Goal: Communication & Community: Answer question/provide support

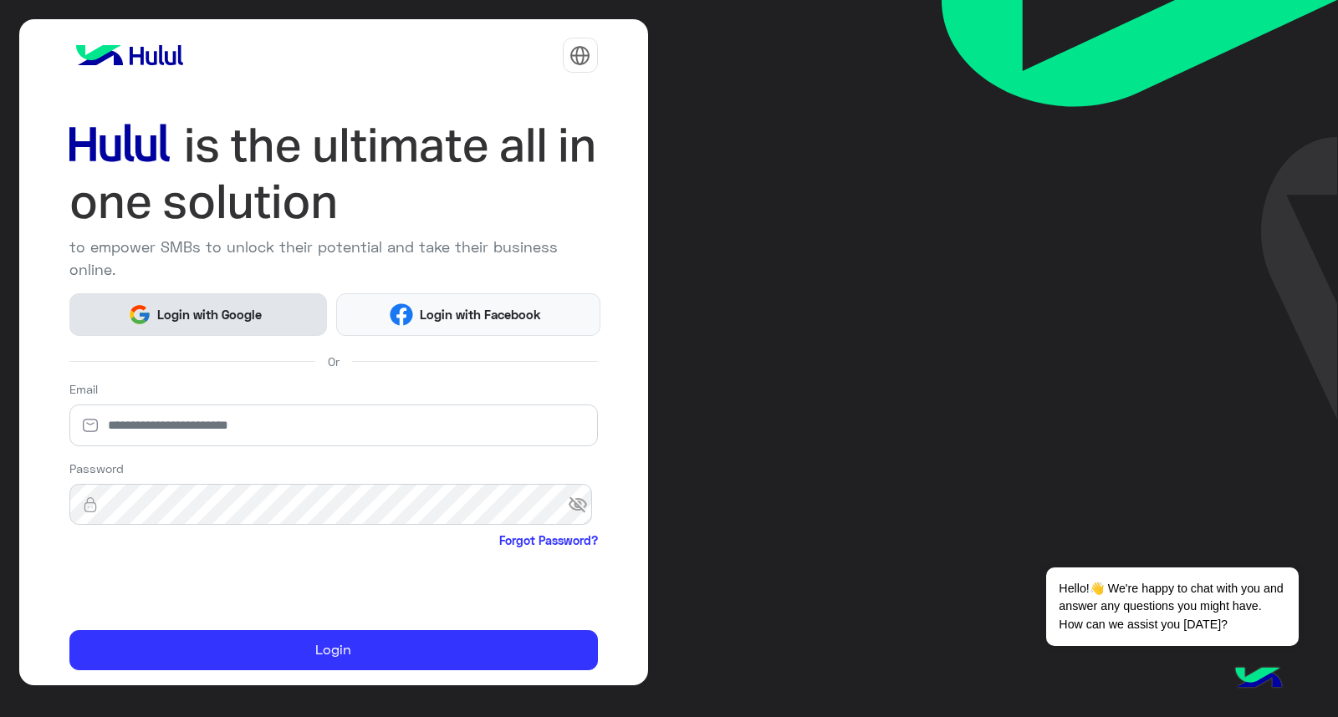
click at [232, 324] on button "Login with Google" at bounding box center [198, 314] width 258 height 43
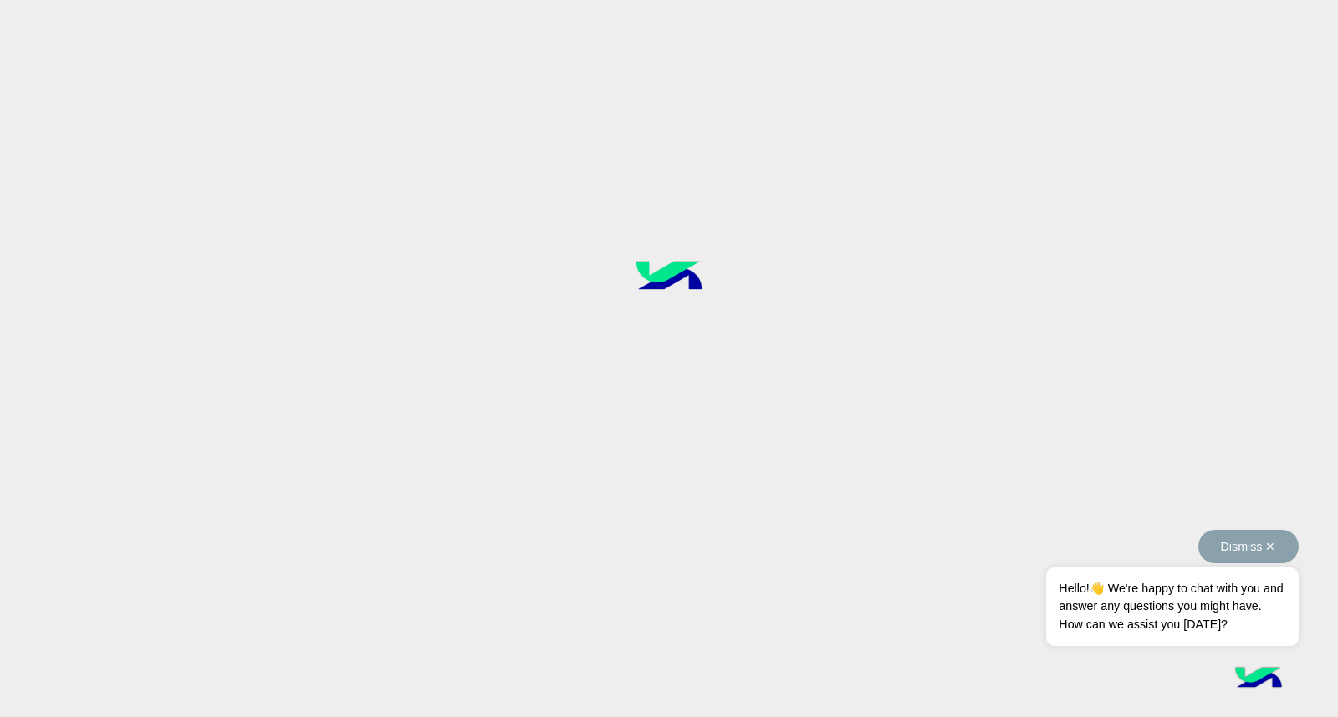
click at [1272, 553] on button "Dismiss ✕" at bounding box center [1248, 546] width 100 height 33
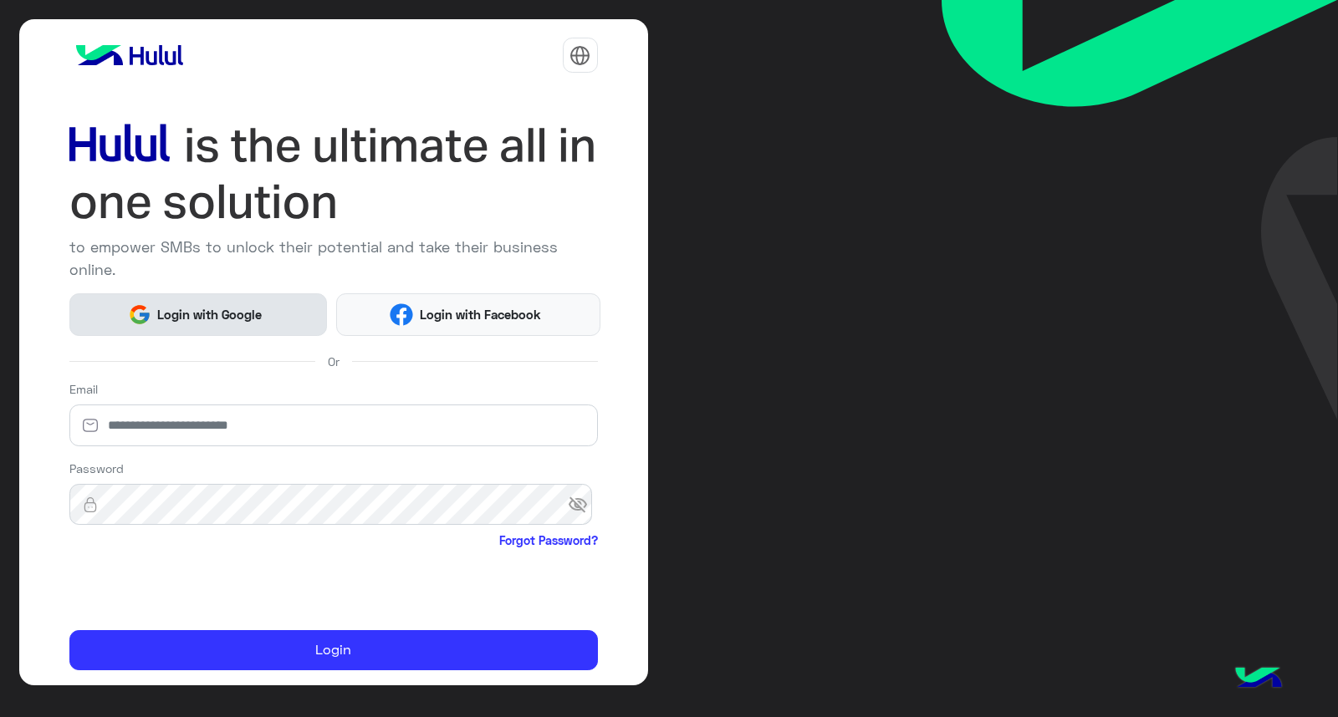
click at [173, 316] on span "Login with Google" at bounding box center [209, 314] width 117 height 19
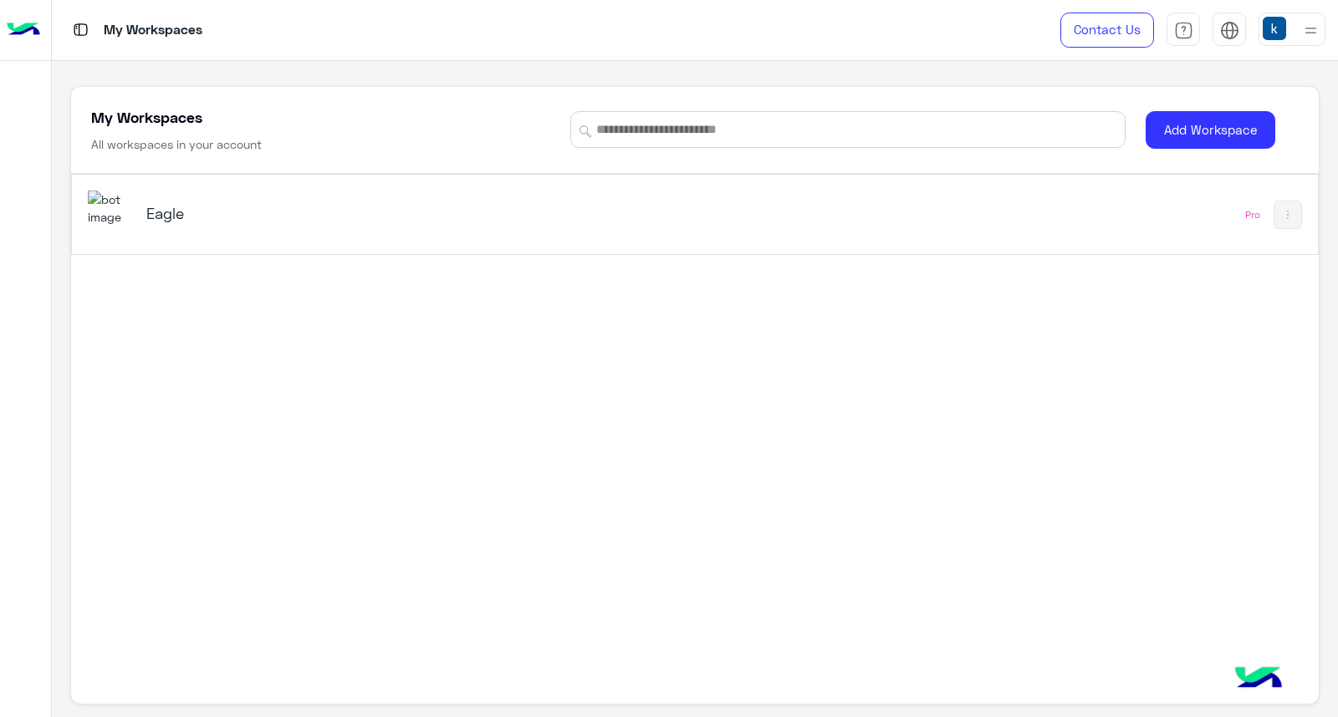
click at [377, 197] on div "Eagle" at bounding box center [452, 215] width 728 height 48
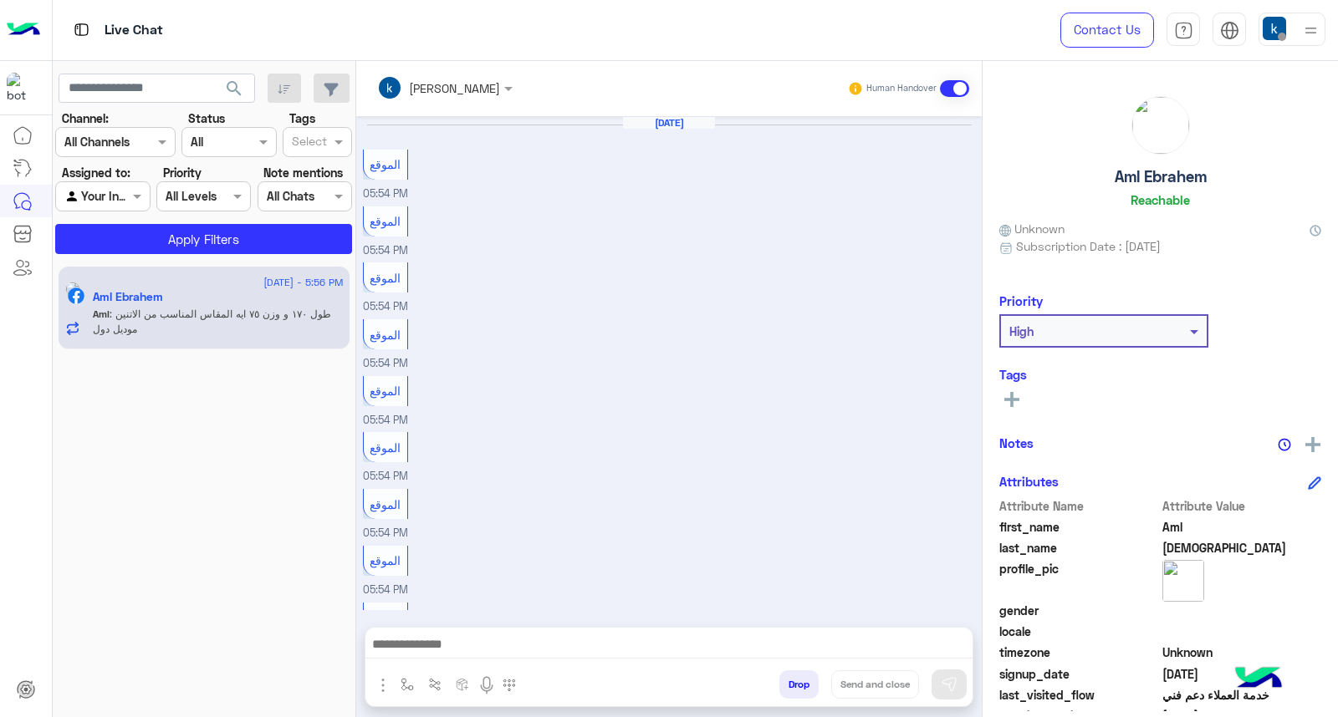
scroll to position [857, 0]
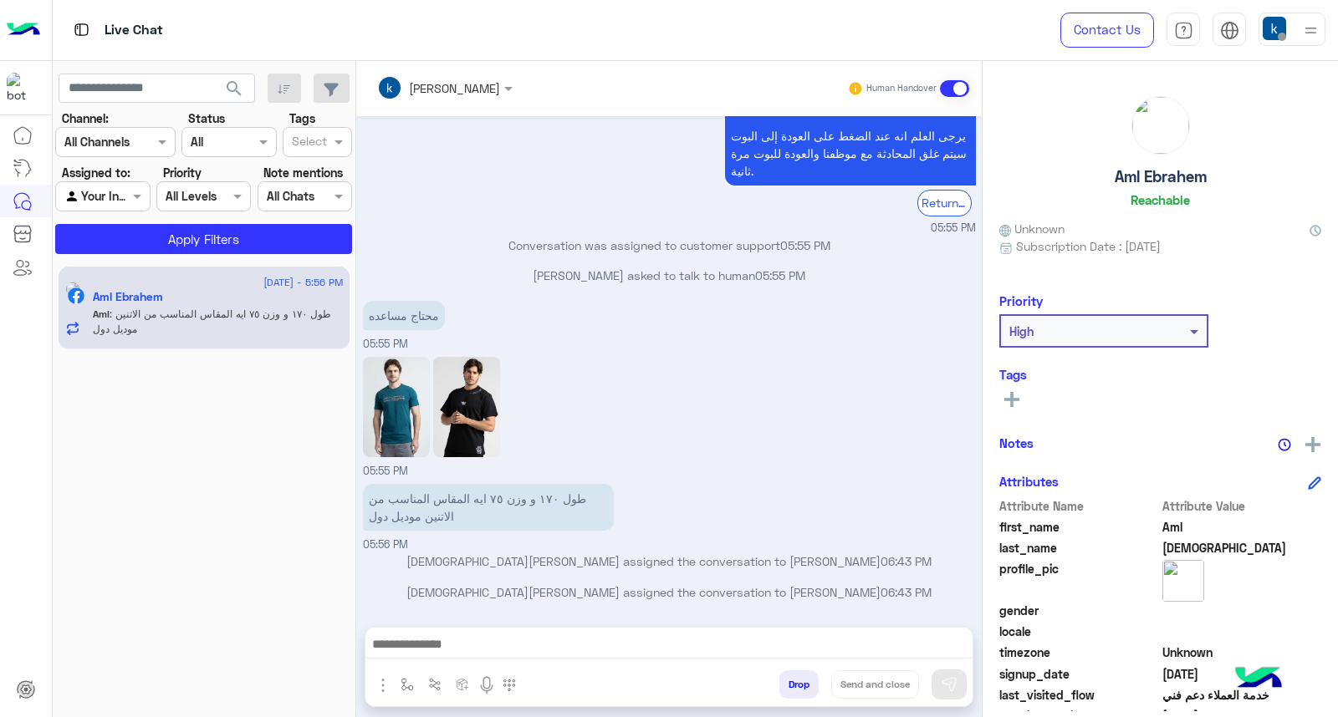
click at [490, 631] on div at bounding box center [668, 649] width 607 height 42
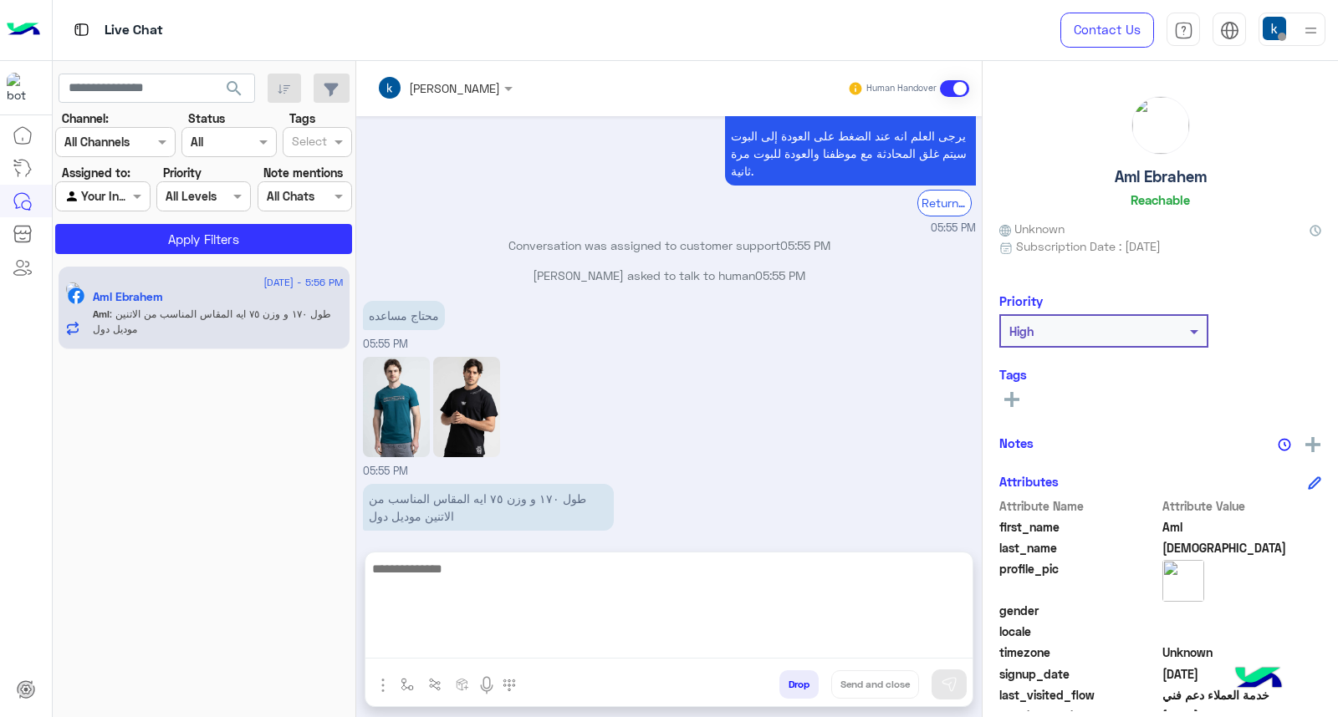
click at [498, 646] on textarea at bounding box center [668, 608] width 607 height 100
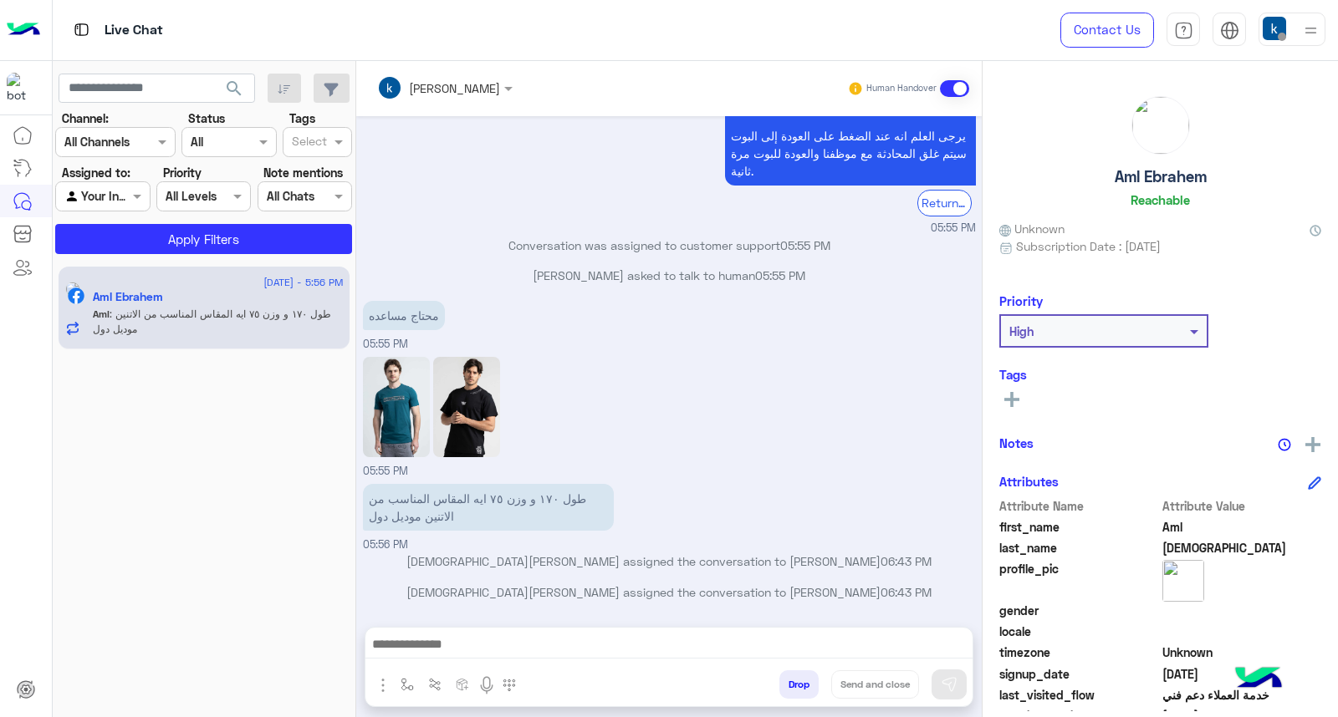
click at [1304, 27] on img at bounding box center [1310, 30] width 21 height 21
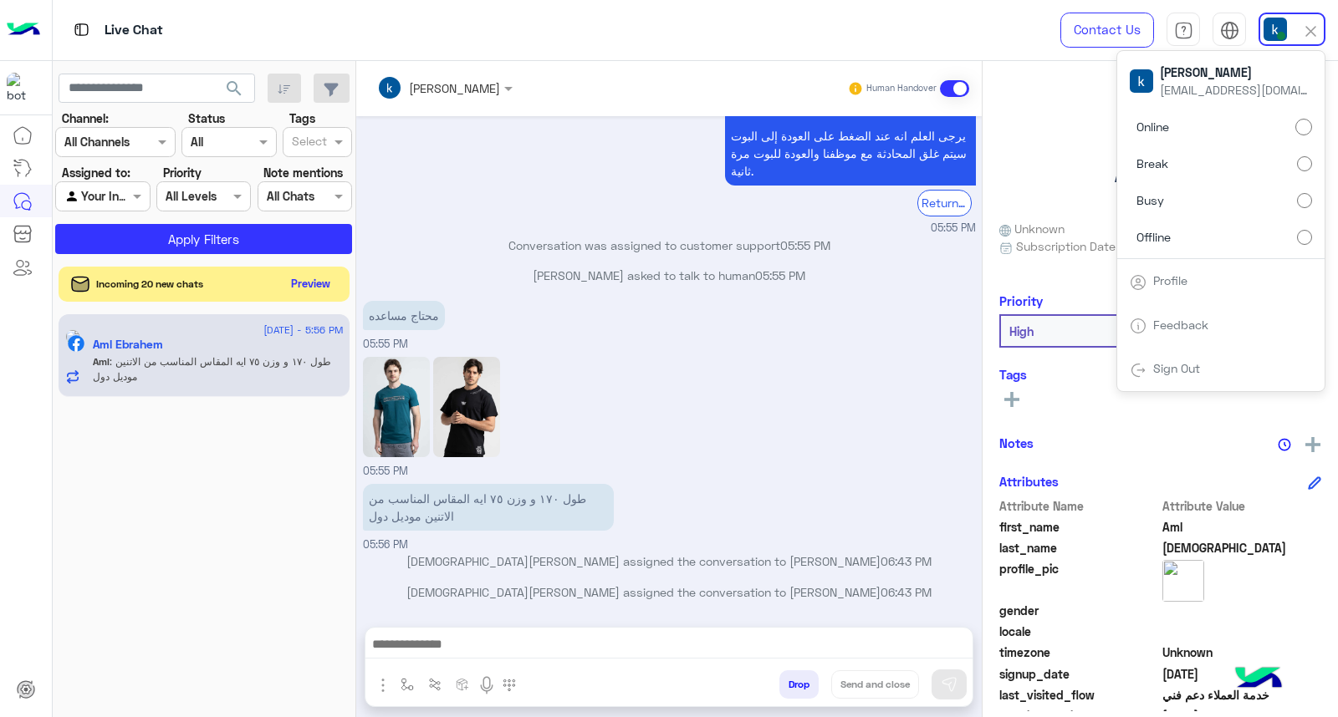
click at [319, 283] on button "Preview" at bounding box center [311, 284] width 52 height 23
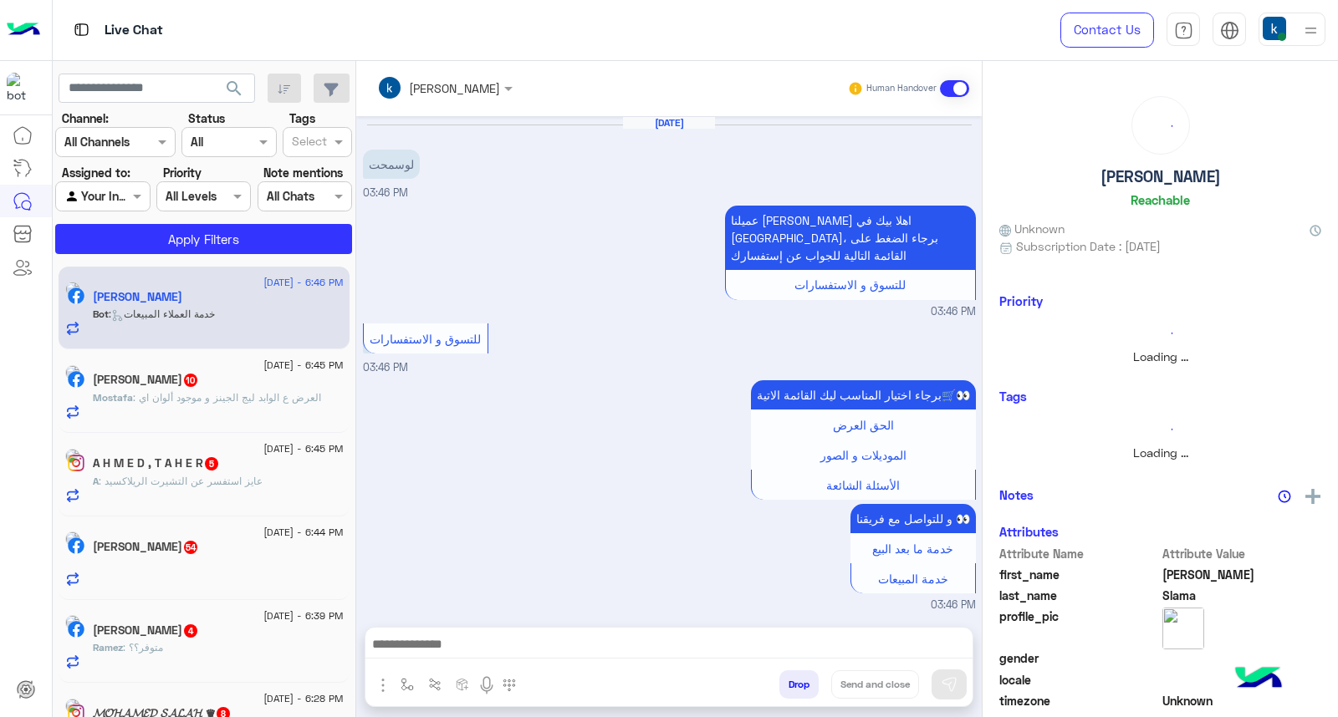
scroll to position [1418, 0]
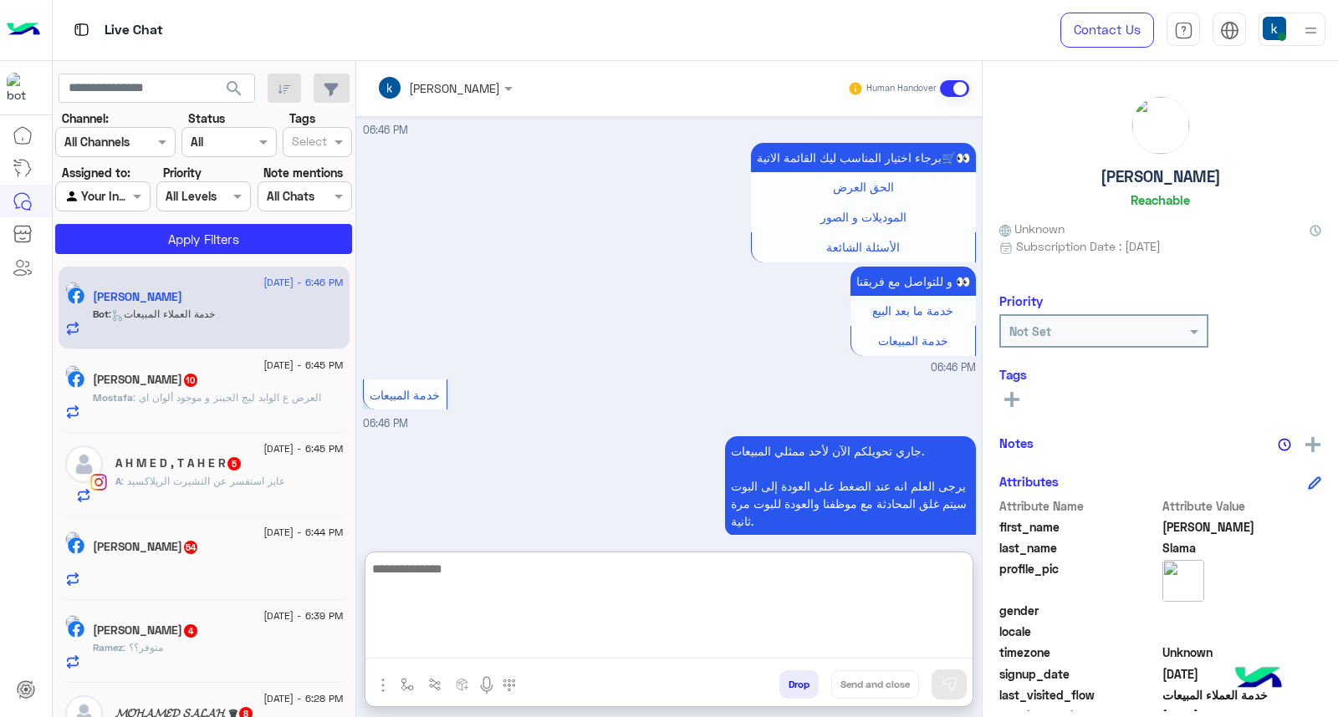
click at [443, 655] on textarea at bounding box center [668, 608] width 607 height 100
paste textarea "**********"
type textarea "**********"
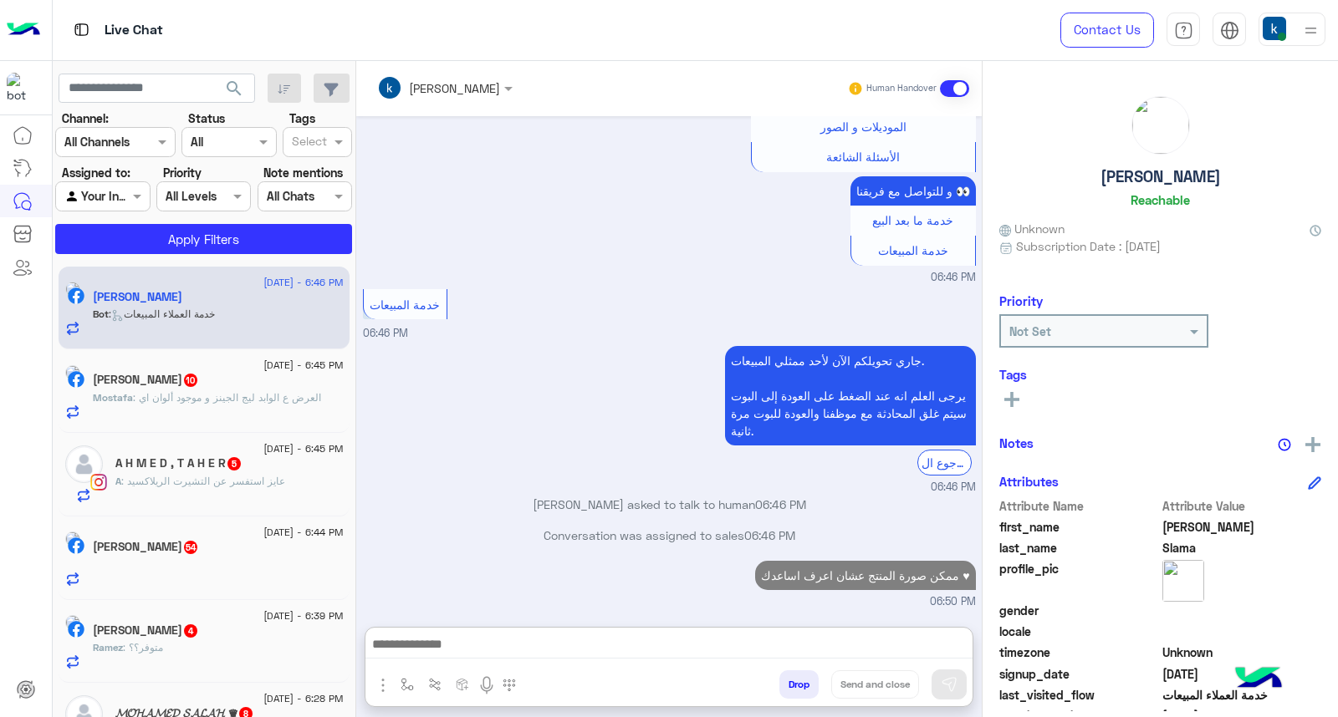
click at [219, 399] on span ": العرض ع الوابد ليج الجينز و موجود ألوان اي" at bounding box center [227, 397] width 188 height 13
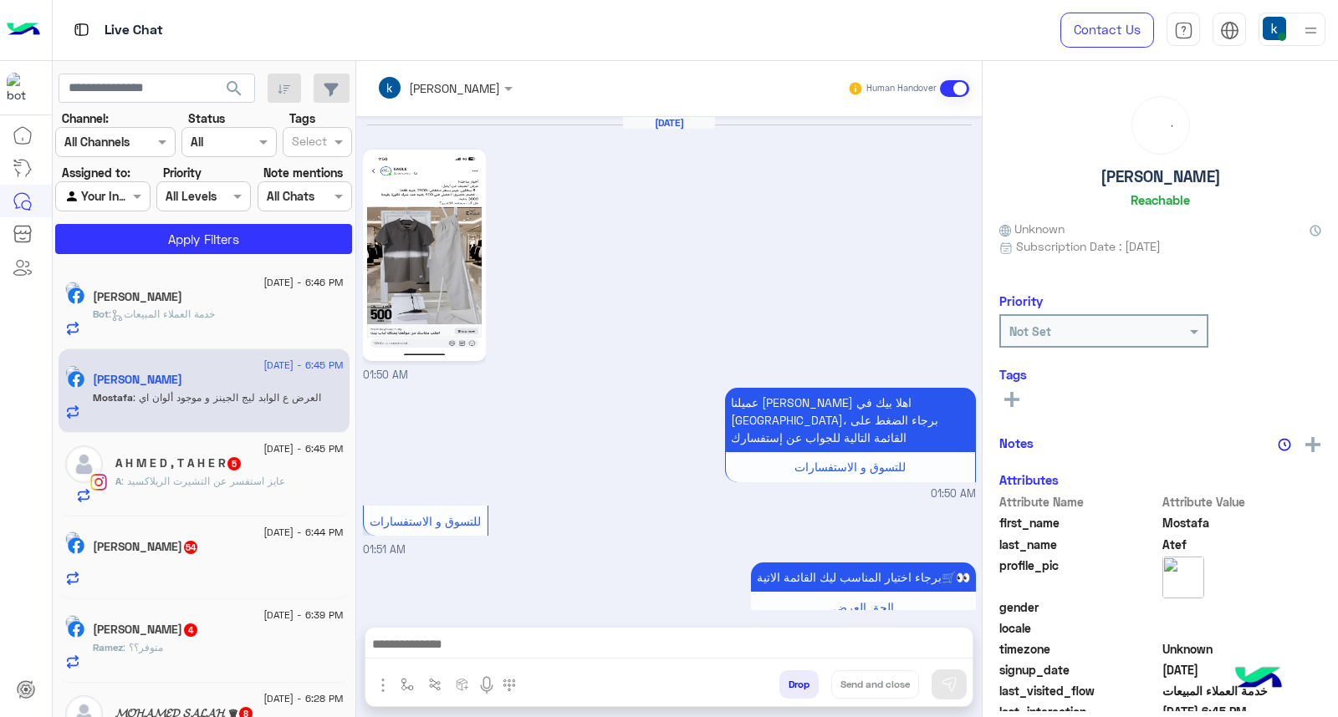
scroll to position [1971, 0]
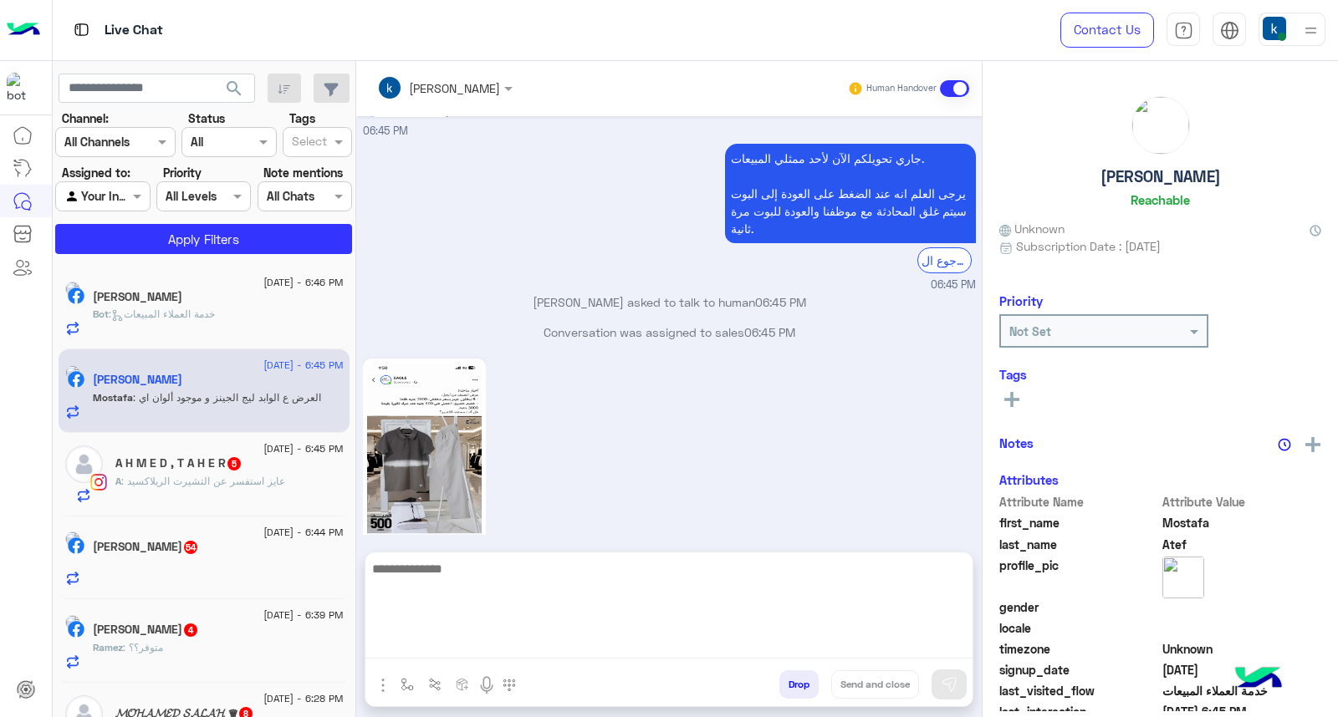
click at [427, 655] on textarea at bounding box center [668, 608] width 607 height 100
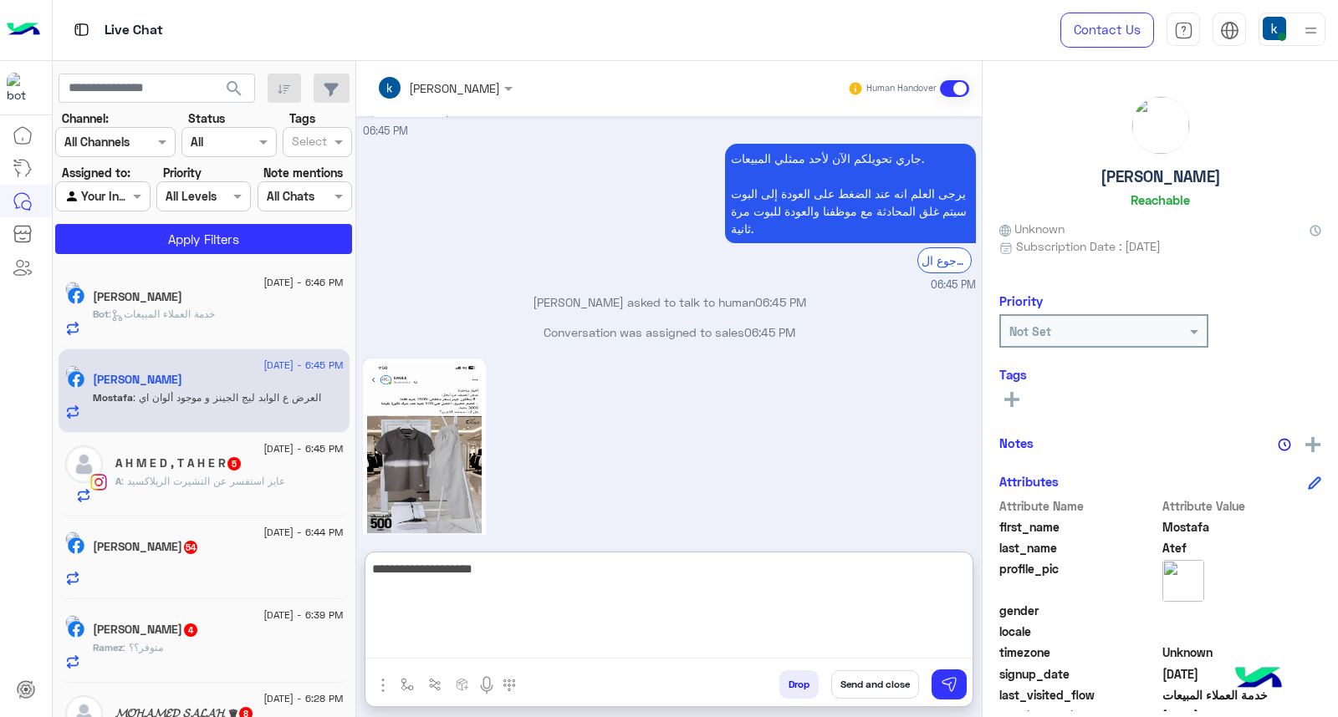
type textarea "**********"
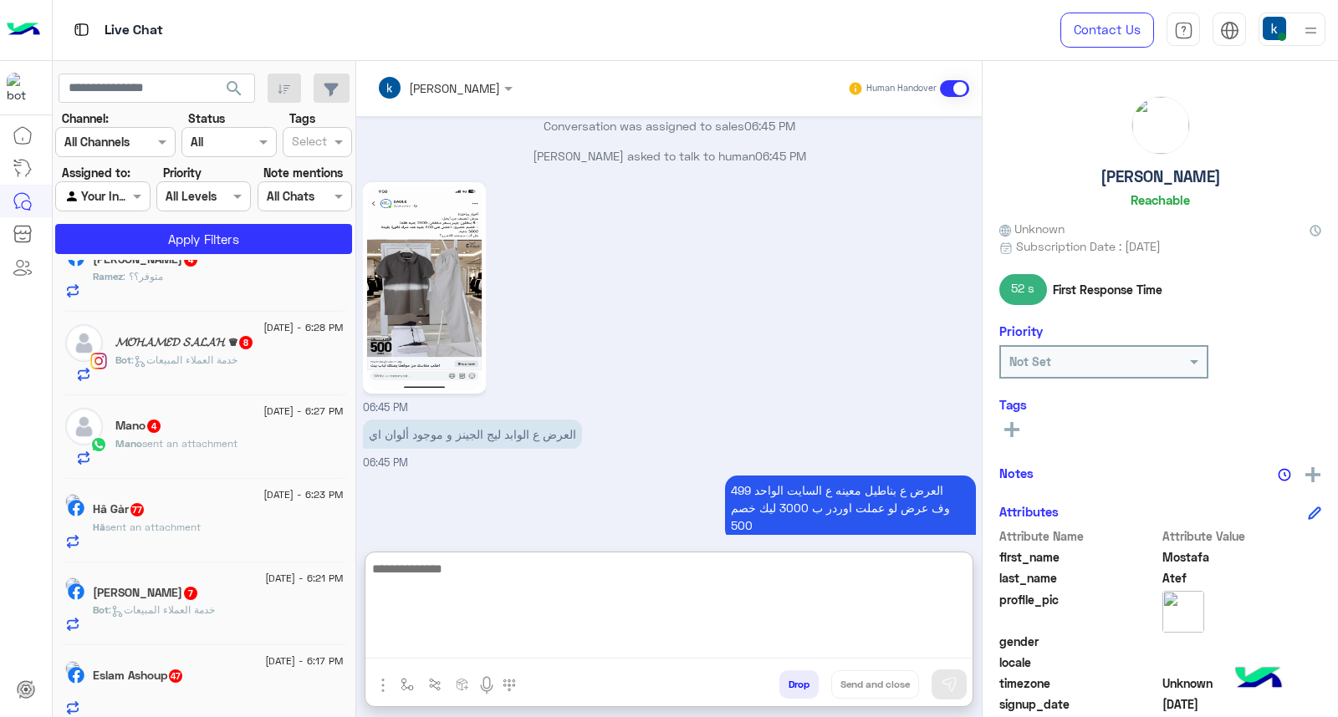
scroll to position [2203, 0]
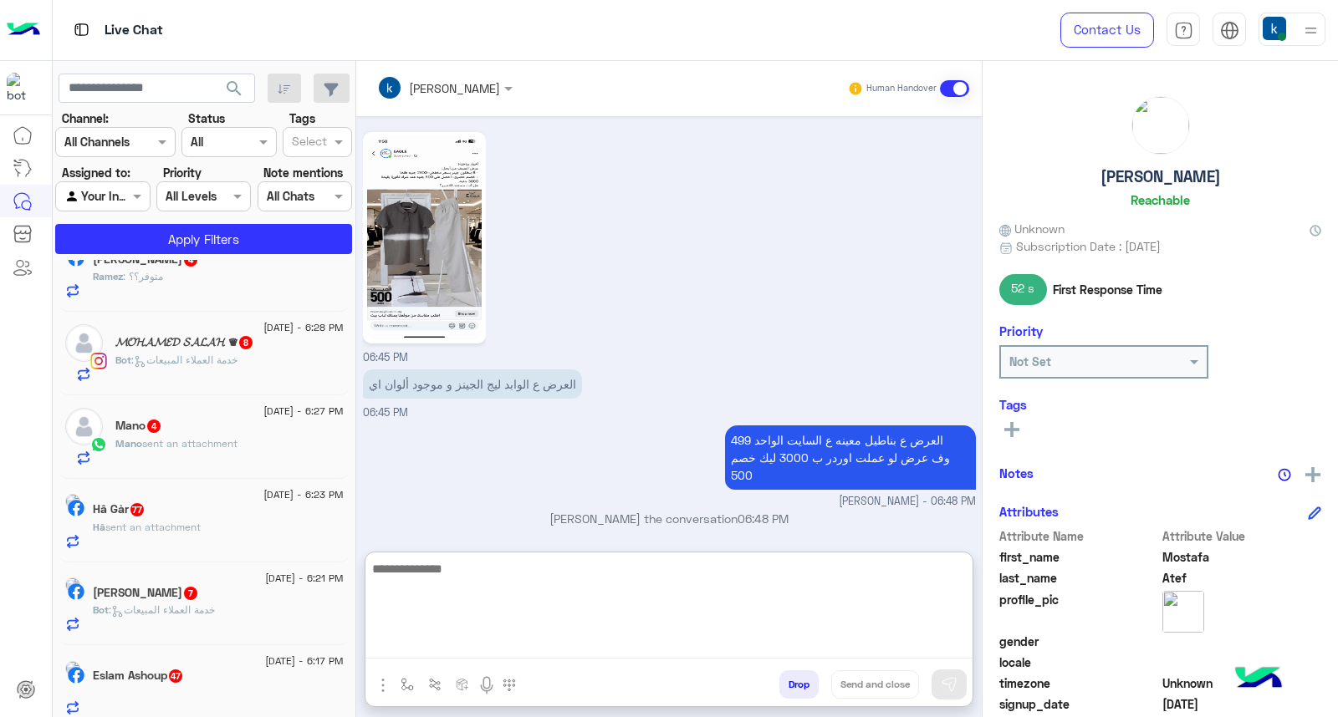
paste textarea "**********"
type textarea "**********"
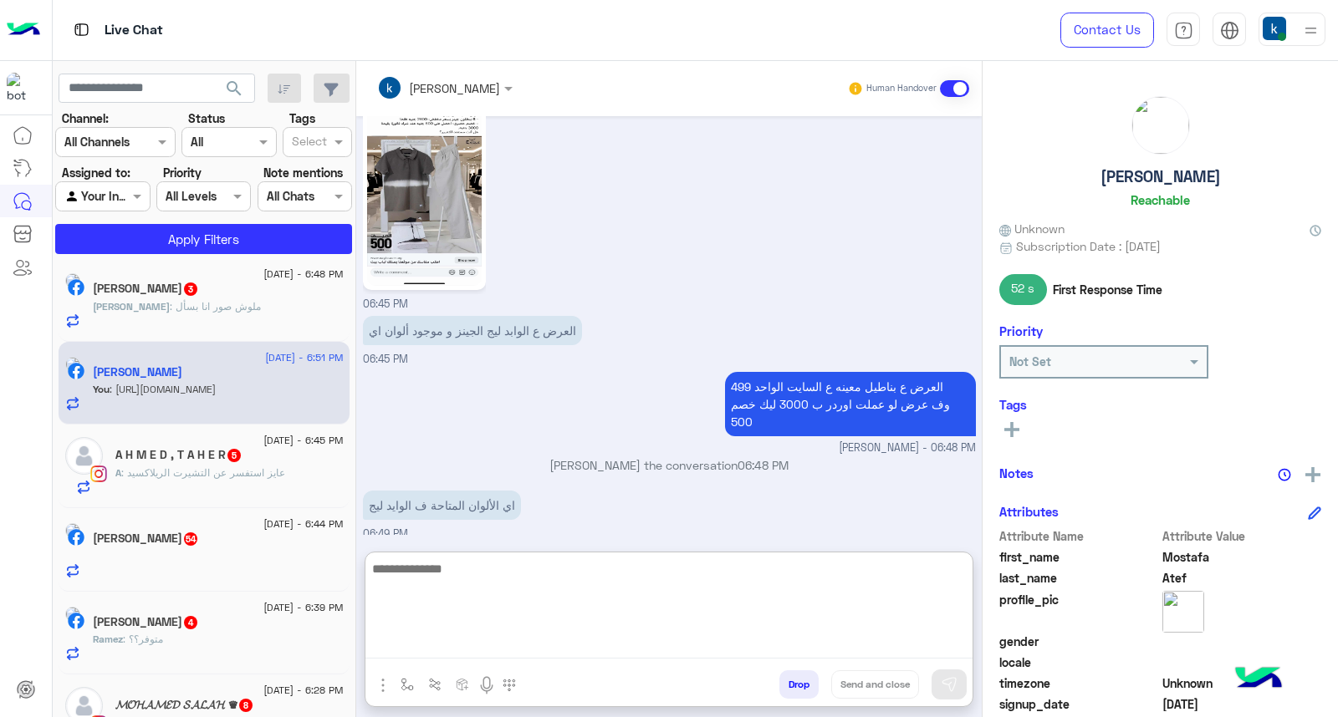
scroll to position [2256, 0]
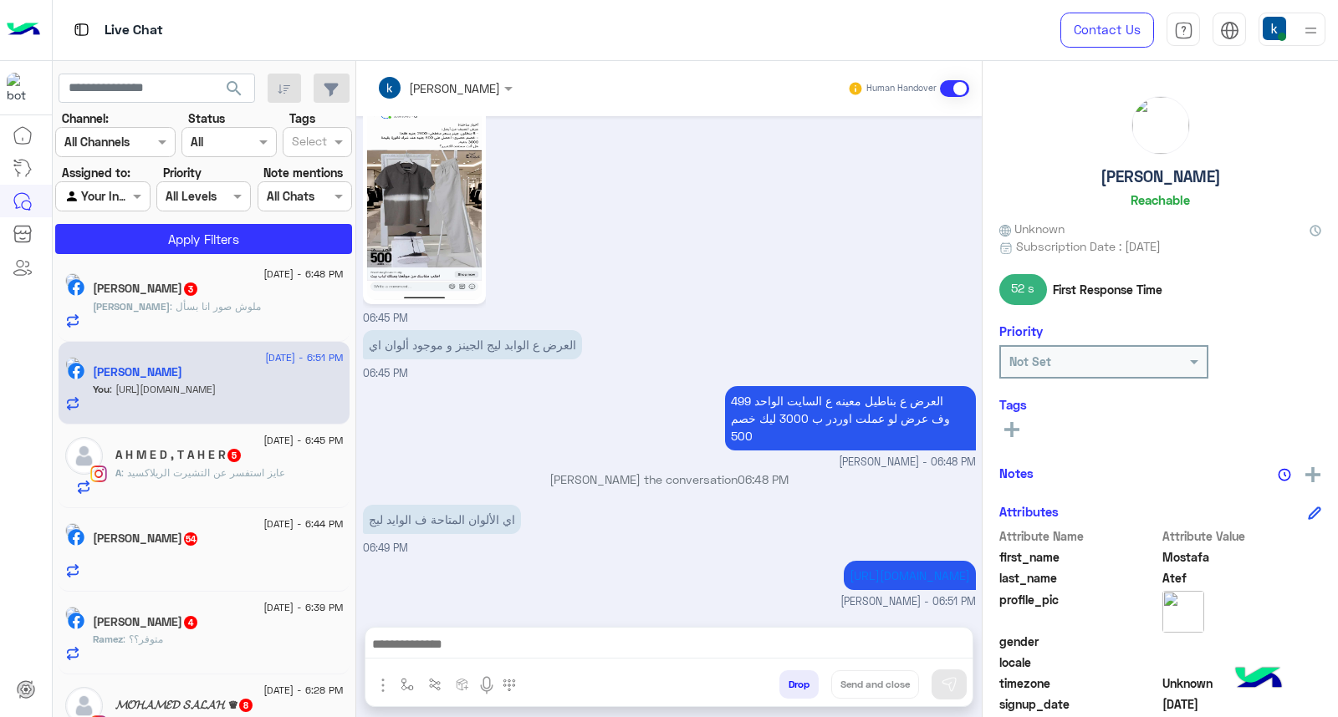
click at [197, 290] on span "3" at bounding box center [190, 289] width 13 height 13
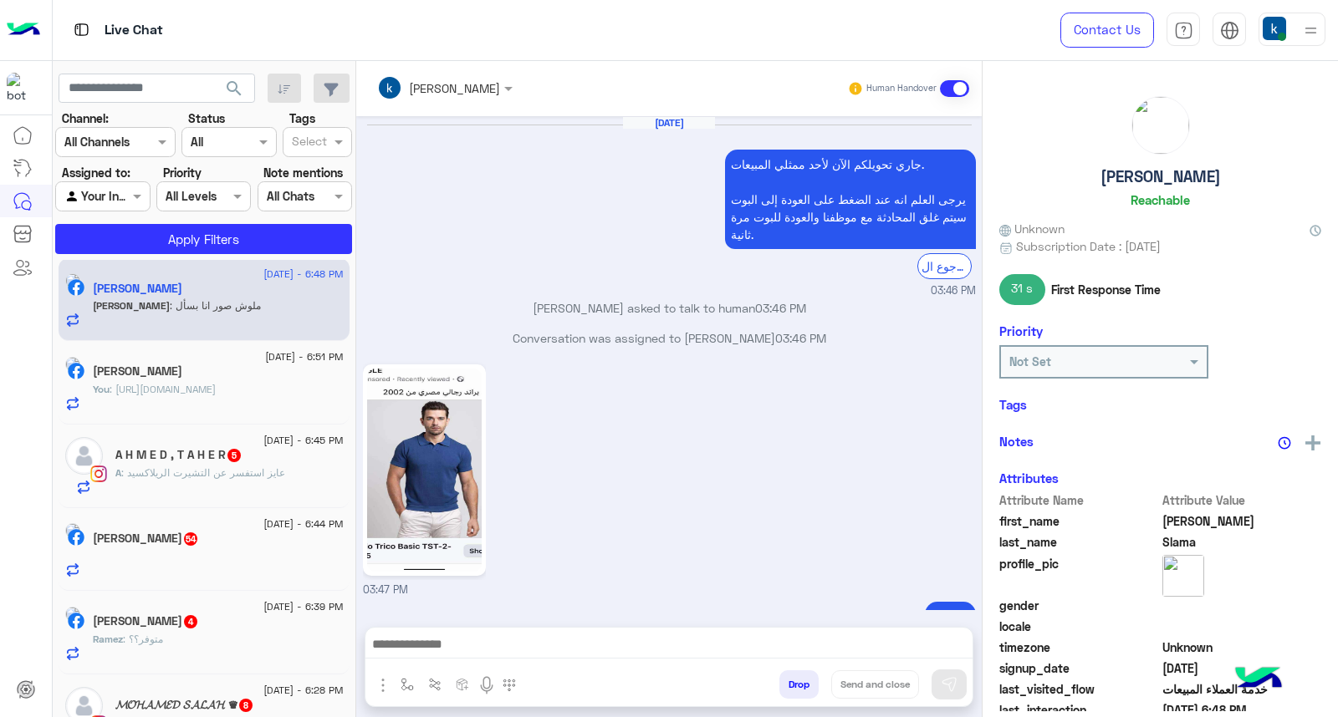
scroll to position [1162, 0]
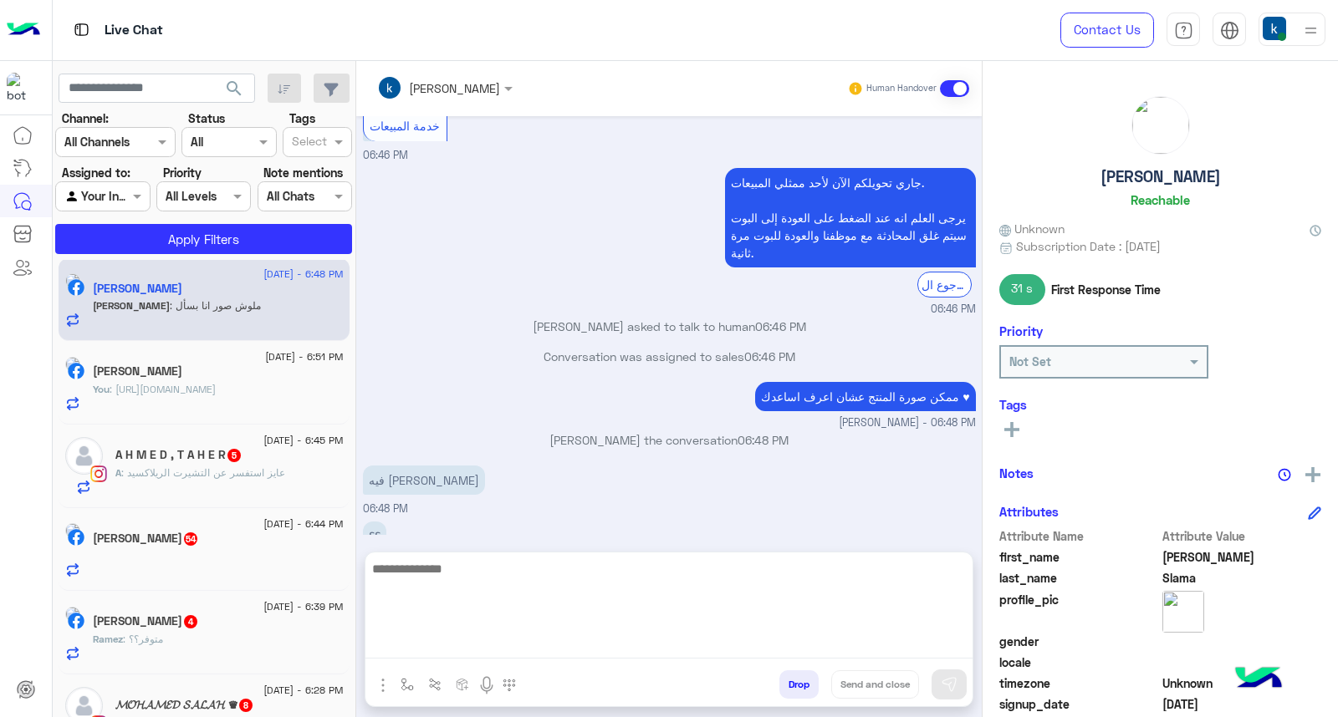
click at [462, 650] on textarea at bounding box center [668, 608] width 607 height 100
paste textarea "**********"
type textarea "**********"
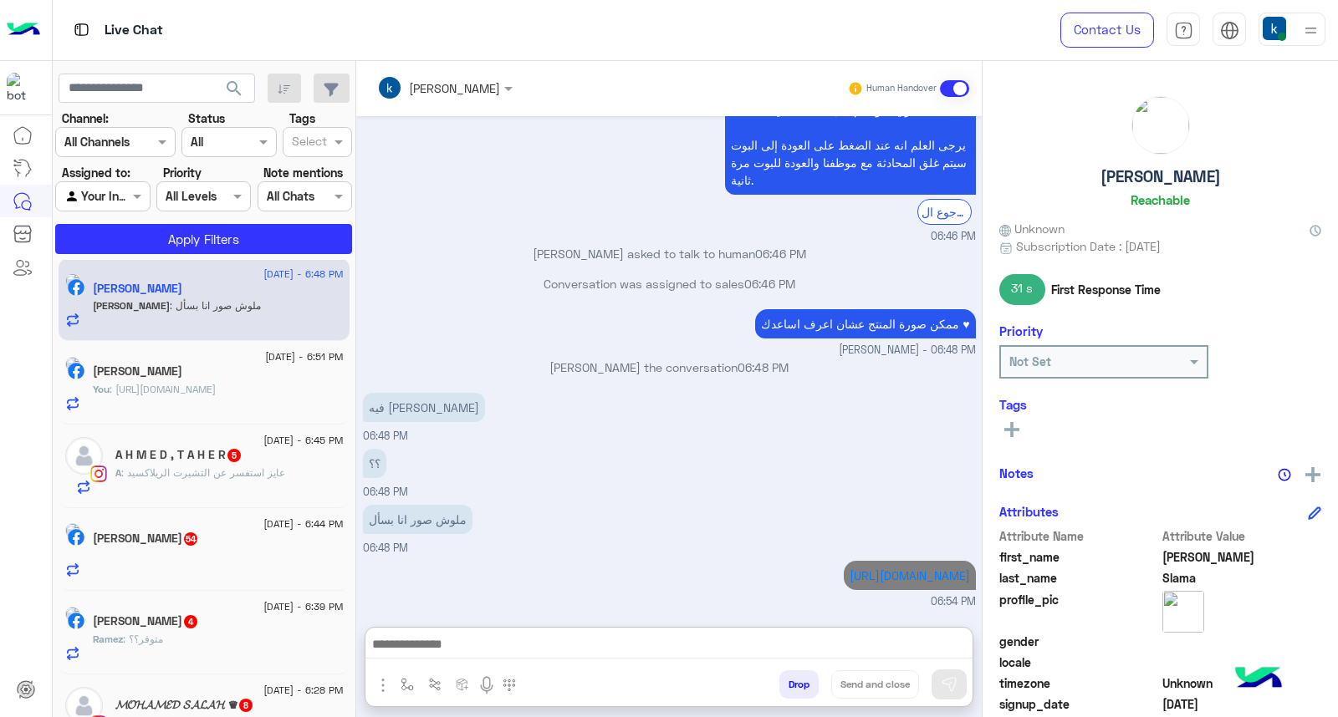
click at [222, 487] on div "A : عايز استفسر عن التشيرت الريلاكسيد" at bounding box center [229, 480] width 228 height 29
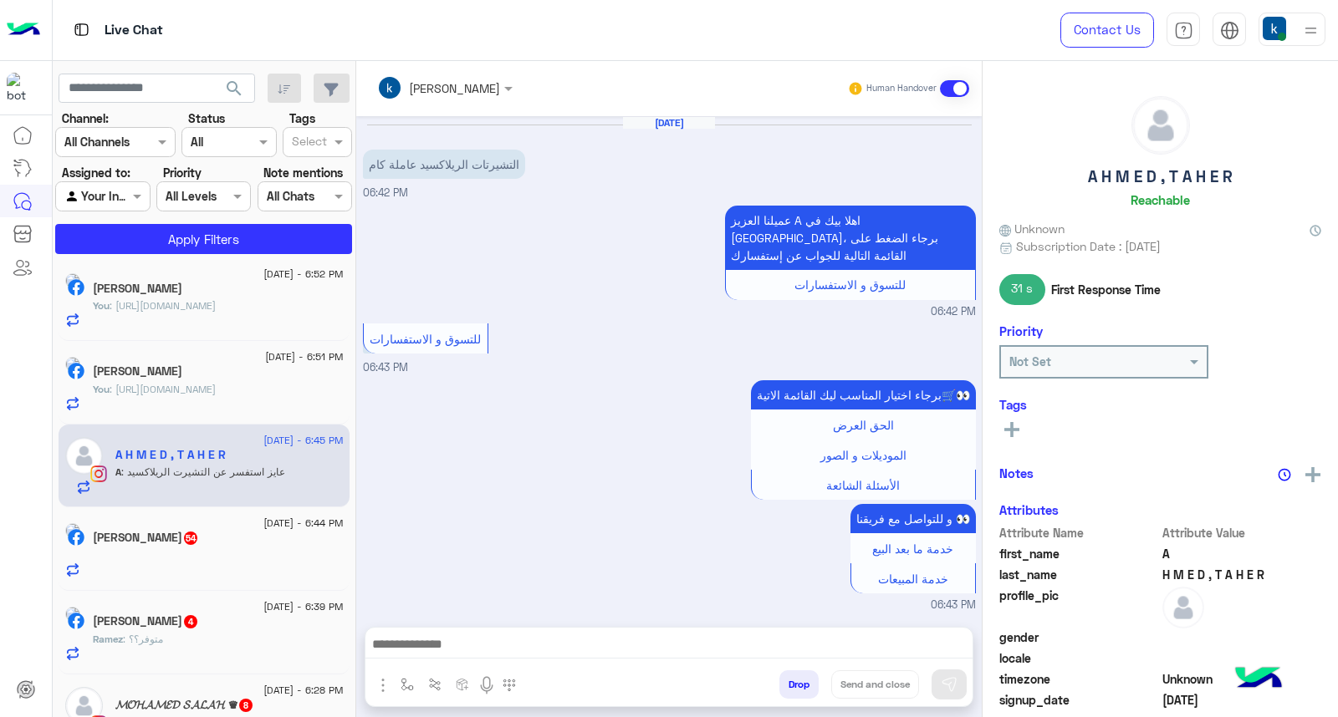
scroll to position [533, 0]
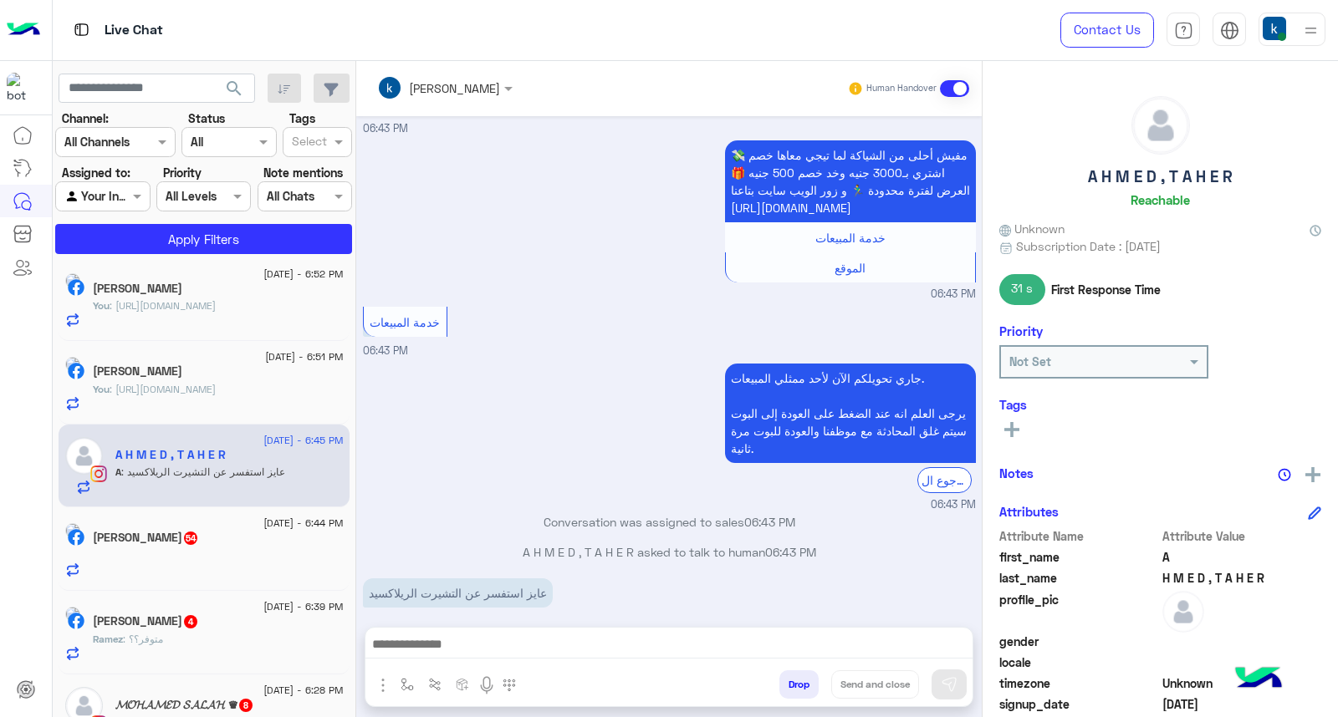
click at [485, 632] on div at bounding box center [668, 649] width 607 height 42
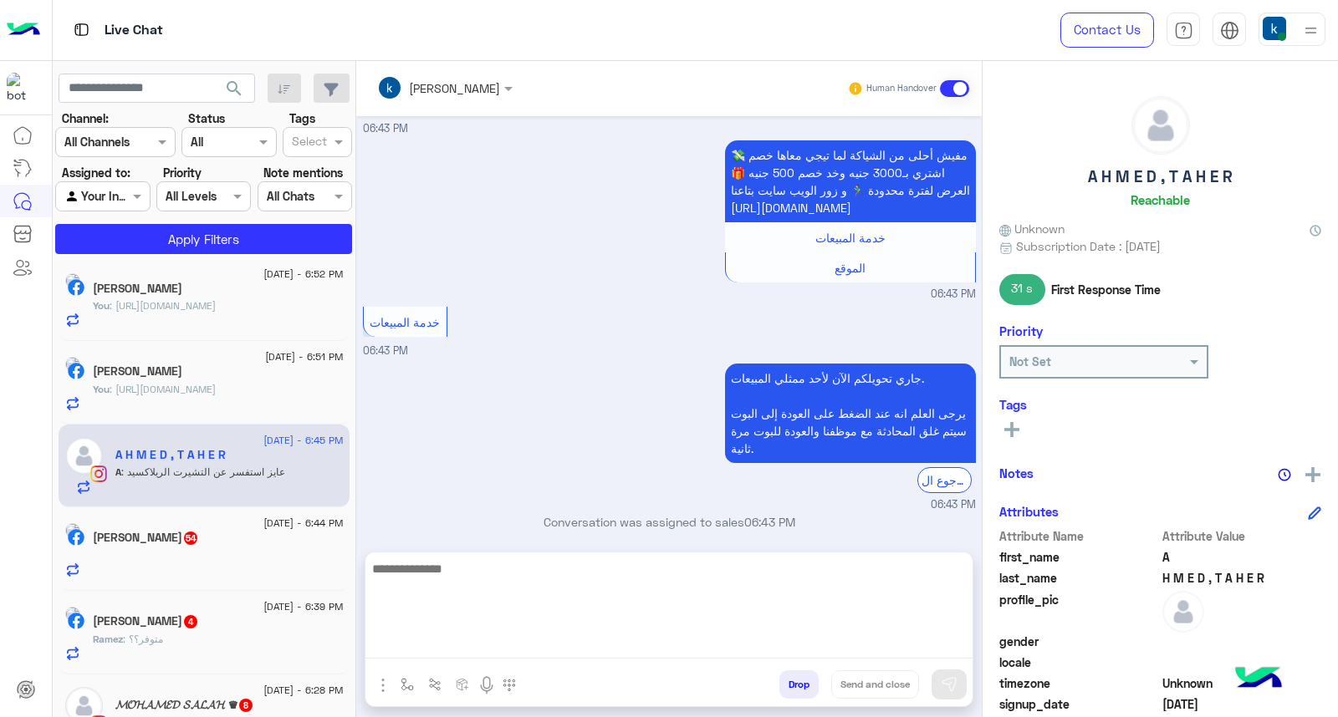
click at [468, 638] on textarea at bounding box center [668, 608] width 607 height 100
paste textarea "**********"
type textarea "**********"
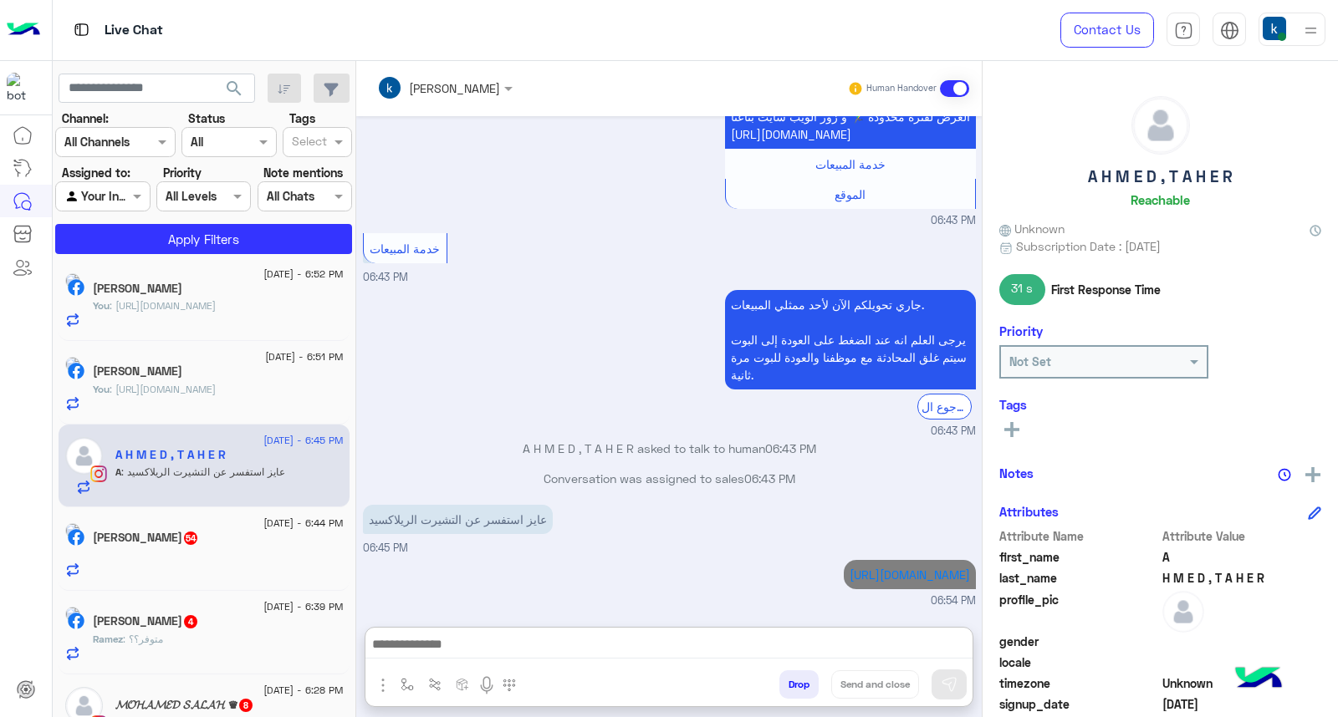
click at [237, 556] on div at bounding box center [218, 562] width 251 height 29
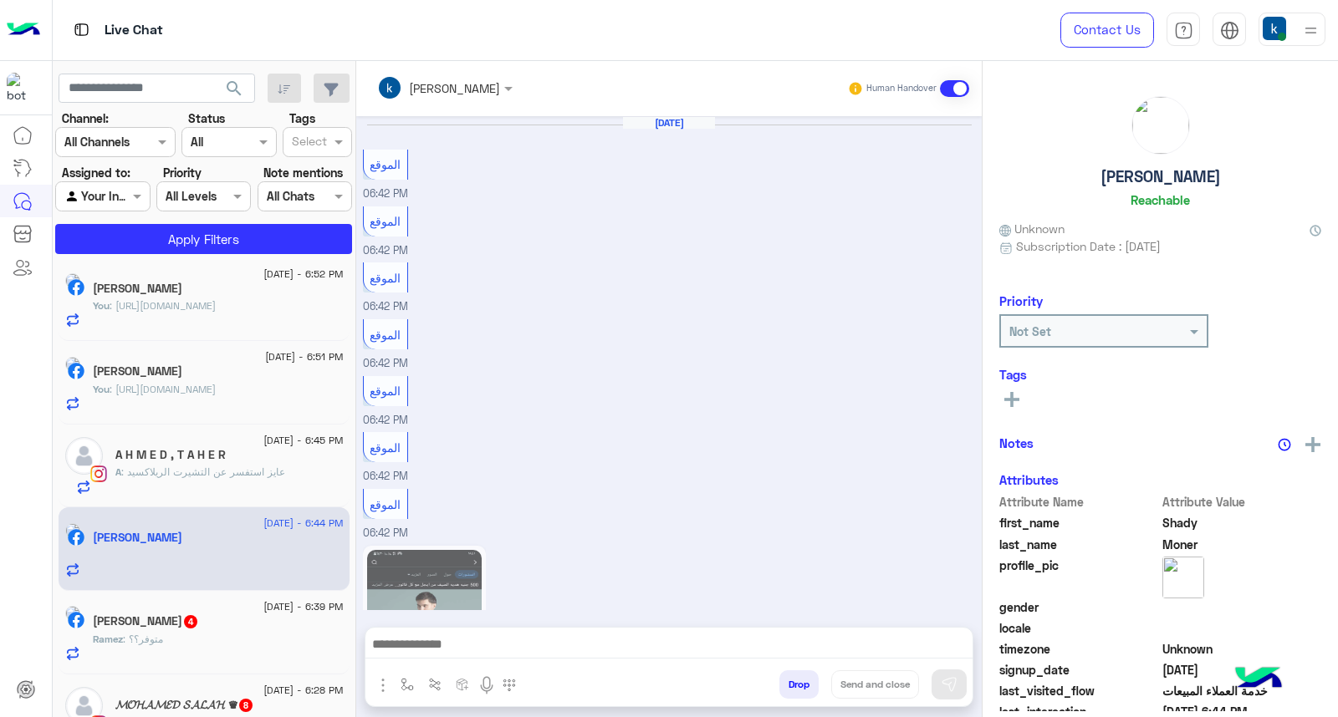
scroll to position [1088, 0]
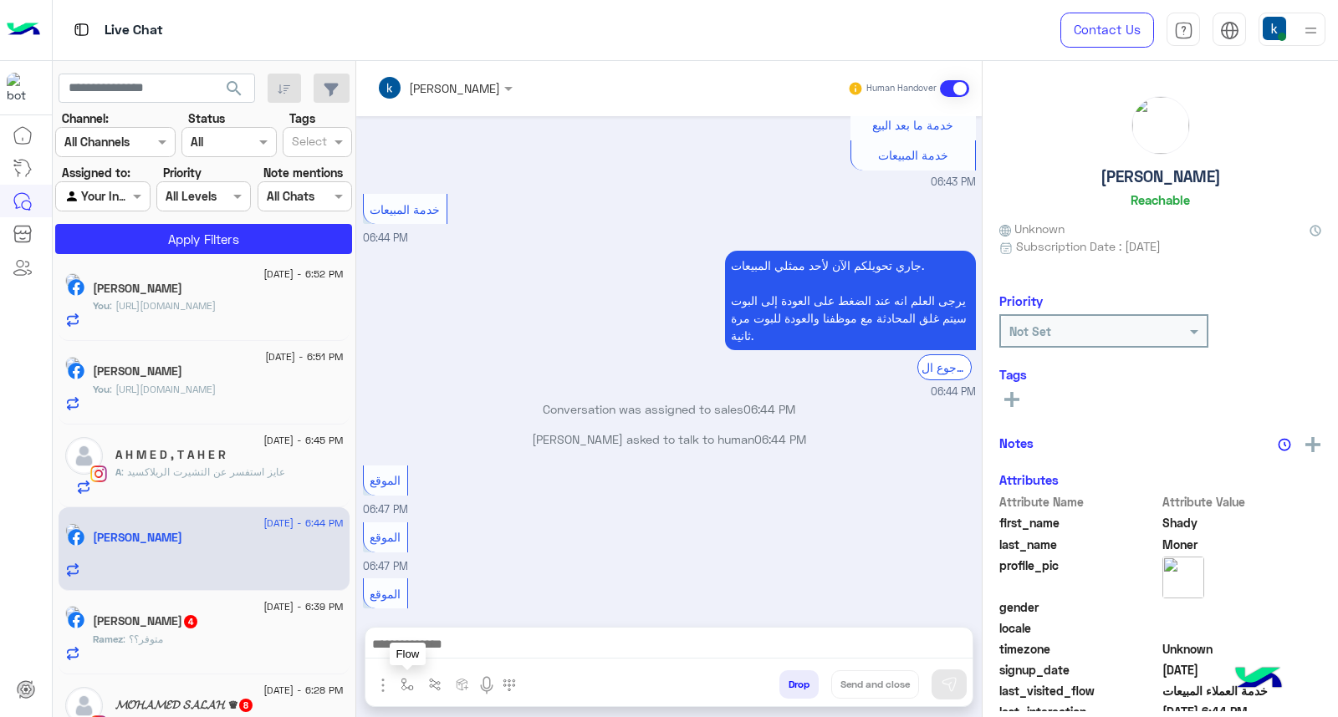
click at [413, 671] on div "Flow Drop Send and close" at bounding box center [669, 667] width 609 height 80
click at [406, 681] on img "button" at bounding box center [406, 684] width 13 height 13
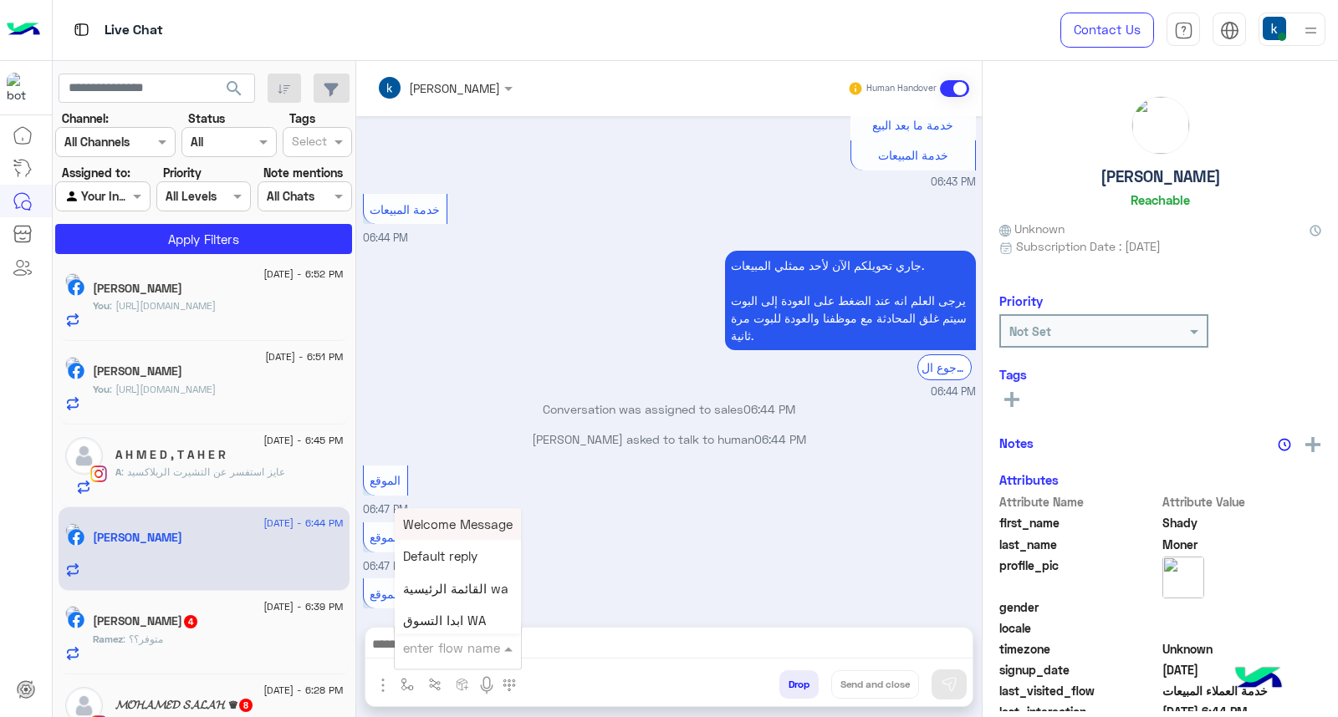
type input "*"
type input "**"
drag, startPoint x: 453, startPoint y: 558, endPoint x: 553, endPoint y: 606, distance: 111.4
click at [452, 558] on span "عناوين الفروع" at bounding box center [439, 556] width 73 height 15
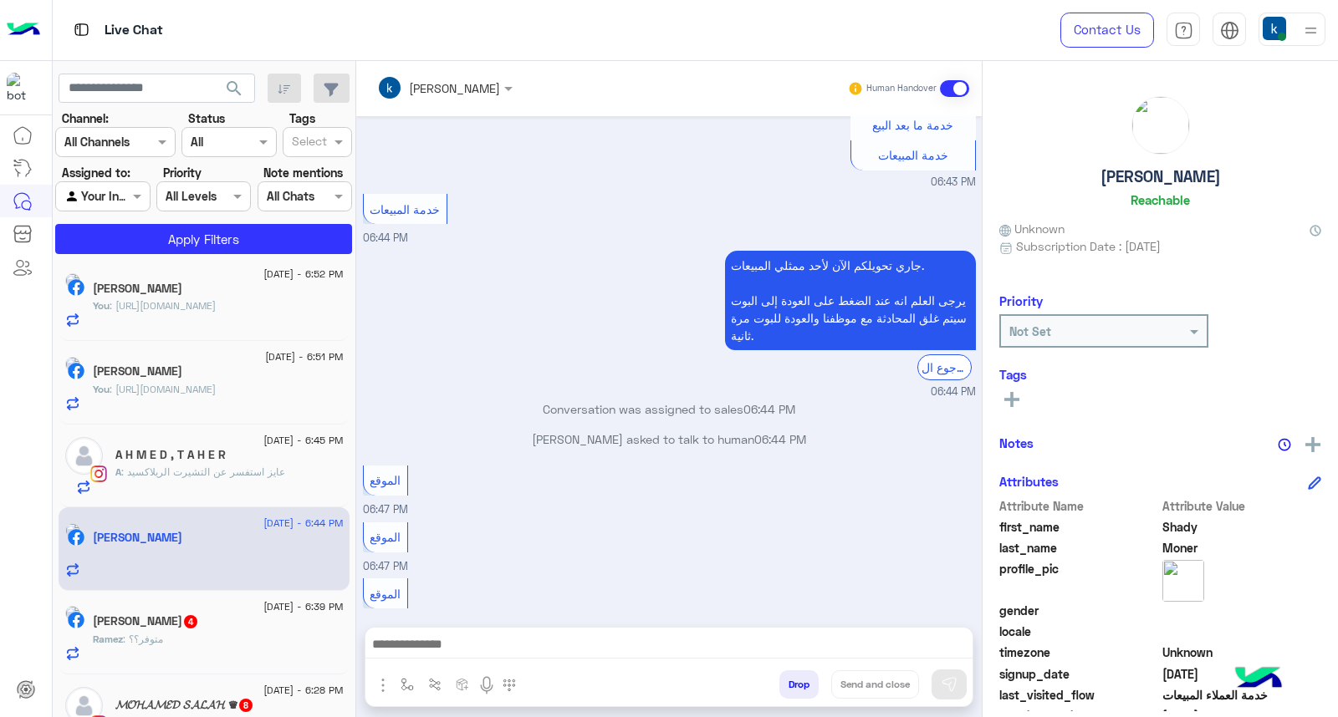
type textarea "**********"
click at [872, 686] on button "Send and close" at bounding box center [875, 685] width 88 height 28
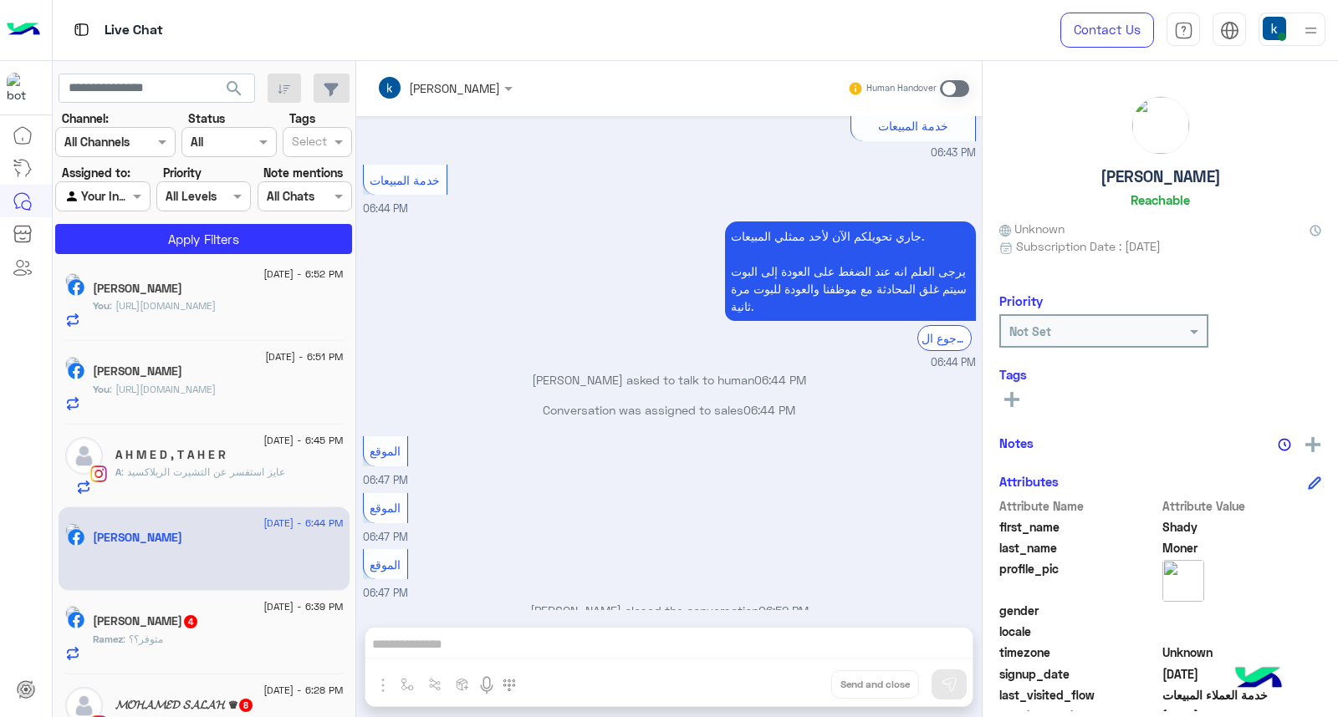
click at [230, 645] on div "Ramez : متوفر؟؟" at bounding box center [218, 646] width 251 height 29
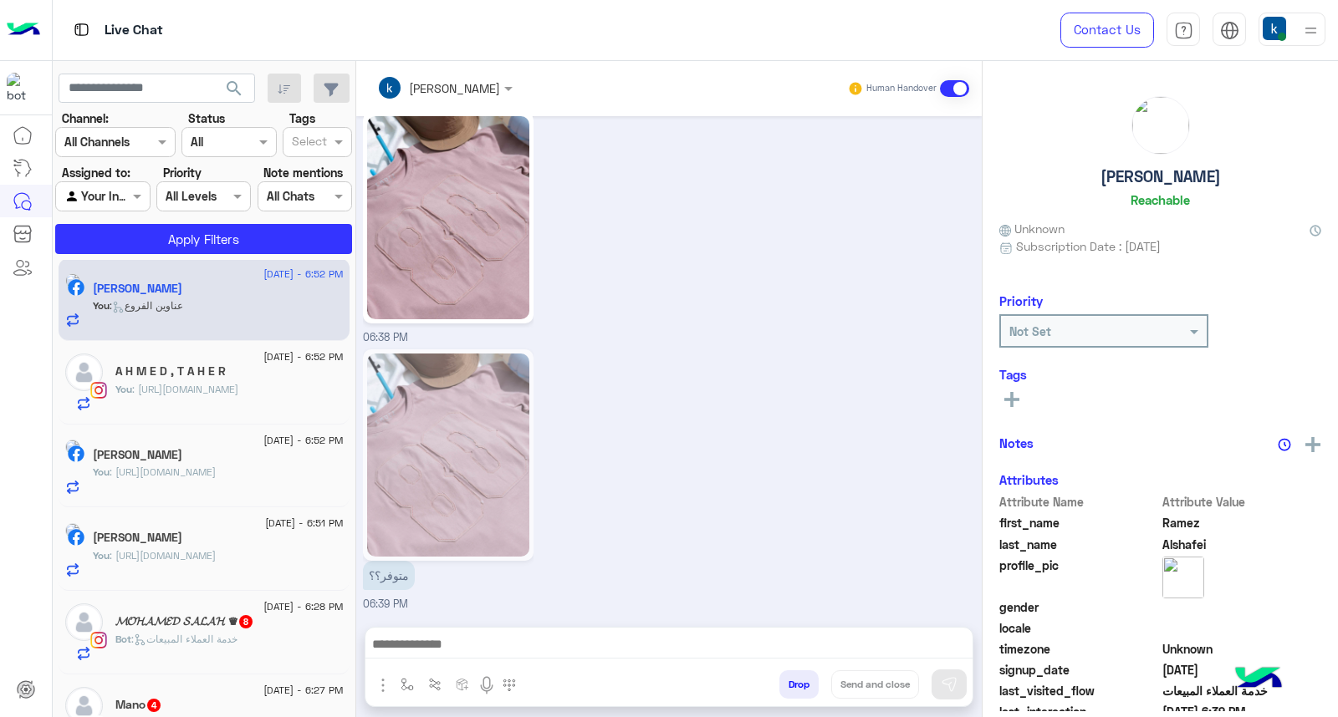
scroll to position [1517, 0]
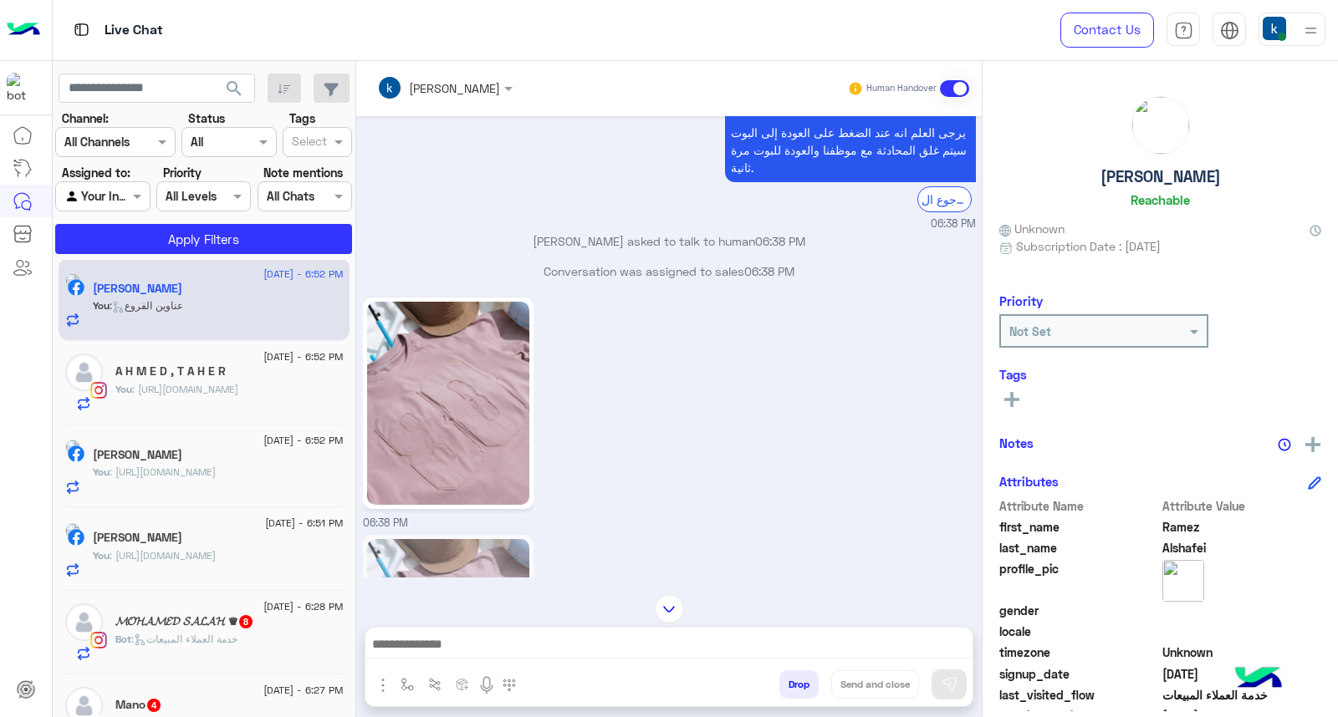
click at [477, 436] on img at bounding box center [448, 403] width 162 height 203
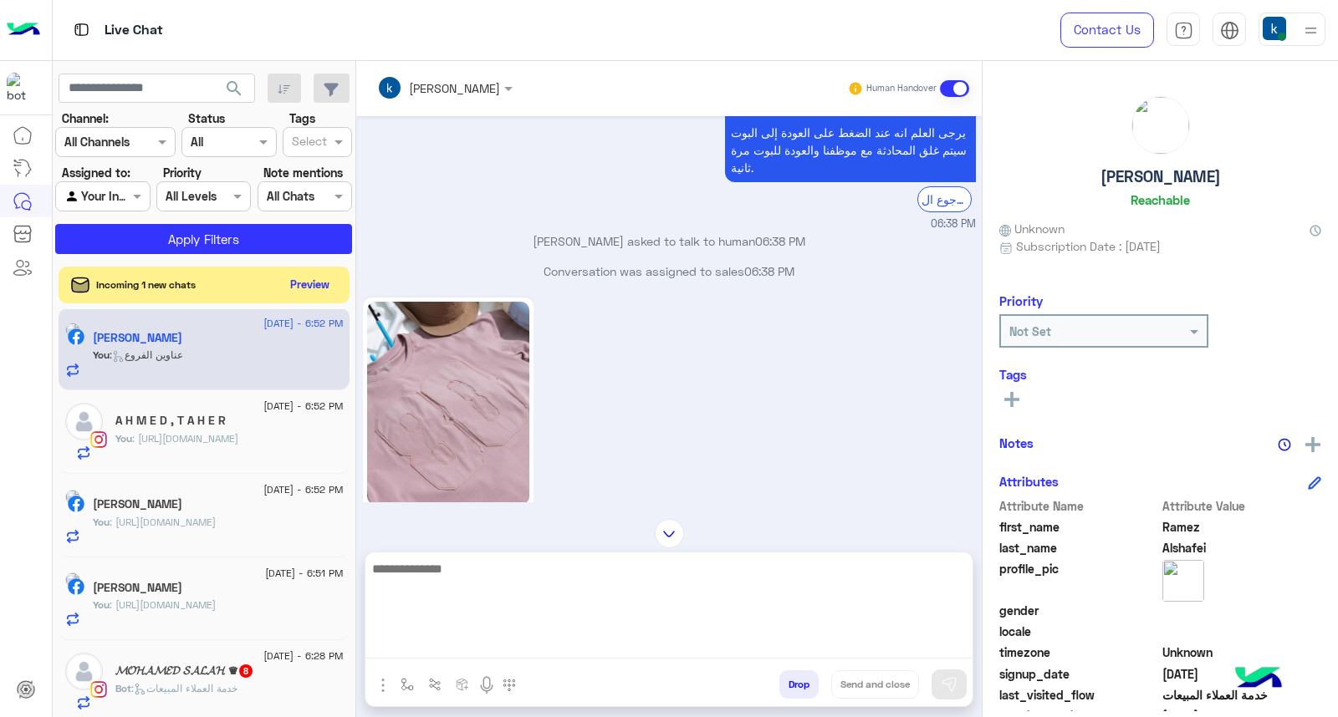
click at [469, 641] on textarea at bounding box center [668, 608] width 607 height 100
type textarea "*"
type textarea "*******"
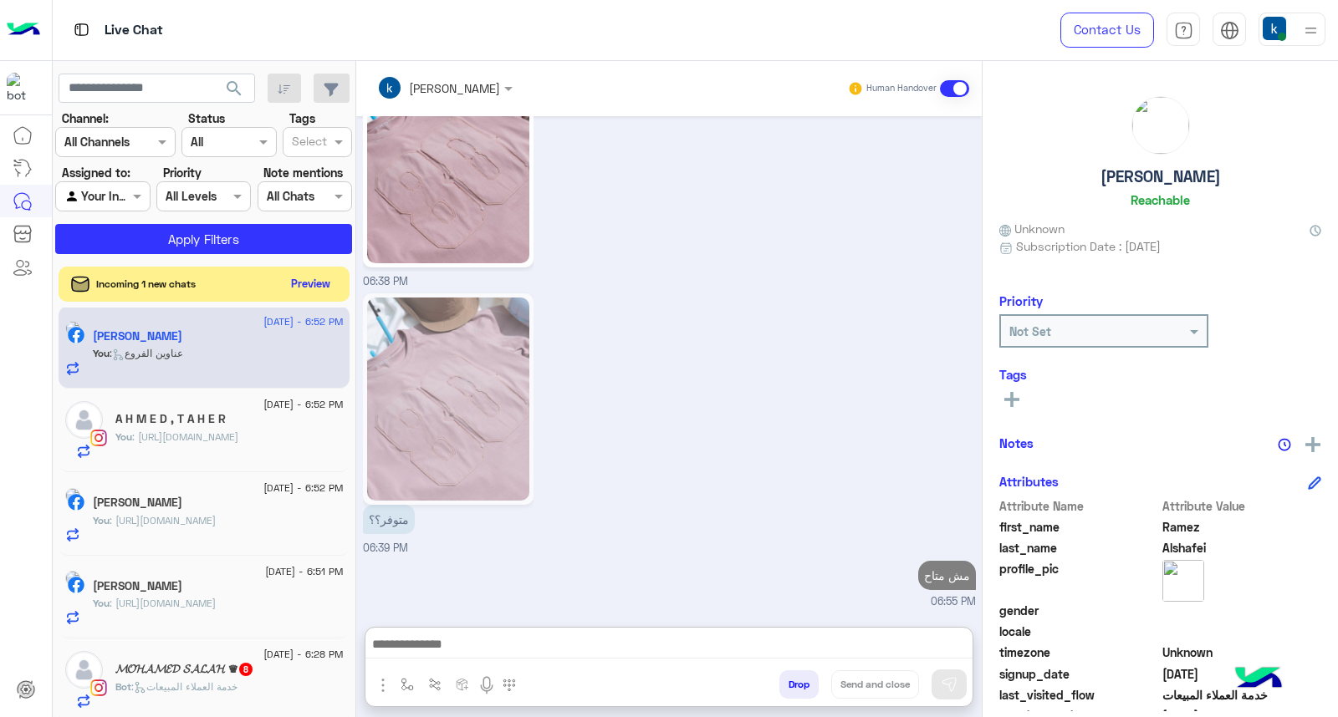
click at [302, 278] on button "Preview" at bounding box center [311, 284] width 52 height 23
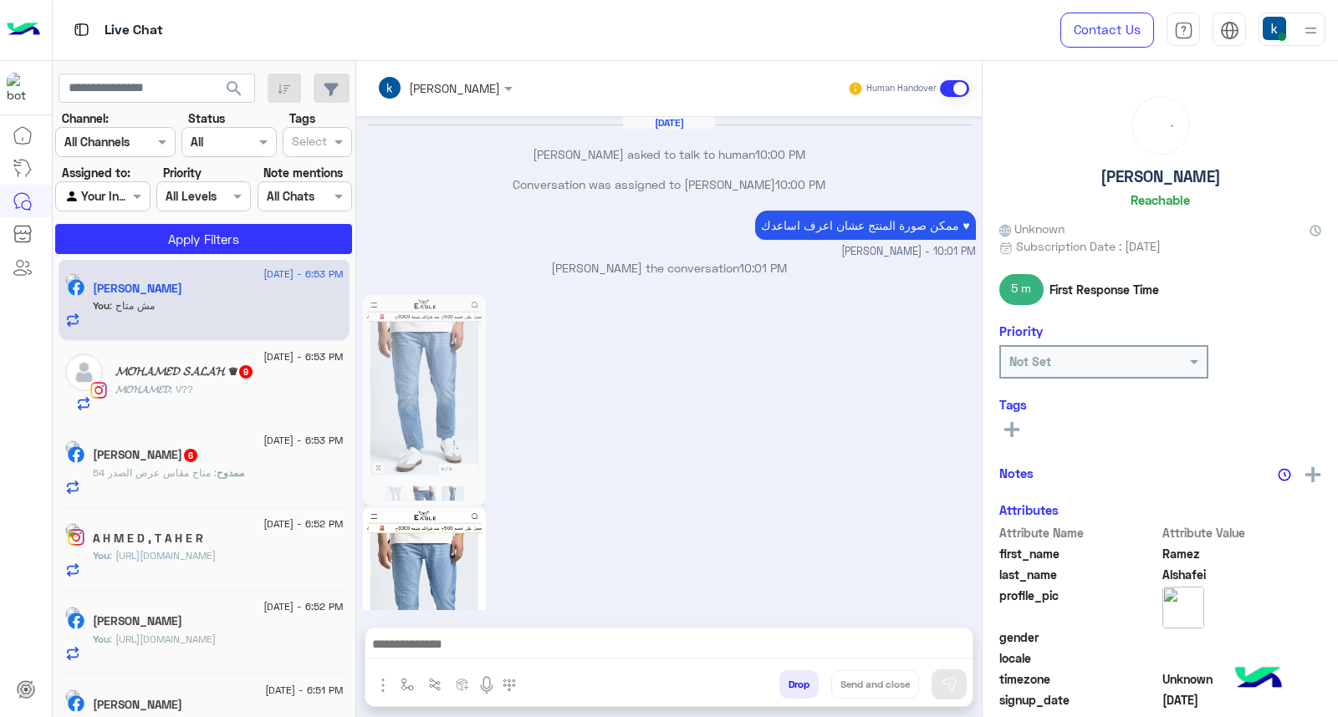
scroll to position [1577, 0]
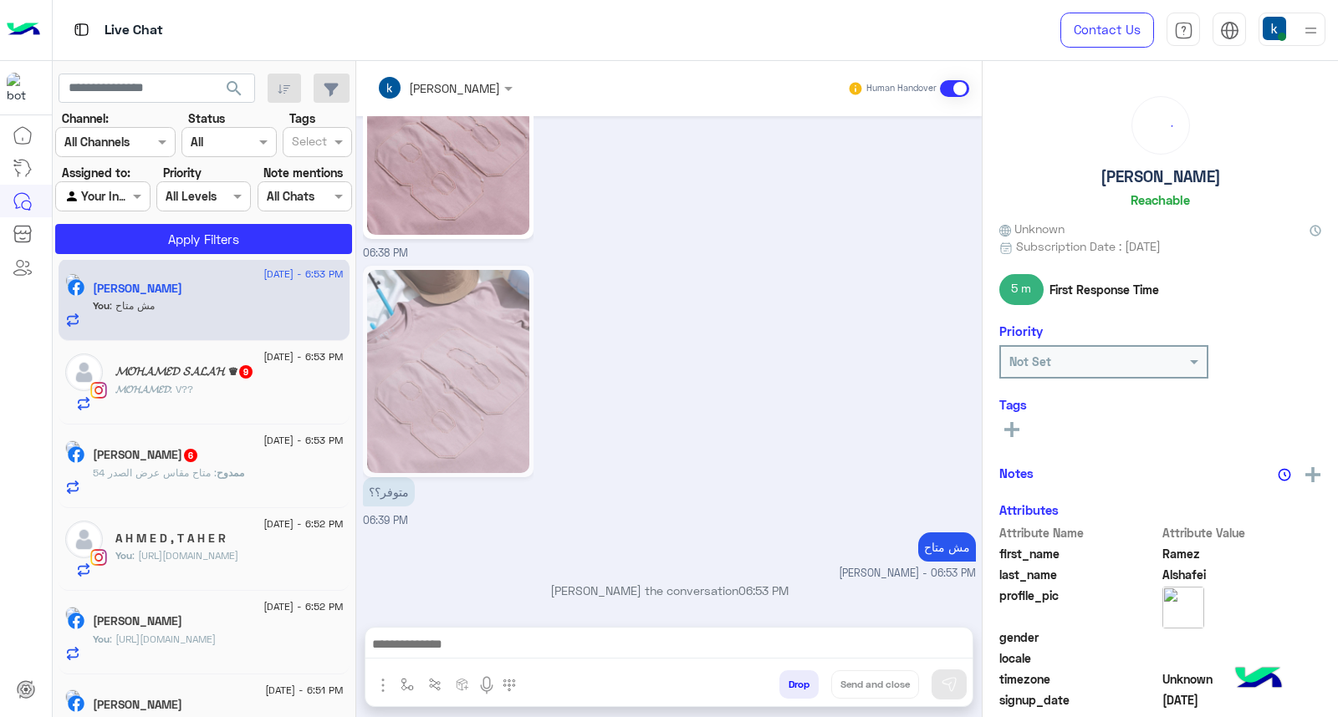
click at [242, 467] on span "ممدوح" at bounding box center [231, 473] width 28 height 13
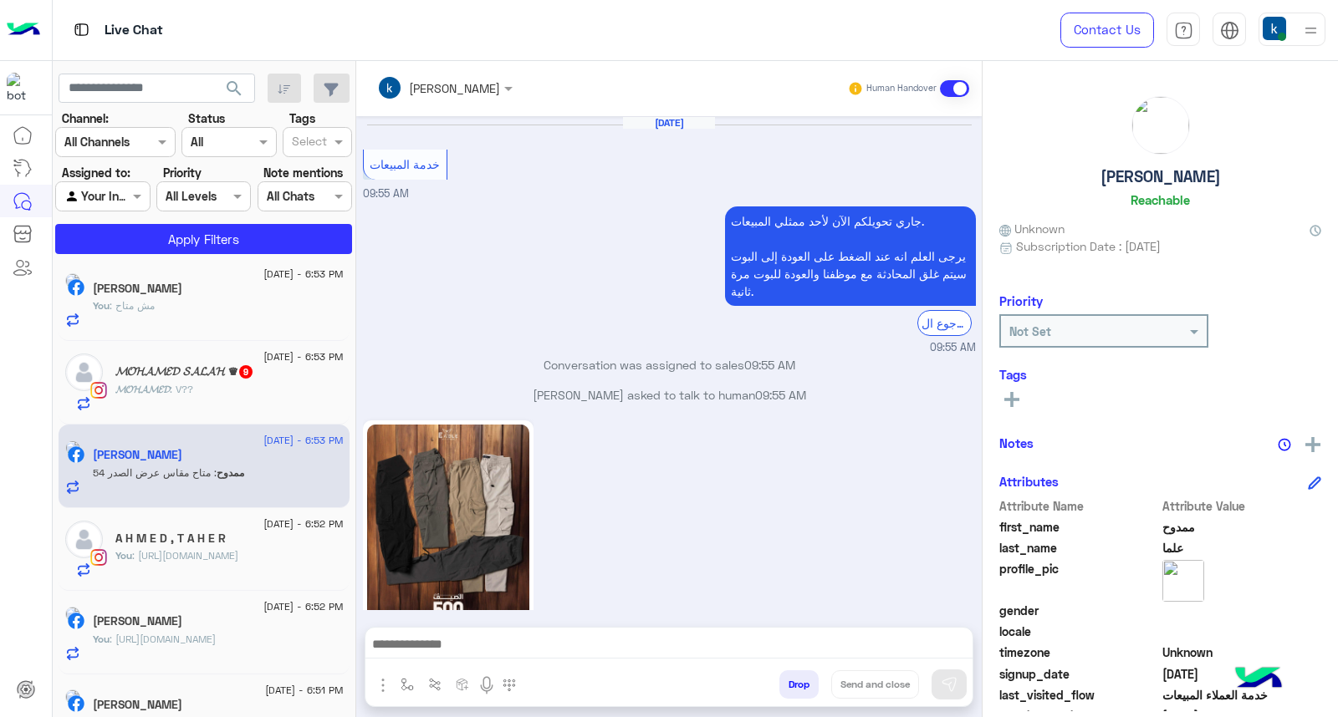
scroll to position [2015, 0]
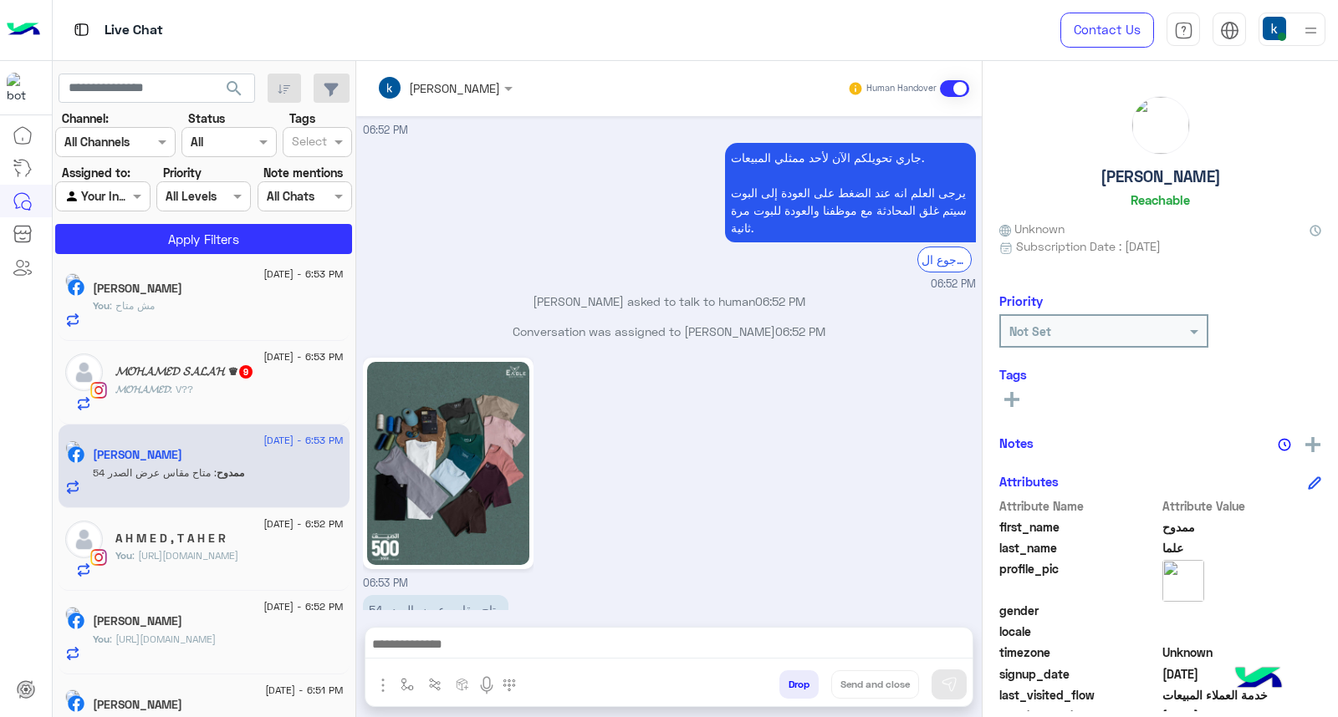
click at [387, 686] on img "button" at bounding box center [383, 686] width 20 height 20
click at [405, 655] on span "Images" at bounding box center [421, 649] width 43 height 19
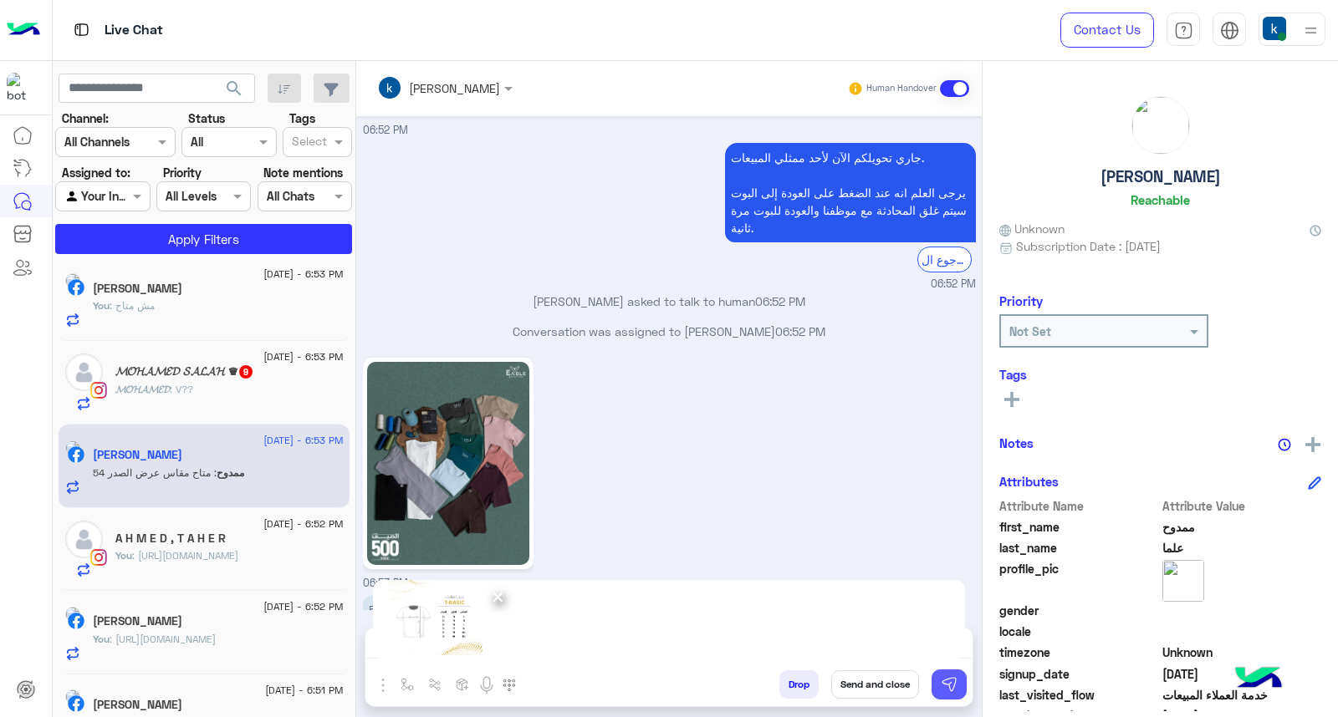
click at [934, 678] on button at bounding box center [948, 685] width 35 height 30
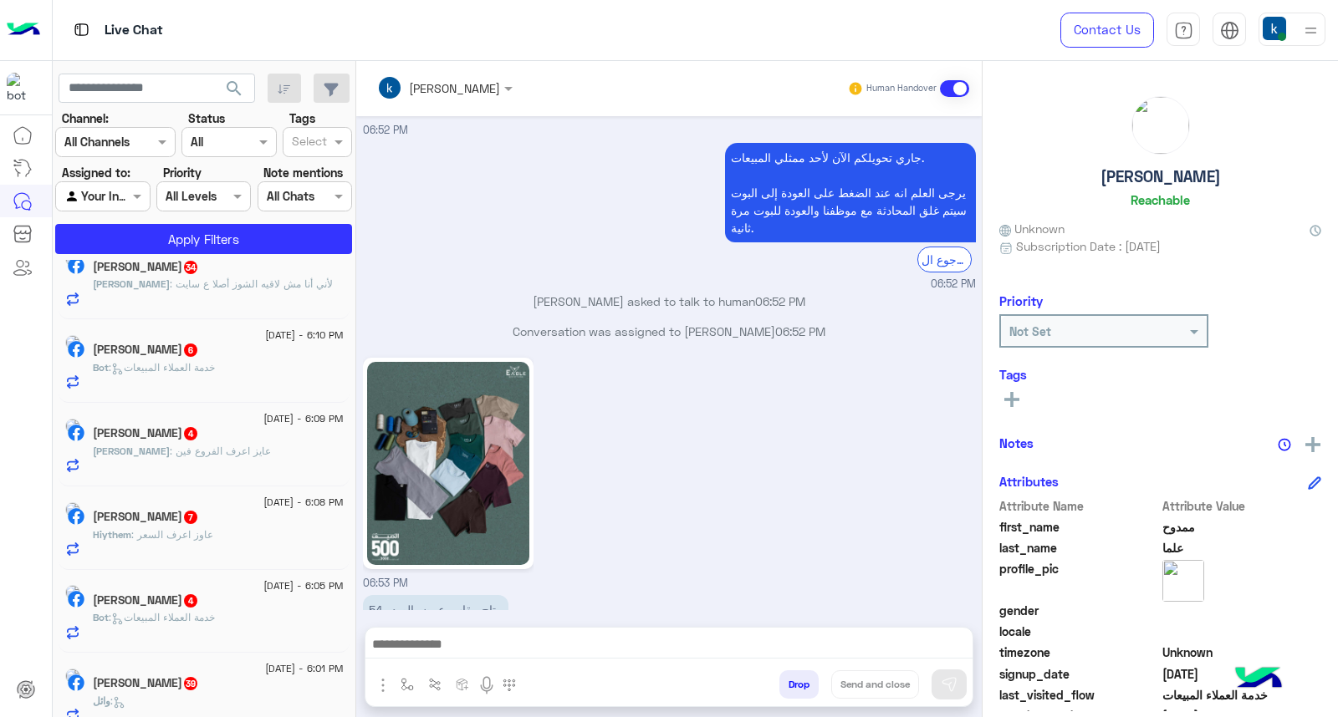
scroll to position [1217, 0]
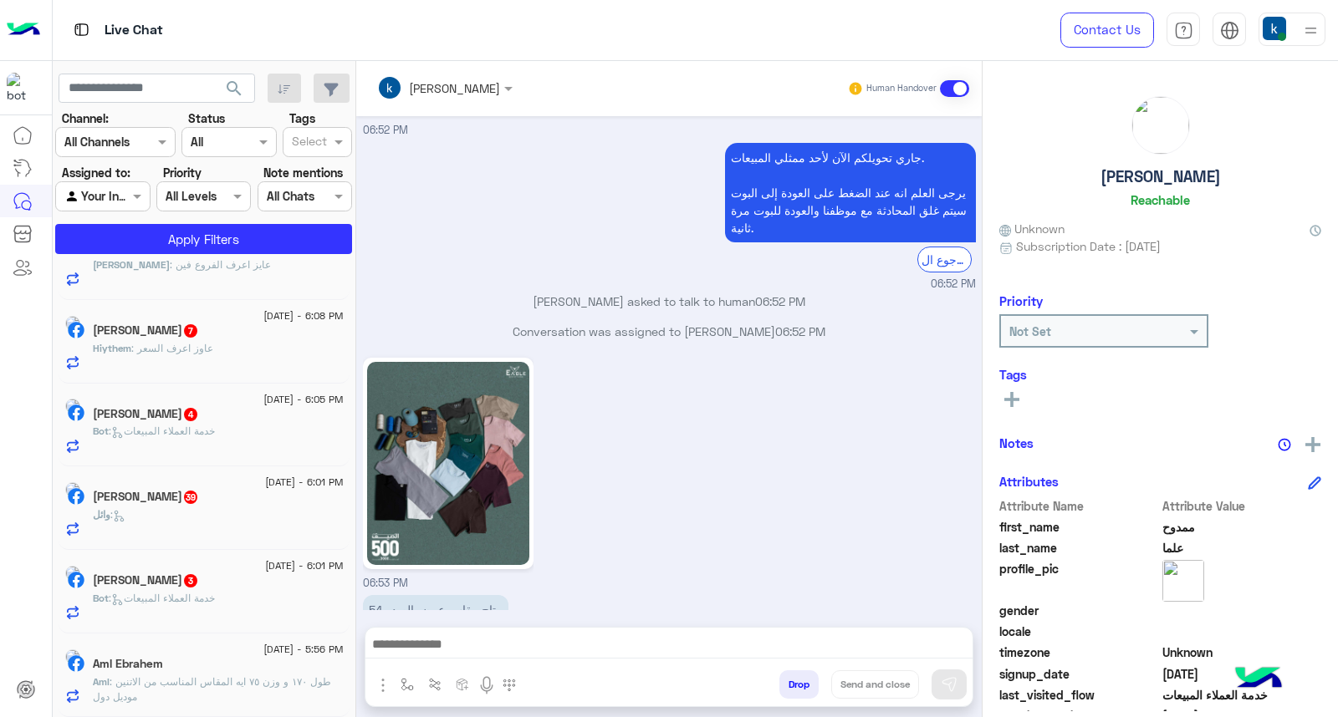
click at [198, 672] on div "Aml Ebrahem" at bounding box center [218, 666] width 251 height 18
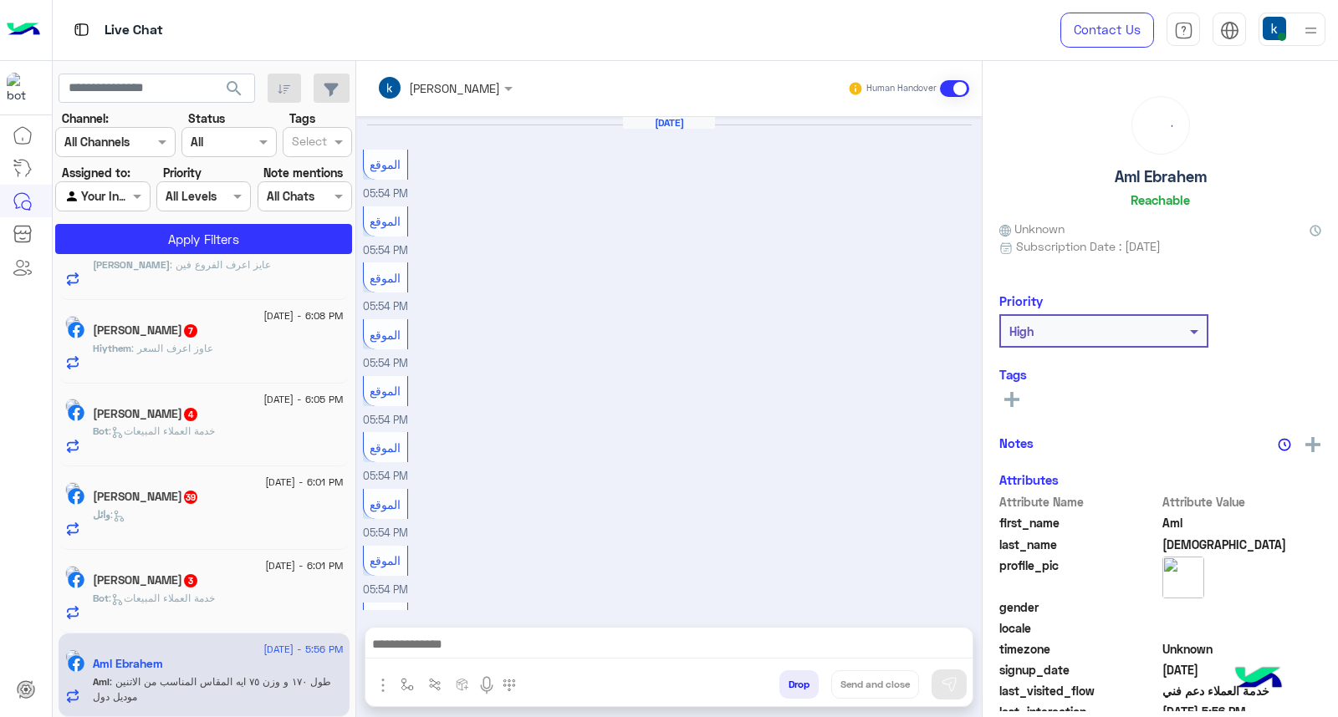
scroll to position [857, 0]
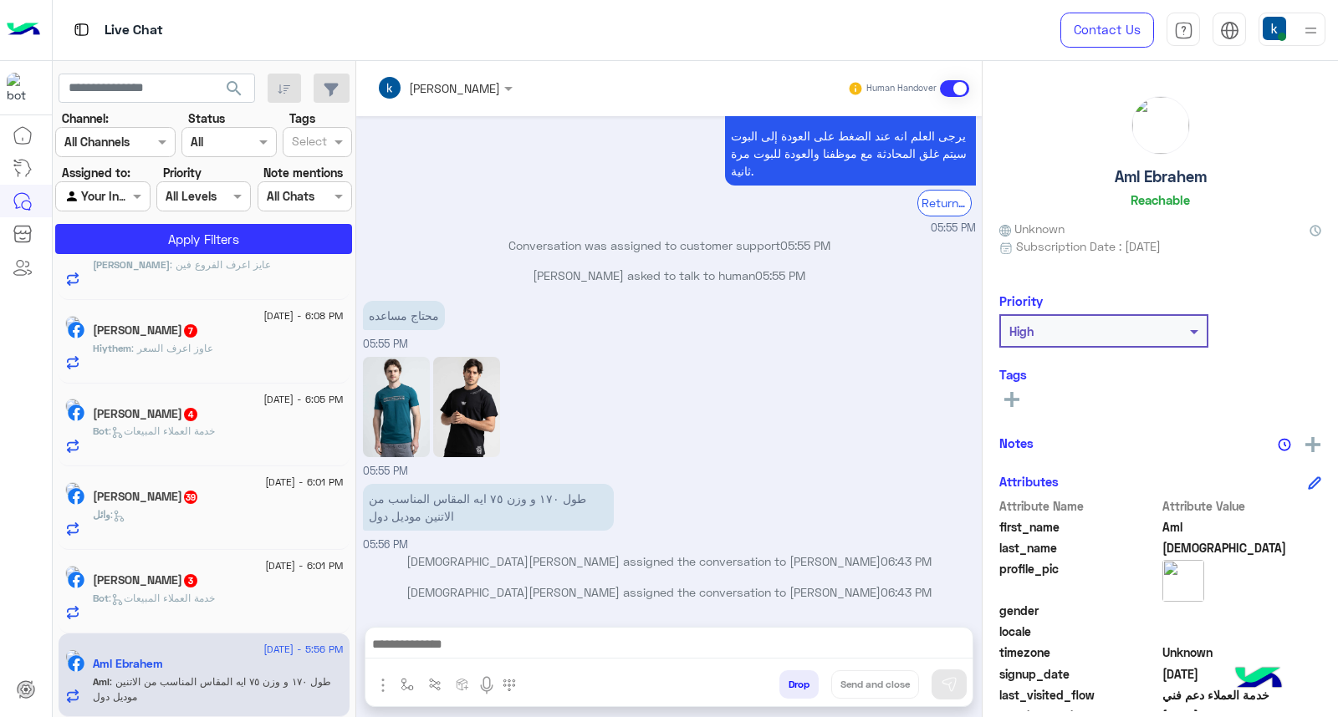
click at [415, 347] on div "محتاج مساعده 05:55 PM" at bounding box center [669, 325] width 613 height 56
click at [408, 382] on img at bounding box center [396, 407] width 67 height 100
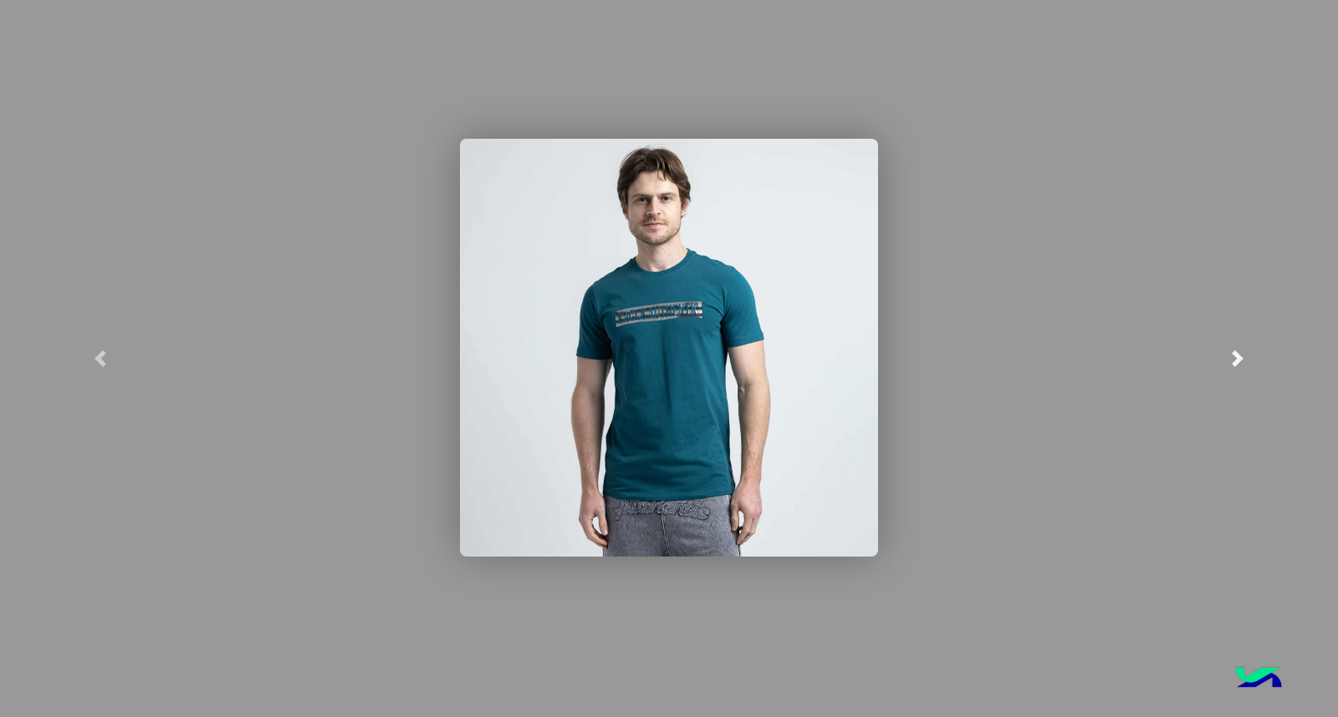
click at [1283, 344] on link at bounding box center [1237, 358] width 201 height 717
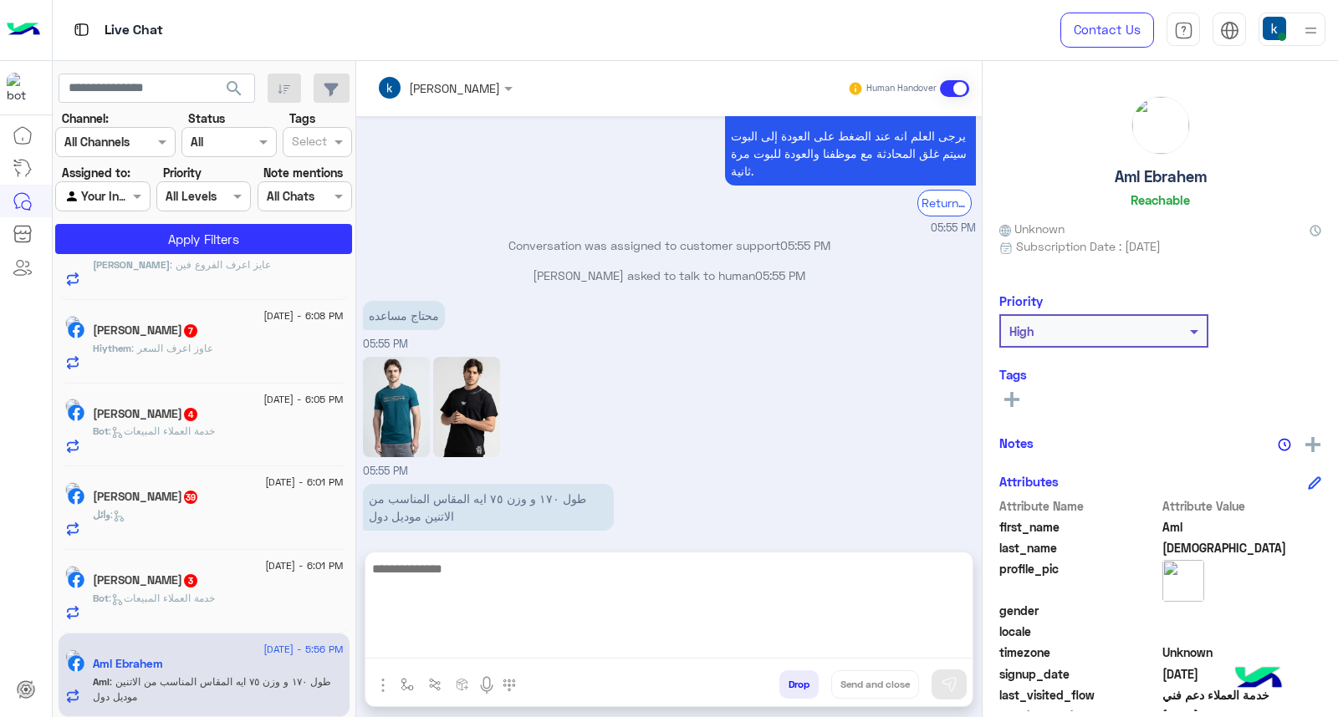
click at [491, 648] on textarea at bounding box center [668, 608] width 607 height 100
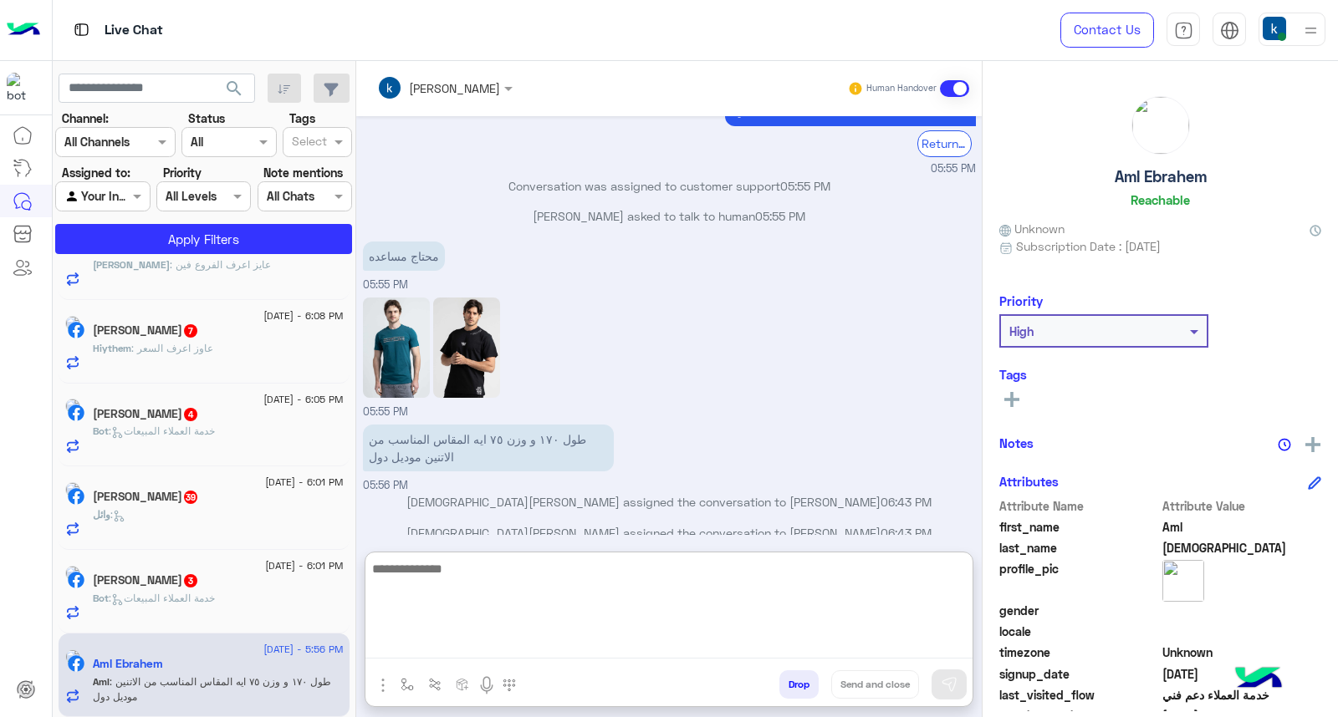
scroll to position [932, 0]
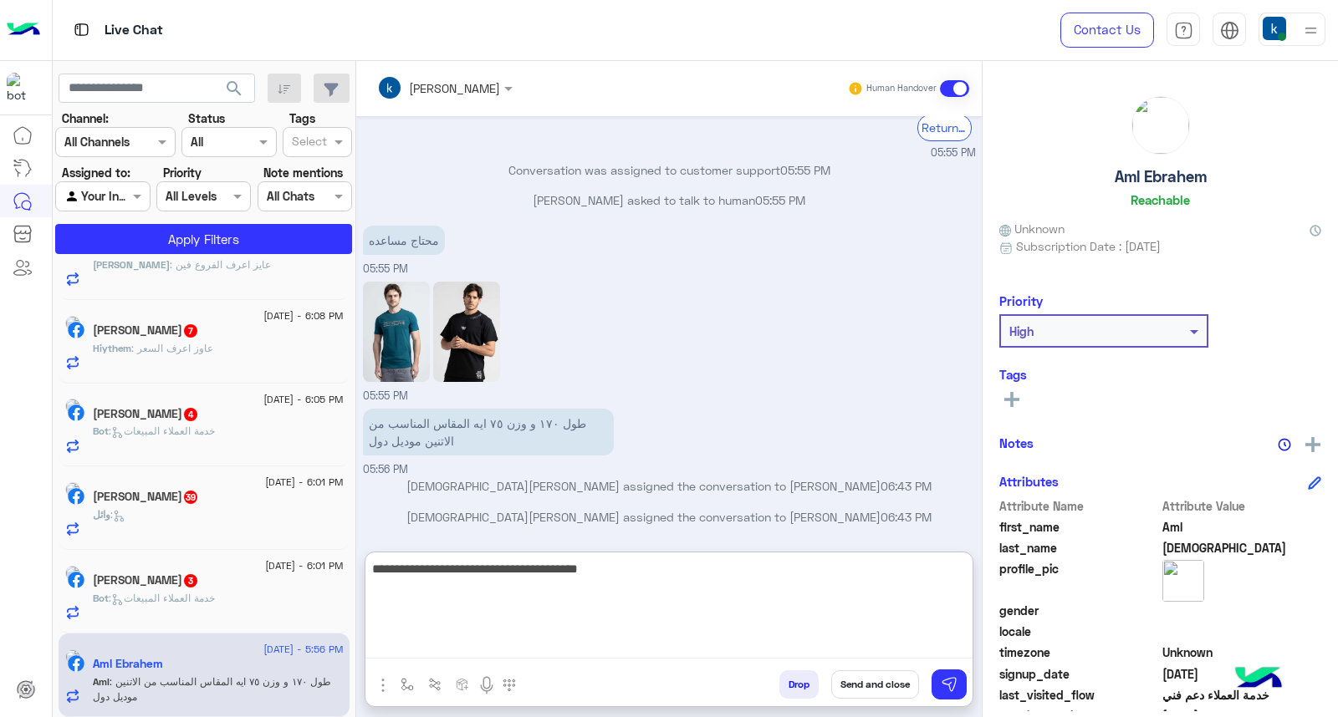
type textarea "**********"
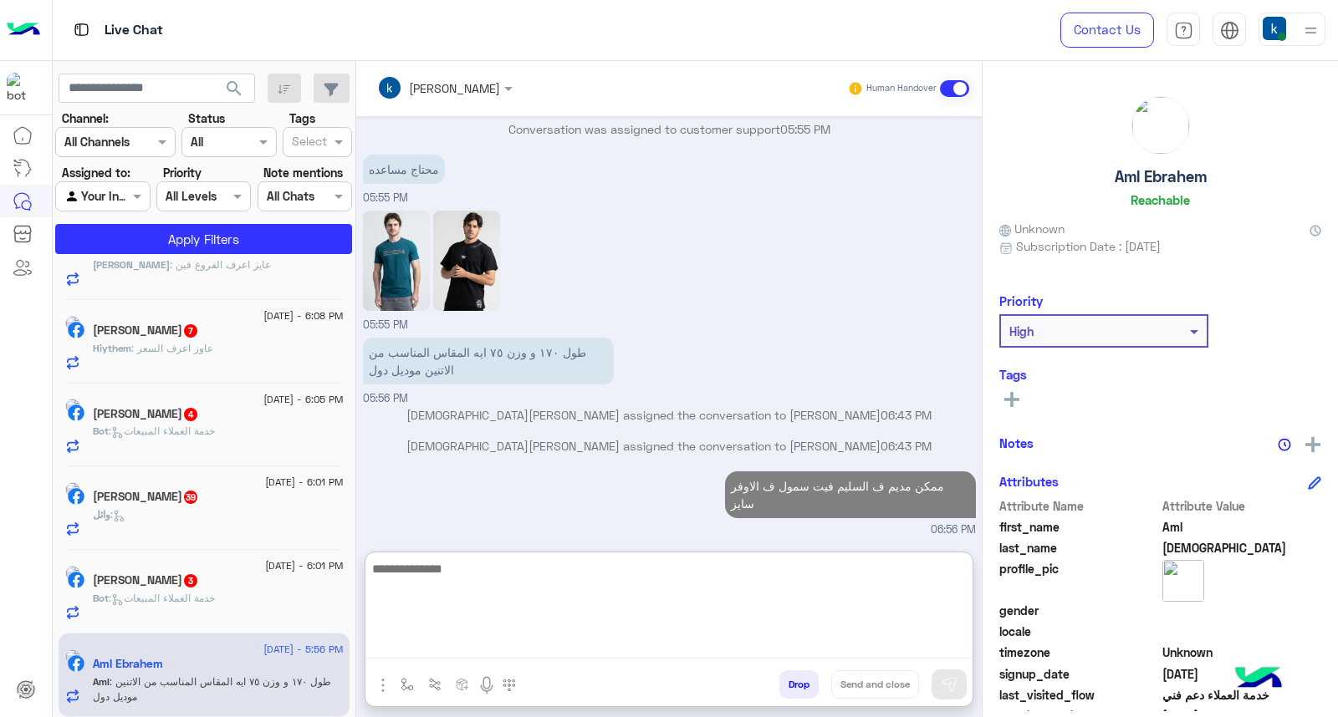
scroll to position [1033, 0]
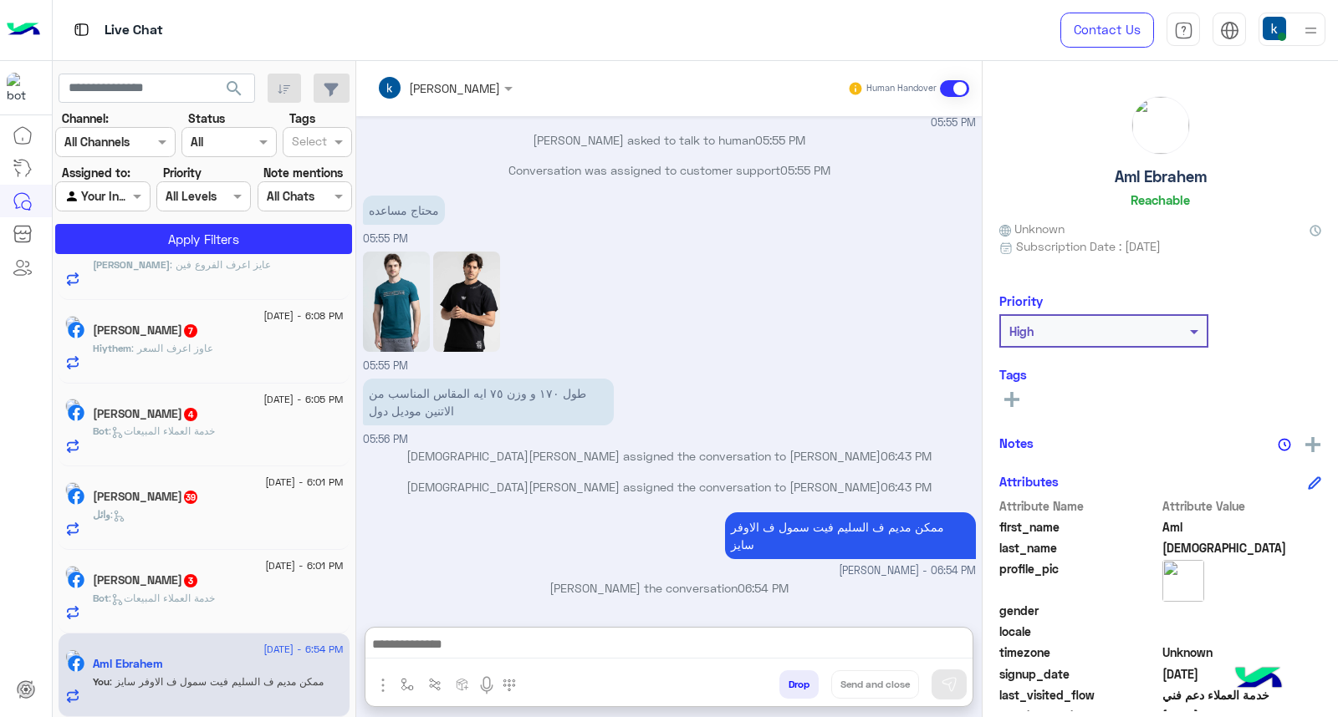
click at [166, 605] on p "Bot : خدمة العملاء المبيعات" at bounding box center [154, 598] width 122 height 15
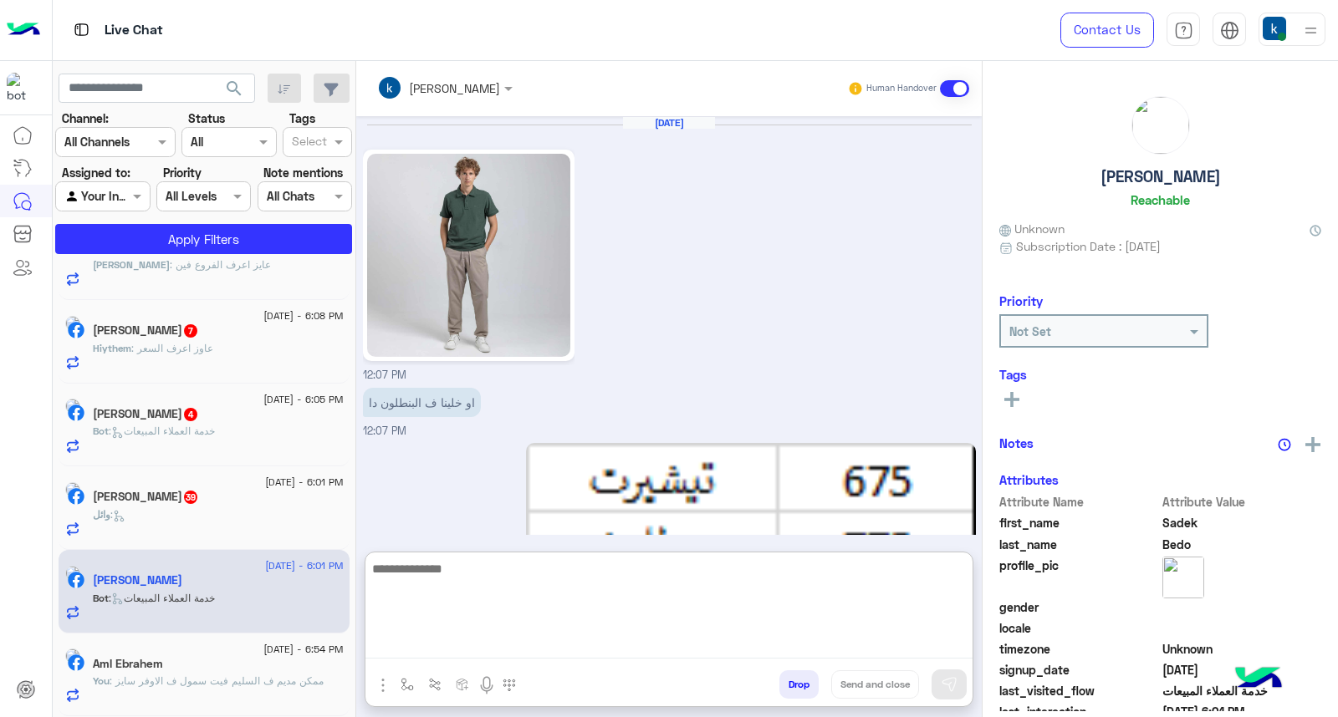
click at [470, 654] on textarea at bounding box center [668, 608] width 607 height 100
paste textarea "**********"
type textarea "**********"
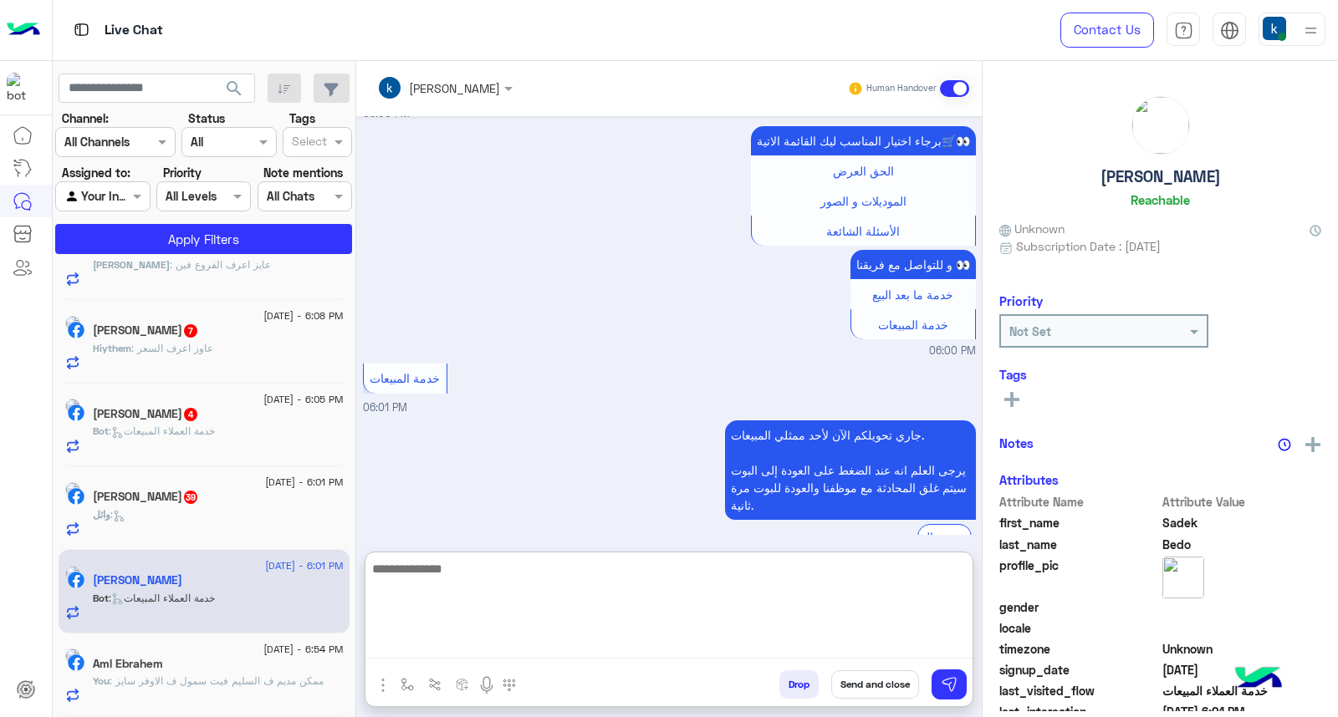
scroll to position [1484, 0]
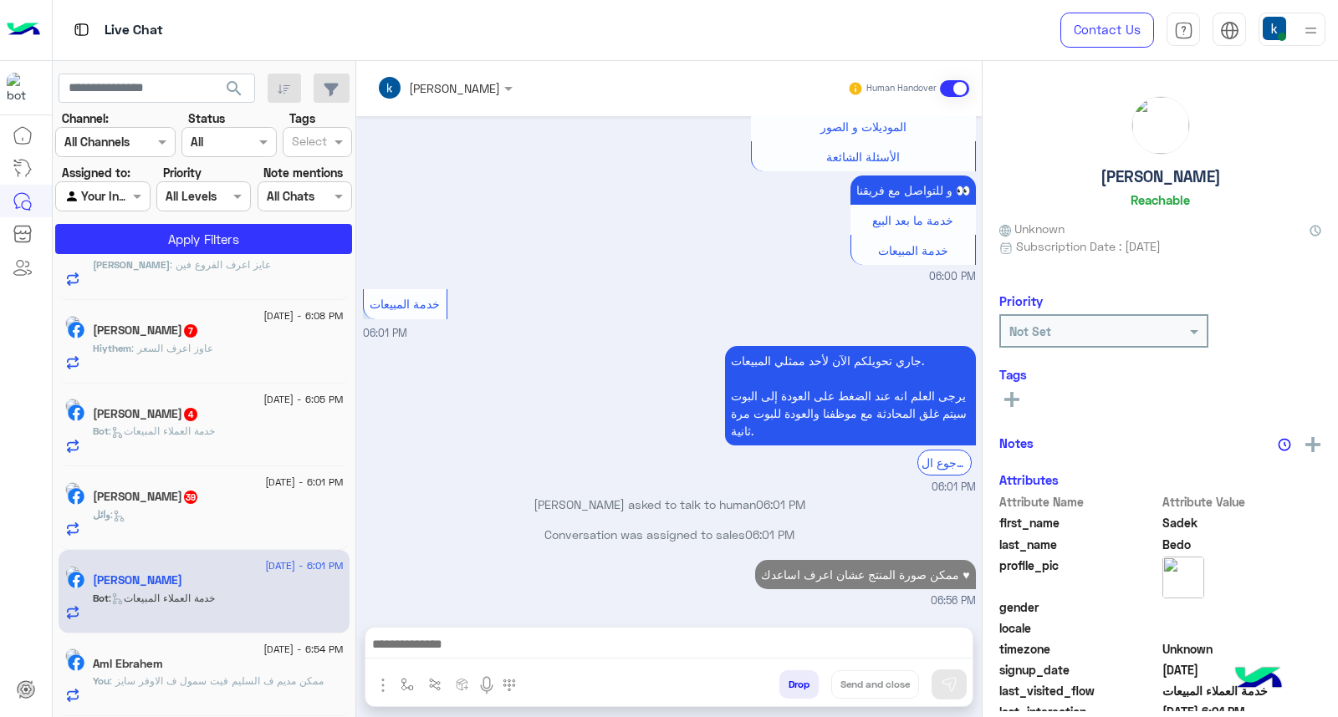
click at [184, 504] on h5 "وائل النجار 39" at bounding box center [146, 497] width 106 height 14
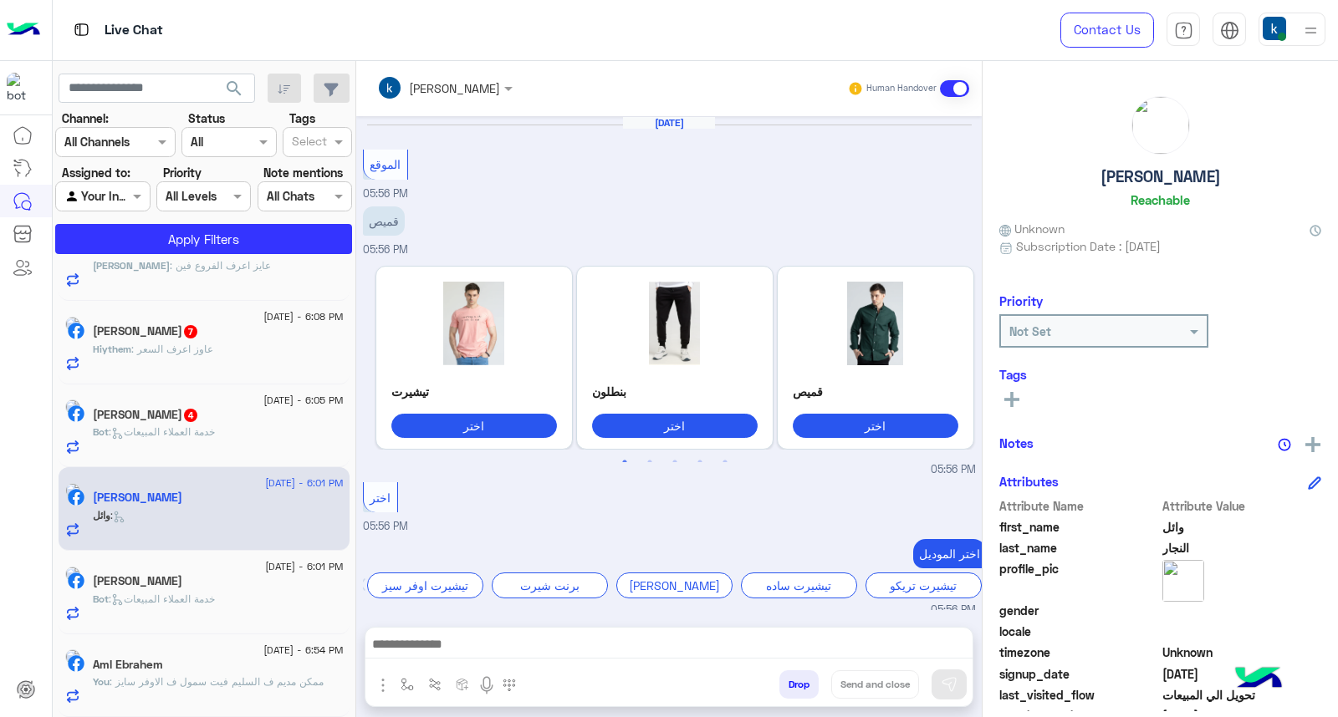
scroll to position [1038, 0]
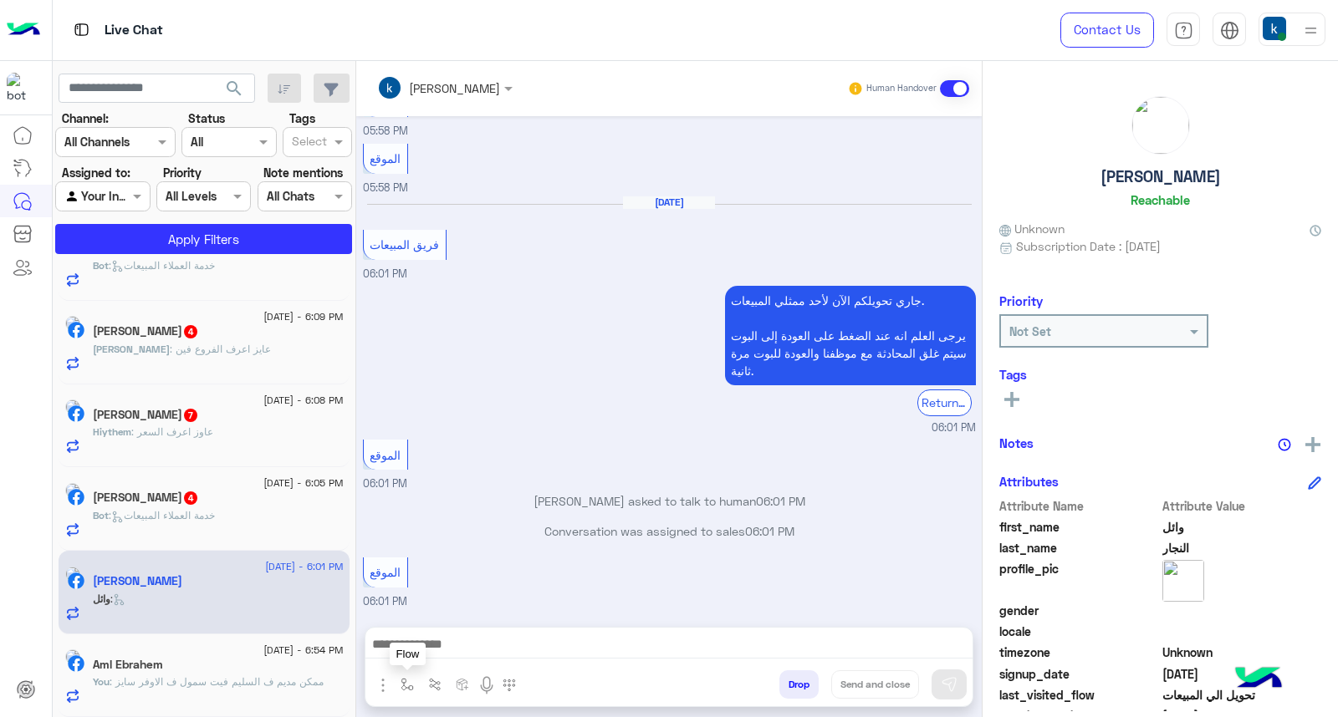
click at [405, 681] on img "button" at bounding box center [406, 684] width 13 height 13
click at [441, 655] on input "text" at bounding box center [437, 648] width 69 height 19
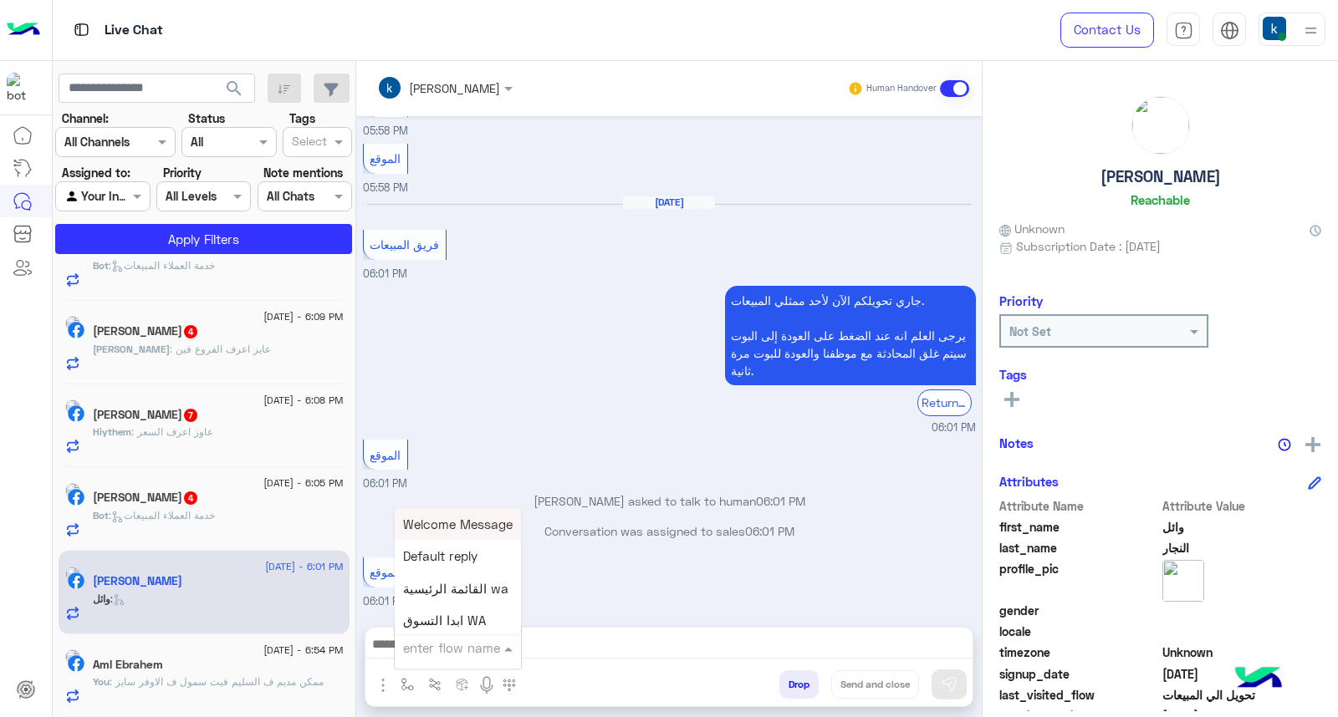
click at [441, 655] on input "text" at bounding box center [437, 648] width 69 height 19
type input "**"
click at [457, 554] on span "عناوين الفروع" at bounding box center [439, 556] width 73 height 15
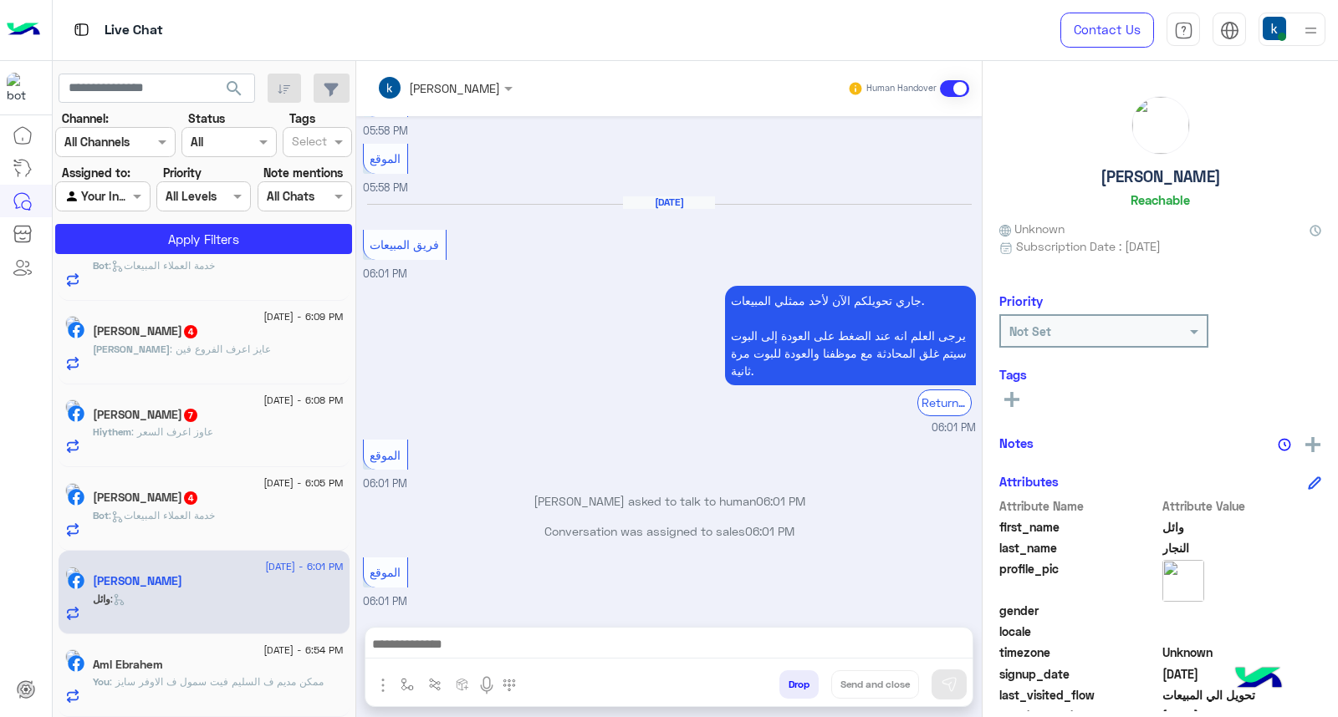
type textarea "**********"
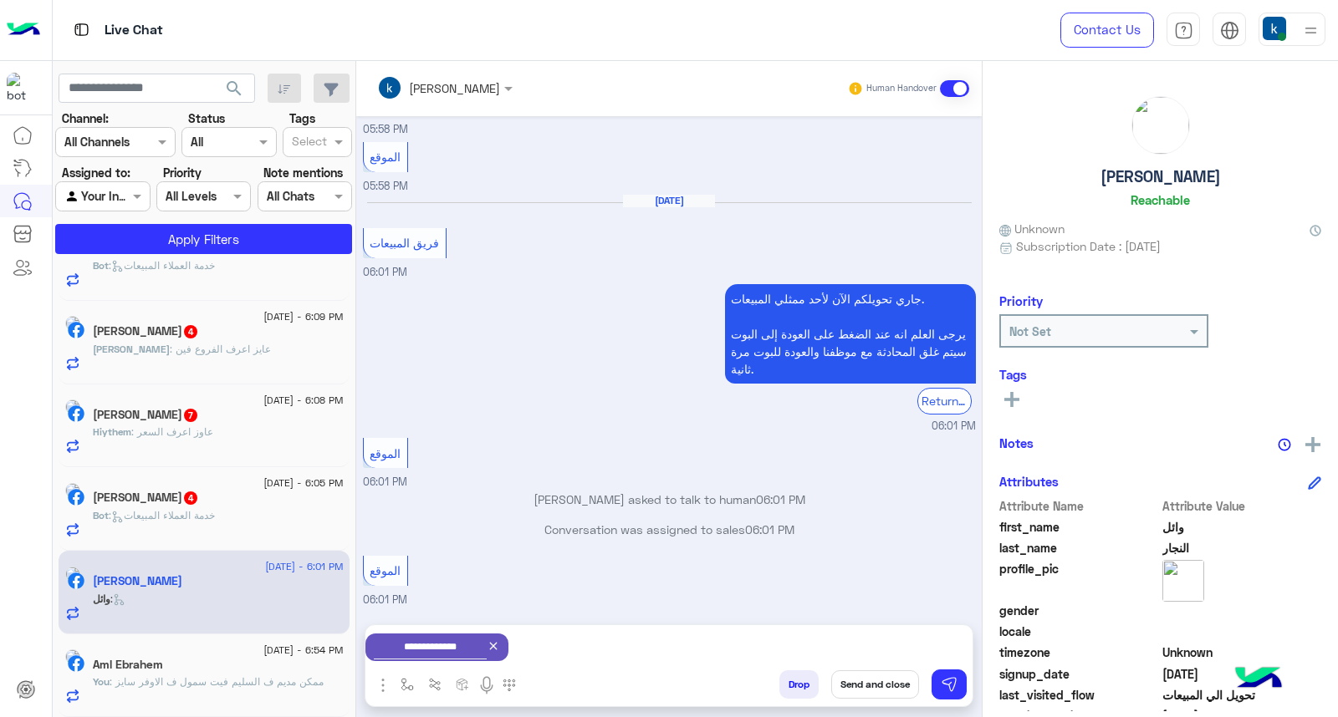
click at [848, 690] on button "Send and close" at bounding box center [875, 685] width 88 height 28
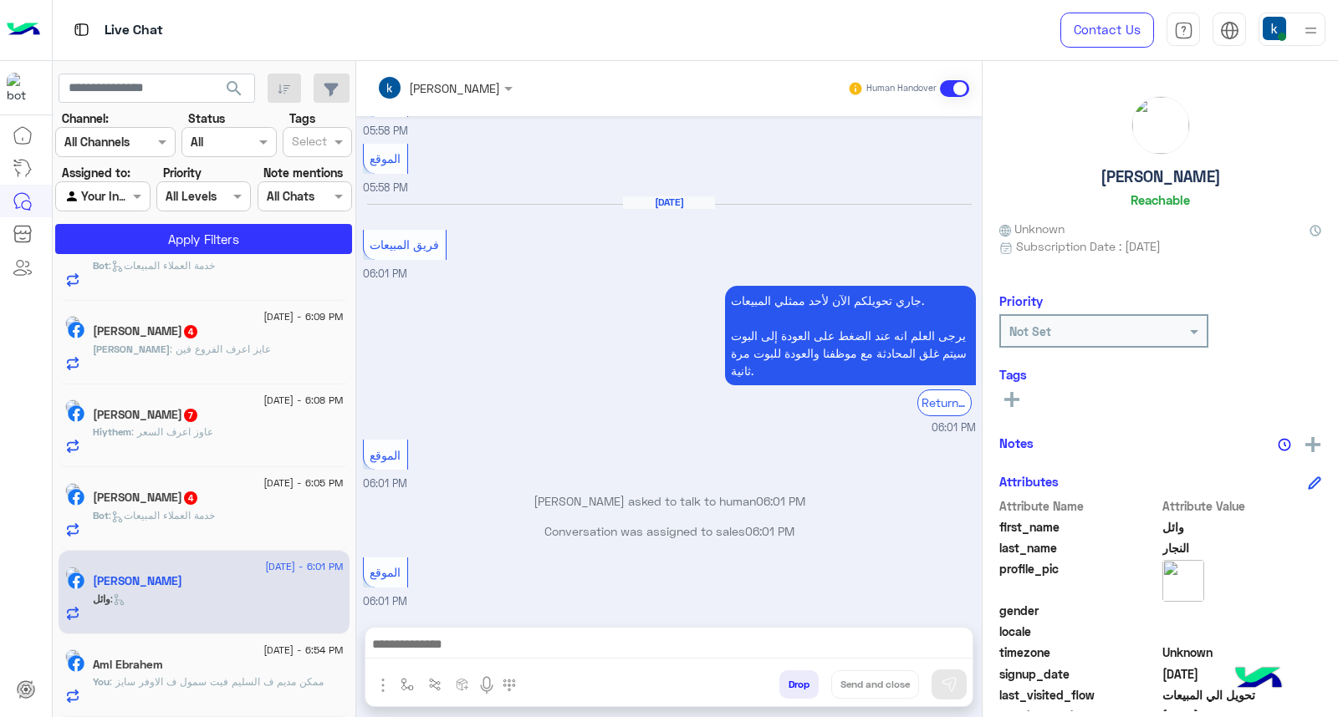
scroll to position [1068, 0]
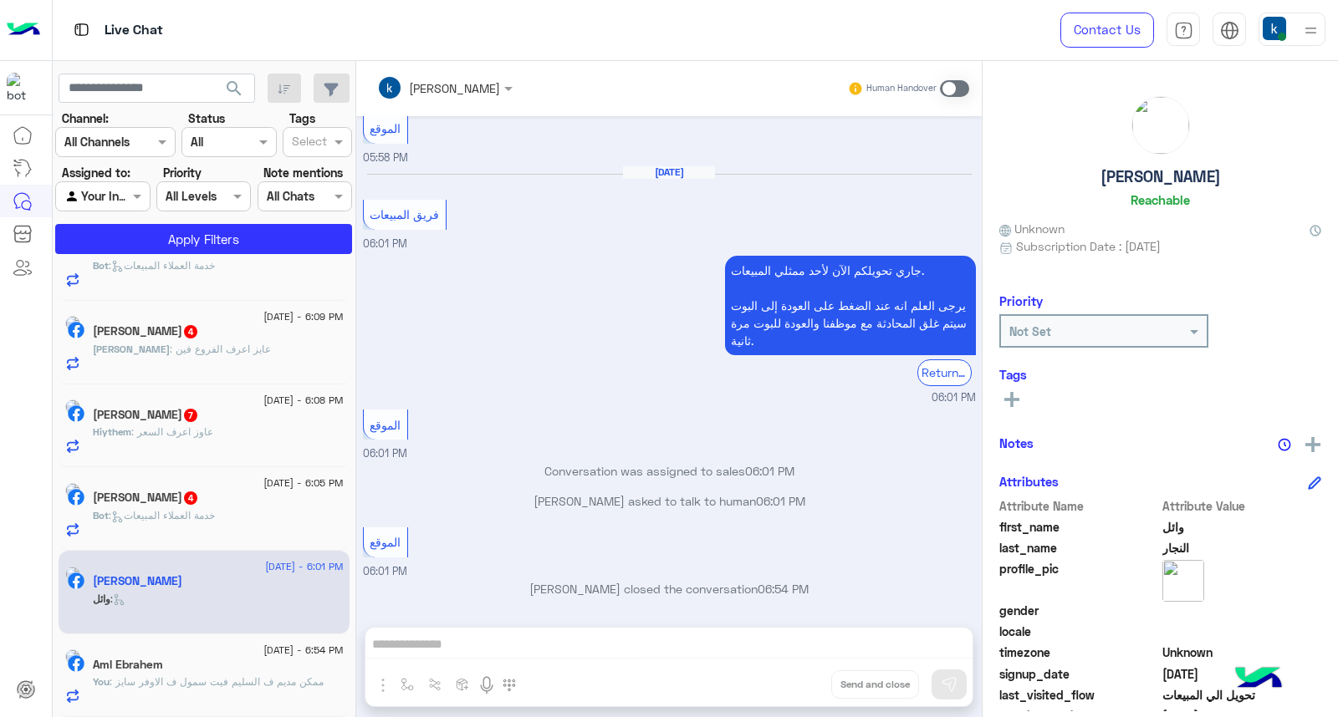
click at [286, 500] on div "Mahmoud El-Lamey 4" at bounding box center [218, 500] width 251 height 18
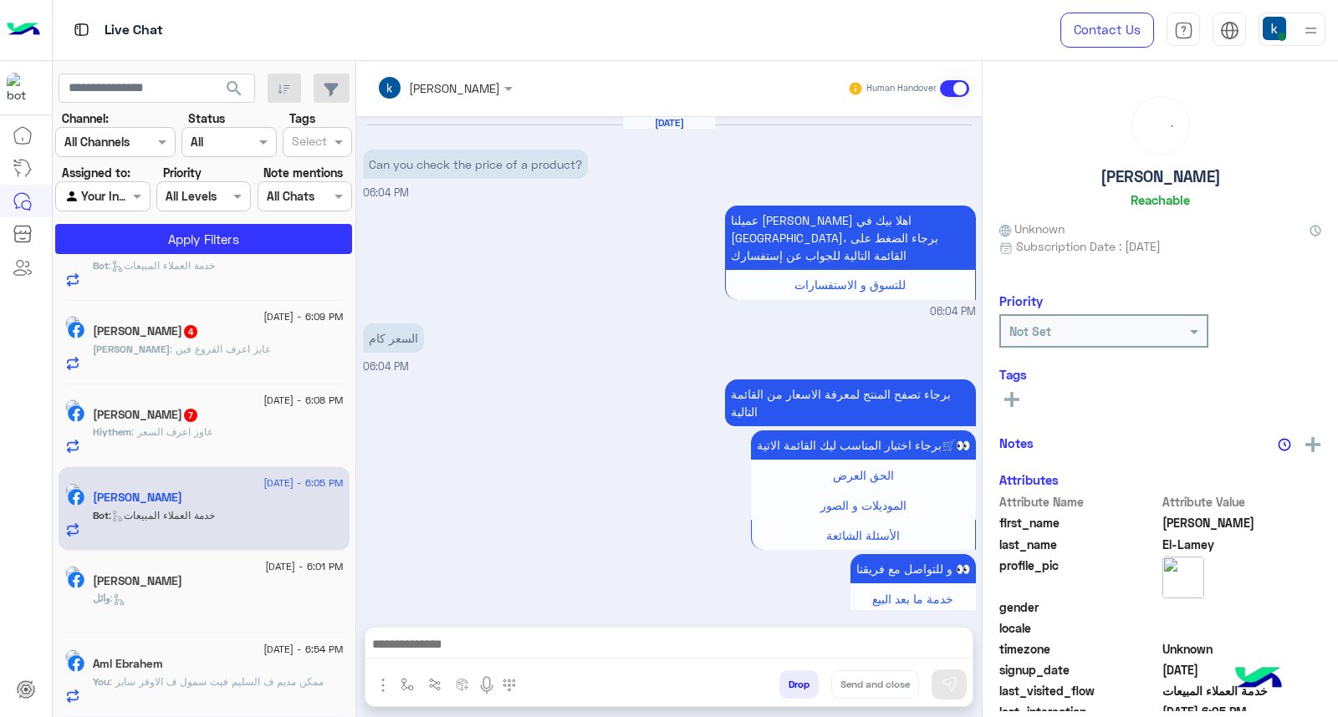
scroll to position [462, 0]
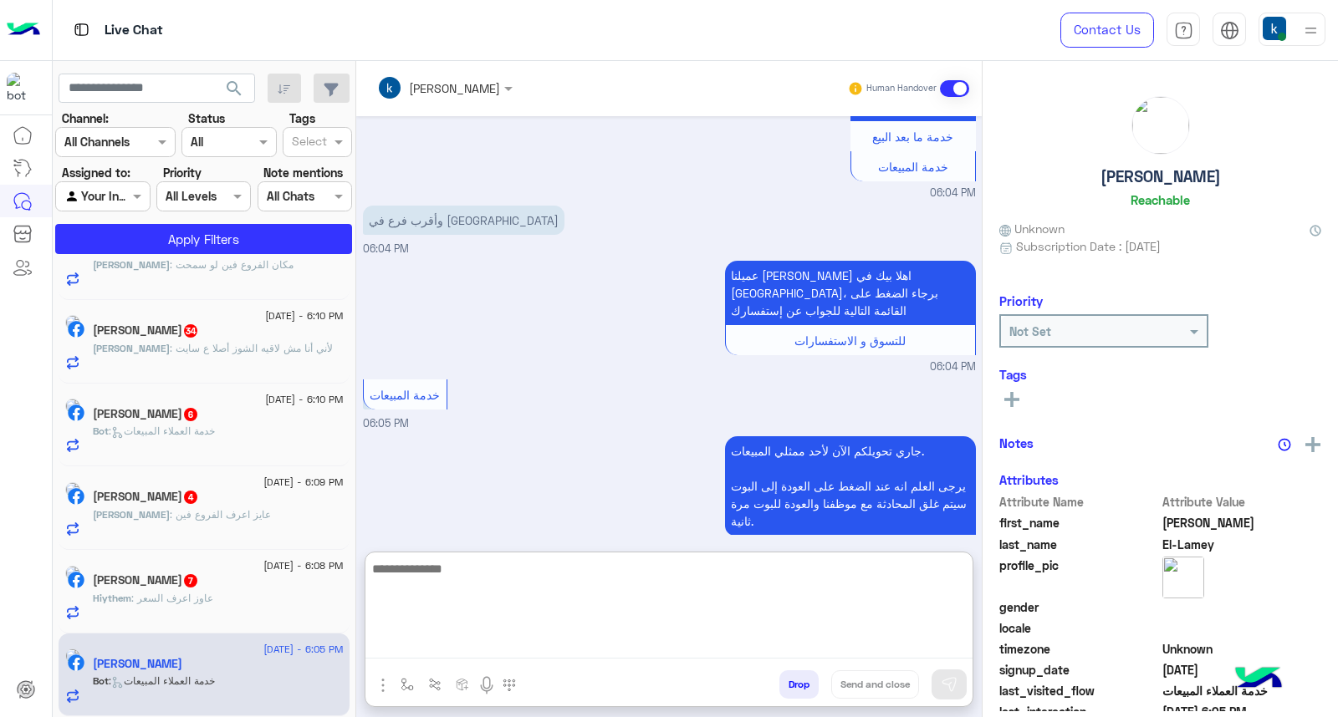
click at [436, 642] on textarea at bounding box center [668, 608] width 607 height 100
paste textarea "**********"
type textarea "**********"
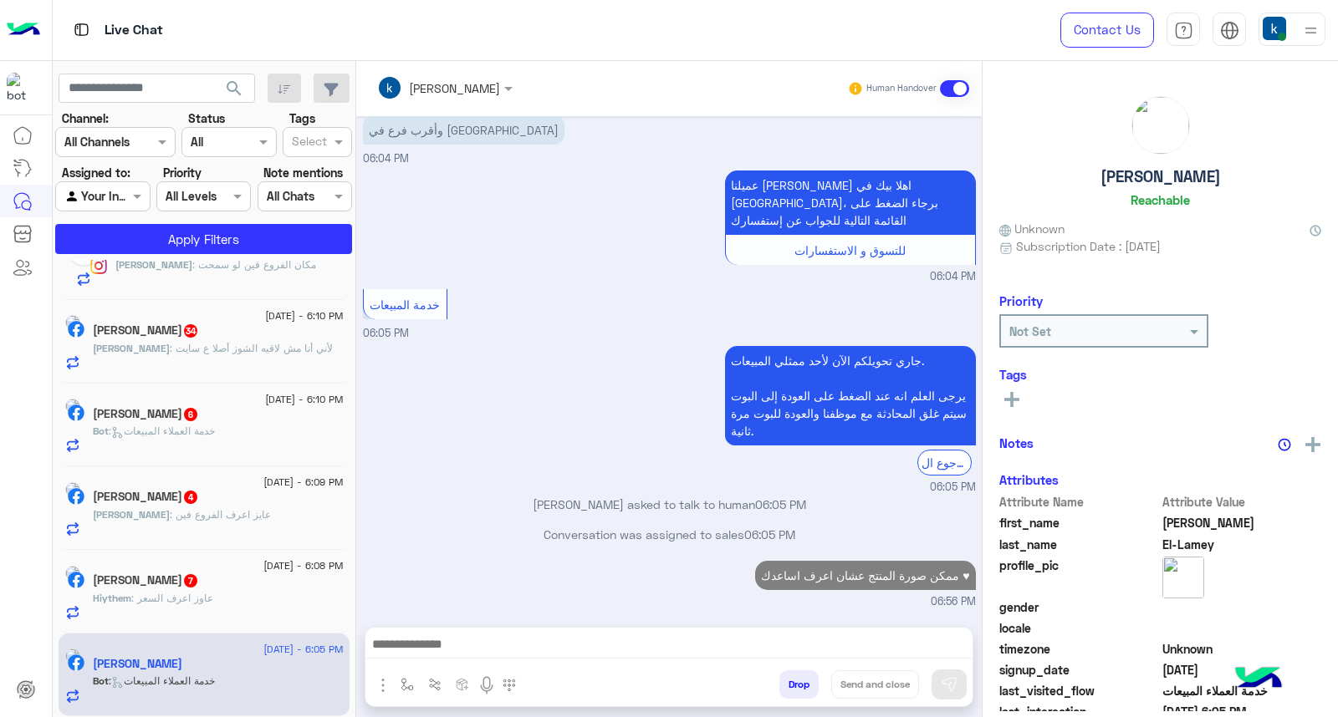
click at [237, 490] on div "Mohamed Magdy 4" at bounding box center [218, 499] width 251 height 18
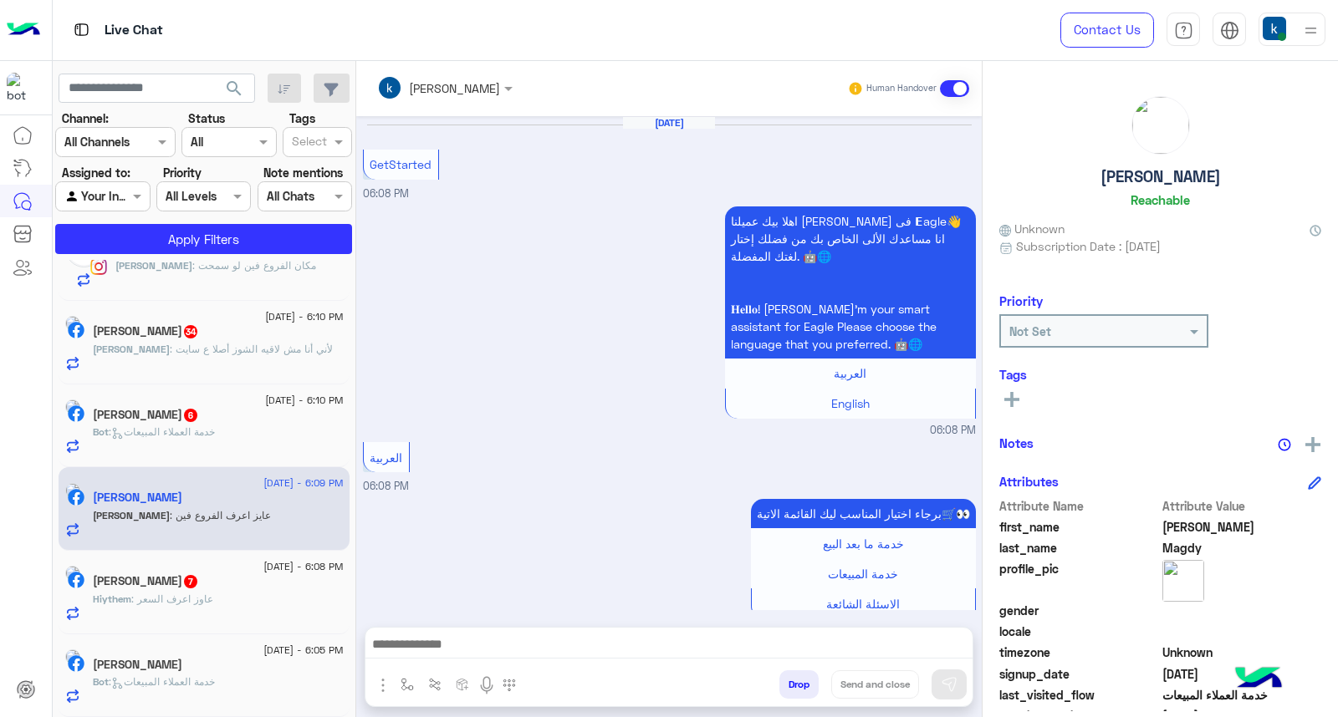
scroll to position [418, 0]
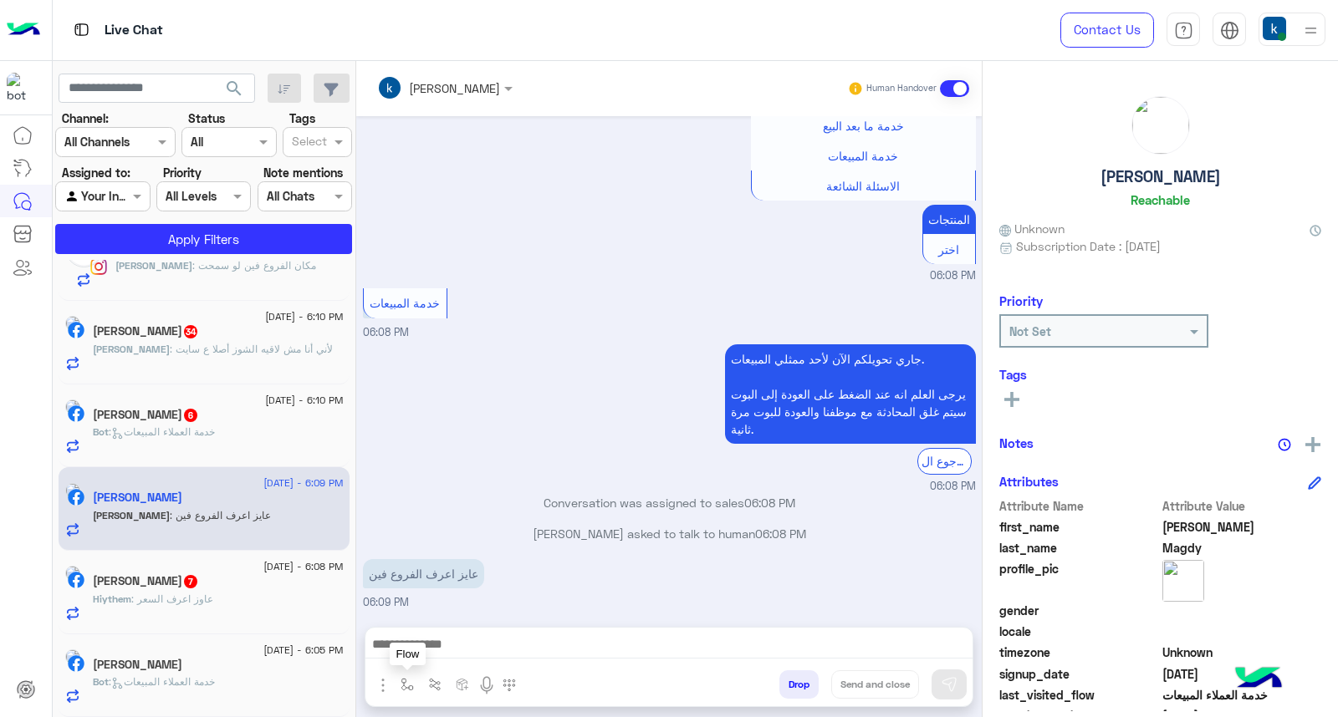
click at [404, 681] on img "button" at bounding box center [406, 684] width 13 height 13
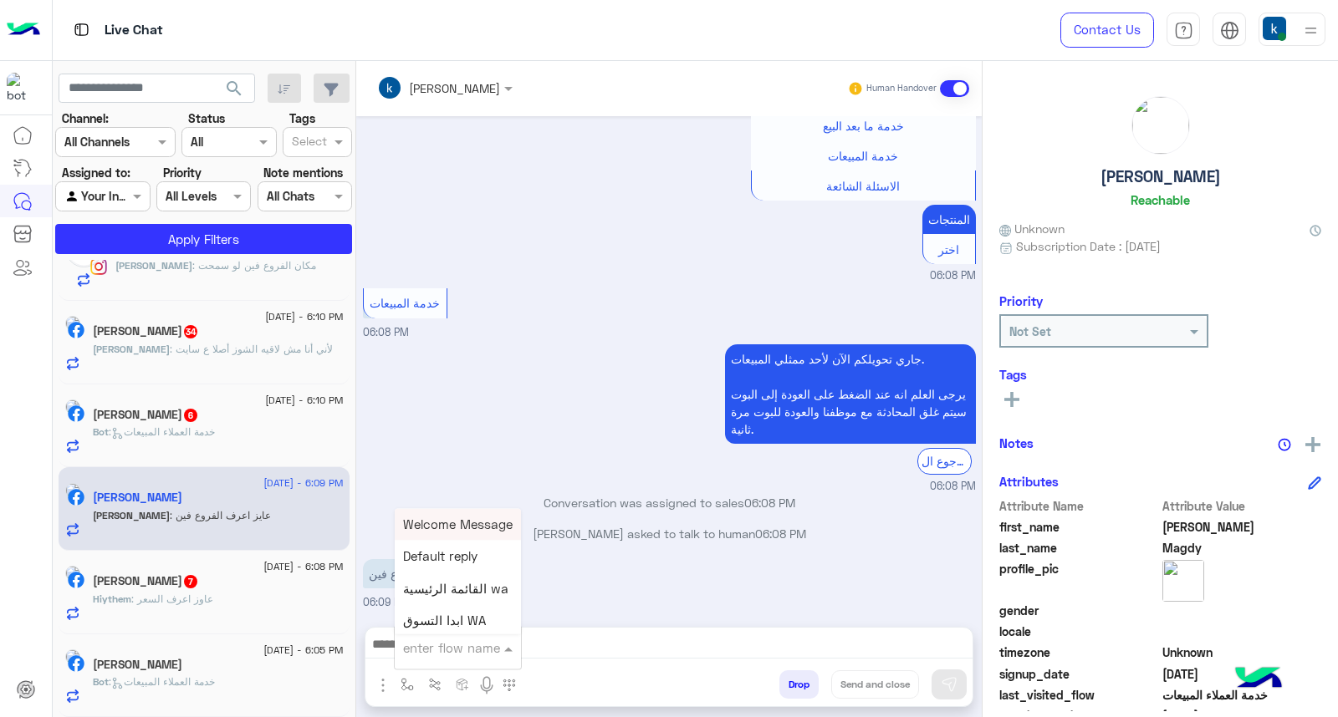
click at [432, 655] on input "text" at bounding box center [437, 648] width 69 height 19
type input "**"
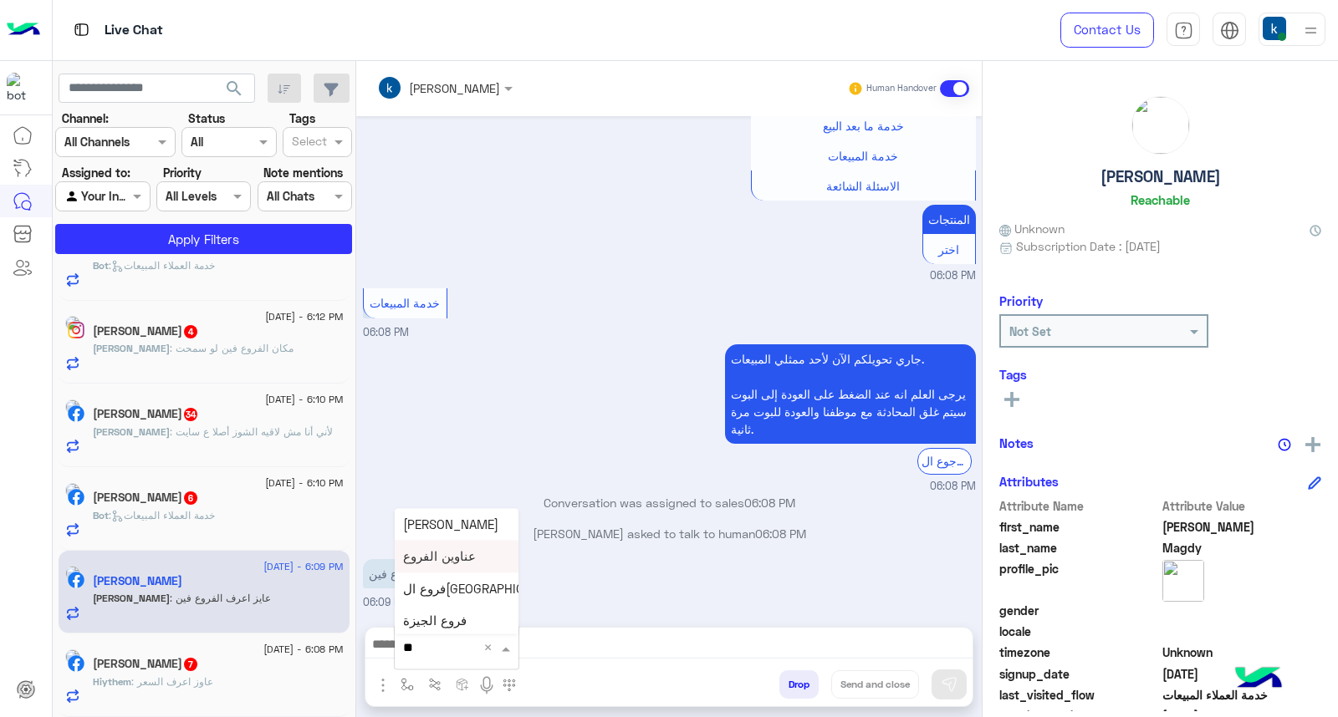
click at [444, 555] on span "عناوين الفروع" at bounding box center [439, 556] width 73 height 15
type textarea "**********"
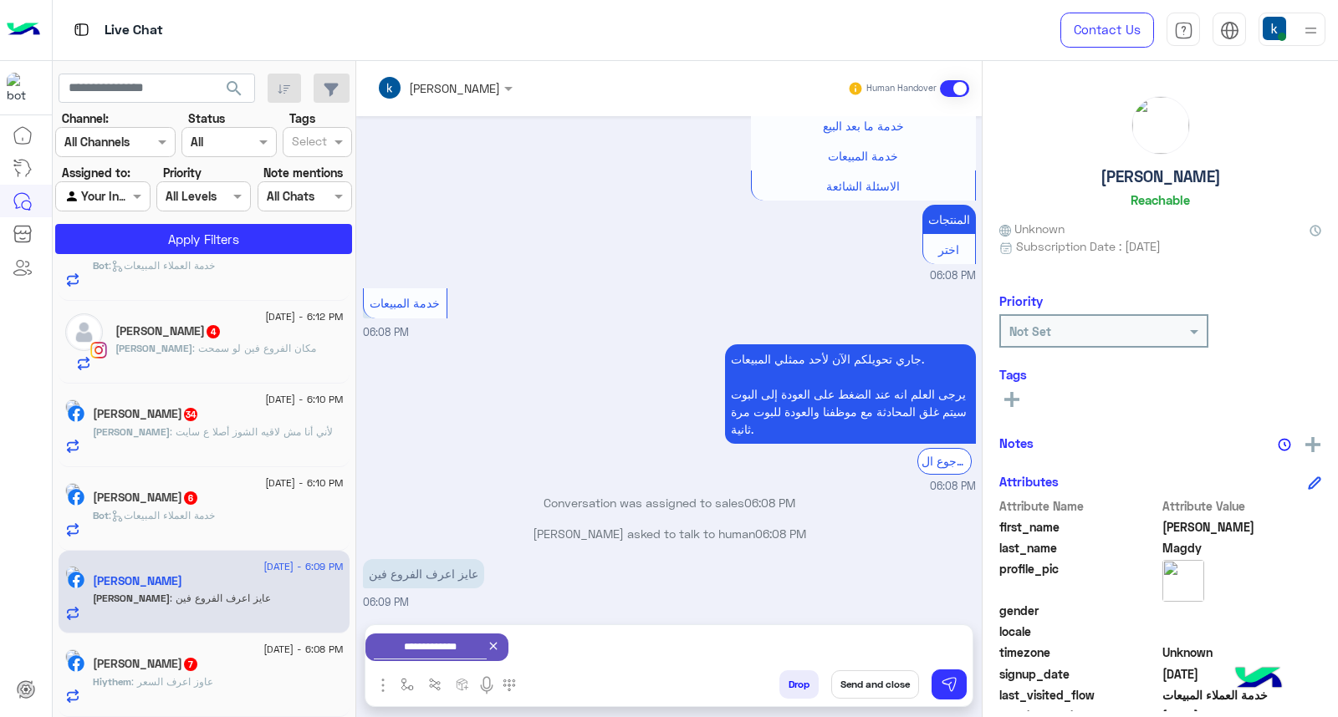
click at [864, 684] on button "Send and close" at bounding box center [875, 685] width 88 height 28
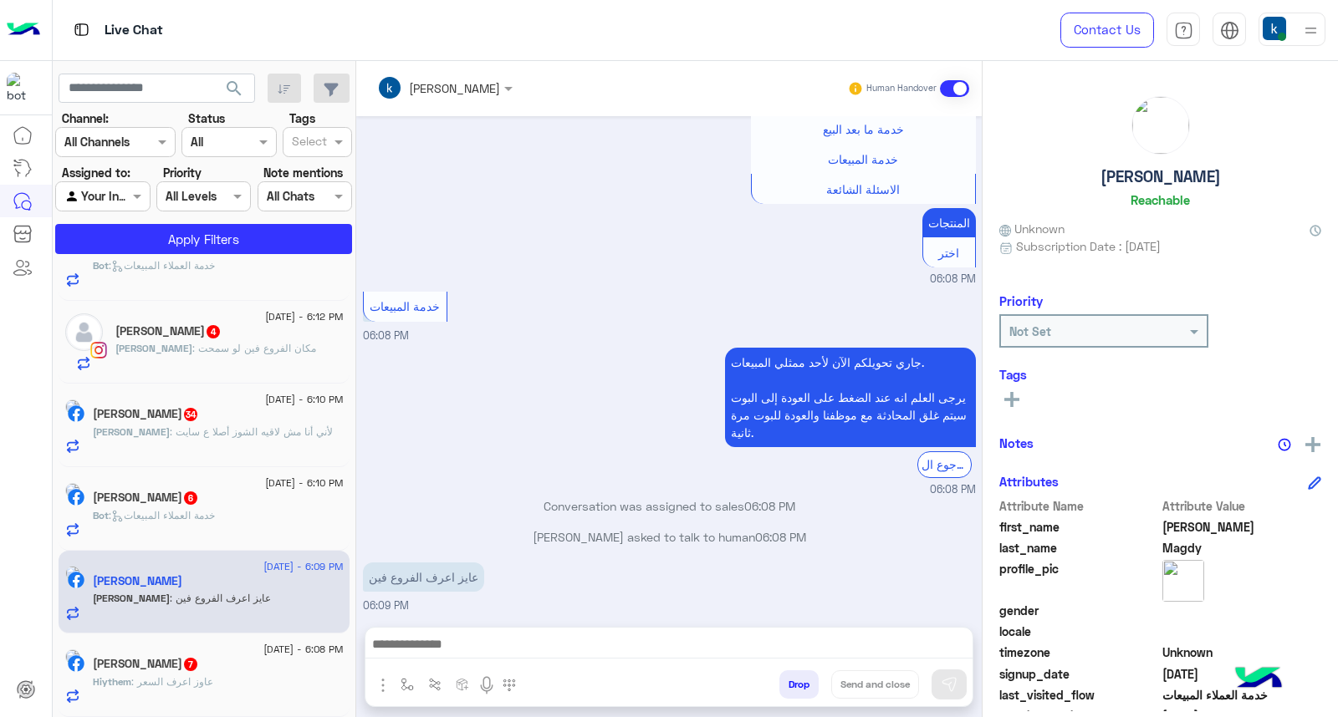
scroll to position [448, 0]
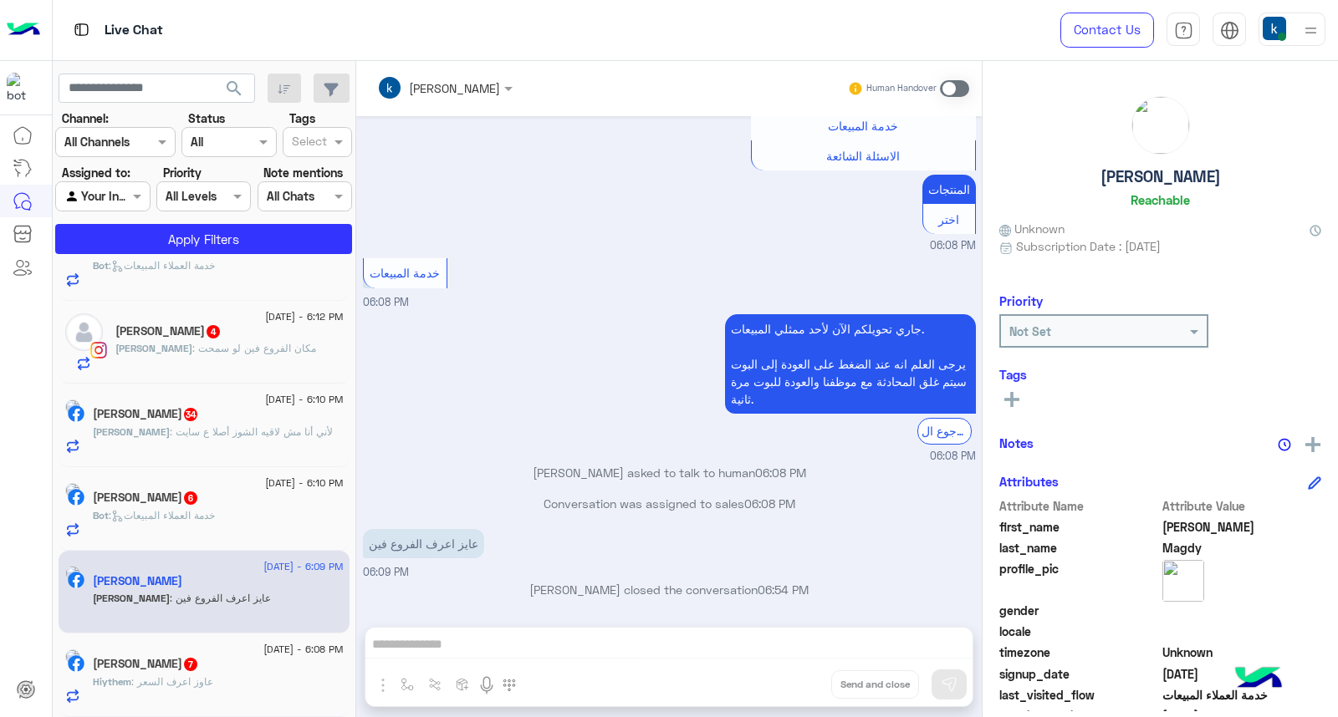
click at [186, 692] on div "Hiythem : عاوز اعرف السعر" at bounding box center [218, 689] width 251 height 29
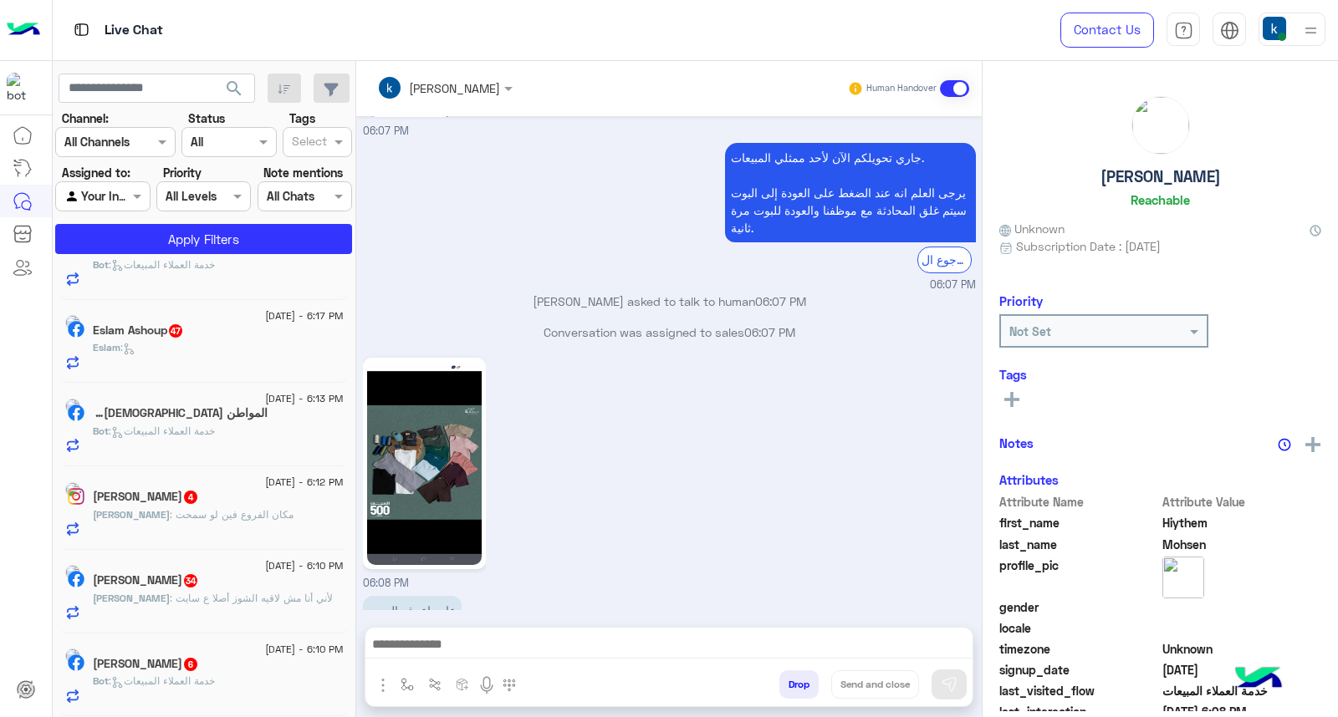
scroll to position [1050, 0]
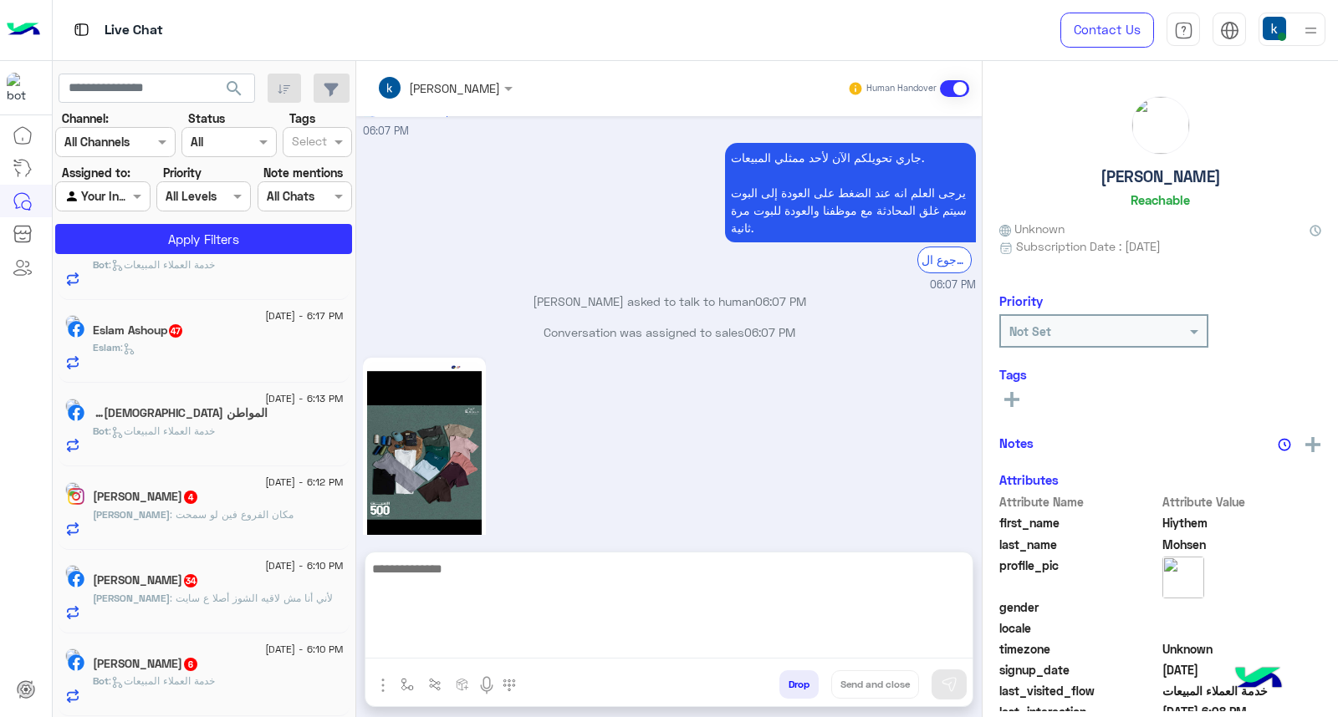
click at [438, 647] on textarea at bounding box center [668, 608] width 607 height 100
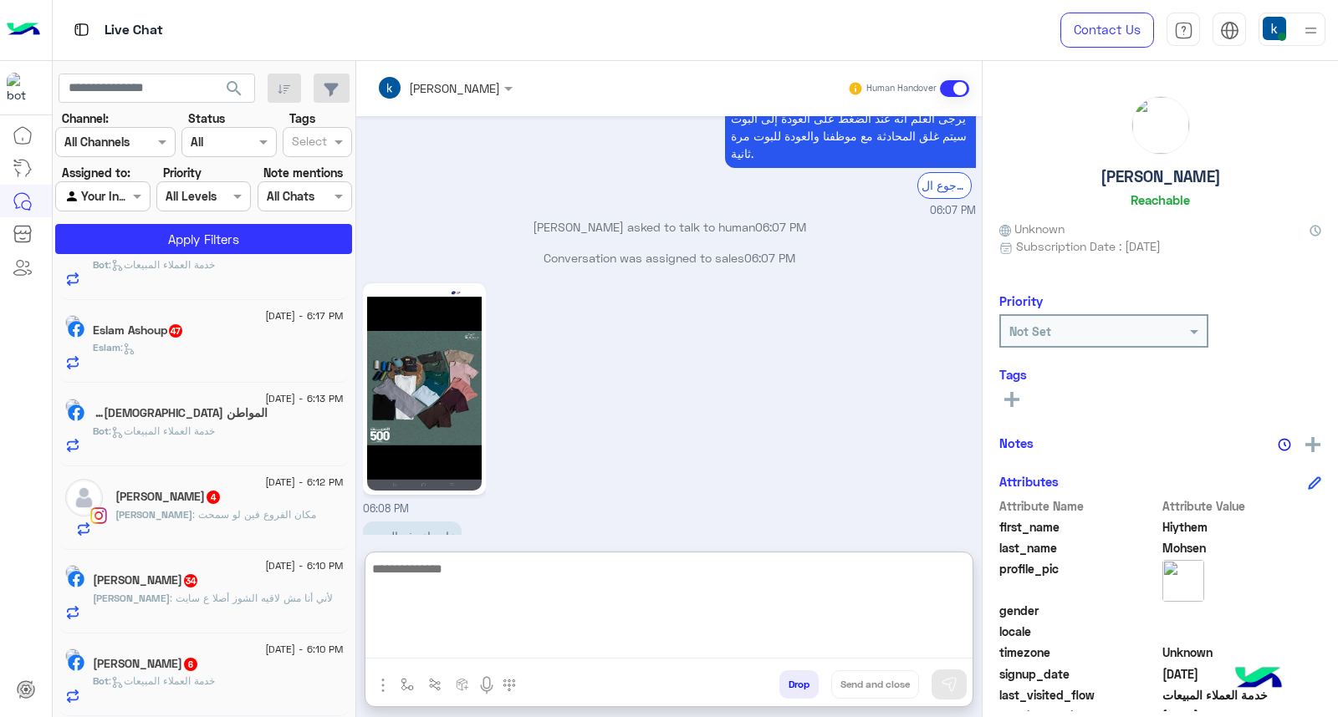
scroll to position [1257, 0]
click at [474, 597] on textarea at bounding box center [668, 608] width 607 height 100
type textarea "*********"
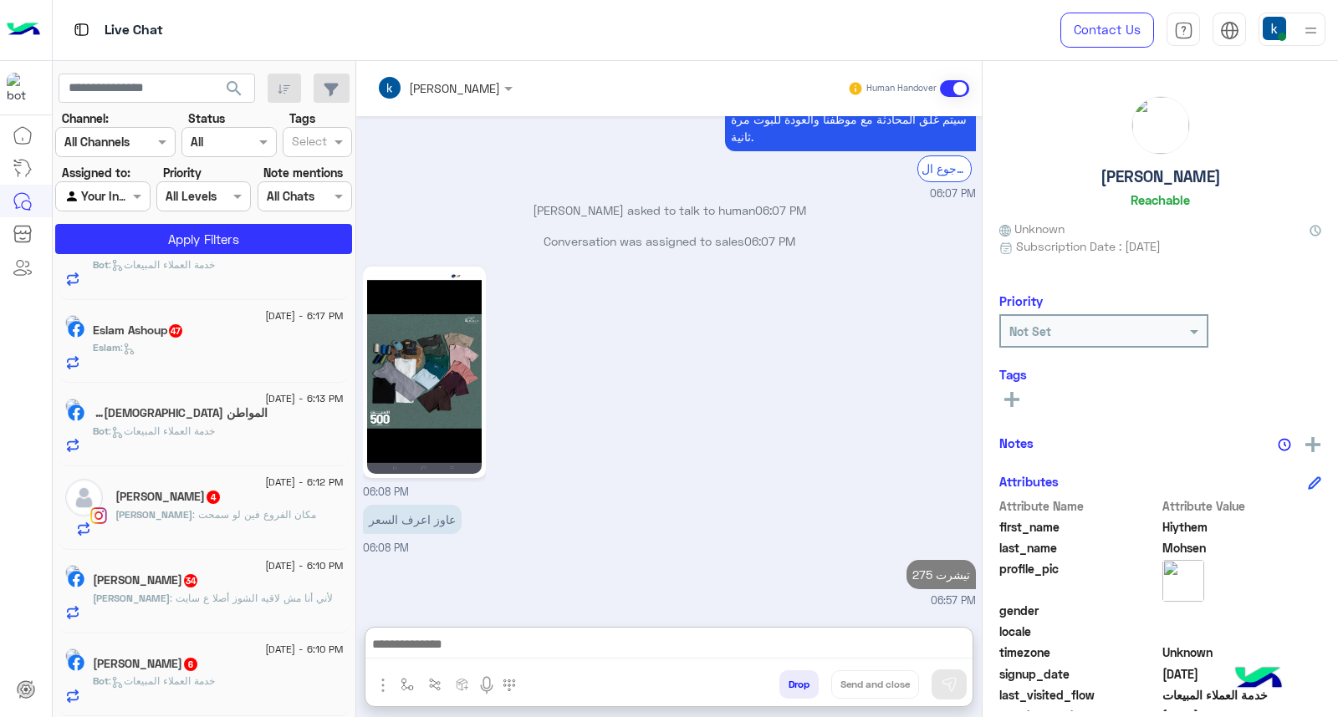
click at [240, 670] on div "محمود متعب 6" at bounding box center [218, 666] width 251 height 18
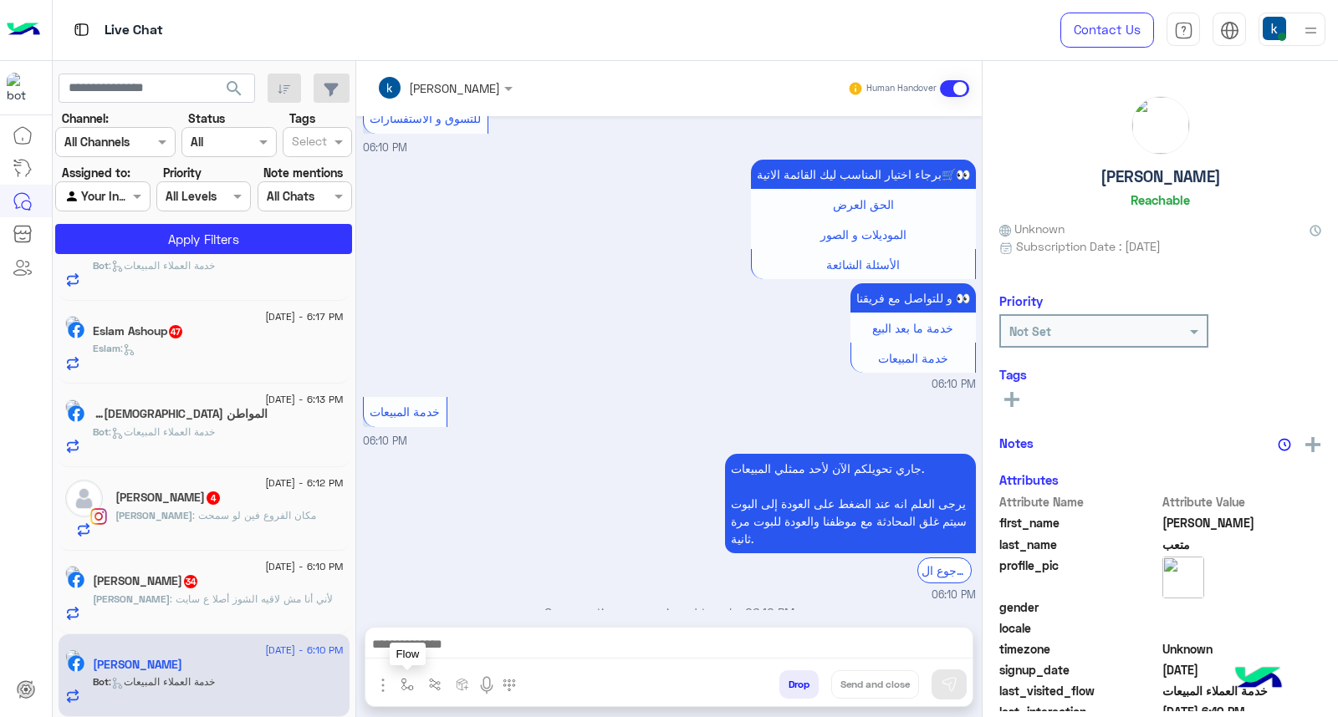
click at [416, 660] on div at bounding box center [668, 649] width 607 height 42
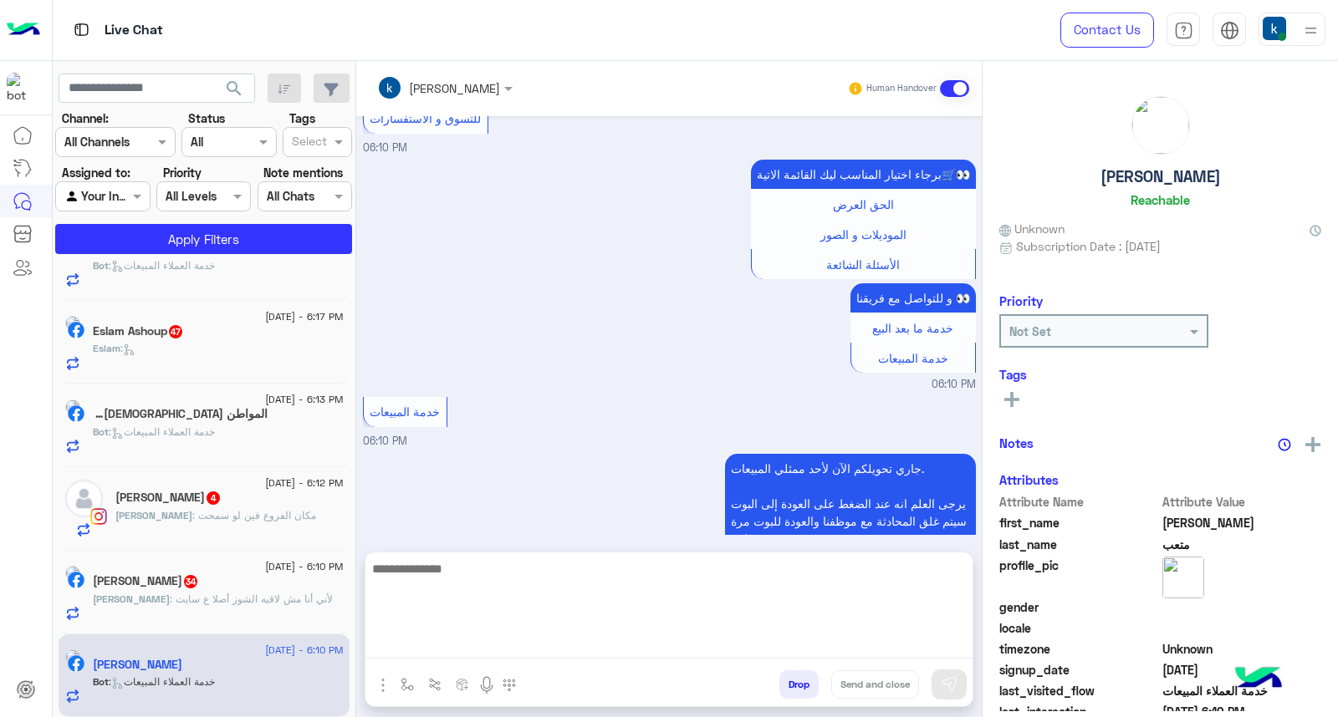
click at [425, 644] on textarea at bounding box center [668, 608] width 607 height 100
paste textarea "**********"
type textarea "**********"
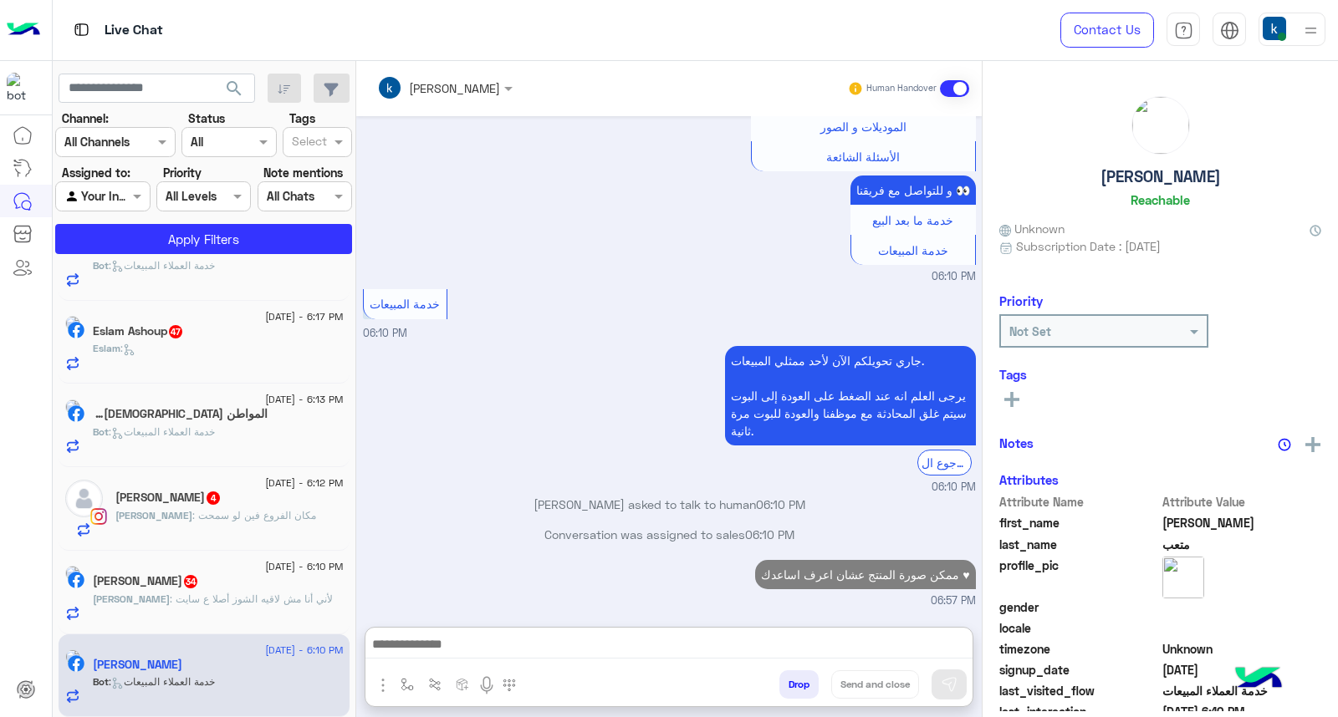
click at [239, 599] on span ": لأني أنا مش لاقيه الشوز أصلا ع سايت" at bounding box center [251, 599] width 163 height 13
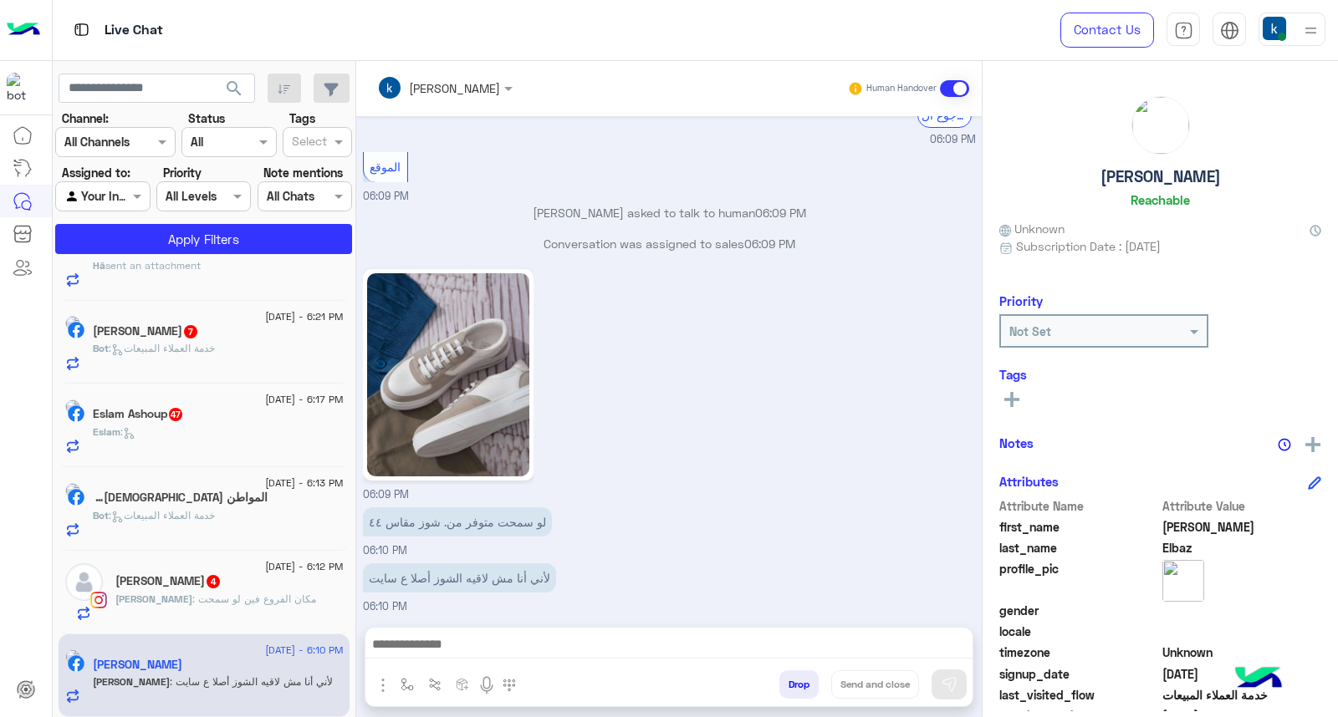
drag, startPoint x: 485, startPoint y: 661, endPoint x: 475, endPoint y: 655, distance: 11.6
click at [483, 659] on div at bounding box center [668, 649] width 607 height 42
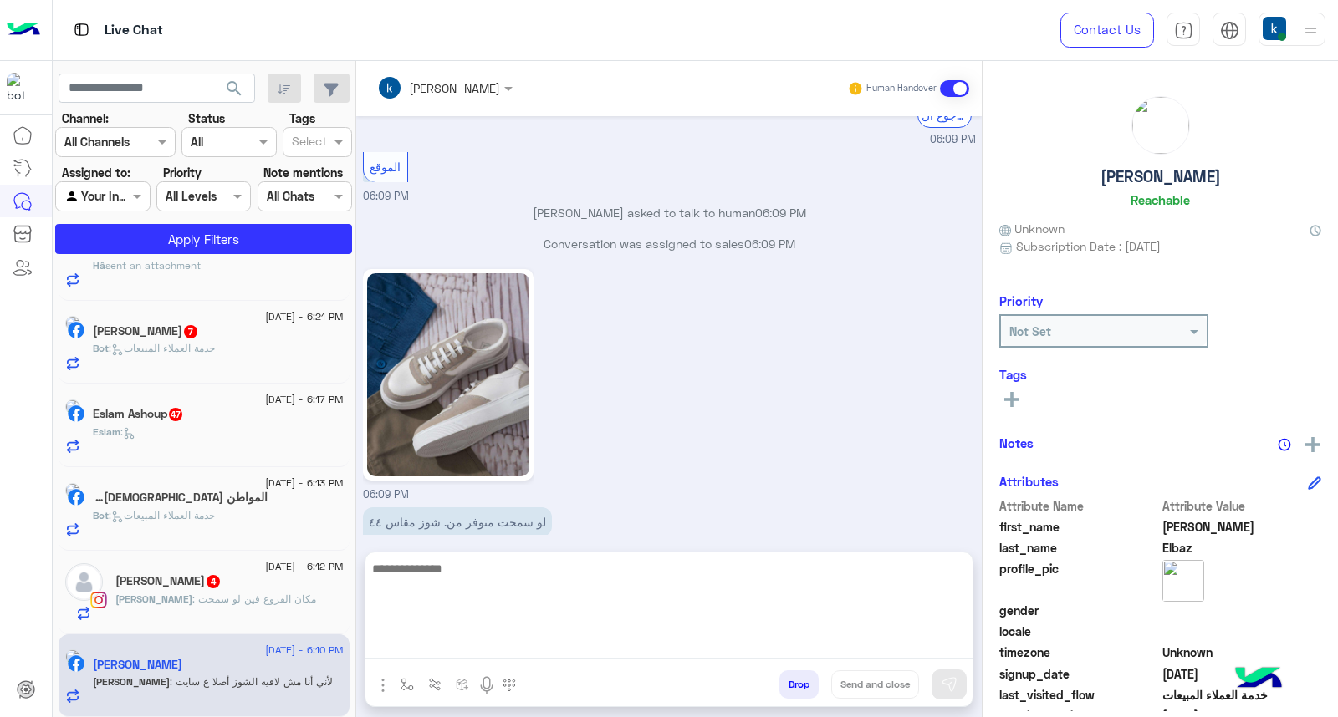
click at [474, 653] on textarea at bounding box center [668, 608] width 607 height 100
type textarea "********"
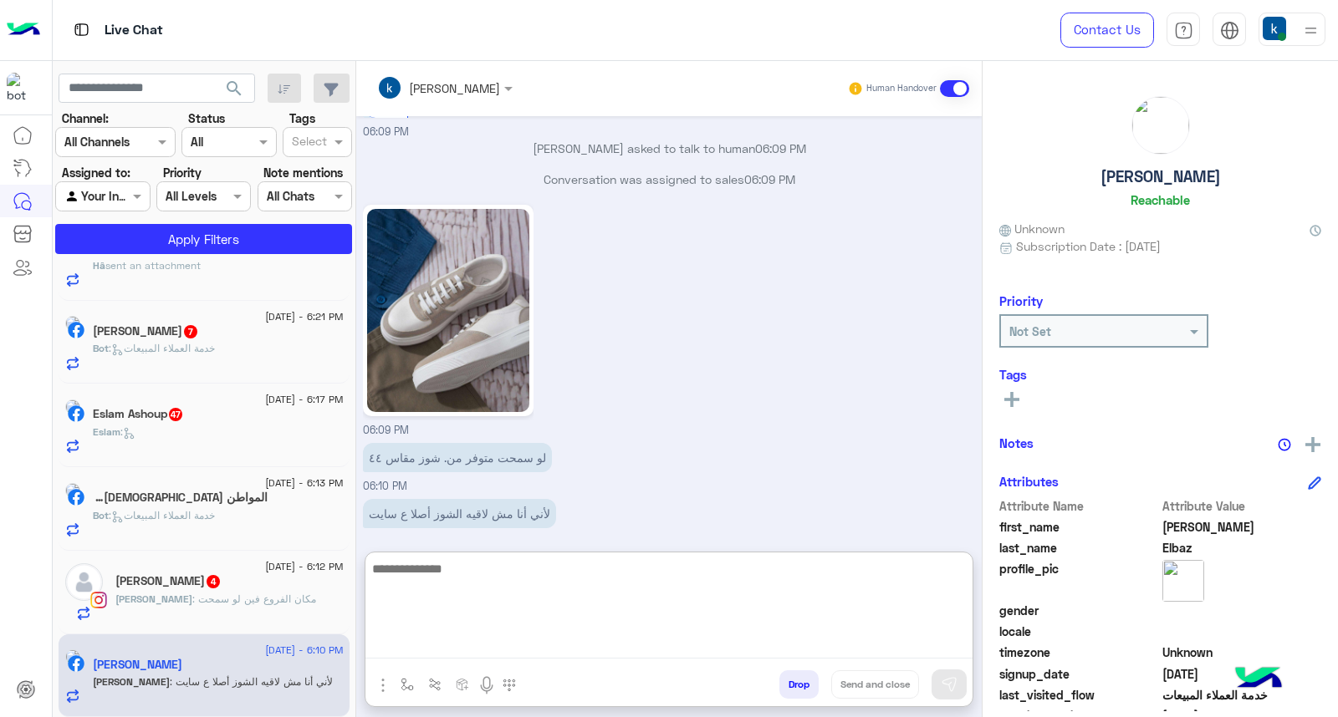
scroll to position [849, 0]
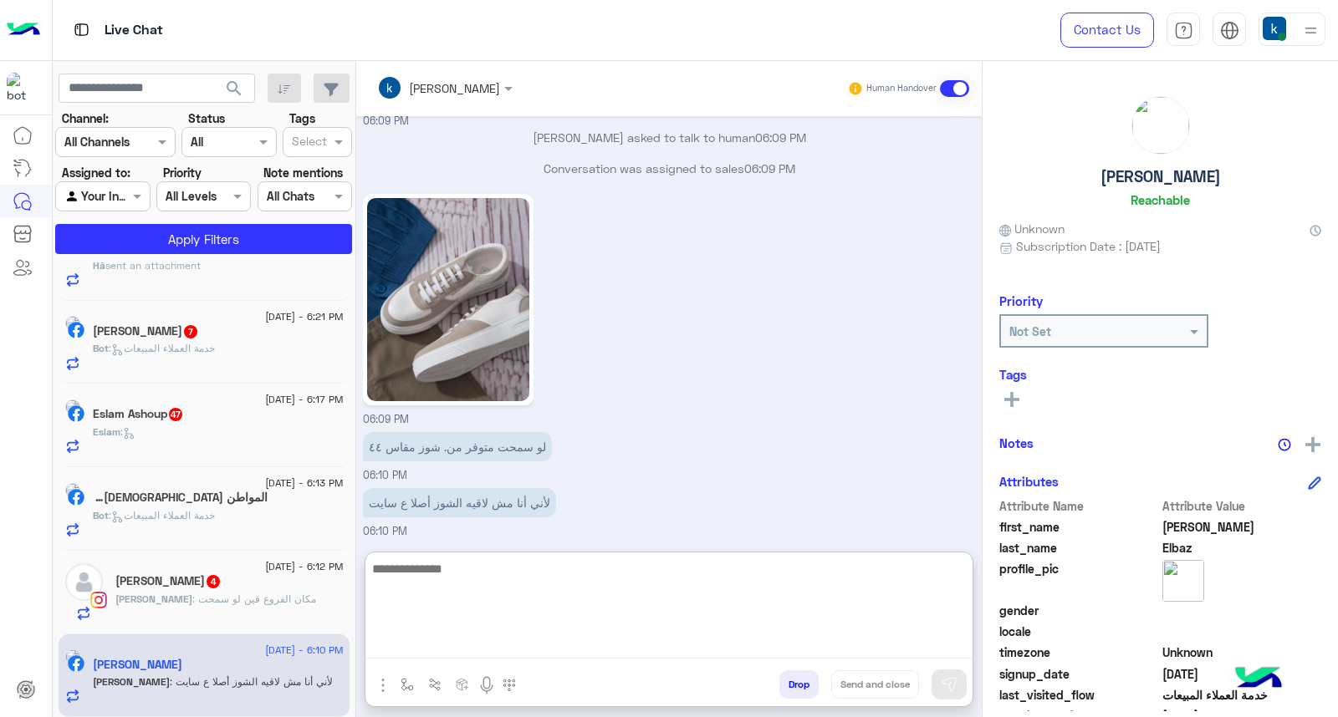
click at [507, 595] on textarea at bounding box center [668, 608] width 607 height 100
paste textarea "**********"
type textarea "**********"
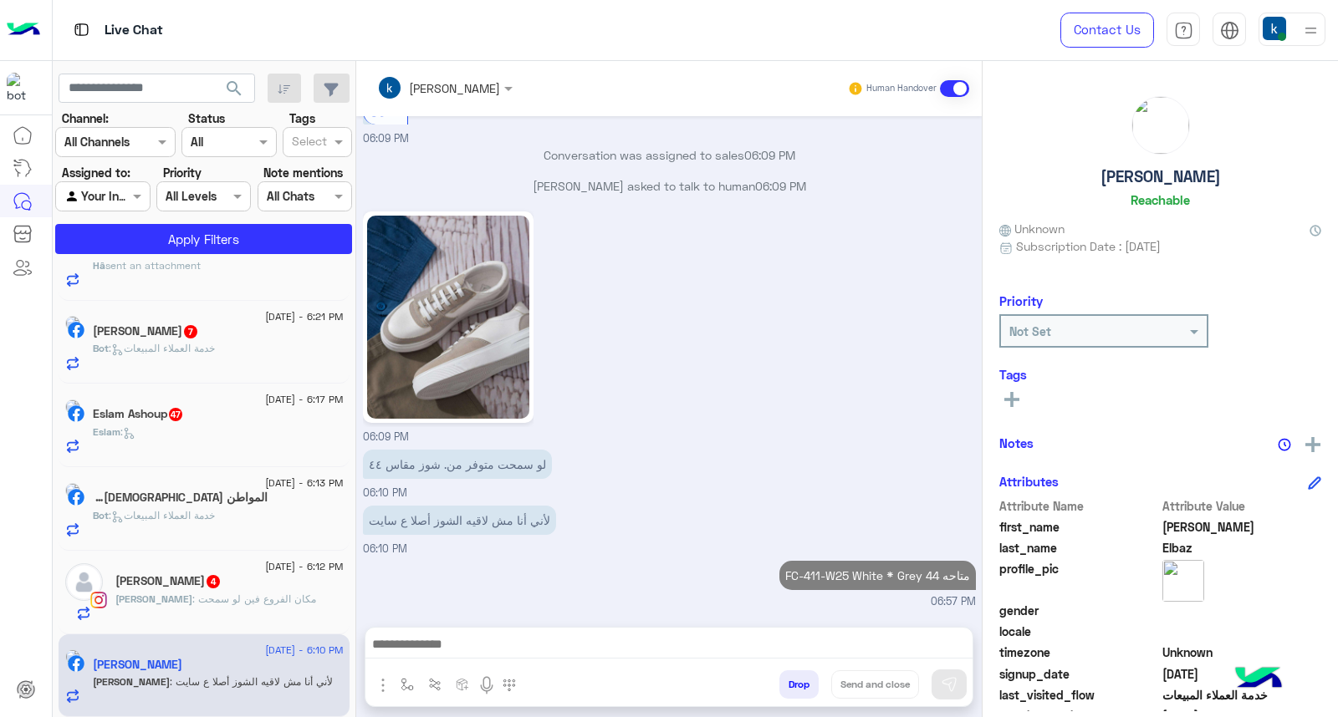
click at [232, 604] on p "Mohamed : مكان الفروع فين لو سمحت" at bounding box center [215, 599] width 201 height 15
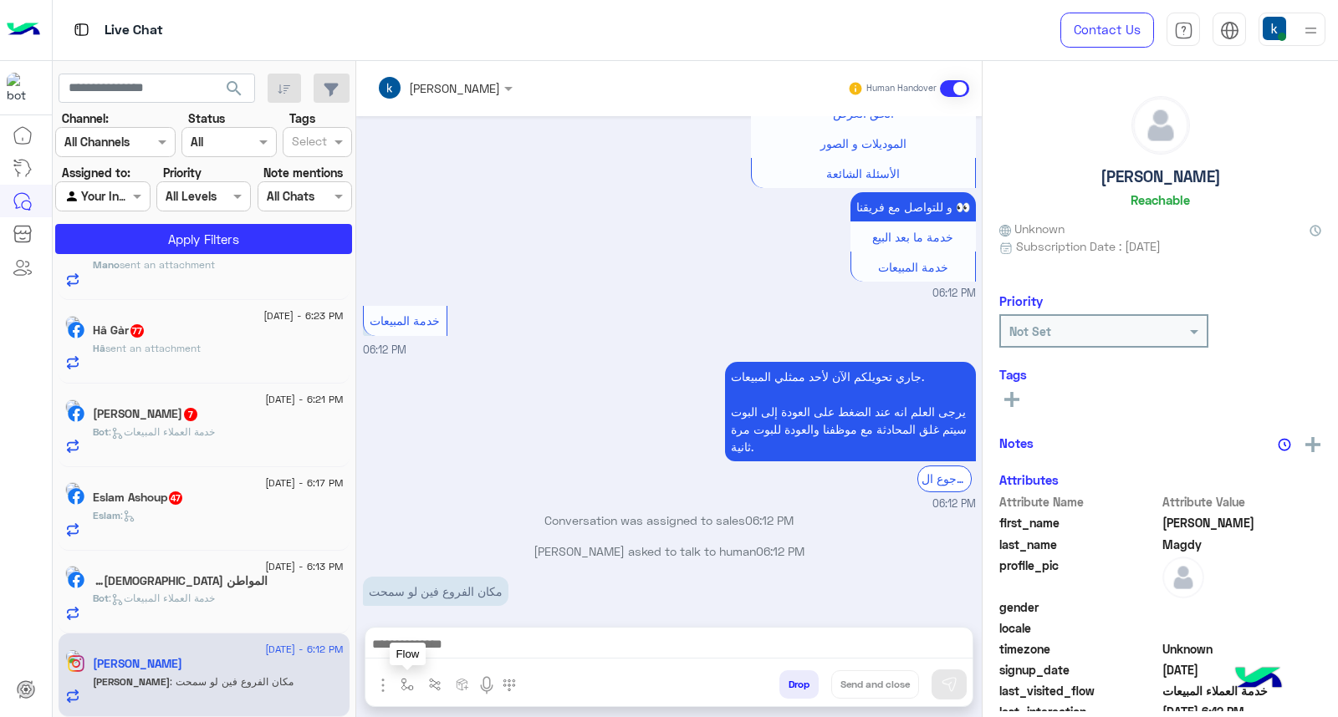
click at [411, 681] on img "button" at bounding box center [406, 684] width 13 height 13
click at [436, 653] on input "text" at bounding box center [437, 648] width 69 height 19
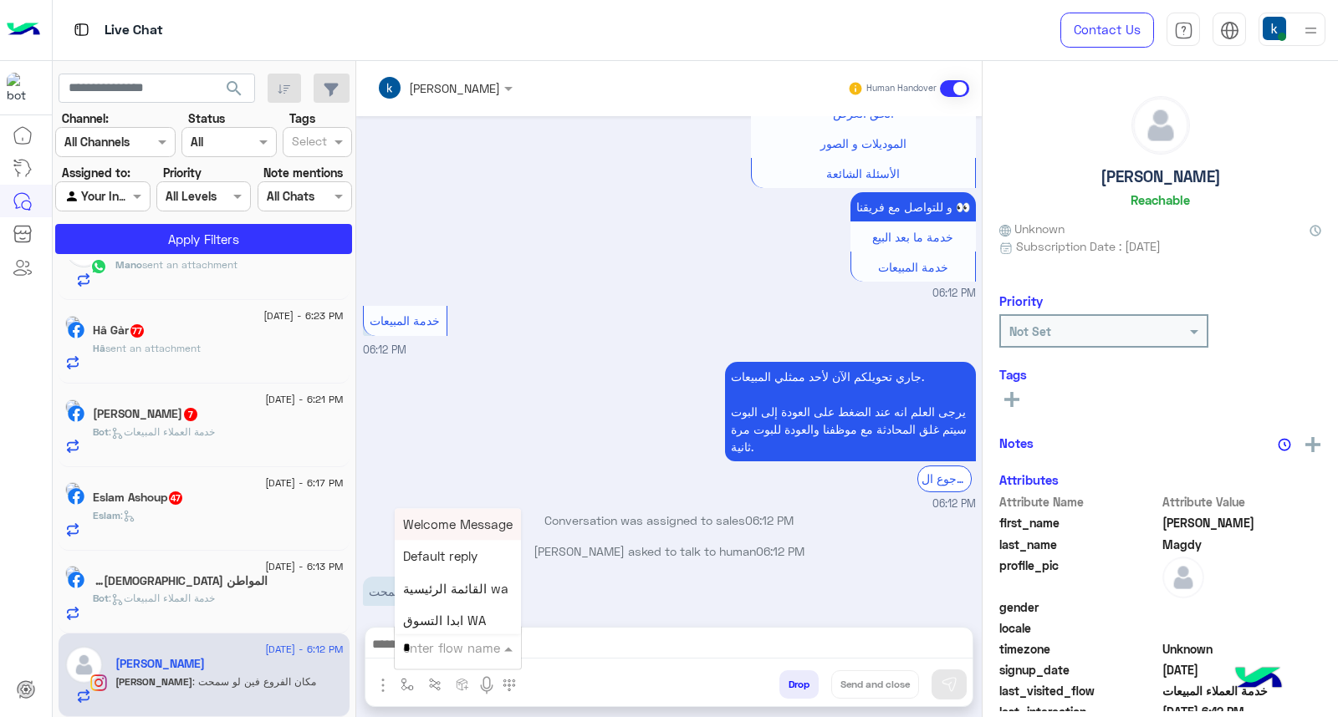
type input "**"
click at [463, 558] on span "عناوين الفروع" at bounding box center [439, 556] width 73 height 15
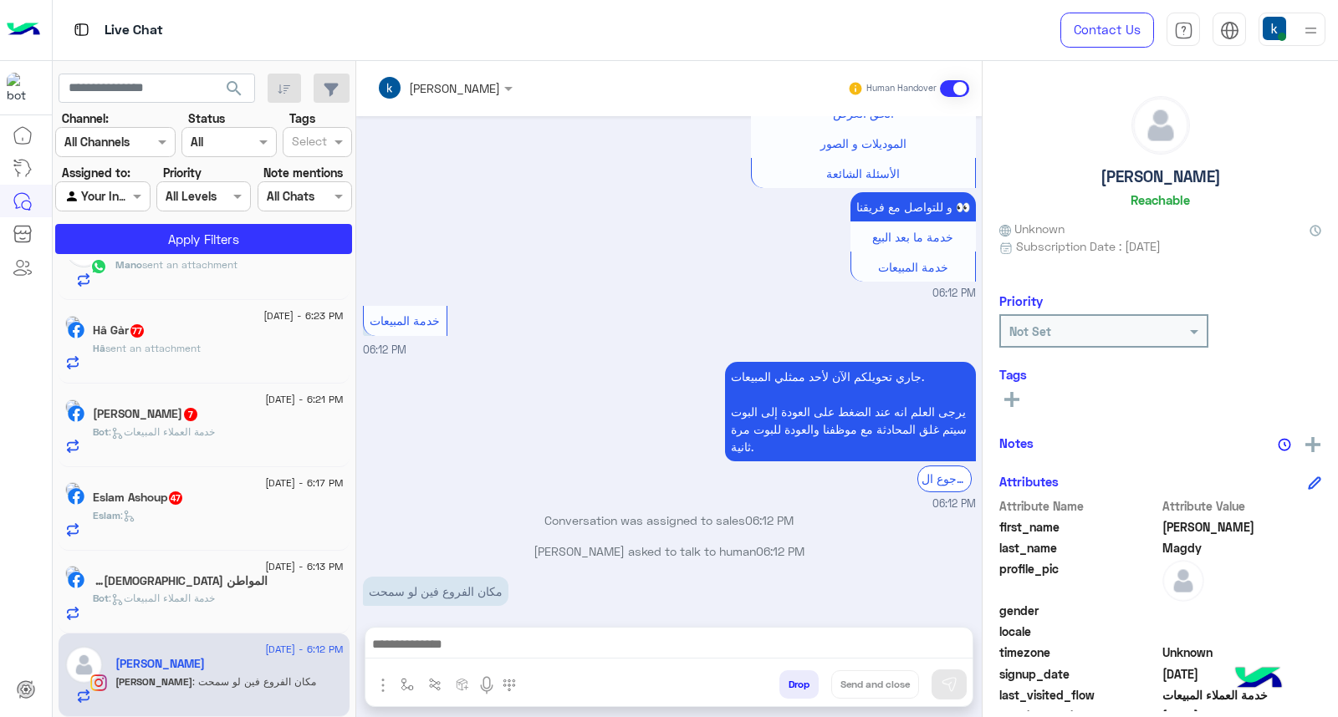
type textarea "**********"
click at [888, 681] on button "Send and close" at bounding box center [875, 685] width 88 height 28
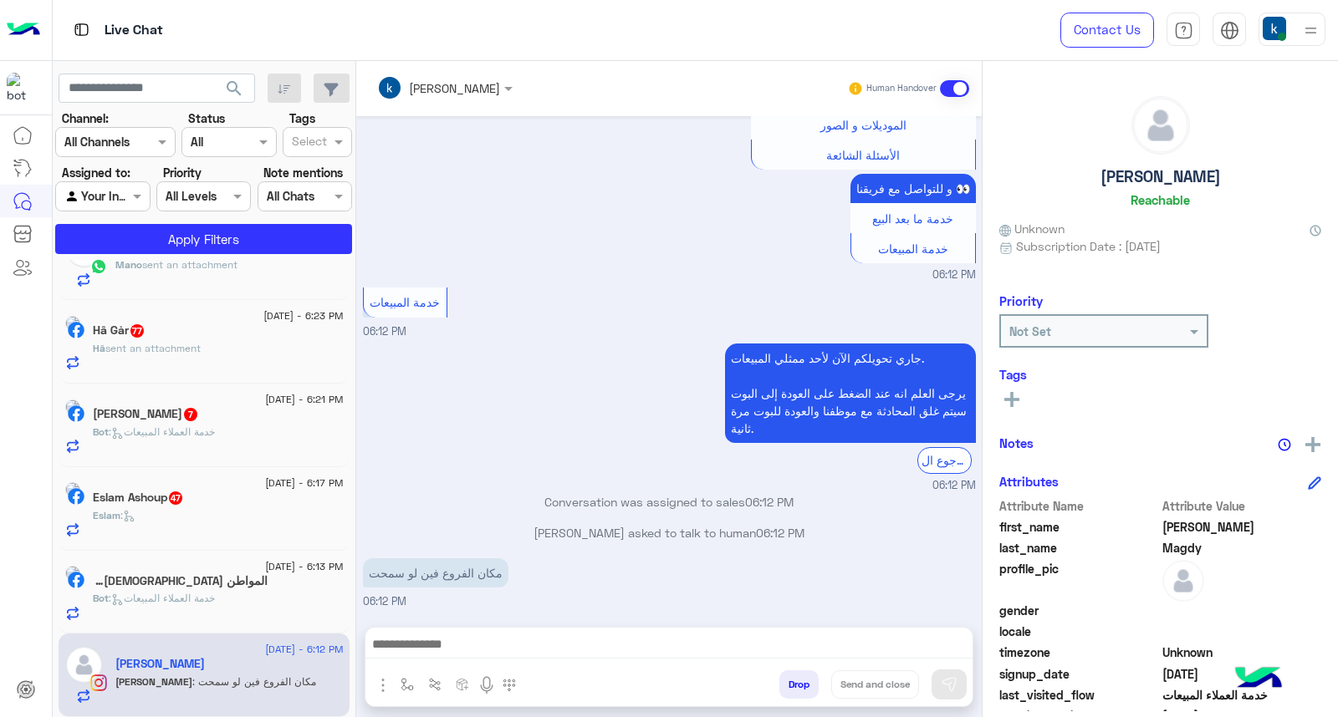
click at [223, 588] on div "المواطن مصري 2" at bounding box center [218, 583] width 251 height 18
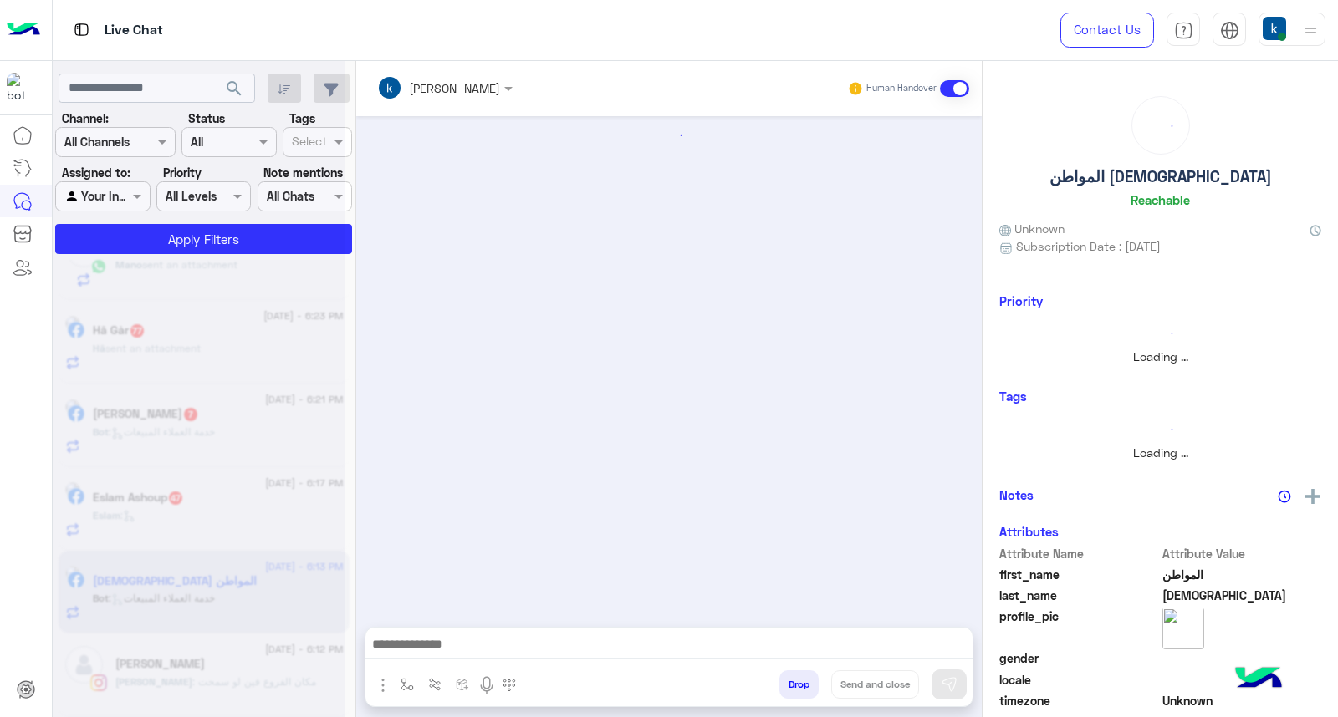
scroll to position [1049, 0]
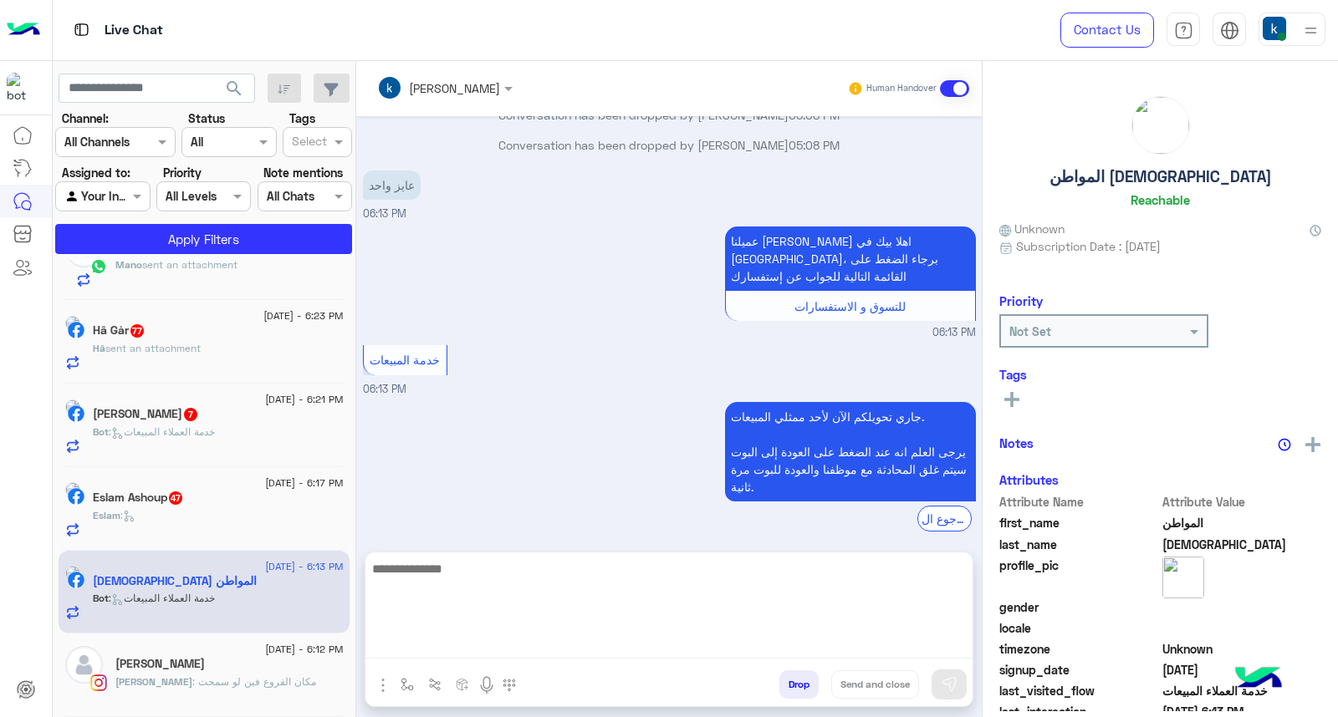
click at [452, 637] on textarea at bounding box center [668, 608] width 607 height 100
paste textarea "**********"
type textarea "**********"
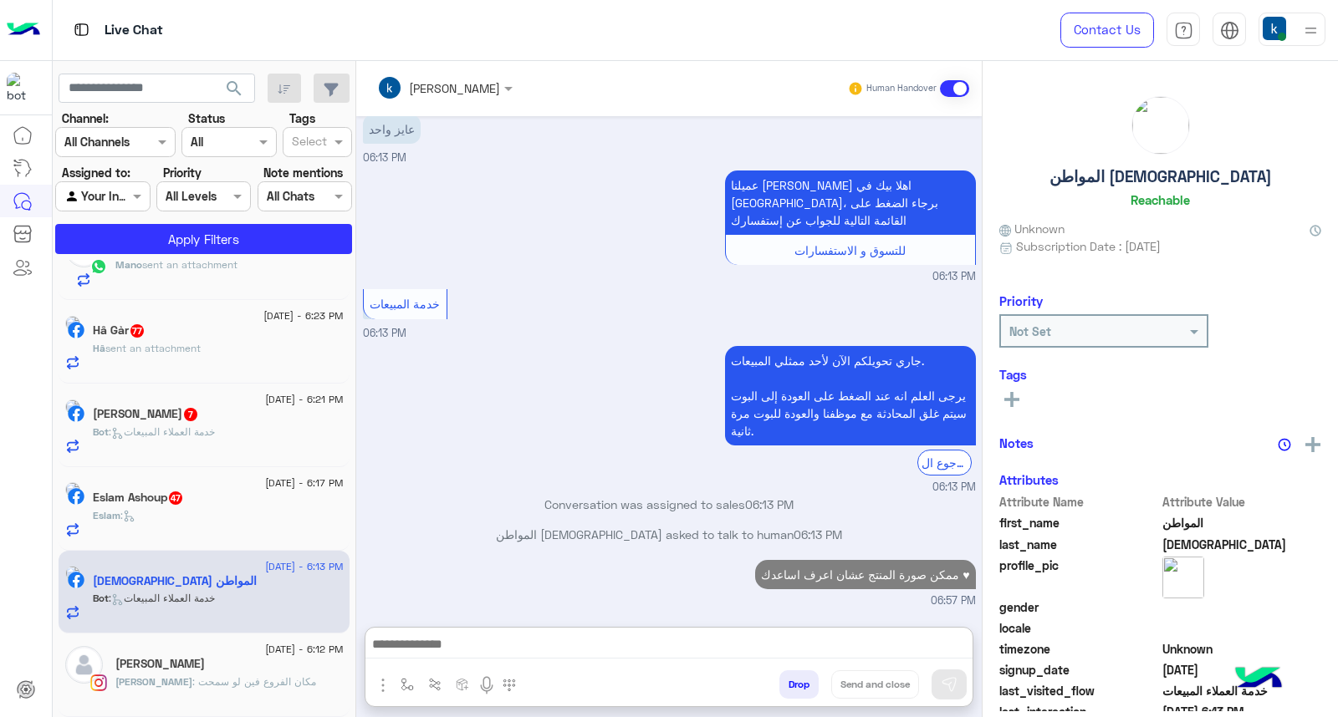
click at [197, 522] on div "Eslam :" at bounding box center [218, 522] width 251 height 29
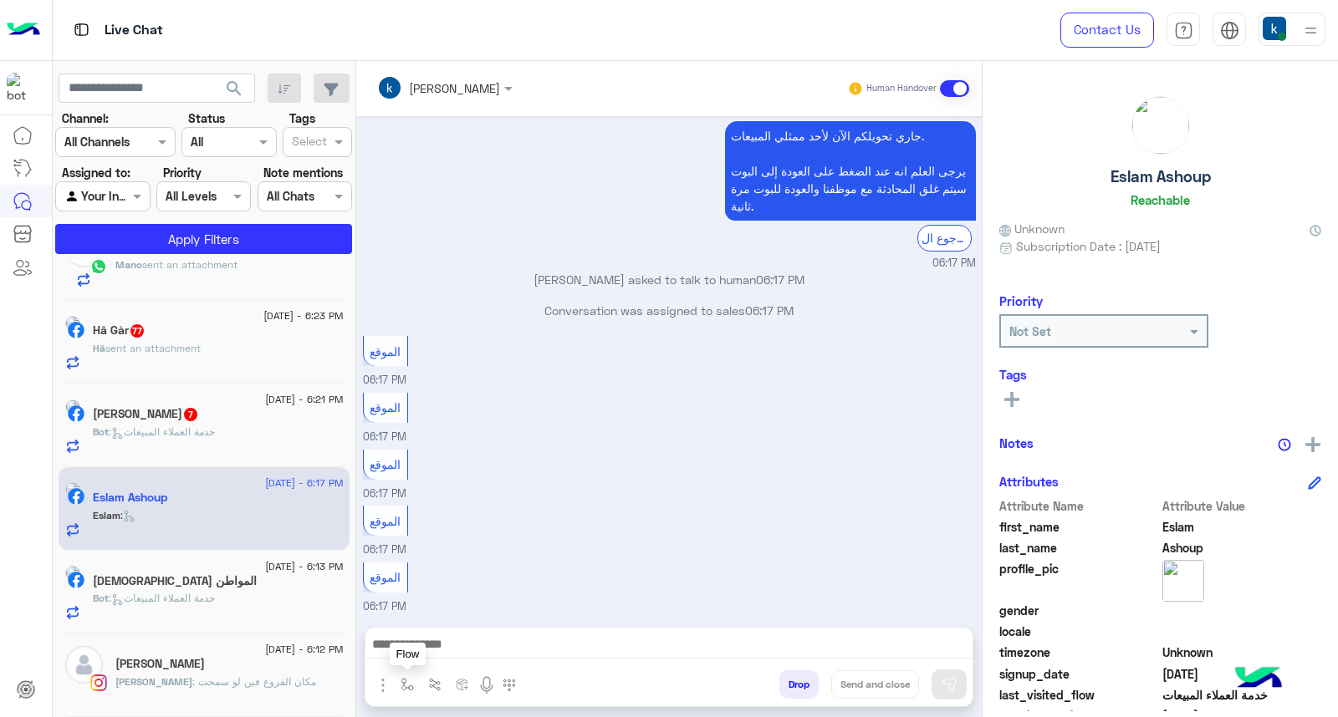
click at [397, 686] on button "button" at bounding box center [408, 685] width 28 height 28
click at [0, 0] on input "text" at bounding box center [0, 0] width 0 height 0
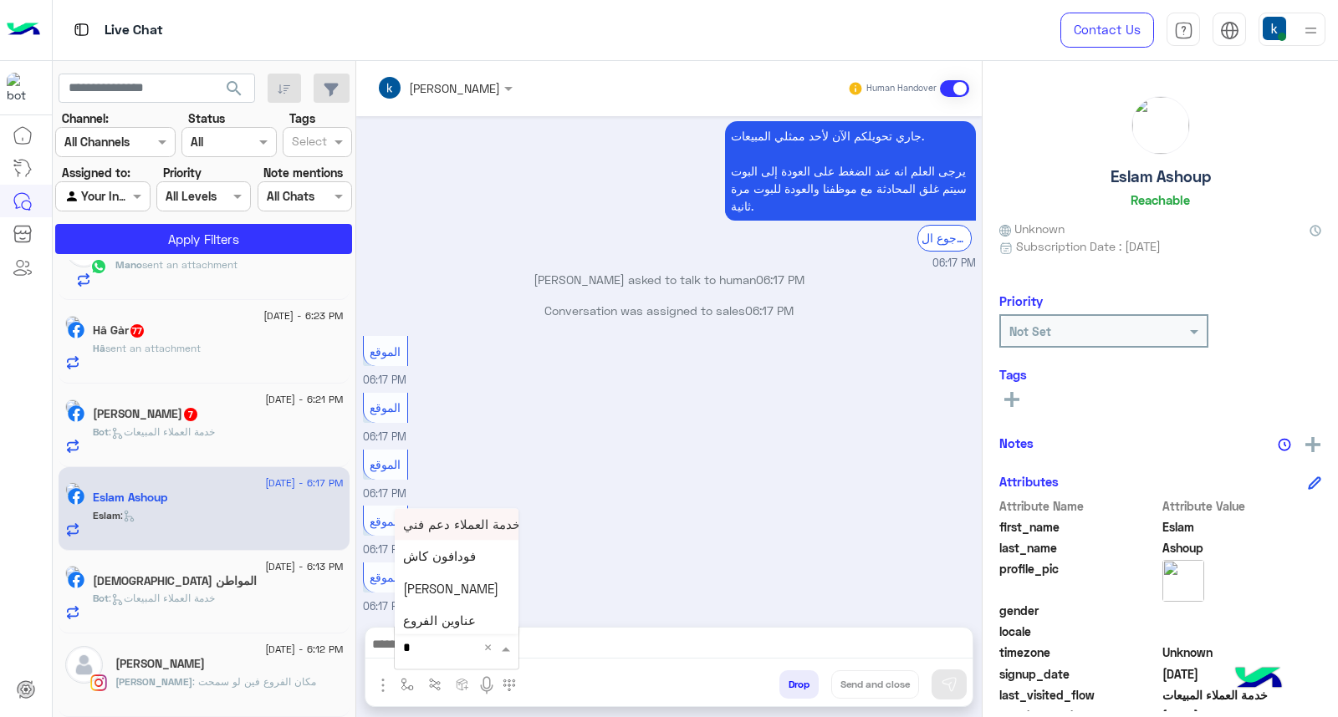
type input "**"
click at [443, 558] on span "عناوين الفروع" at bounding box center [439, 556] width 73 height 15
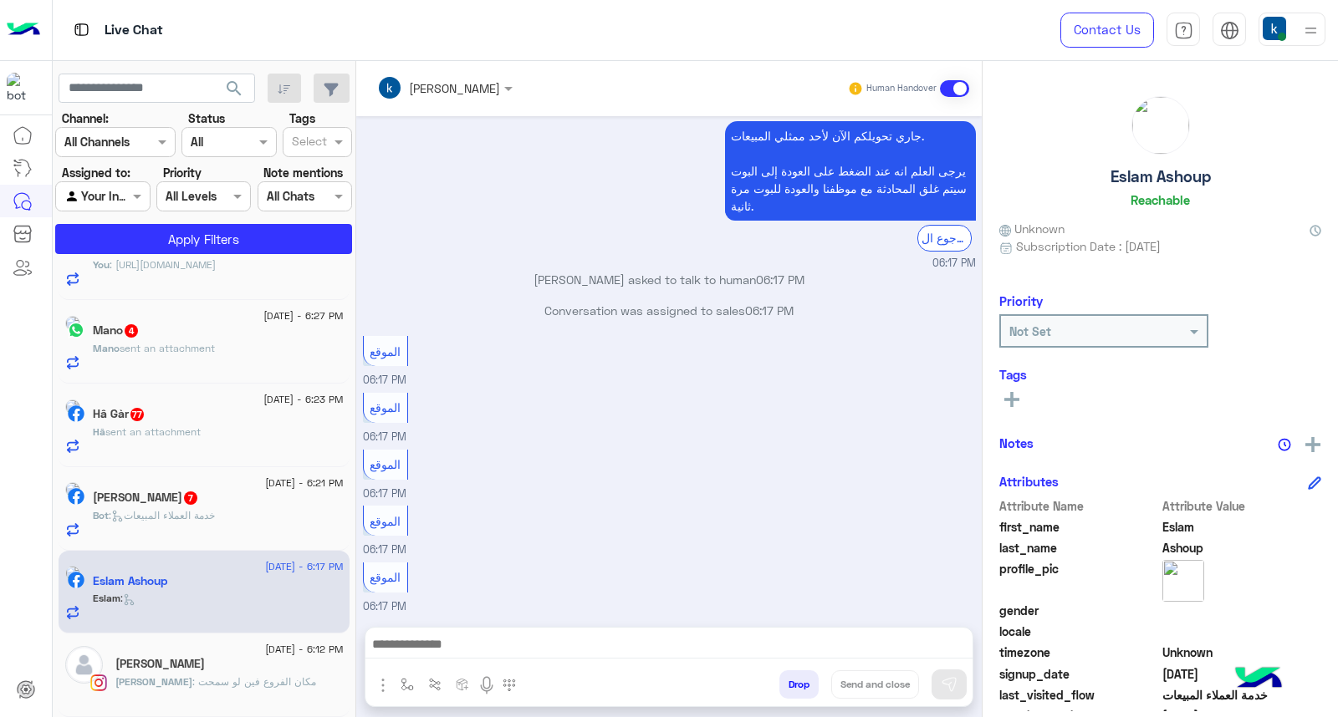
type textarea "**********"
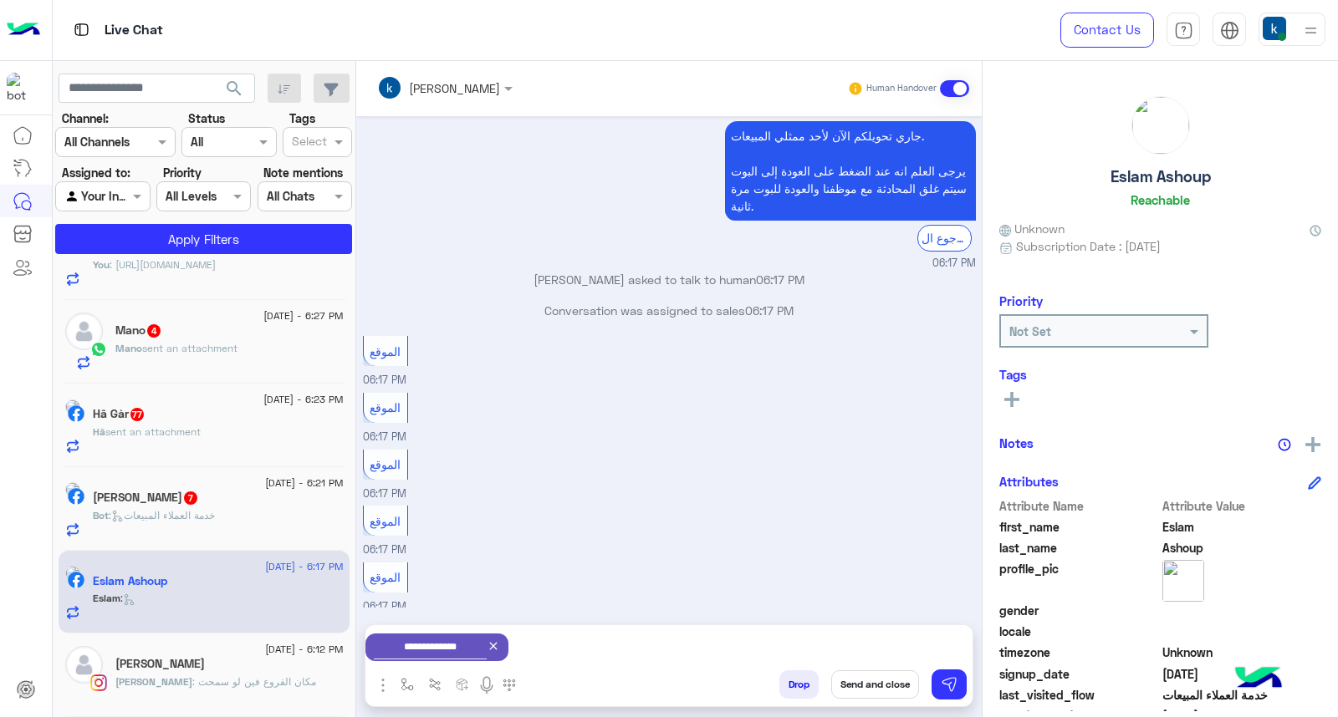
click at [900, 694] on button "Send and close" at bounding box center [875, 685] width 88 height 28
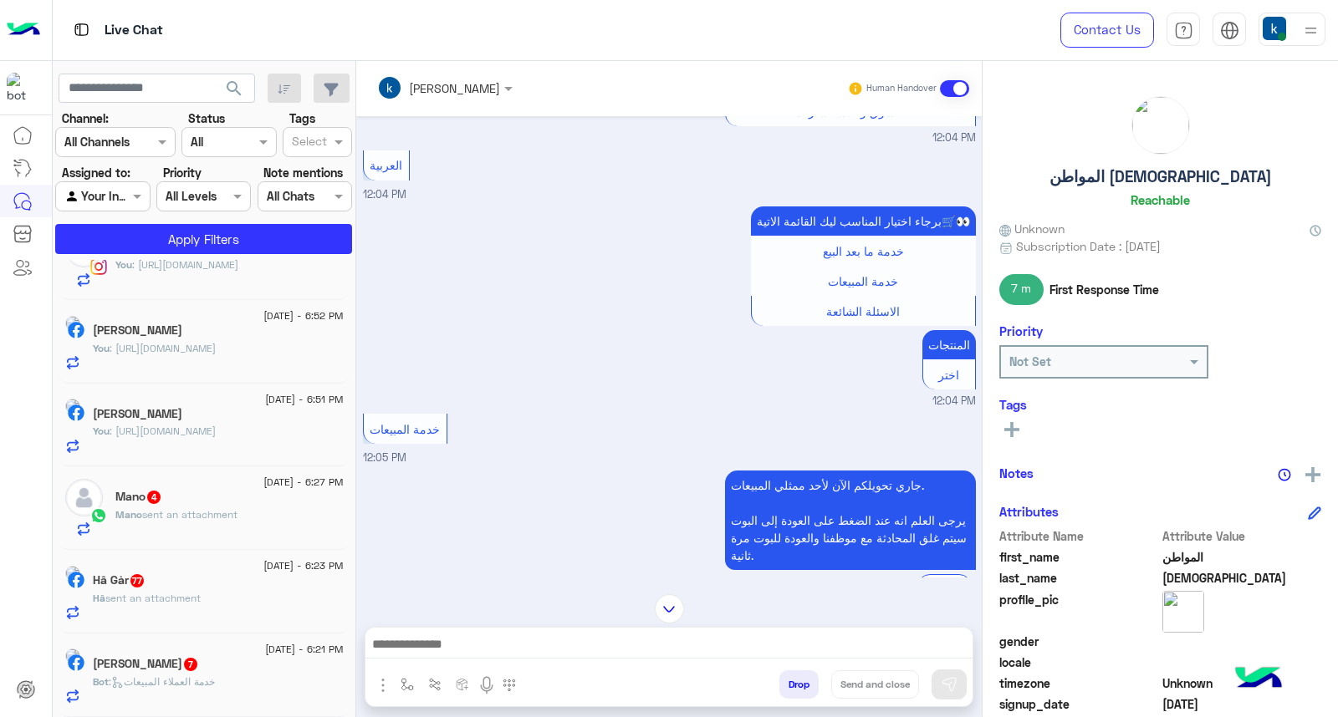
scroll to position [882, 0]
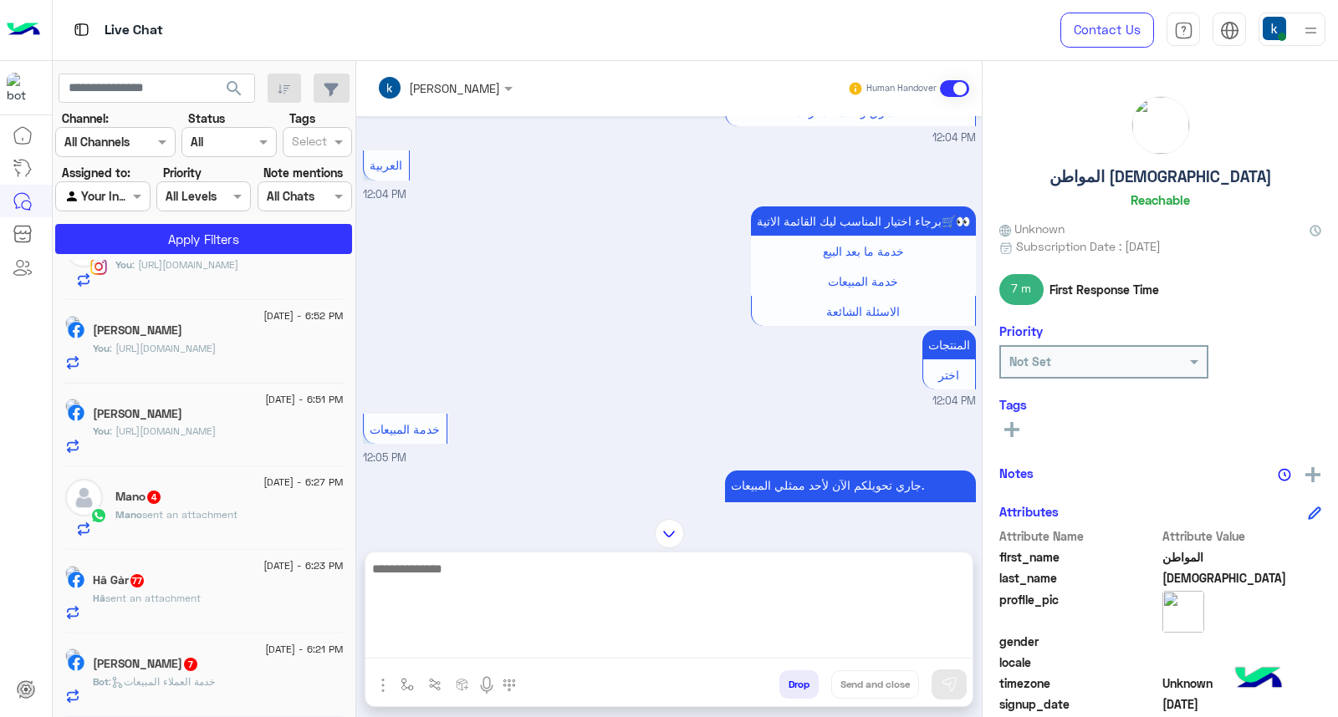
click at [482, 640] on textarea at bounding box center [668, 608] width 607 height 100
paste textarea "**********"
type textarea "**********"
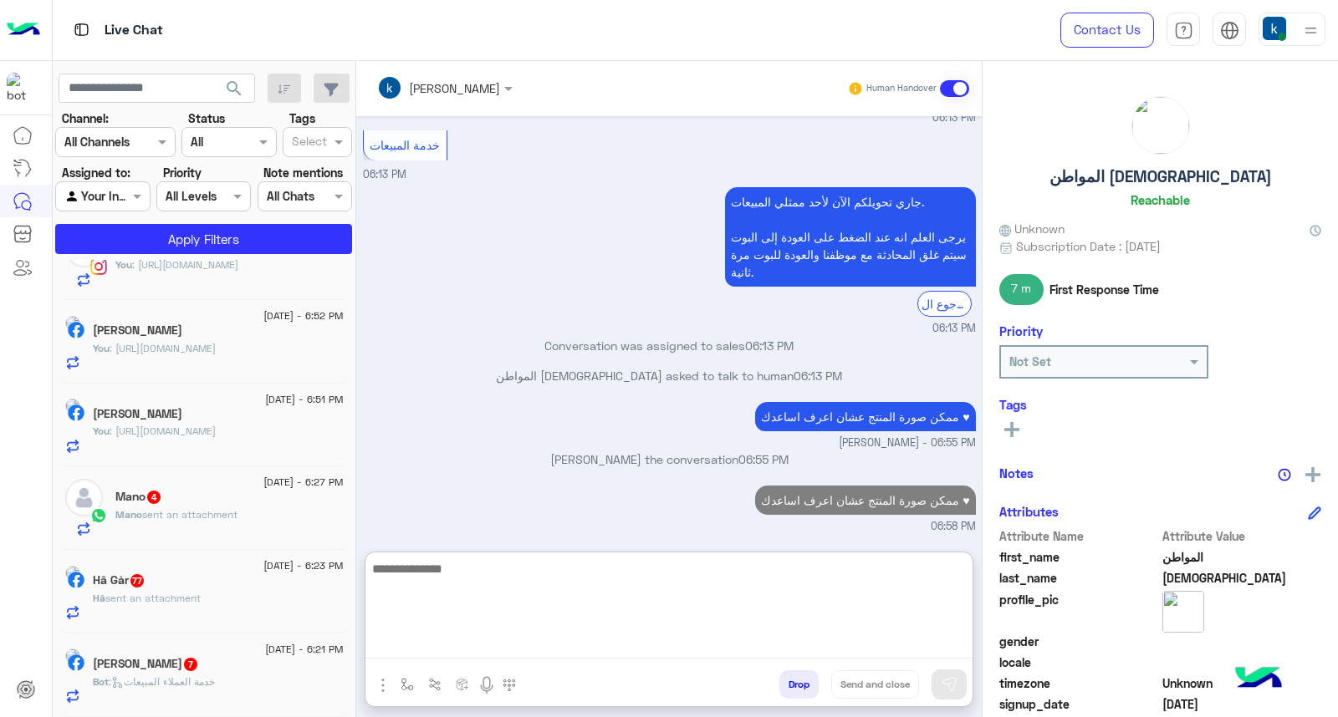
scroll to position [1867, 0]
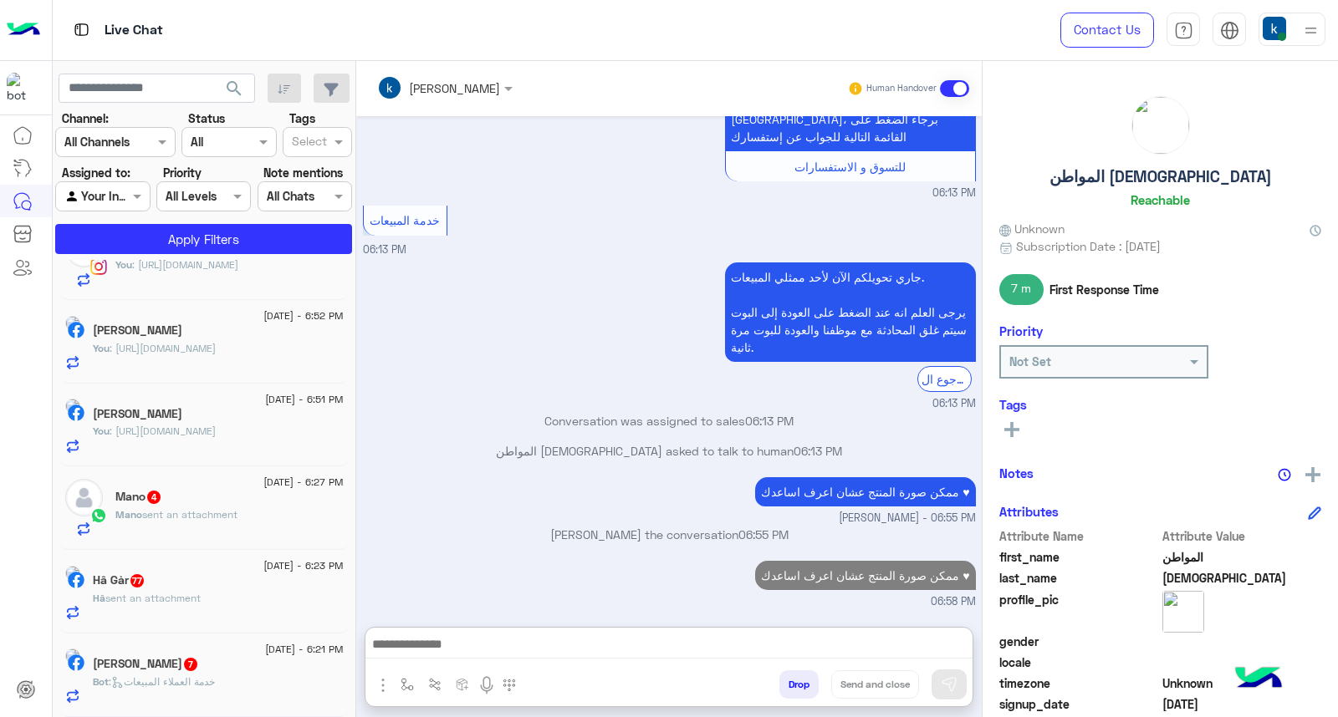
click at [187, 684] on span ": خدمة العملاء المبيعات" at bounding box center [162, 682] width 106 height 13
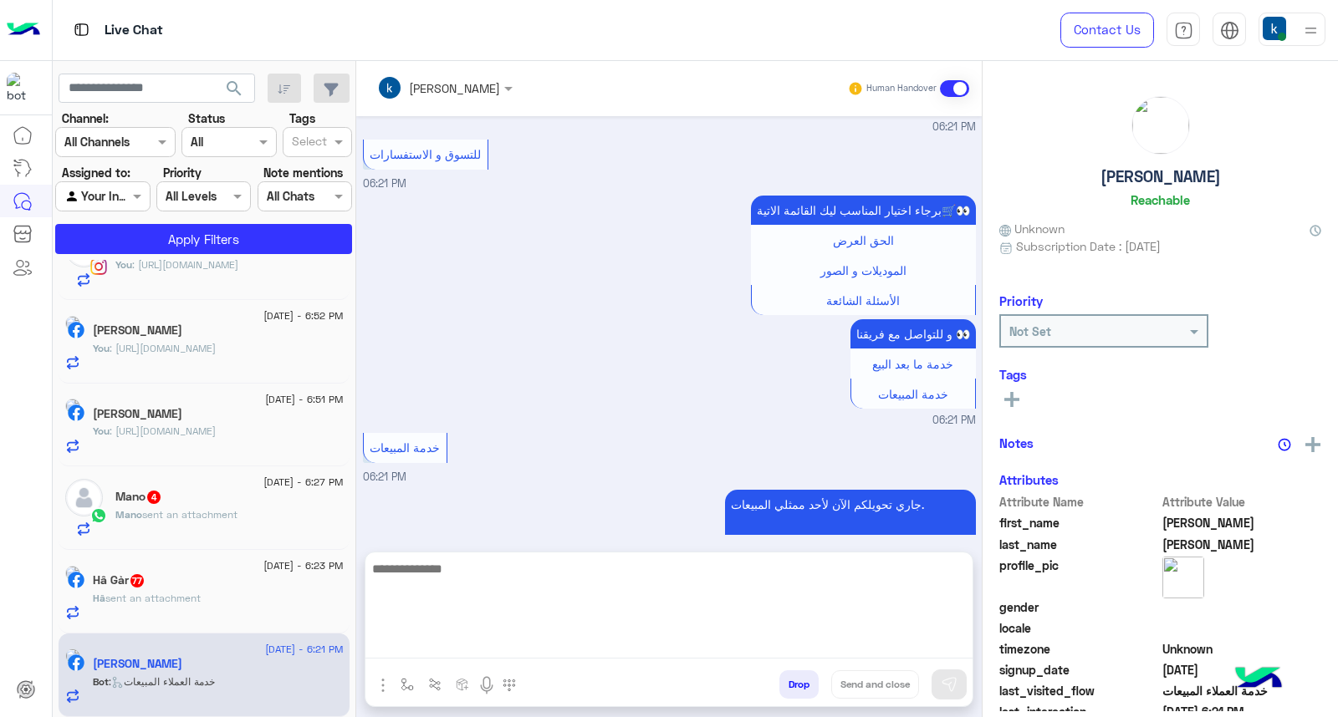
click at [458, 645] on textarea at bounding box center [668, 608] width 607 height 100
paste textarea "**********"
type textarea "**********"
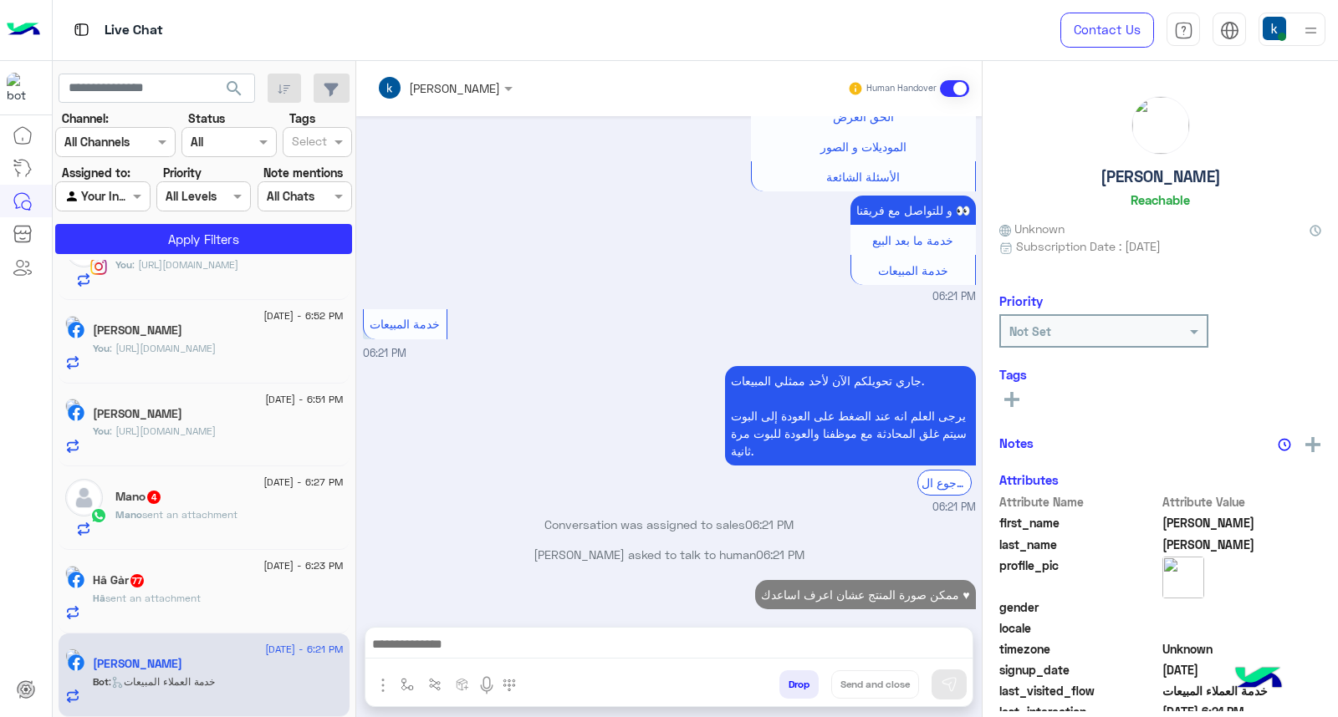
click at [167, 620] on div "Hâ sent an attachment" at bounding box center [218, 605] width 251 height 29
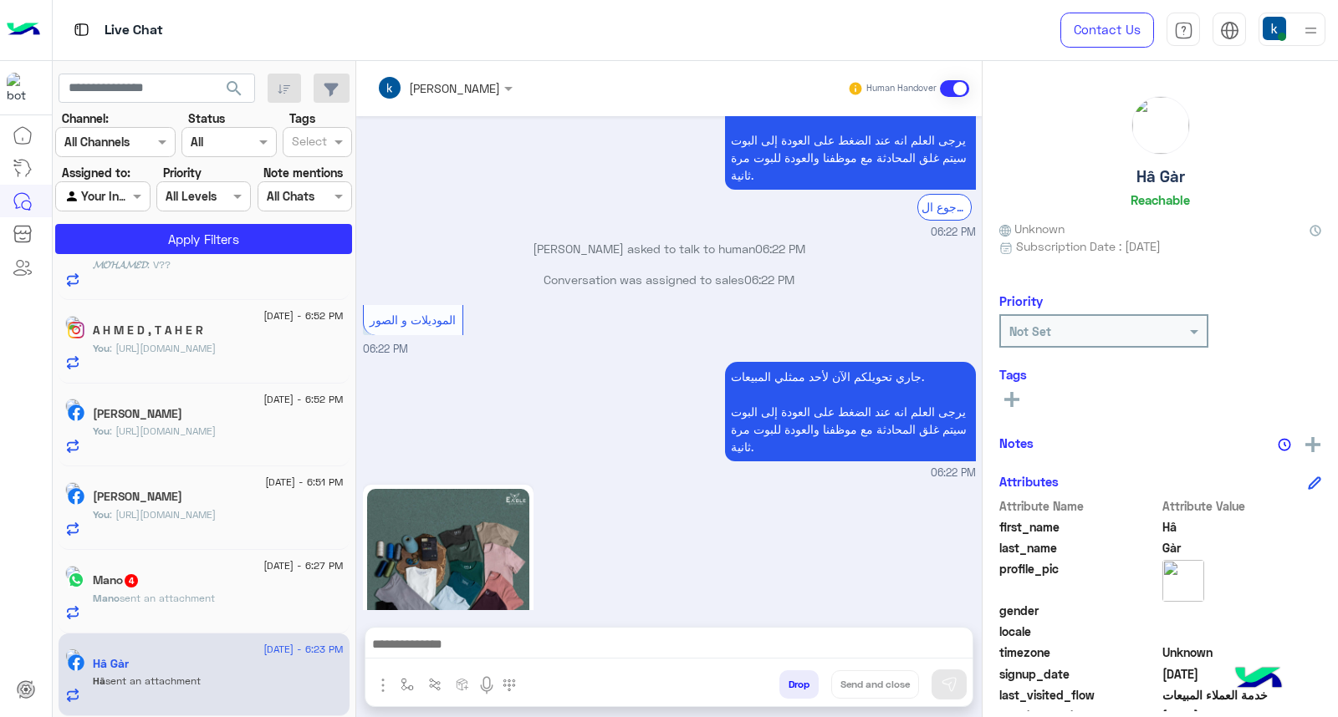
scroll to position [882, 0]
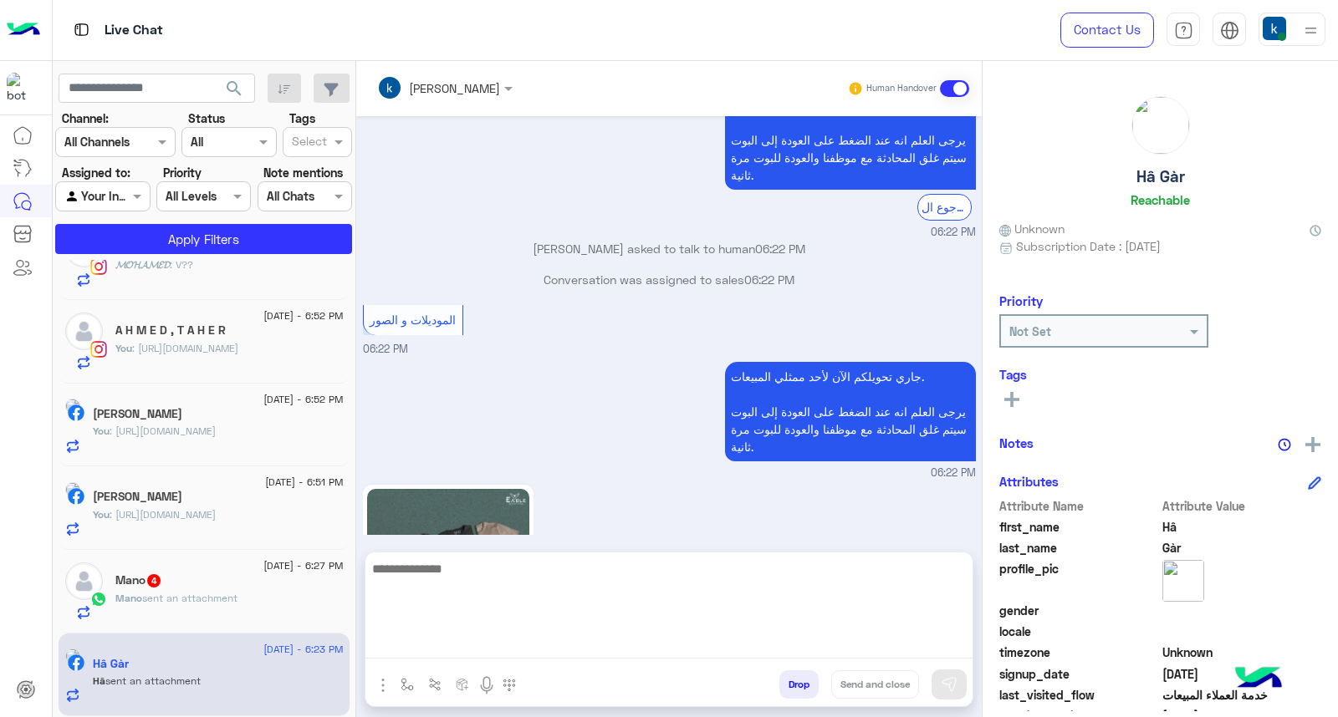
click at [475, 650] on textarea at bounding box center [668, 608] width 607 height 100
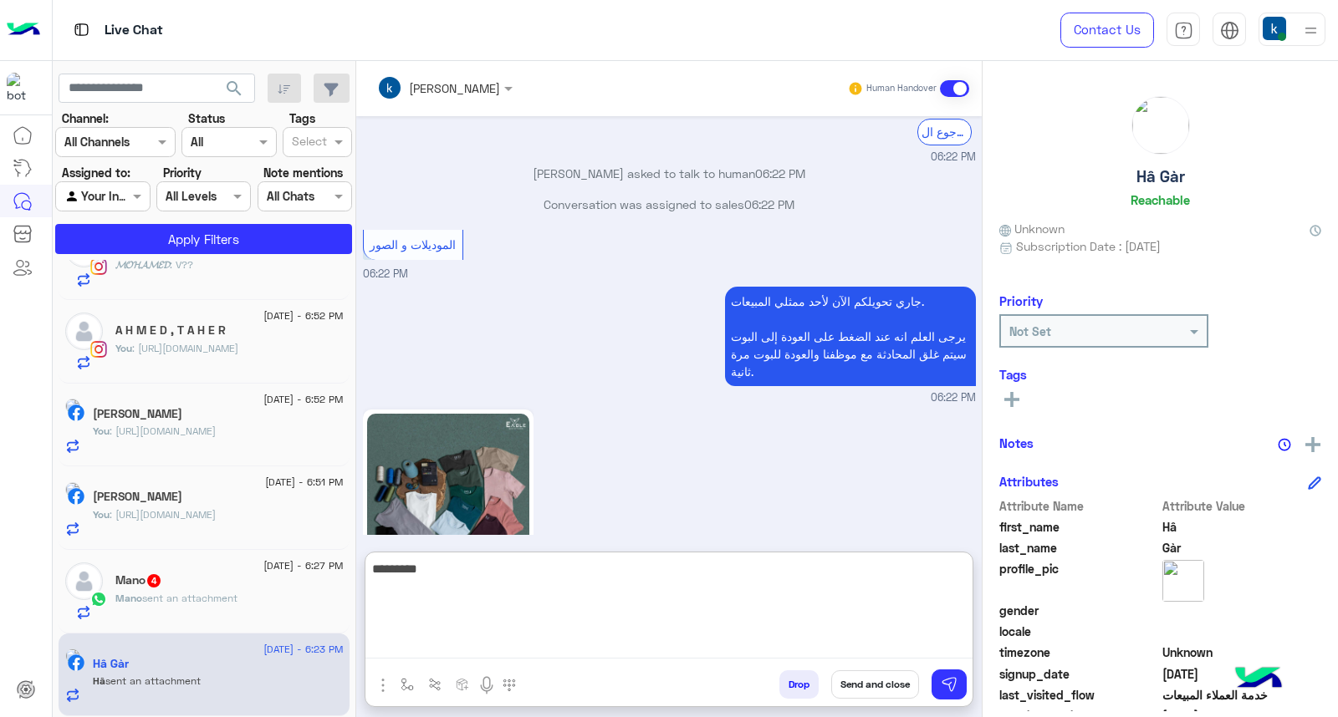
type textarea "*********"
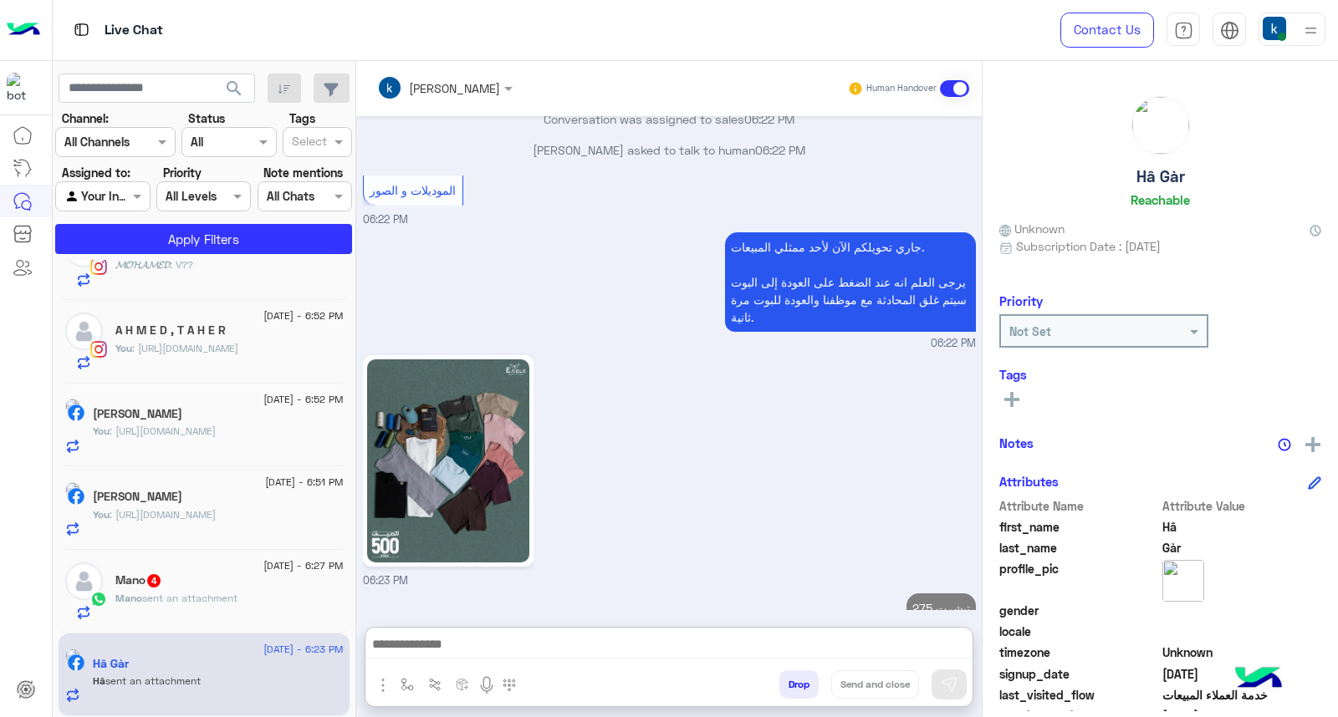
click at [156, 600] on span "sent an attachment" at bounding box center [189, 598] width 95 height 13
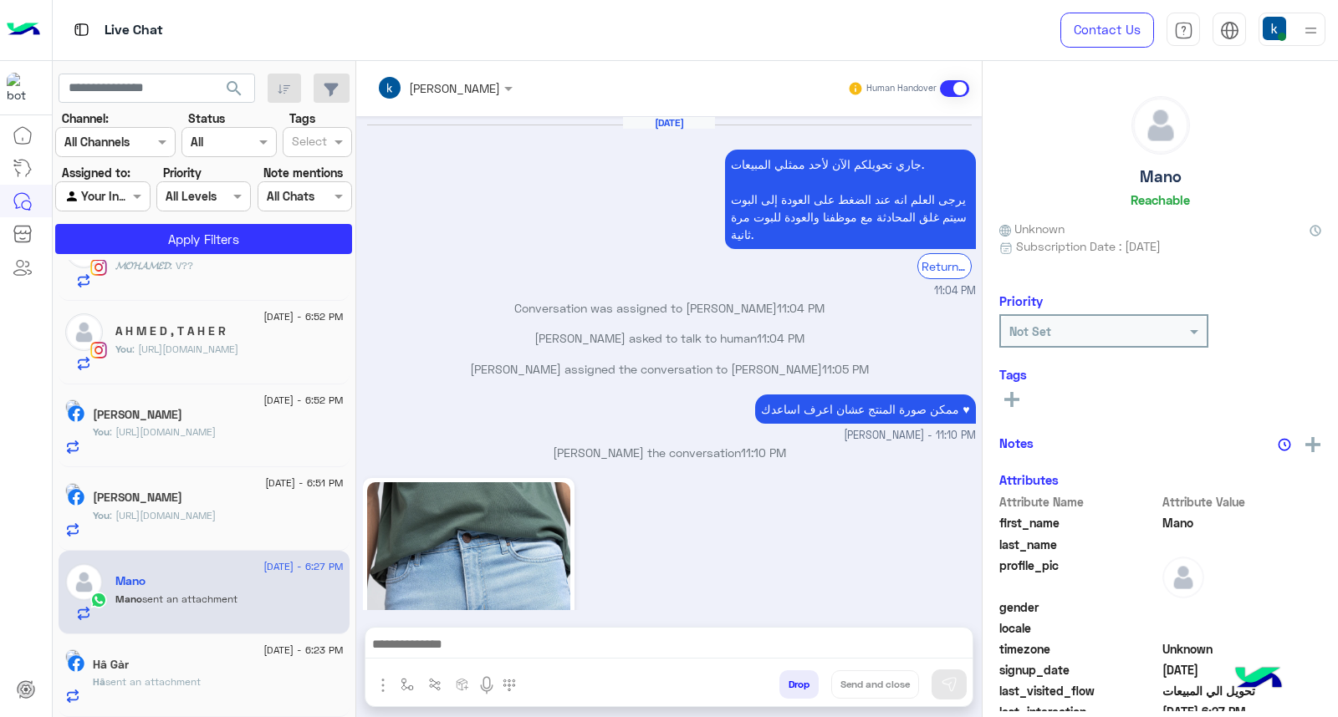
scroll to position [1507, 0]
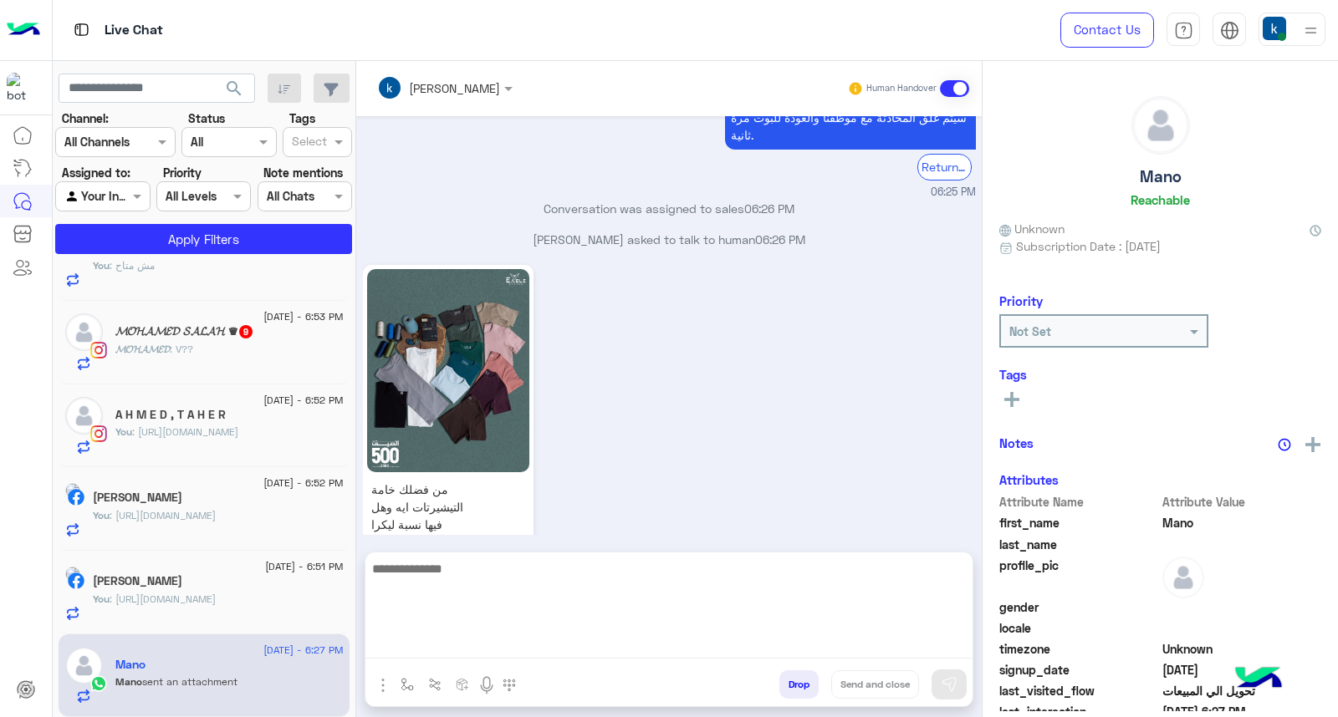
click at [469, 641] on textarea at bounding box center [668, 608] width 607 height 100
type textarea "*********"
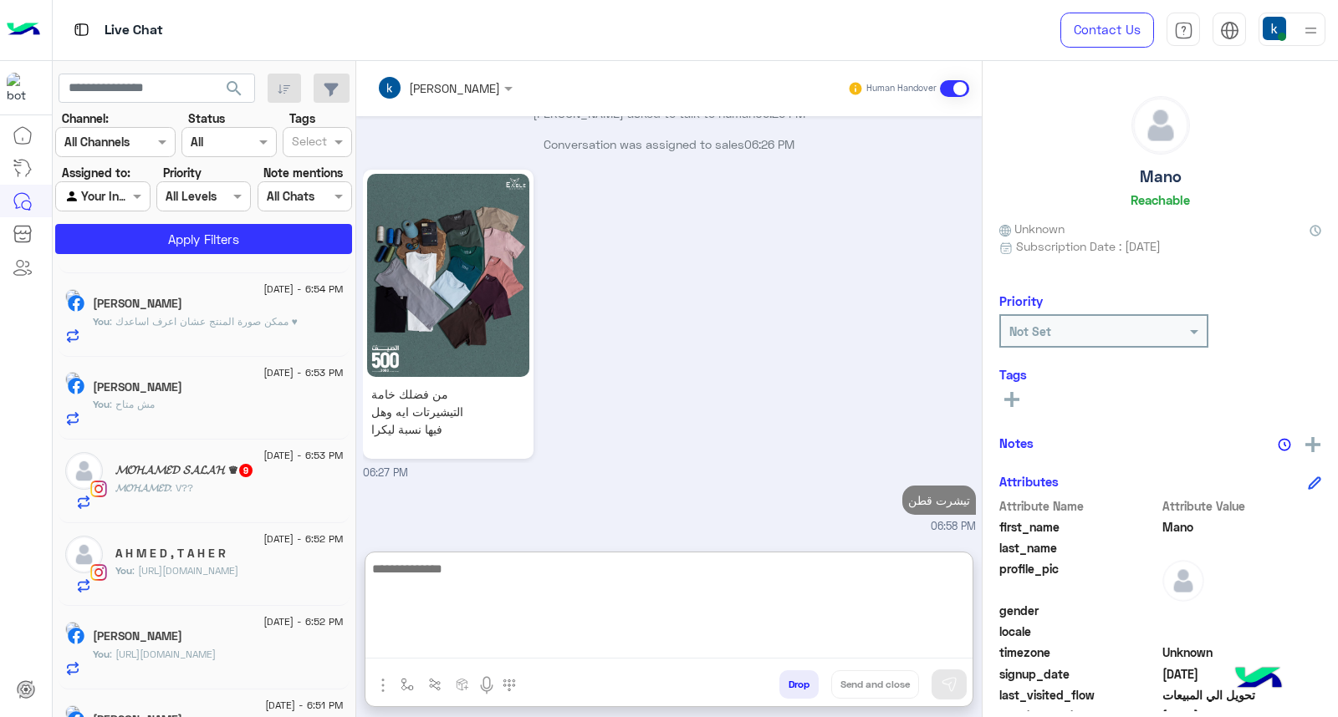
scroll to position [696, 0]
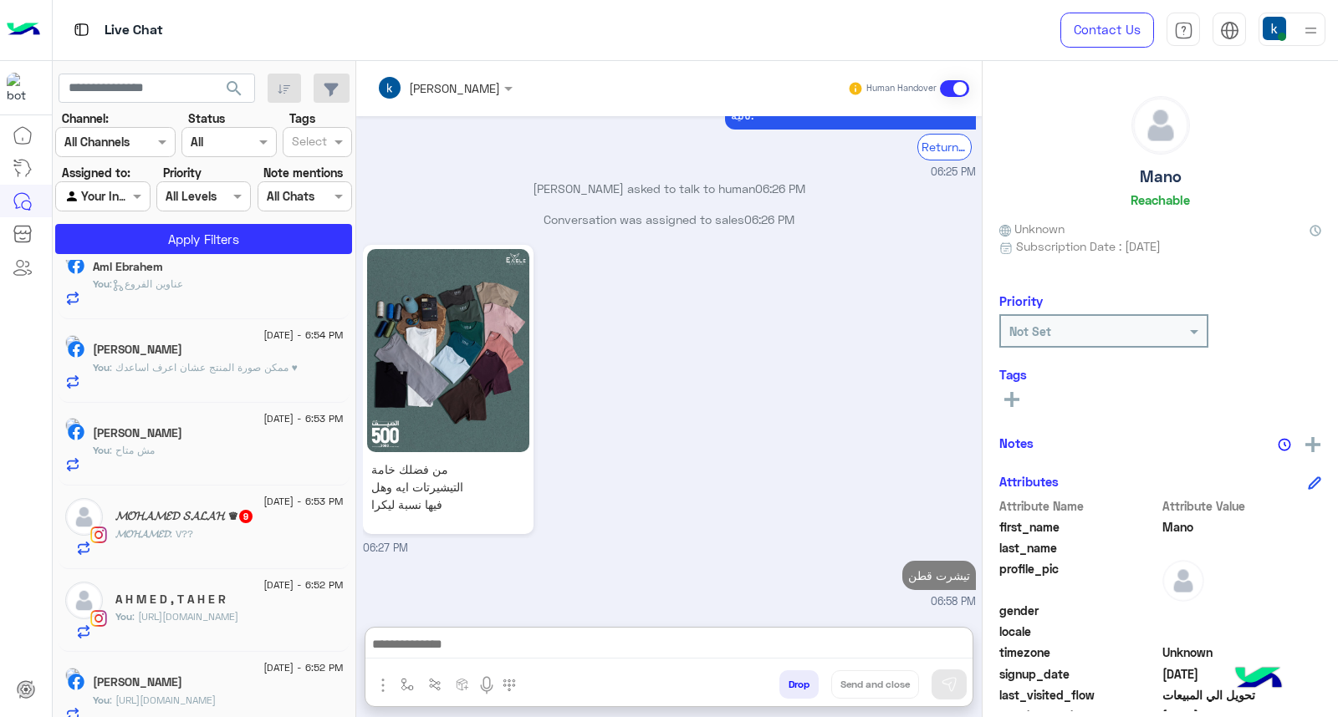
click at [245, 525] on div "𝓜𝓞𝓗𝓐𝓜𝓔𝓓 𝓢𝓐𝓛𝓐𝓗 ♛ 9" at bounding box center [229, 518] width 228 height 18
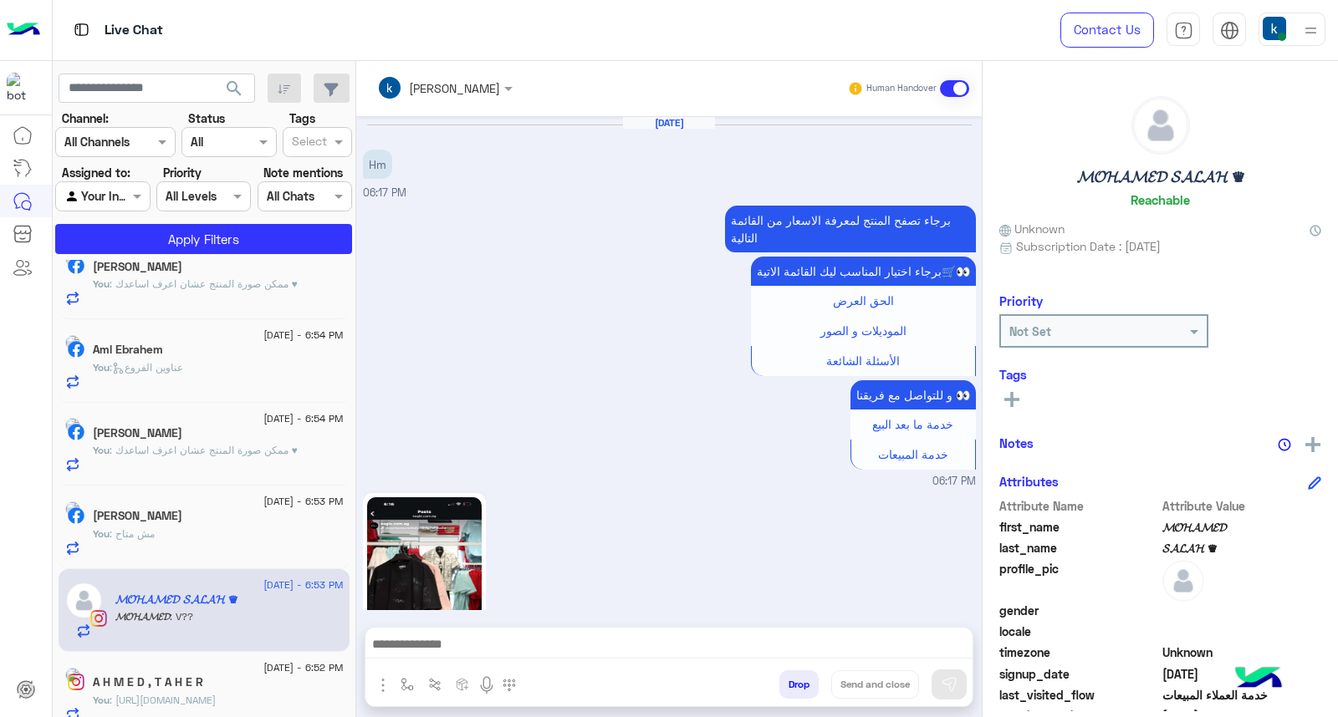
scroll to position [1542, 0]
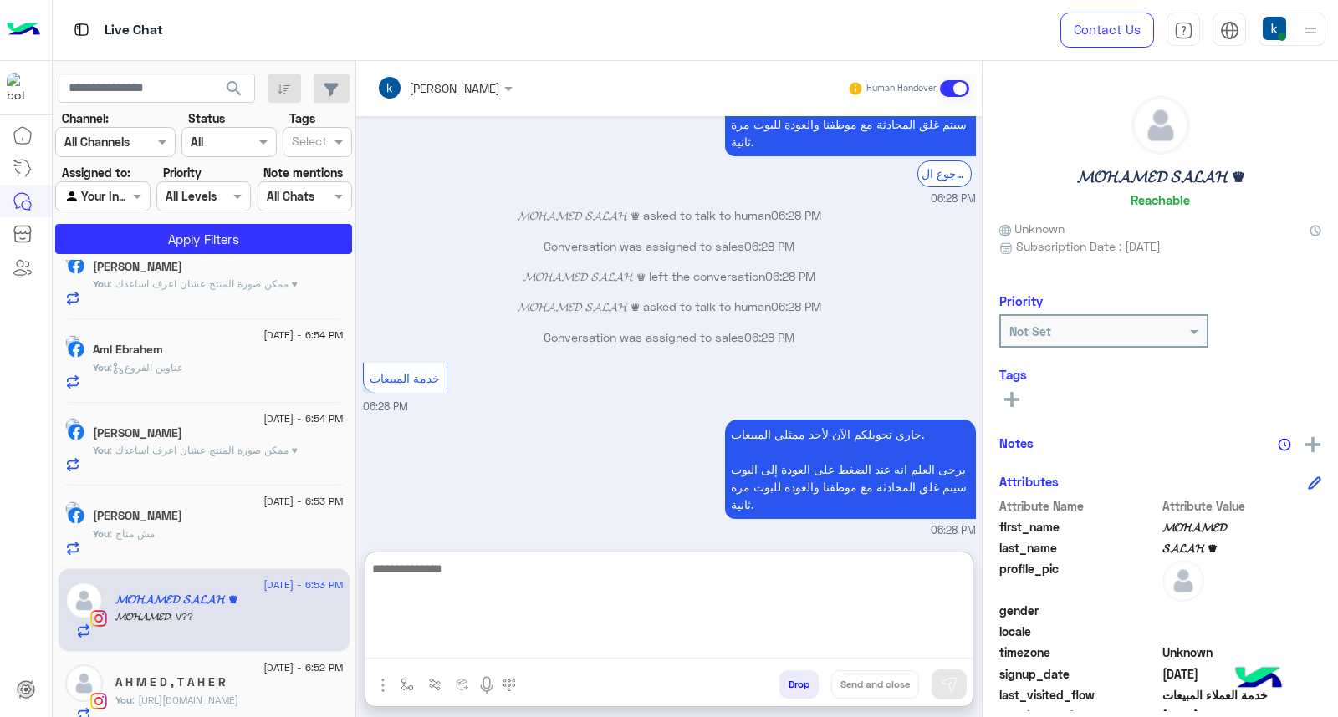
click at [405, 656] on textarea at bounding box center [668, 608] width 607 height 100
paste textarea "**********"
type textarea "**********"
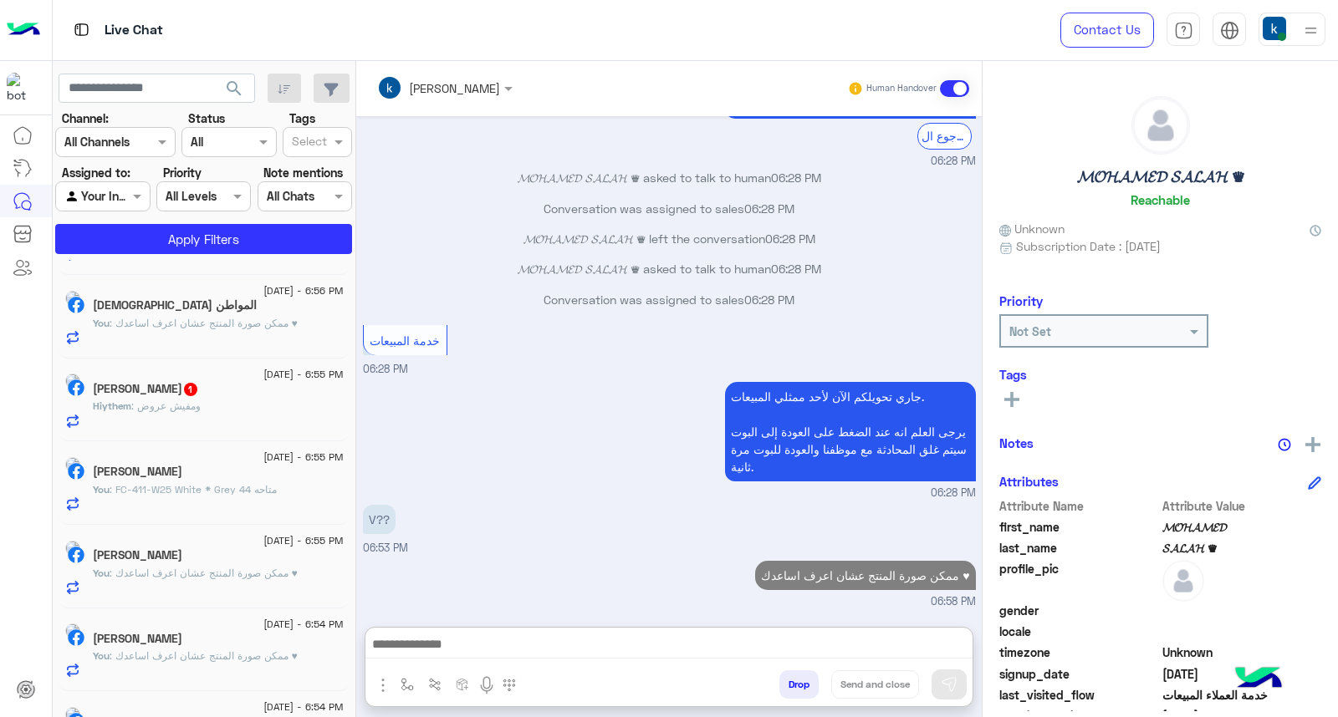
click at [258, 394] on div "Hiythem Mohsen 1" at bounding box center [218, 391] width 251 height 18
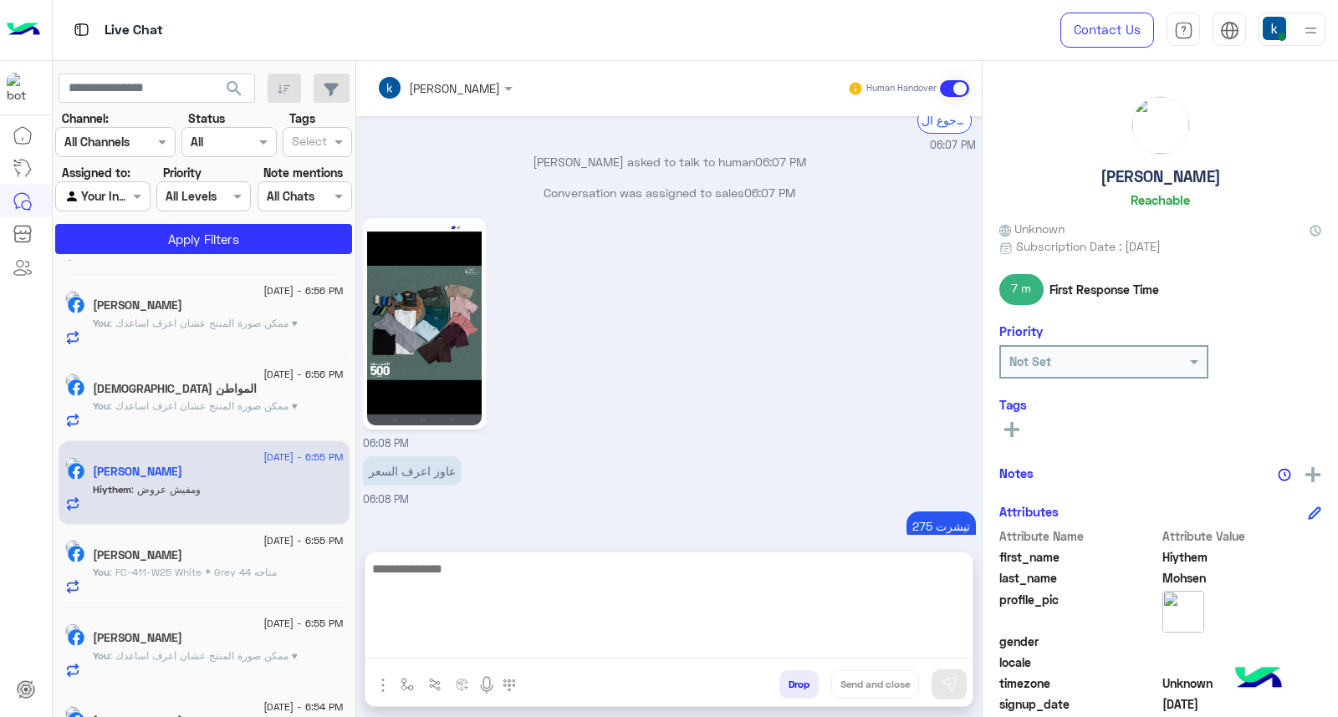
click at [522, 637] on textarea at bounding box center [668, 608] width 607 height 100
paste textarea "**********"
type textarea "**********"
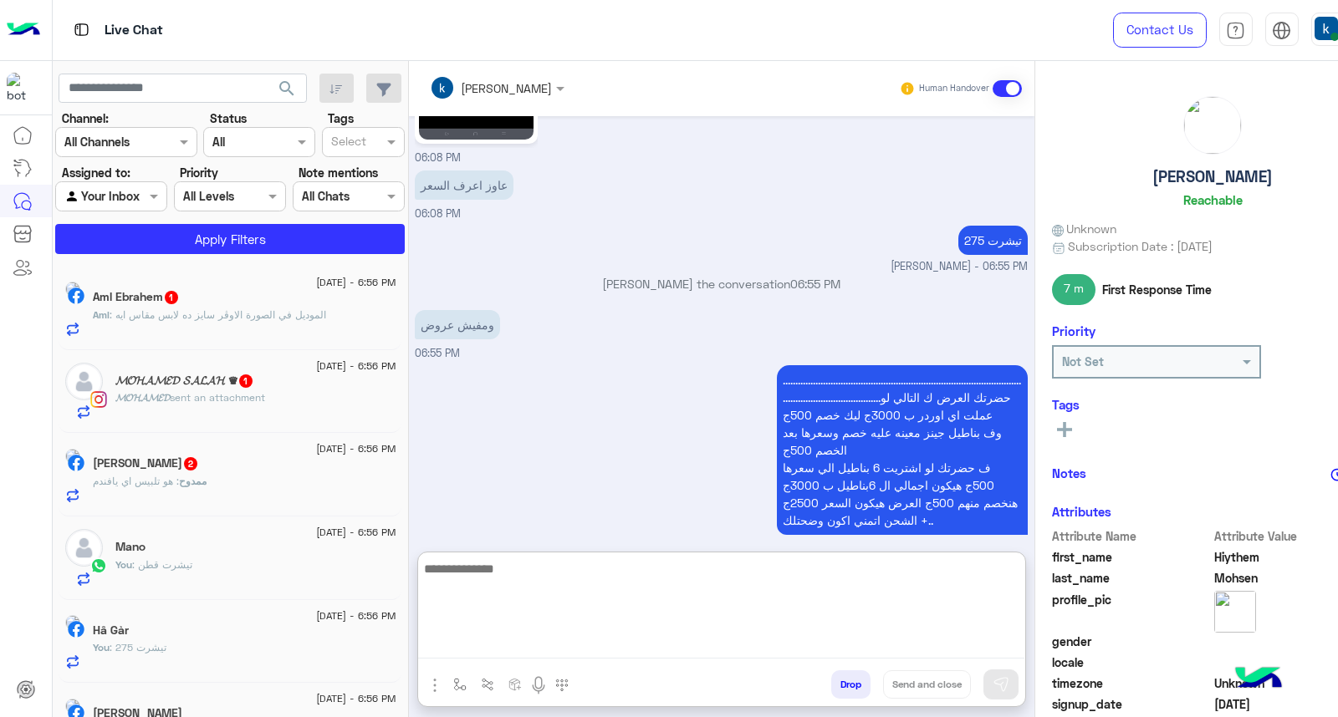
click at [266, 464] on div "ممدوح علما 2" at bounding box center [244, 465] width 303 height 18
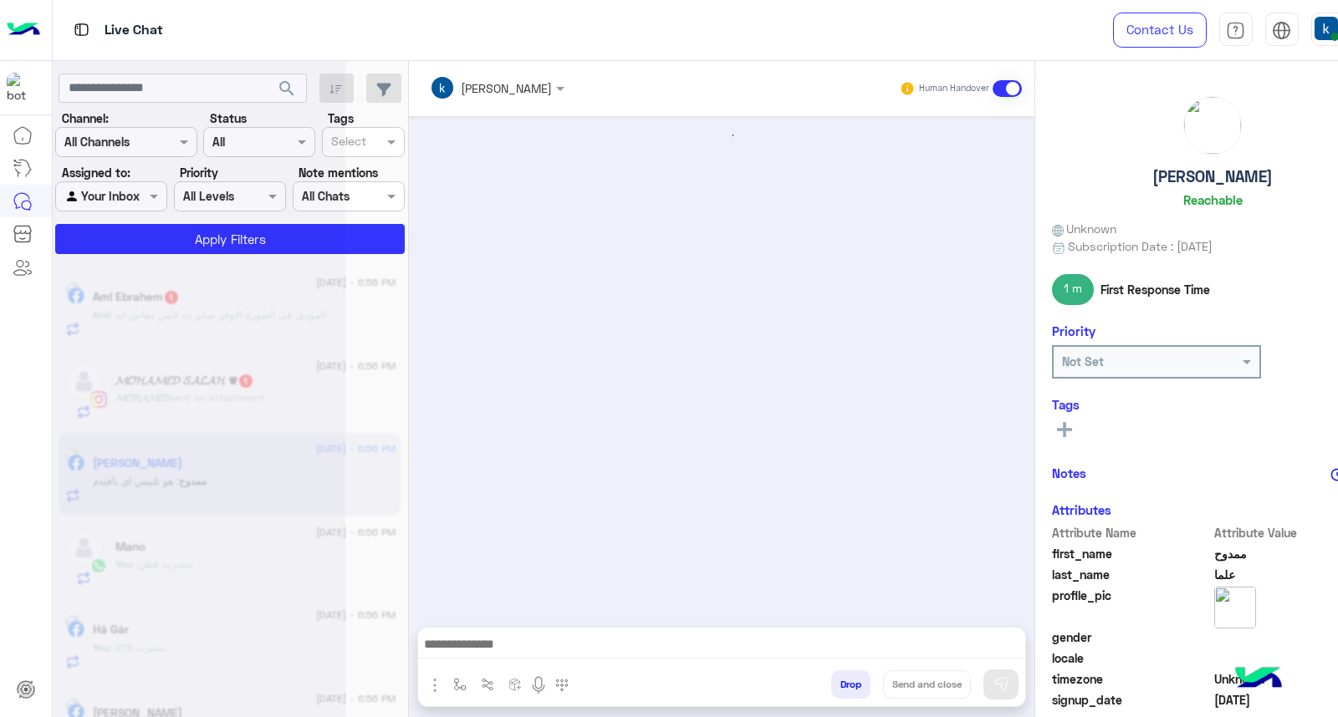
click at [505, 644] on textarea at bounding box center [721, 646] width 607 height 25
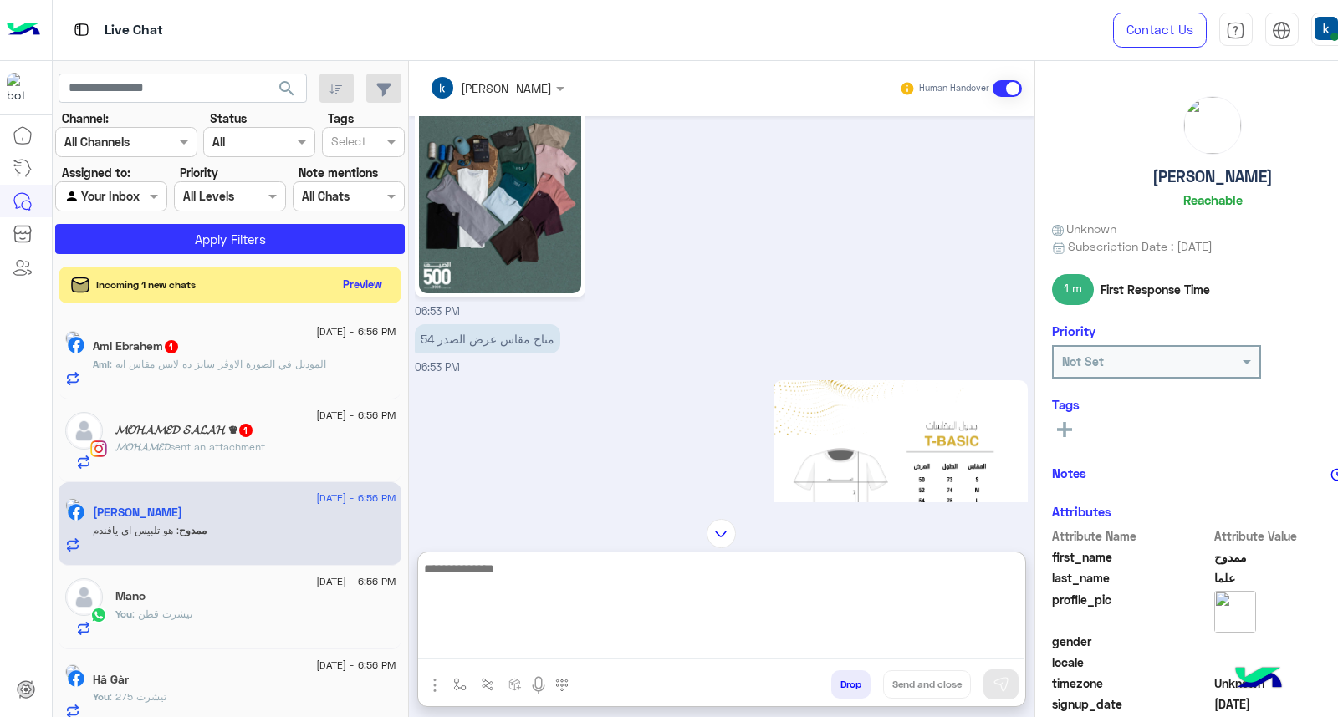
scroll to position [1909, 0]
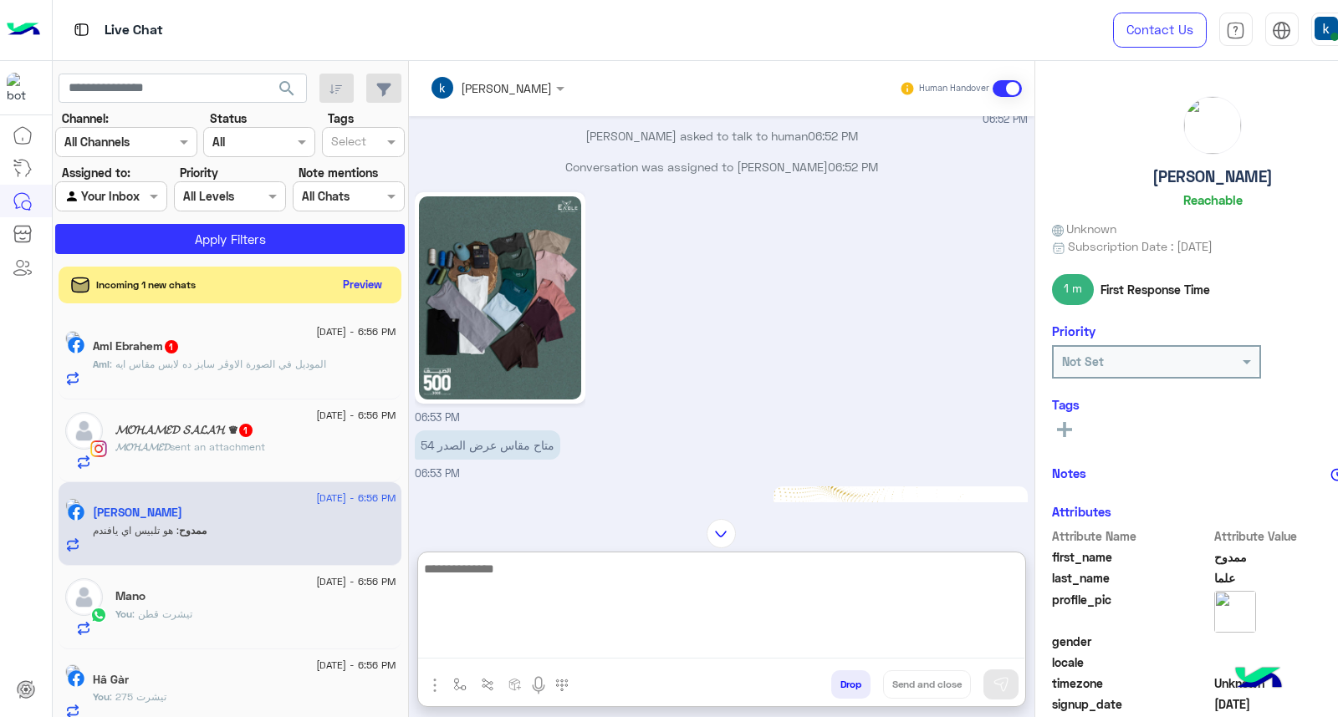
paste textarea "**********"
type textarea "**********"
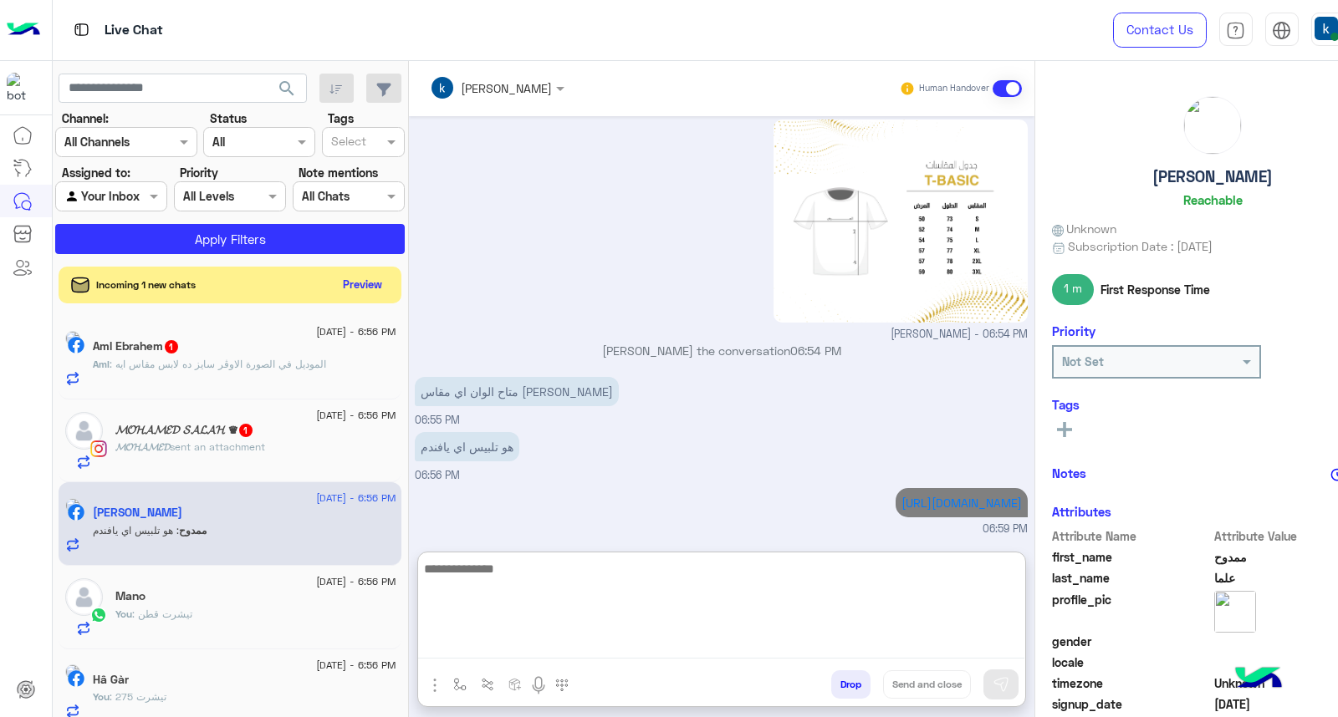
click at [252, 456] on div "𝓜𝓞𝓗𝓐𝓜𝓔𝓓 sent an attachment" at bounding box center [255, 454] width 280 height 29
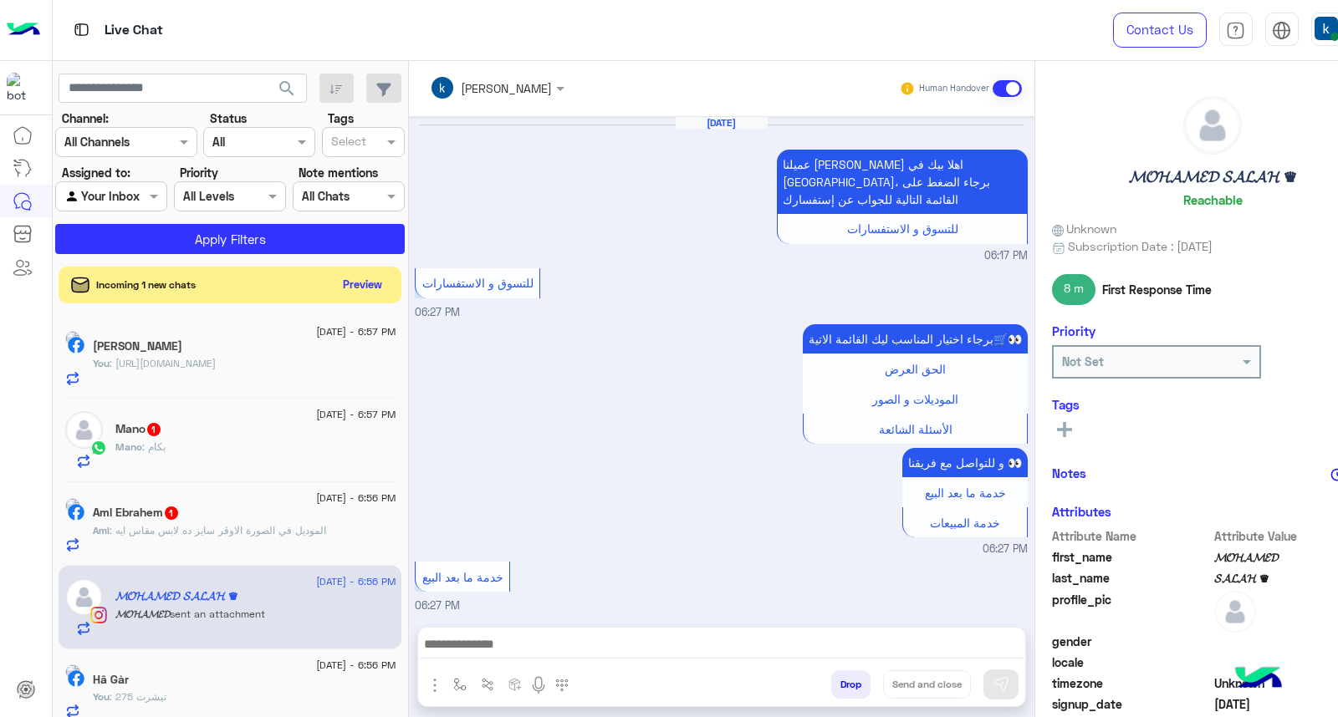
scroll to position [1283, 0]
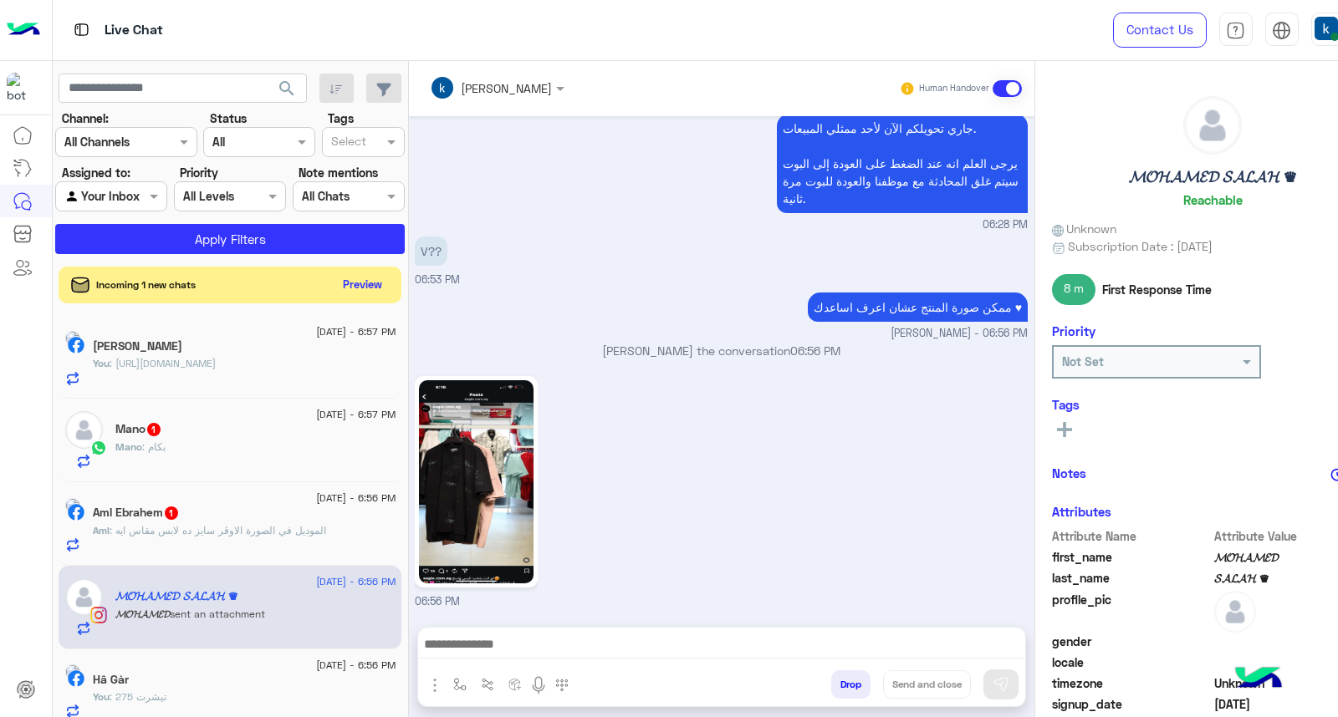
click at [240, 533] on span ": الموديل في الصورة الاوڤر سايز ده لابس مقاس ايه" at bounding box center [218, 530] width 217 height 13
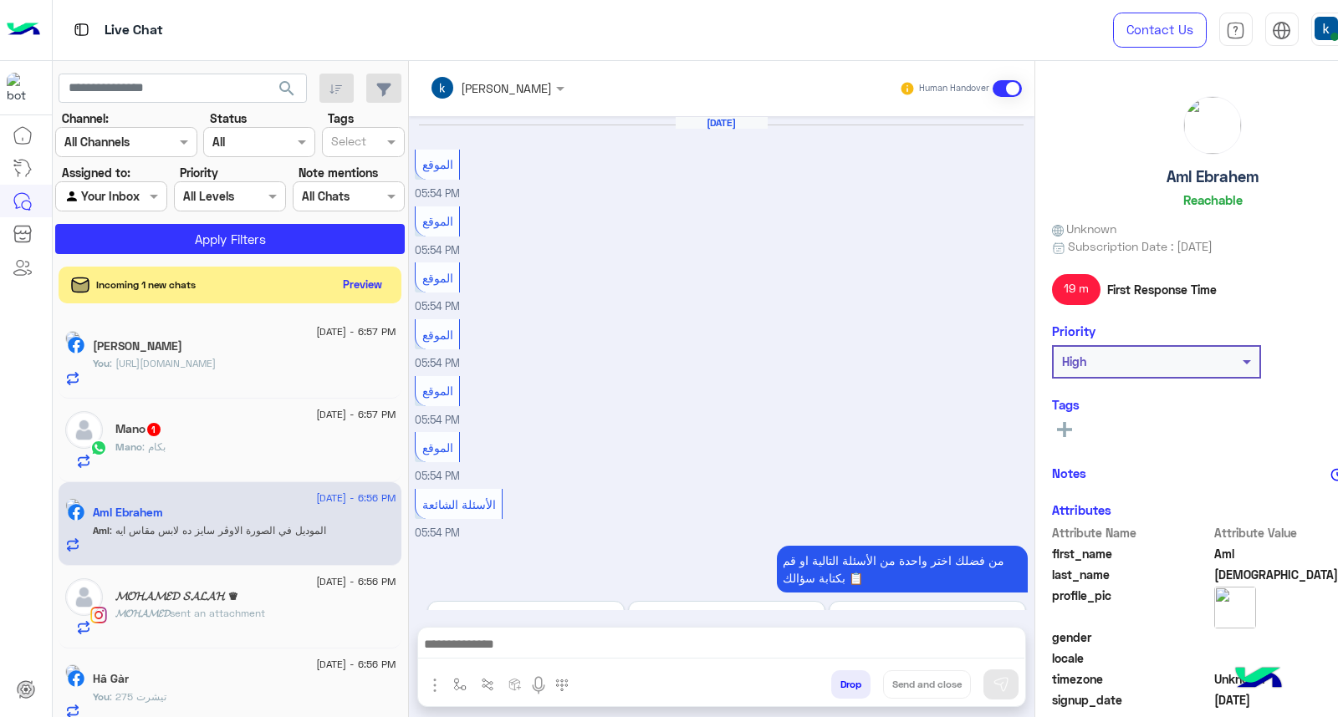
scroll to position [862, 0]
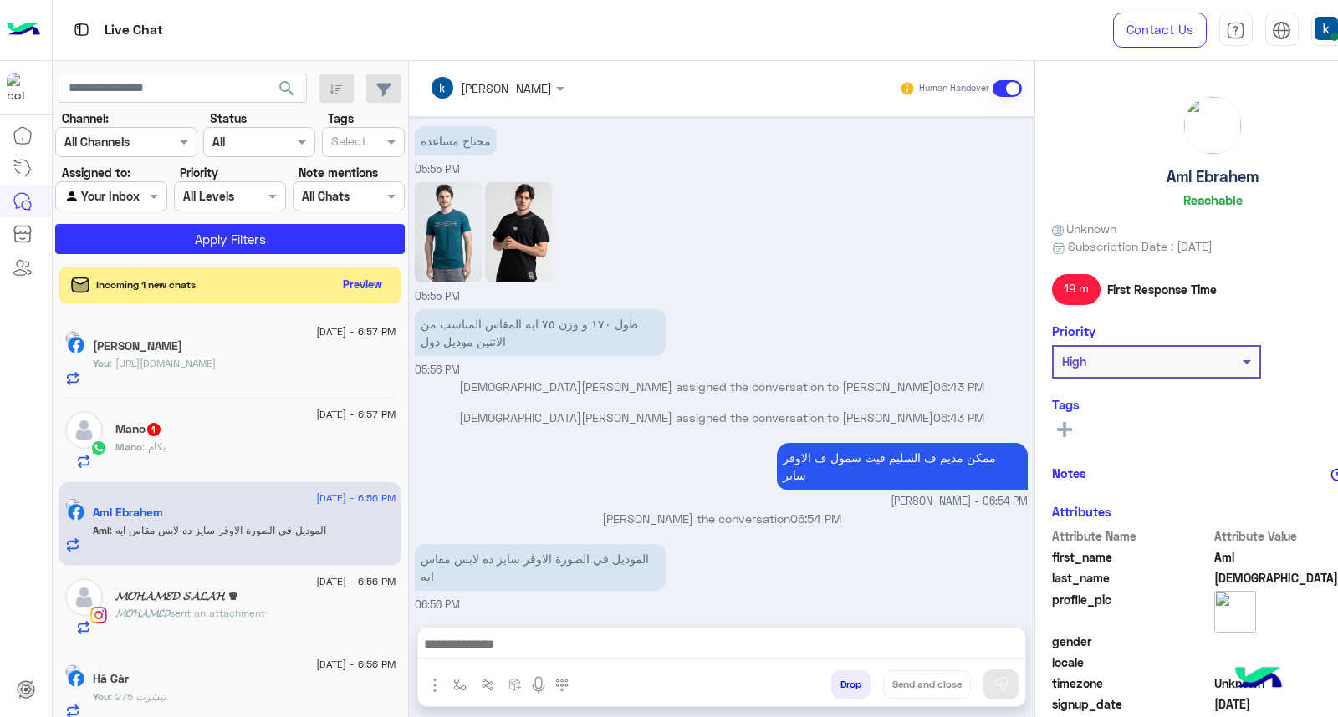
click at [483, 641] on textarea at bounding box center [721, 646] width 607 height 25
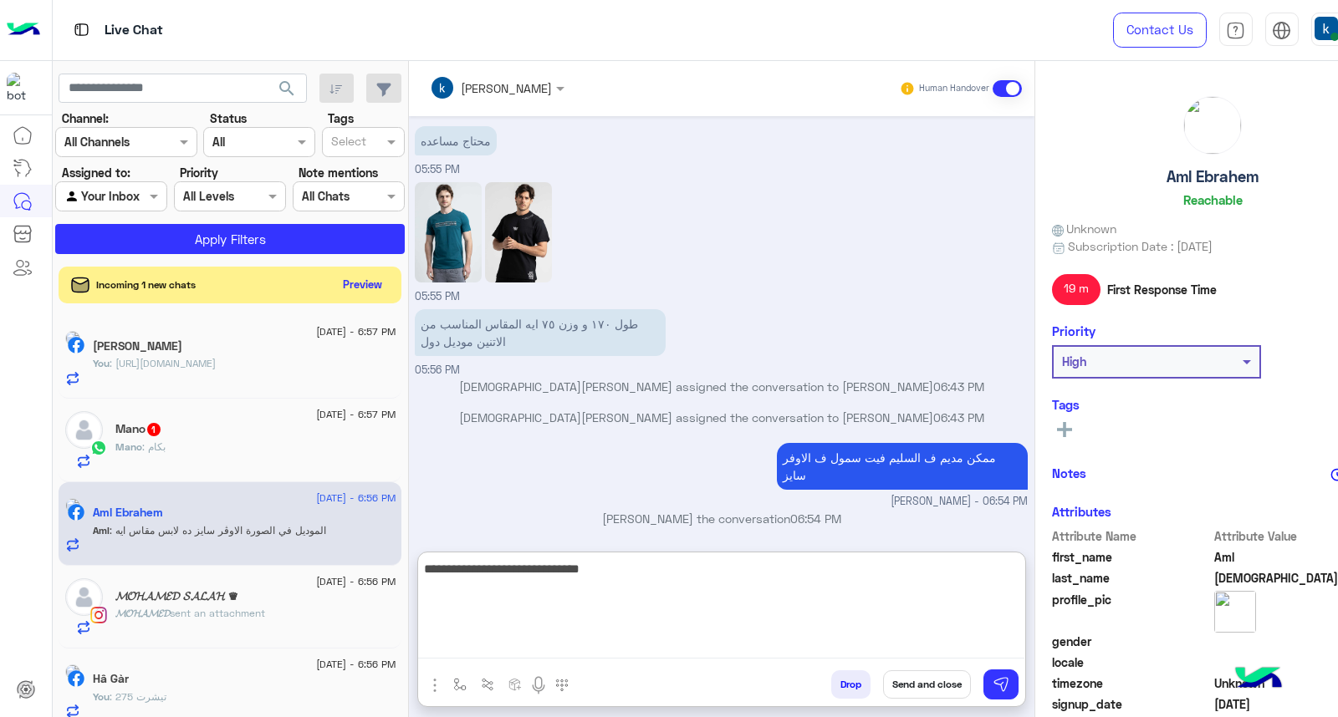
type textarea "**********"
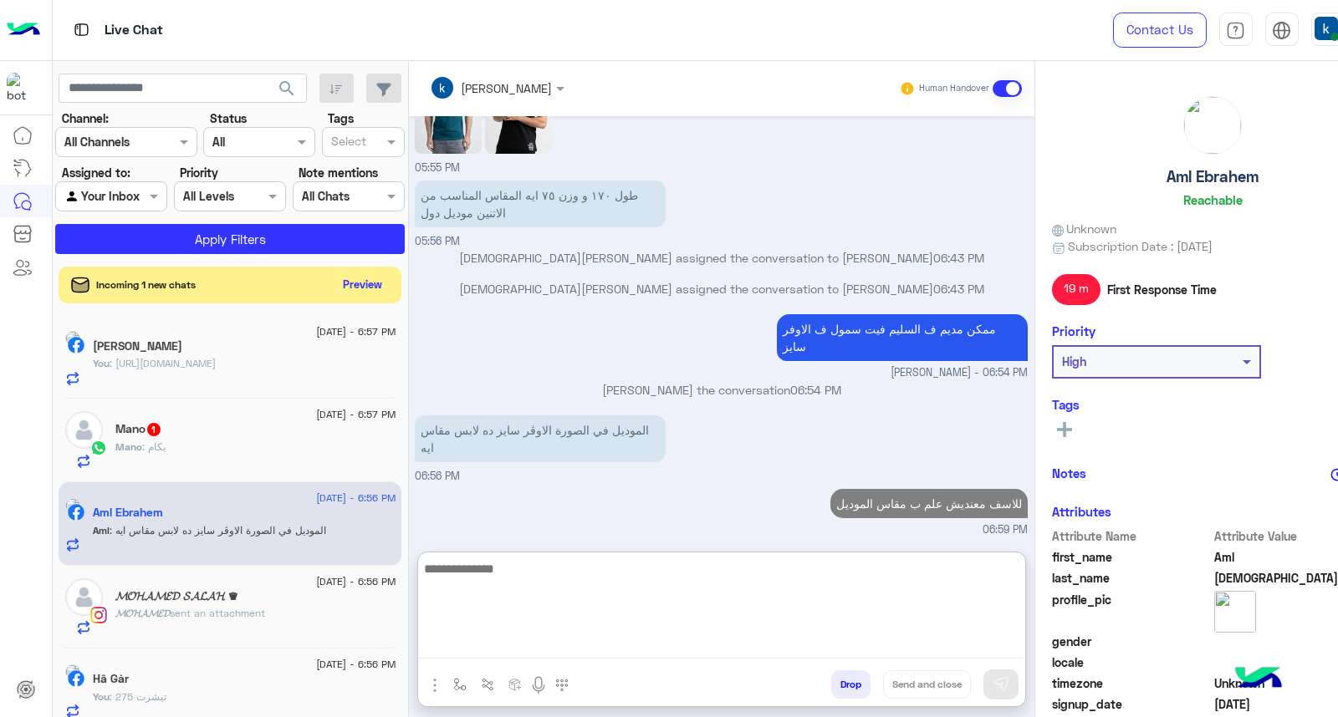
click at [169, 449] on div "Mano : بكام" at bounding box center [255, 454] width 280 height 29
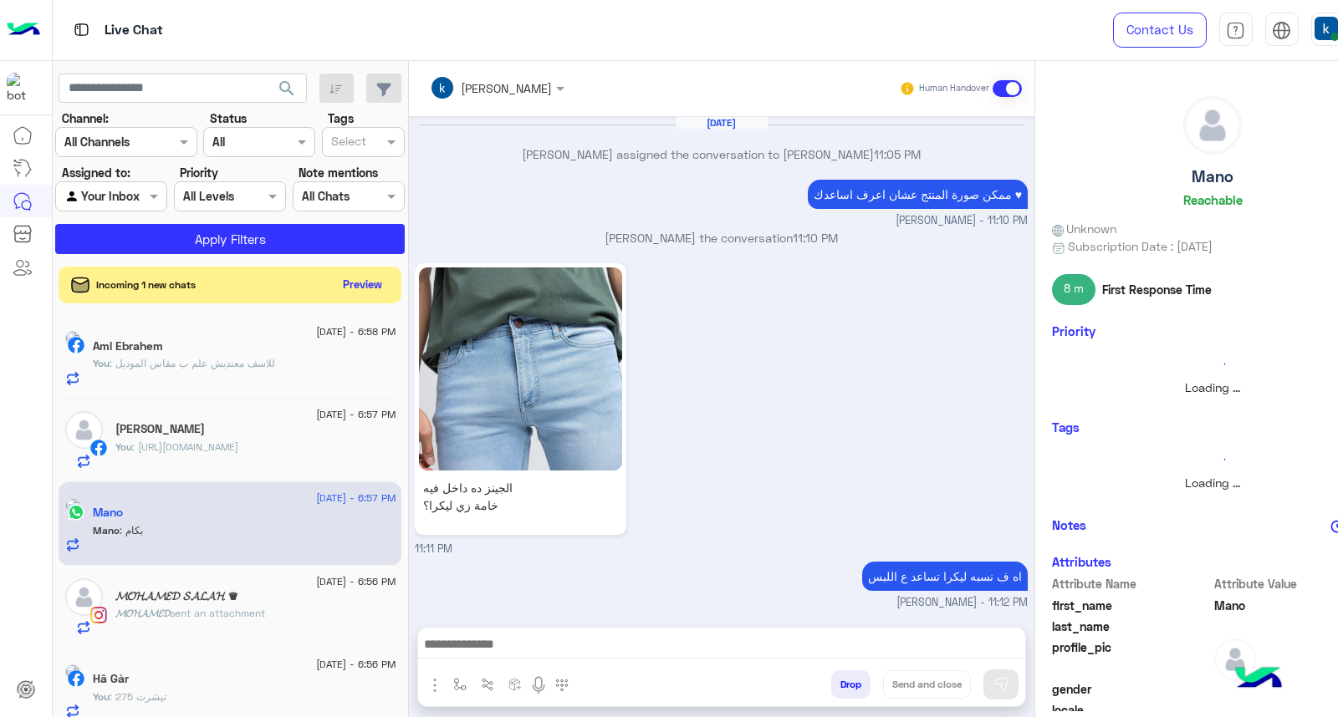
scroll to position [1431, 0]
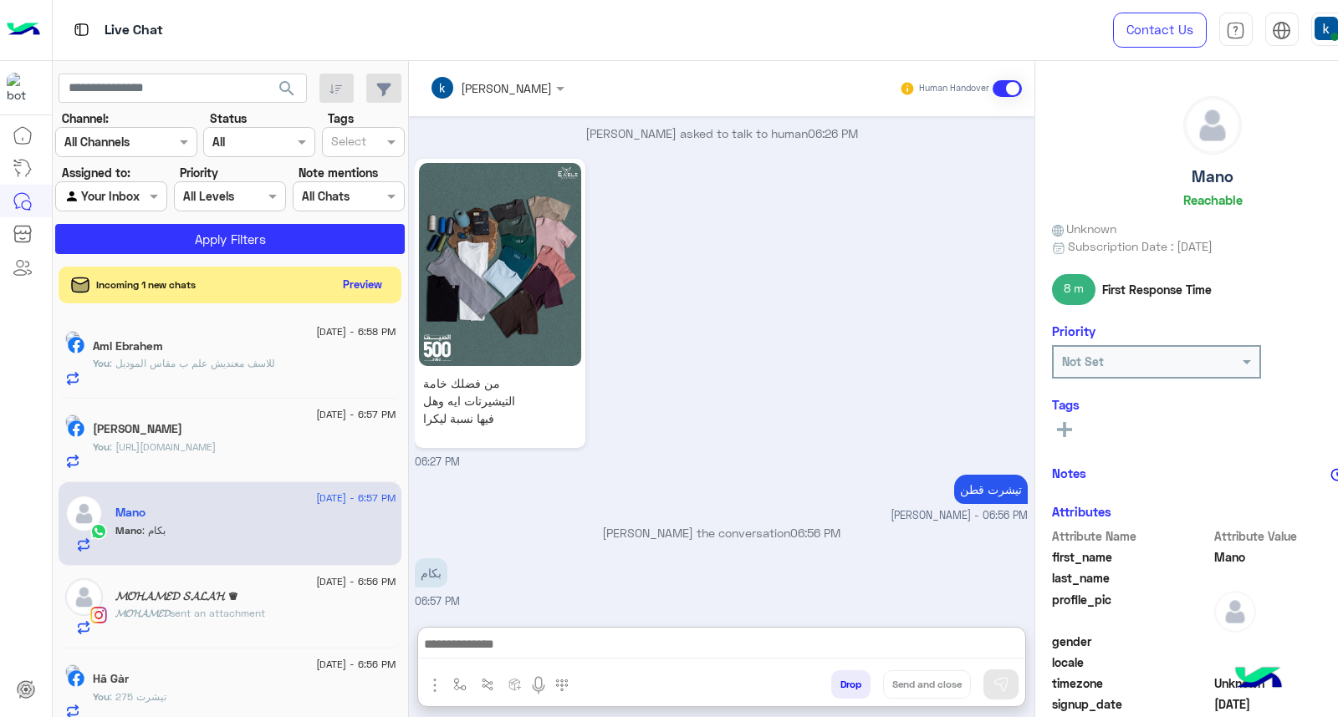
click at [471, 656] on textarea at bounding box center [721, 646] width 607 height 25
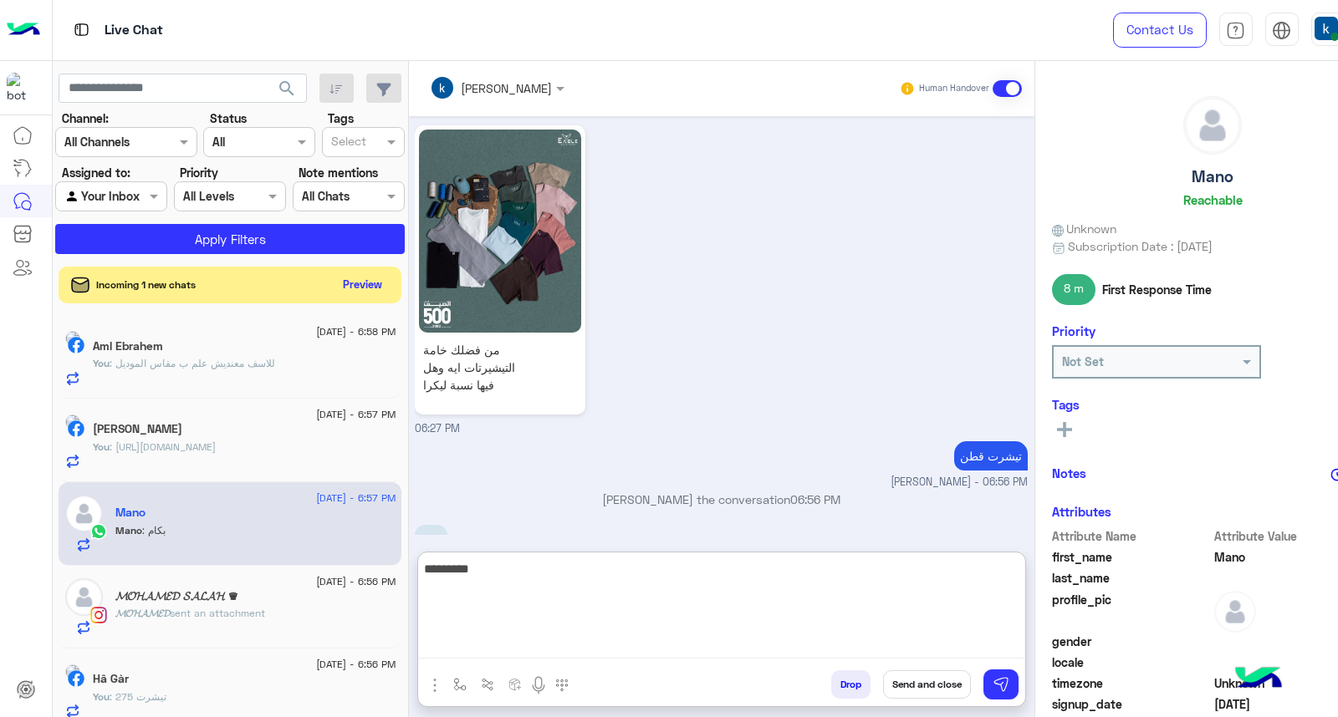
type textarea "*********"
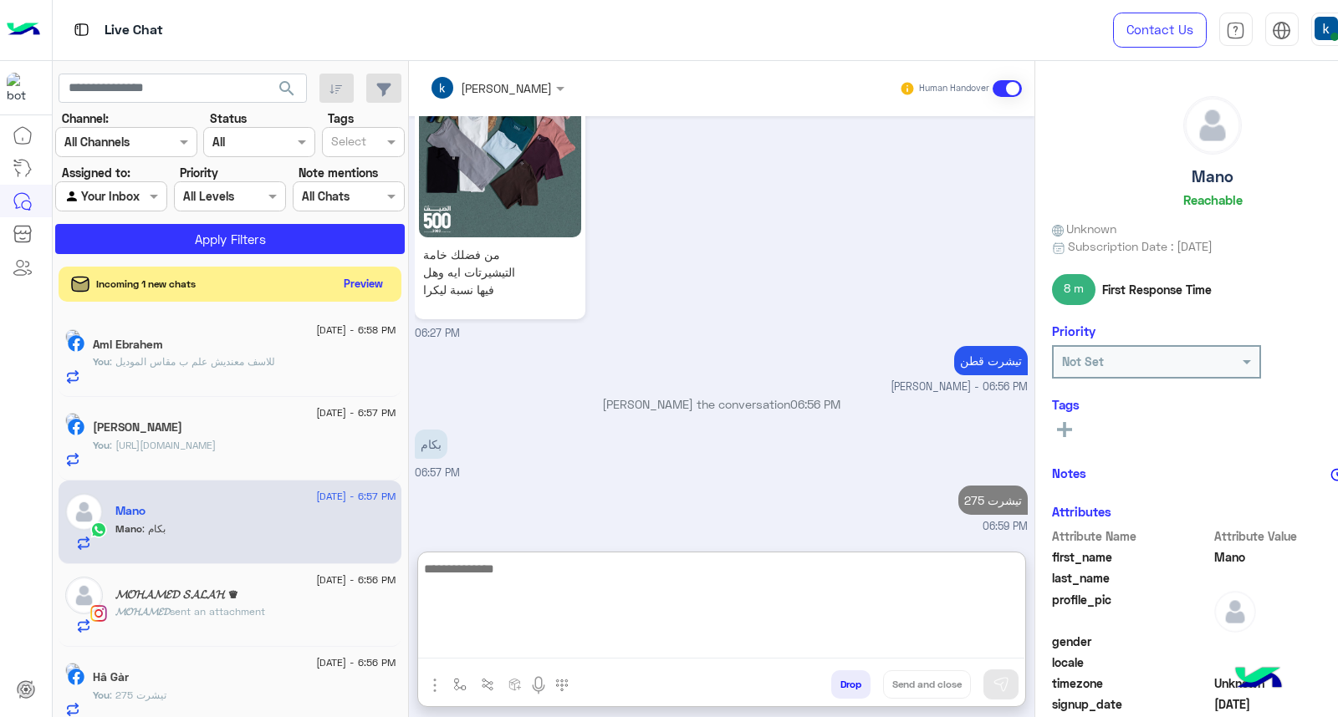
click at [371, 284] on button "Preview" at bounding box center [363, 284] width 52 height 23
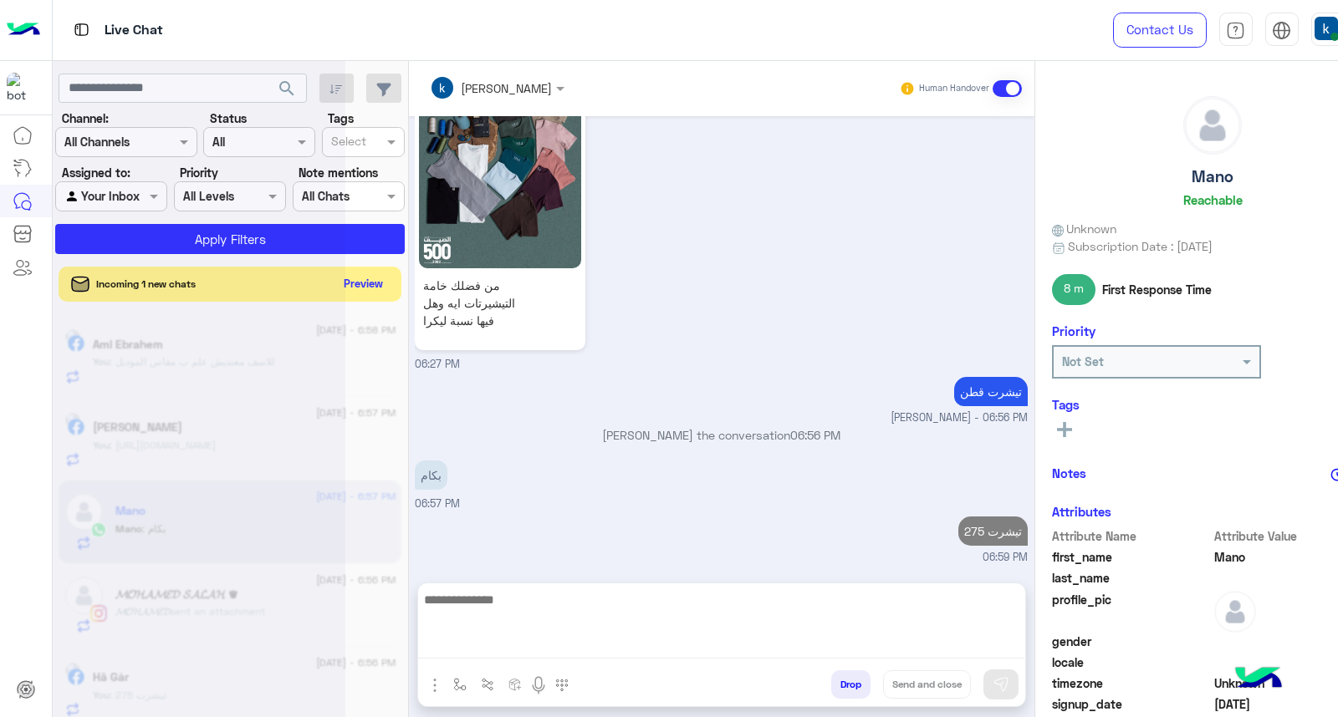
scroll to position [1484, 0]
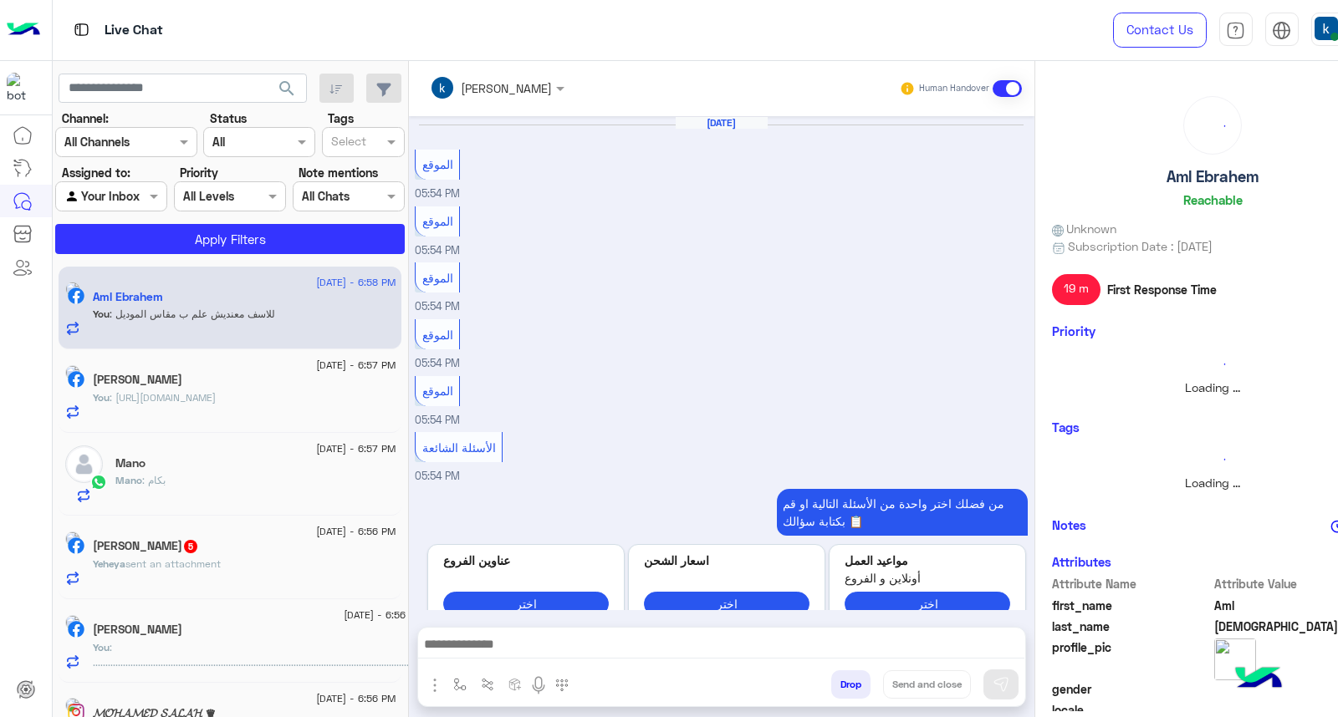
scroll to position [859, 0]
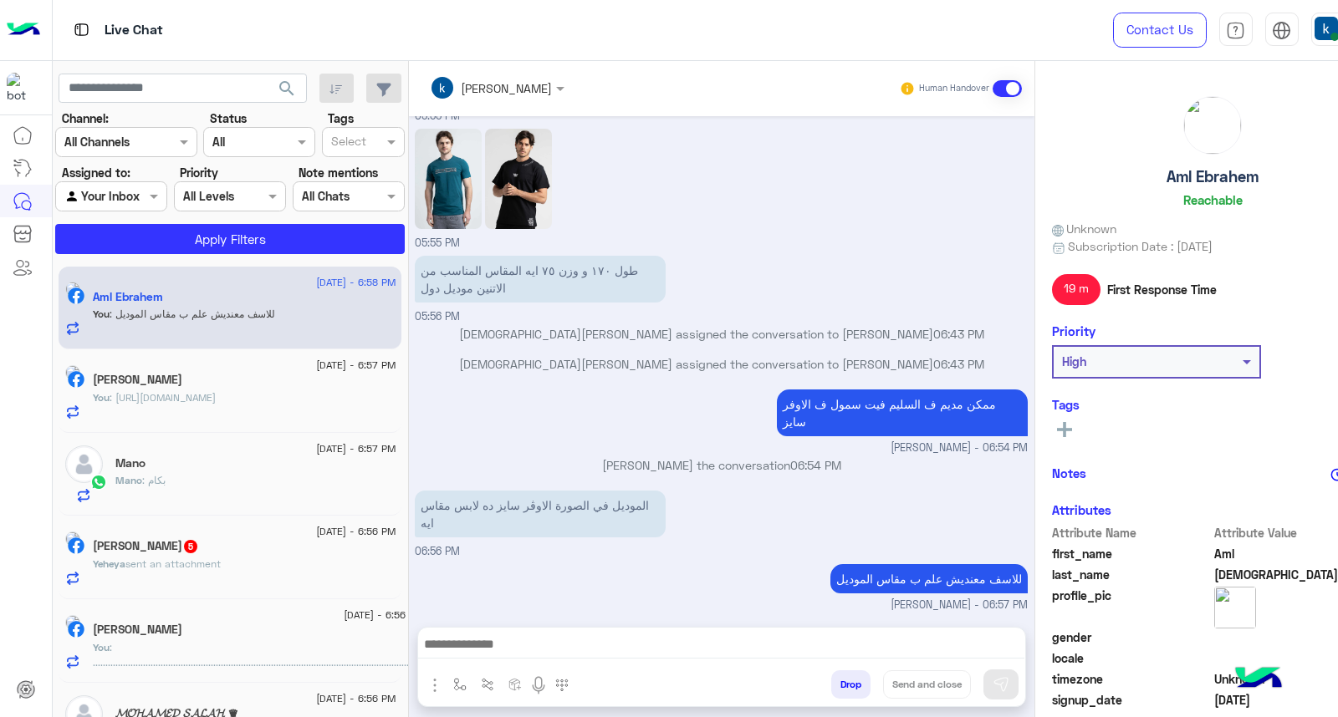
click at [198, 572] on p "Yeheya sent an attachment" at bounding box center [157, 564] width 128 height 15
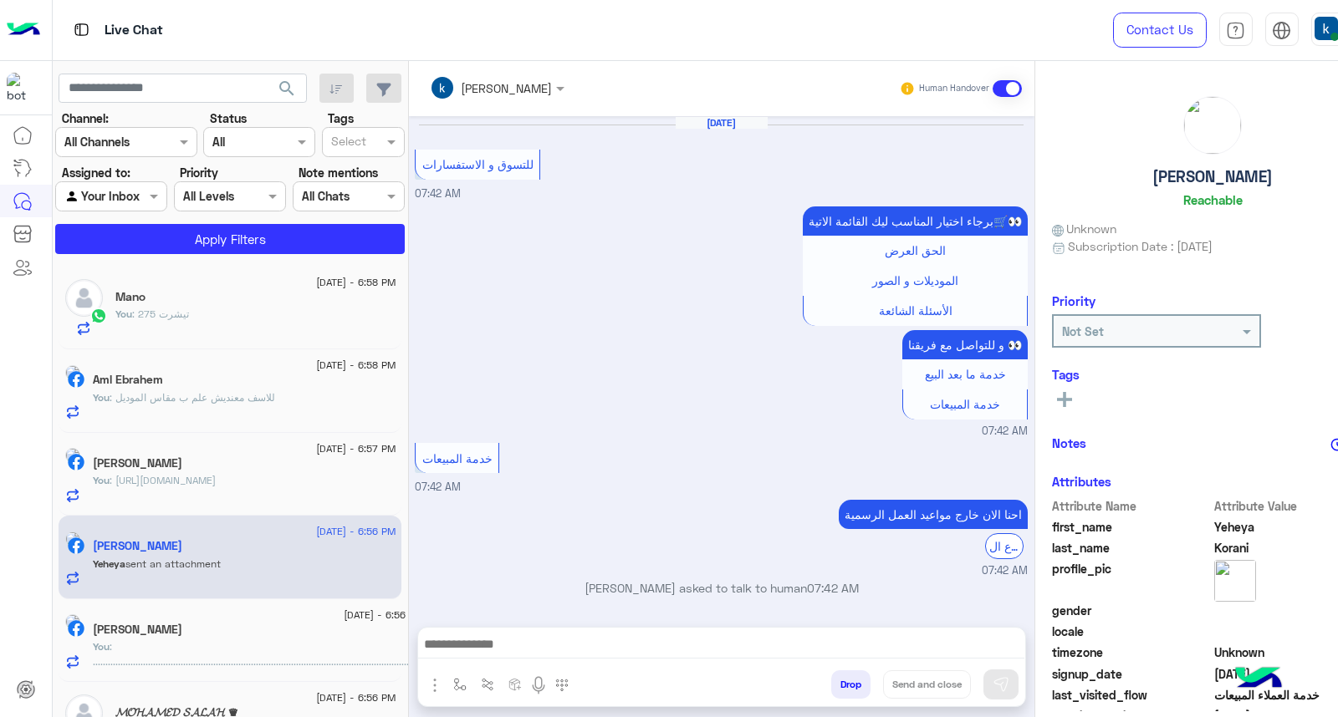
scroll to position [1531, 0]
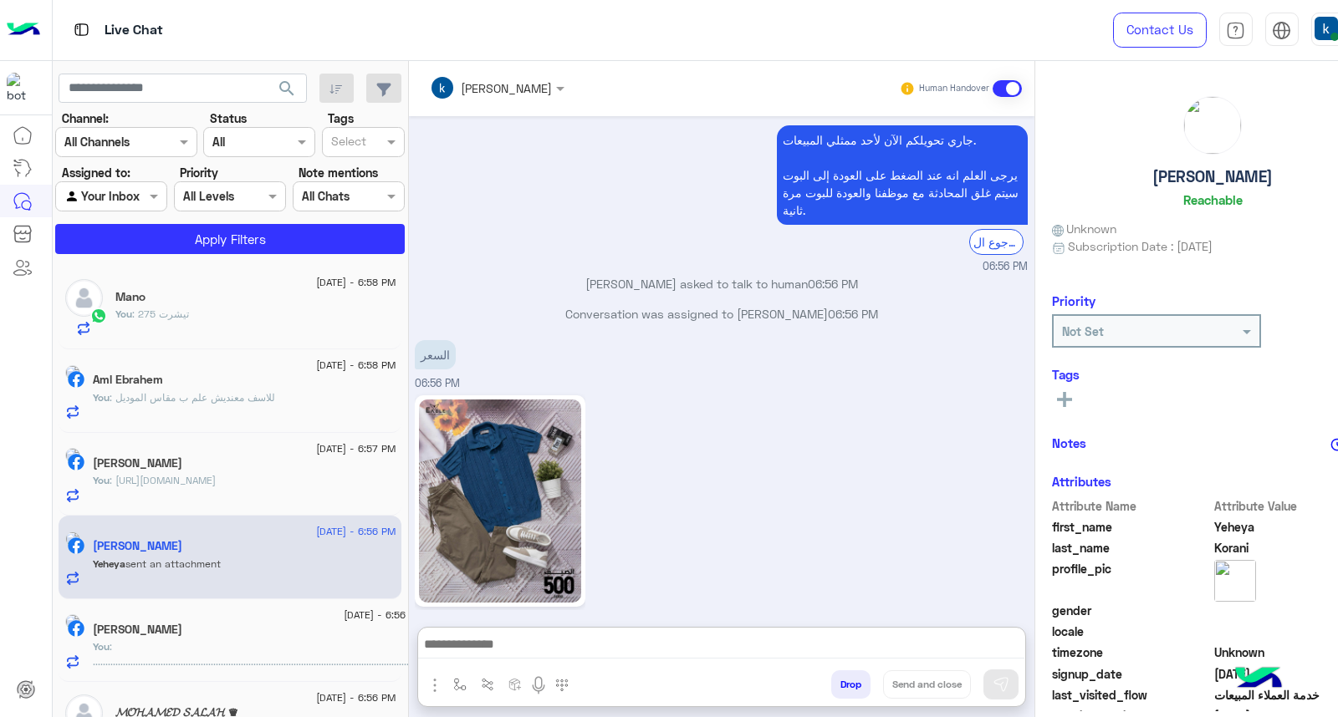
click at [490, 640] on textarea at bounding box center [721, 646] width 607 height 25
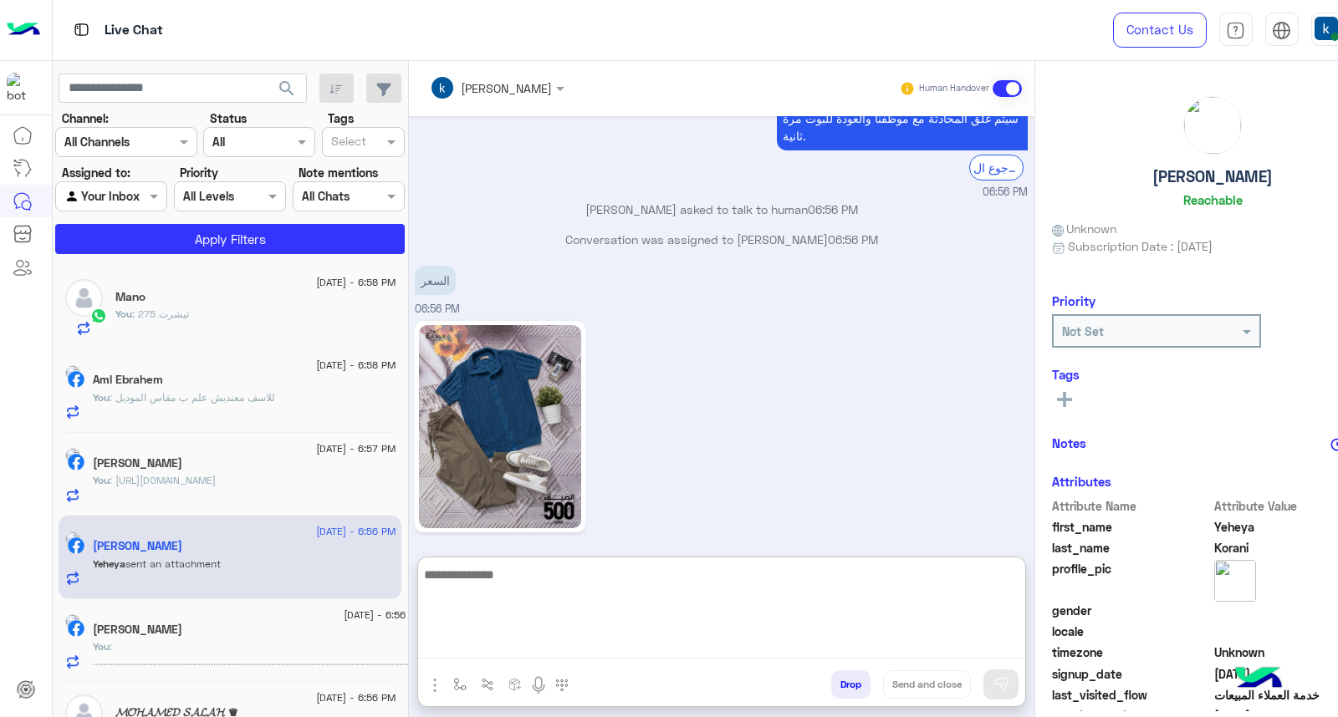
scroll to position [1606, 0]
click at [506, 625] on textarea at bounding box center [721, 611] width 607 height 94
paste textarea "**********"
type textarea "**********"
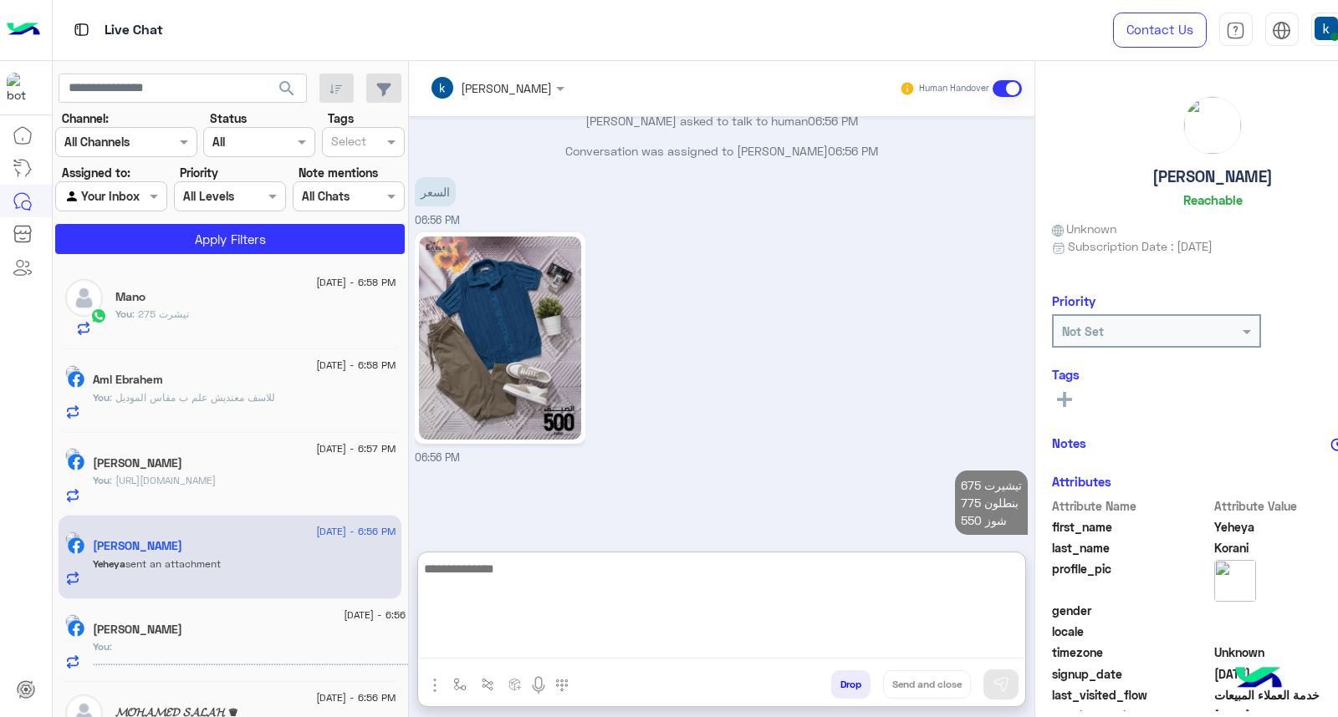
scroll to position [1725, 0]
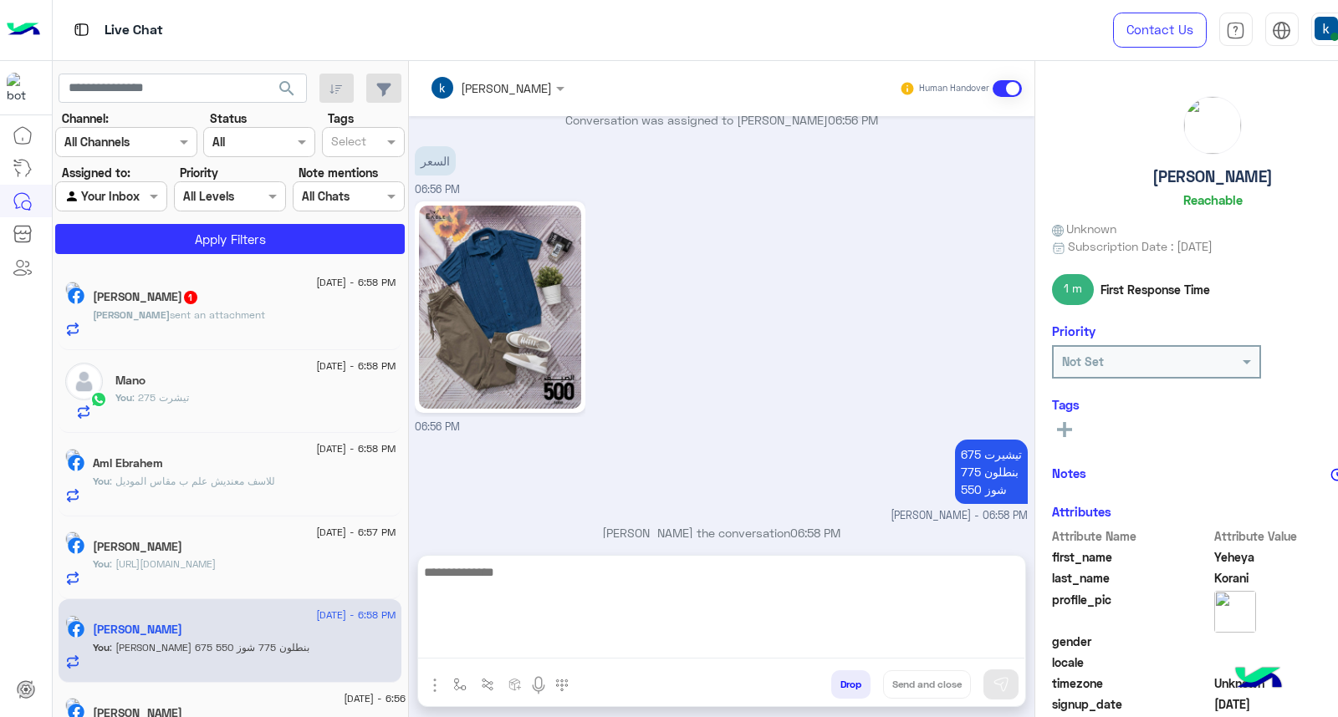
click at [253, 282] on div "17 August - 6:58 PM" at bounding box center [244, 284] width 303 height 11
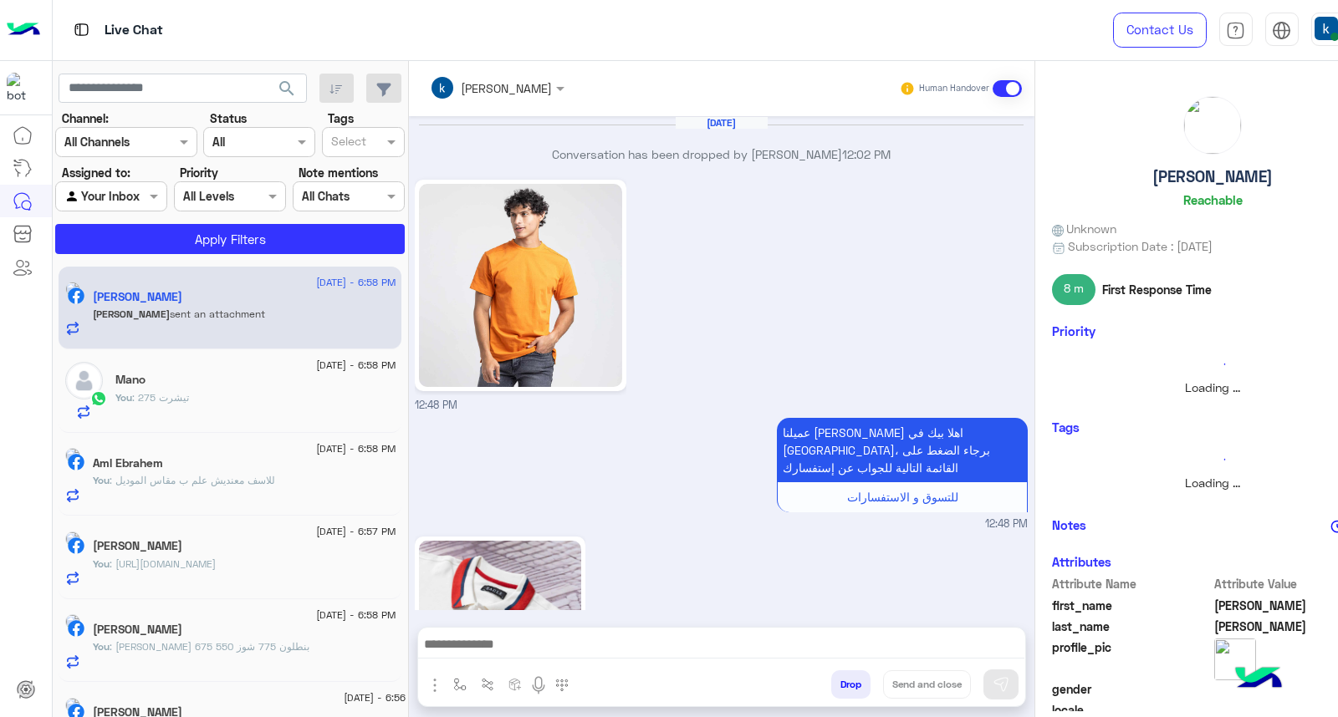
scroll to position [1810, 0]
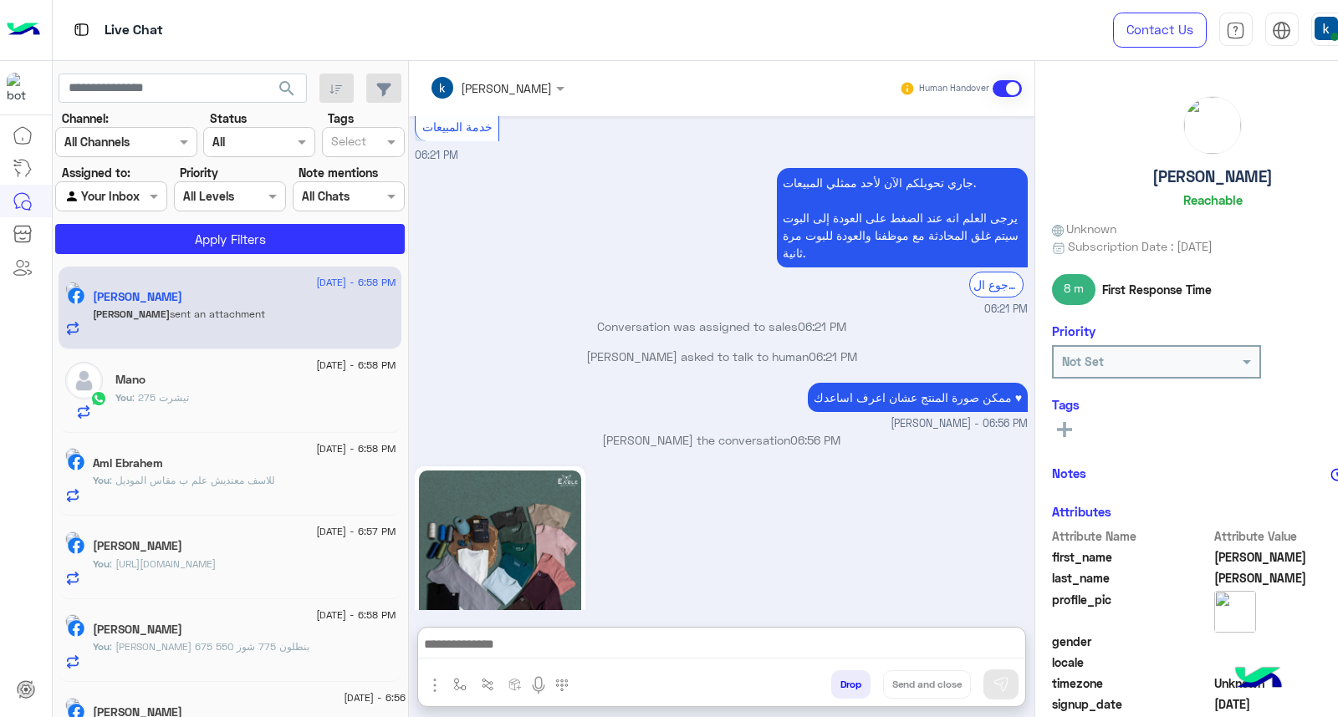
click at [483, 652] on textarea at bounding box center [721, 646] width 607 height 25
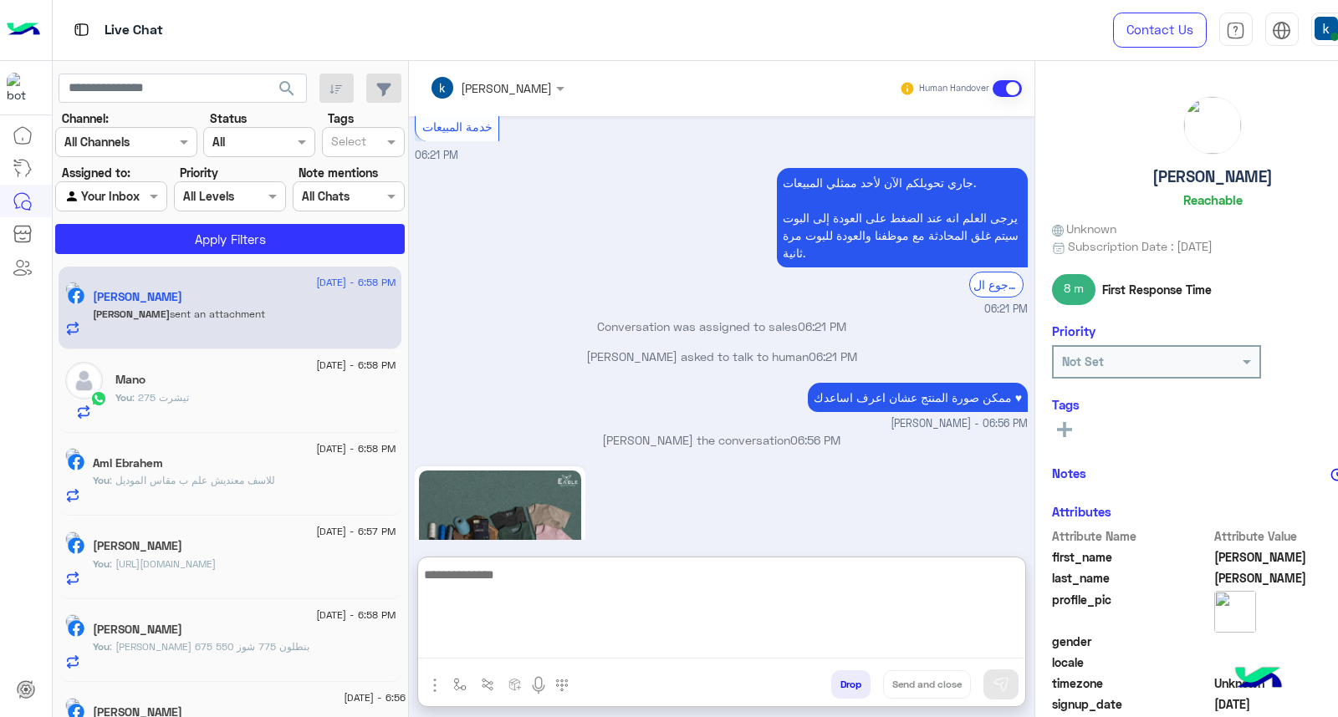
type textarea "*"
type textarea "*********"
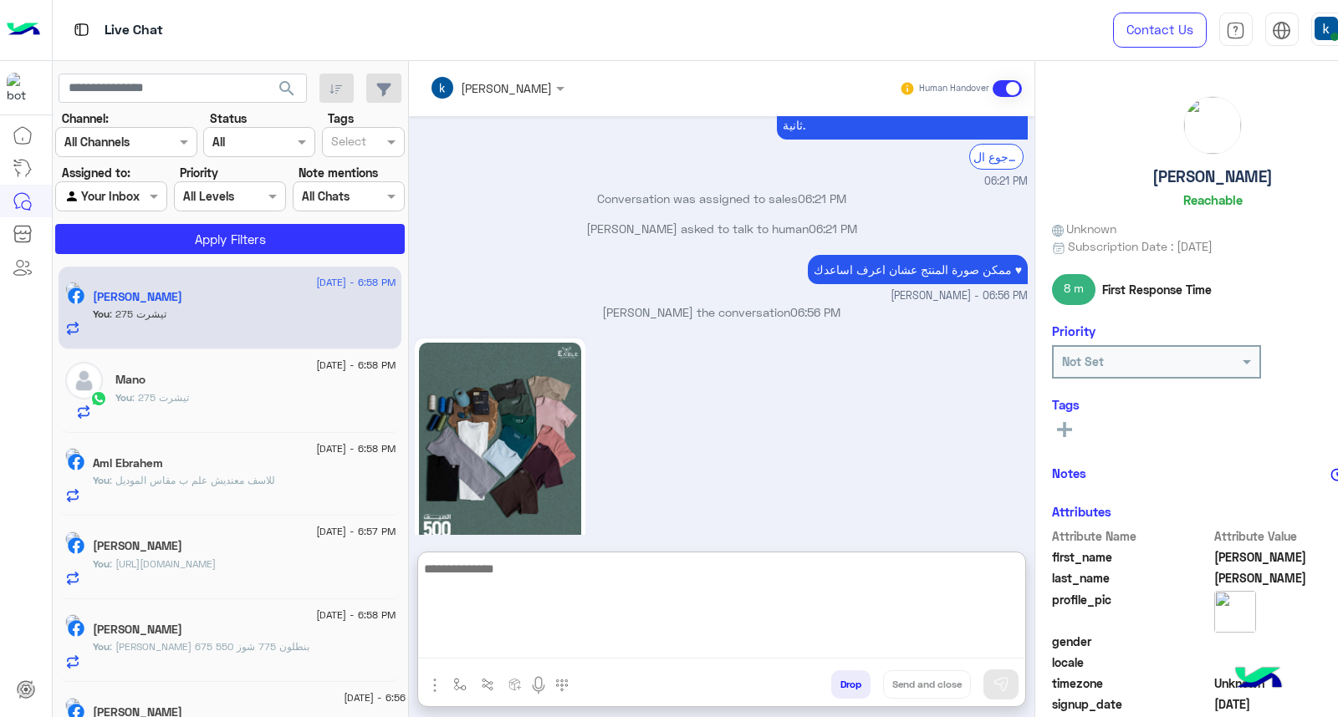
scroll to position [1994, 0]
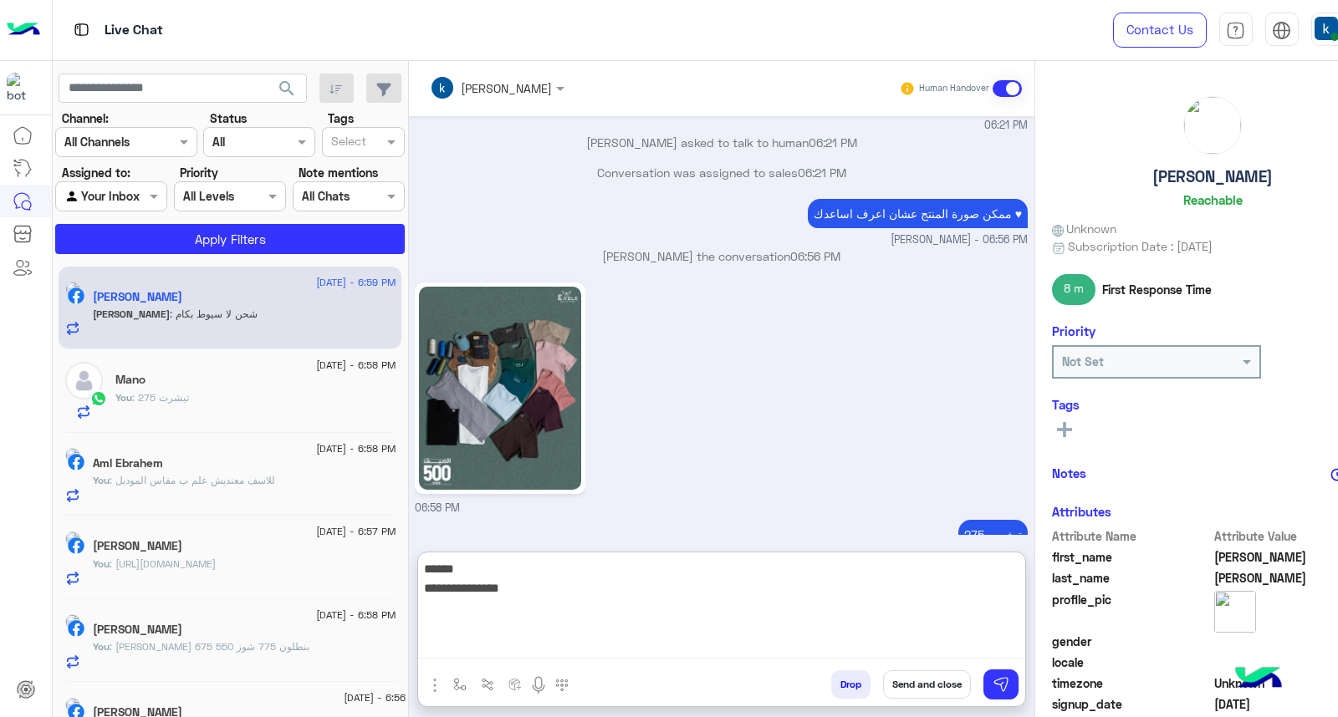
type textarea "**********"
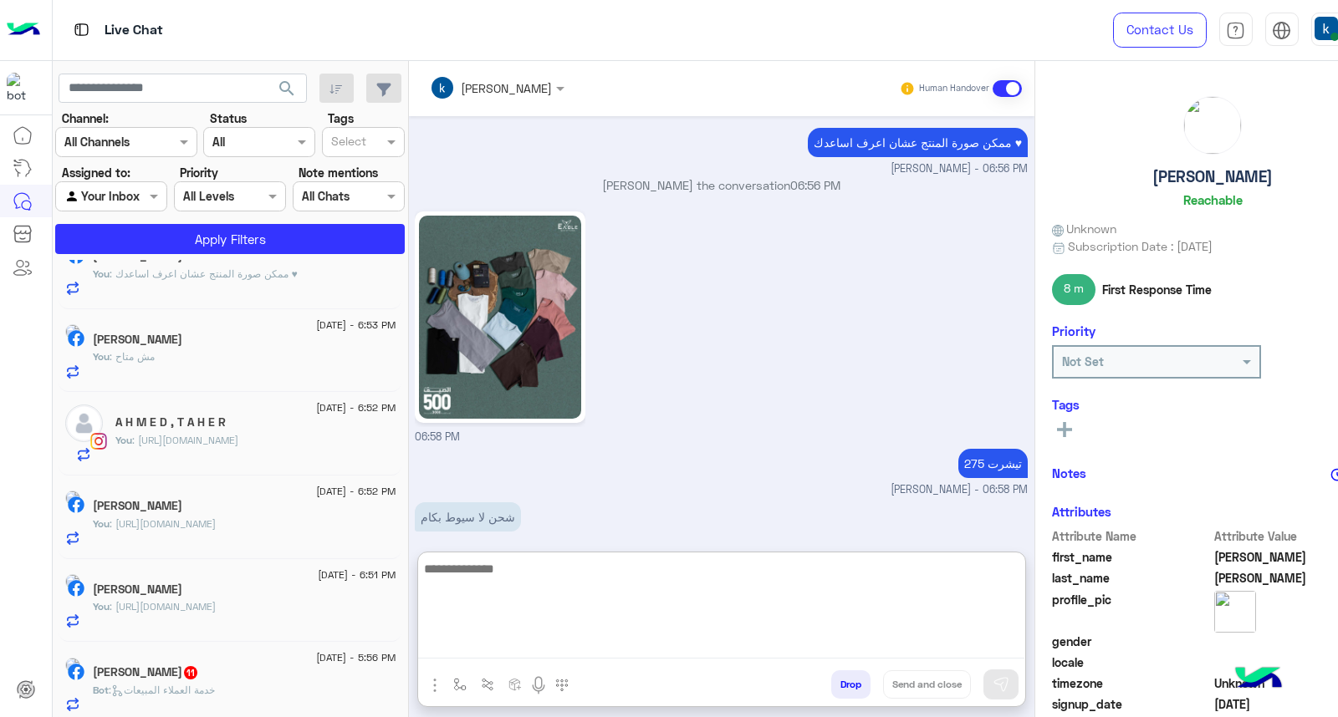
scroll to position [1048, 0]
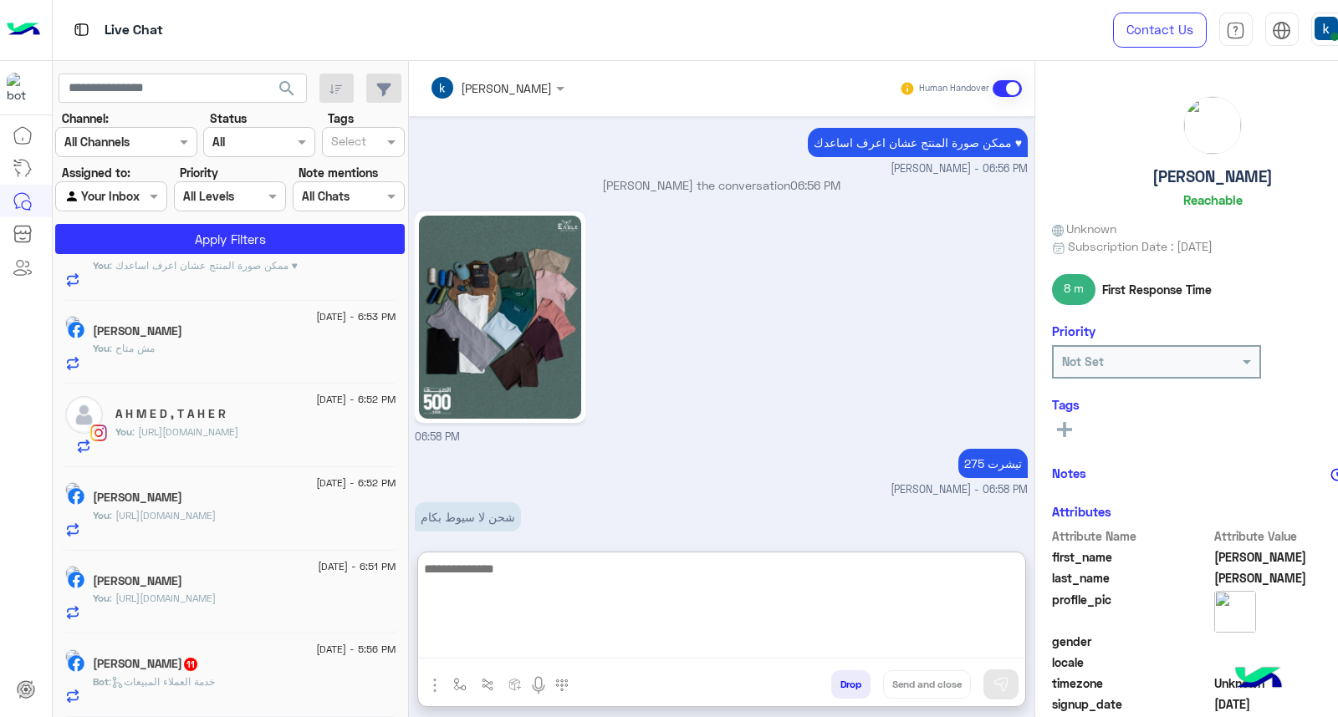
click at [219, 663] on div "Karem Kimo 11" at bounding box center [244, 666] width 303 height 18
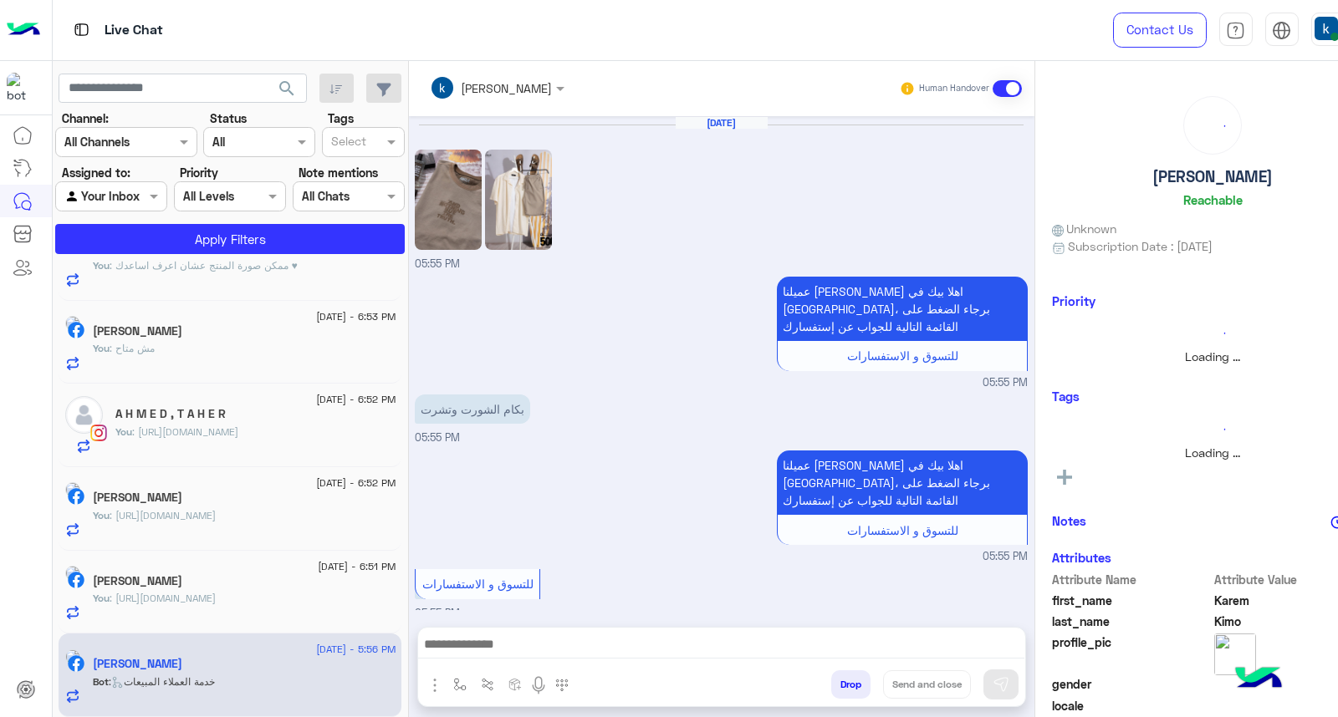
scroll to position [1167, 0]
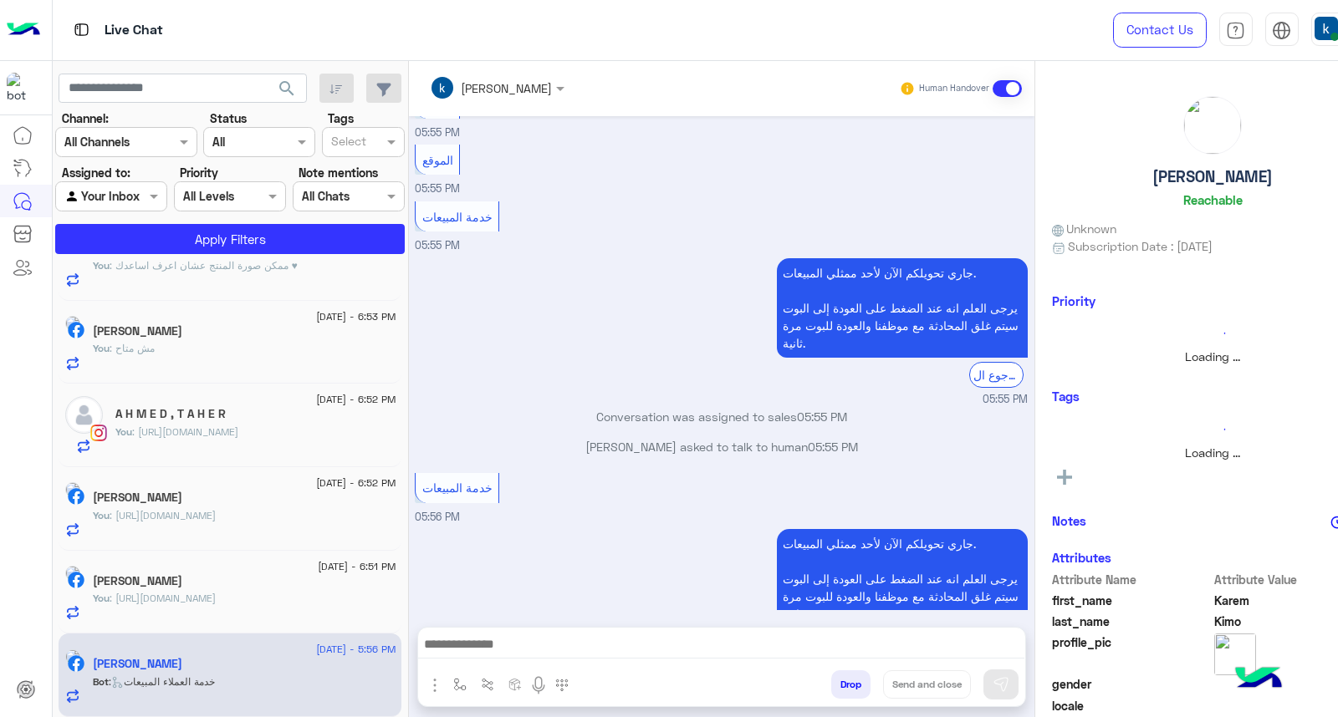
drag, startPoint x: 454, startPoint y: 659, endPoint x: 469, endPoint y: 650, distance: 17.6
click at [454, 659] on div at bounding box center [721, 649] width 607 height 42
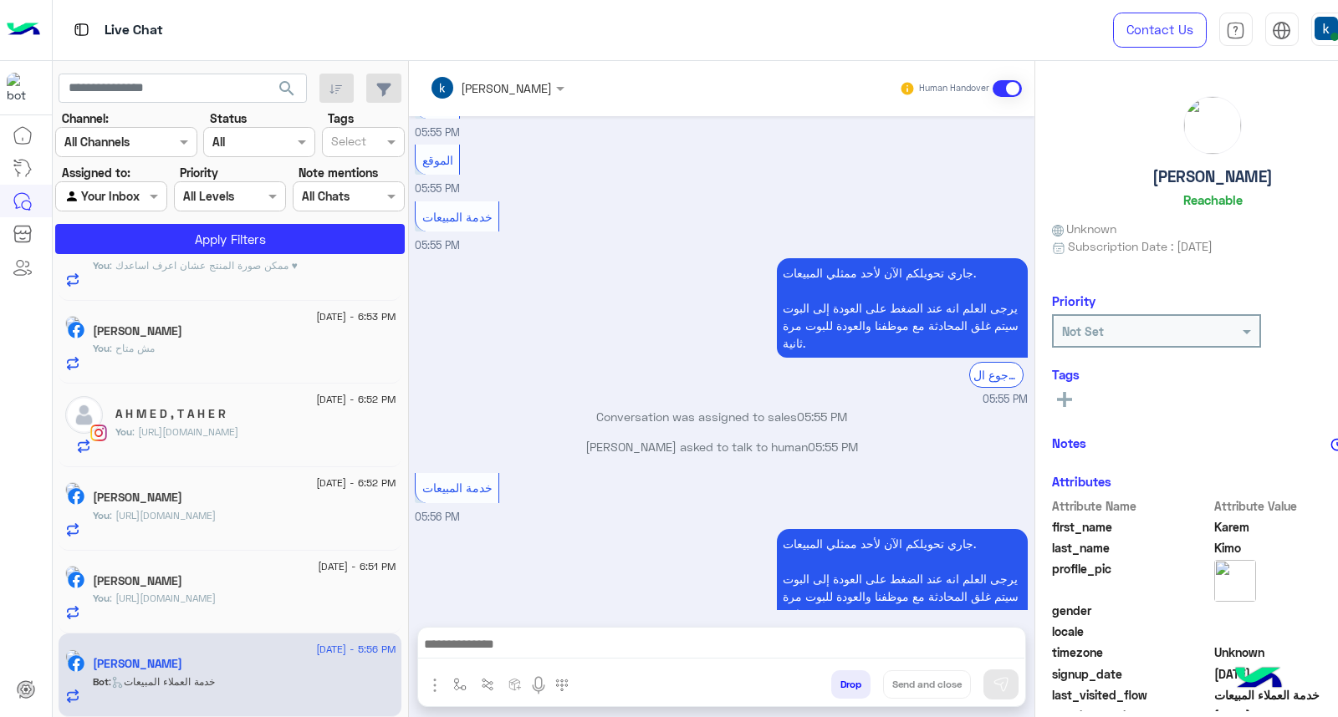
click at [495, 638] on textarea at bounding box center [721, 646] width 607 height 25
paste textarea "**********"
type textarea "**********"
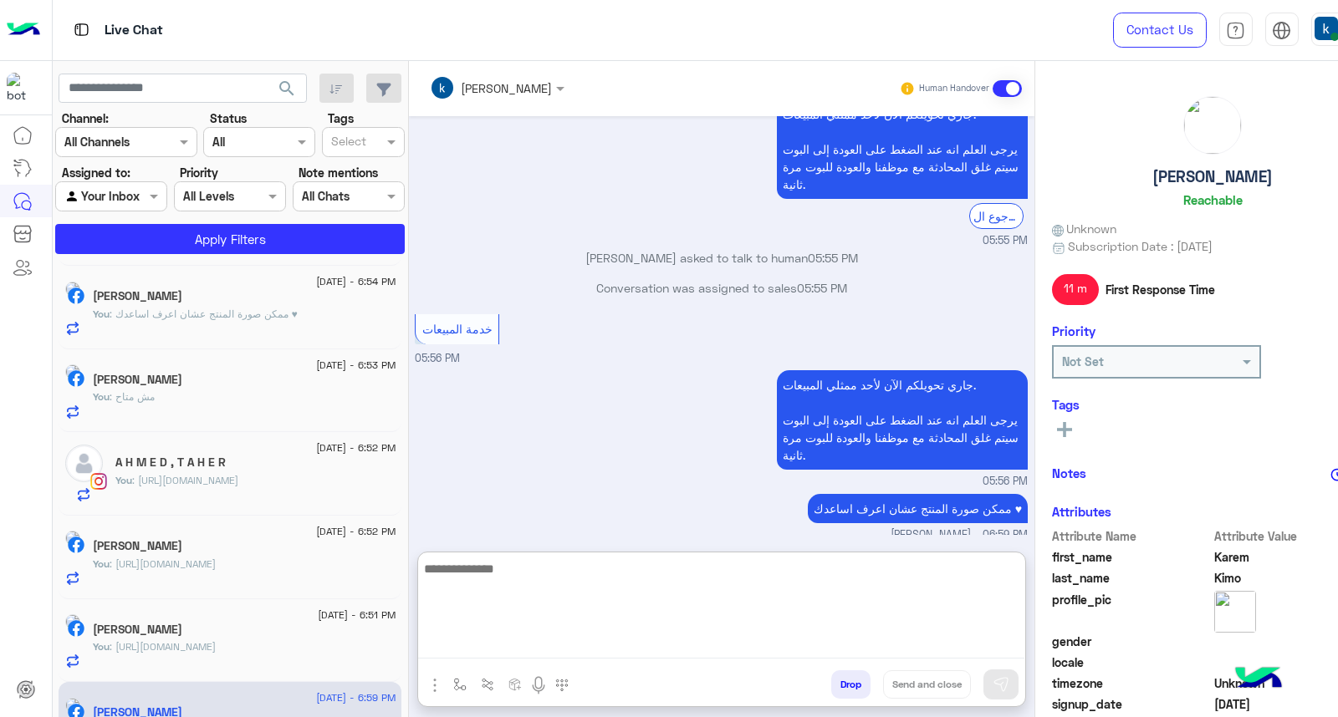
scroll to position [955, 0]
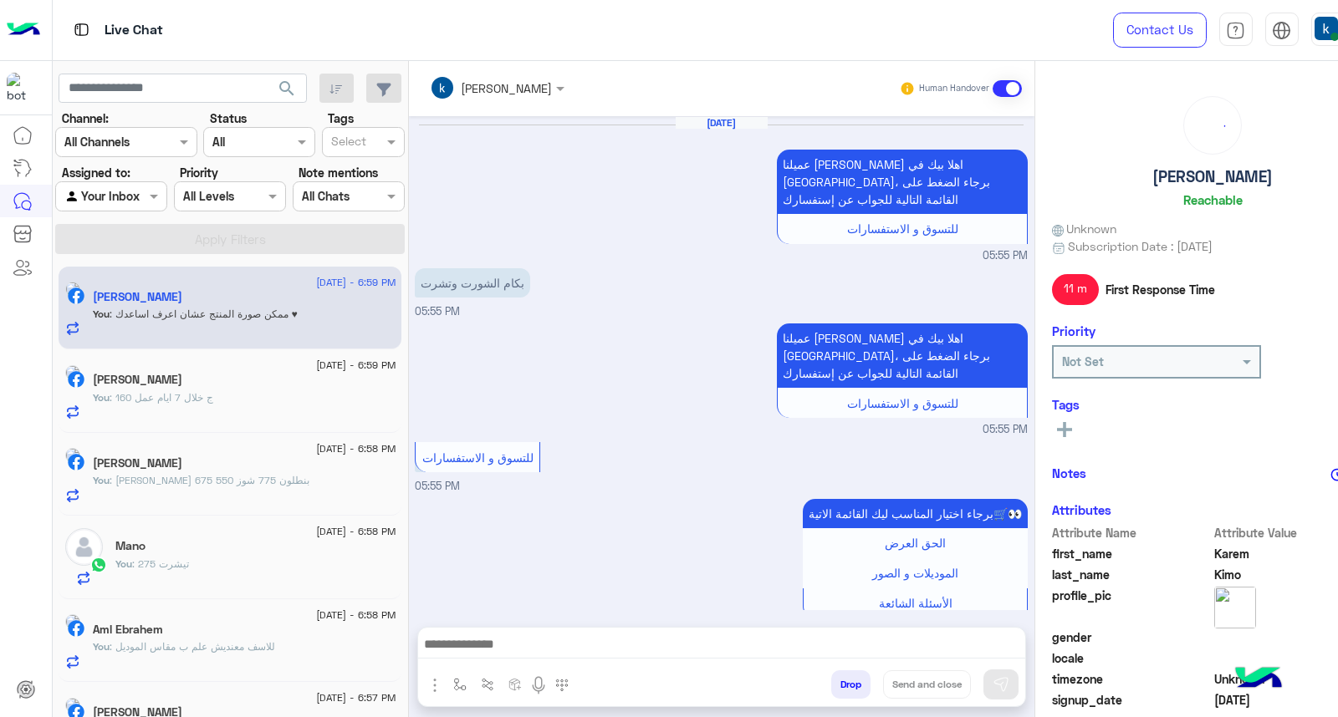
scroll to position [1125, 0]
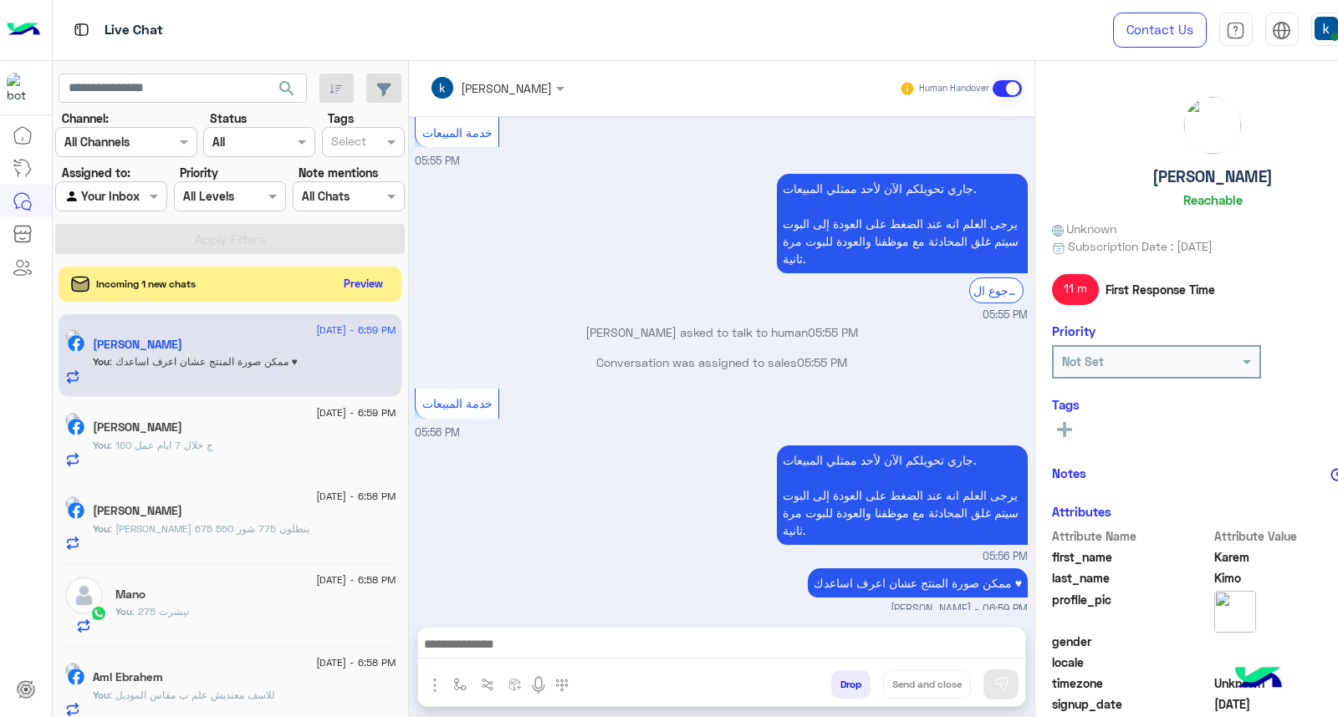
click at [351, 284] on button "Preview" at bounding box center [363, 284] width 52 height 23
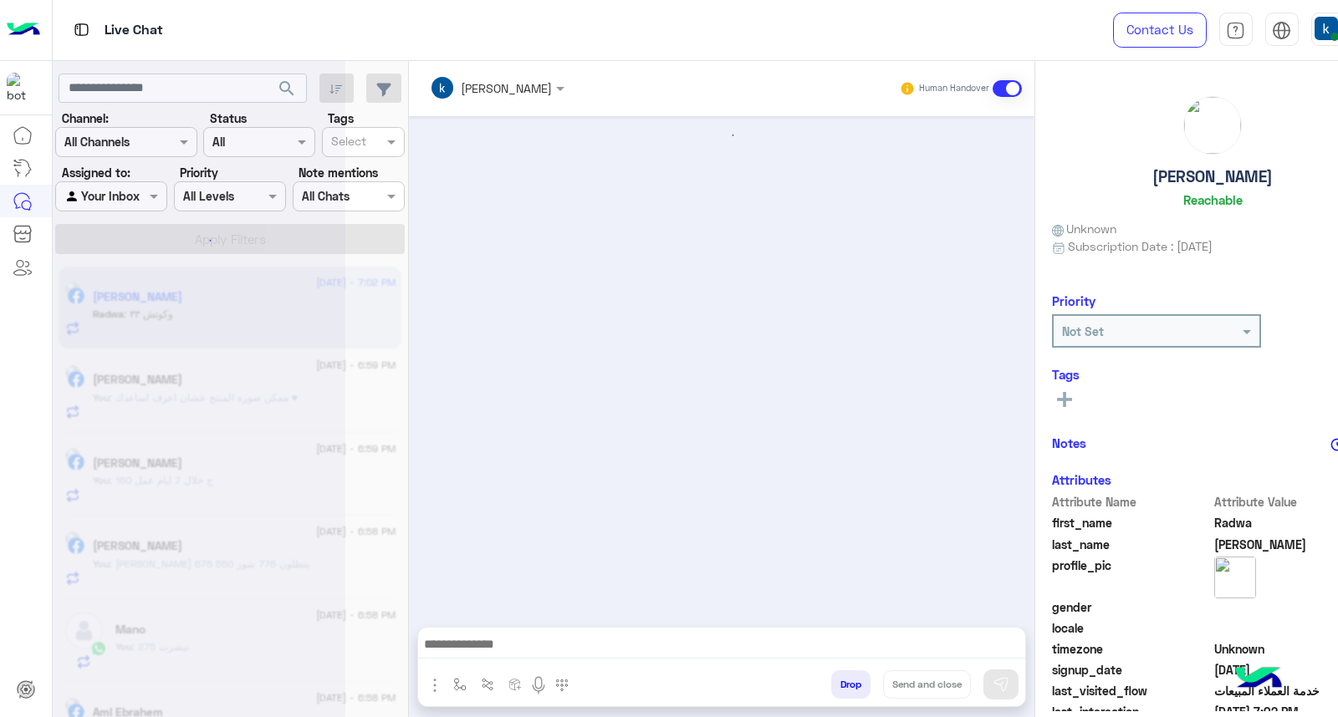
scroll to position [984, 0]
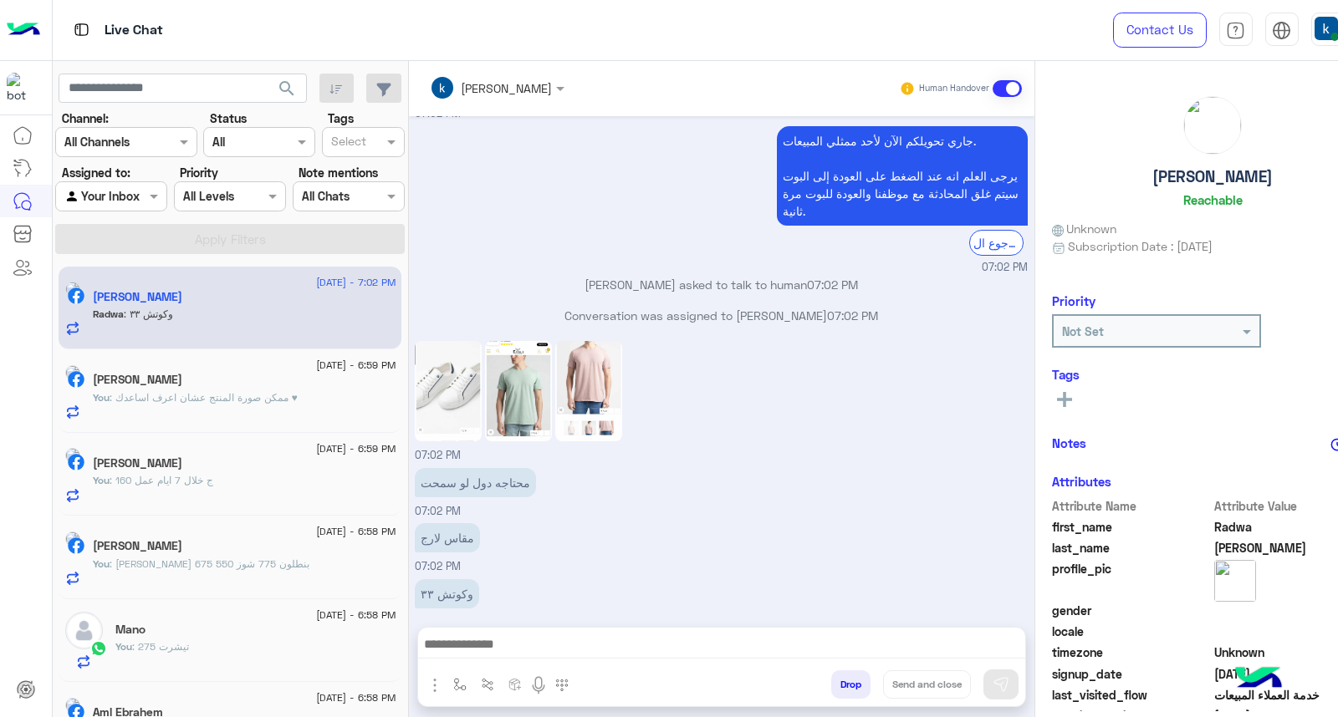
click at [523, 388] on img at bounding box center [518, 391] width 67 height 100
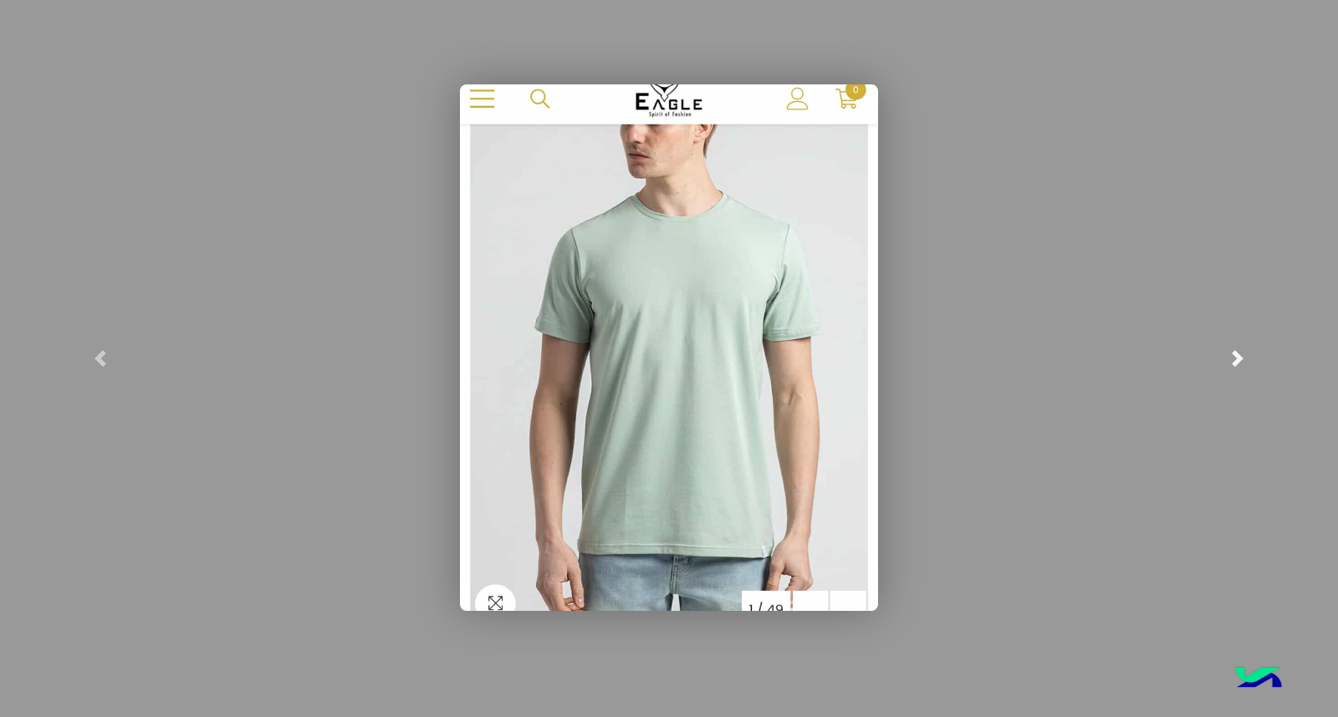
click at [1263, 351] on link at bounding box center [1237, 358] width 201 height 717
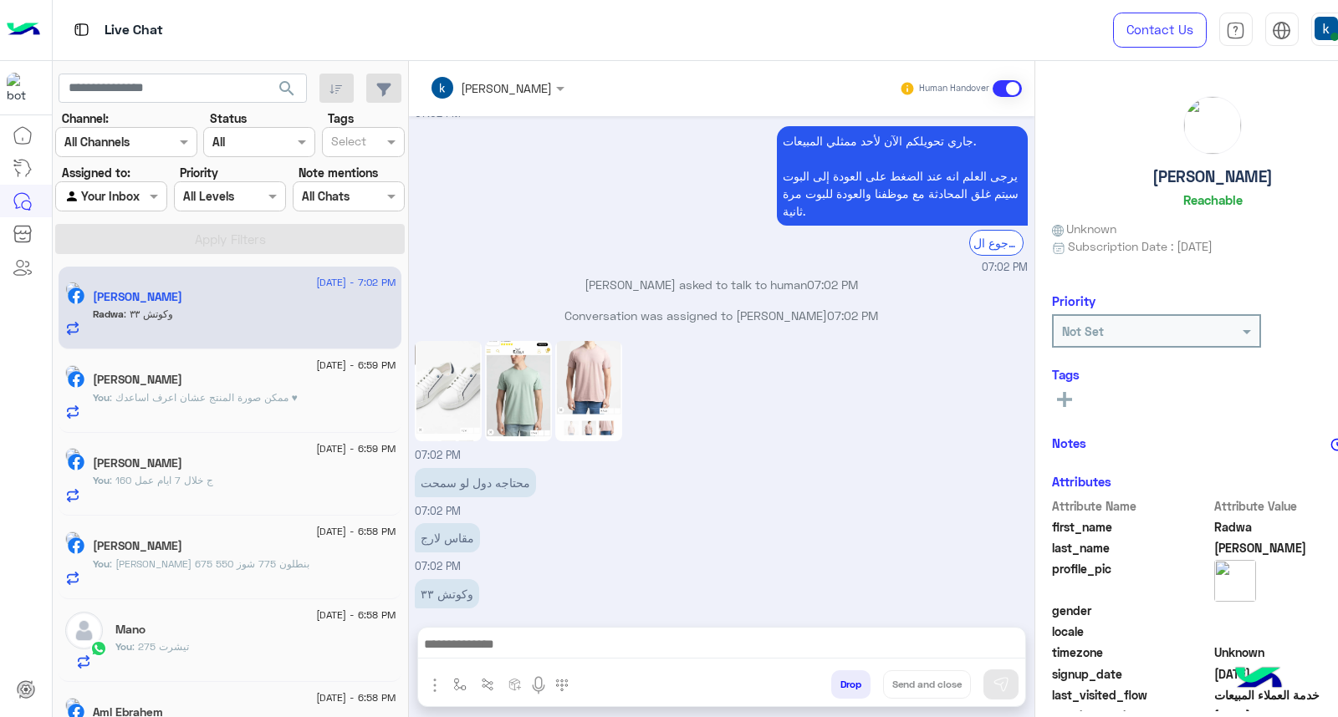
click at [485, 632] on div at bounding box center [721, 649] width 607 height 42
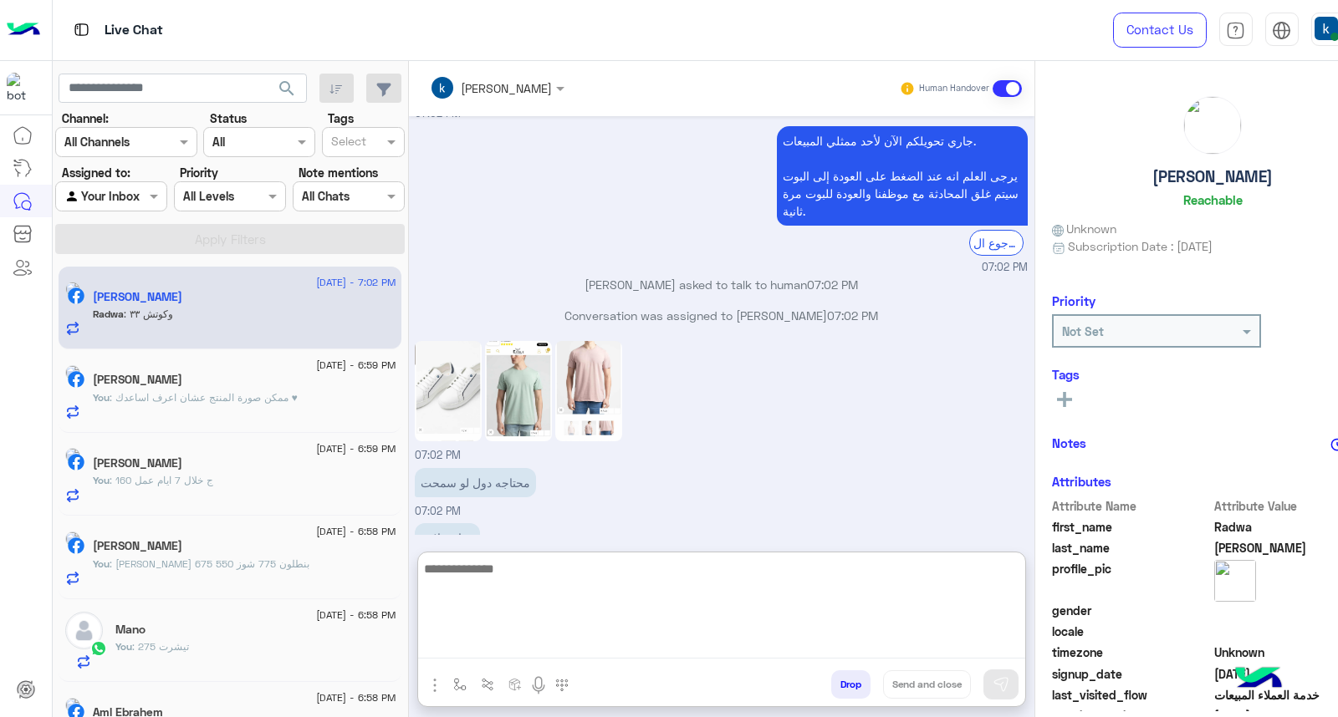
click at [502, 640] on textarea at bounding box center [721, 608] width 607 height 100
paste textarea "**********"
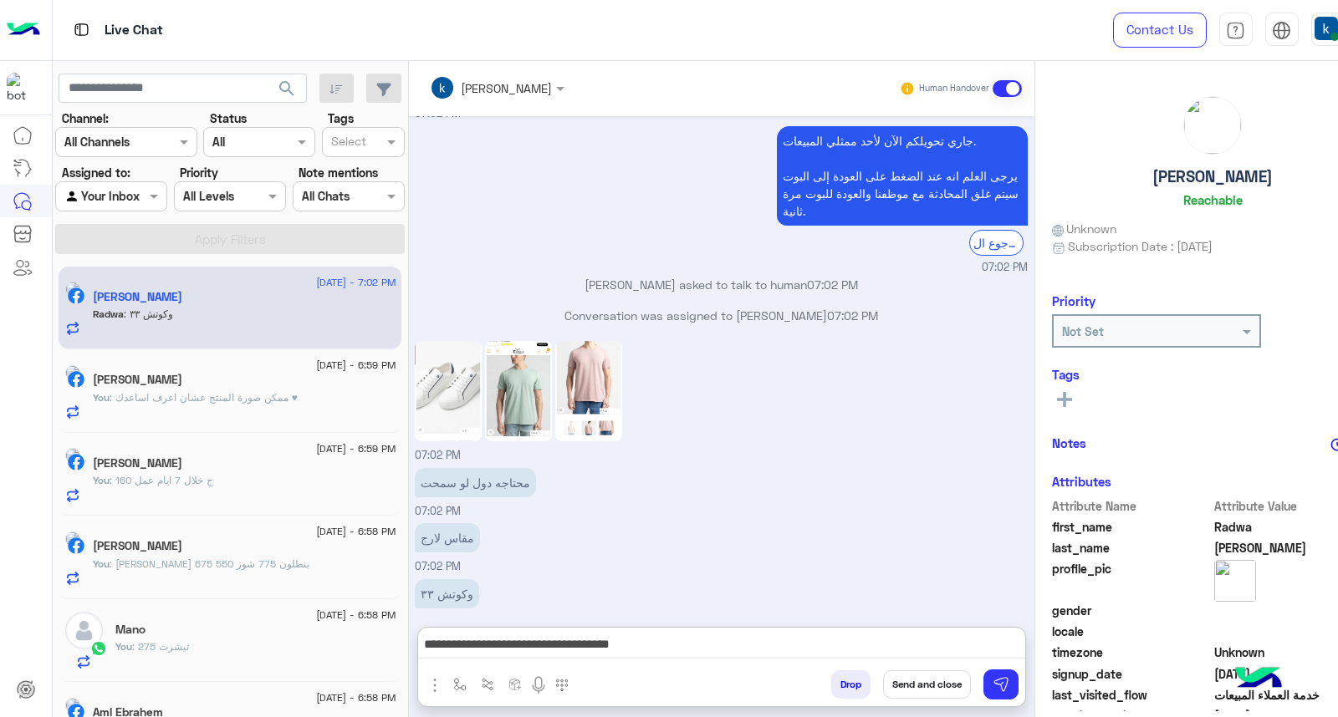
click at [528, 375] on img at bounding box center [518, 391] width 67 height 100
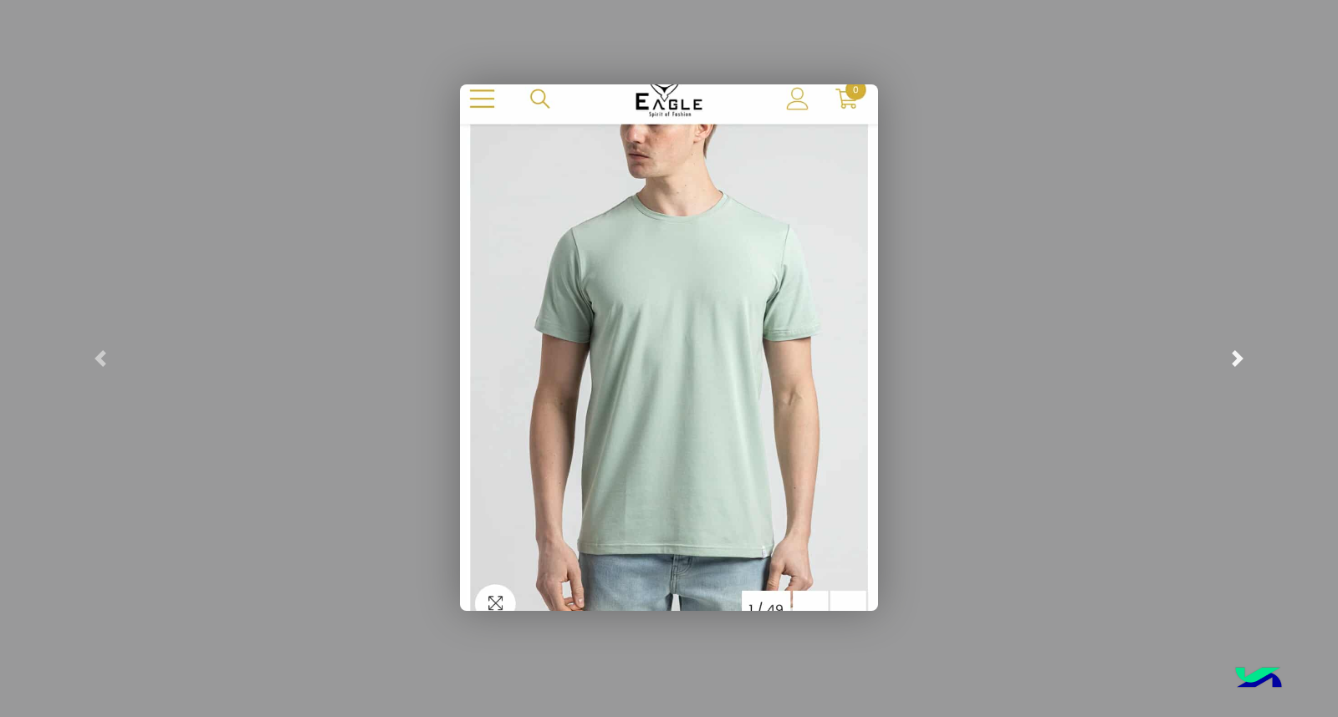
click at [1336, 365] on link at bounding box center [1237, 358] width 201 height 717
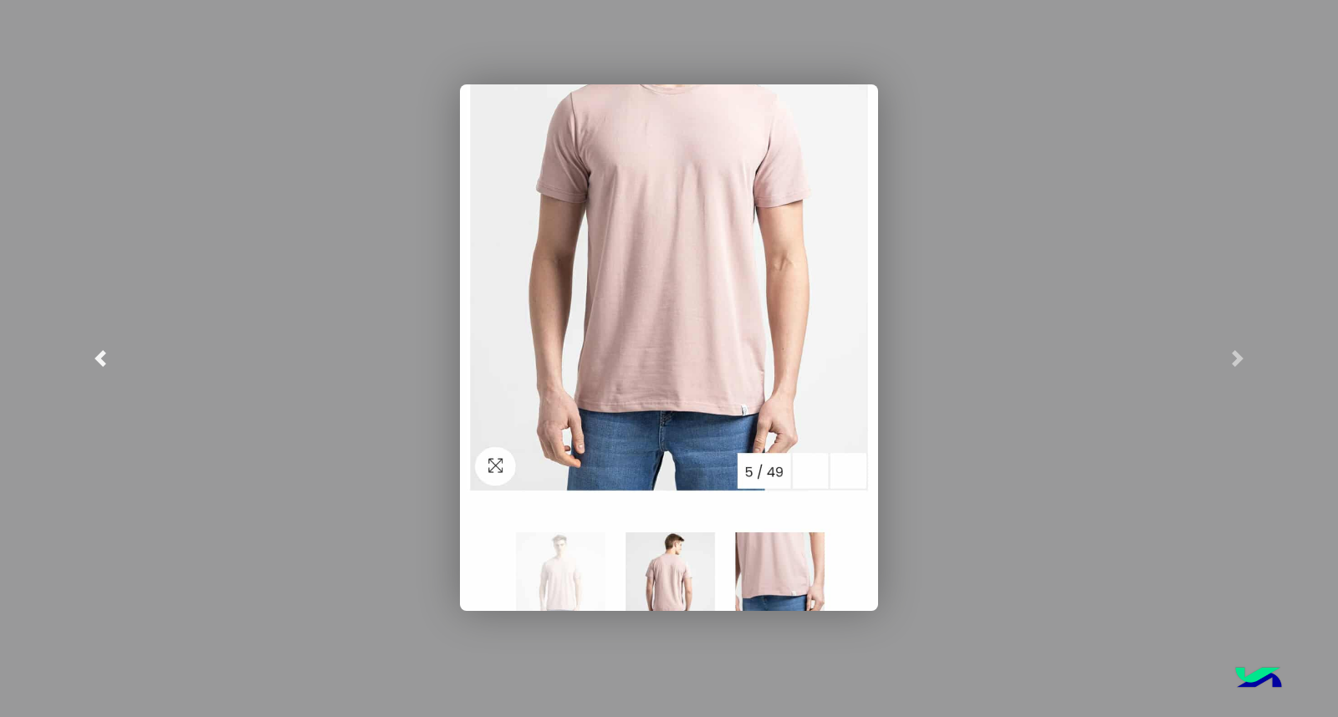
click at [69, 349] on link at bounding box center [100, 358] width 201 height 717
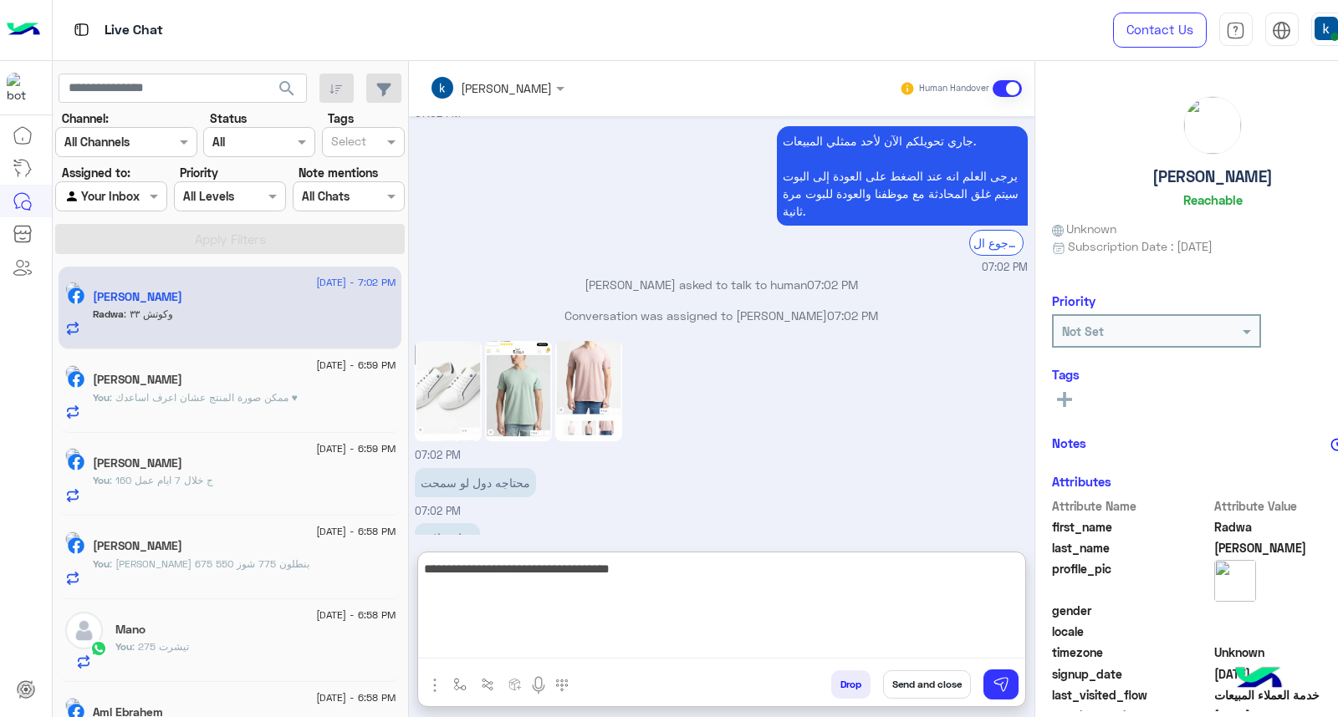
click at [550, 644] on textarea "**********" at bounding box center [721, 608] width 607 height 100
click at [552, 641] on textarea "**********" at bounding box center [721, 608] width 607 height 100
paste textarea "**********"
type textarea "**********"
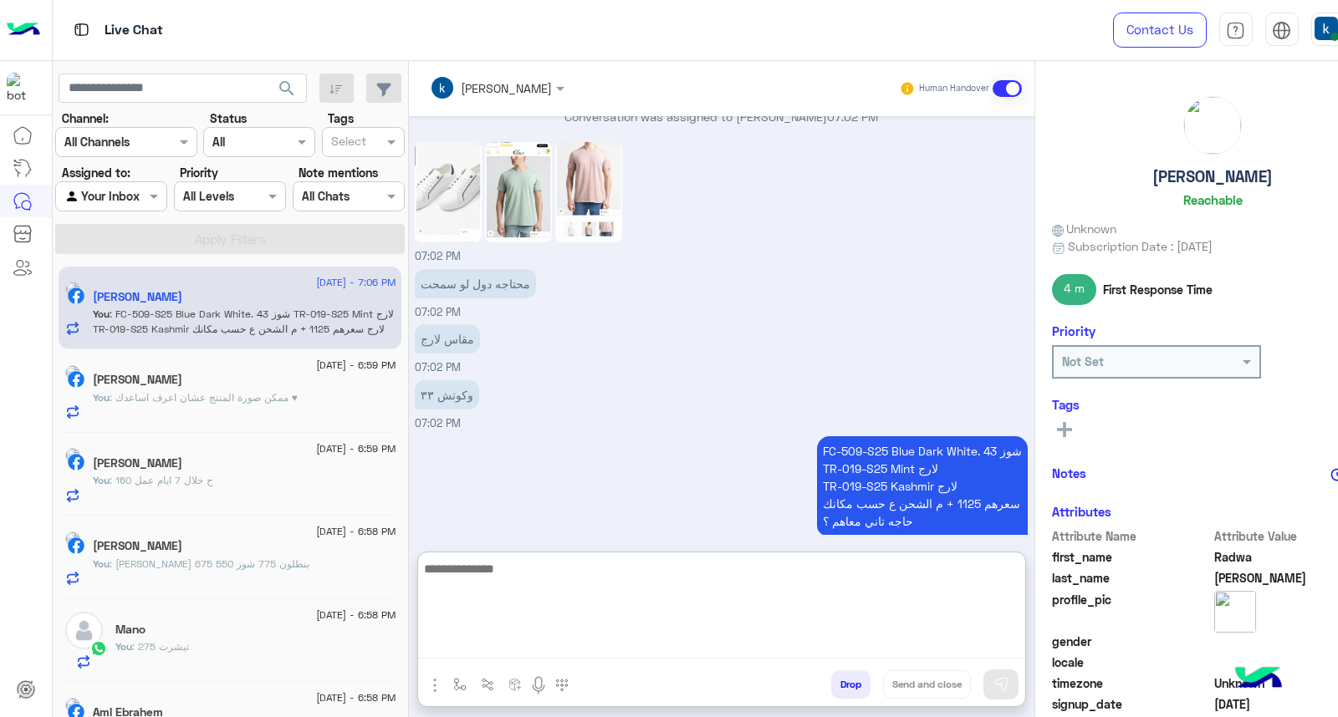
scroll to position [1183, 0]
paste textarea "**********"
type textarea "**********"
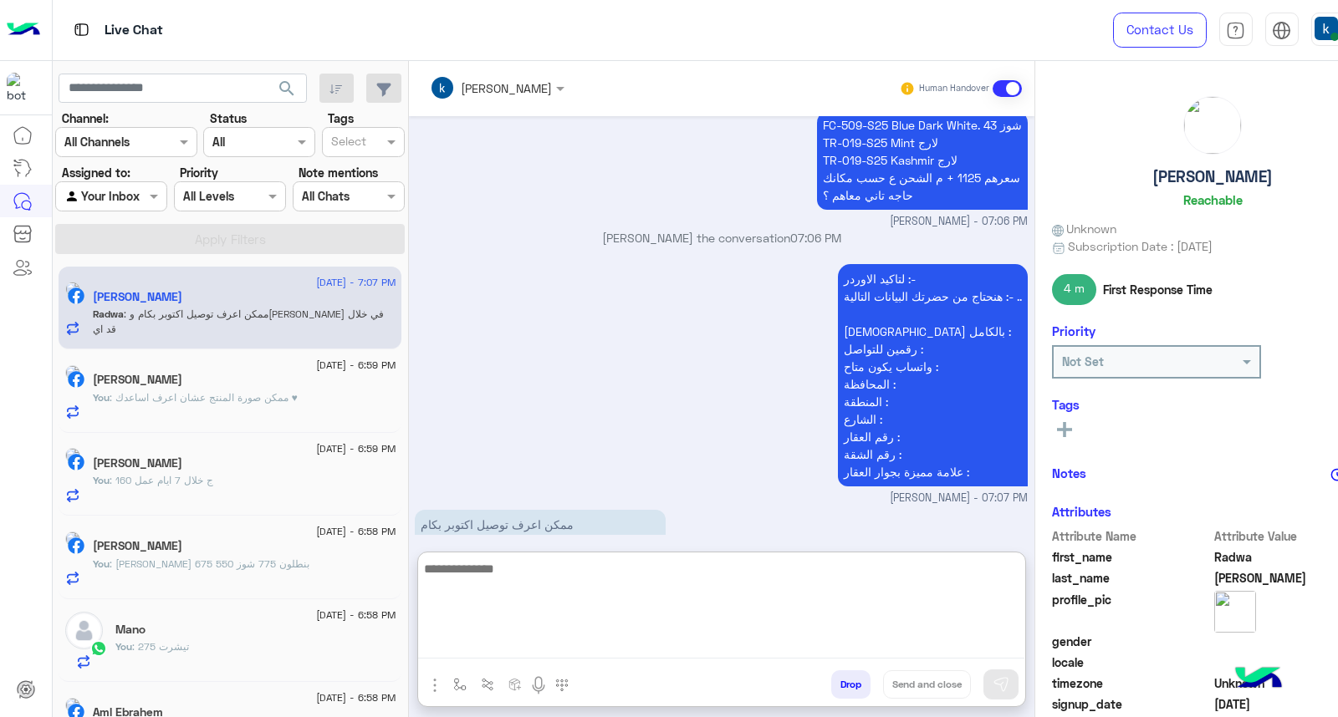
scroll to position [1533, 0]
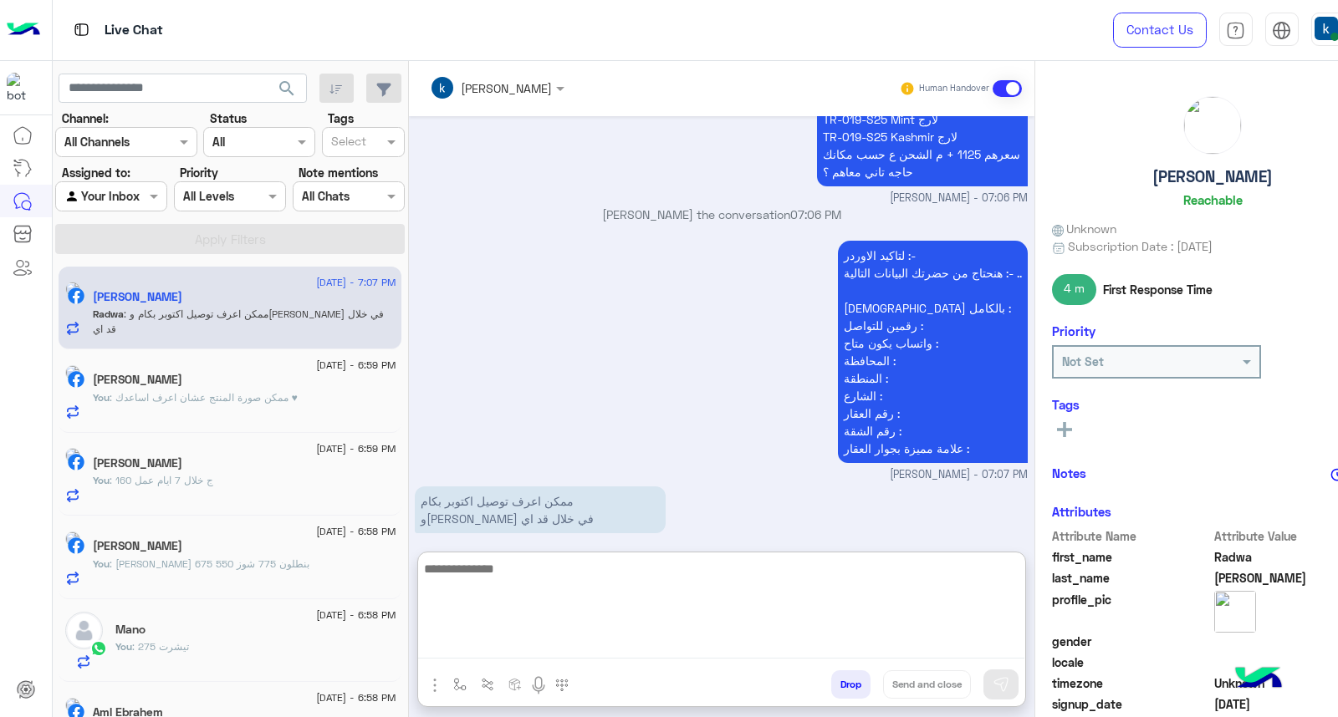
click at [489, 604] on textarea at bounding box center [721, 608] width 607 height 100
type textarea "**********"
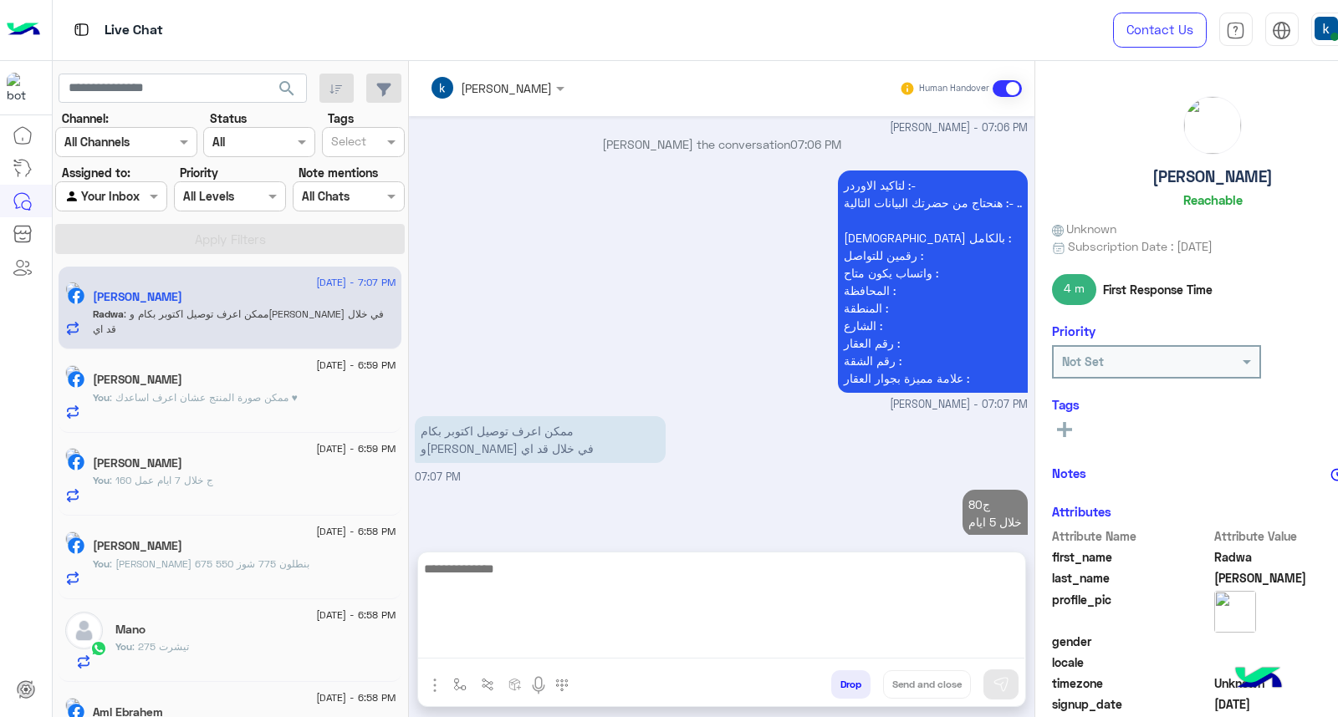
click at [305, 474] on div "You : 160 ج خلال 7 ايام عمل" at bounding box center [244, 487] width 303 height 29
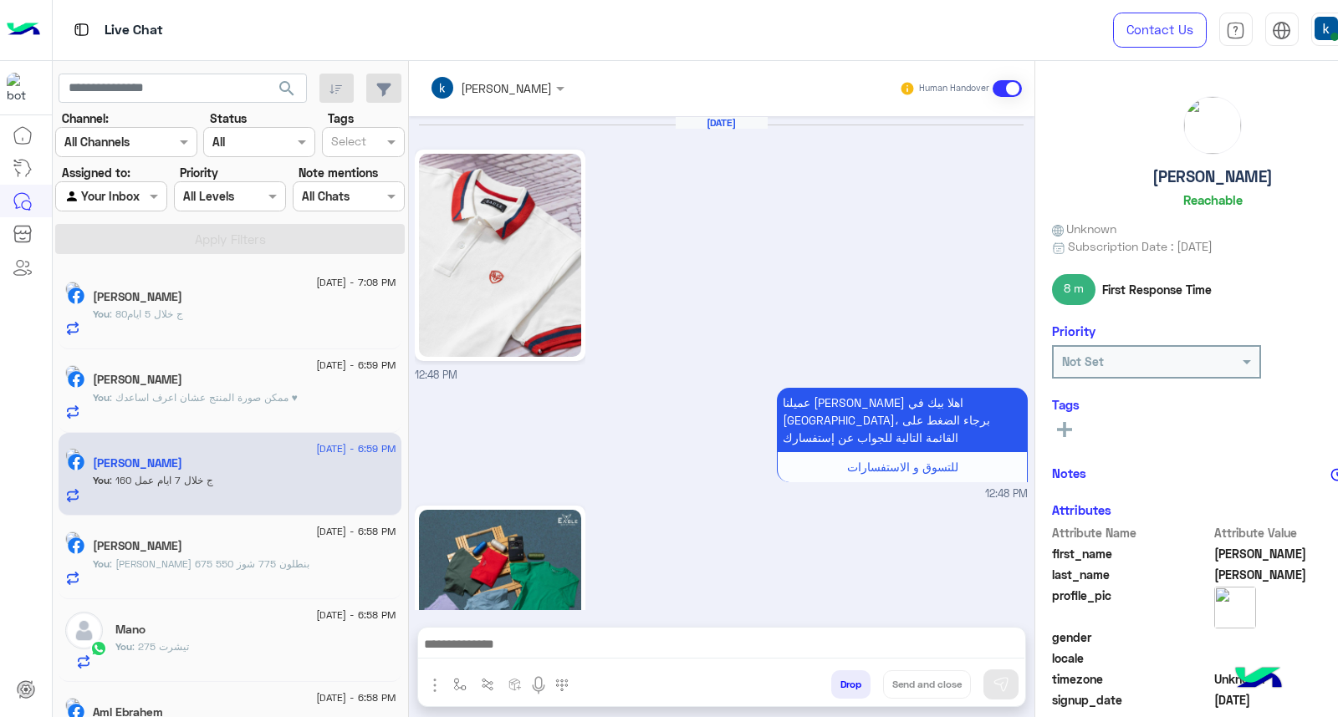
scroll to position [1620, 0]
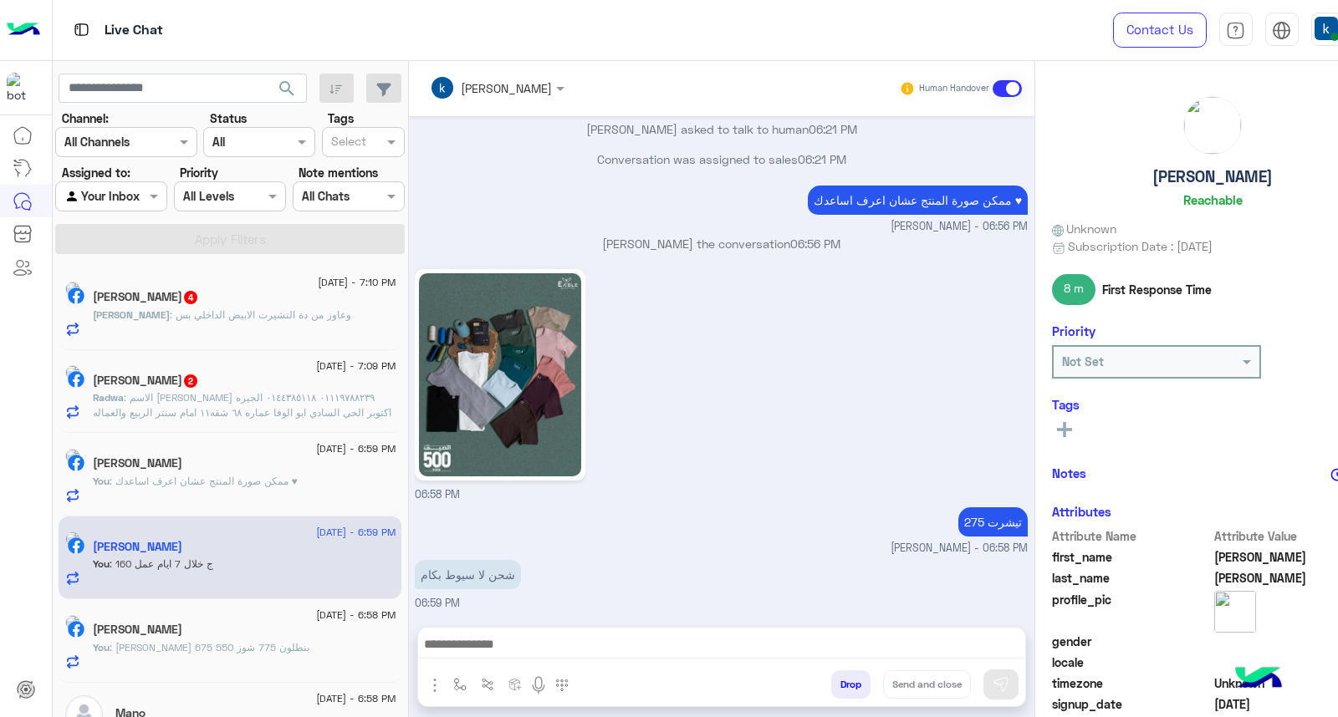
click at [240, 297] on div "محمود متعب 4" at bounding box center [244, 299] width 303 height 18
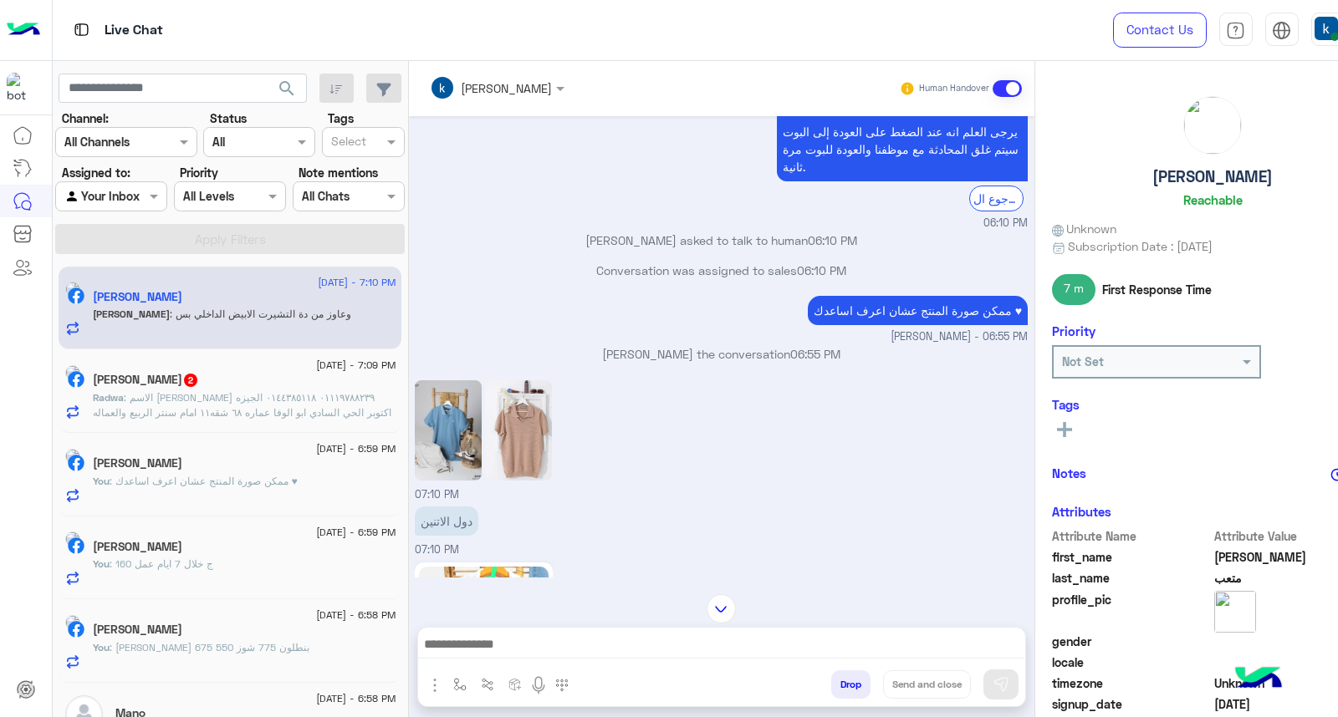
scroll to position [1452, 0]
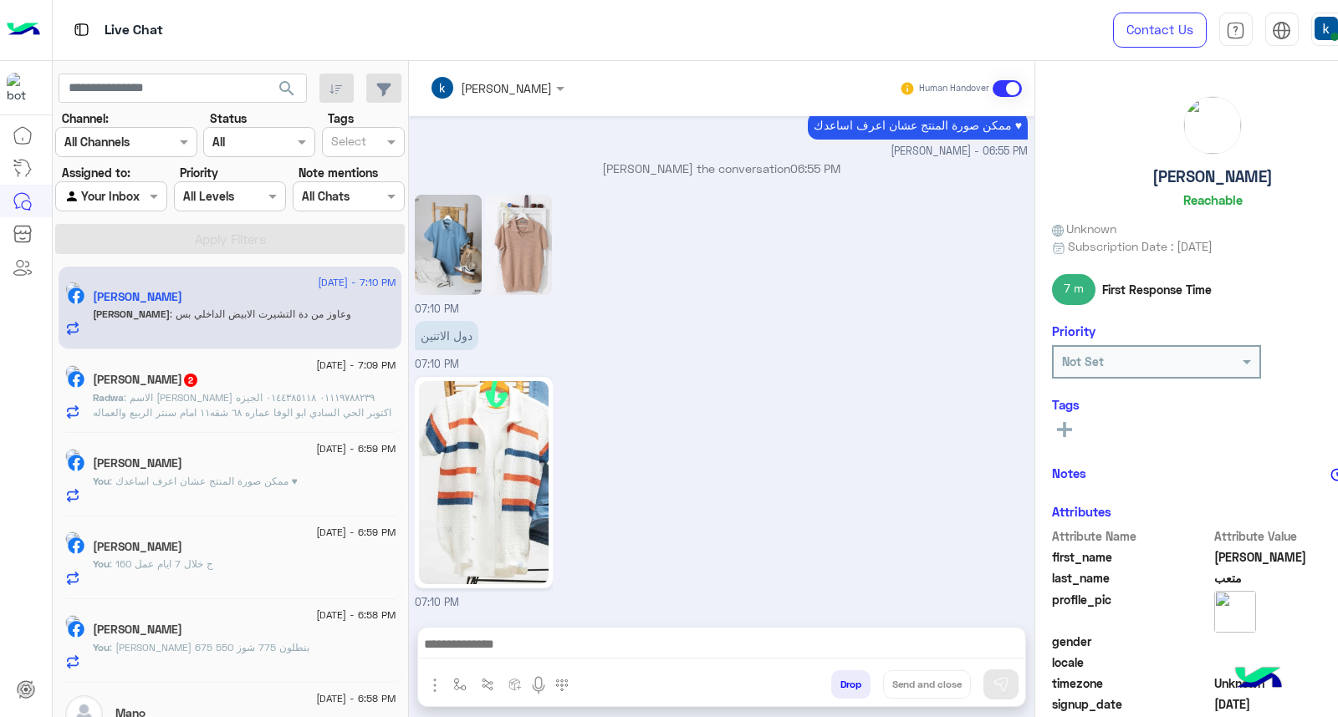
click at [539, 650] on textarea at bounding box center [721, 646] width 607 height 25
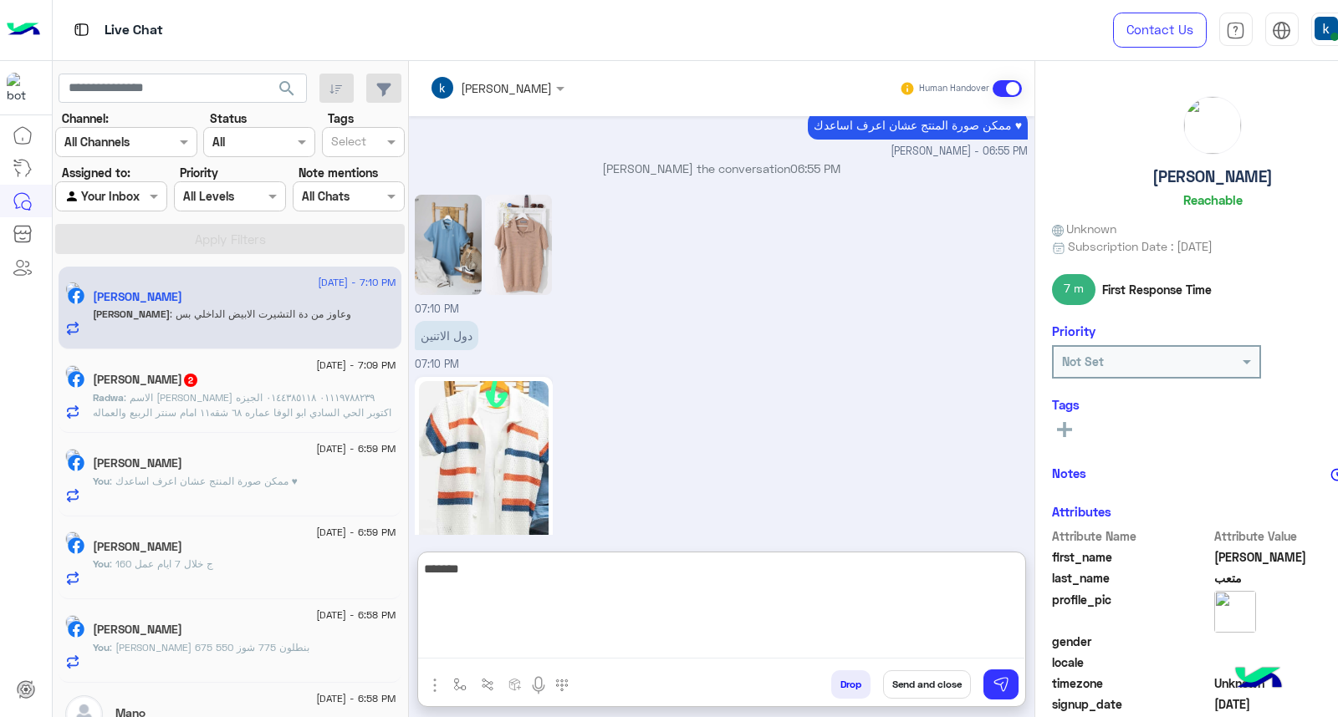
type textarea "********"
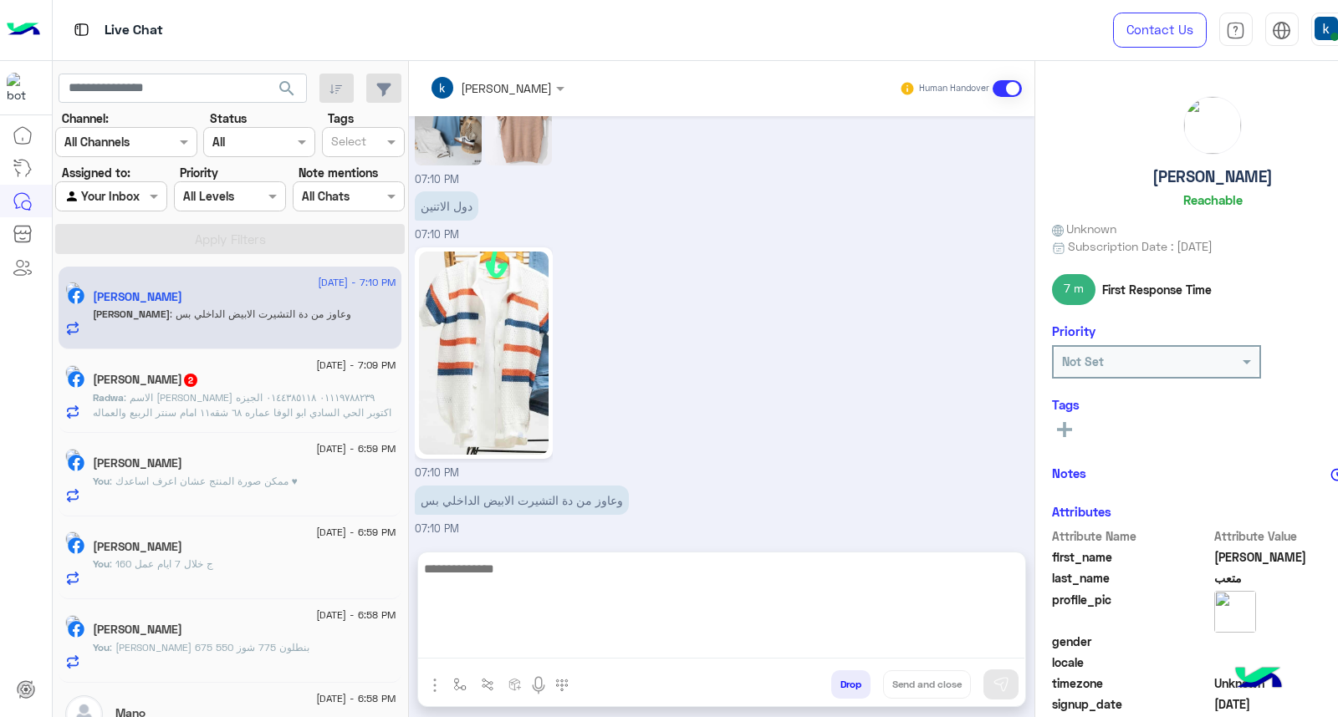
click at [260, 395] on span ": الاسم يوسف علي شعبان ٠١١١٩٧٨٨٢٣٩ ٠١٤٤٣٨٥١١٨ الجيزه اكتوبر الحي السادي ابو الو…" at bounding box center [242, 412] width 298 height 43
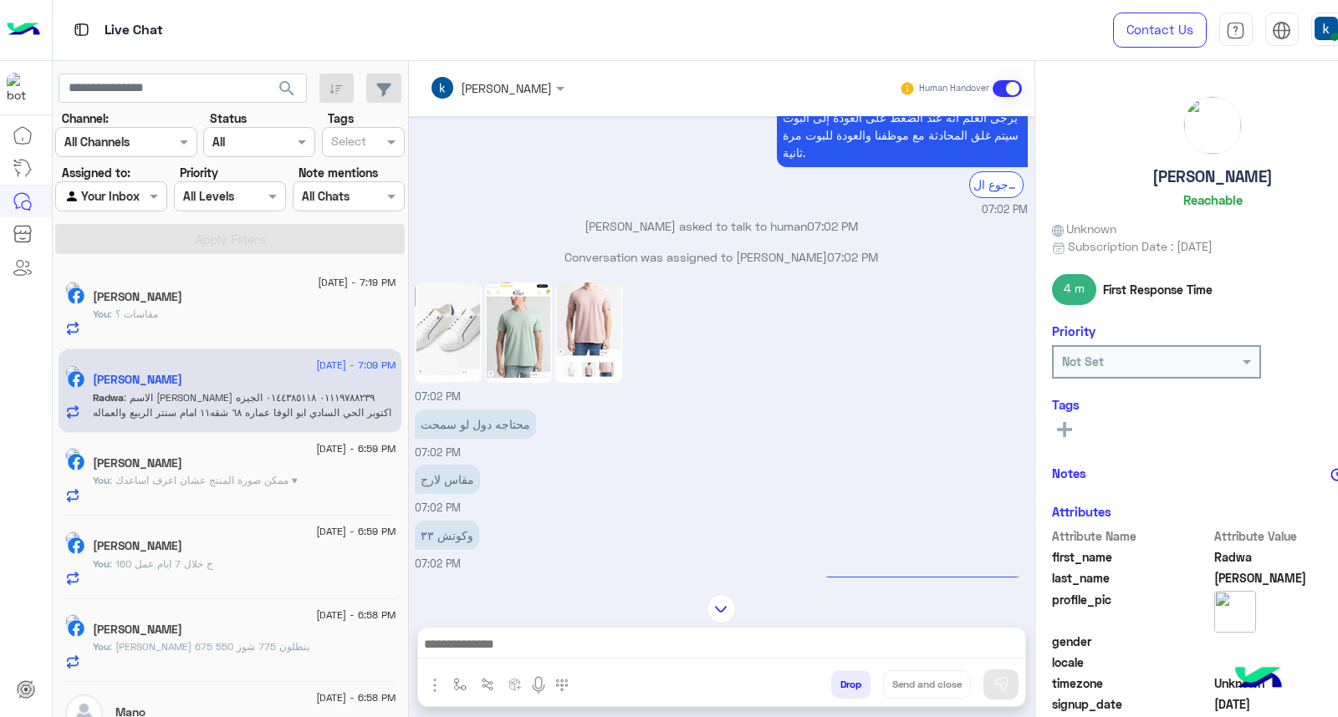
scroll to position [514, 0]
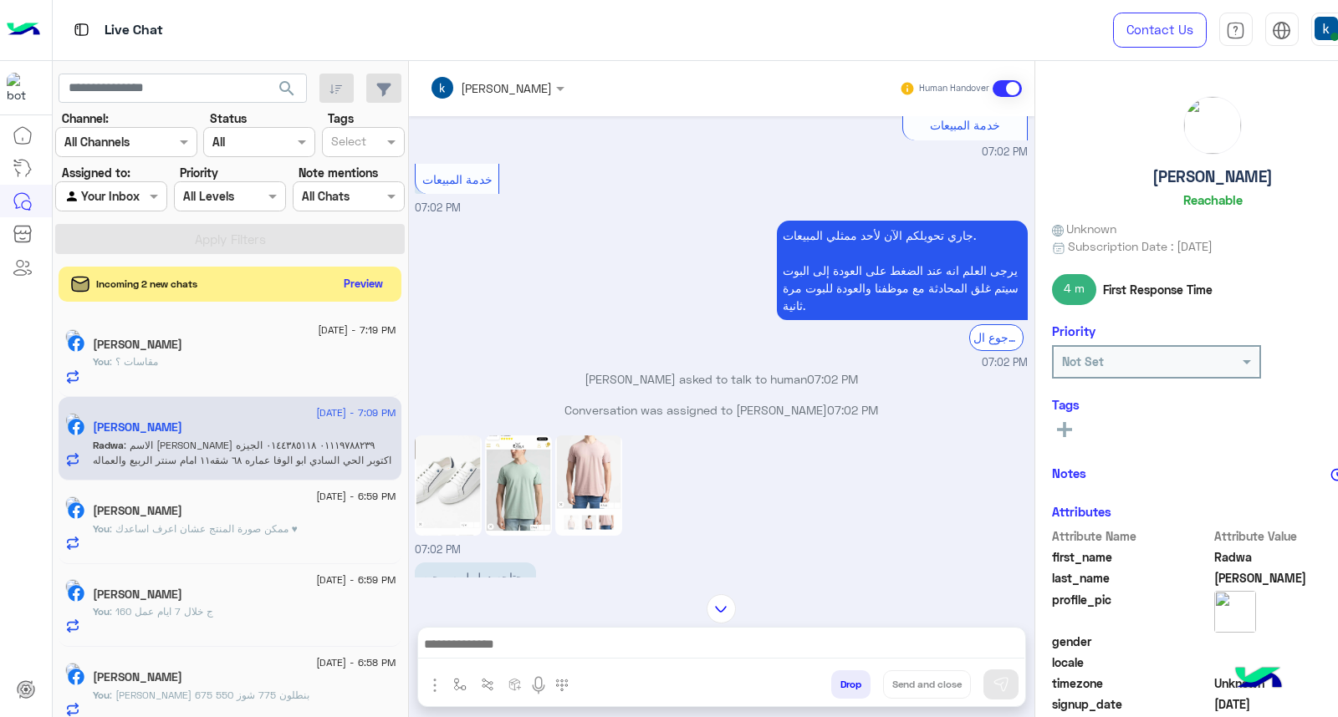
click at [348, 284] on button "Preview" at bounding box center [363, 284] width 52 height 23
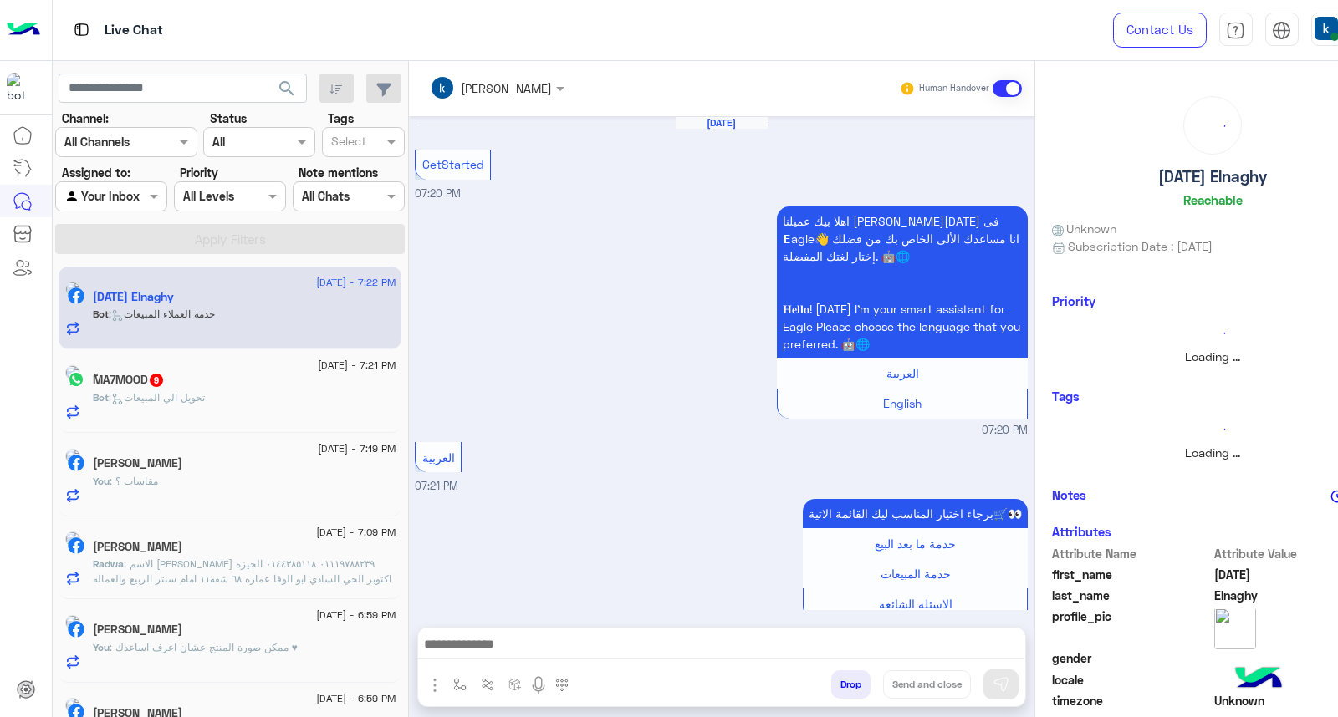
scroll to position [753, 0]
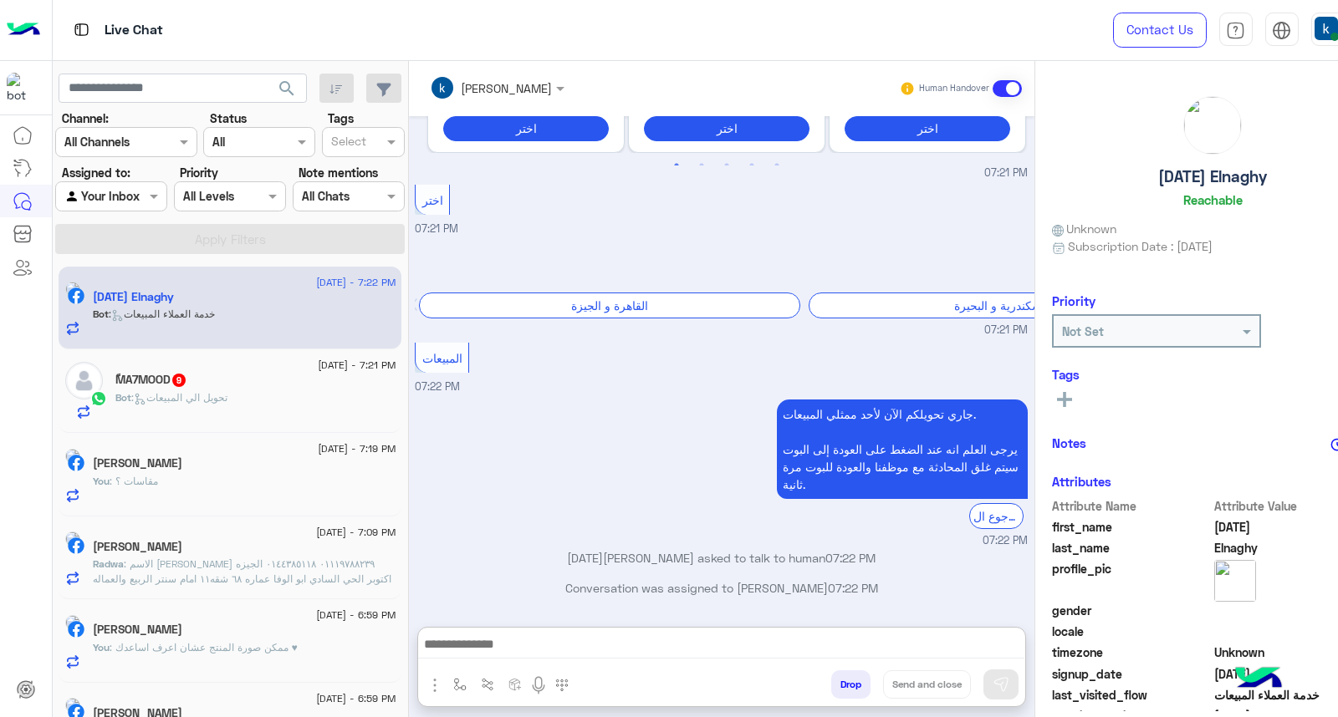
click at [503, 650] on textarea at bounding box center [721, 646] width 607 height 25
paste textarea "**********"
type textarea "**********"
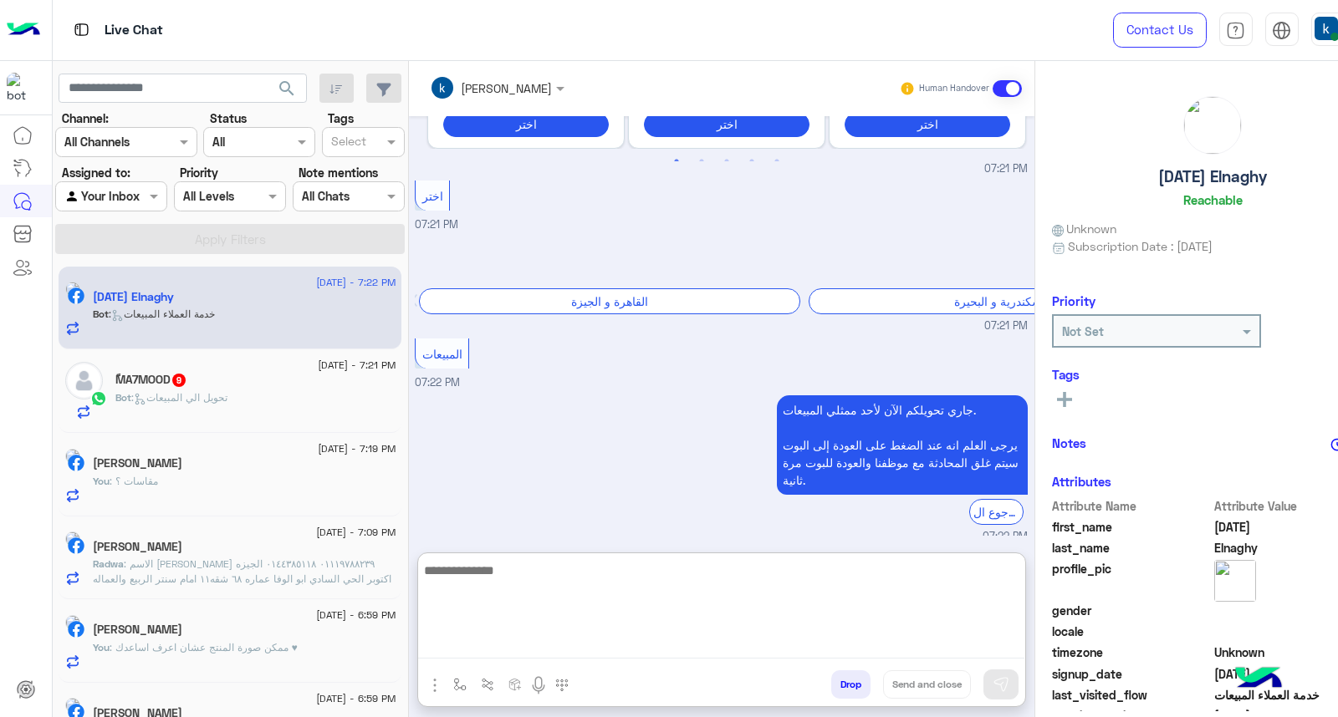
scroll to position [881, 0]
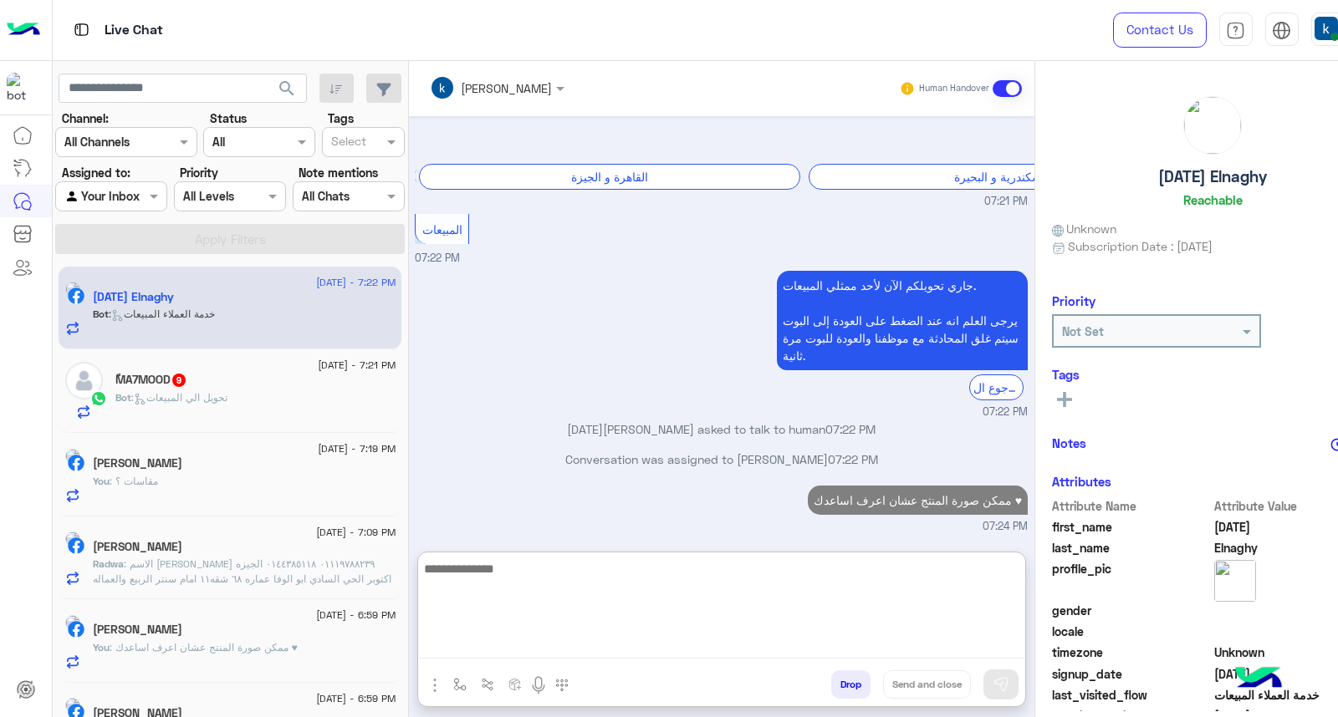
click at [181, 416] on div "Bot : تحويل الي المبيعات" at bounding box center [255, 404] width 280 height 29
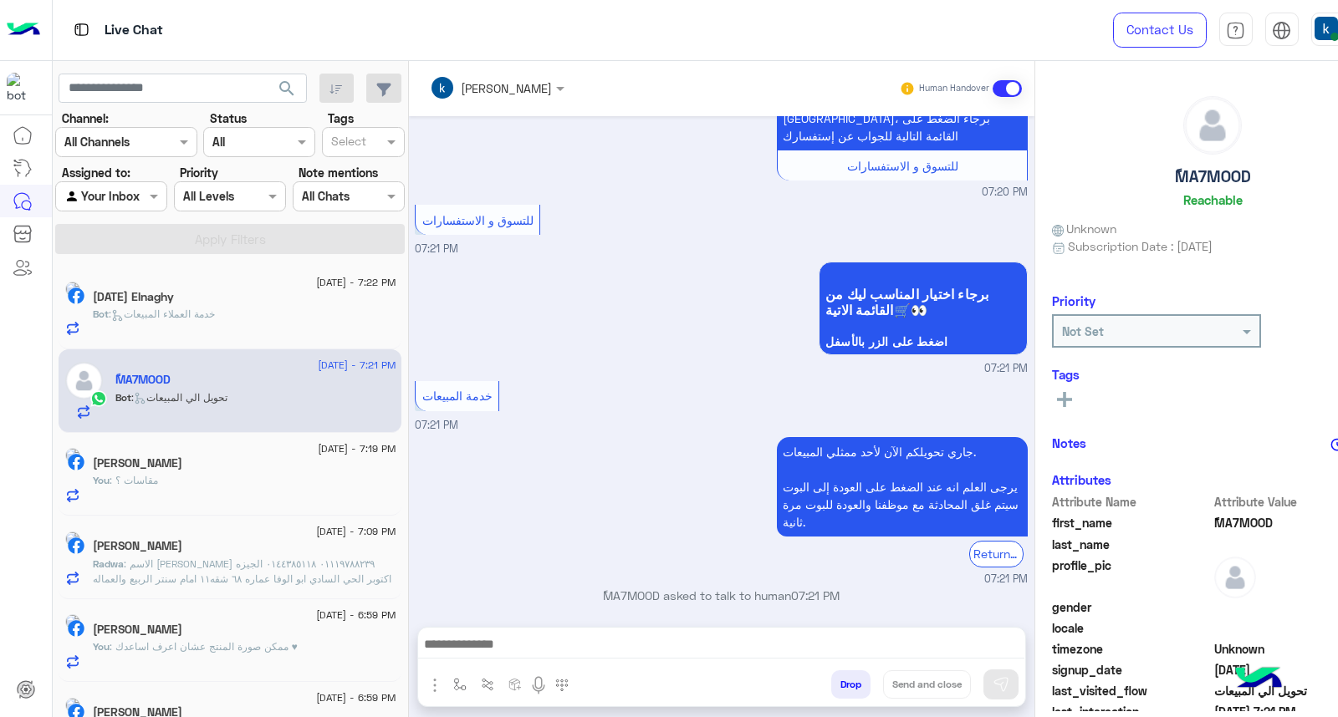
click at [481, 645] on textarea at bounding box center [721, 646] width 607 height 25
paste textarea "**********"
type textarea "**********"
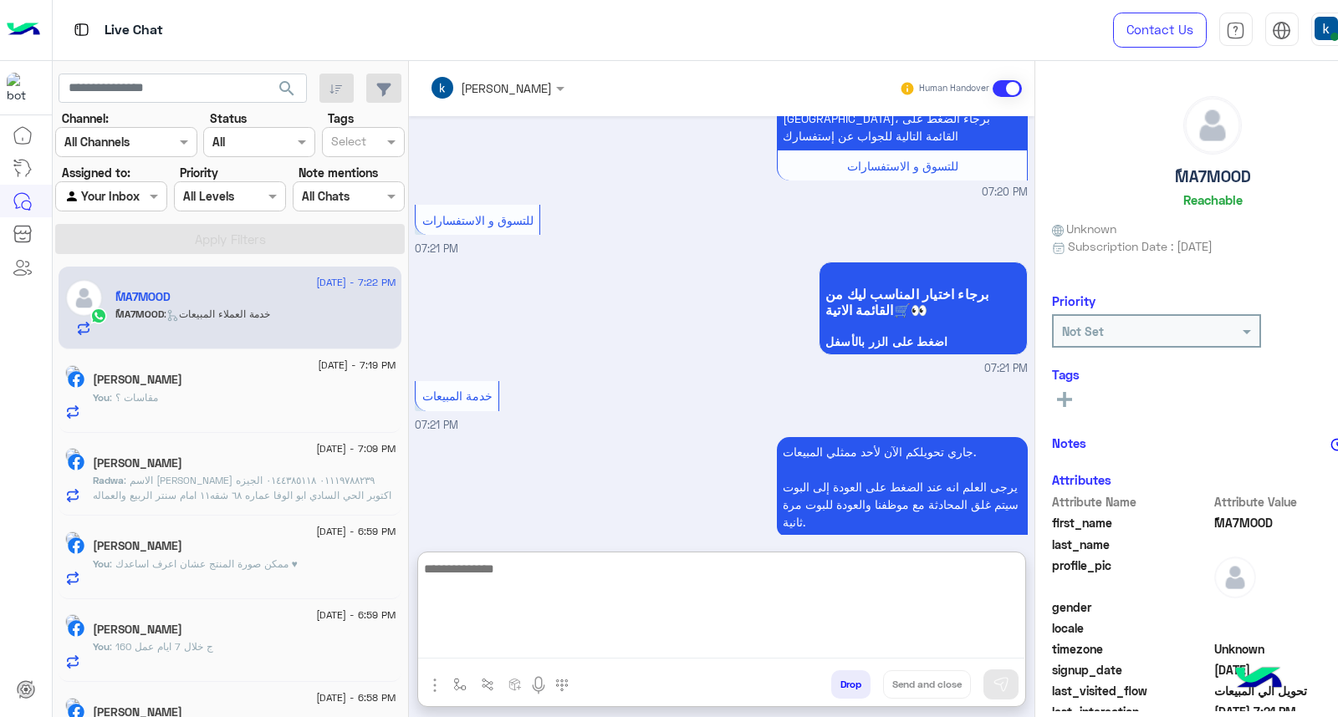
scroll to position [1969, 0]
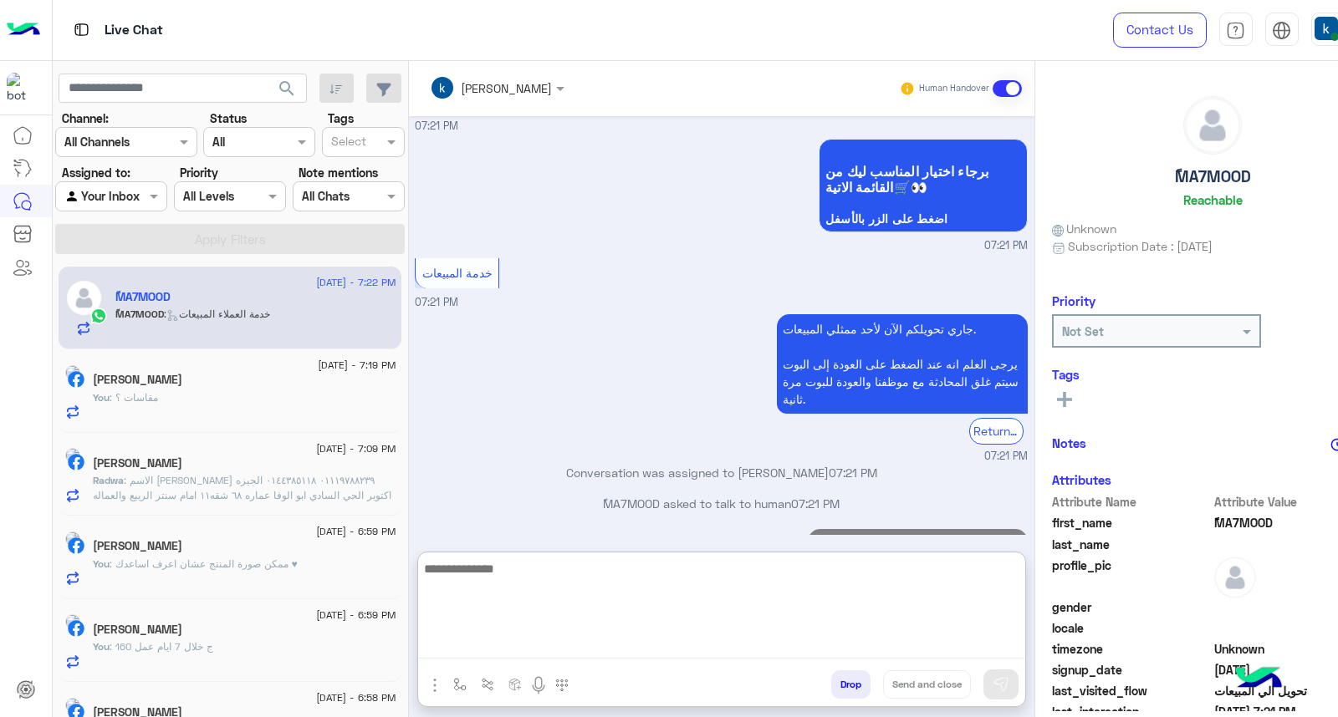
click at [227, 482] on span ": الاسم يوسف علي شعبان ٠١١١٩٧٨٨٢٣٩ ٠١٤٤٣٨٥١١٨ الجيزه اكتوبر الحي السادي ابو الو…" at bounding box center [242, 495] width 298 height 43
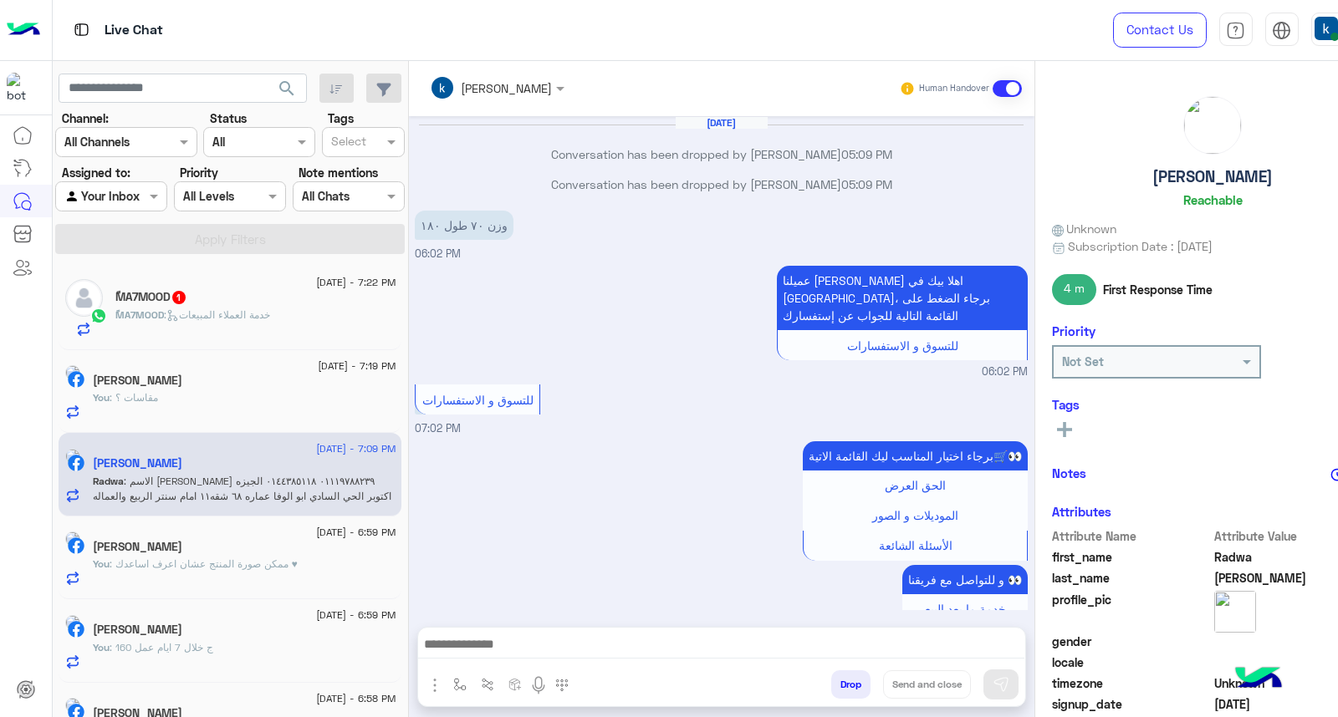
scroll to position [1349, 0]
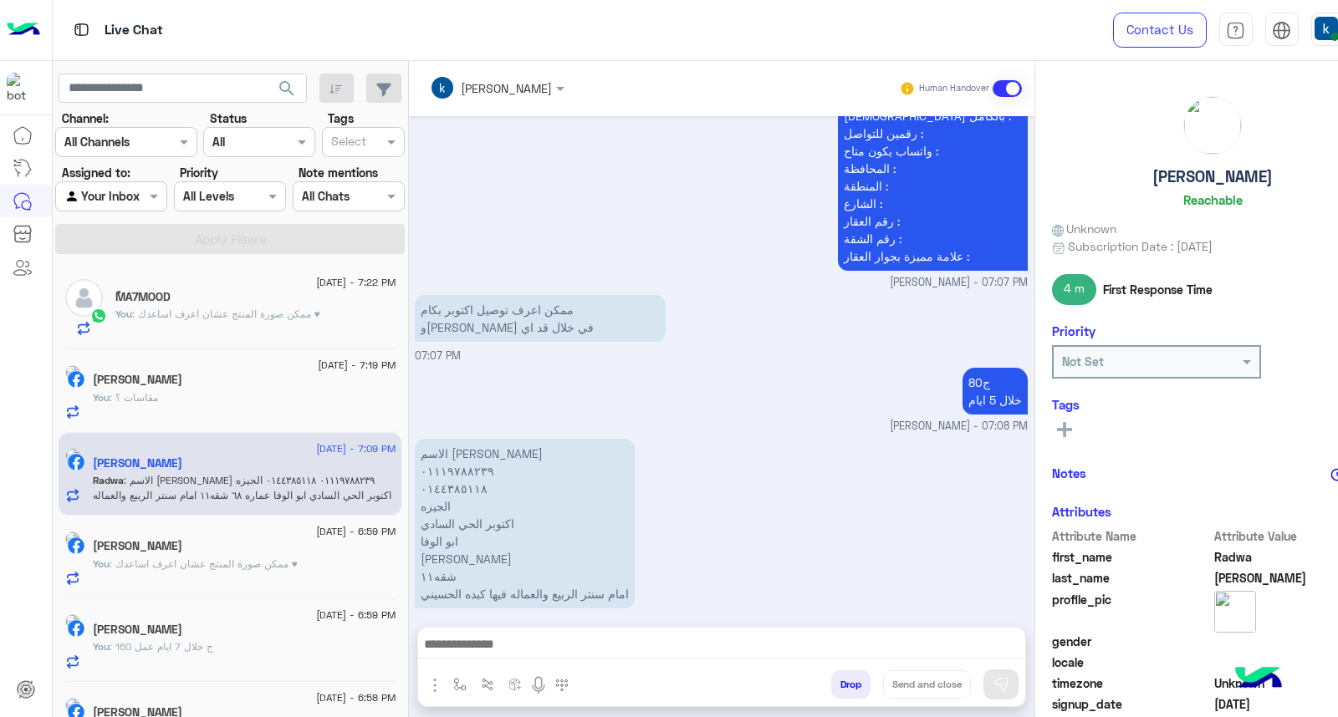
drag, startPoint x: 511, startPoint y: 435, endPoint x: 429, endPoint y: 432, distance: 82.0
click at [429, 439] on p "الاسم يوسف علي شعبان ٠١١١٩٧٨٨٢٣٩ ٠١٤٤٣٨٥١١٨ الجيزه اكتوبر الحي السادي ابو الوفا…" at bounding box center [525, 524] width 220 height 170
click at [436, 439] on p "الاسم يوسف علي شعبان ٠١١١٩٧٨٨٢٣٩ ٠١٤٤٣٨٥١١٨ الجيزه اكتوبر الحي السادي ابو الوفا…" at bounding box center [525, 524] width 220 height 170
drag, startPoint x: 436, startPoint y: 431, endPoint x: 471, endPoint y: 433, distance: 34.3
click at [471, 439] on p "الاسم يوسف علي شعبان ٠١١١٩٧٨٨٢٣٩ ٠١٤٤٣٨٥١١٨ الجيزه اكتوبر الحي السادي ابو الوفا…" at bounding box center [525, 524] width 220 height 170
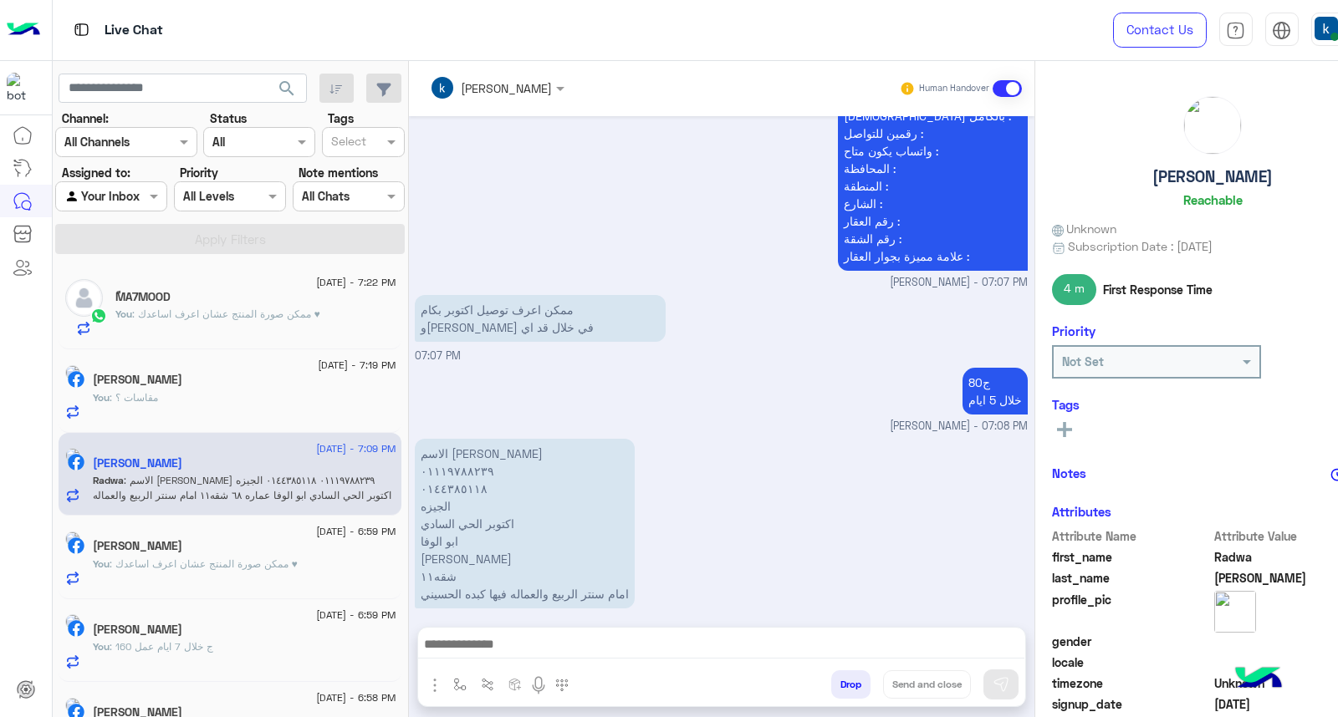
click at [482, 439] on p "الاسم يوسف علي شعبان ٠١١١٩٧٨٨٢٣٩ ٠١٤٤٣٨٥١١٨ الجيزه اكتوبر الحي السادي ابو الوفا…" at bounding box center [525, 524] width 220 height 170
drag, startPoint x: 516, startPoint y: 433, endPoint x: 435, endPoint y: 439, distance: 81.3
click at [435, 439] on p "الاسم يوسف علي شعبان ٠١١١٩٧٨٨٢٣٩ ٠١٤٤٣٨٥١١٨ الجيزه اكتوبر الحي السادي ابو الوفا…" at bounding box center [525, 524] width 220 height 170
drag, startPoint x: 511, startPoint y: 433, endPoint x: 421, endPoint y: 435, distance: 89.5
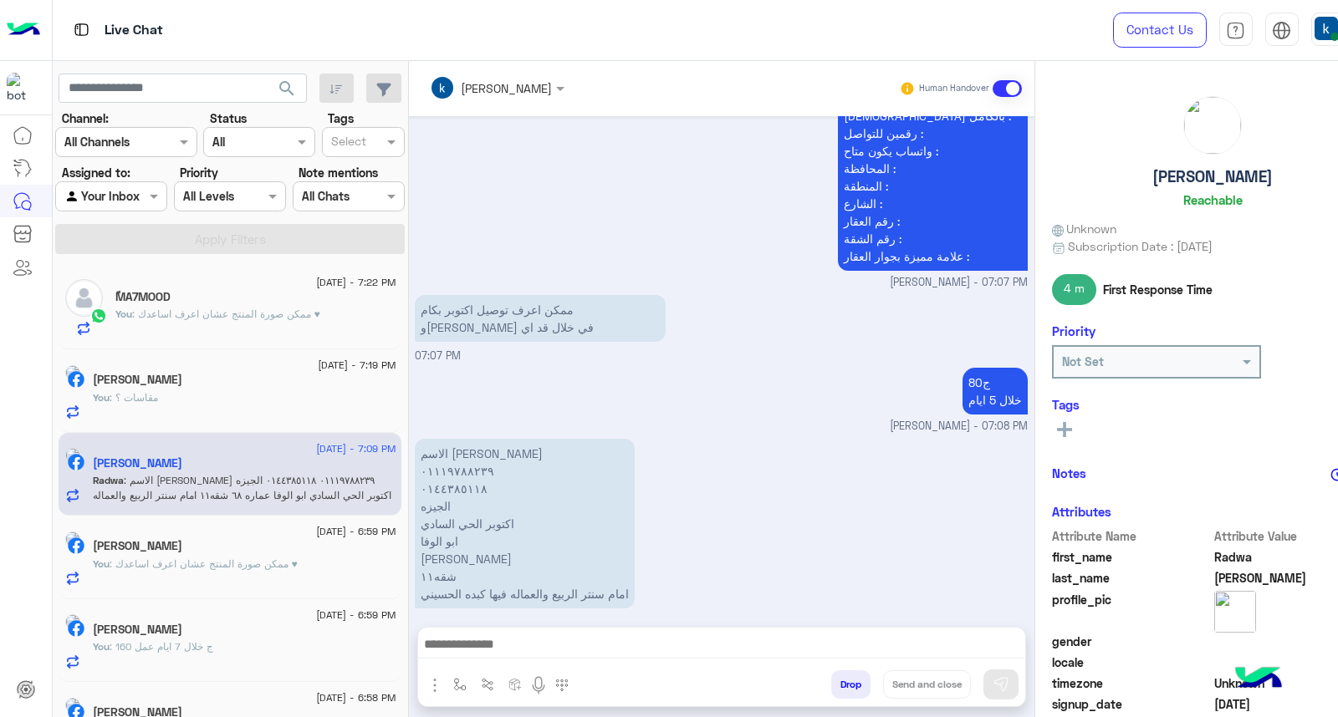
click at [421, 439] on p "الاسم يوسف علي شعبان ٠١١١٩٧٨٨٢٣٩ ٠١٤٤٣٨٥١١٨ الجيزه اكتوبر الحي السادي ابو الوفا…" at bounding box center [525, 524] width 220 height 170
click at [469, 512] on p "الاسم يوسف علي شعبان ٠١١١٩٧٨٨٢٣٩ ٠١٤٤٣٨٥١١٨ الجيزه اكتوبر الحي السادي ابو الوفا…" at bounding box center [525, 524] width 220 height 170
click at [443, 493] on p "الاسم يوسف علي شعبان ٠١١١٩٧٨٨٢٣٩ ٠١٤٤٣٨٥١١٨ الجيزه اكتوبر الحي السادي ابو الوفا…" at bounding box center [525, 524] width 220 height 170
copy p "الجيزه"
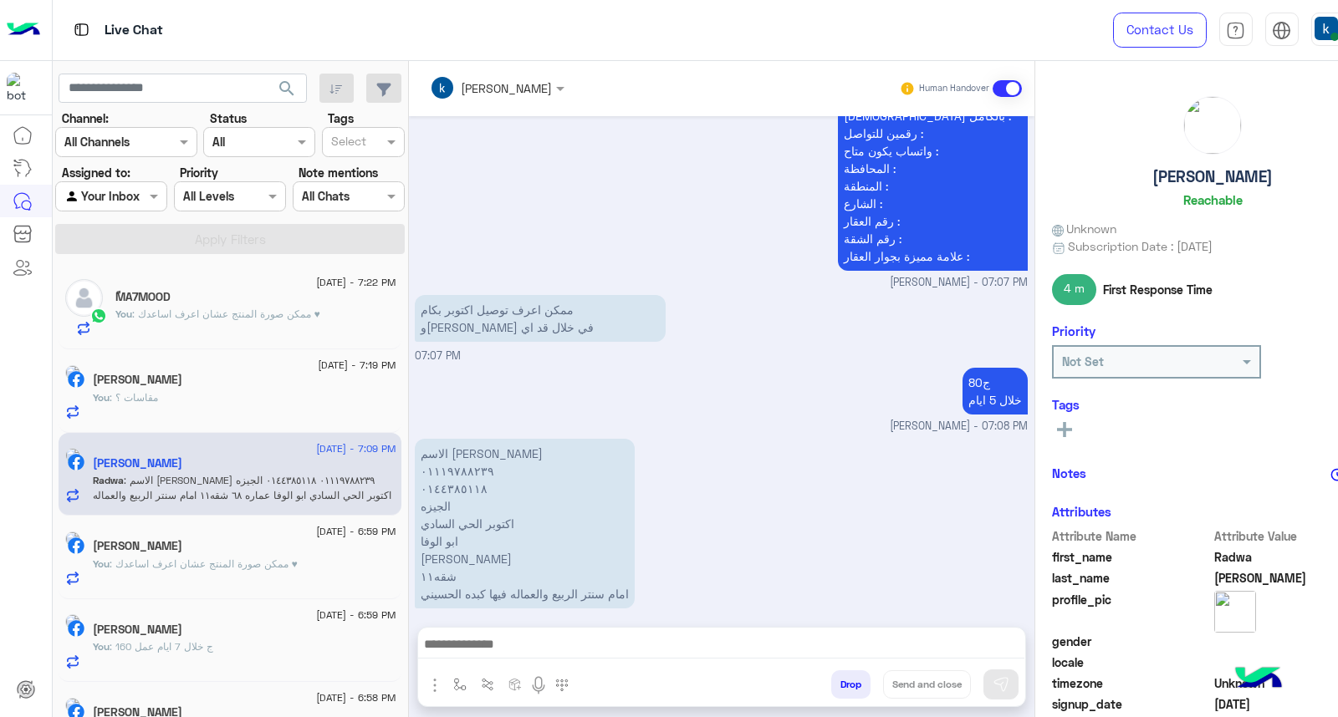
click at [477, 511] on p "الاسم يوسف علي شعبان ٠١١١٩٧٨٨٢٣٩ ٠١٤٤٣٨٥١١٨ الجيزه اكتوبر الحي السادي ابو الوفا…" at bounding box center [525, 524] width 220 height 170
click at [477, 503] on p "الاسم يوسف علي شعبان ٠١١١٩٧٨٨٢٣٩ ٠١٤٤٣٨٥١١٨ الجيزه اكتوبر الحي السادي ابو الوفا…" at bounding box center [525, 524] width 220 height 170
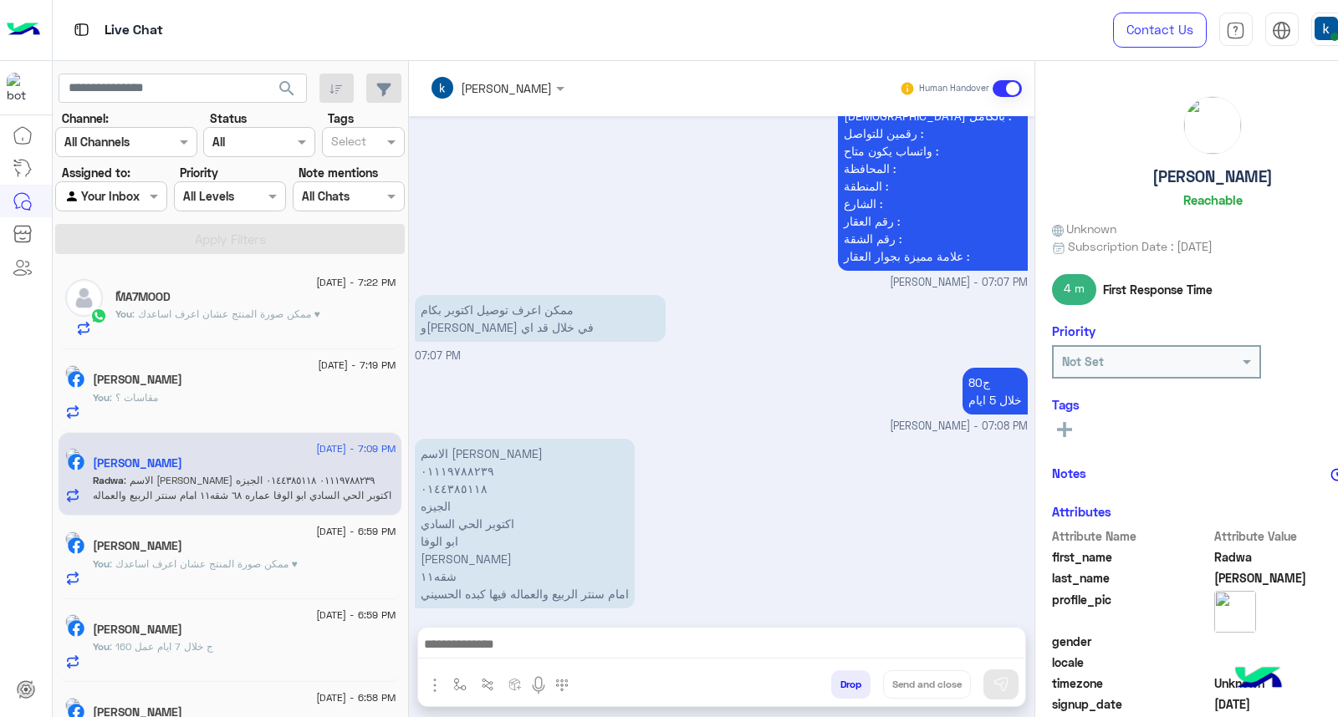
click at [444, 523] on p "الاسم يوسف علي شعبان ٠١١١٩٧٨٨٢٣٩ ٠١٤٤٣٨٥١١٨ الجيزه اكتوبر الحي السادي ابو الوفا…" at bounding box center [525, 524] width 220 height 170
copy p "ابو الوفا"
click at [446, 533] on p "الاسم يوسف علي شعبان ٠١١١٩٧٨٨٢٣٩ ٠١٤٤٣٨٥١١٨ الجيزه اكتوبر الحي السادي ابو الوفا…" at bounding box center [525, 524] width 220 height 170
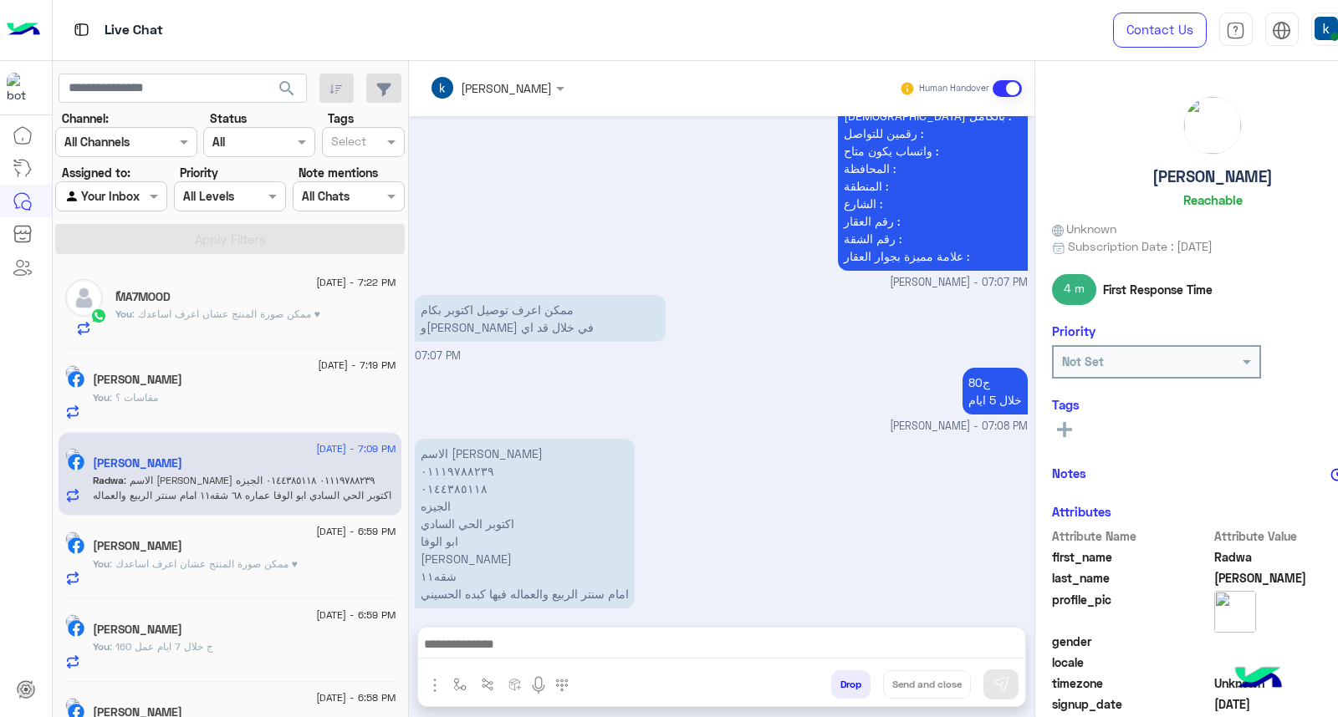
click at [446, 533] on p "الاسم يوسف علي شعبان ٠١١١٩٧٨٨٢٣٩ ٠١٤٤٣٨٥١١٨ الجيزه اكتوبر الحي السادي ابو الوفا…" at bounding box center [525, 524] width 220 height 170
copy p "عماره ٦٨"
click at [435, 549] on p "الاسم يوسف علي شعبان ٠١١١٩٧٨٨٢٣٩ ٠١٤٤٣٨٥١١٨ الجيزه اكتوبر الحي السادي ابو الوفا…" at bounding box center [525, 524] width 220 height 170
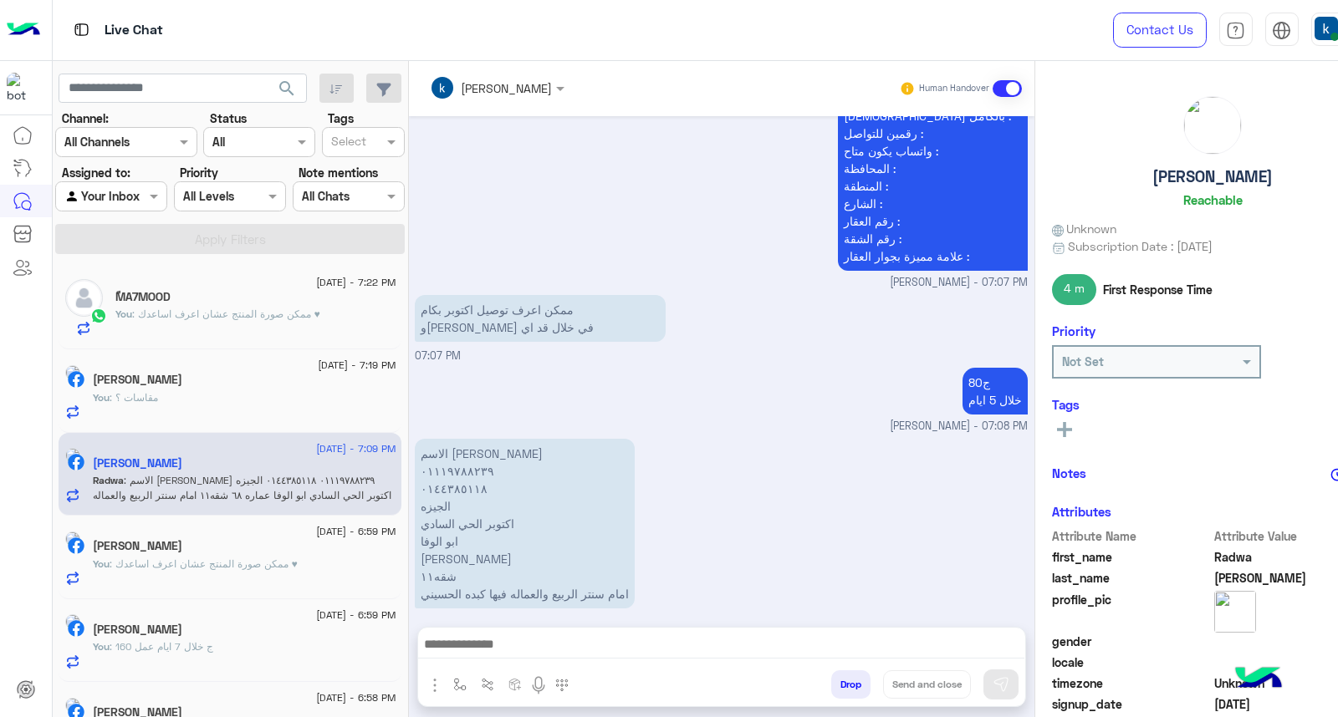
click at [435, 549] on p "الاسم يوسف علي شعبان ٠١١١٩٧٨٨٢٣٩ ٠١٤٤٣٨٥١١٨ الجيزه اكتوبر الحي السادي ابو الوفا…" at bounding box center [525, 524] width 220 height 170
copy p "شقه١١"
click at [512, 563] on p "الاسم يوسف علي شعبان ٠١١١٩٧٨٨٢٣٩ ٠١٤٤٣٨٥١١٨ الجيزه اكتوبر الحي السادي ابو الوفا…" at bounding box center [525, 524] width 220 height 170
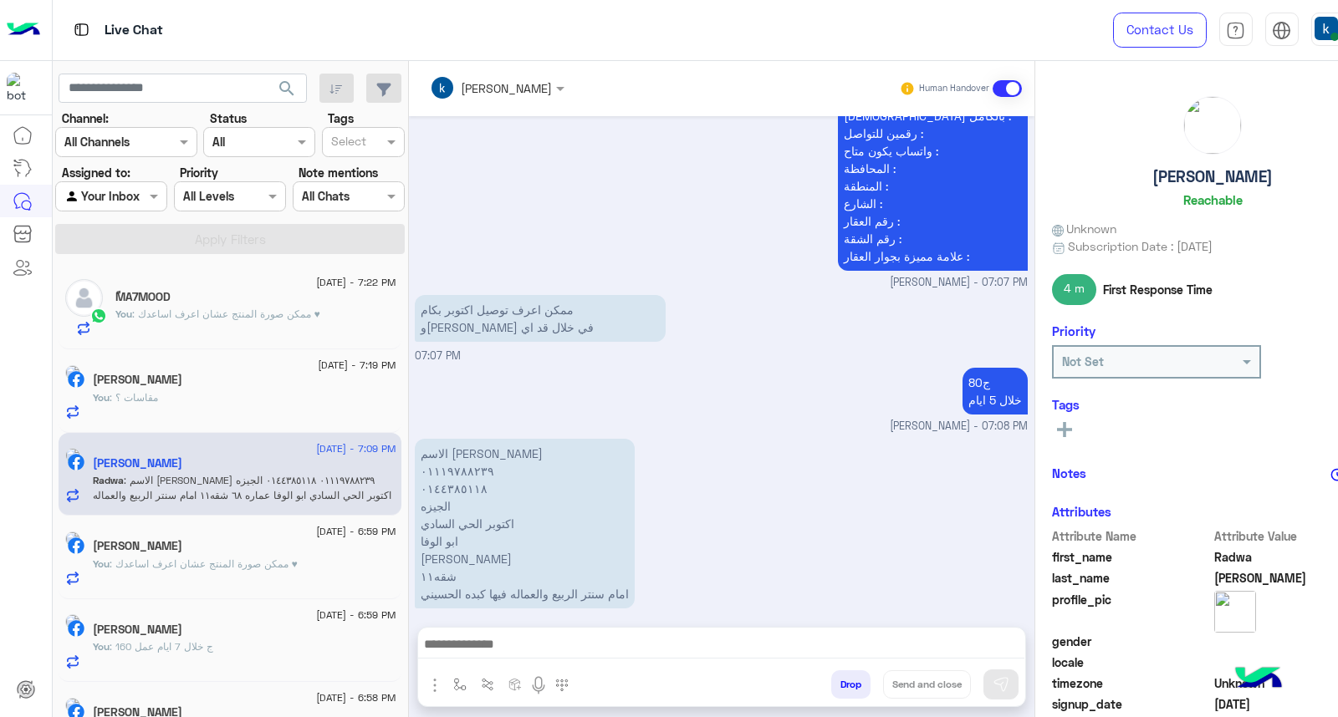
click at [516, 571] on p "الاسم يوسف علي شعبان ٠١١١٩٧٨٨٢٣٩ ٠١٤٤٣٨٥١١٨ الجيزه اكتوبر الحي السادي ابو الوفا…" at bounding box center [525, 524] width 220 height 170
copy app-message "امام سنتر الربيع والعماله فيها كبده الحسيني"
click at [500, 639] on textarea at bounding box center [721, 646] width 607 height 25
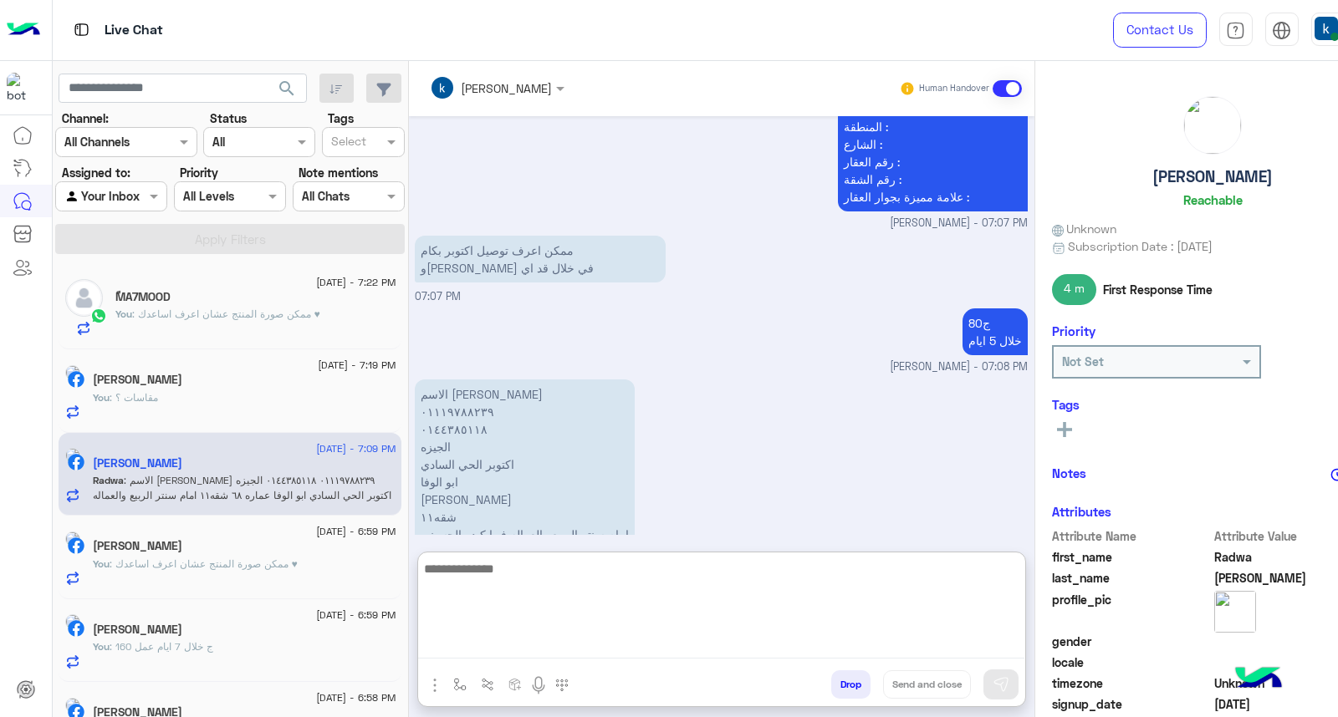
scroll to position [1425, 0]
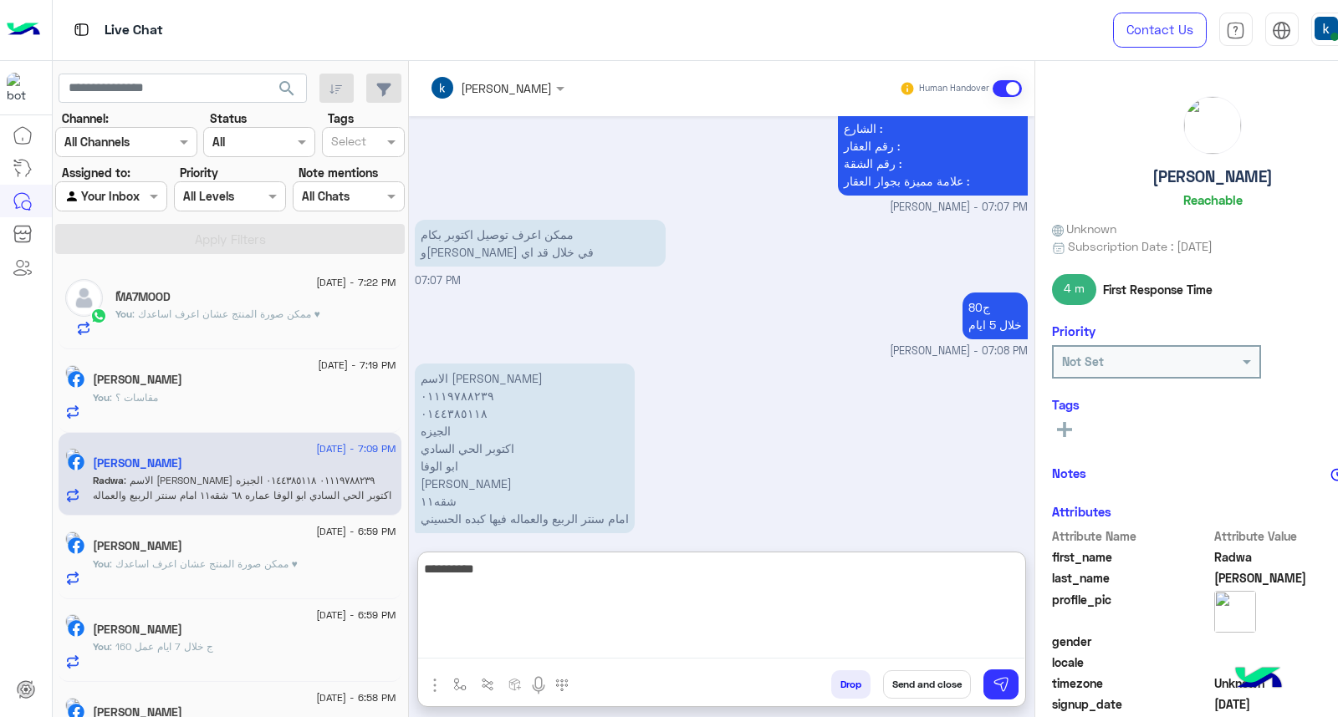
type textarea "**********"
type textarea "**"
click at [449, 399] on p "الاسم يوسف علي شعبان ٠١١١٩٧٨٨٢٣٩ ٠١٤٤٣٨٥١١٨ الجيزه اكتوبر الحي السادي ابو الوفا…" at bounding box center [525, 449] width 220 height 170
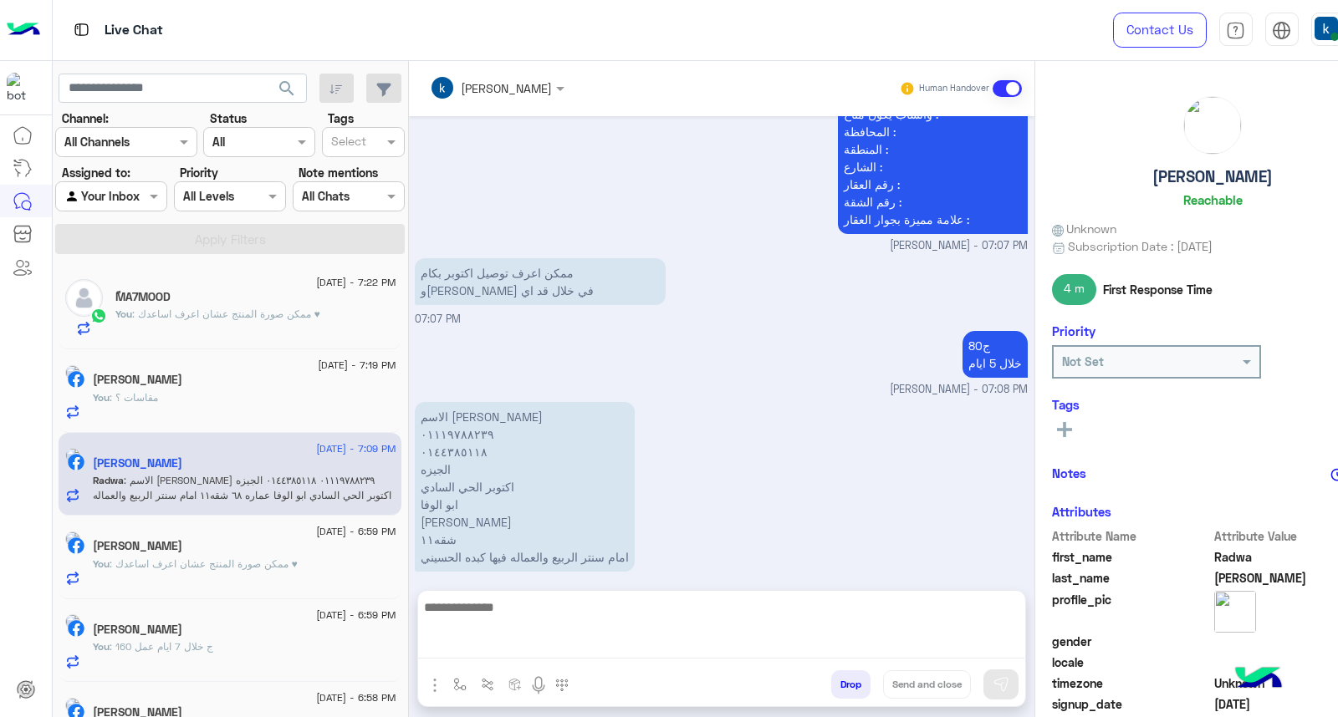
scroll to position [1349, 0]
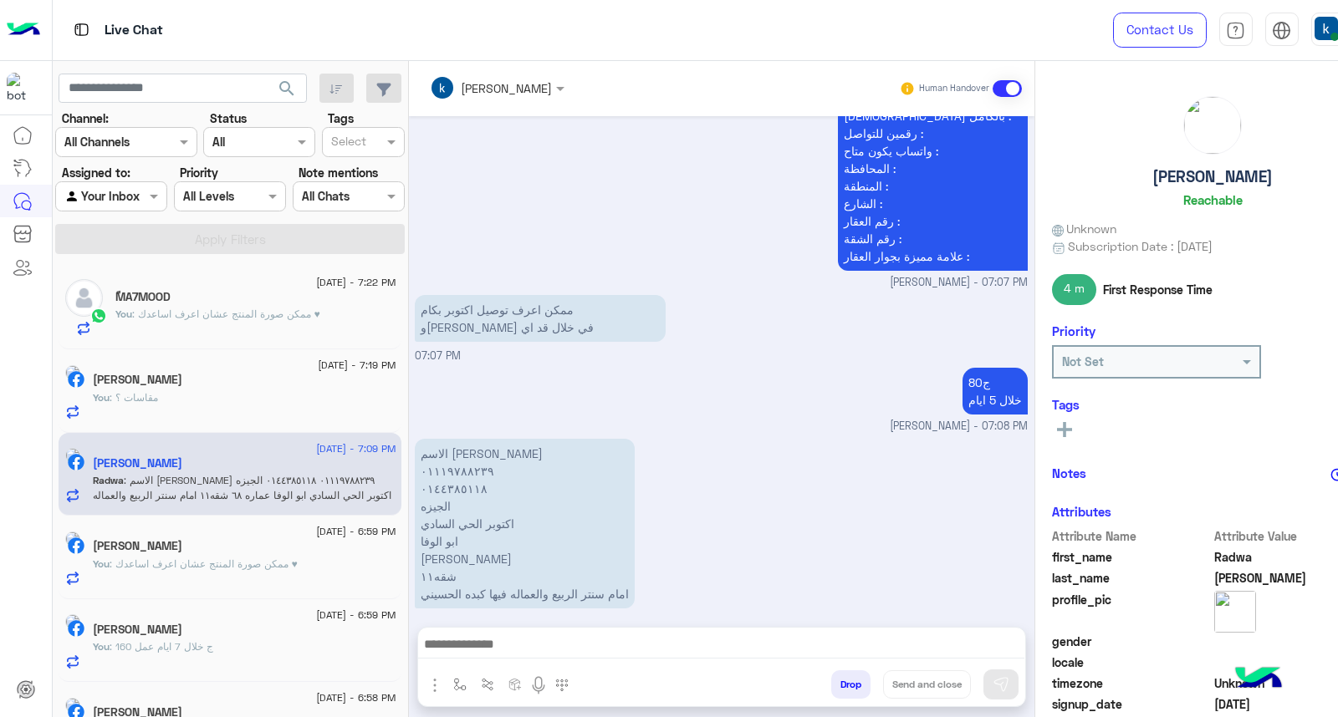
click at [461, 456] on p "الاسم يوسف علي شعبان ٠١١١٩٧٨٨٢٣٩ ٠١٤٤٣٨٥١١٨ الجيزه اكتوبر الحي السادي ابو الوفا…" at bounding box center [525, 524] width 220 height 170
click at [463, 461] on p "الاسم يوسف علي شعبان ٠١١١٩٧٨٨٢٣٩ ٠١٤٤٣٨٥١١٨ الجيزه اكتوبر الحي السادي ابو الوفا…" at bounding box center [525, 524] width 220 height 170
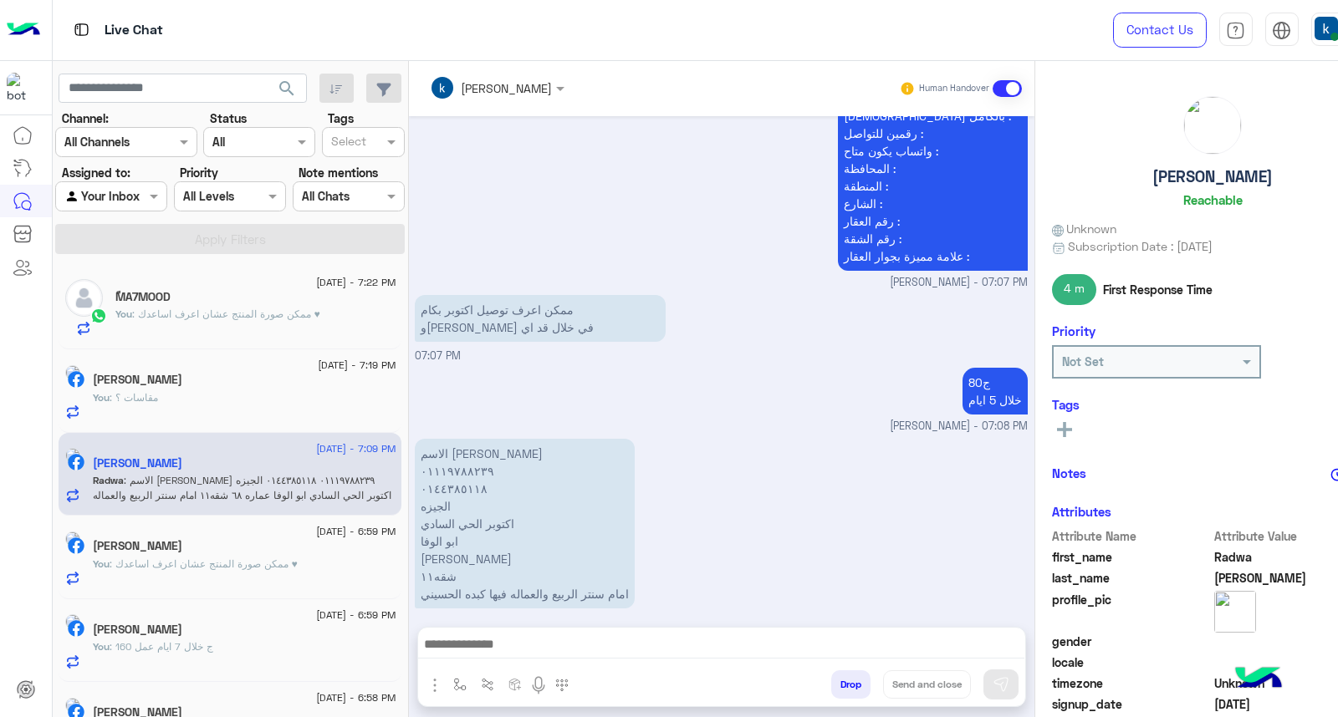
copy p "٠١٤٤٣٨٥١١٨"
click at [513, 645] on textarea at bounding box center [721, 646] width 607 height 25
paste textarea "**********"
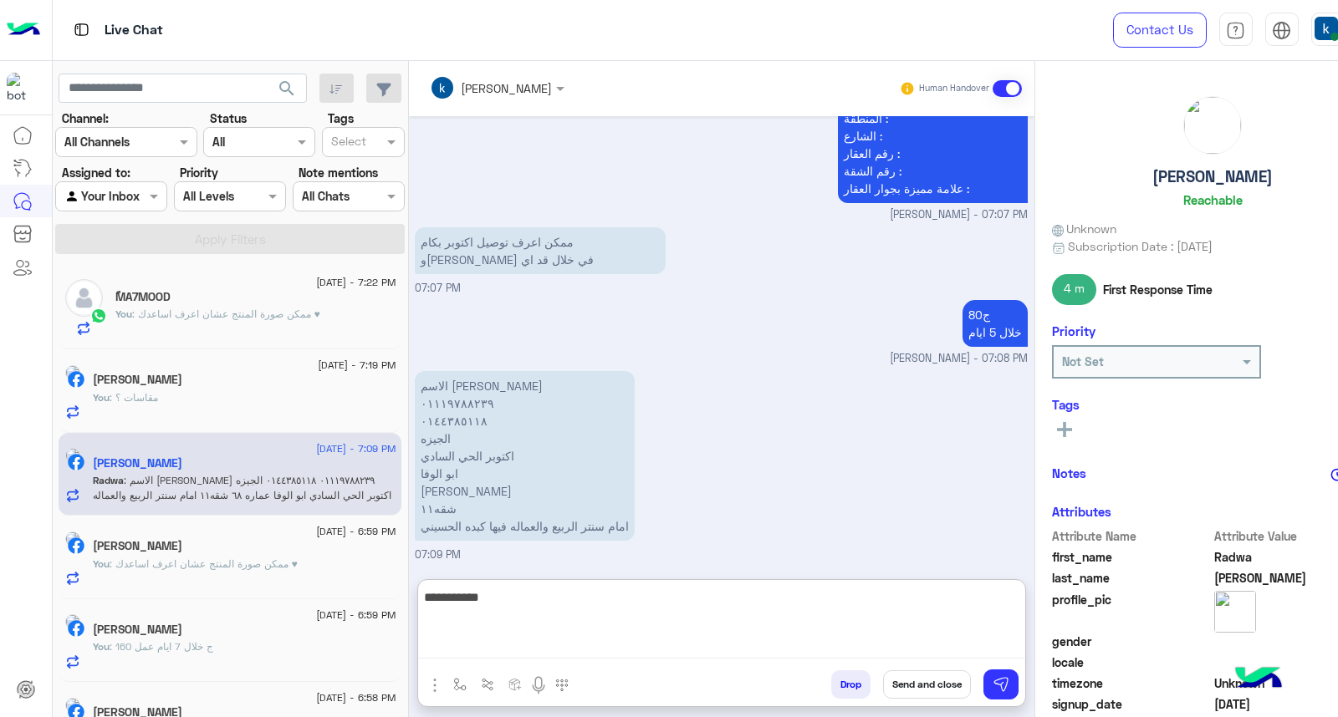
scroll to position [1425, 0]
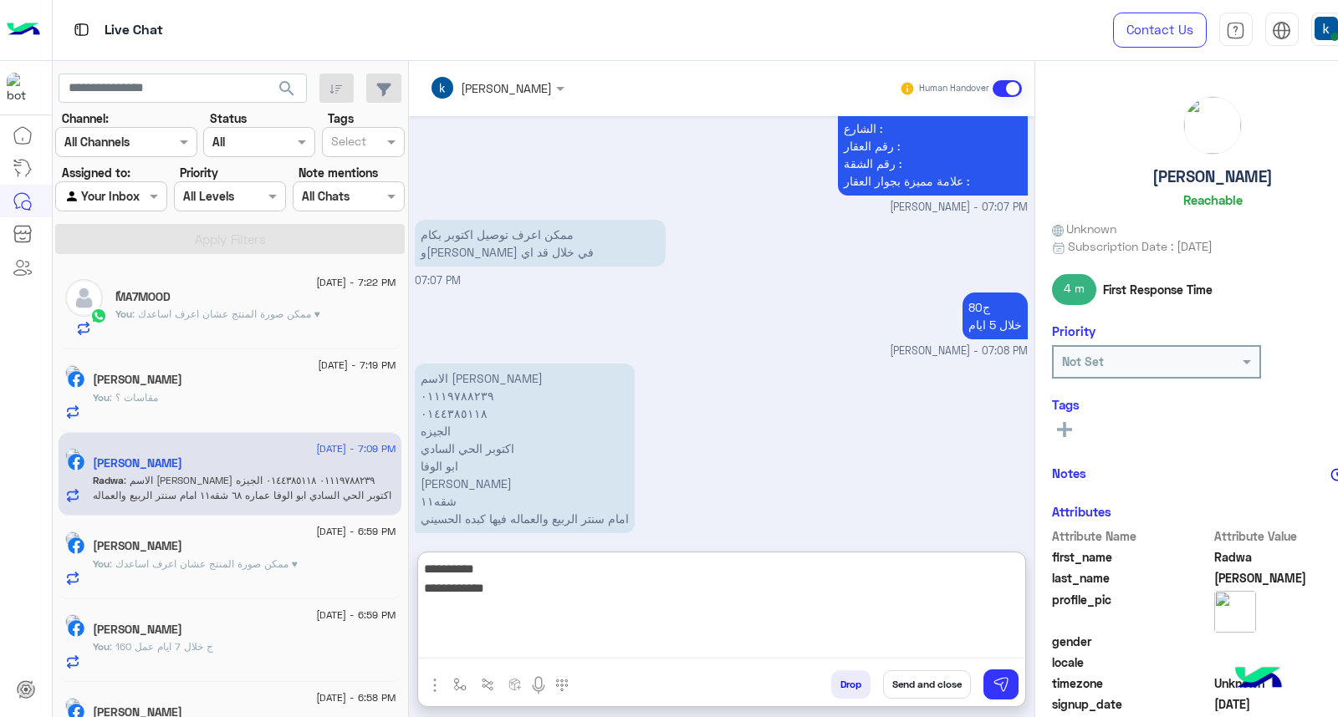
type textarea "**********"
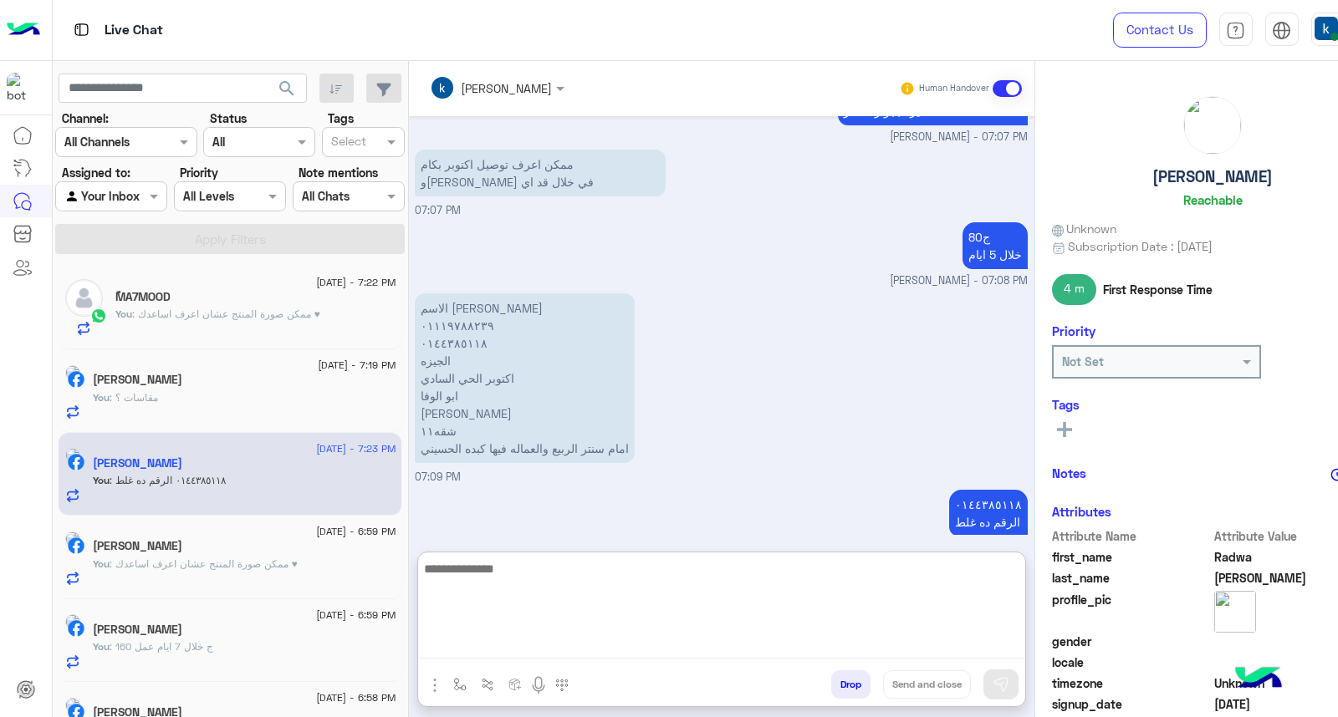
scroll to position [1551, 0]
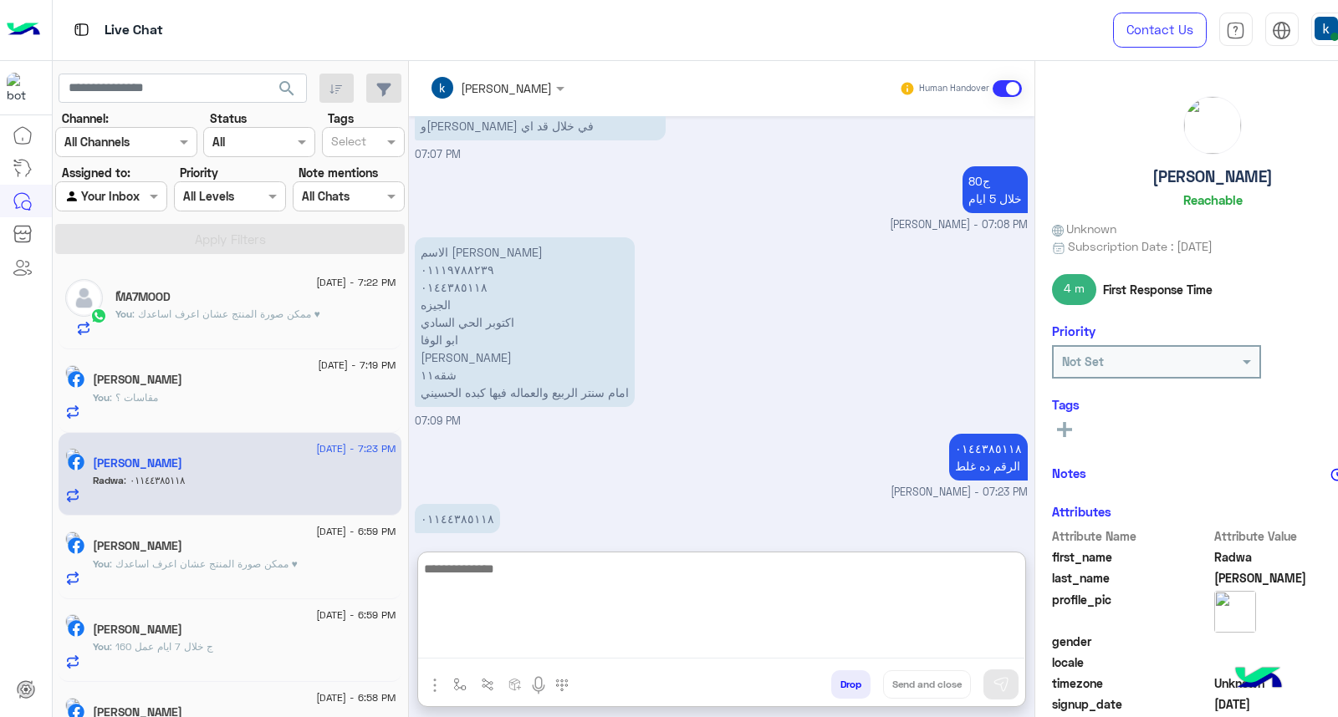
click at [481, 569] on textarea at bounding box center [721, 608] width 607 height 100
type textarea "**********"
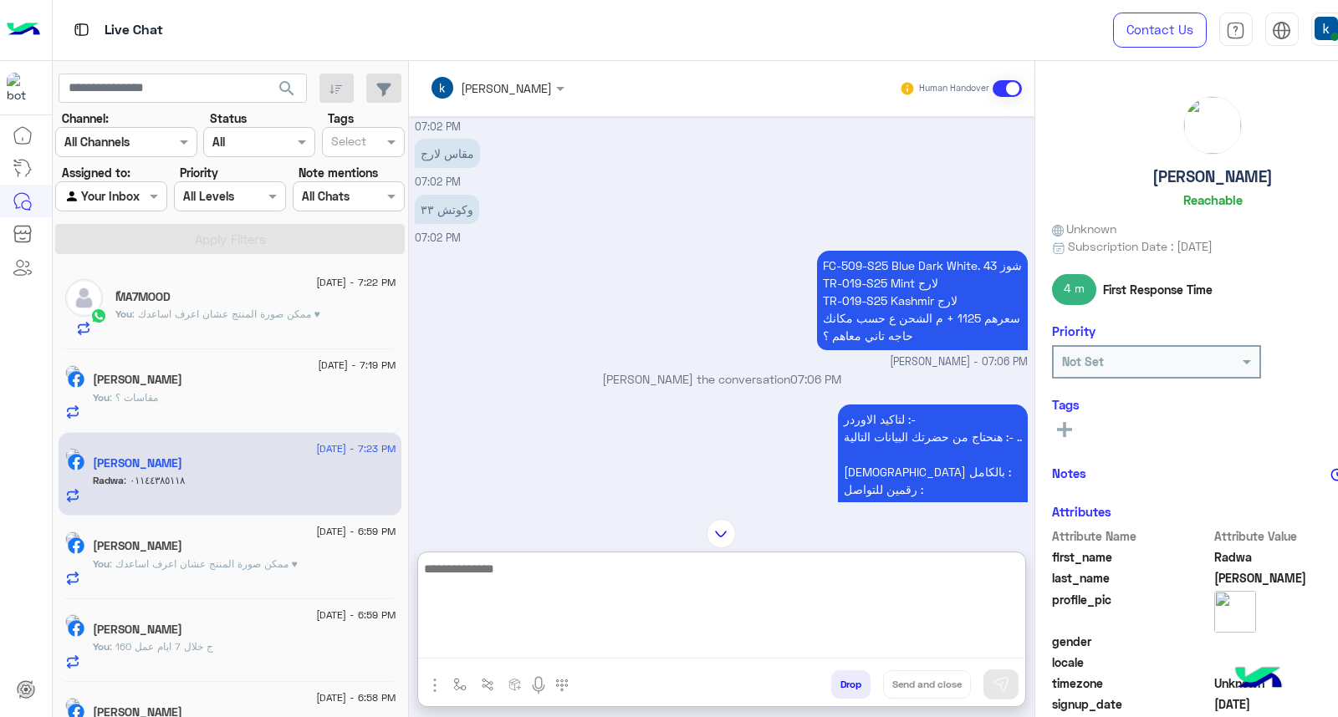
scroll to position [808, 0]
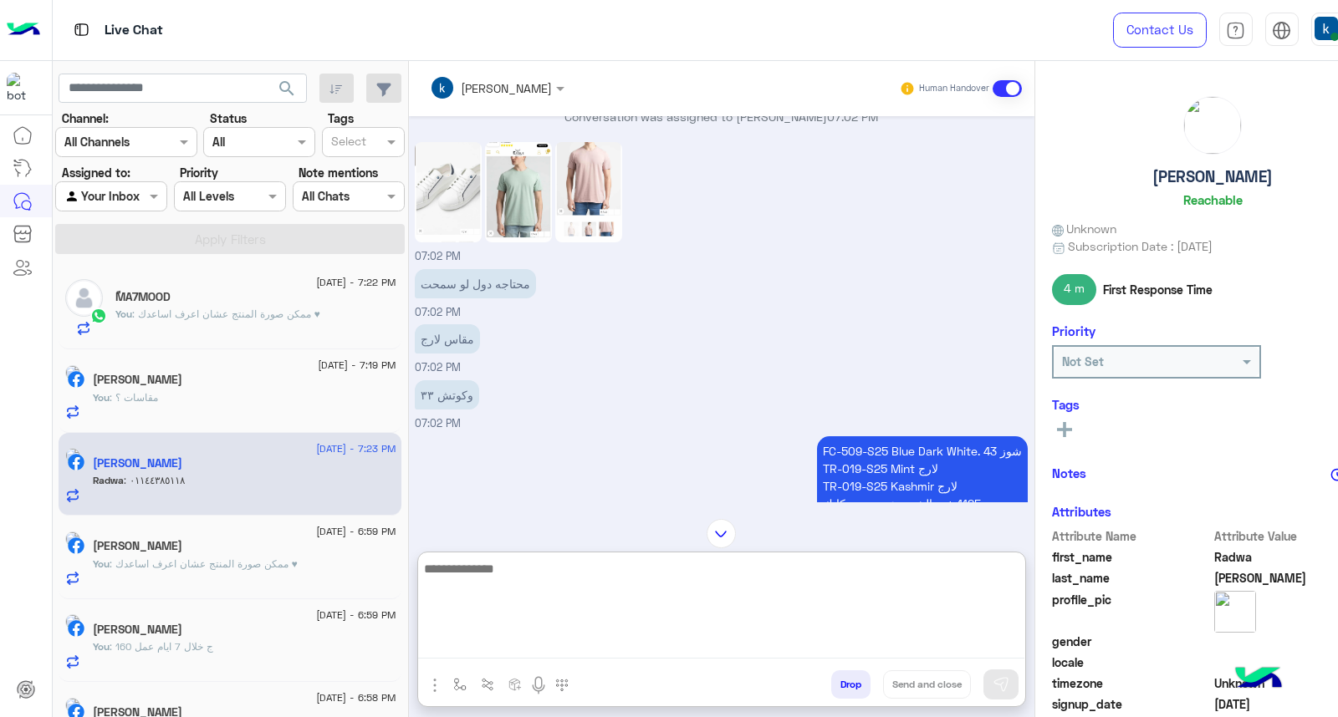
click at [819, 436] on p "FC-509-S25 Blue Dark White. شوز 43 TR-019-S25 Mint لارج TR-019-S25 Kashmir لارج…" at bounding box center [922, 485] width 211 height 99
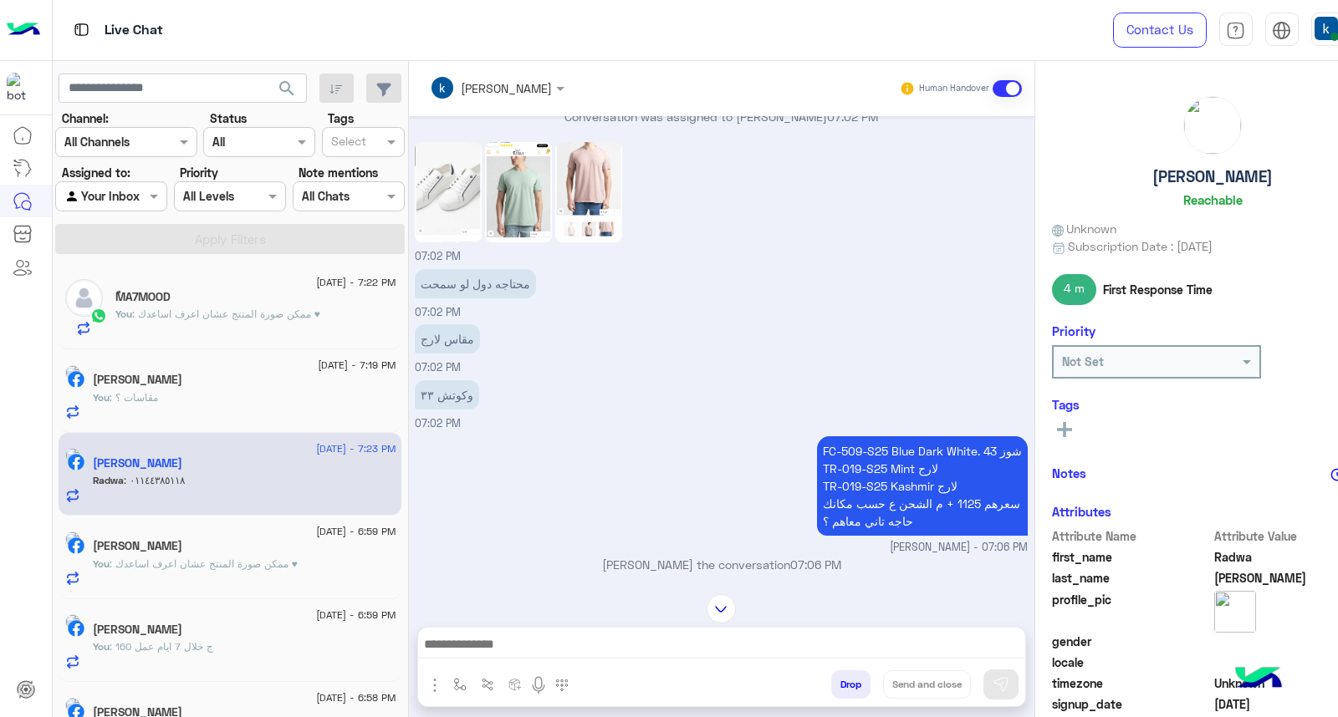
drag, startPoint x: 844, startPoint y: 433, endPoint x: 958, endPoint y: 436, distance: 113.7
click at [958, 436] on p "FC-509-S25 Blue Dark White. شوز 43 TR-019-S25 Mint لارج TR-019-S25 Kashmir لارج…" at bounding box center [922, 485] width 211 height 99
copy p "FC-509-S25 Blue Dark White"
click at [821, 448] on p "FC-509-S25 Blue Dark White. شوز 43 TR-019-S25 Mint لارج TR-019-S25 Kashmir لارج…" at bounding box center [922, 485] width 211 height 99
drag, startPoint x: 821, startPoint y: 448, endPoint x: 881, endPoint y: 453, distance: 60.4
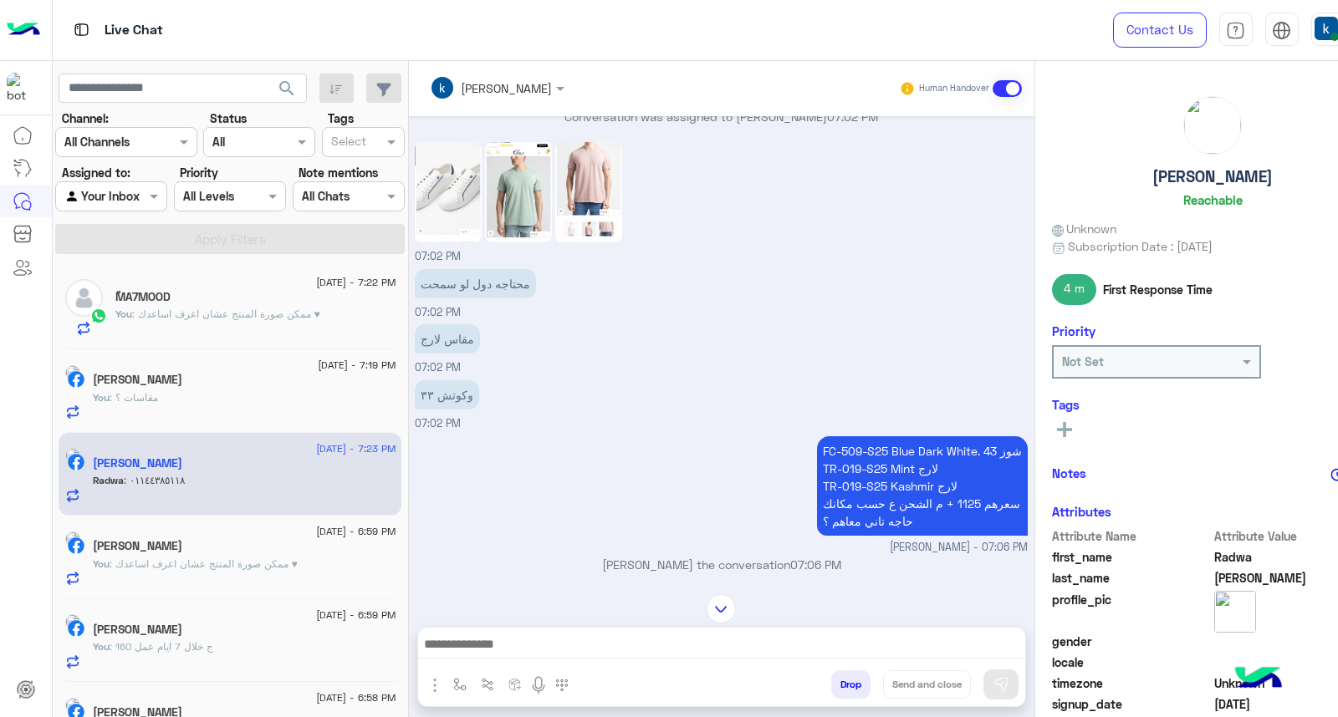
click at [881, 453] on p "FC-509-S25 Blue Dark White. شوز 43 TR-019-S25 Mint لارج TR-019-S25 Kashmir لارج…" at bounding box center [922, 485] width 211 height 99
click at [822, 448] on p "FC-509-S25 Blue Dark White. شوز 43 TR-019-S25 Mint لارج TR-019-S25 Kashmir لارج…" at bounding box center [922, 485] width 211 height 99
drag, startPoint x: 822, startPoint y: 448, endPoint x: 888, endPoint y: 450, distance: 66.1
click at [888, 450] on p "FC-509-S25 Blue Dark White. شوز 43 TR-019-S25 Mint لارج TR-019-S25 Kashmir لارج…" at bounding box center [922, 485] width 211 height 99
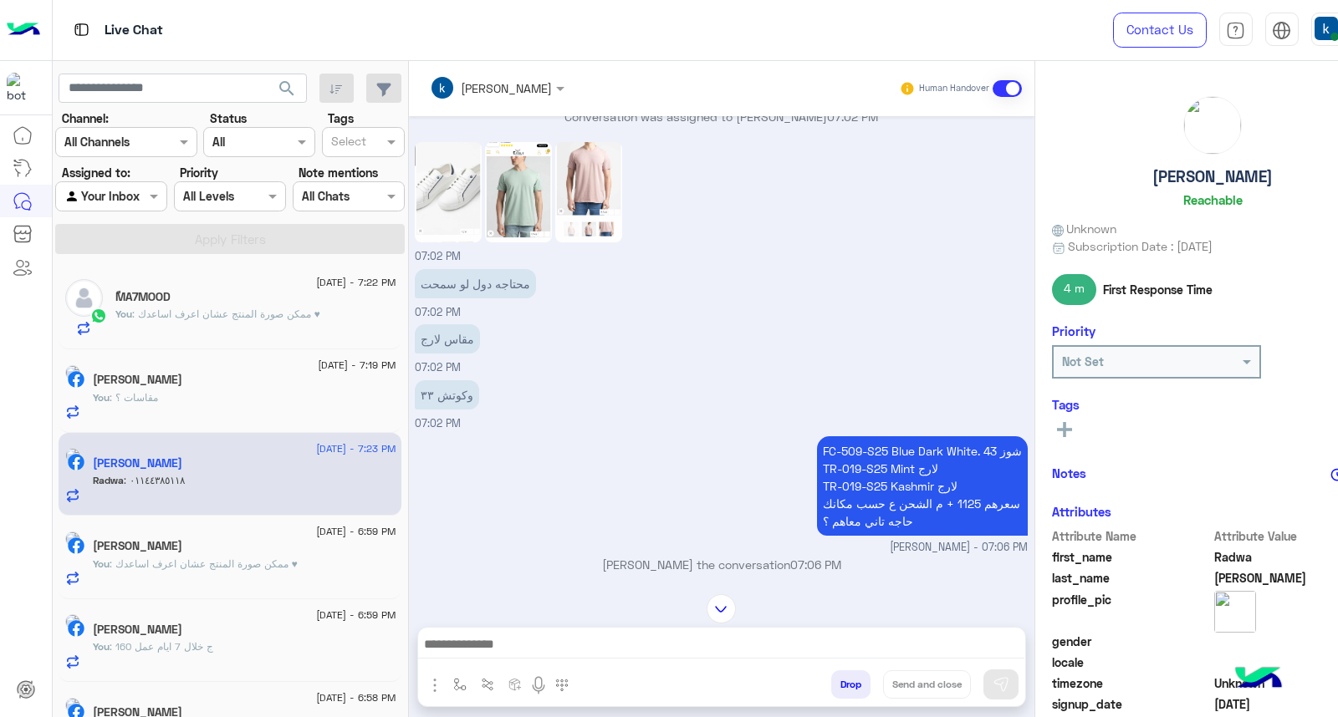
copy p "TR-019-S25 Mint"
click at [818, 465] on p "FC-509-S25 Blue Dark White. شوز 43 TR-019-S25 Mint لارج TR-019-S25 Kashmir لارج…" at bounding box center [922, 485] width 211 height 99
drag, startPoint x: 818, startPoint y: 465, endPoint x: 900, endPoint y: 468, distance: 82.0
click at [900, 468] on p "FC-509-S25 Blue Dark White. شوز 43 TR-019-S25 Mint لارج TR-019-S25 Kashmir لارج…" at bounding box center [922, 485] width 211 height 99
copy p "TR-019-S25 Kashmir"
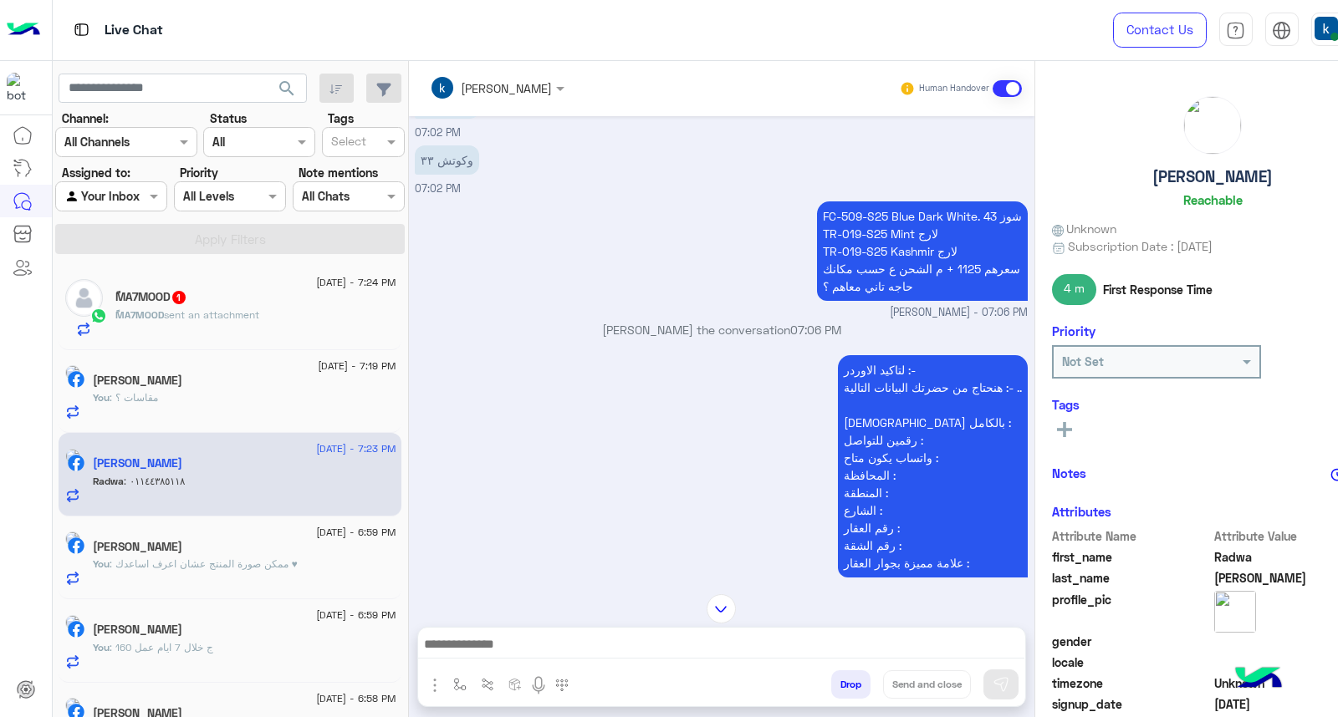
scroll to position [1180, 0]
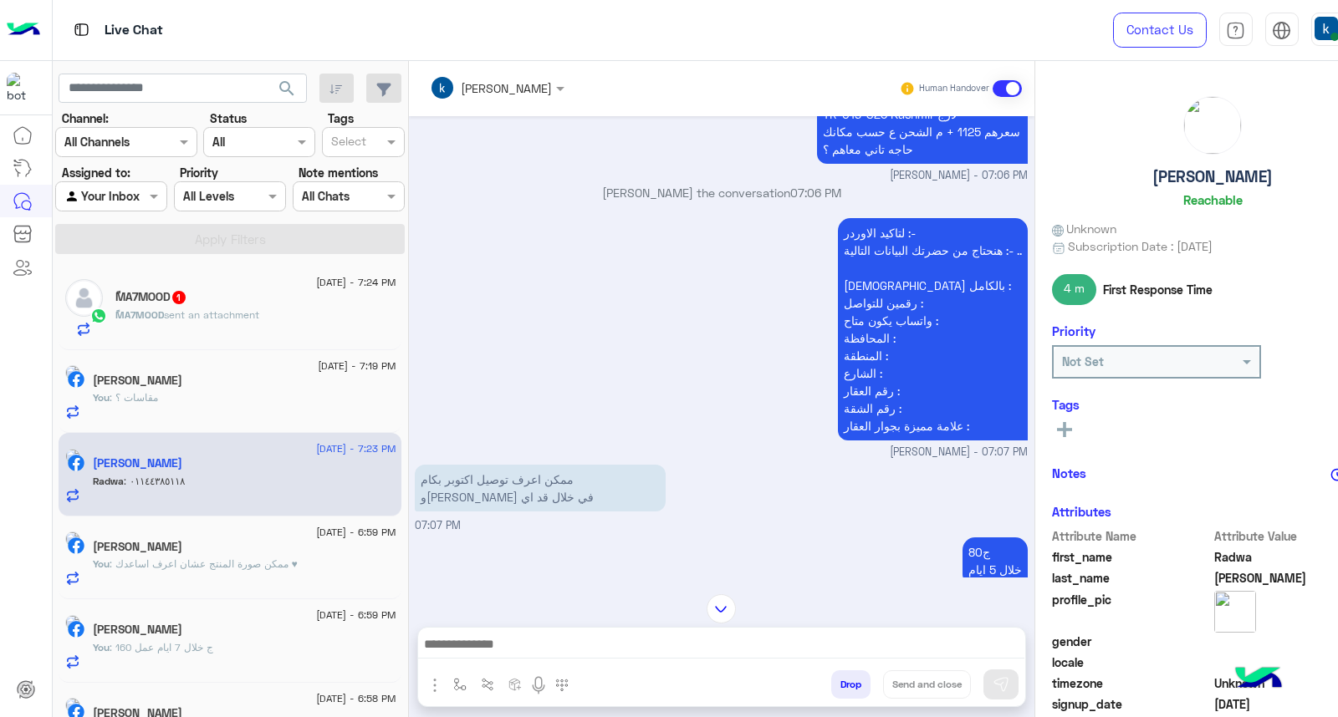
click at [492, 654] on textarea at bounding box center [721, 646] width 607 height 25
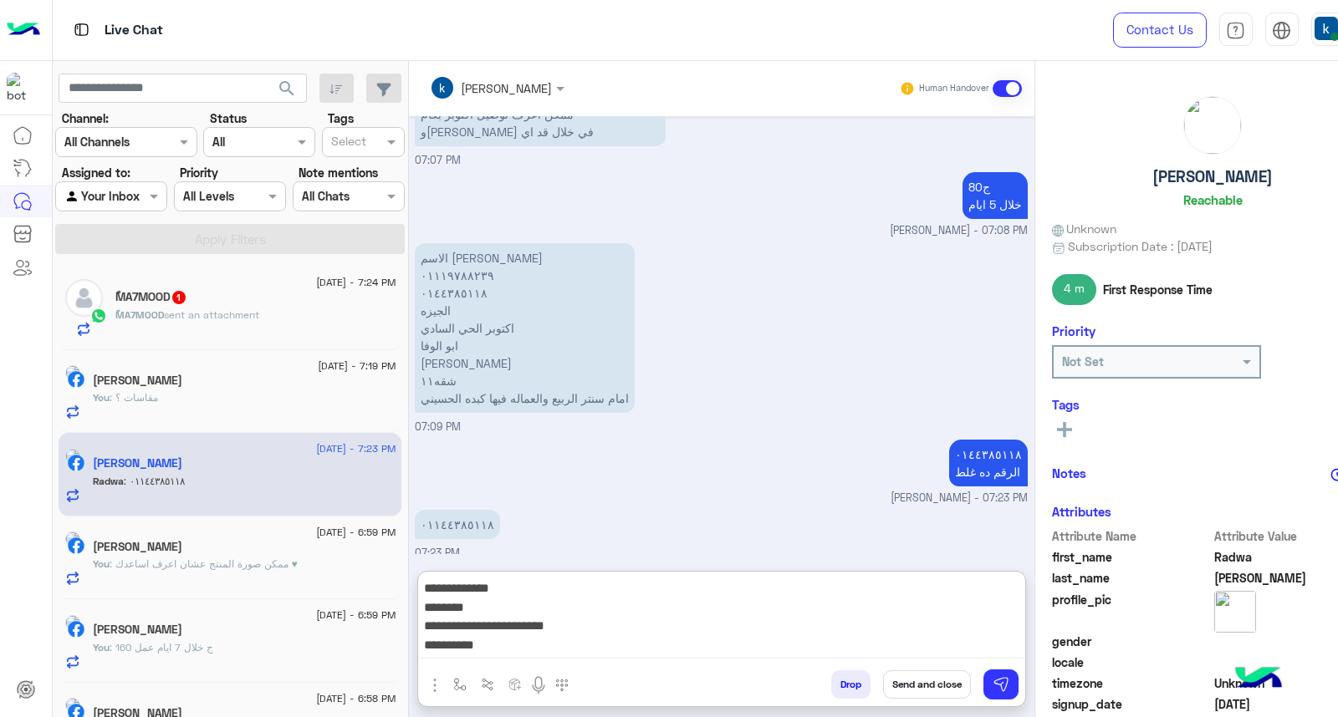
scroll to position [1551, 0]
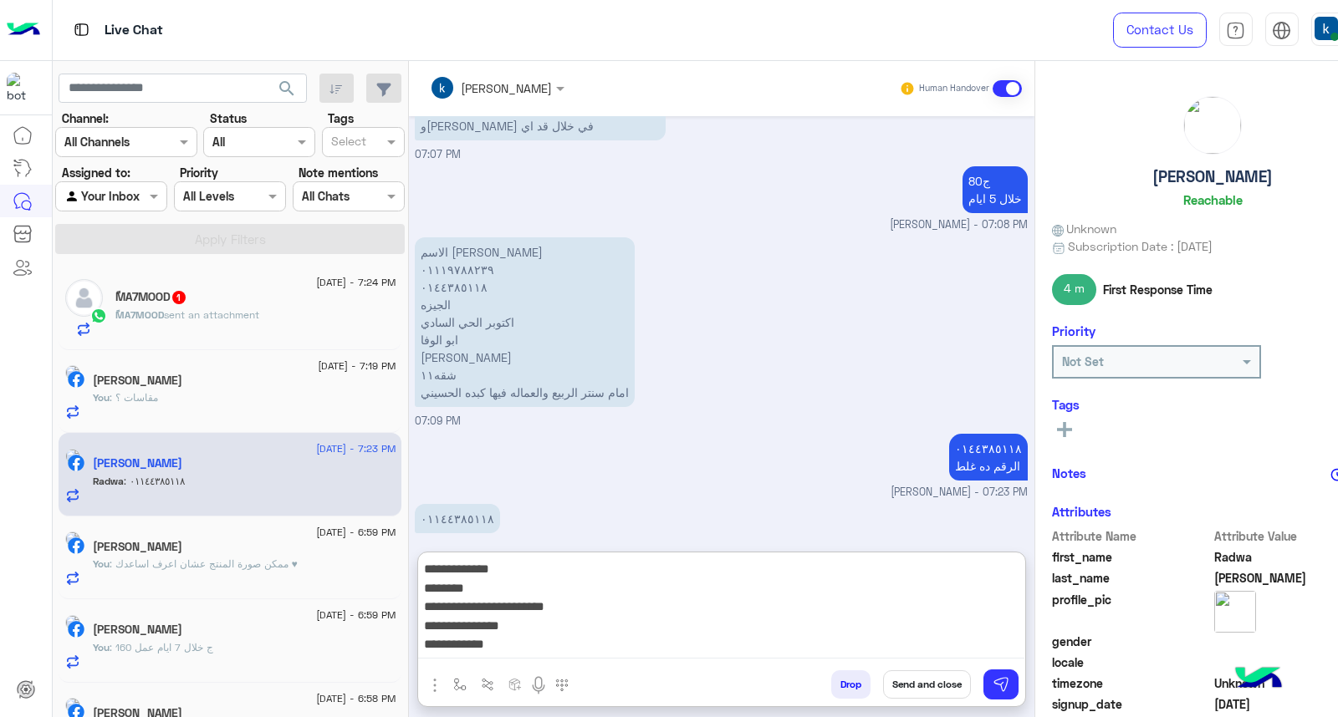
paste textarea "**********"
type textarea "**********"
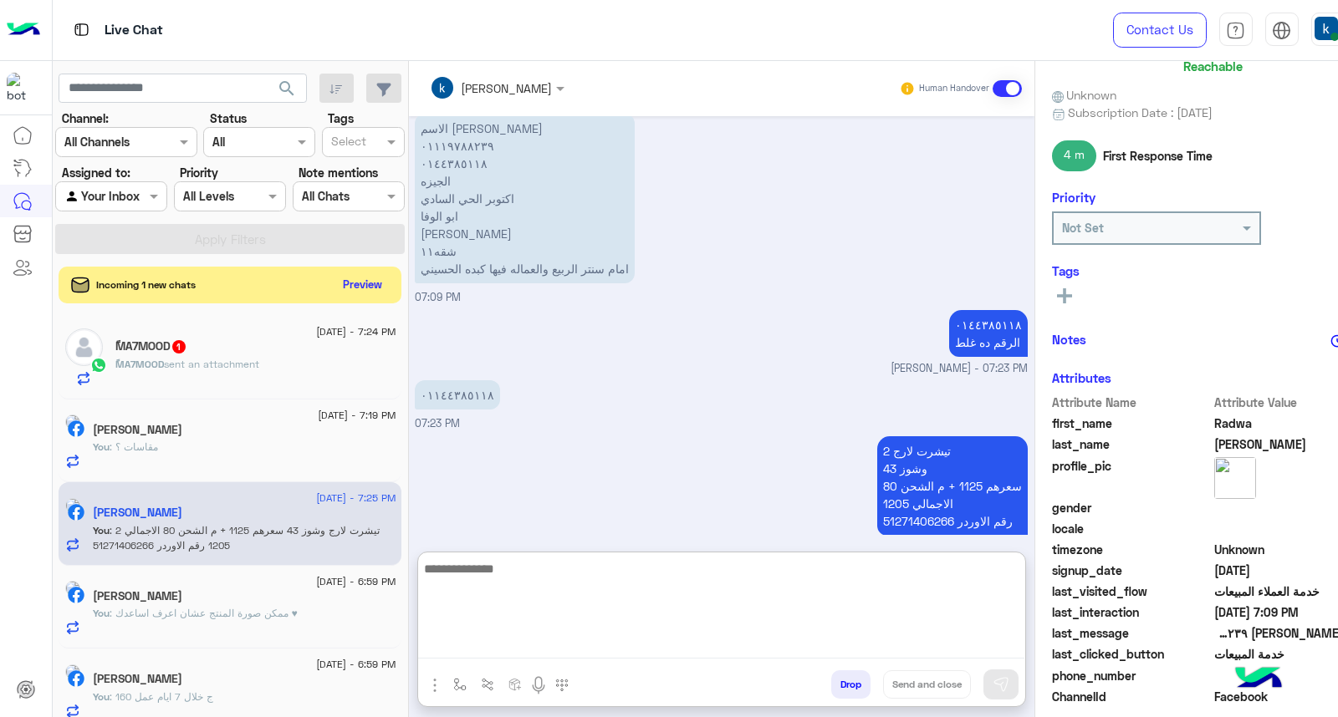
scroll to position [251, 0]
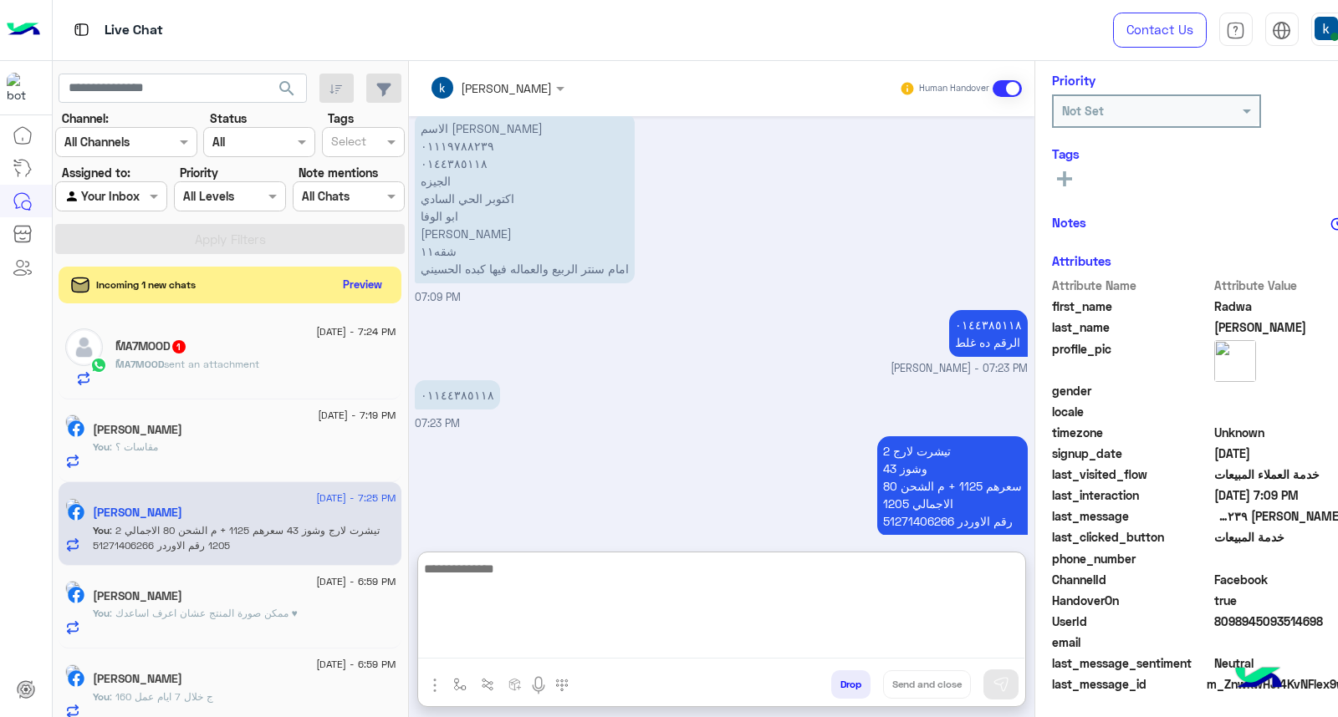
click at [1252, 625] on span "8098945093514698" at bounding box center [1294, 622] width 160 height 18
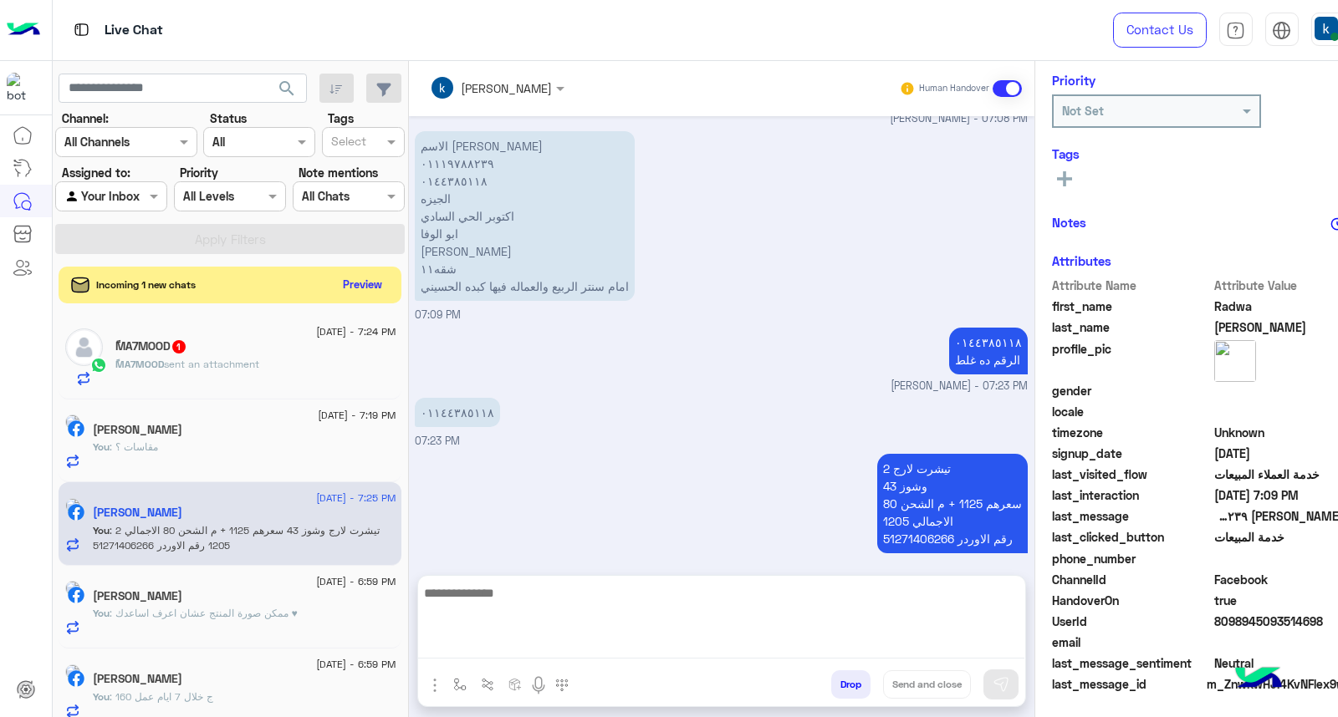
click at [1252, 625] on span "8098945093514698" at bounding box center [1294, 622] width 160 height 18
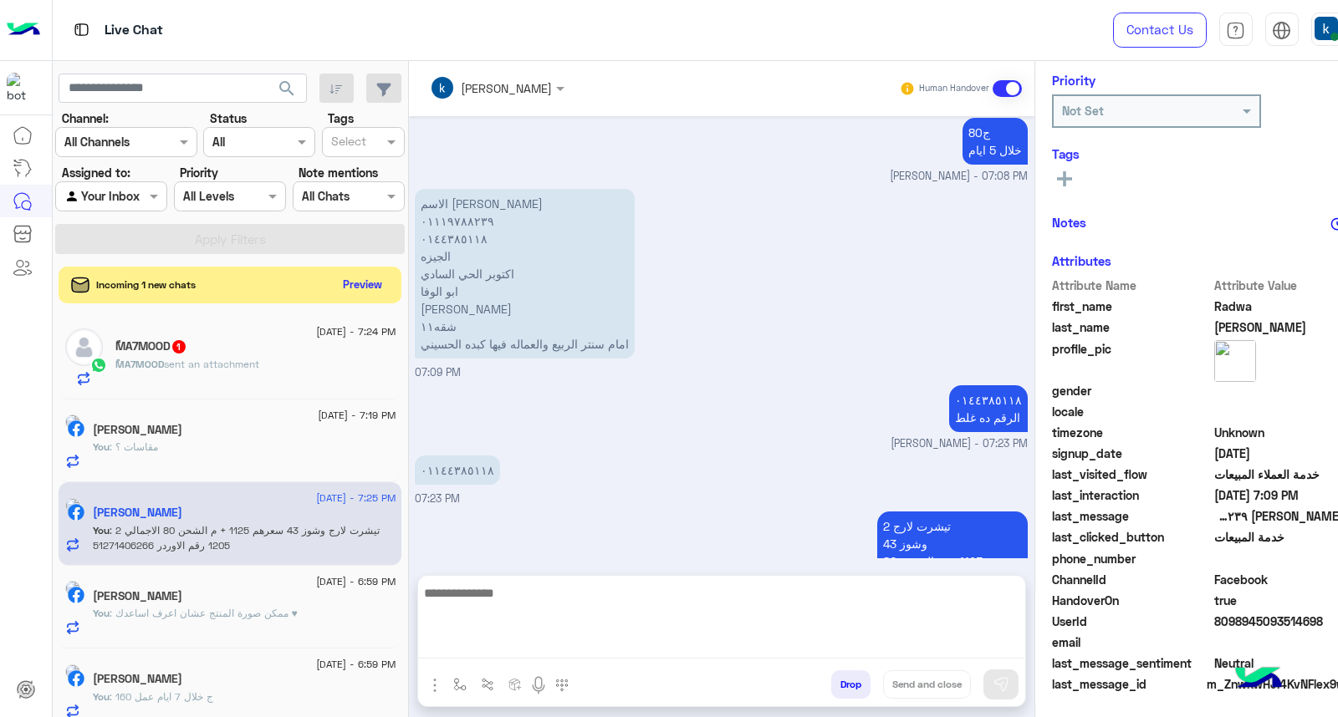
copy span "8098945093514698"
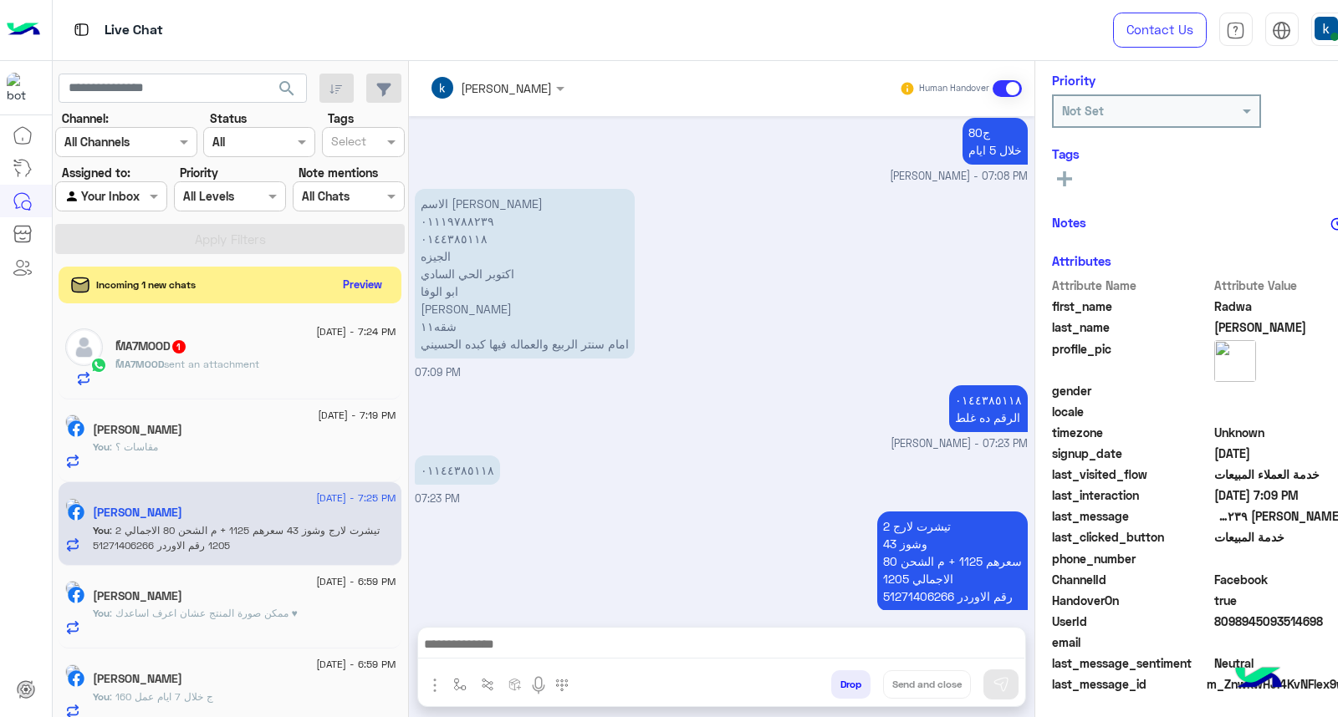
click at [957, 537] on p "2 تيشرت لارج وشوز 43 سعرهم 1125 + م الشحن 80 الاجمالي 1205 رقم الاوردر 51271406…" at bounding box center [952, 561] width 150 height 99
click at [304, 339] on div "ًMA7MOOD 1" at bounding box center [255, 348] width 280 height 18
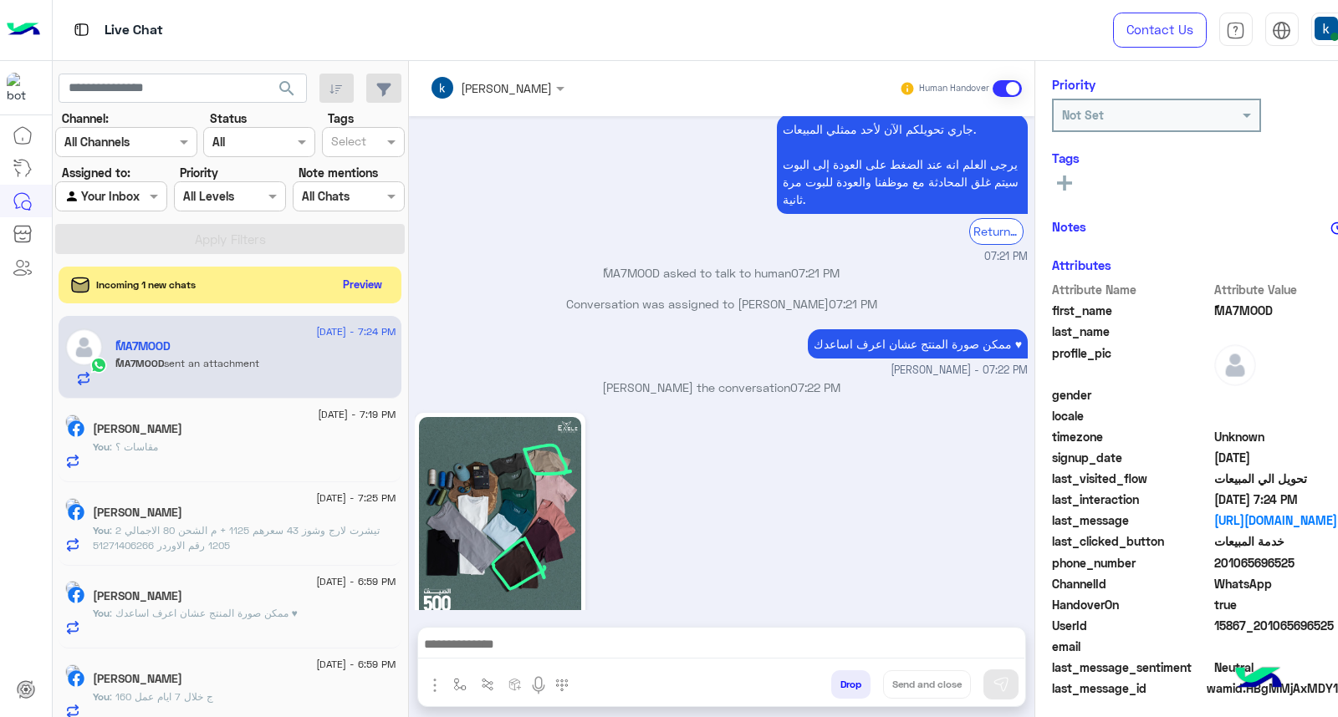
scroll to position [251, 0]
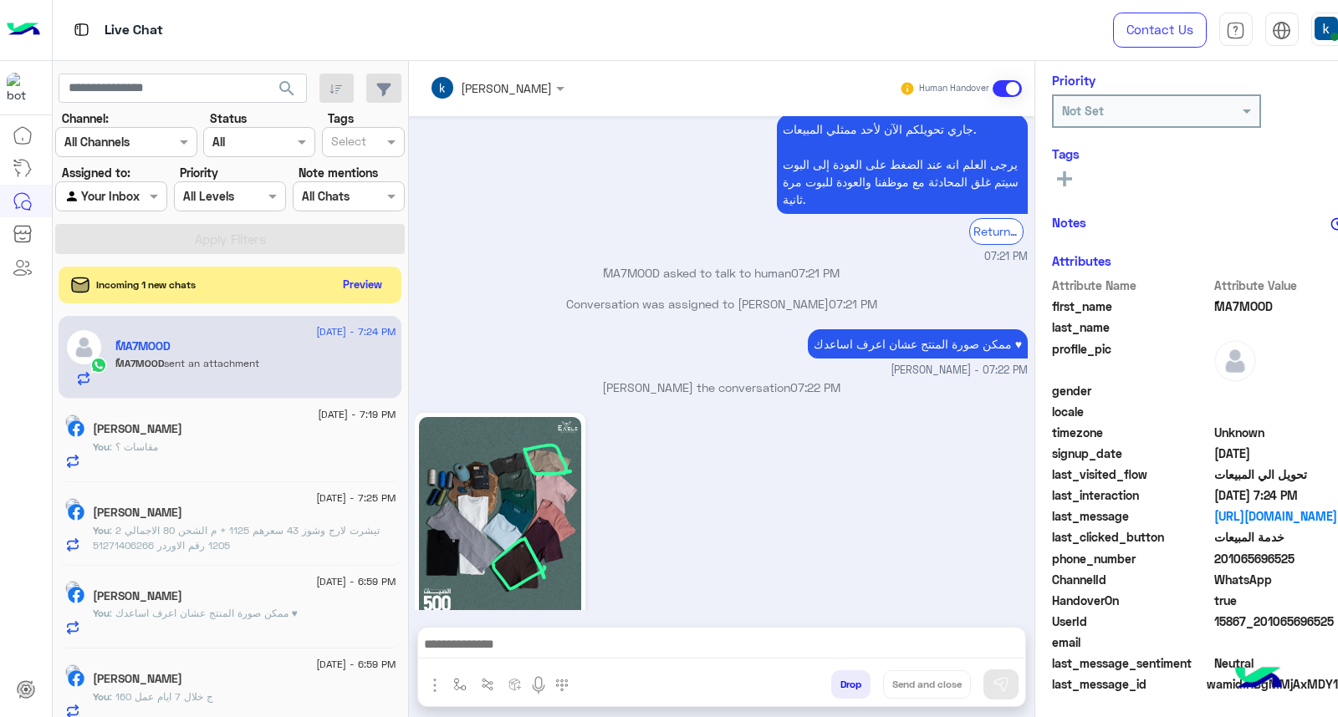
click at [506, 634] on textarea at bounding box center [721, 646] width 607 height 25
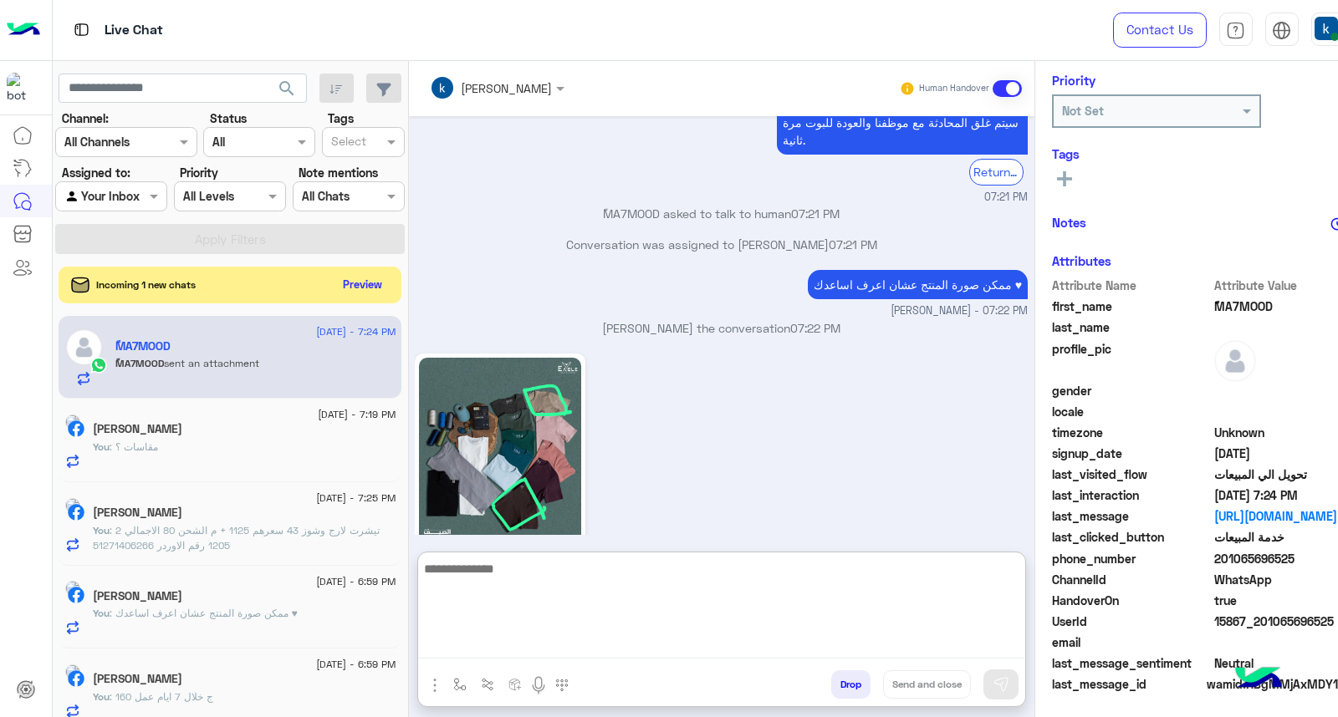
scroll to position [1714, 0]
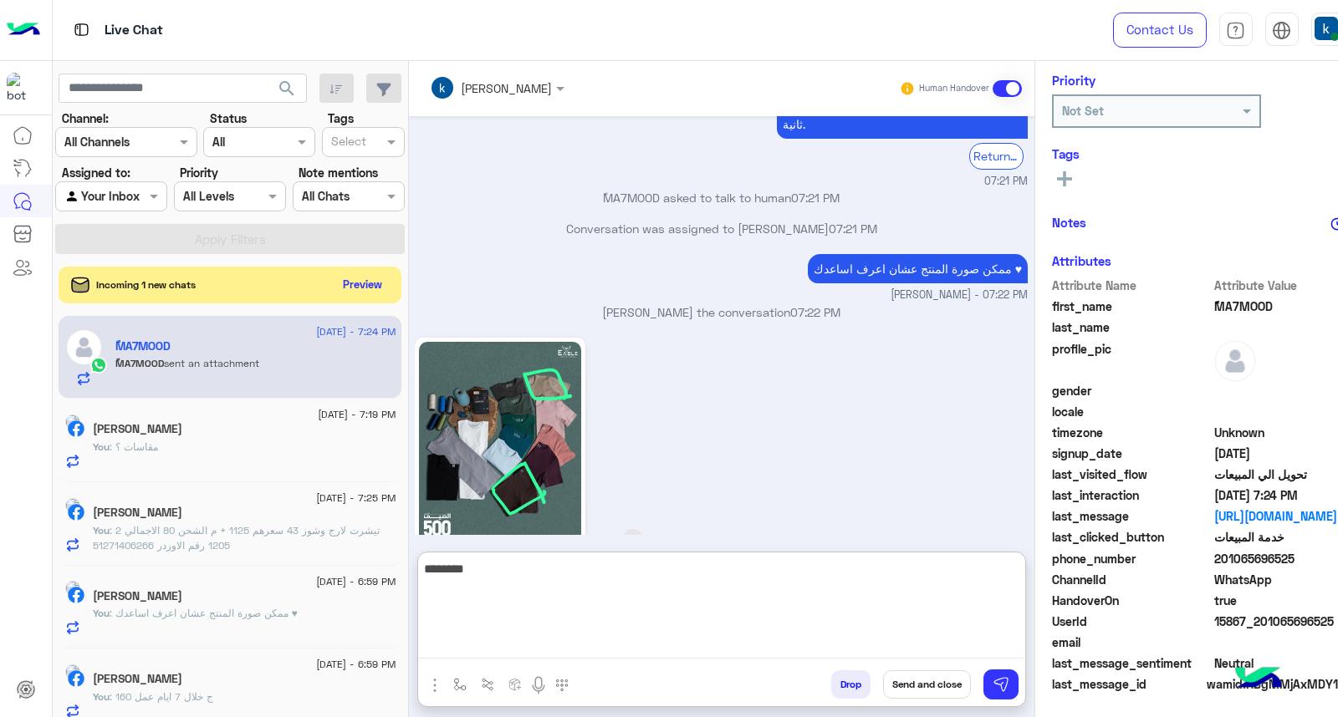
type textarea "*********"
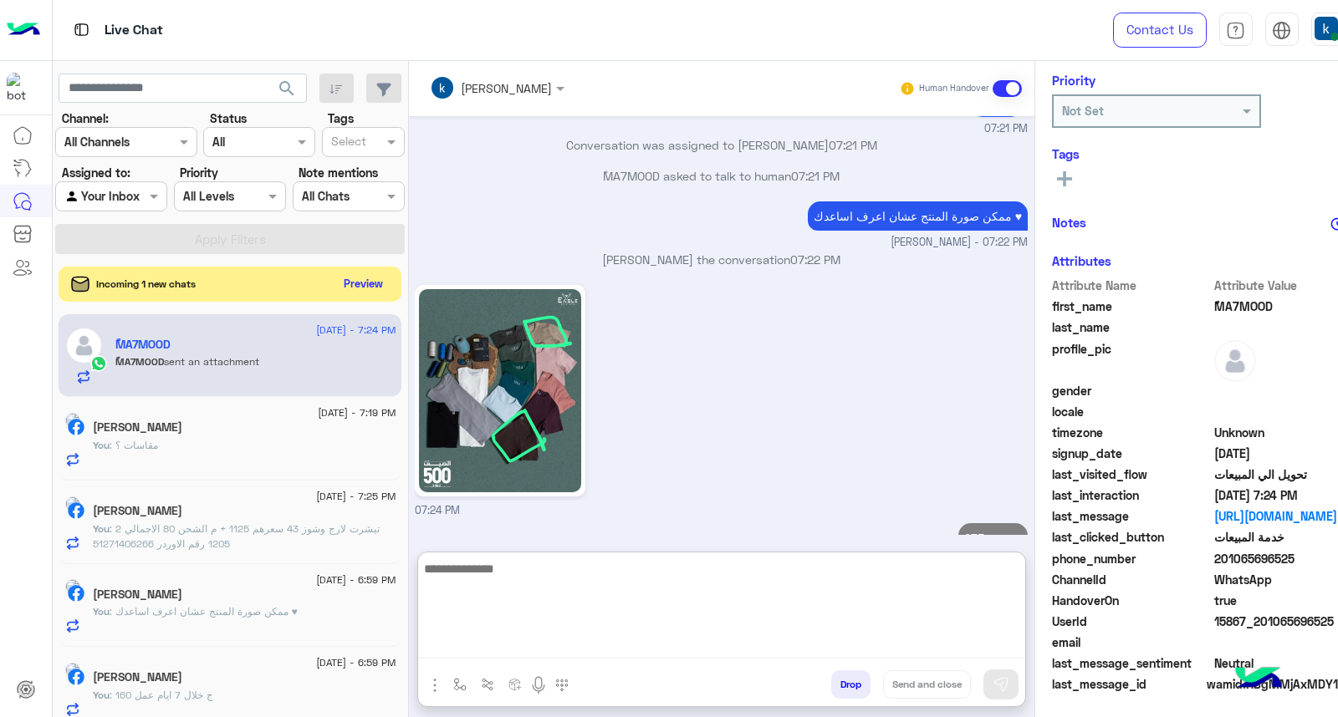
click at [373, 288] on button "Preview" at bounding box center [363, 284] width 52 height 23
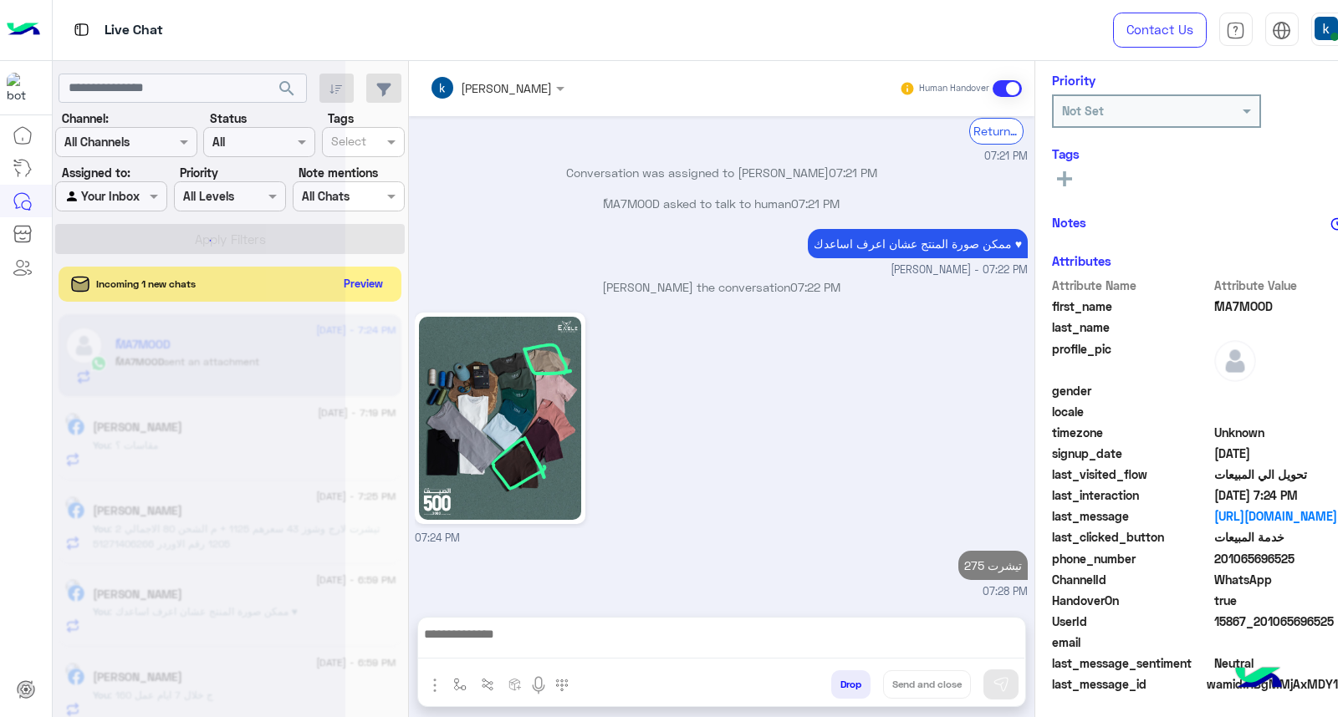
scroll to position [1691, 0]
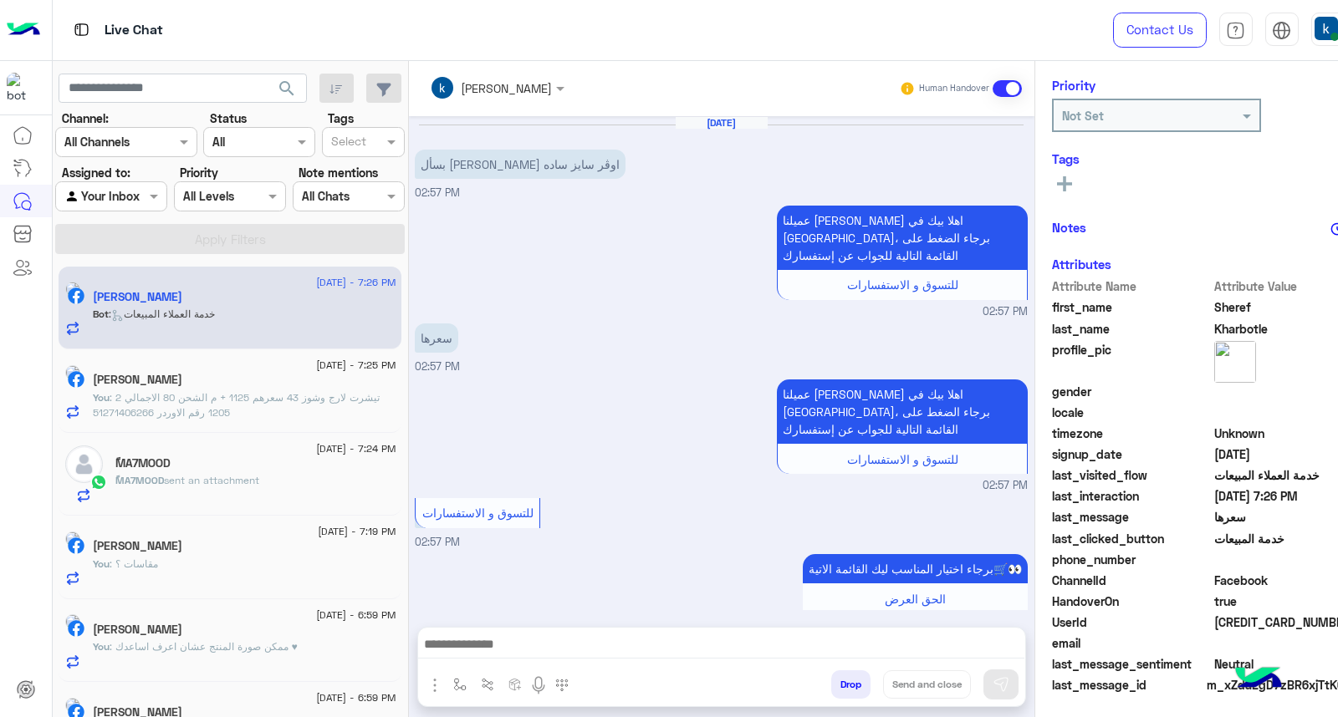
scroll to position [1232, 0]
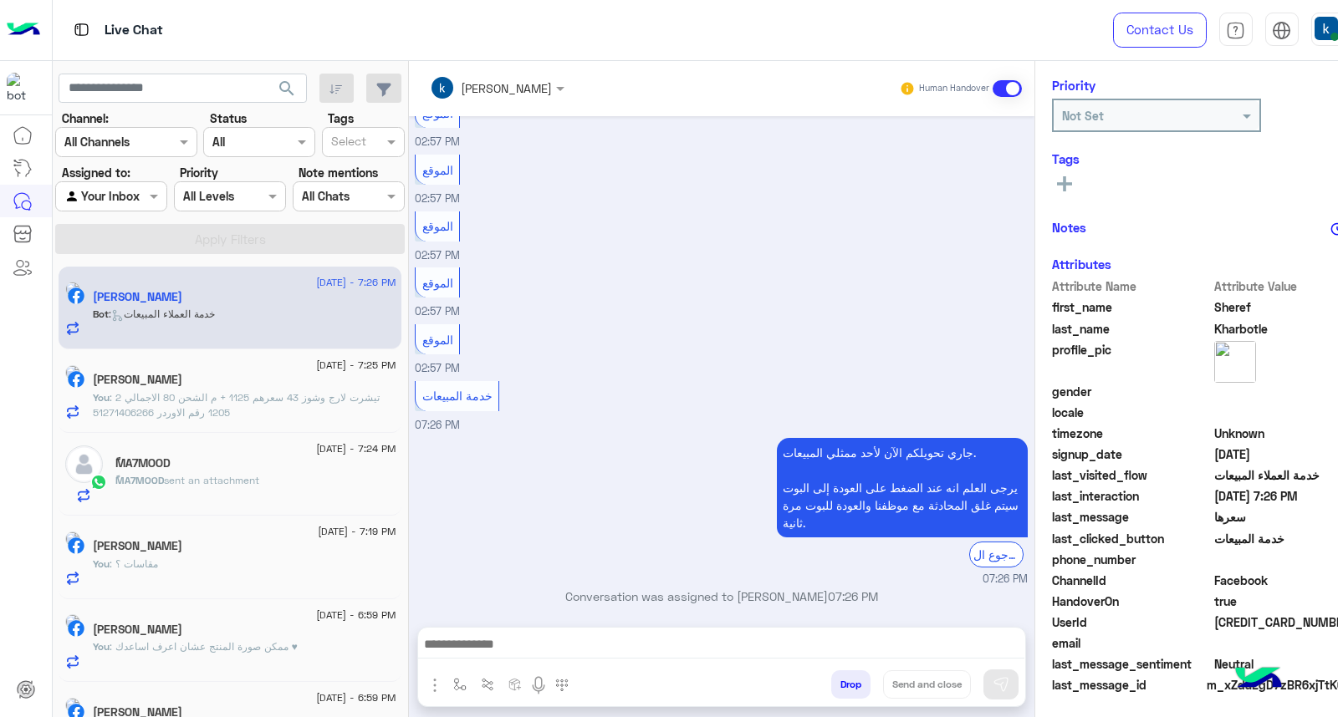
click at [468, 641] on textarea at bounding box center [721, 646] width 607 height 25
paste textarea "**********"
type textarea "**********"
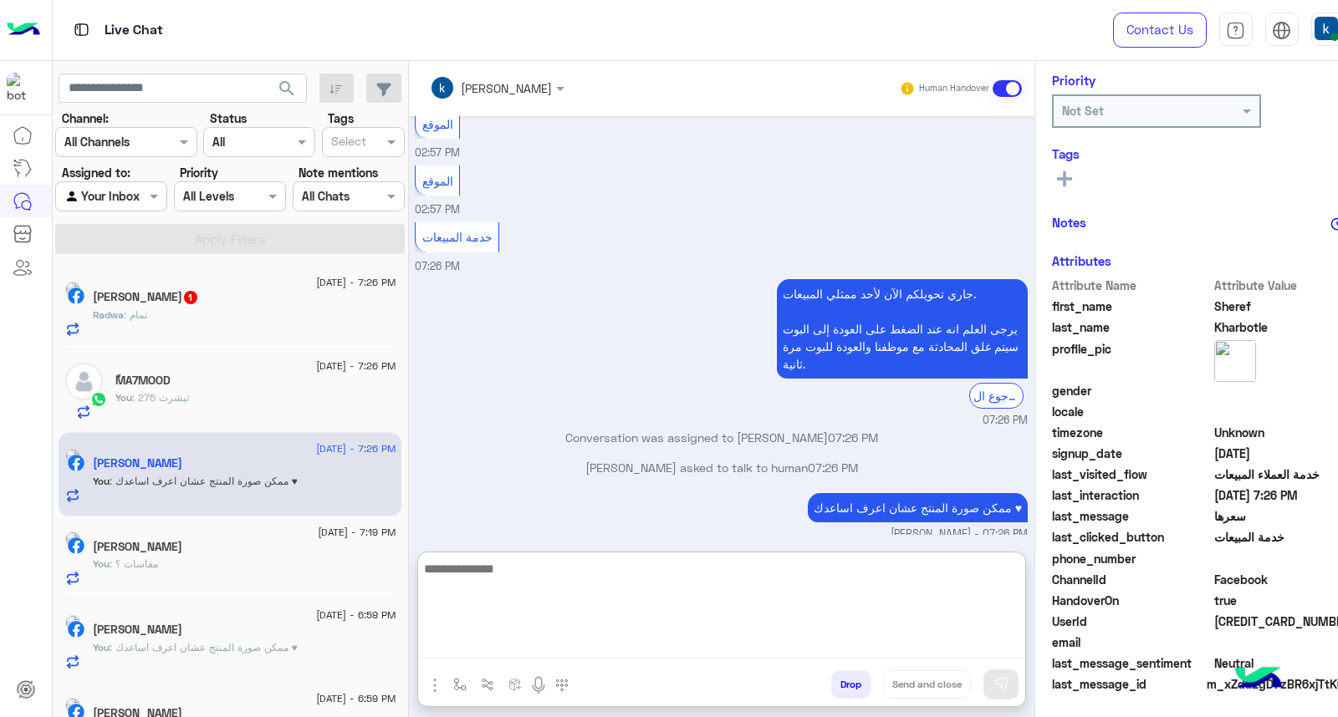
scroll to position [1446, 0]
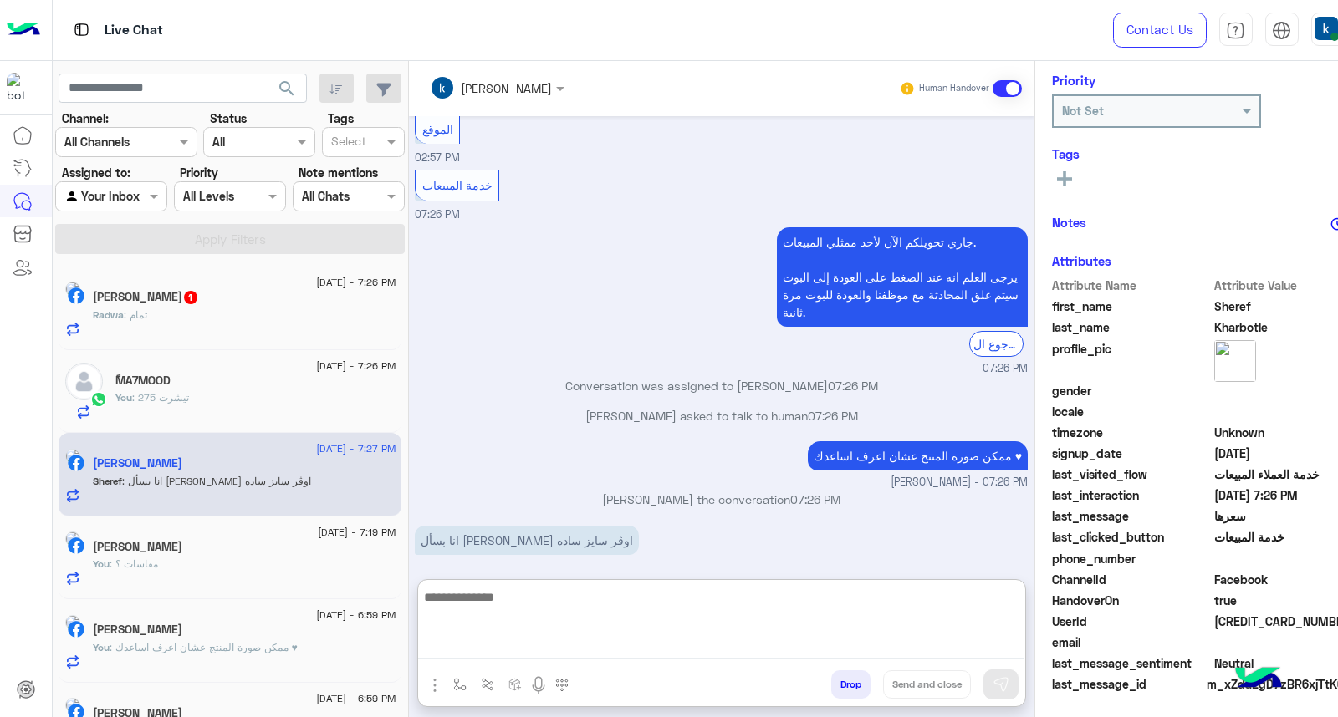
paste textarea "**********"
type textarea "**********"
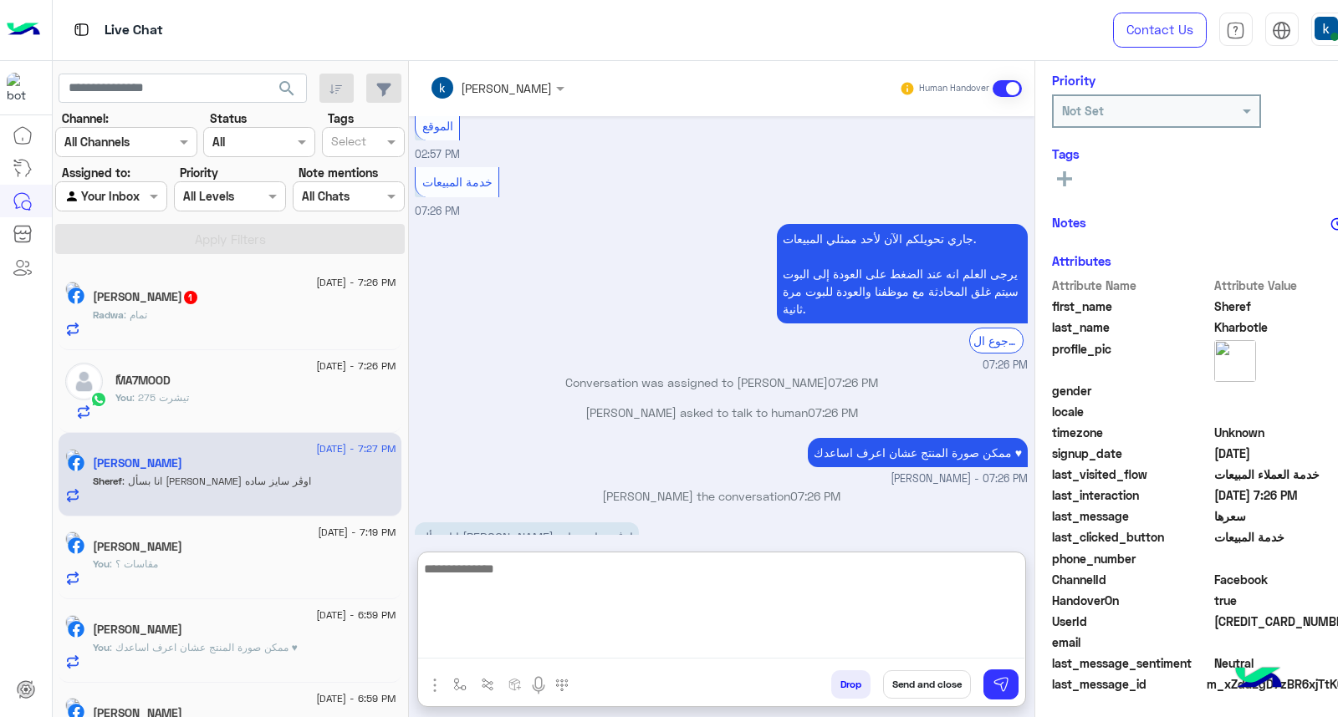
scroll to position [1500, 0]
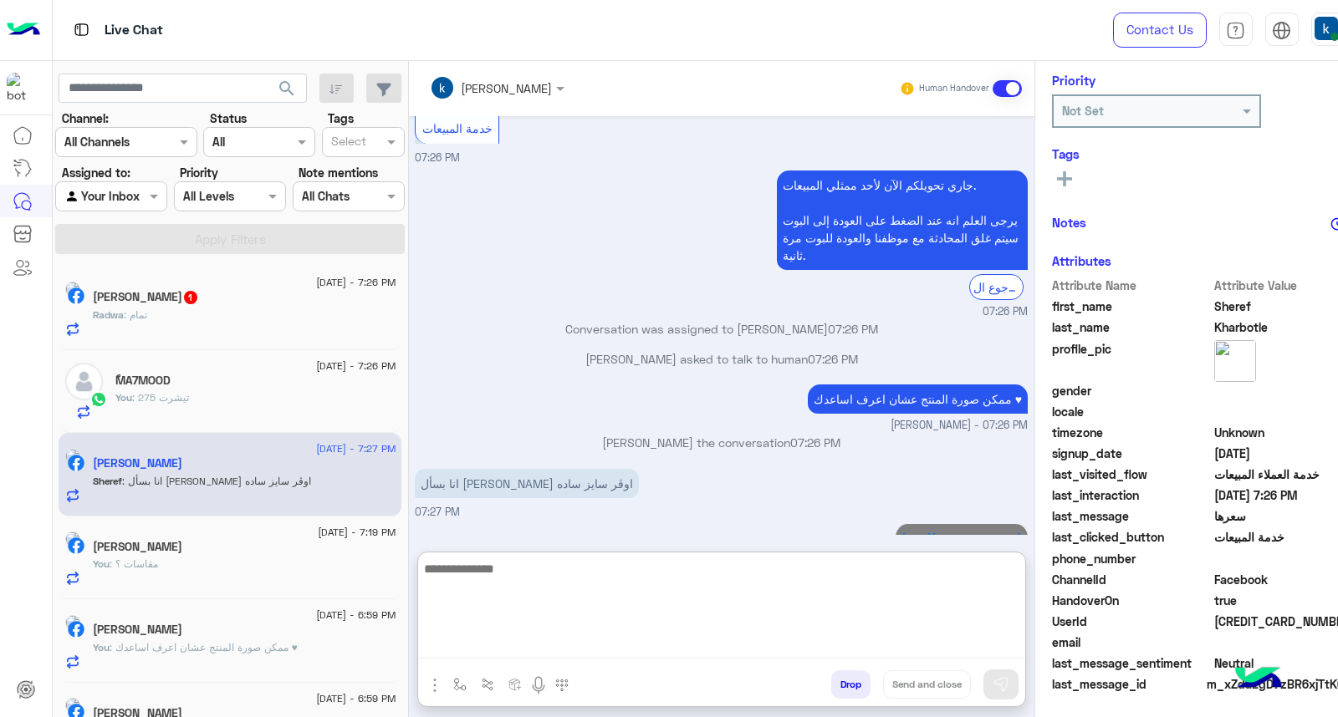
click at [202, 330] on div "Radwa : تمام" at bounding box center [244, 322] width 303 height 29
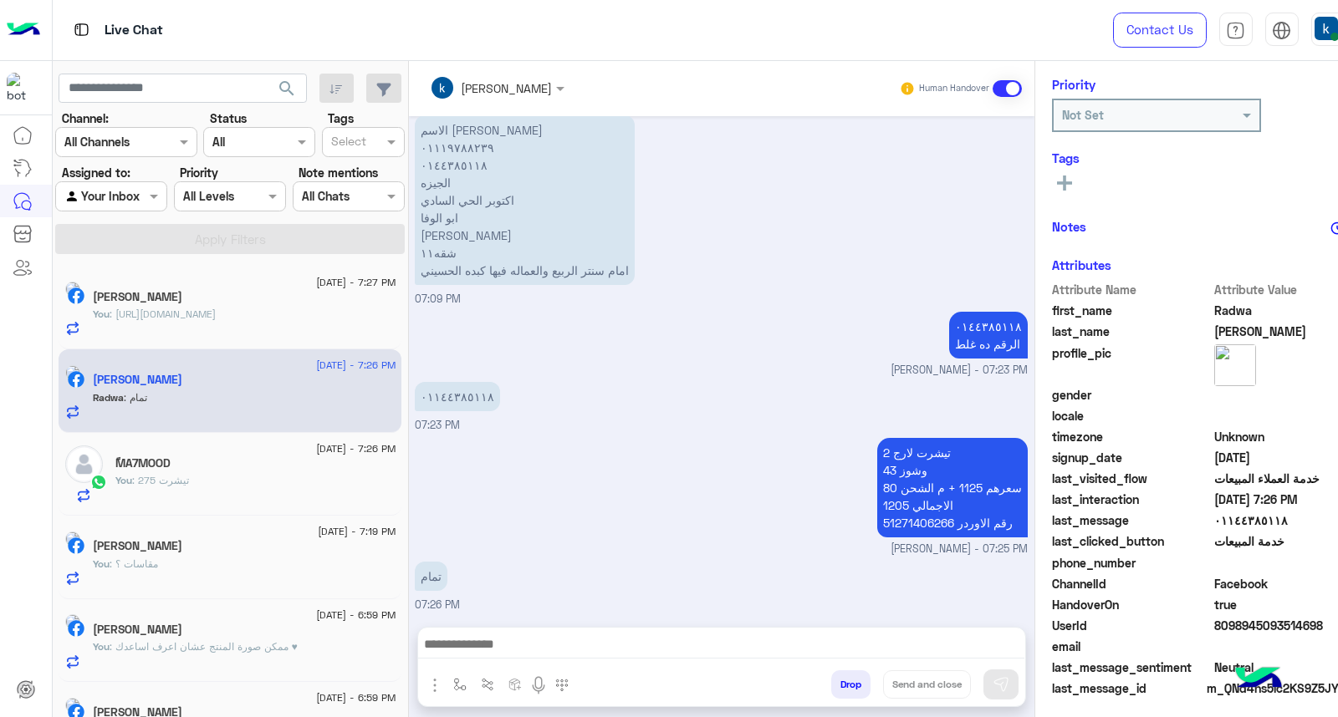
scroll to position [251, 0]
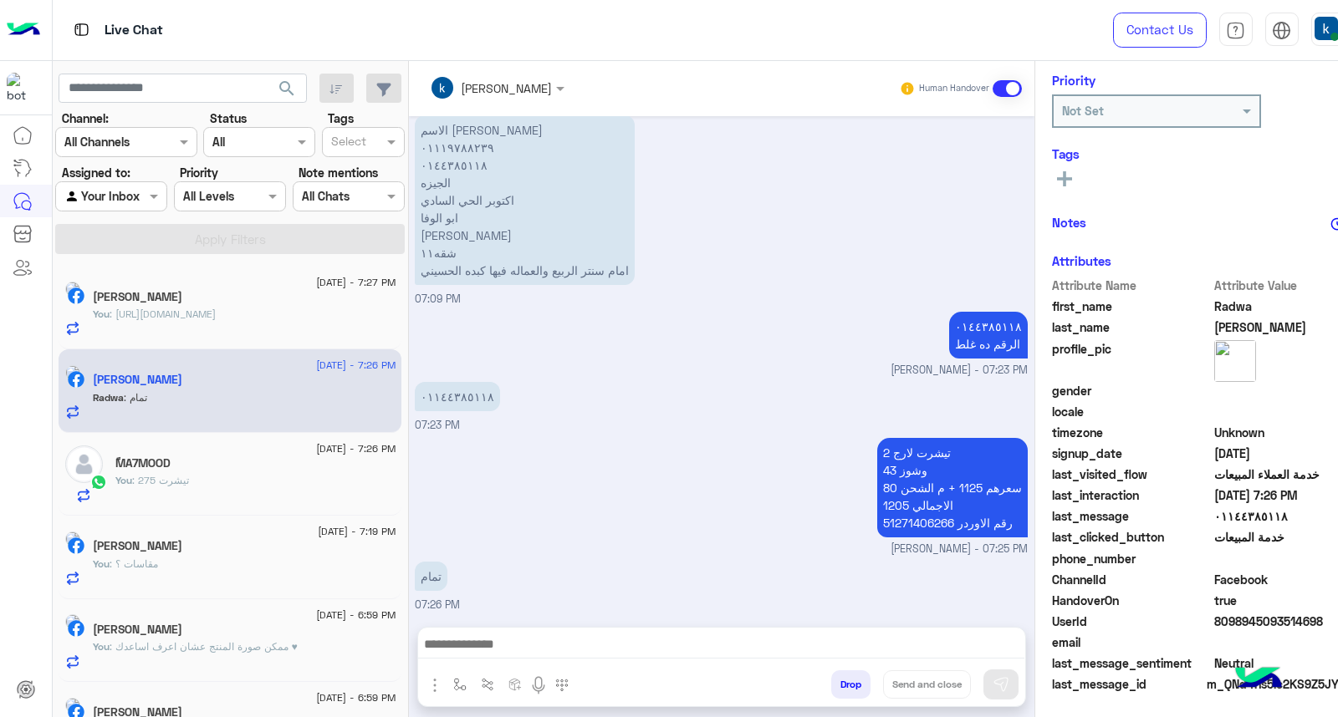
click at [839, 681] on button "Drop" at bounding box center [850, 685] width 39 height 28
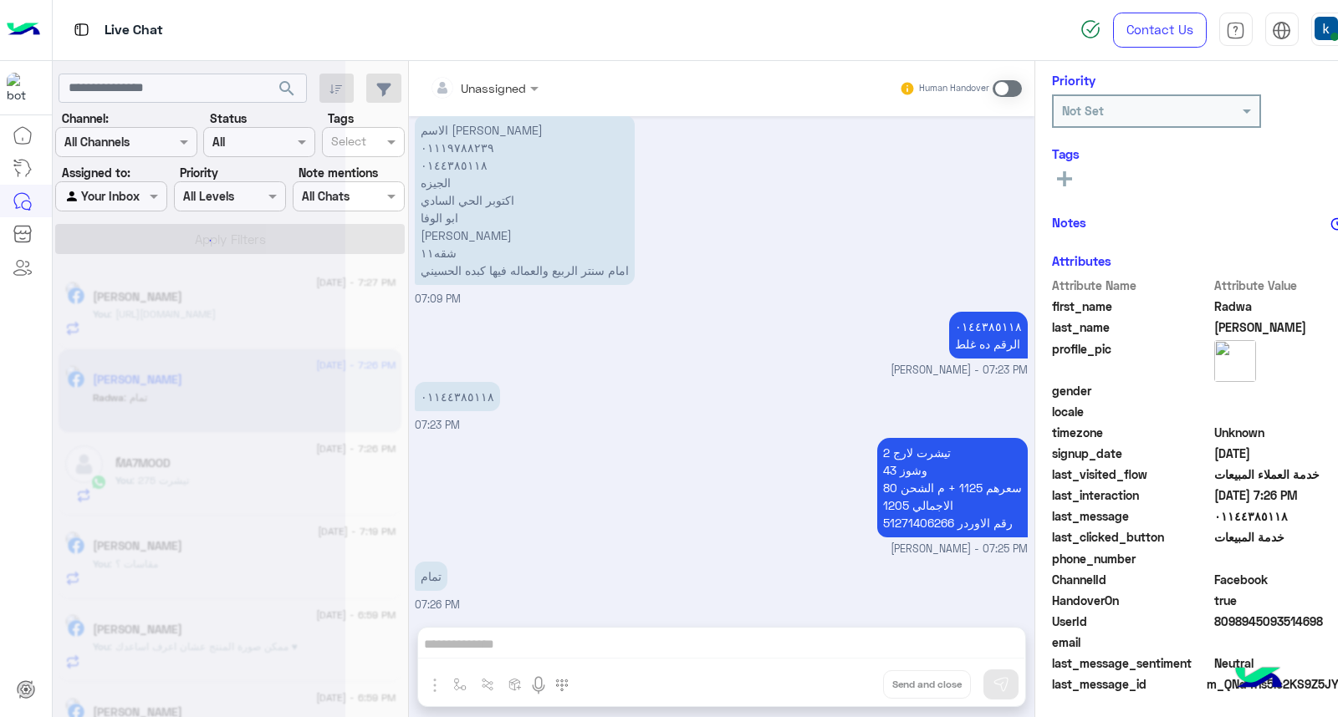
scroll to position [1468, 0]
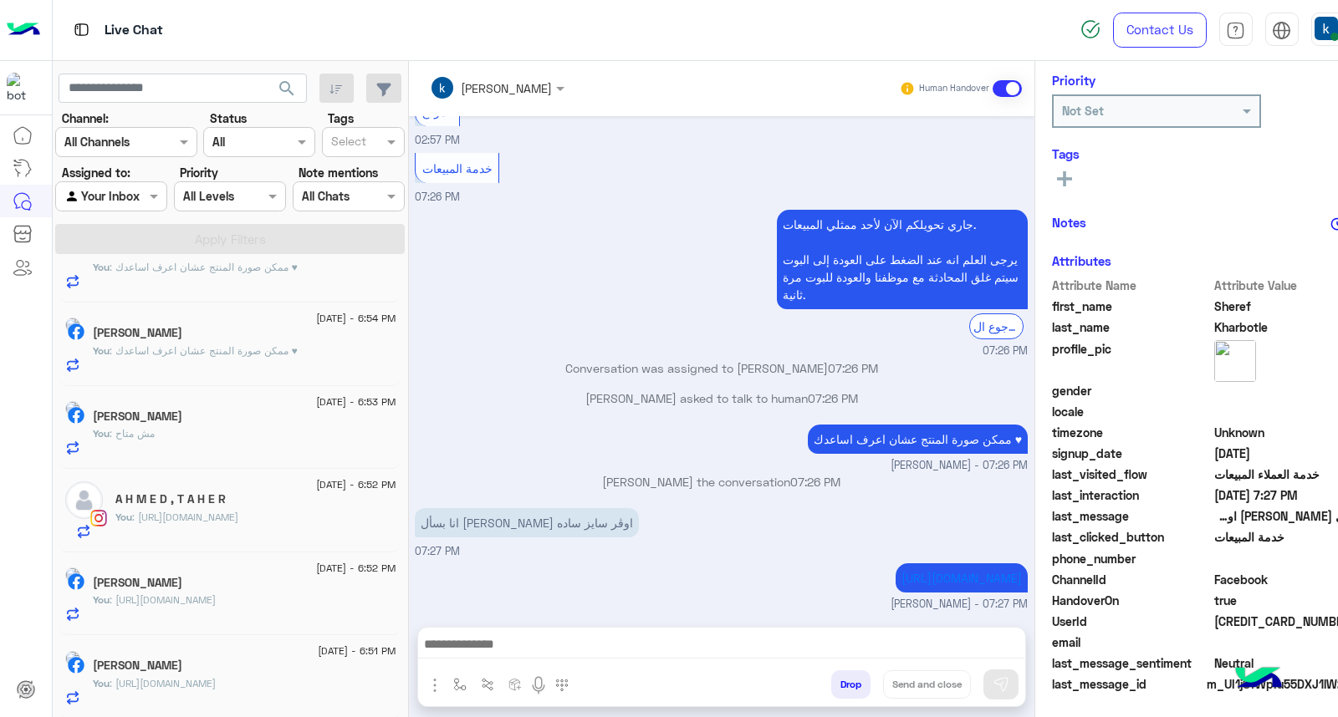
scroll to position [1214, 0]
click at [202, 659] on div "Mostafa Atef" at bounding box center [244, 666] width 303 height 18
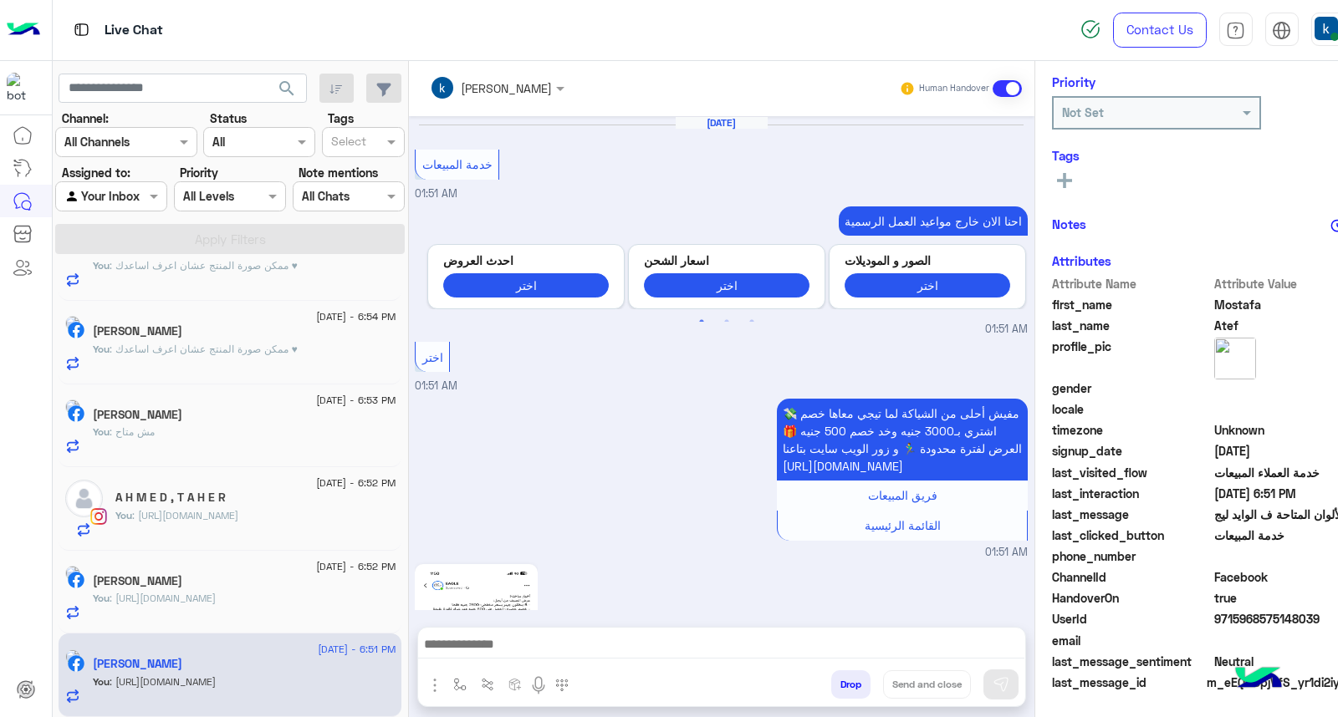
scroll to position [247, 0]
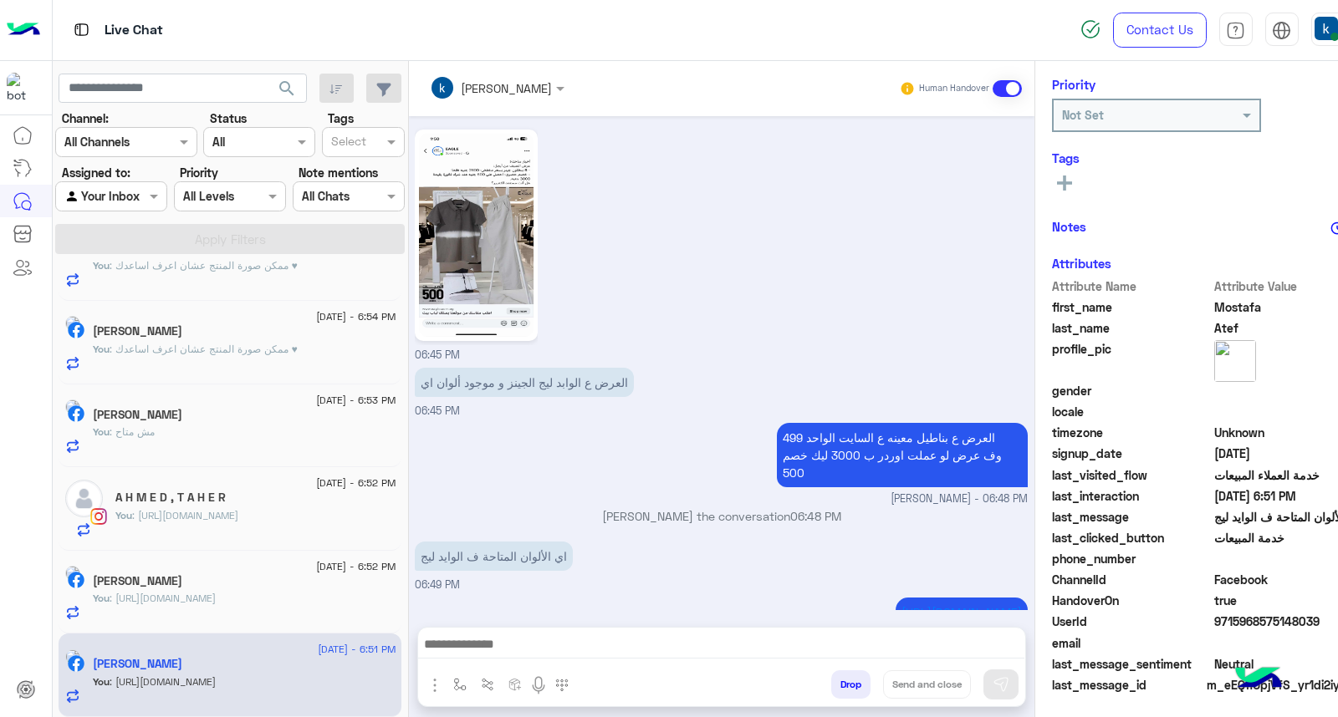
click at [848, 682] on button "Drop" at bounding box center [850, 685] width 39 height 28
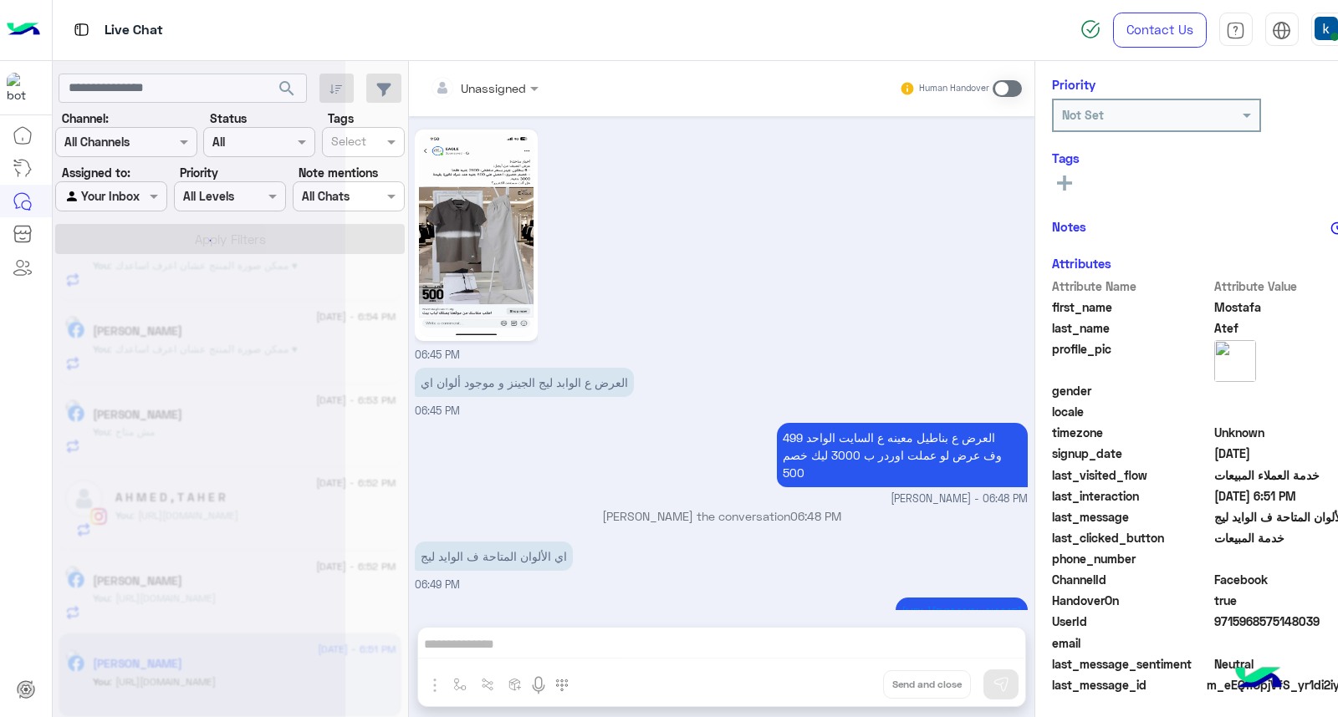
scroll to position [1578, 0]
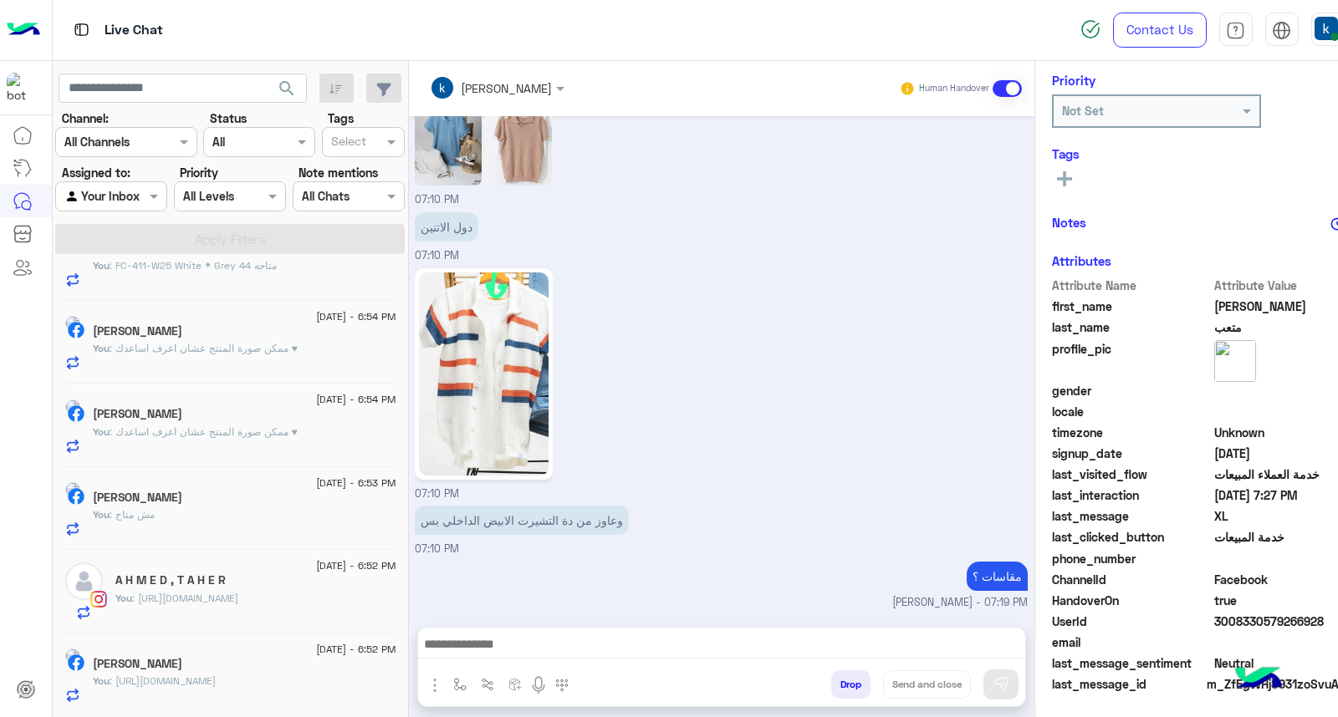
scroll to position [251, 0]
click at [216, 674] on p "You : https://eagle.com.eg/products/tank-top-tnk-125-s25?_pos=1&_psq=tan&_ss=e&…" at bounding box center [154, 681] width 123 height 15
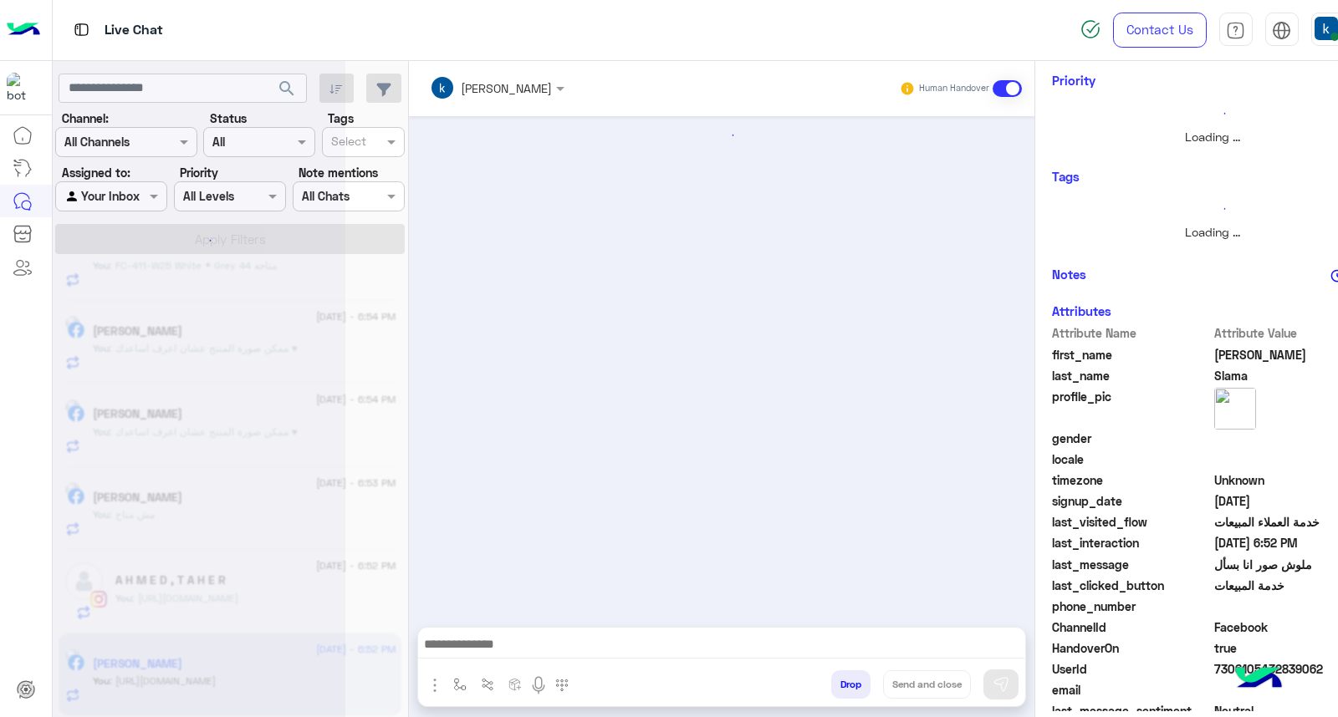
scroll to position [247, 0]
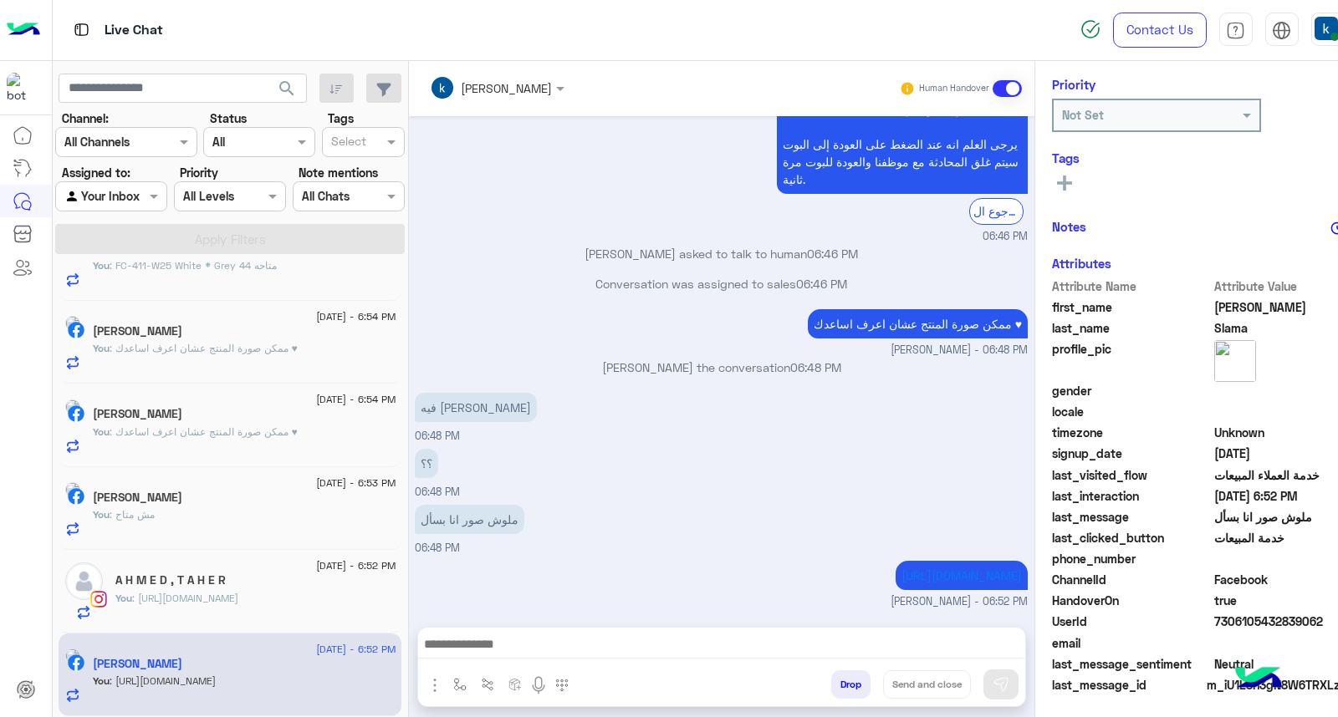
click at [844, 683] on button "Drop" at bounding box center [850, 685] width 39 height 28
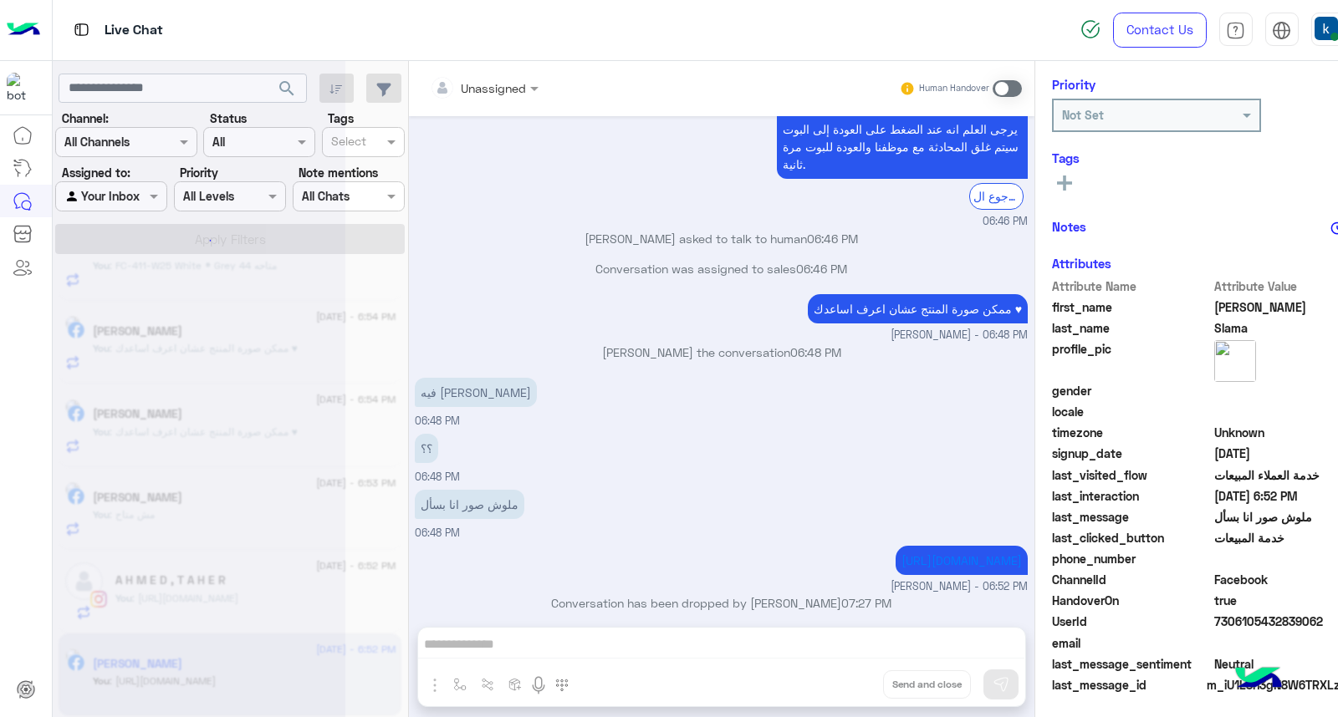
scroll to position [1126, 0]
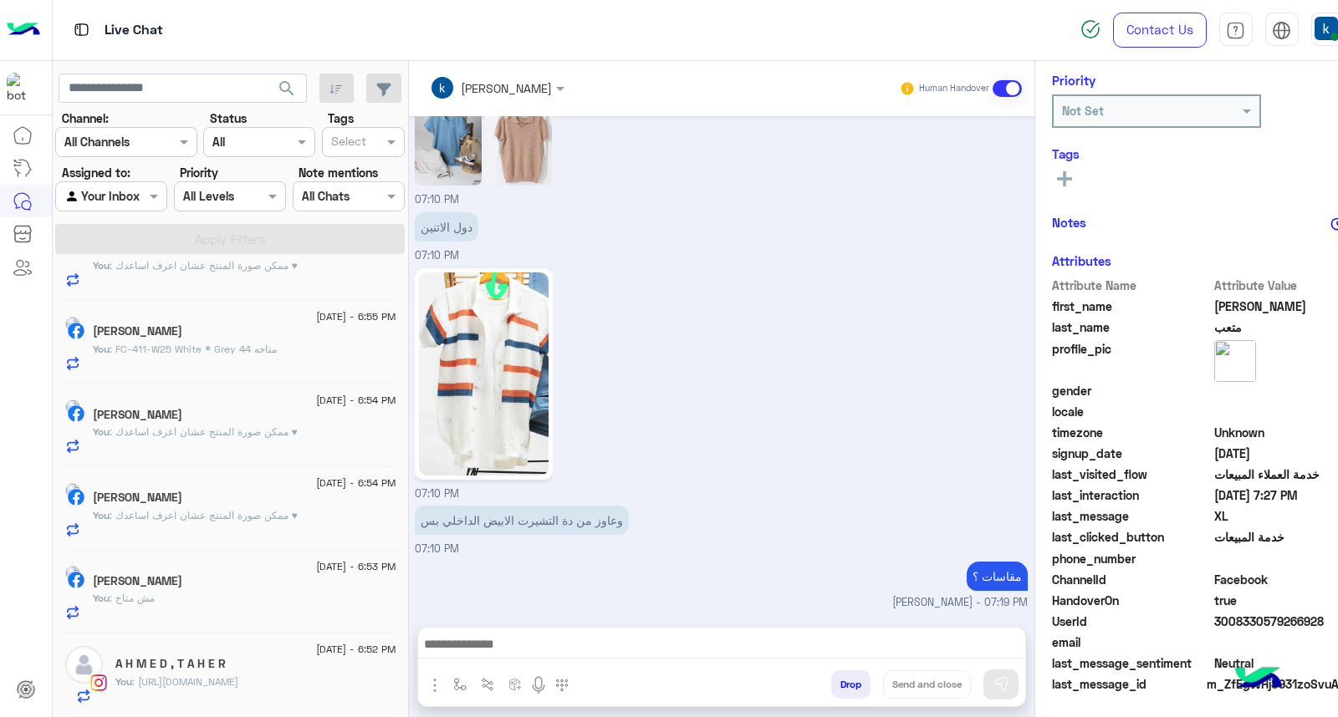
click at [231, 671] on div "A H M E D , T A H E R" at bounding box center [255, 666] width 280 height 18
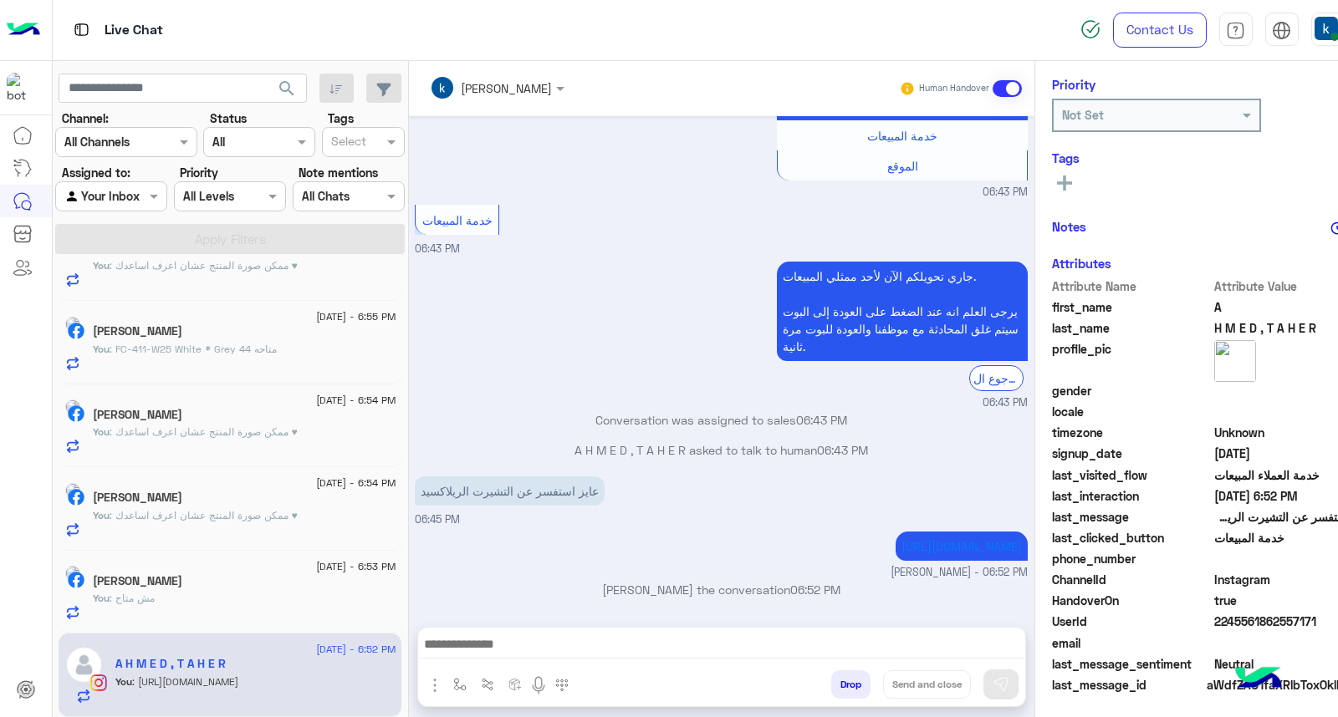
click at [856, 687] on button "Drop" at bounding box center [850, 685] width 39 height 28
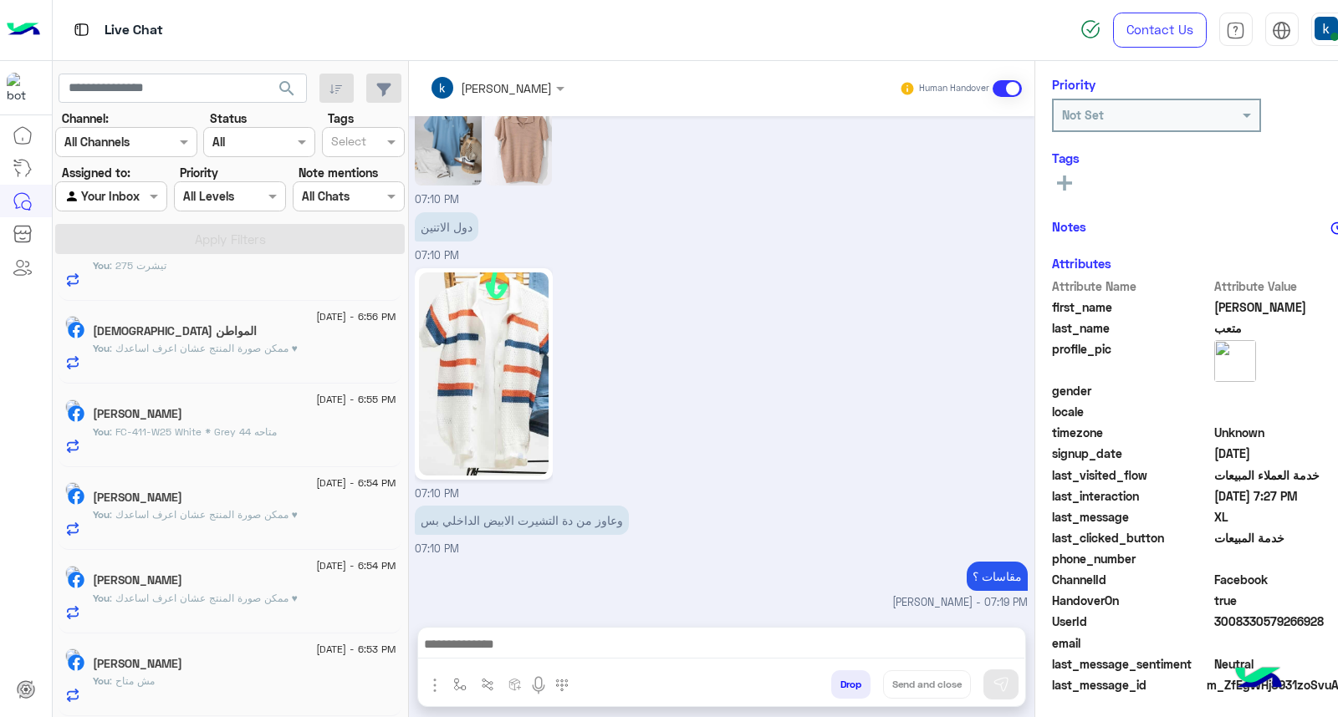
click at [182, 671] on h5 "Ramez Alshafei" at bounding box center [137, 664] width 89 height 14
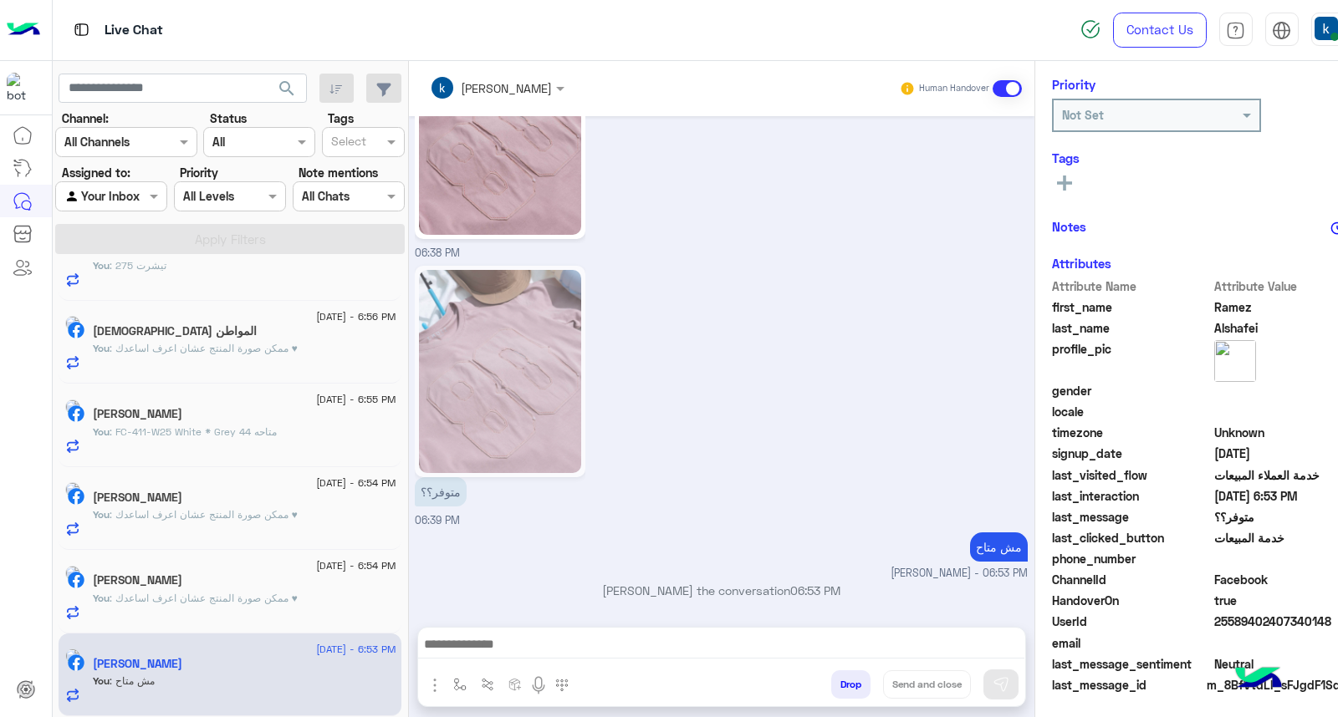
click at [849, 686] on button "Drop" at bounding box center [850, 685] width 39 height 28
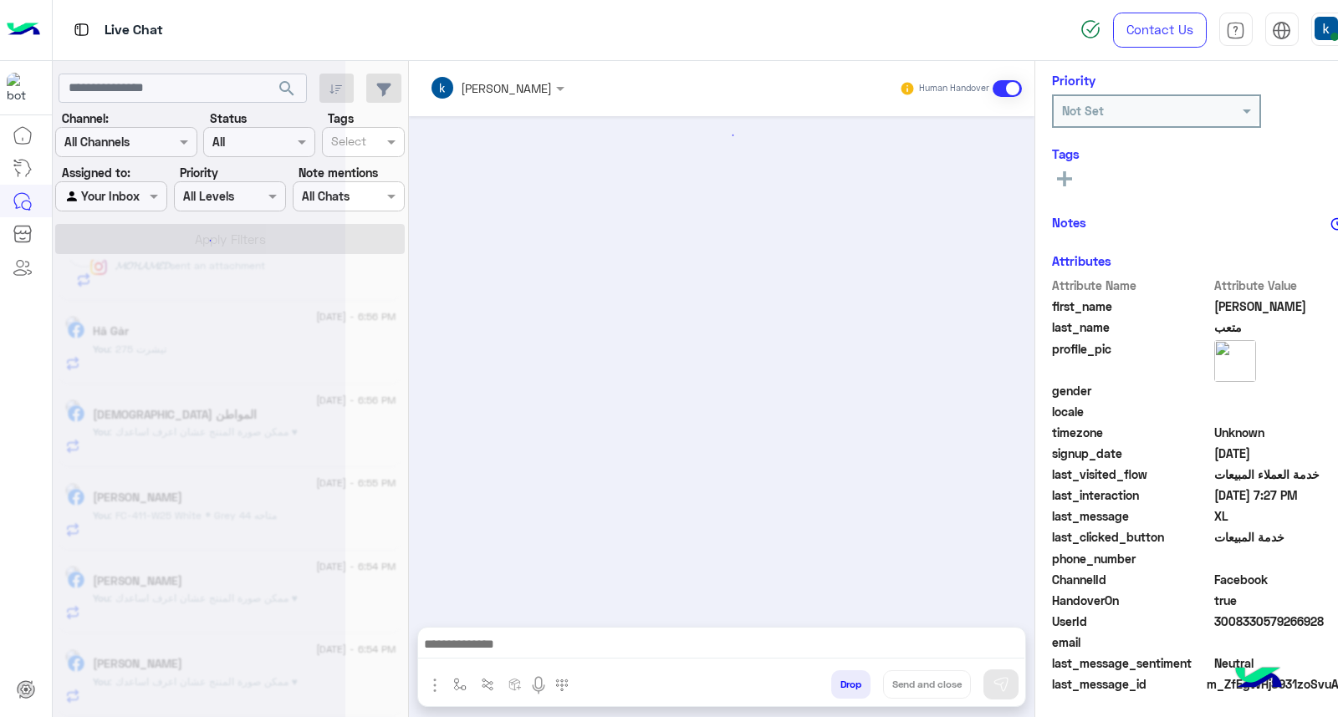
click at [207, 676] on div at bounding box center [199, 365] width 293 height 717
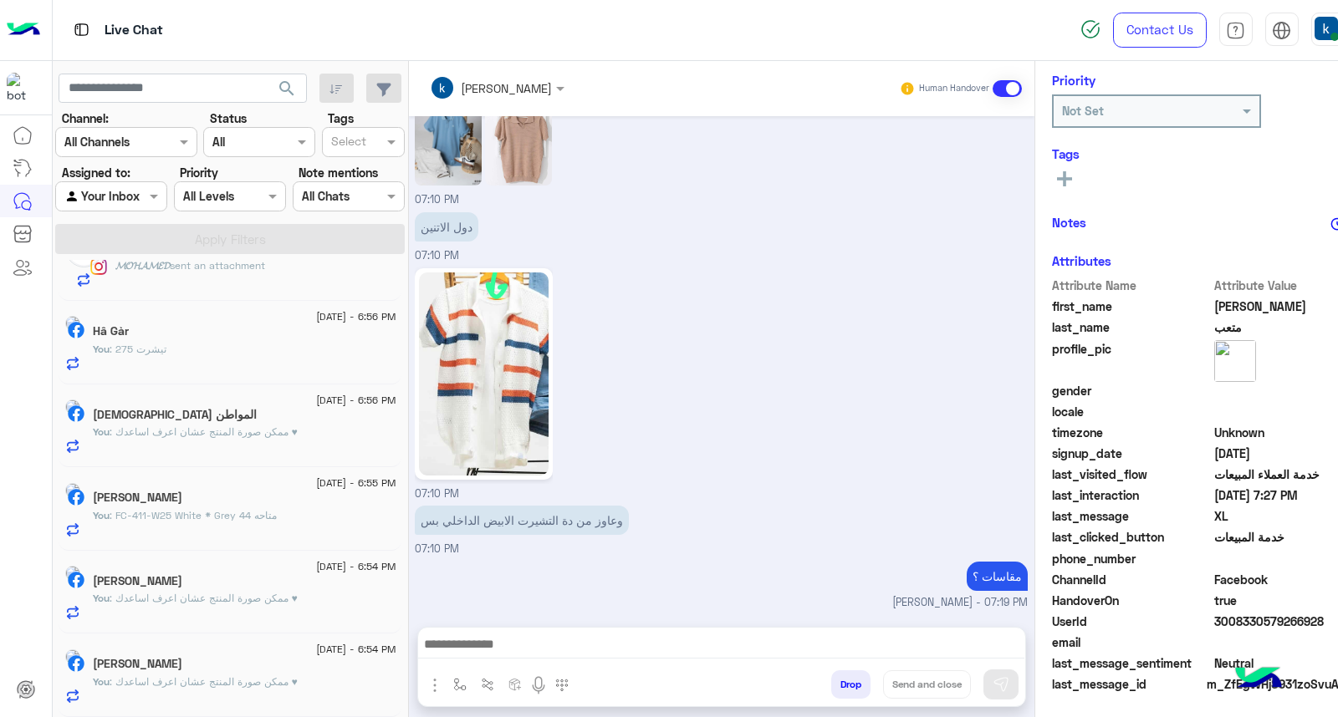
click at [207, 673] on div "[PERSON_NAME]" at bounding box center [244, 666] width 303 height 18
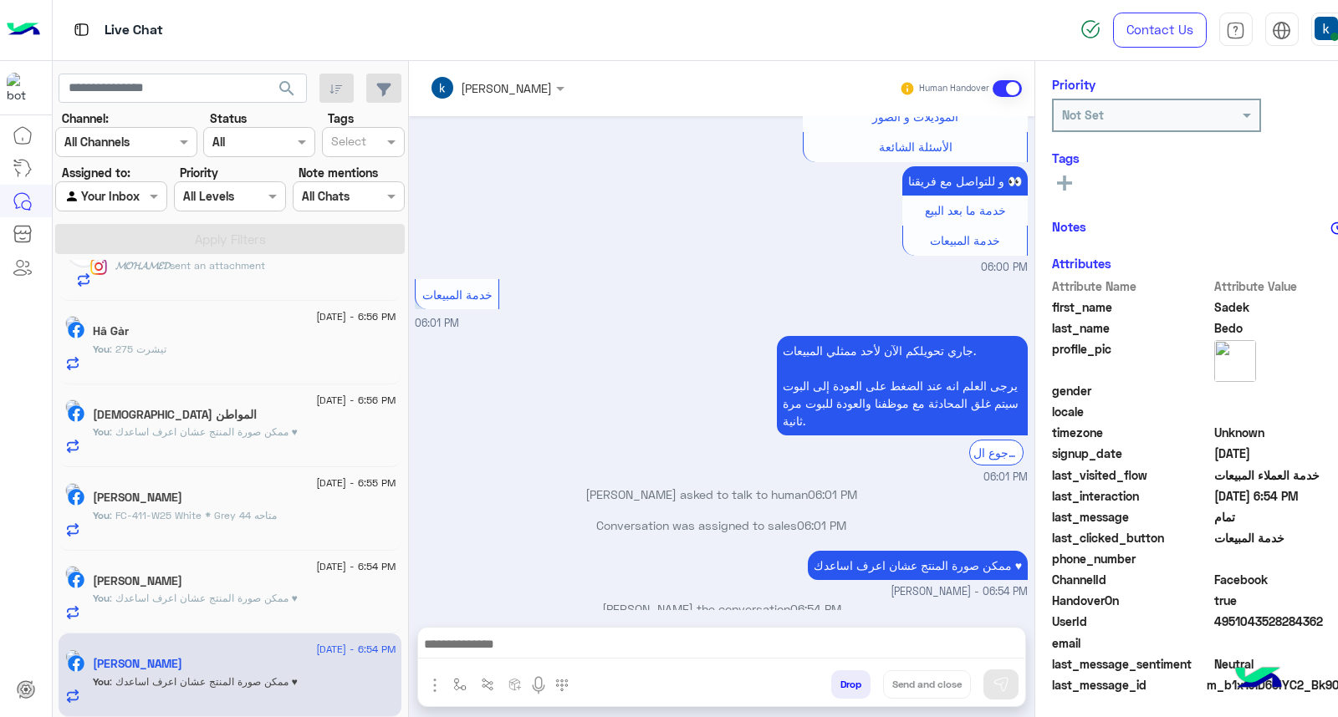
click at [854, 681] on button "Drop" at bounding box center [850, 685] width 39 height 28
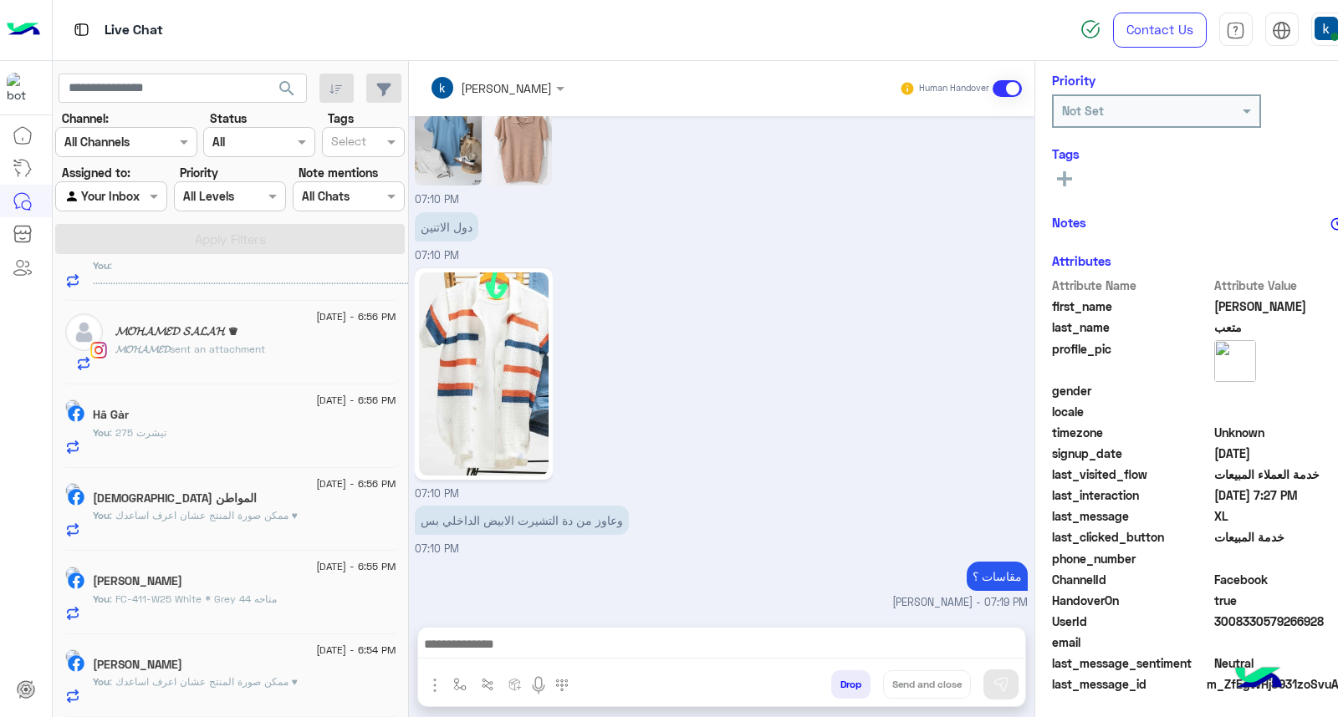
click at [257, 660] on div "Mahmoud El-Lamey" at bounding box center [244, 667] width 303 height 18
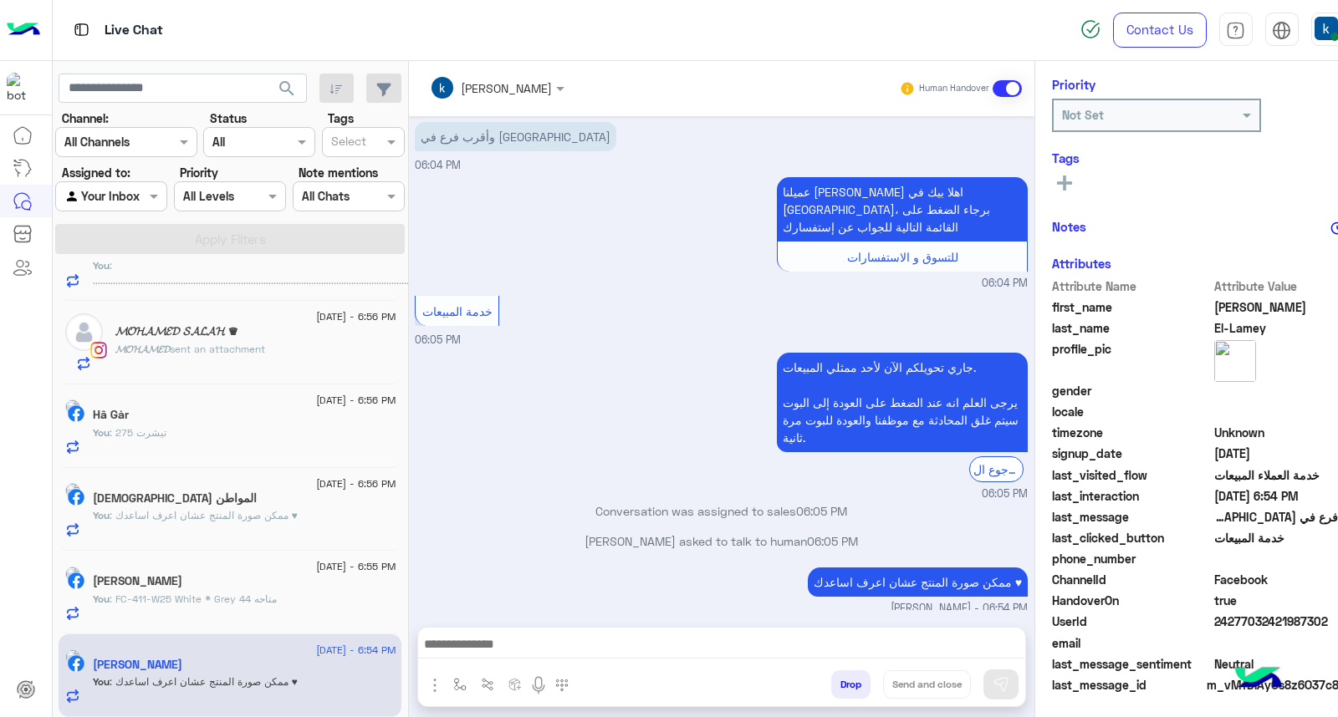
click at [832, 687] on button "Drop" at bounding box center [850, 685] width 39 height 28
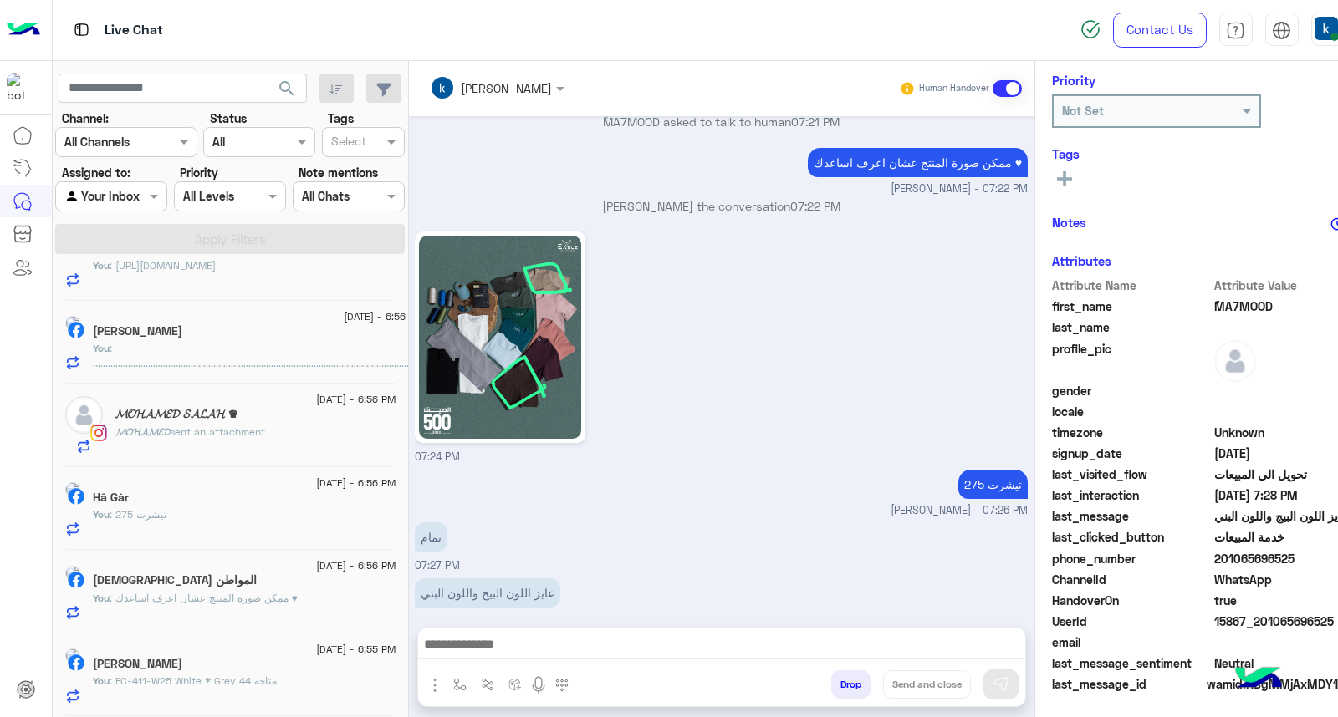
click at [243, 671] on div "Nadeen Elbaz" at bounding box center [244, 666] width 303 height 18
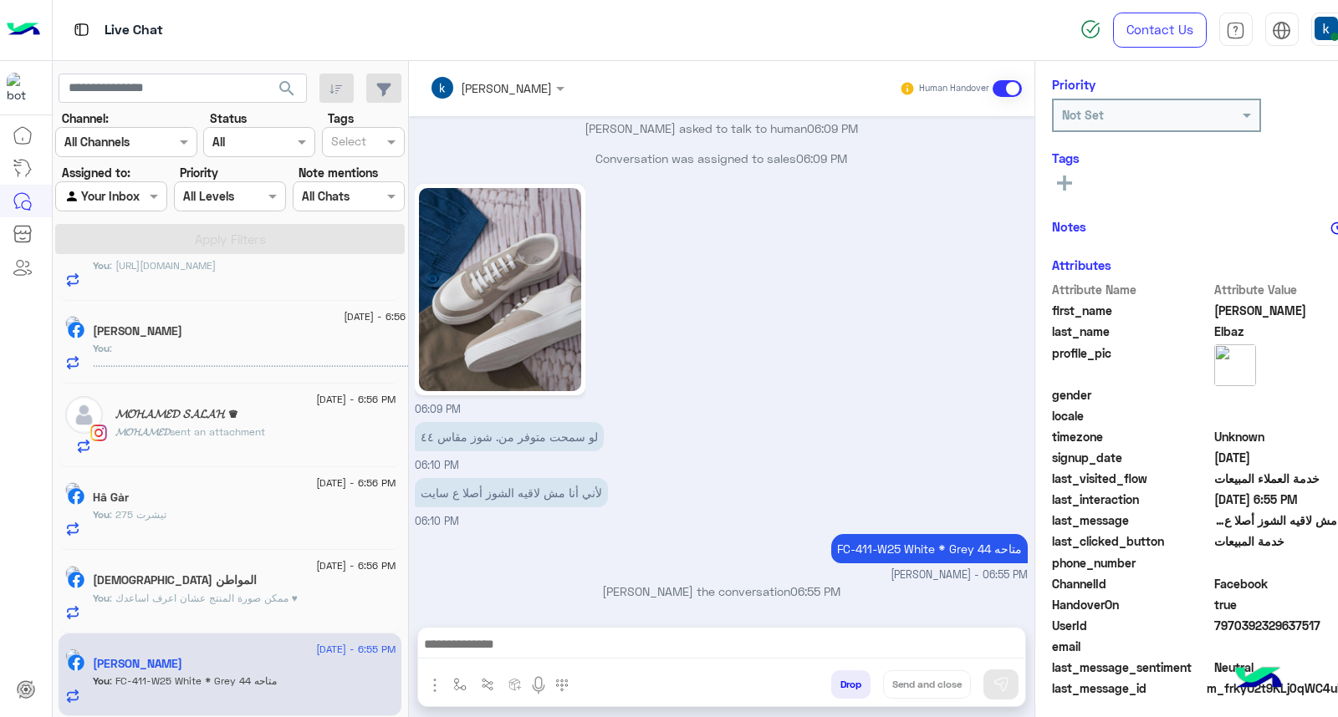
click at [851, 680] on button "Drop" at bounding box center [850, 685] width 39 height 28
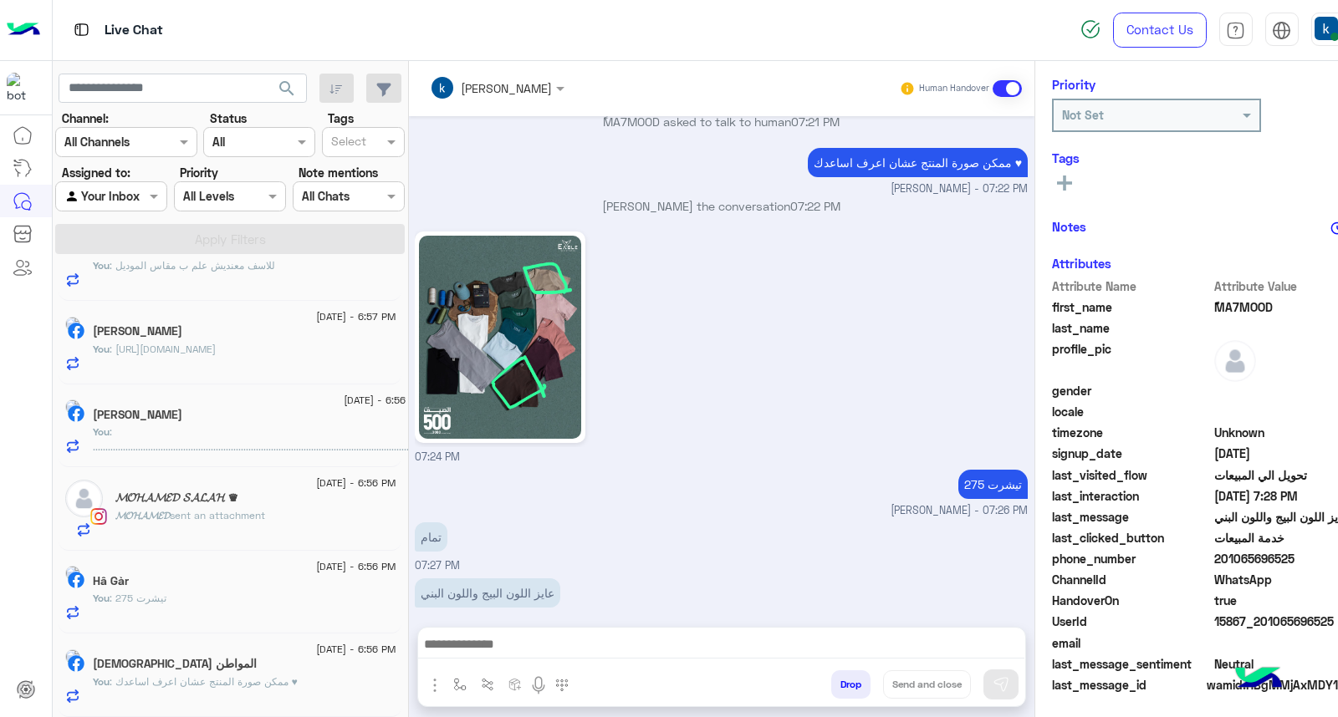
click at [242, 670] on div "المواطن مصري" at bounding box center [244, 666] width 303 height 18
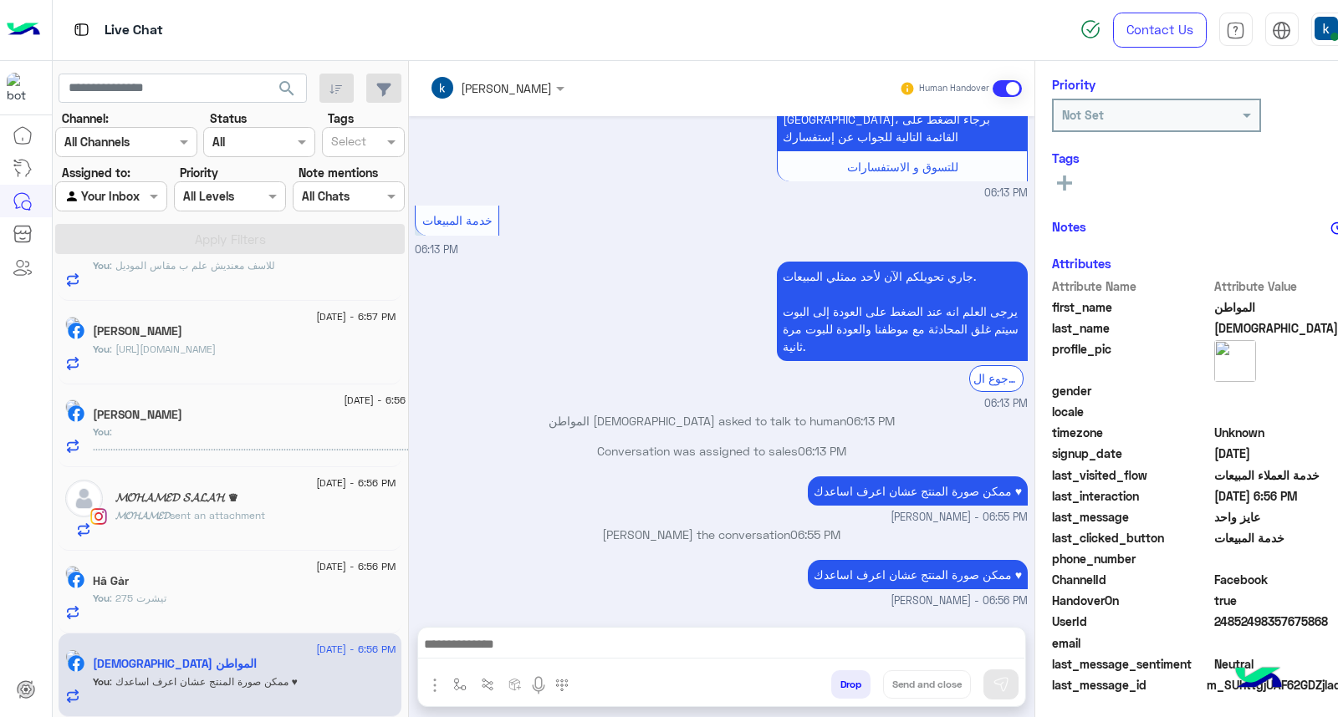
click at [839, 694] on button "Drop" at bounding box center [850, 685] width 39 height 28
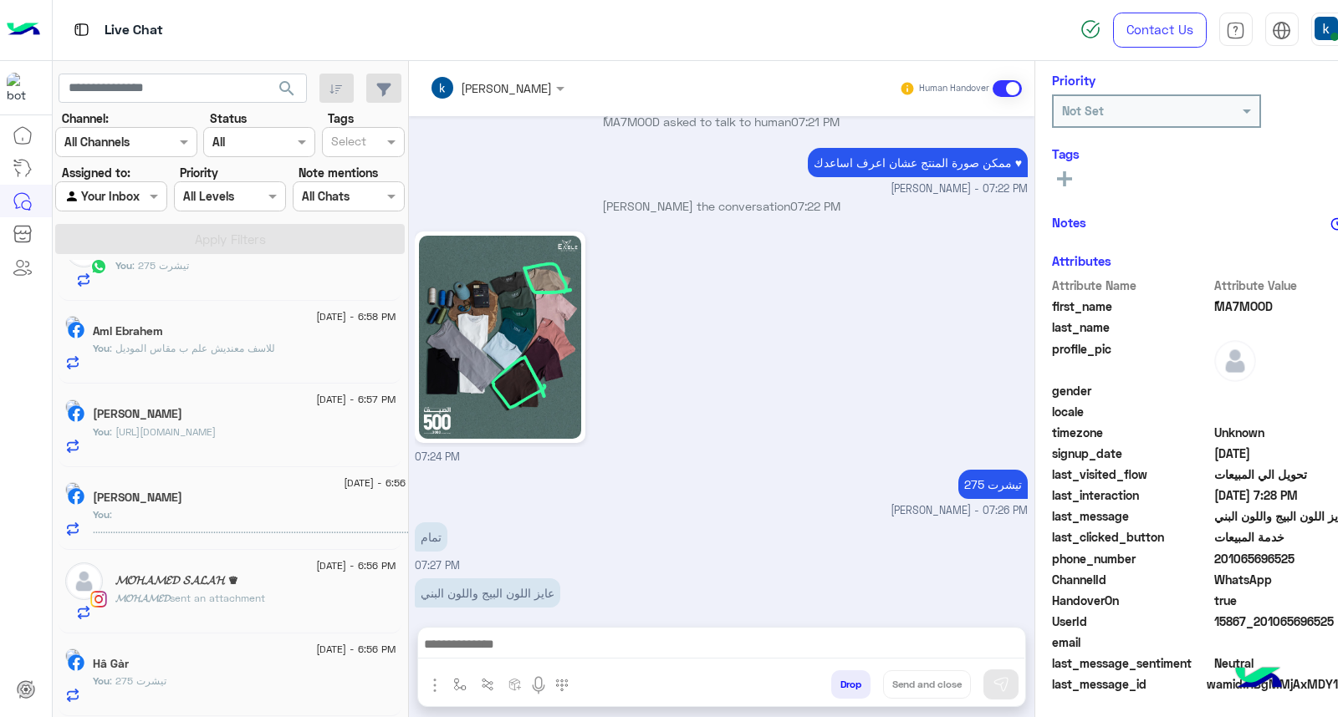
click at [190, 661] on div "Hâ Gàr" at bounding box center [244, 666] width 303 height 18
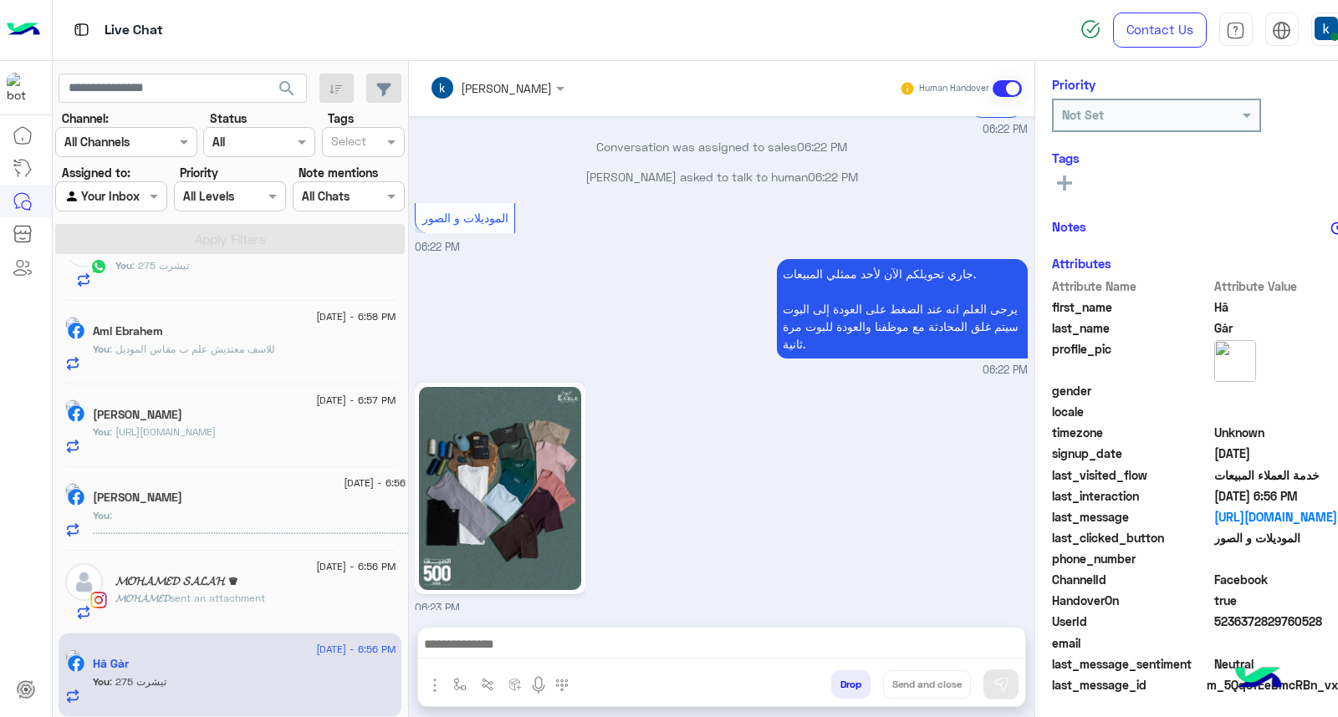
click at [841, 691] on button "Drop" at bounding box center [850, 685] width 39 height 28
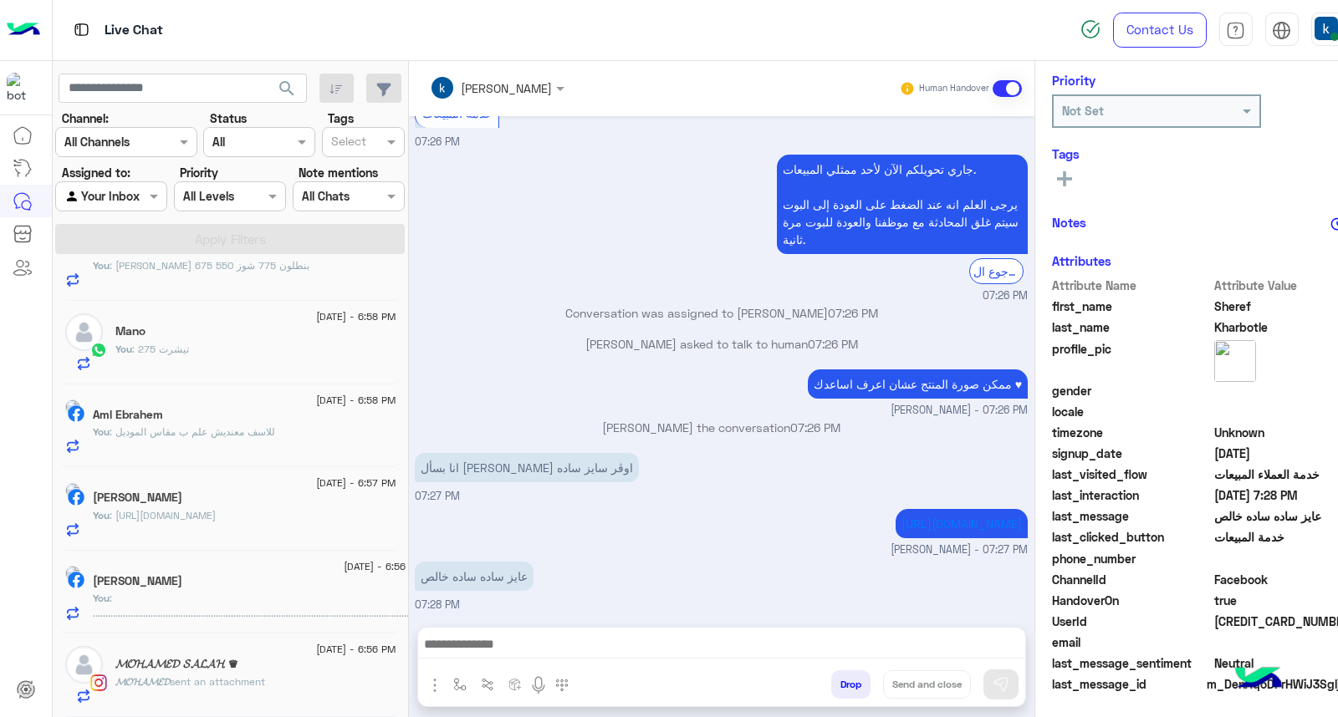
click at [227, 679] on span "sent an attachment" at bounding box center [217, 682] width 95 height 13
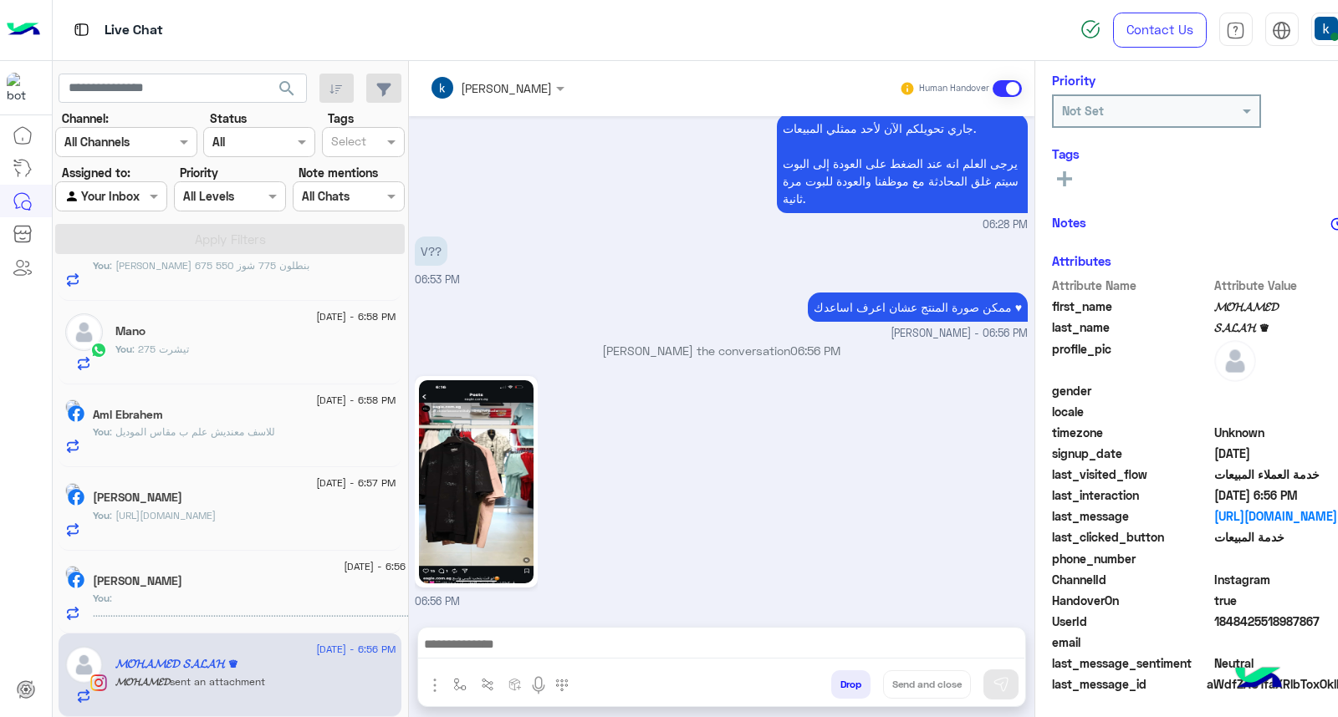
click at [630, 639] on textarea at bounding box center [721, 646] width 607 height 25
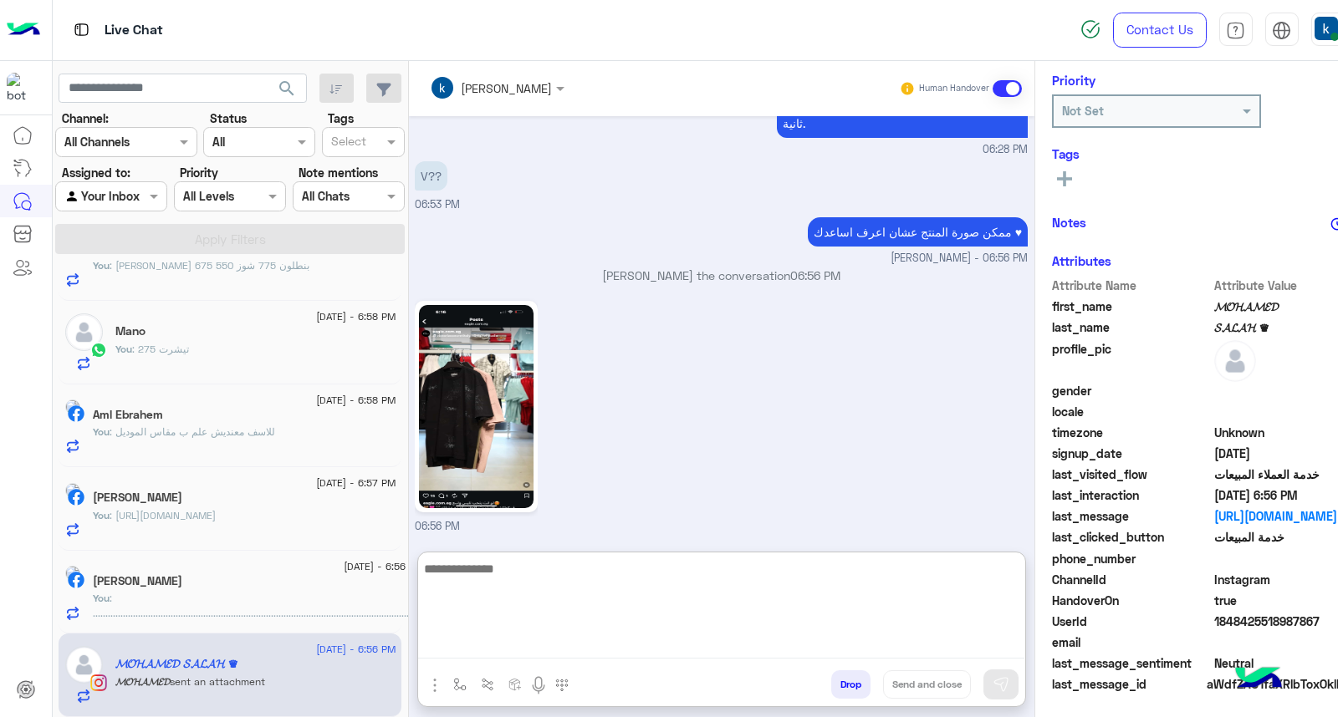
click at [840, 690] on button "Drop" at bounding box center [850, 685] width 39 height 28
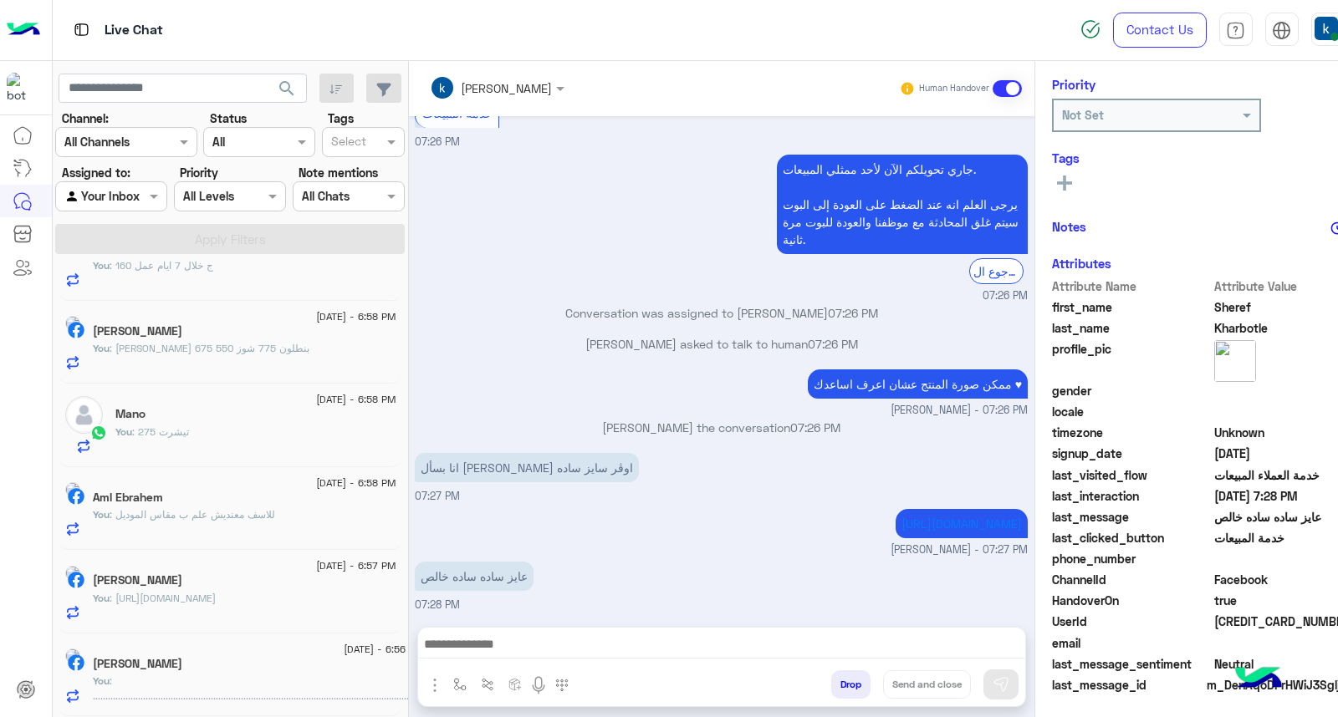
click at [199, 682] on p "You : .........................................................................…" at bounding box center [258, 719] width 330 height 90
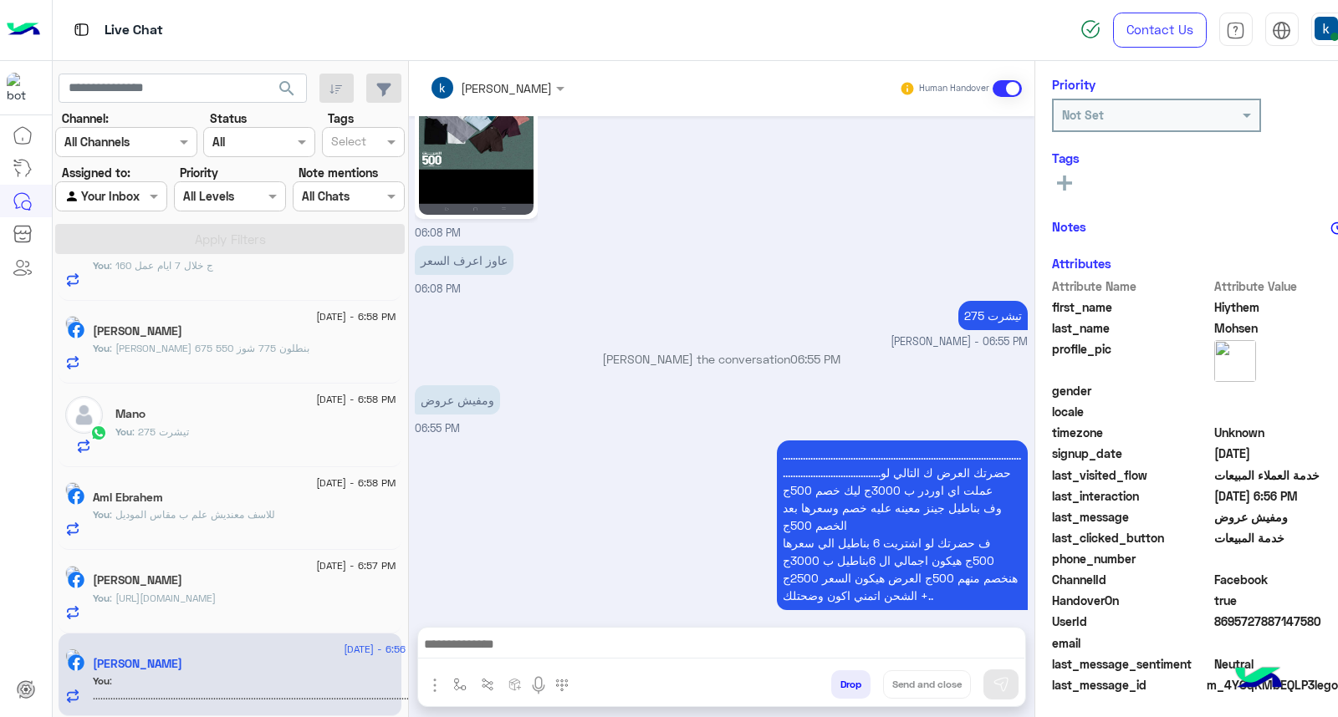
click at [842, 677] on button "Drop" at bounding box center [850, 685] width 39 height 28
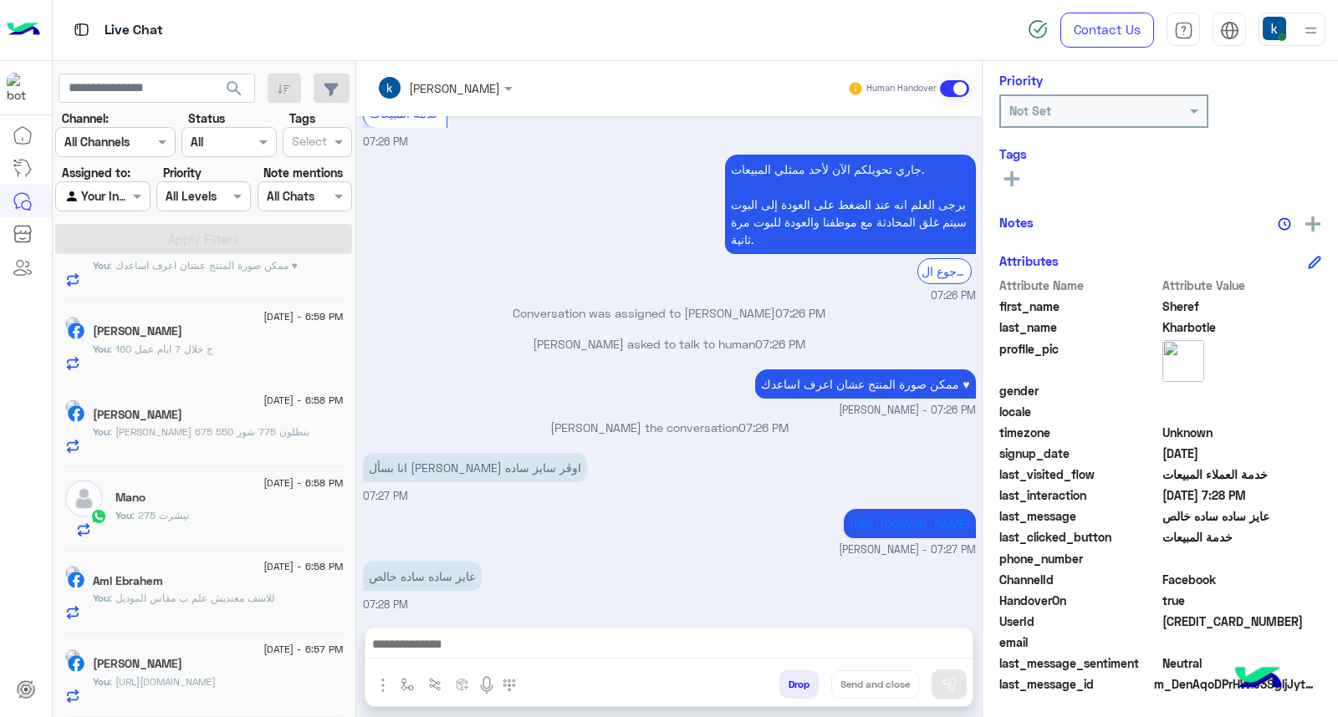
click at [236, 665] on div "ممدوح علما" at bounding box center [218, 666] width 251 height 18
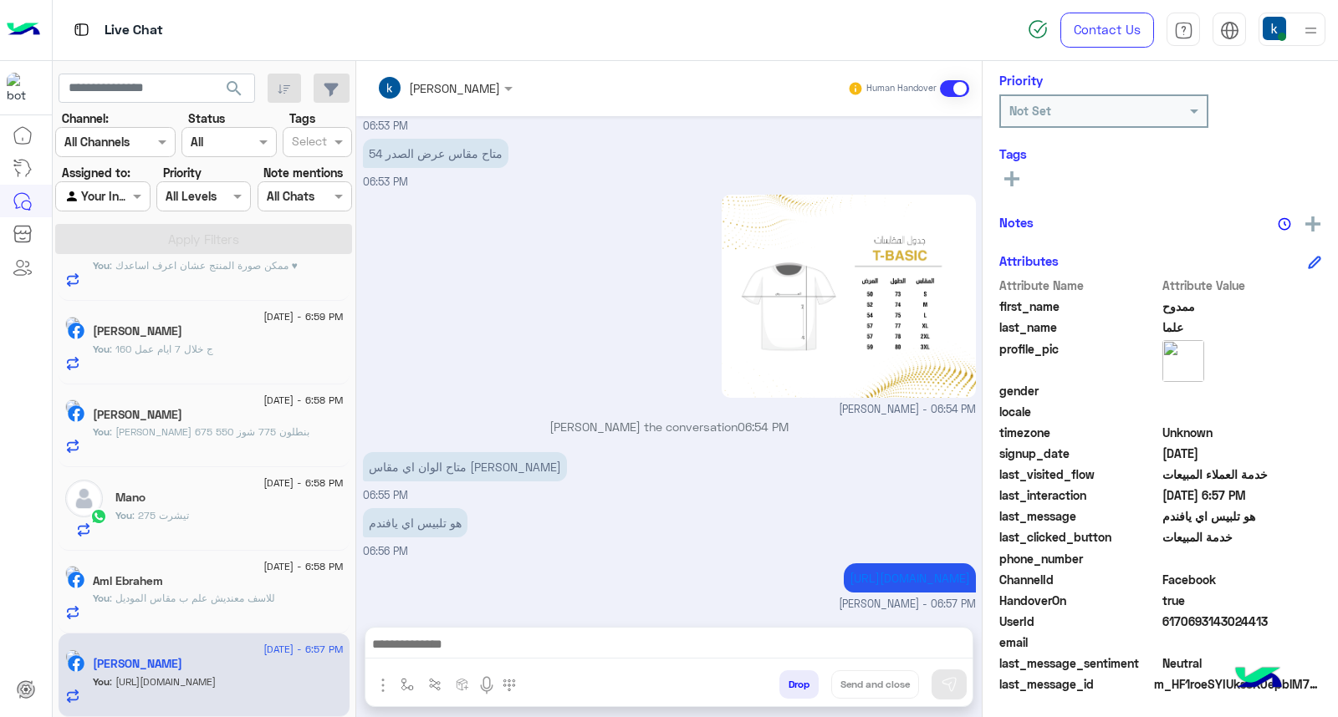
click at [800, 682] on button "Drop" at bounding box center [798, 685] width 39 height 28
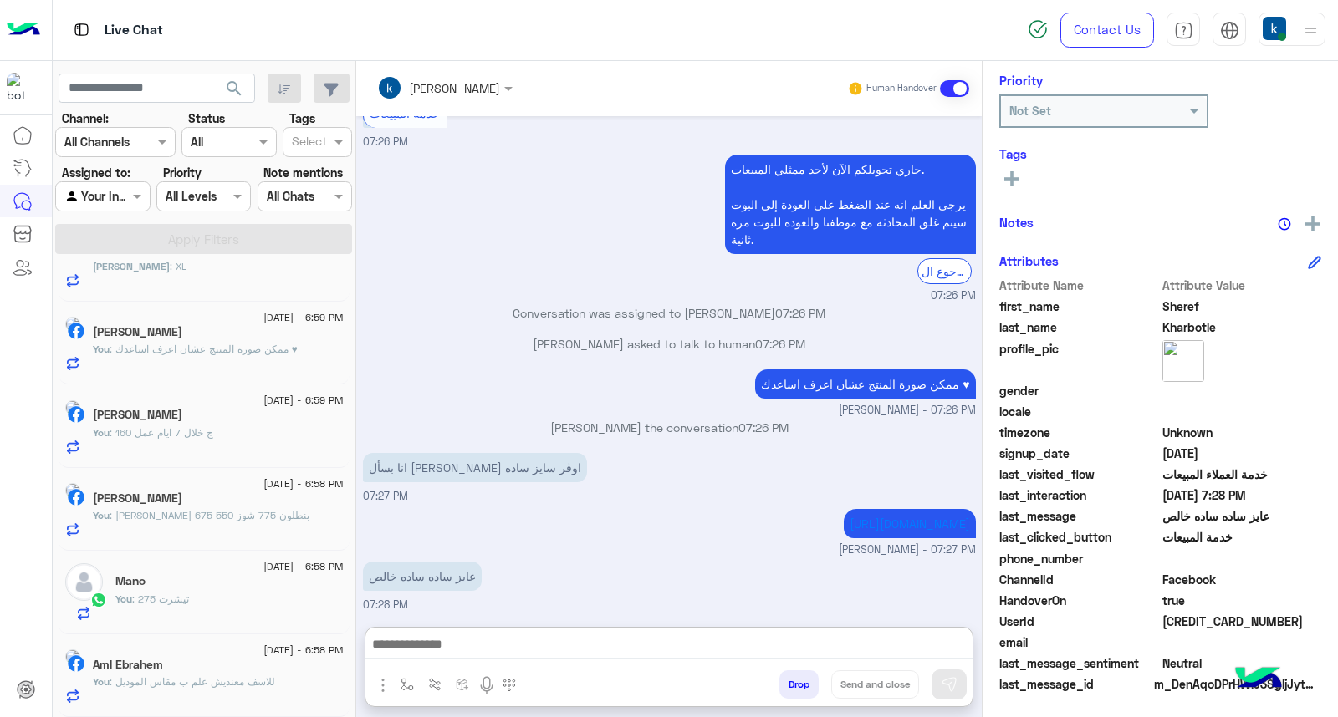
click at [445, 648] on textarea at bounding box center [668, 646] width 607 height 25
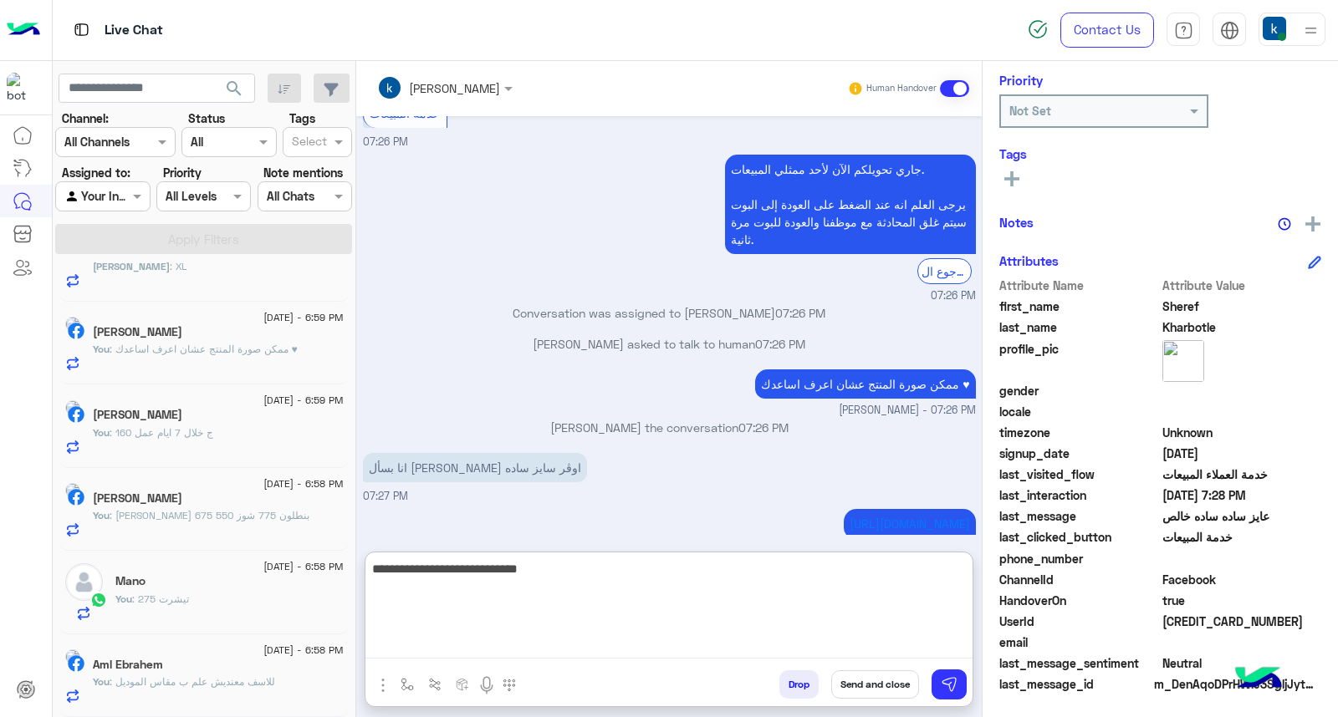
type textarea "**********"
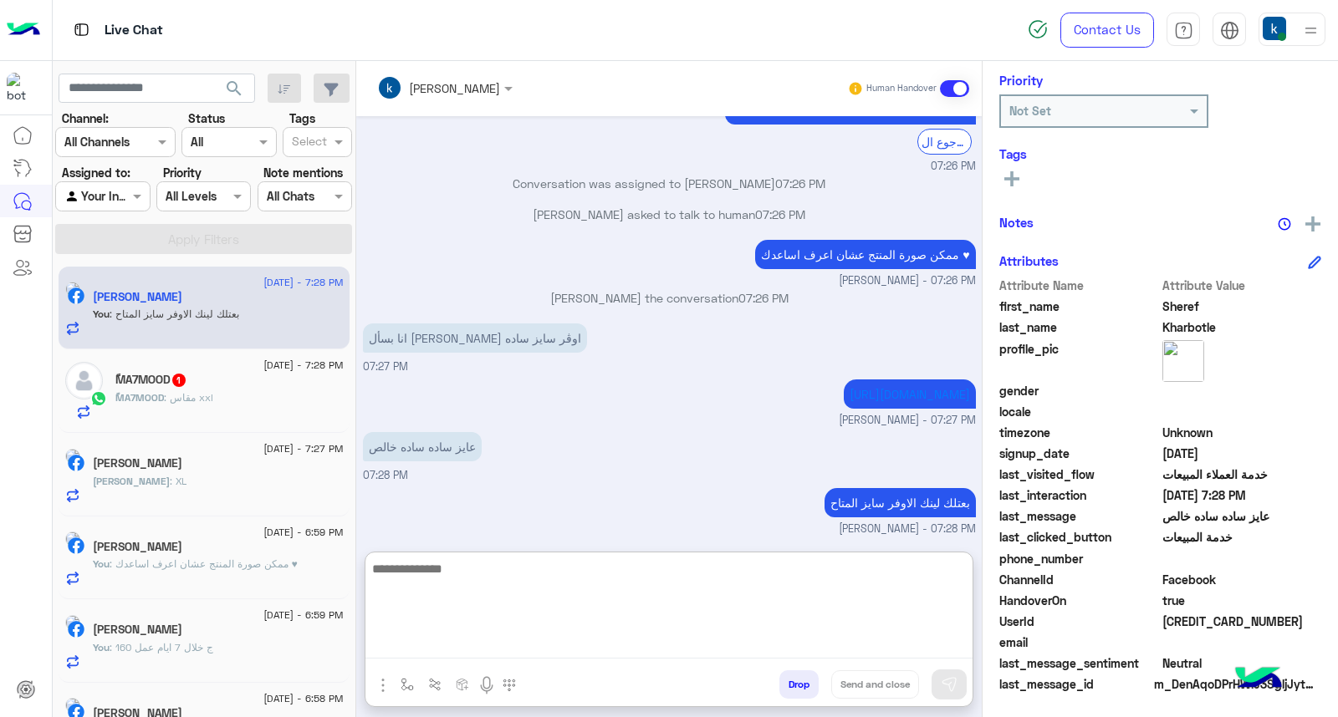
click at [166, 481] on div "محمود : XL" at bounding box center [218, 488] width 251 height 29
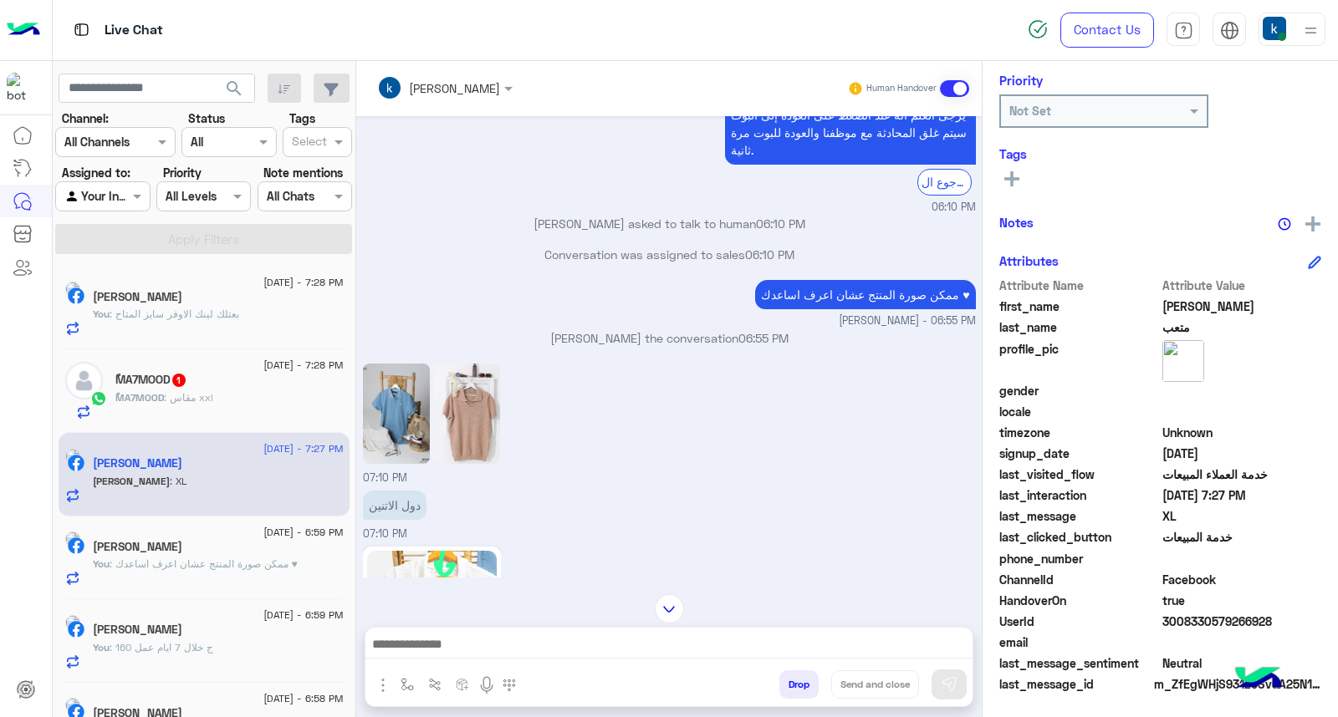
click at [406, 364] on img at bounding box center [396, 414] width 67 height 100
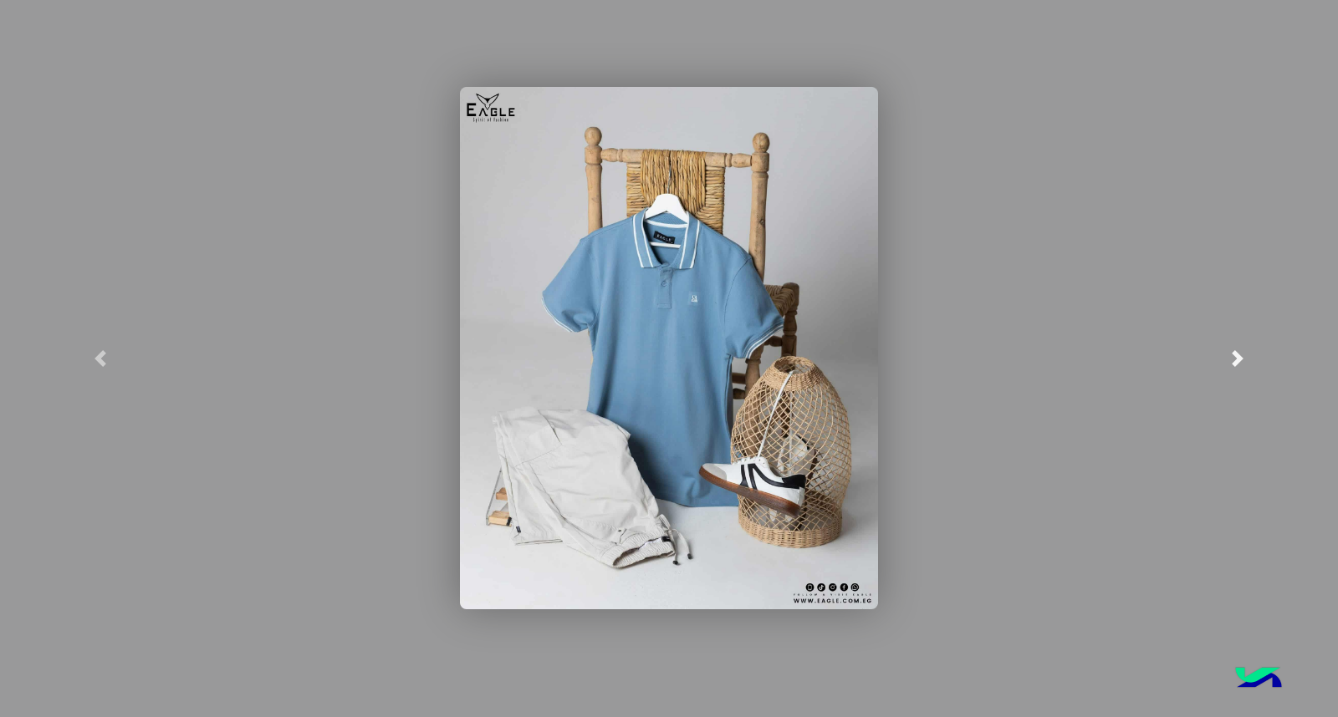
click at [1336, 337] on link at bounding box center [1237, 358] width 201 height 717
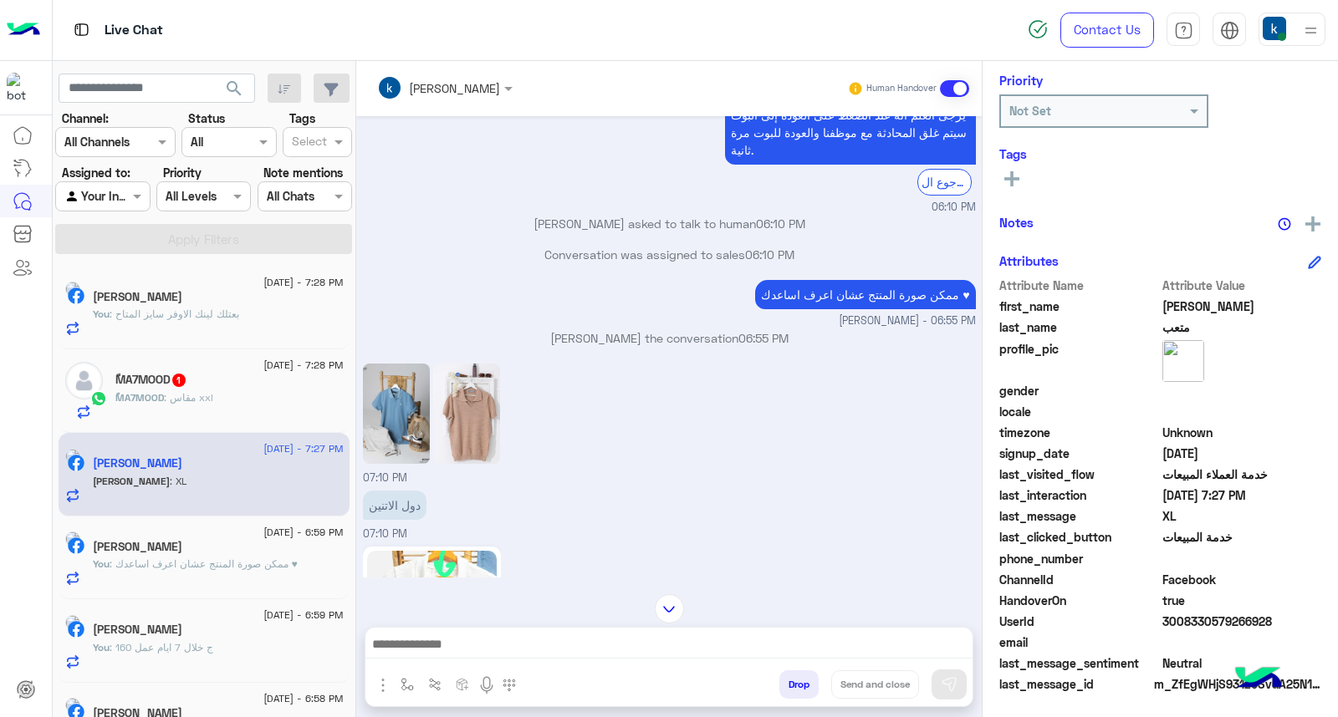
click at [514, 639] on textarea at bounding box center [668, 646] width 607 height 25
paste textarea "**********"
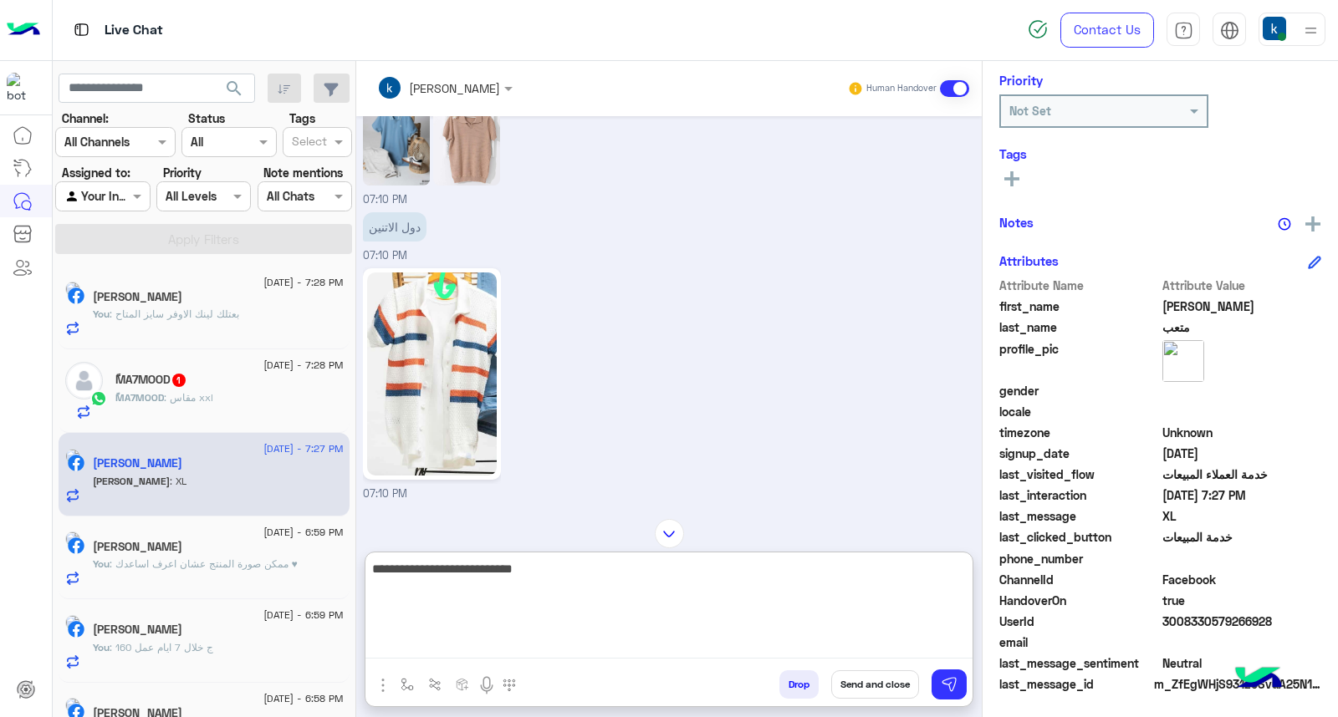
paste textarea "**********"
click at [579, 580] on textarea "**********" at bounding box center [668, 608] width 607 height 100
click at [630, 594] on textarea "**********" at bounding box center [668, 608] width 607 height 100
type textarea "**********"
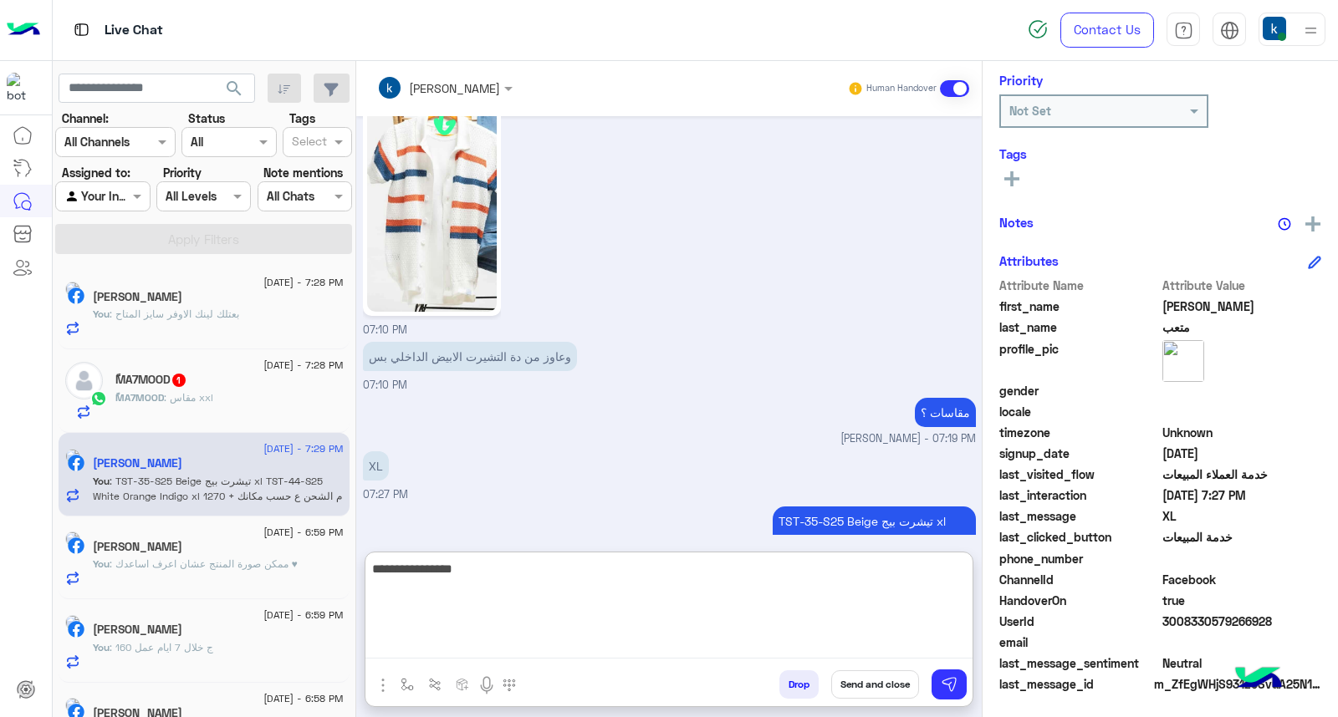
type textarea "**********"
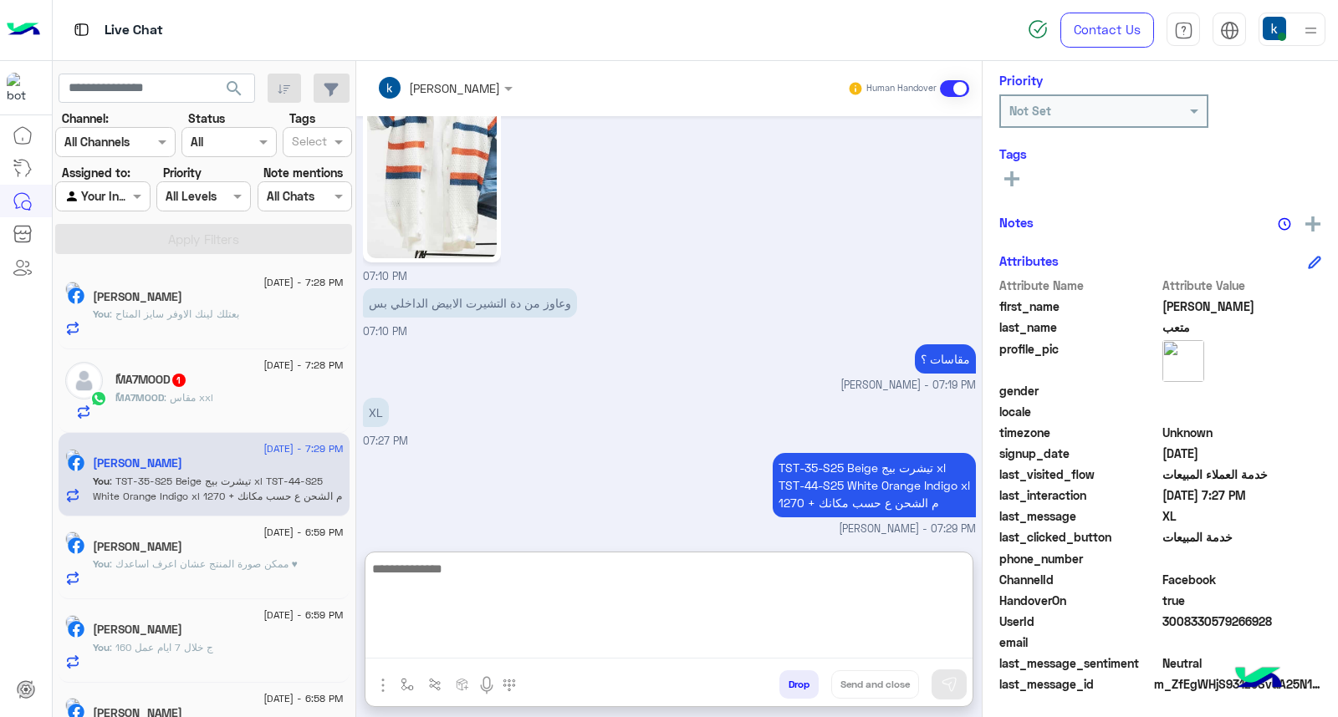
click at [211, 411] on div "ًMA7MOOD : مقاس xxl" at bounding box center [229, 404] width 228 height 29
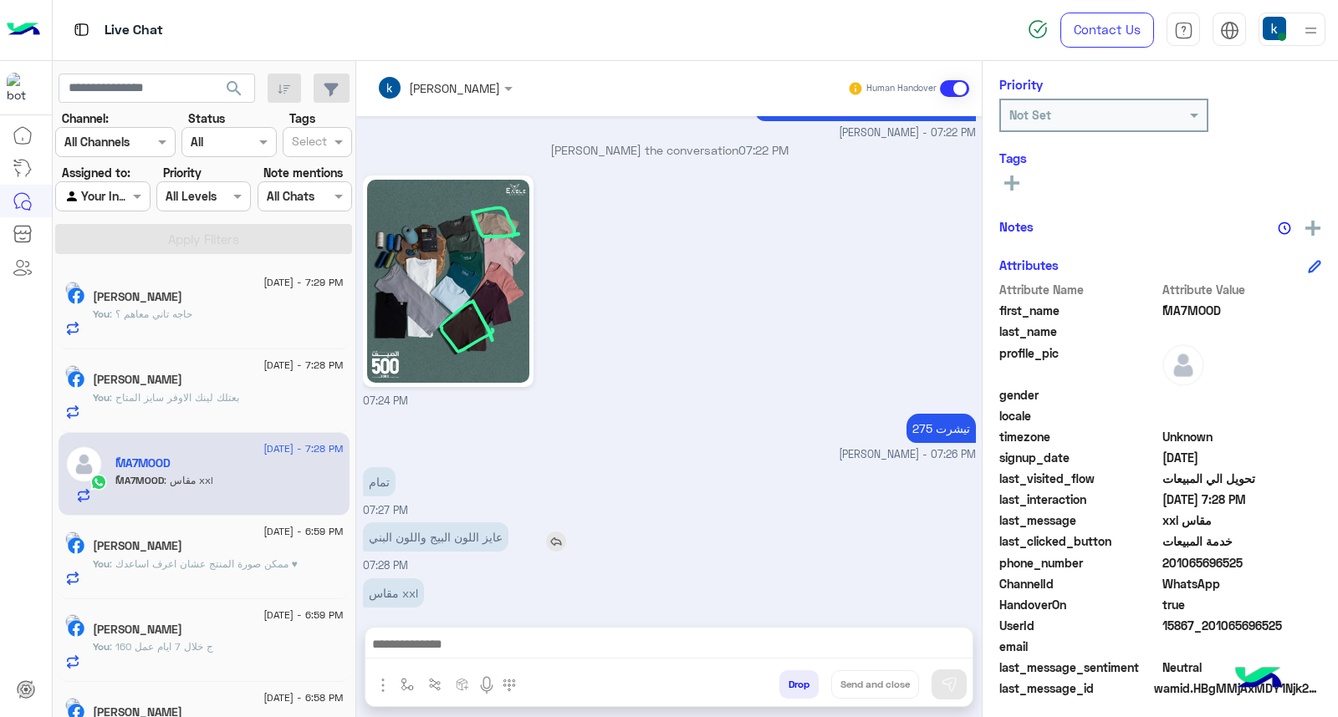
scroll to position [251, 0]
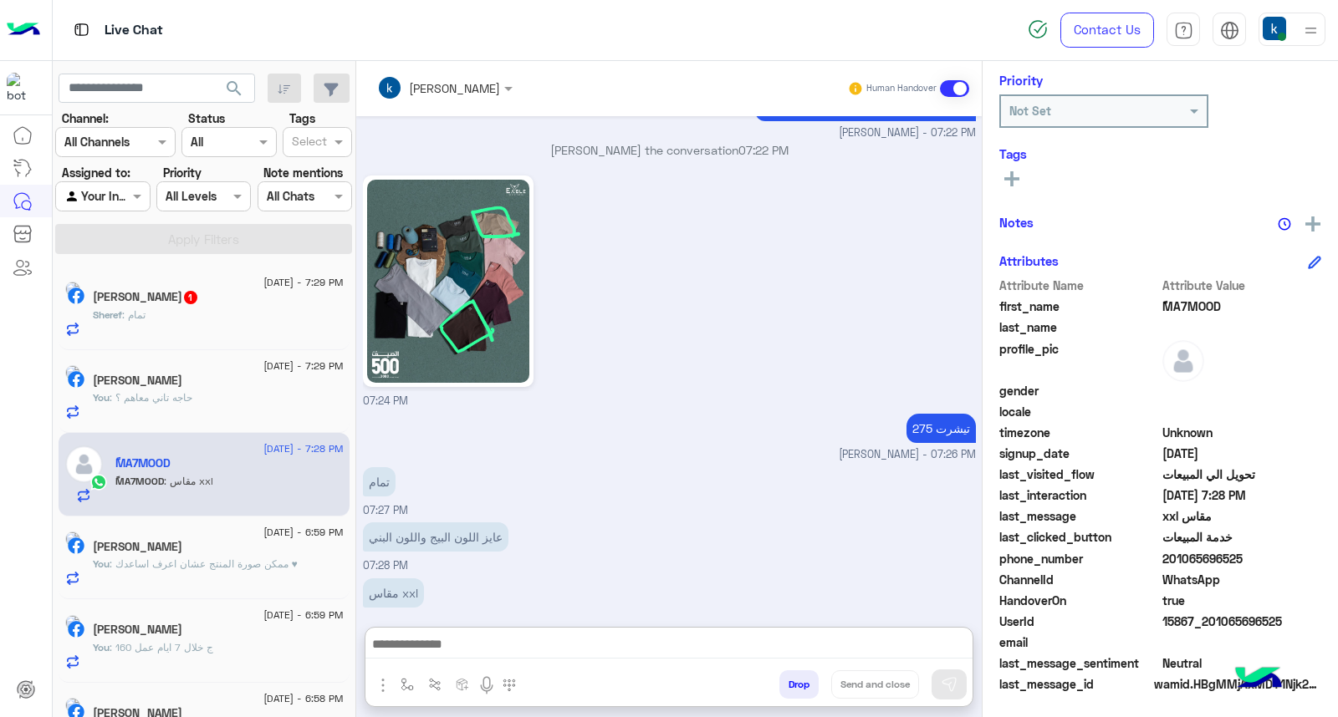
click at [482, 646] on textarea at bounding box center [668, 646] width 607 height 25
paste textarea "**********"
click at [574, 645] on textarea "**********" at bounding box center [668, 646] width 607 height 25
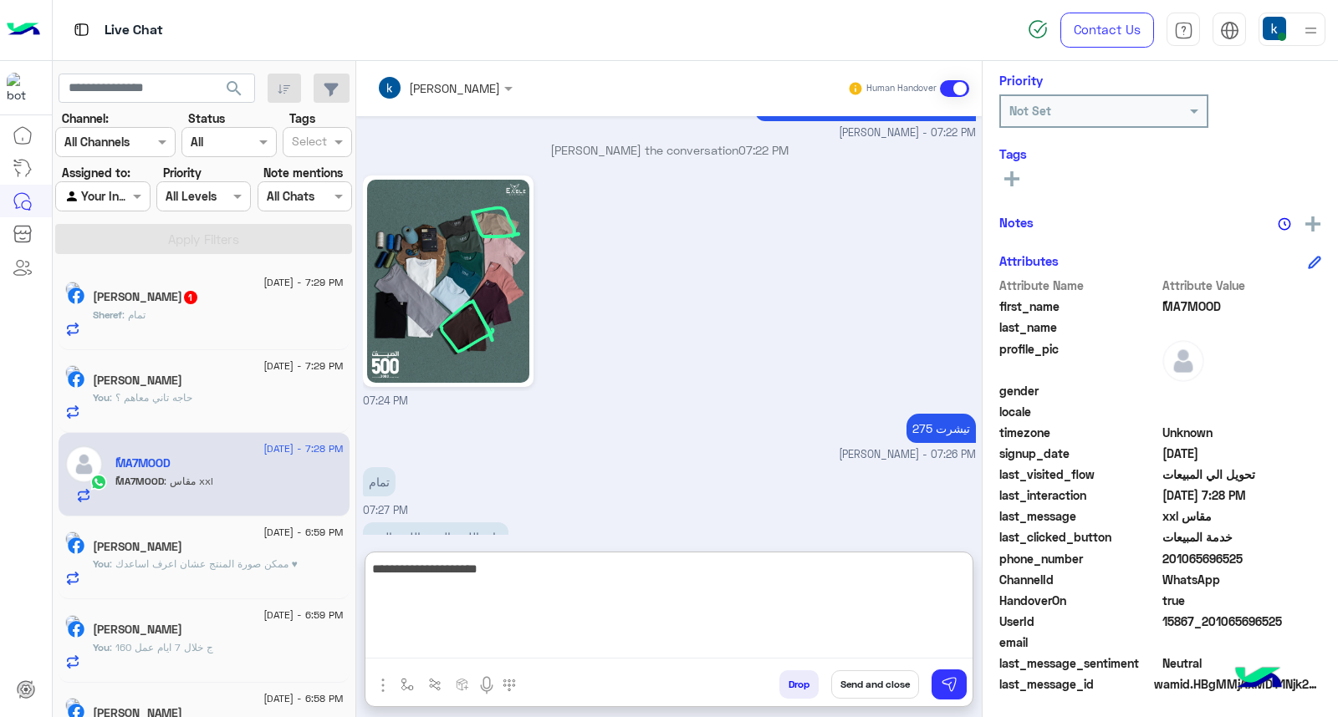
paste textarea "**********"
type textarea "**********"
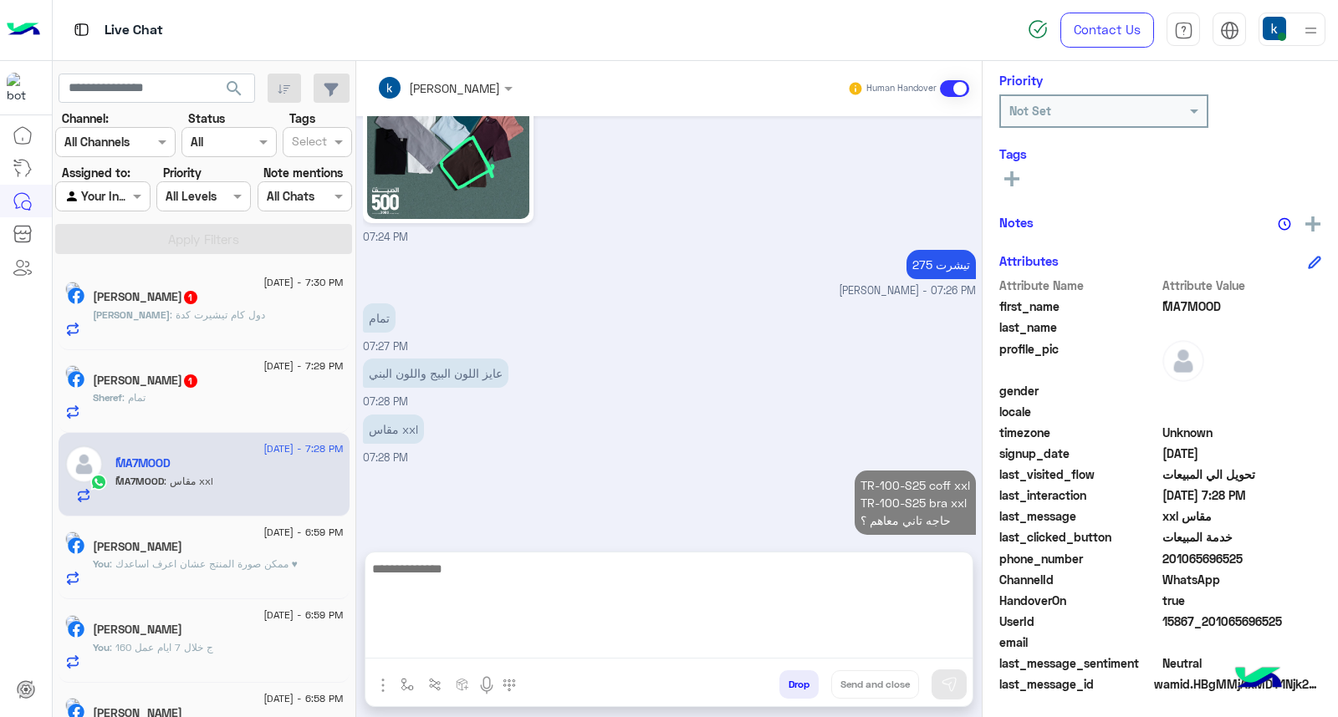
click at [122, 403] on span "Sheref" at bounding box center [107, 397] width 29 height 13
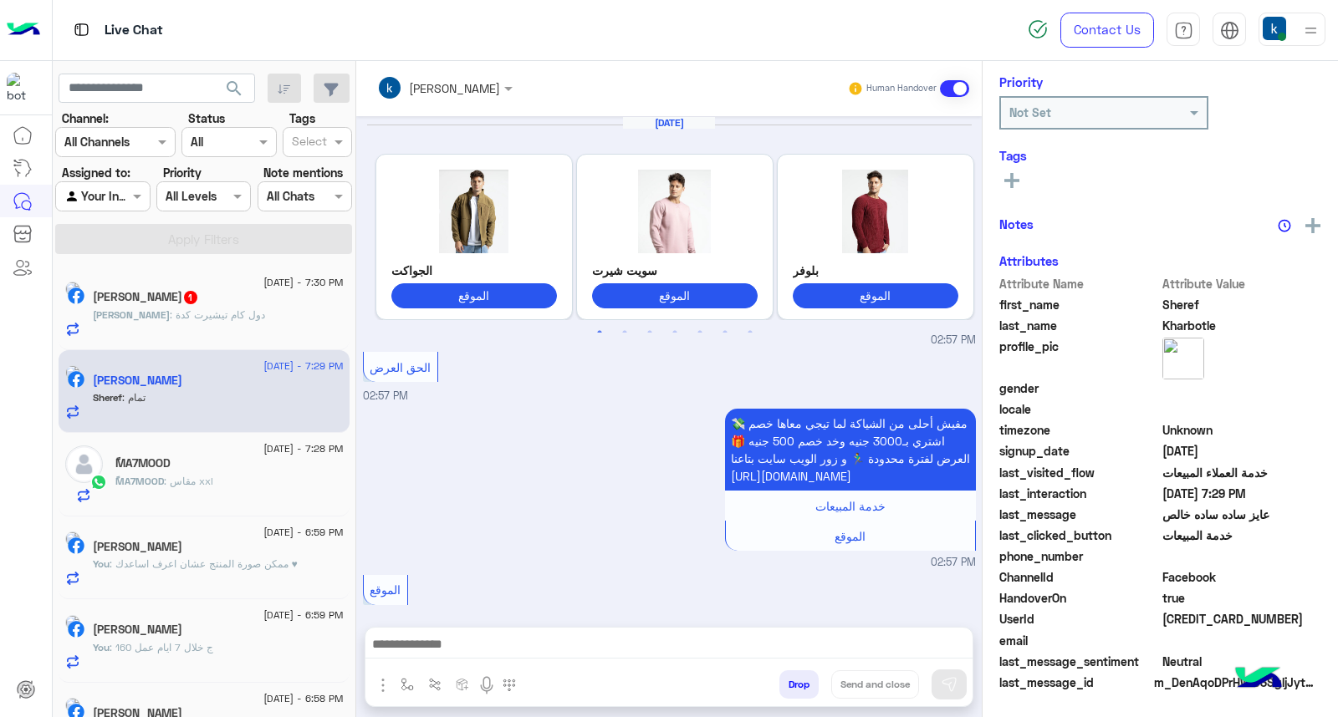
scroll to position [926, 0]
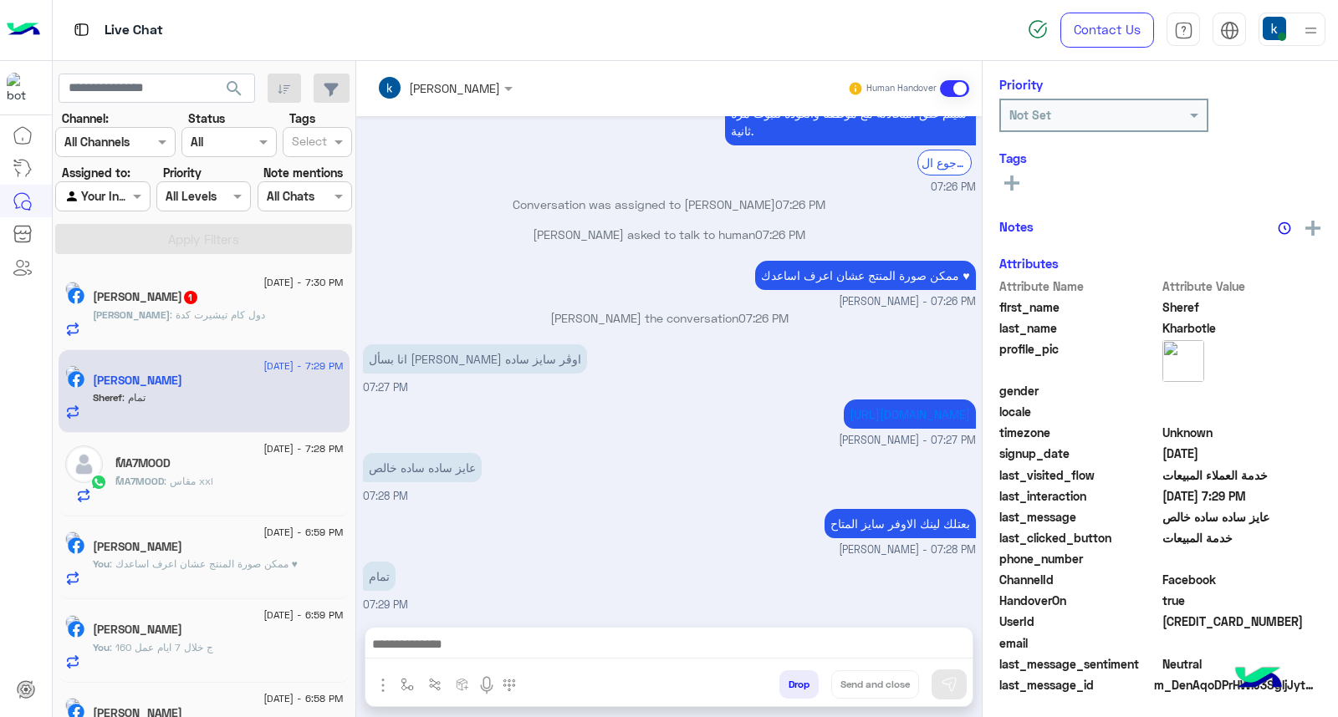
click at [212, 322] on p "محمود : دول كام تيشيرت كدة" at bounding box center [179, 315] width 172 height 15
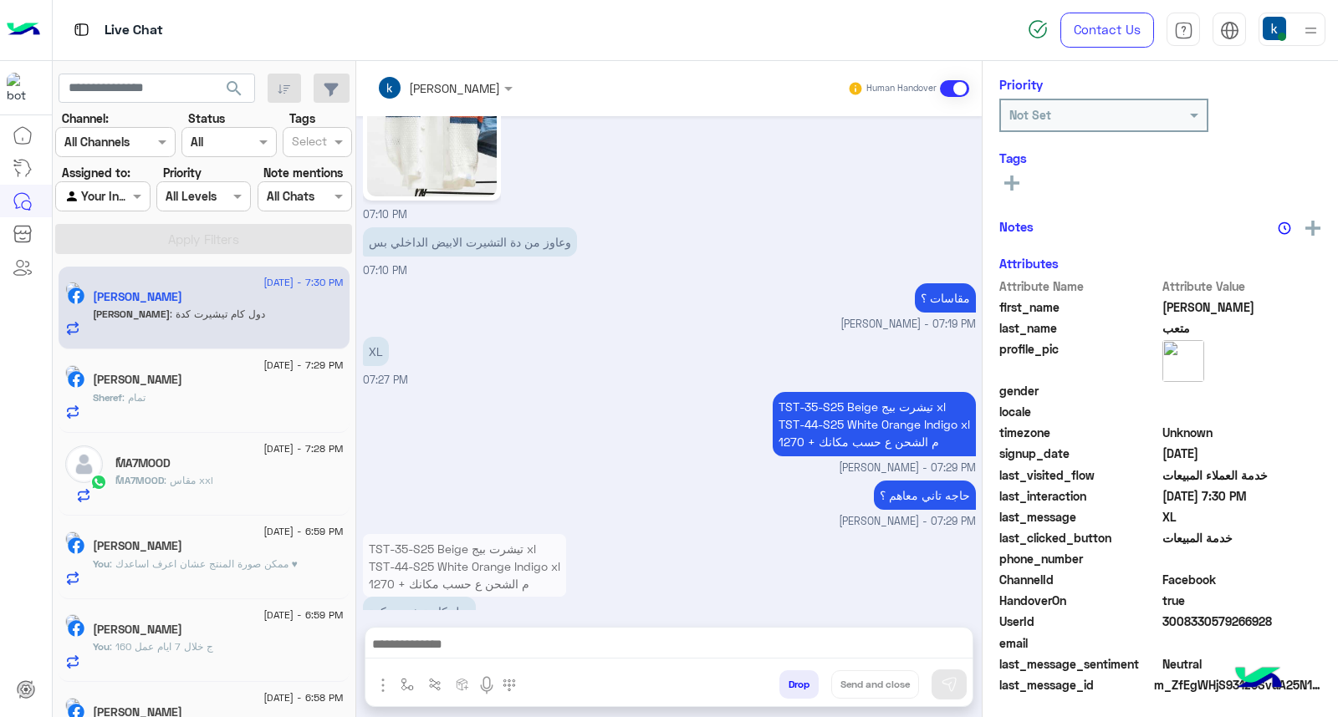
scroll to position [251, 0]
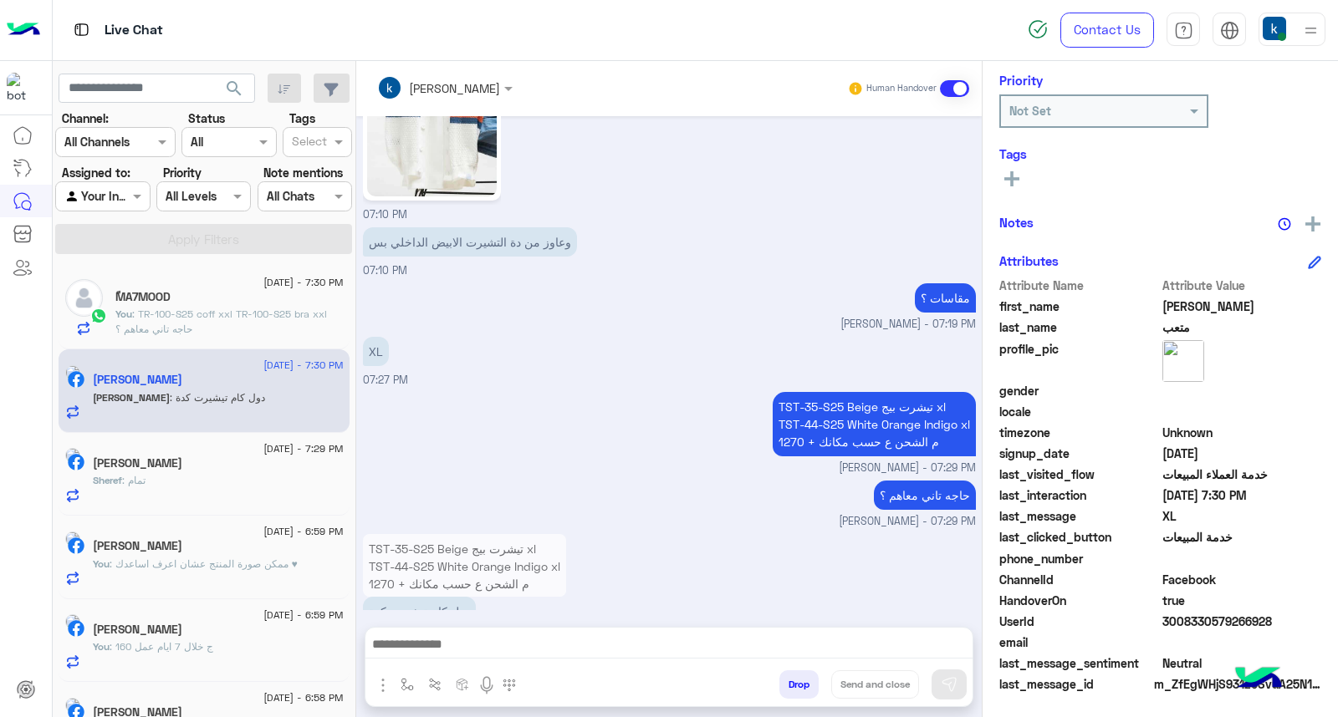
click at [431, 648] on textarea at bounding box center [668, 646] width 607 height 25
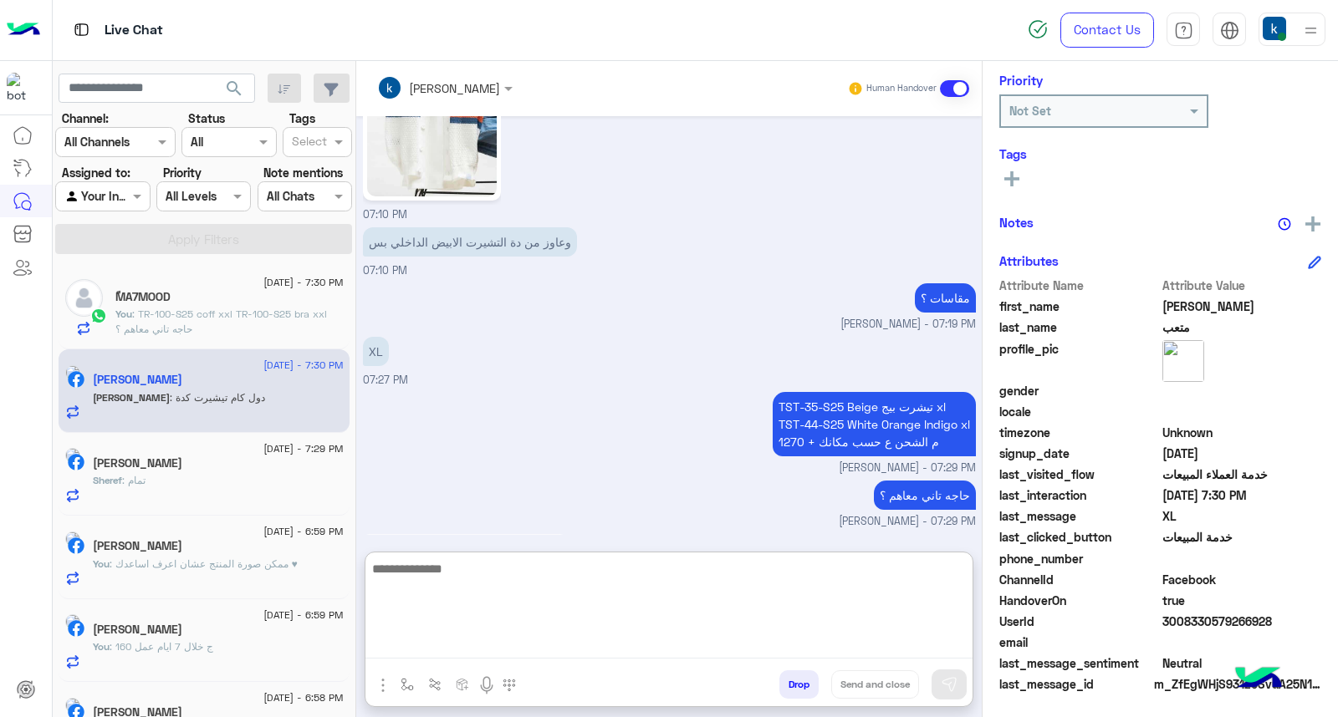
scroll to position [1359, 0]
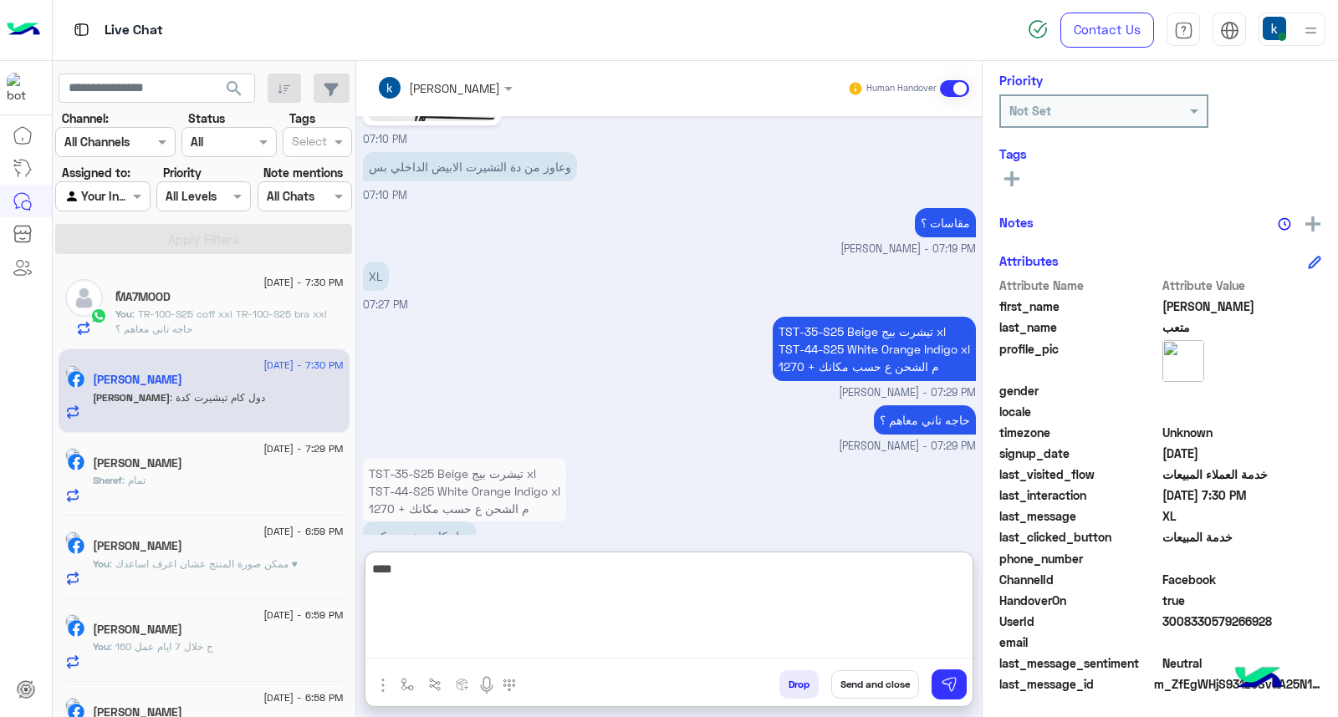
type textarea "*****"
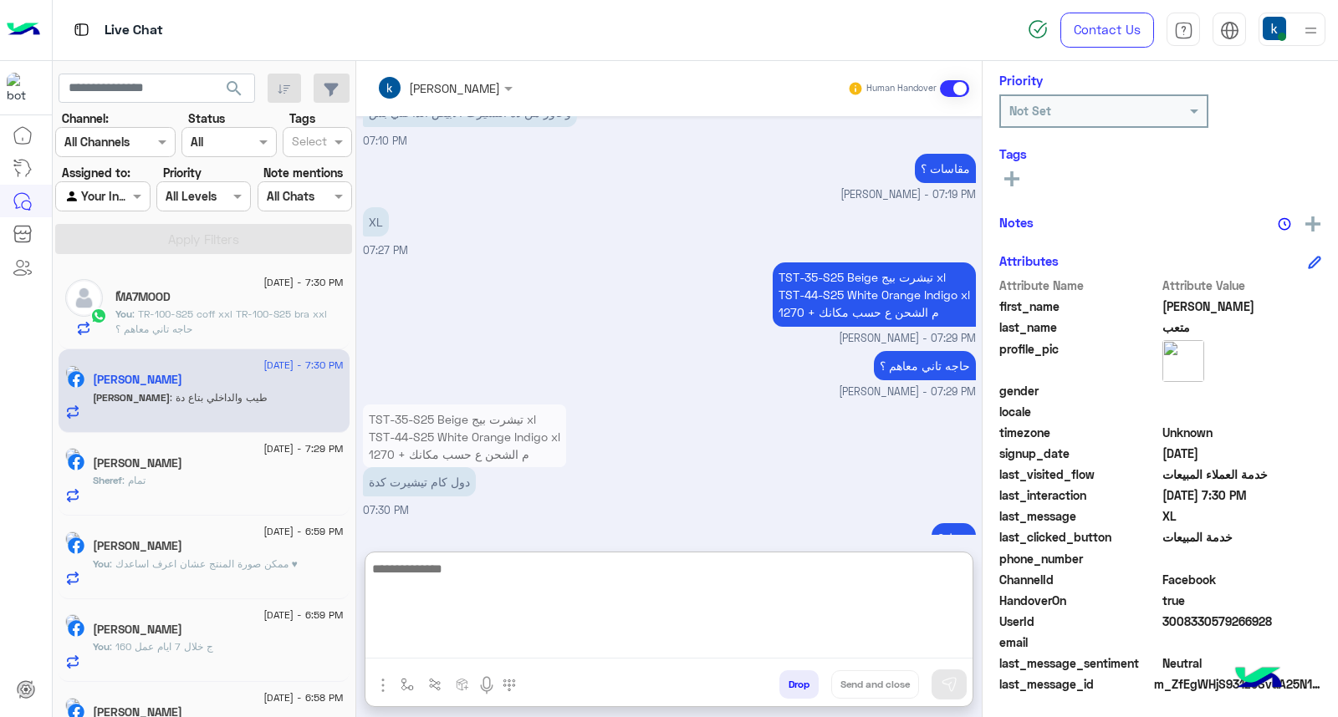
scroll to position [1680, 0]
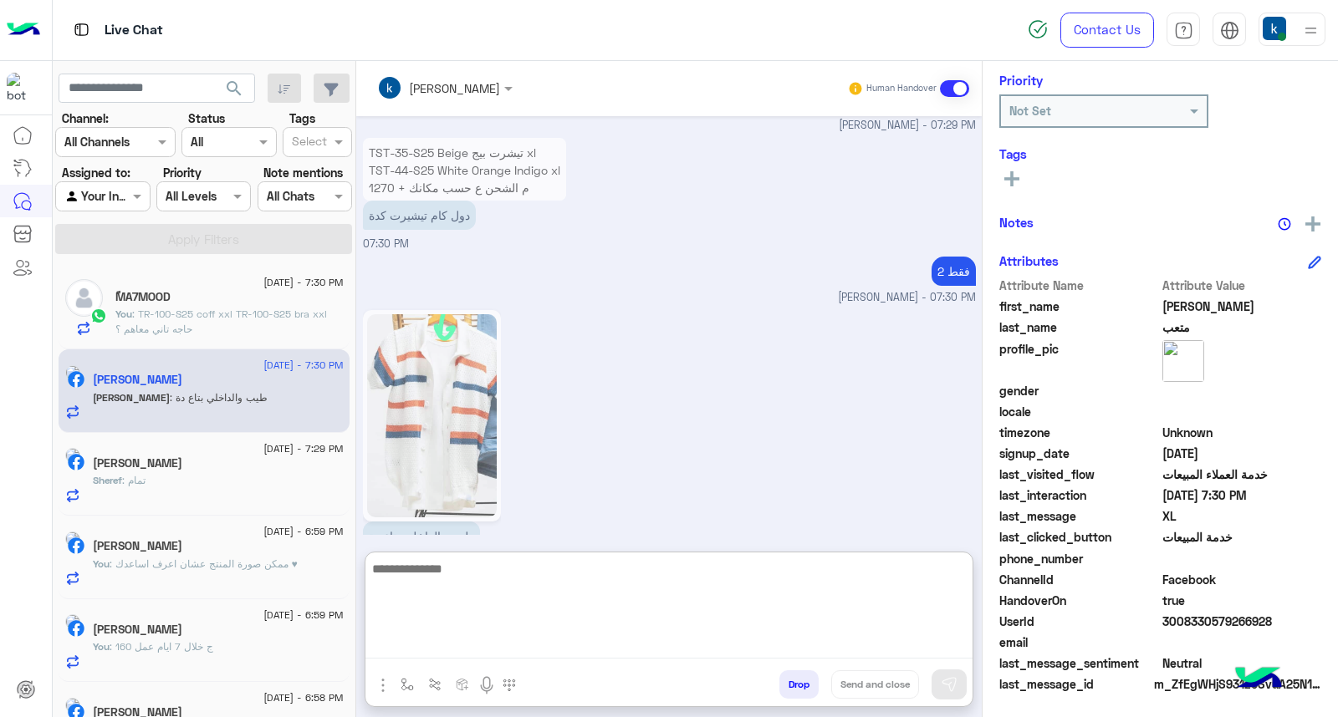
click at [487, 596] on textarea at bounding box center [668, 608] width 607 height 100
type textarea "**********"
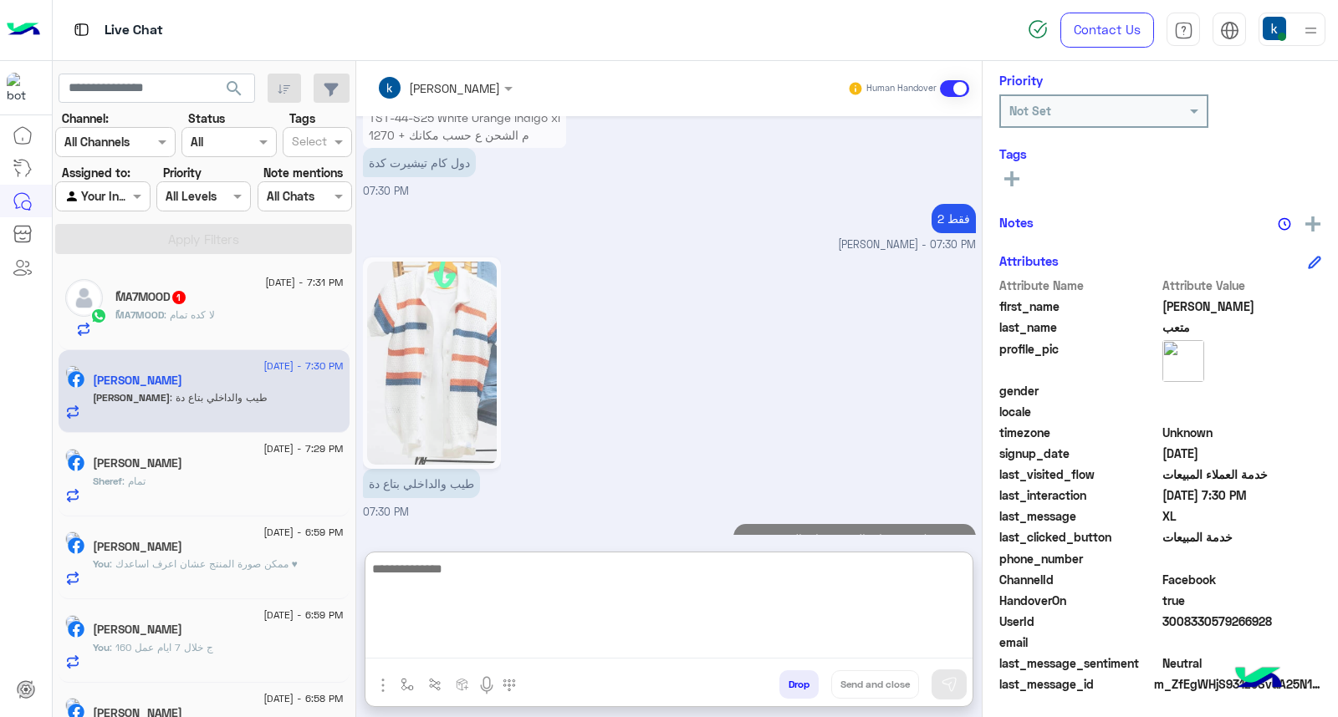
click at [204, 328] on div "ًMA7MOOD : لا كده تمام" at bounding box center [229, 322] width 228 height 29
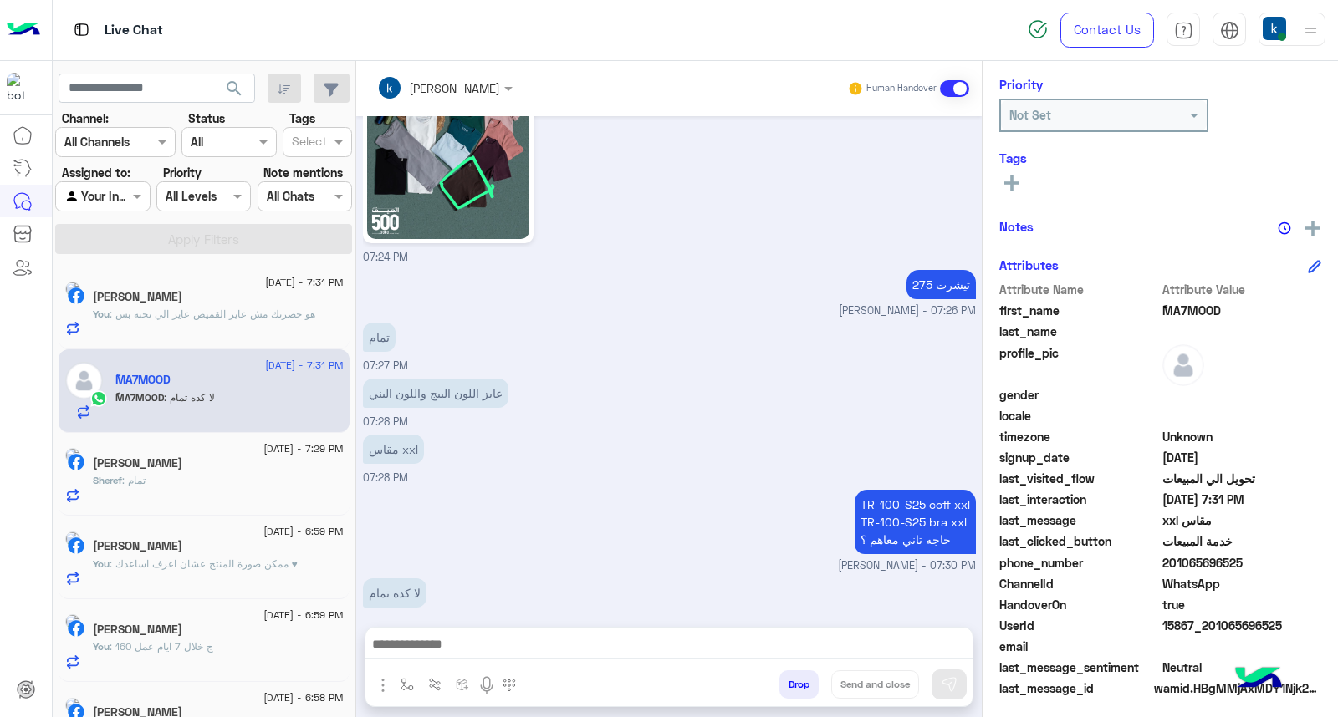
scroll to position [251, 0]
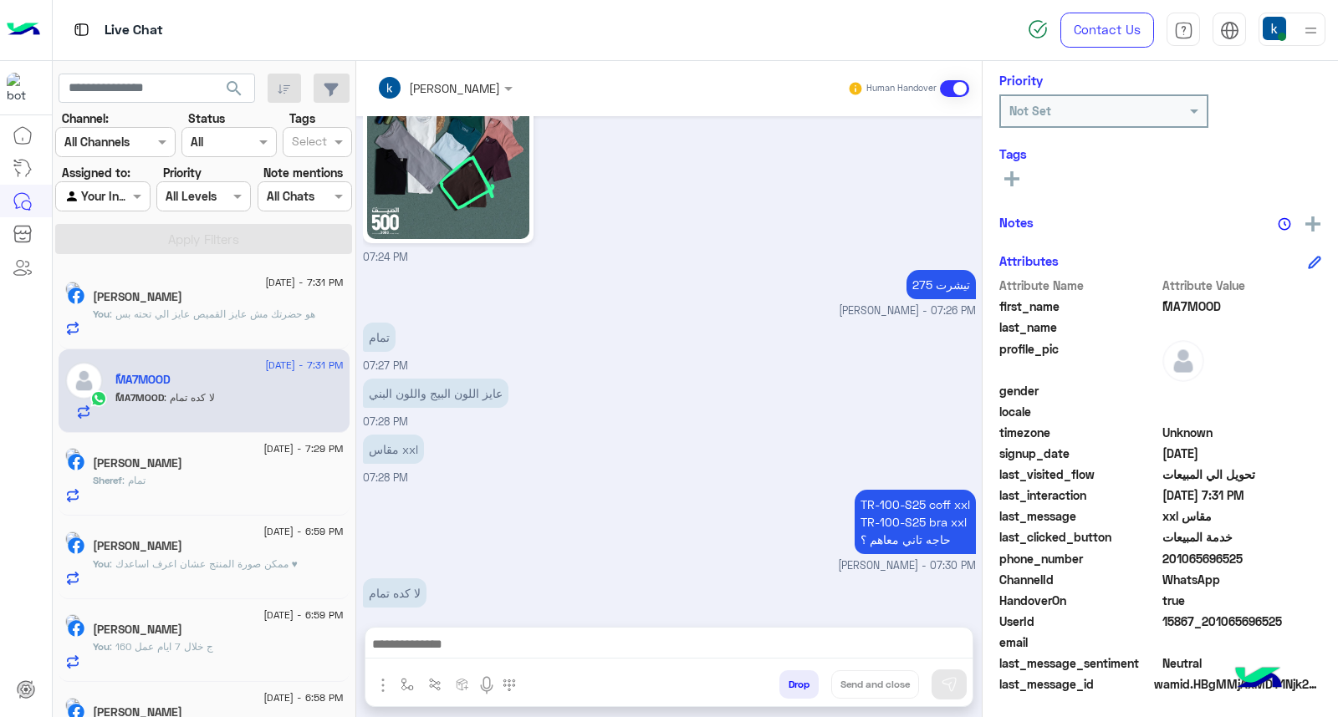
click at [503, 640] on textarea at bounding box center [668, 646] width 607 height 25
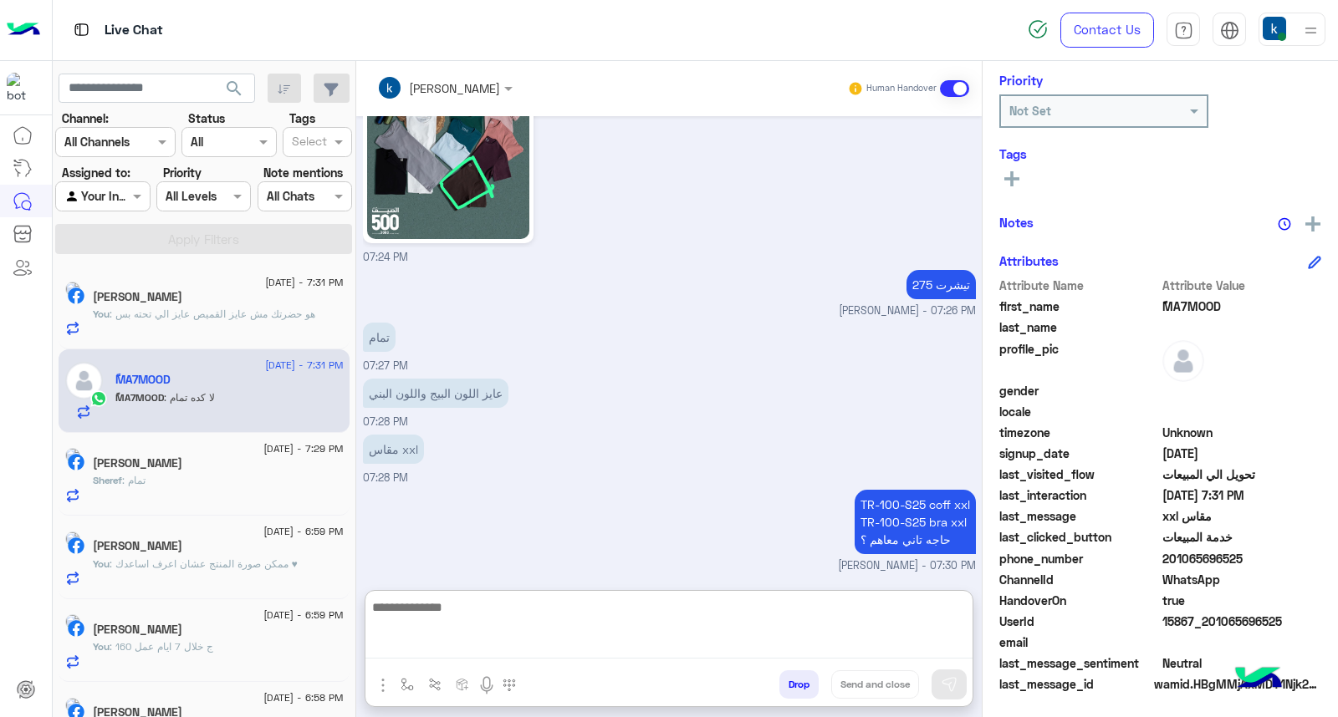
paste textarea "**********"
type textarea "**********"
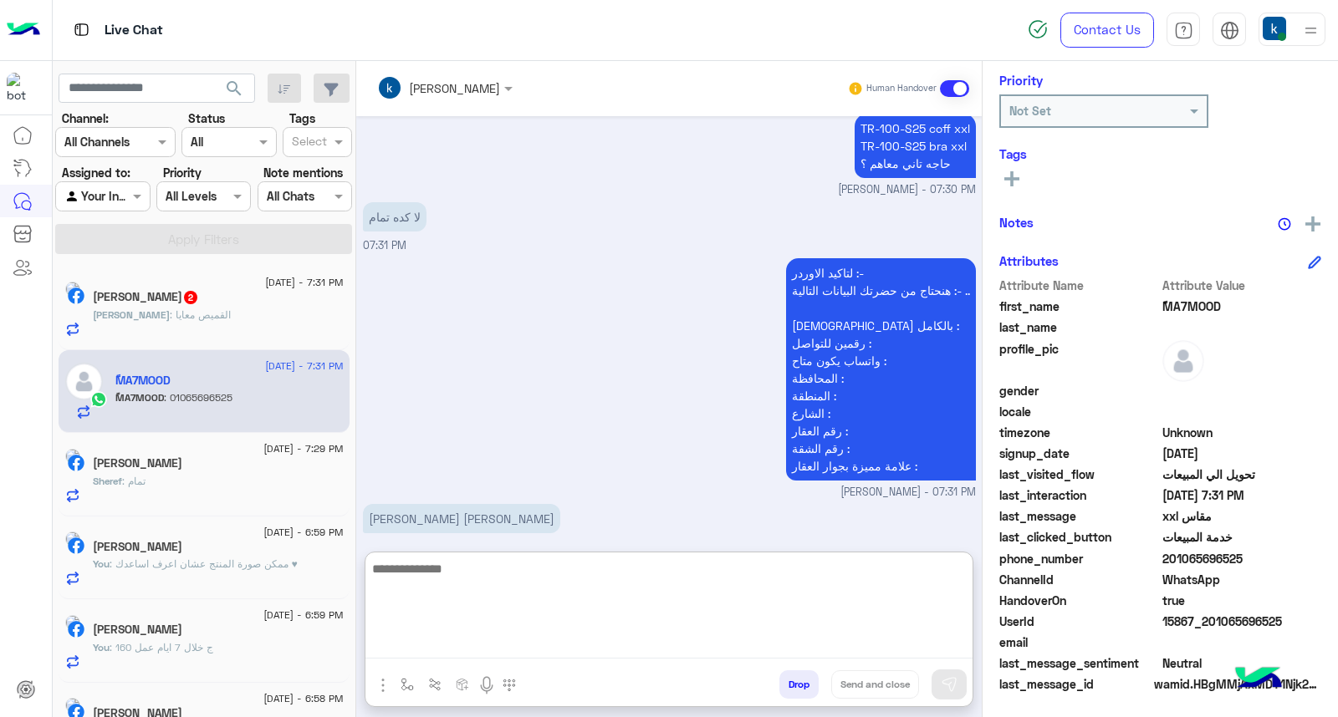
scroll to position [1925, 0]
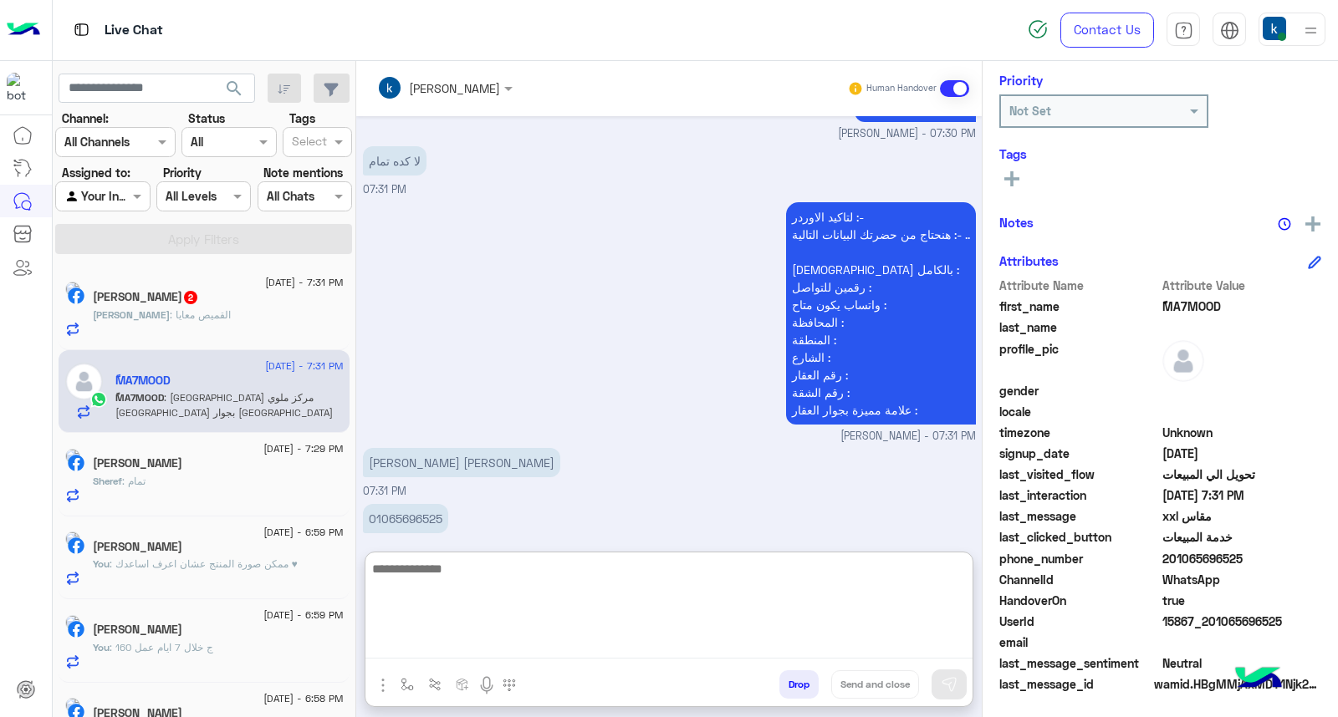
click at [237, 310] on div "محمود : القميص معايا" at bounding box center [218, 322] width 251 height 29
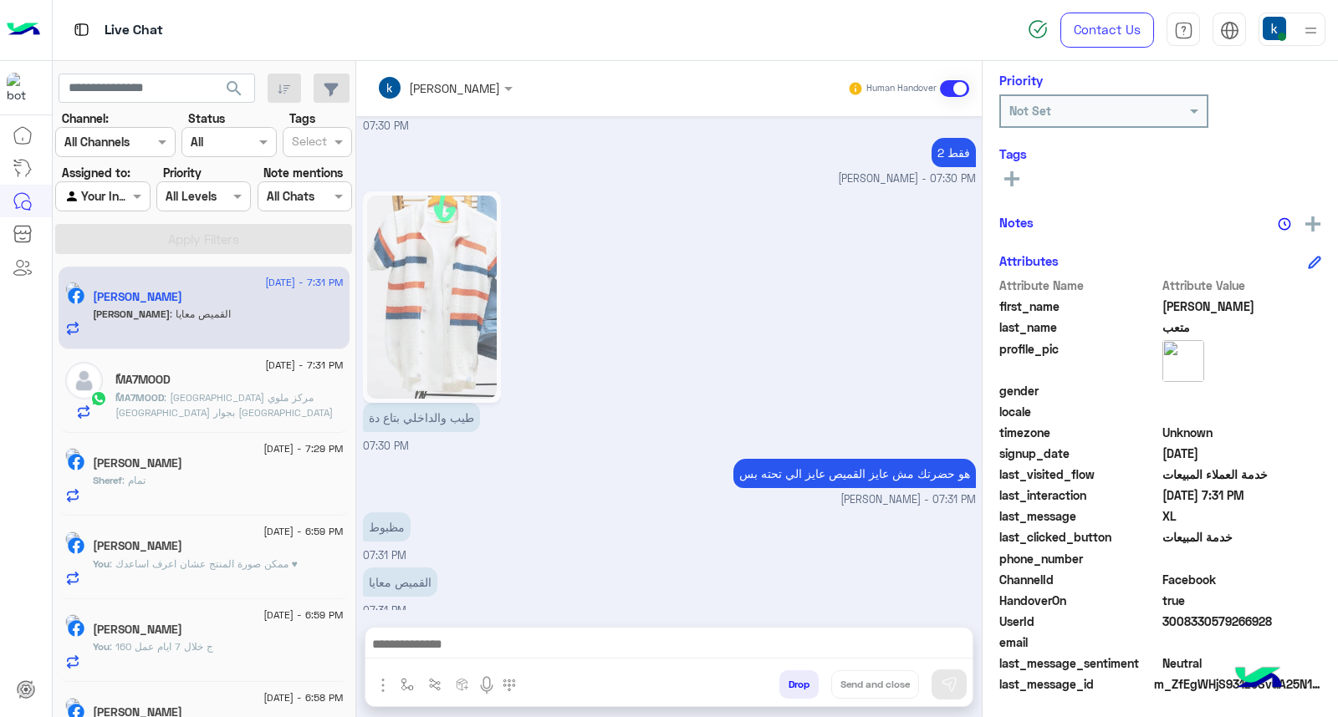
scroll to position [1218, 0]
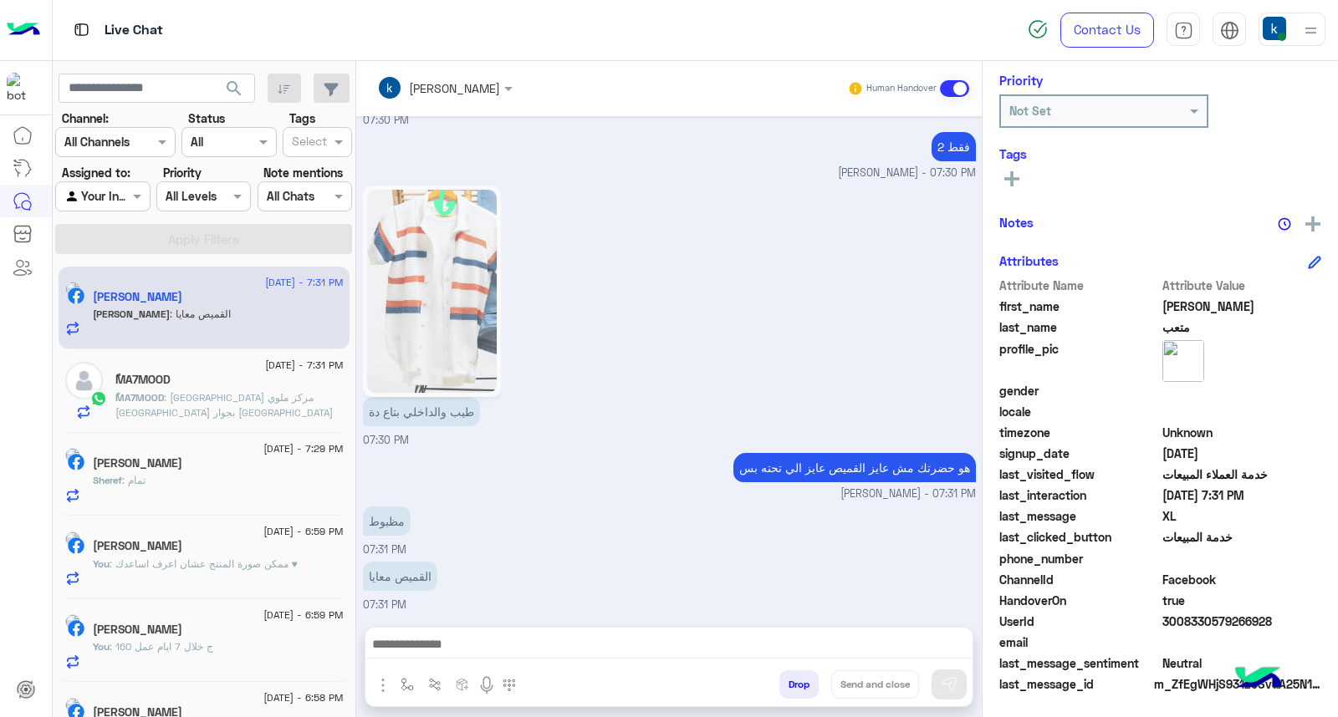
click at [380, 676] on img "button" at bounding box center [383, 686] width 20 height 20
click at [414, 648] on span "Images" at bounding box center [421, 649] width 43 height 19
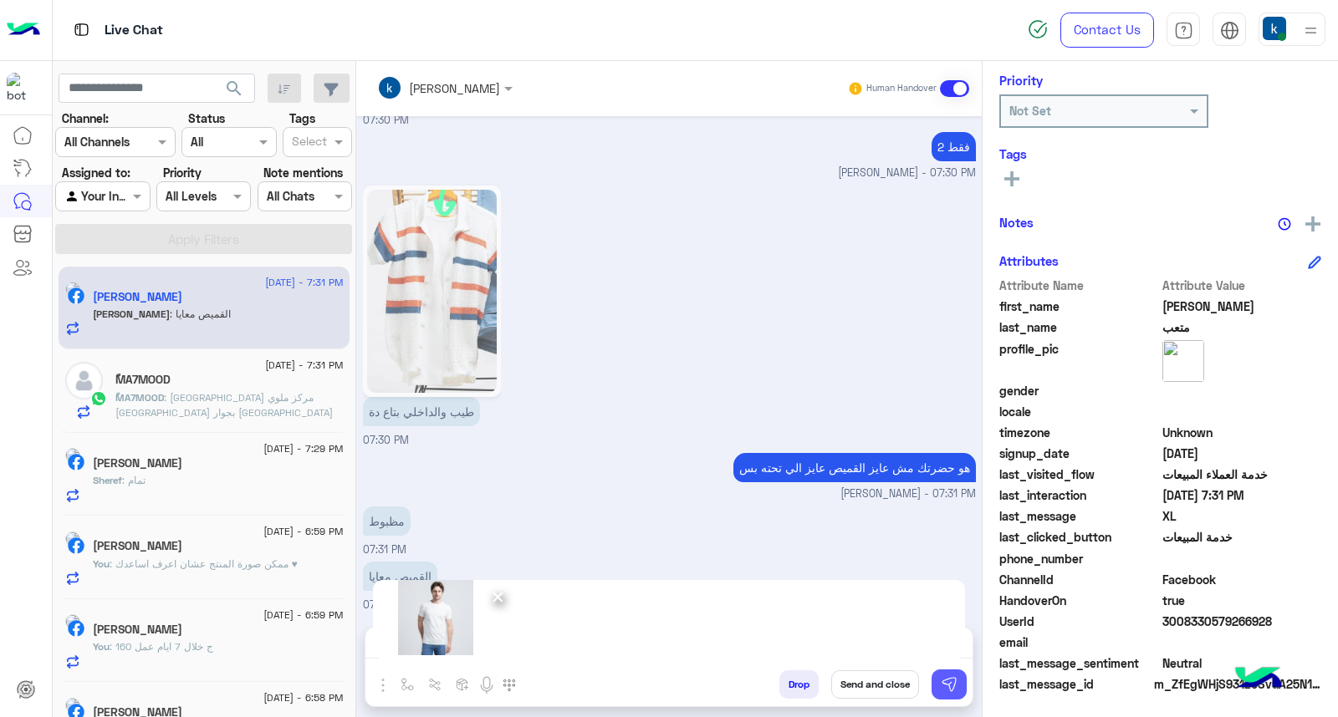
drag, startPoint x: 935, startPoint y: 675, endPoint x: 706, endPoint y: 661, distance: 229.5
click at [936, 675] on button at bounding box center [948, 685] width 35 height 30
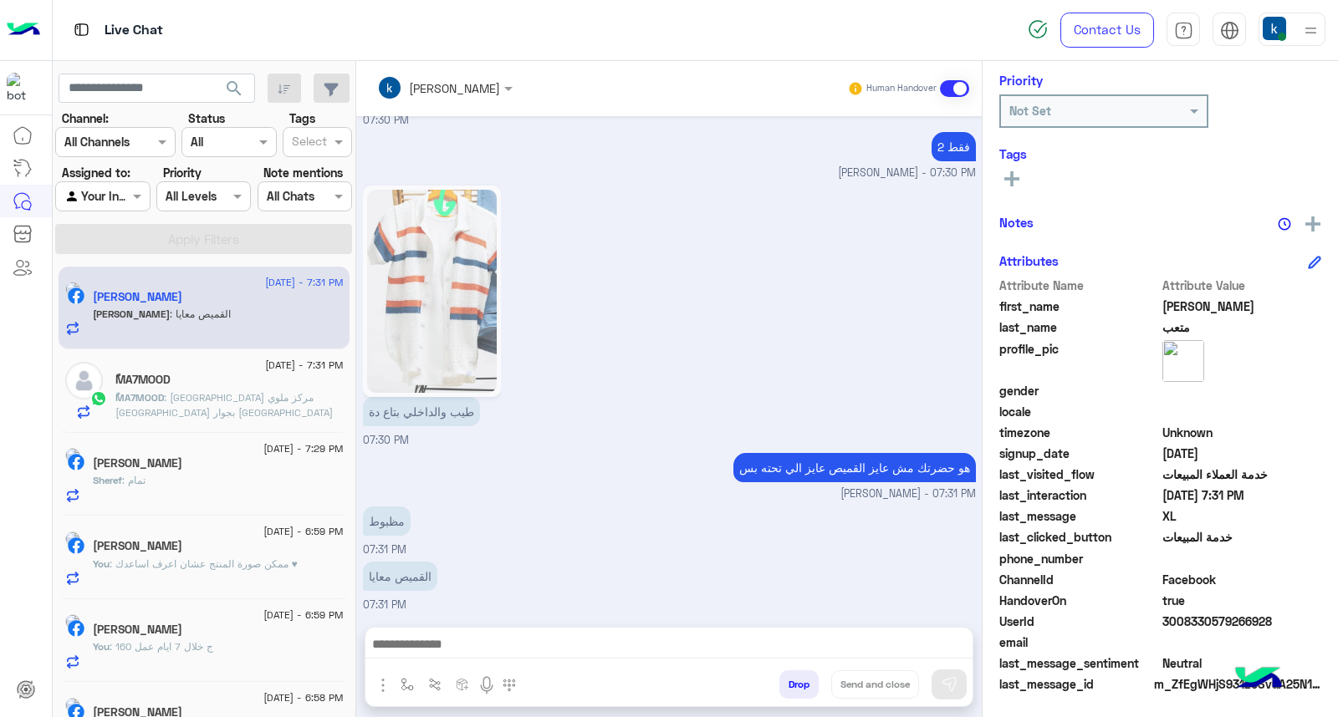
click at [418, 645] on textarea at bounding box center [668, 646] width 607 height 25
paste textarea "**********"
type textarea "**********"
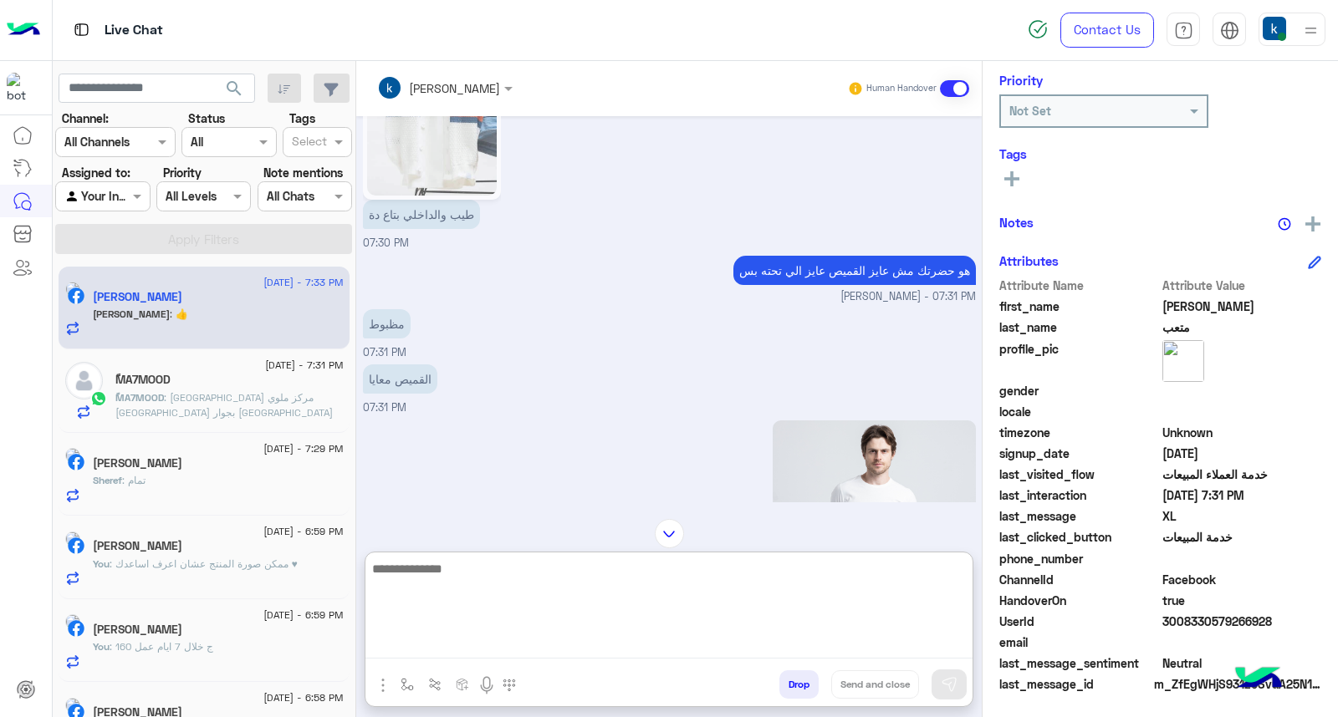
scroll to position [1313, 0]
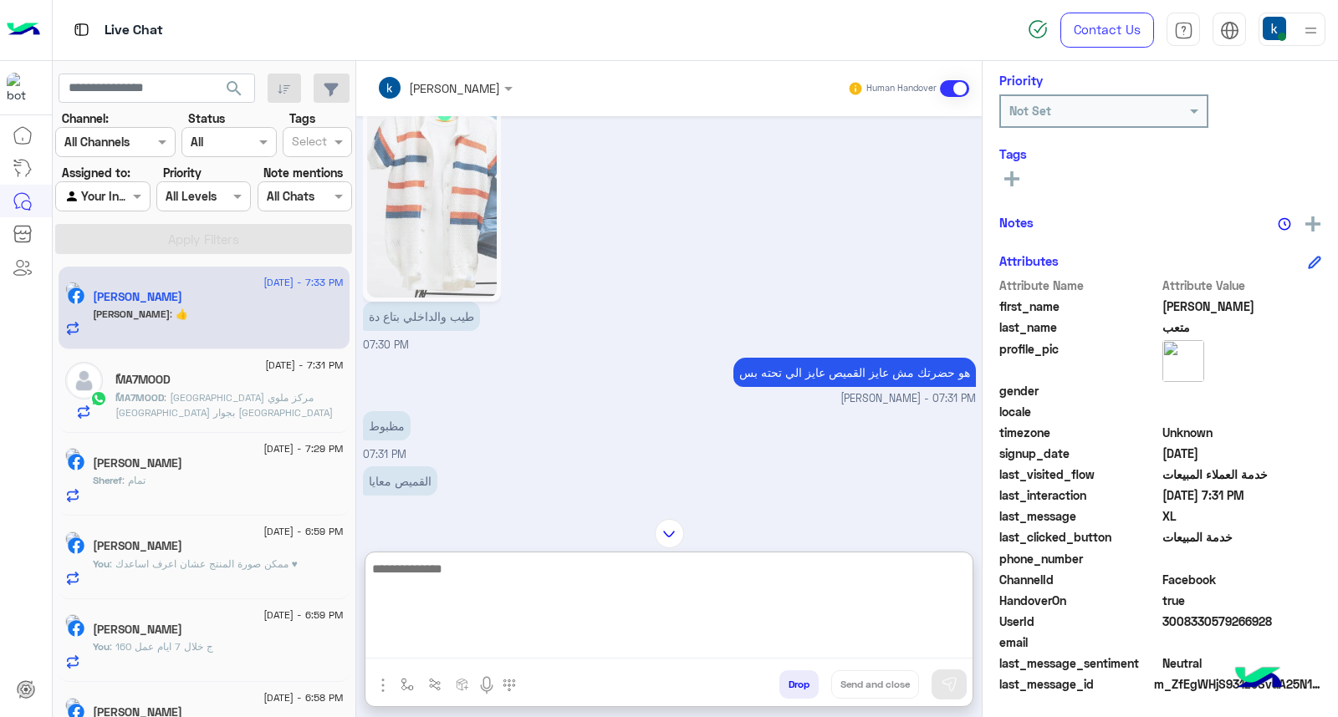
click at [477, 570] on textarea at bounding box center [668, 608] width 607 height 100
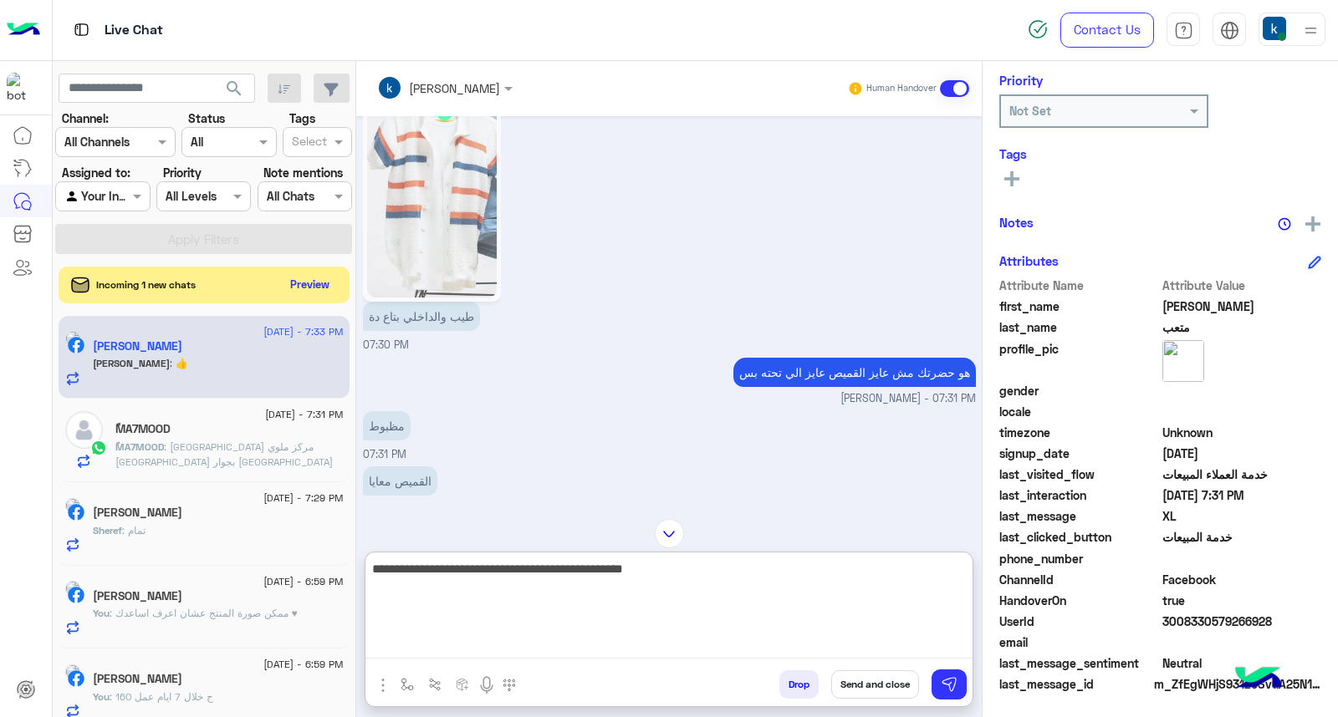
type textarea "**********"
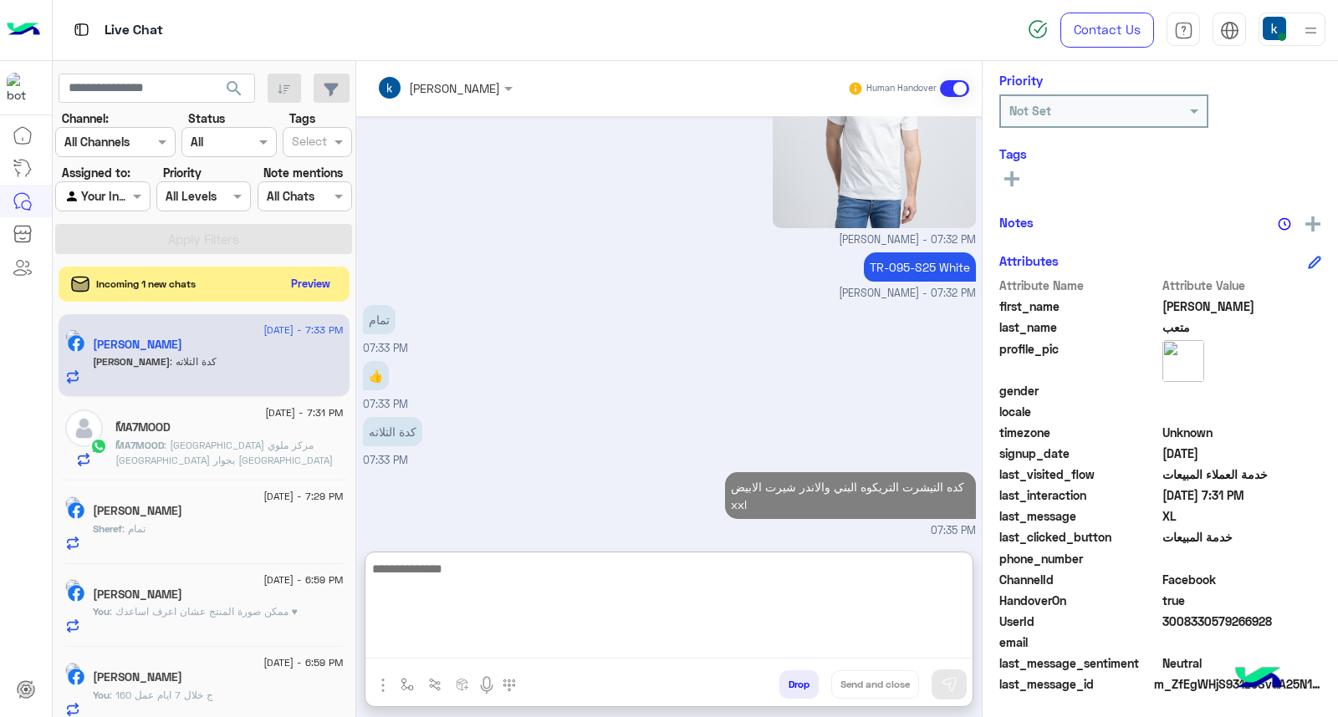
click at [314, 289] on button "Preview" at bounding box center [311, 284] width 52 height 23
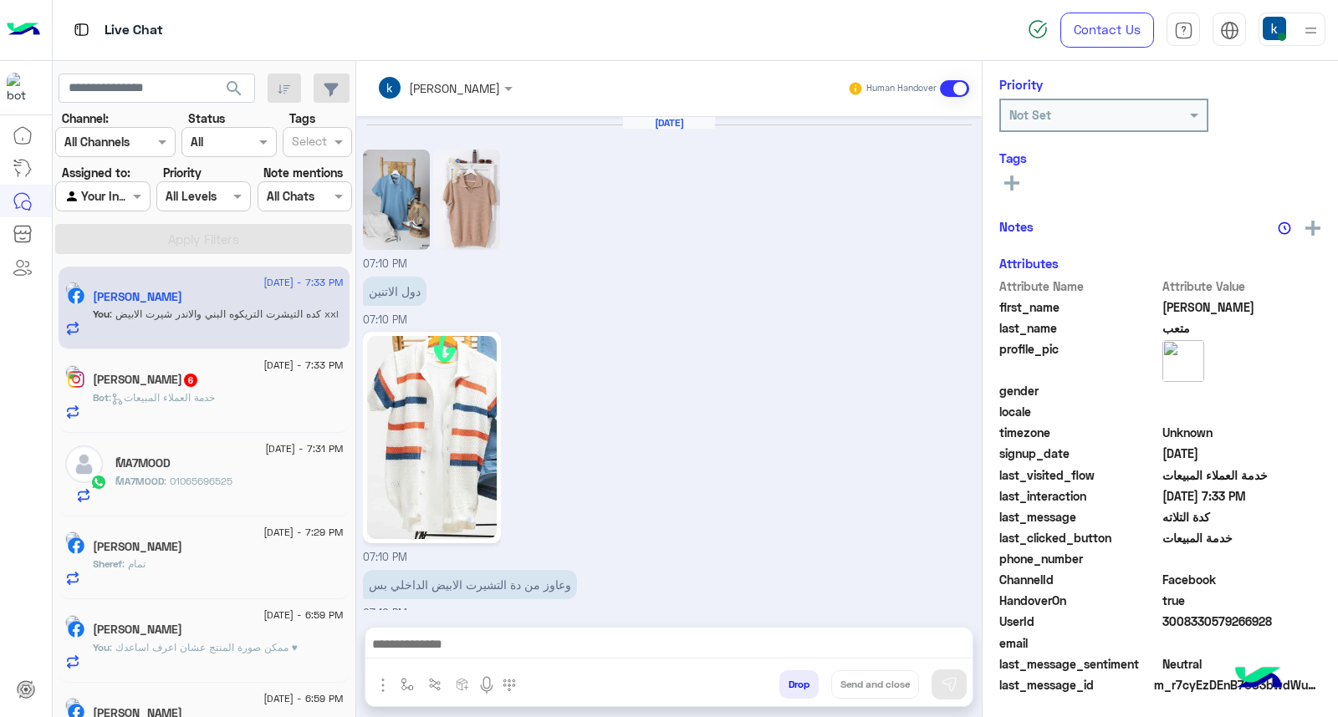
scroll to position [1381, 0]
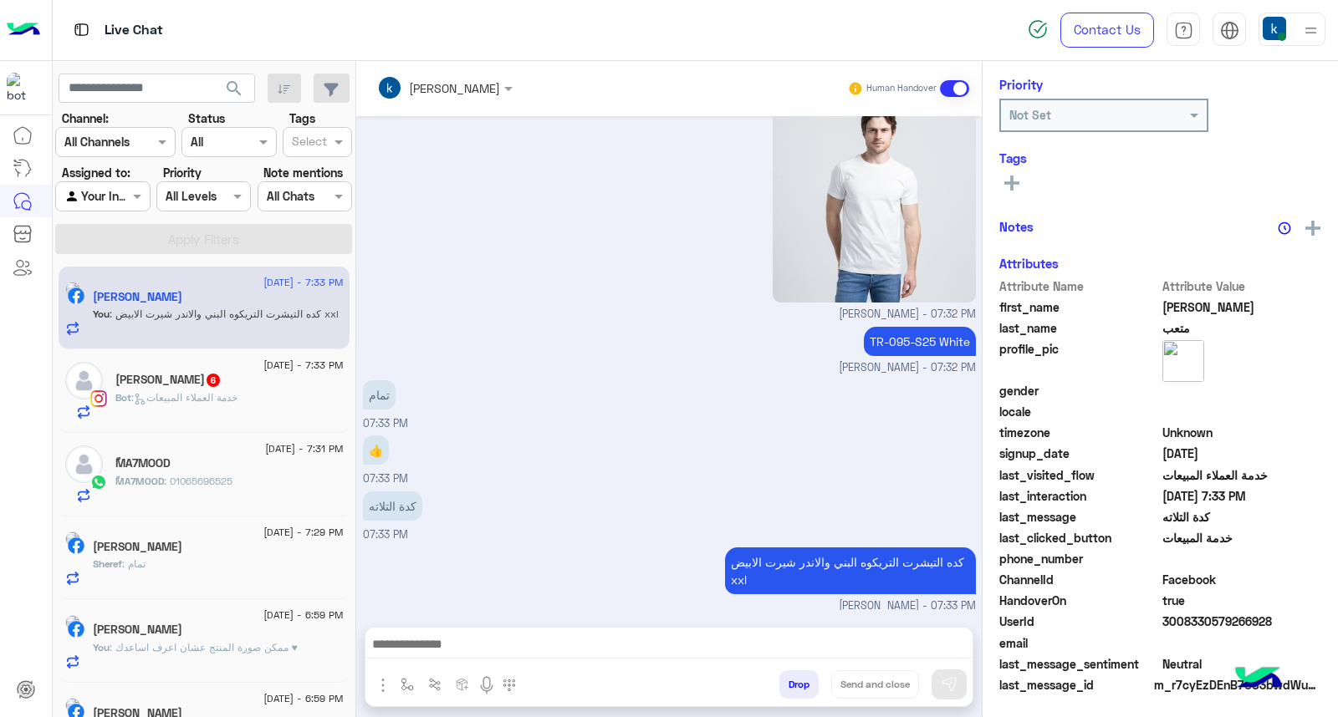
click at [288, 381] on div "Mohamed Khaled Farouk 6" at bounding box center [229, 382] width 228 height 18
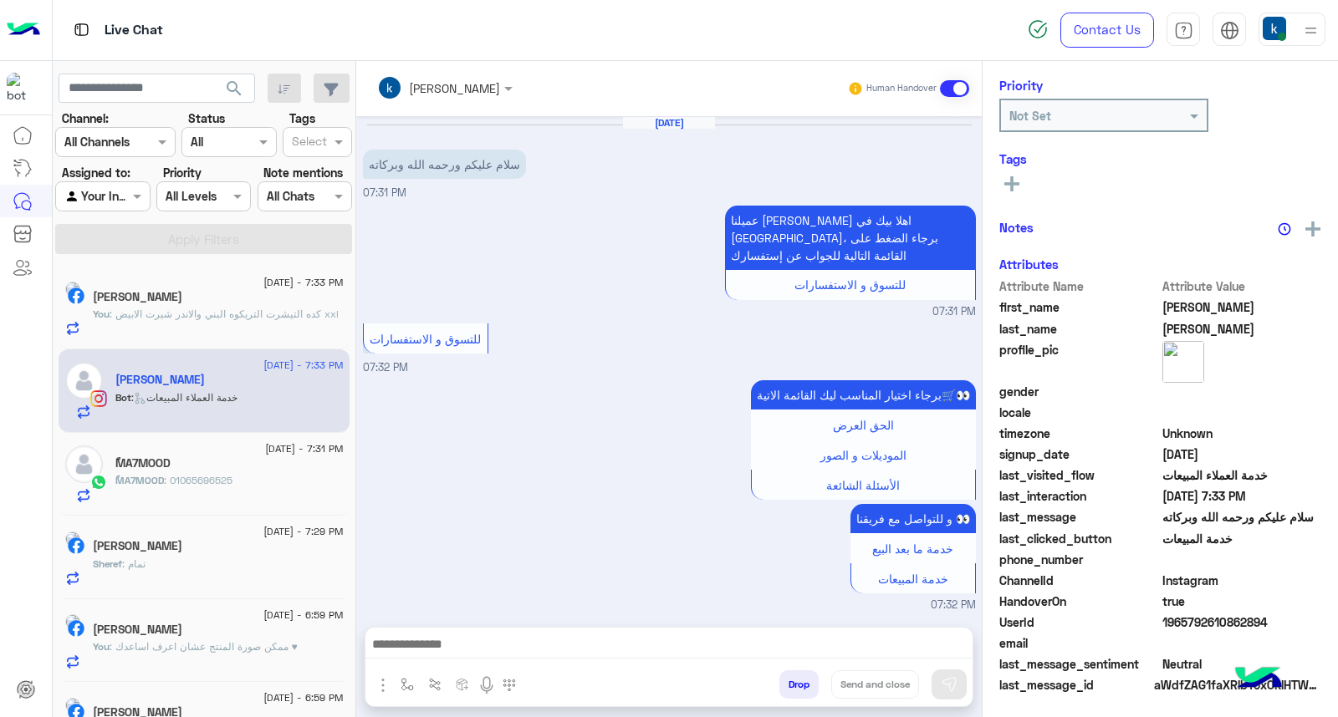
scroll to position [906, 0]
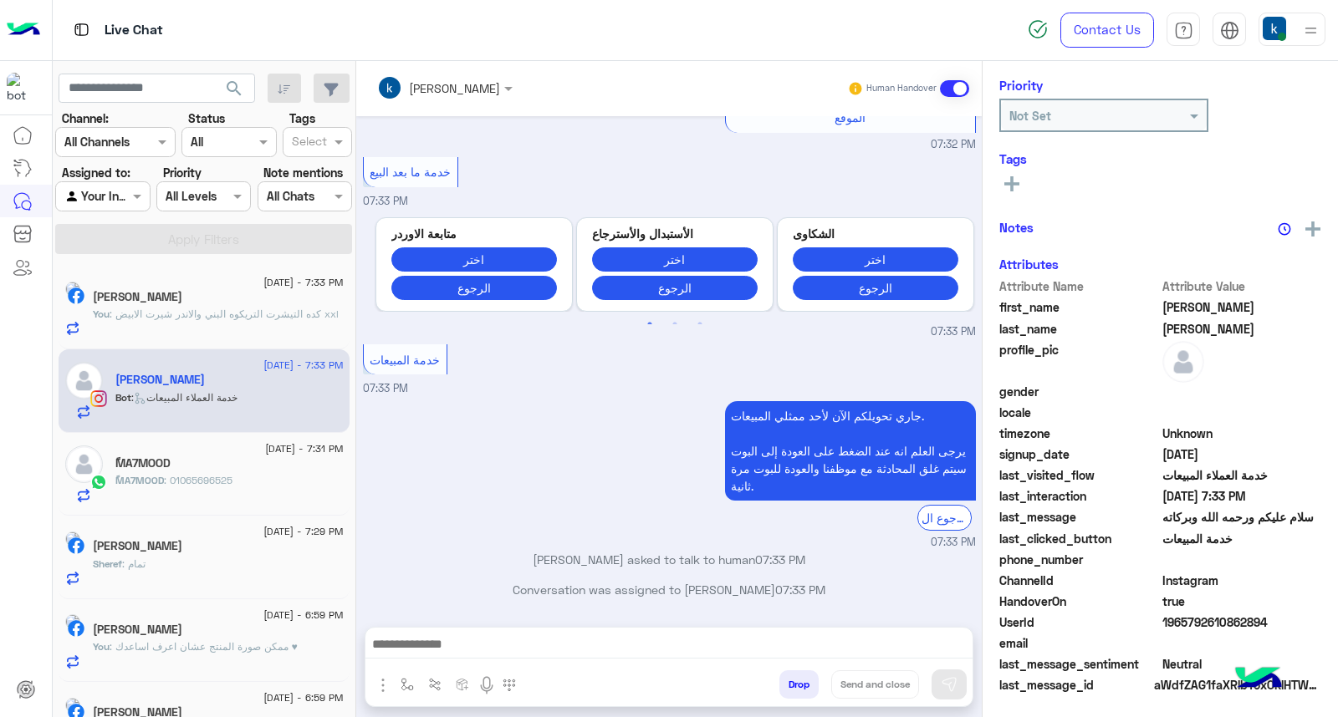
click at [449, 648] on textarea at bounding box center [668, 646] width 607 height 25
paste textarea "**********"
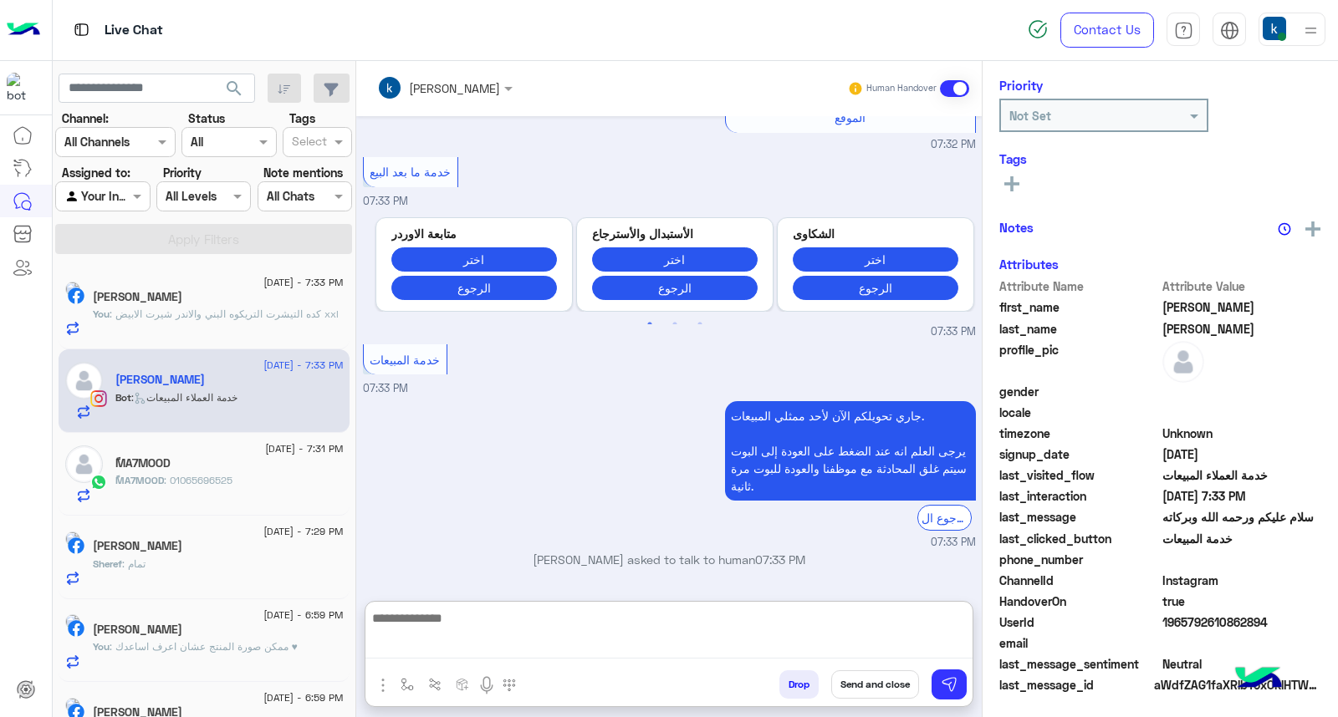
type textarea "**********"
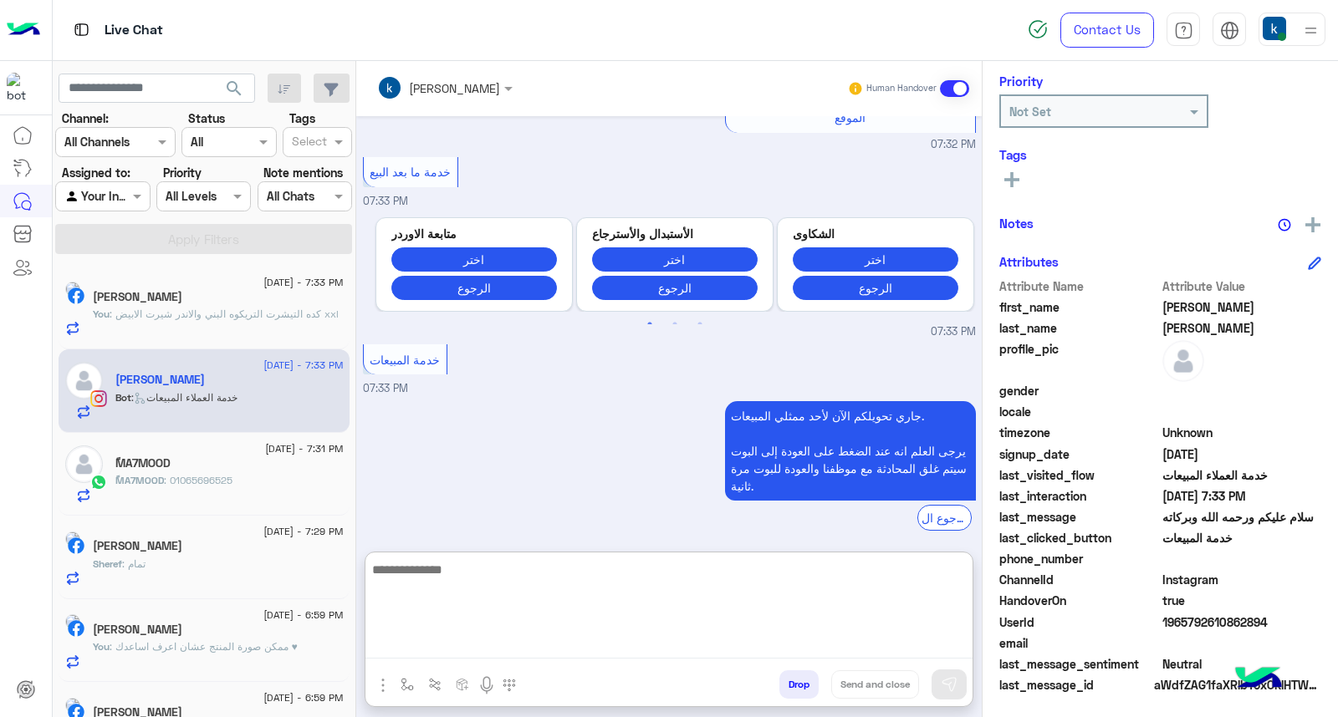
scroll to position [1033, 0]
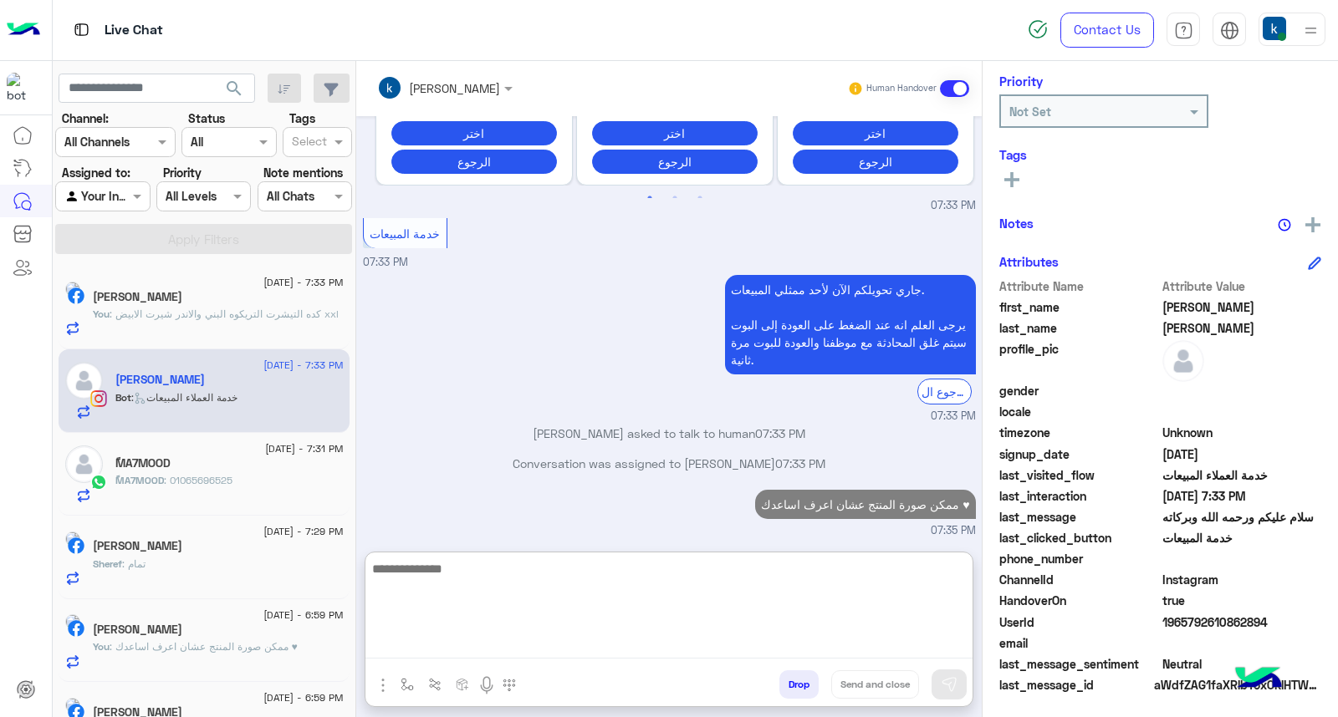
click at [226, 487] on span ": 01065696525" at bounding box center [198, 480] width 69 height 13
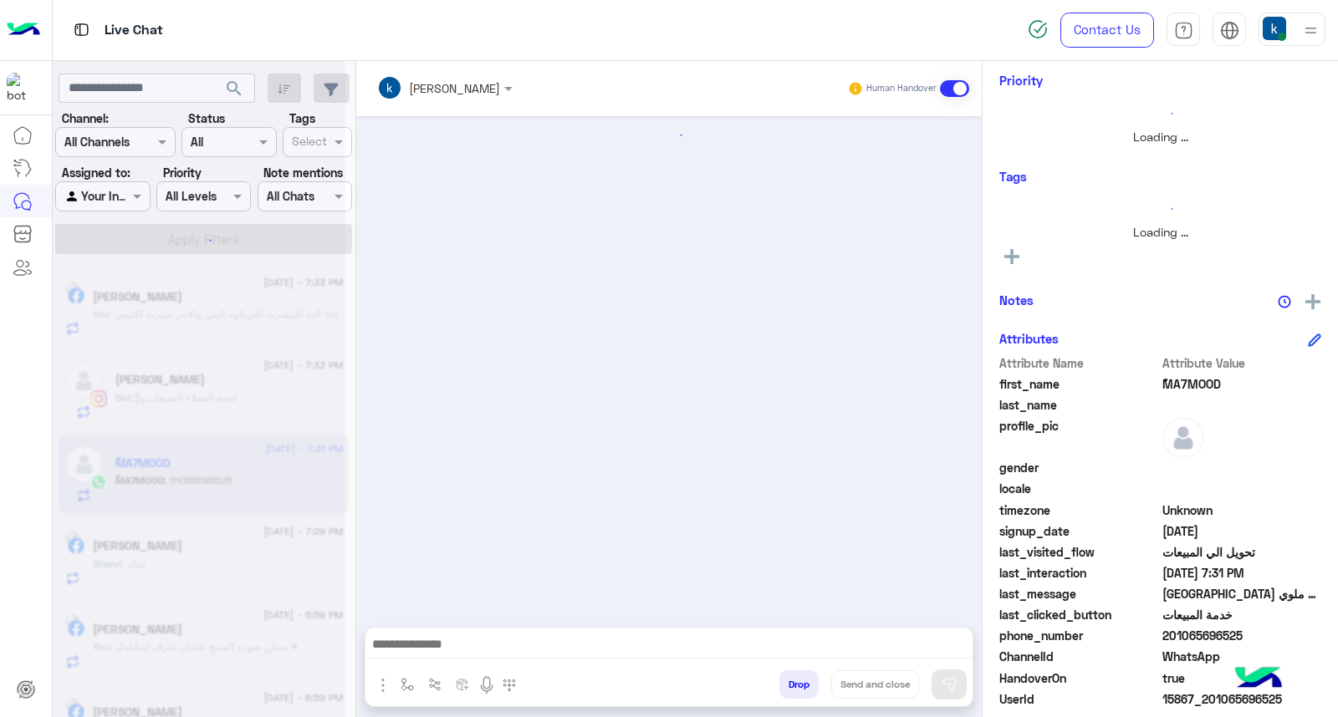
scroll to position [1160, 0]
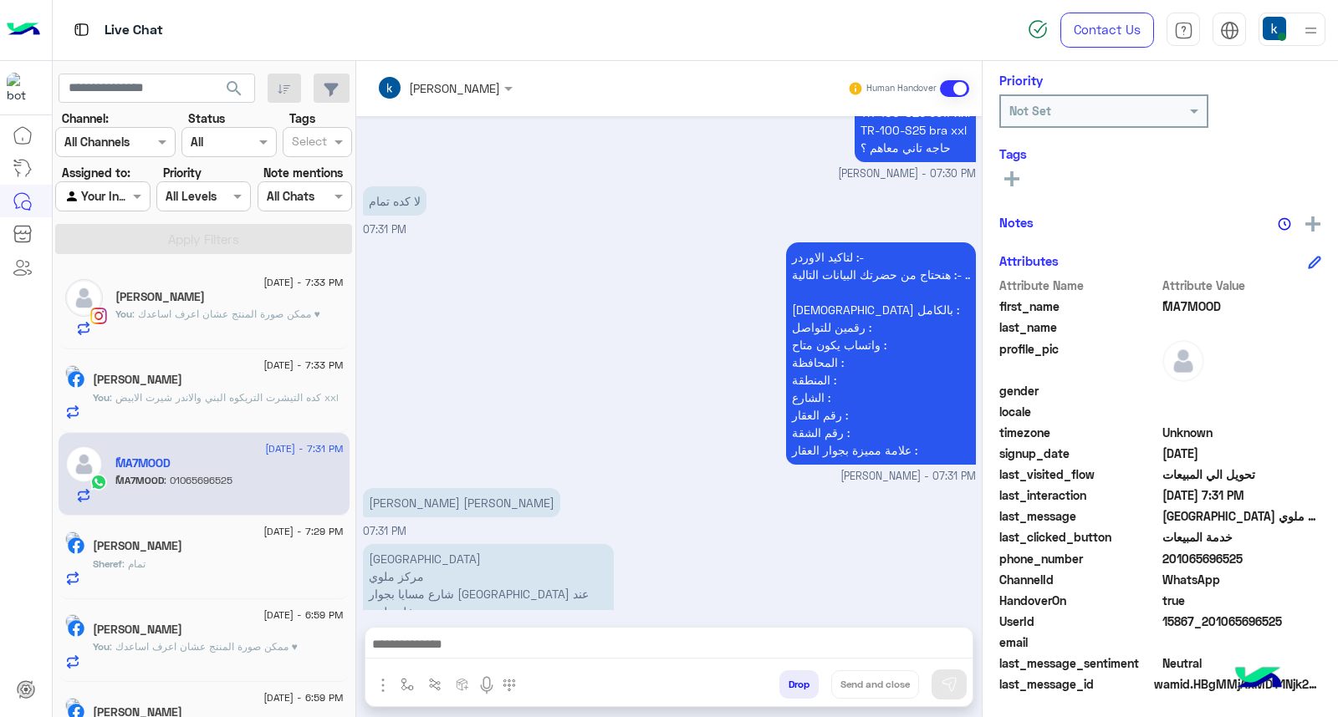
click at [216, 553] on div "Sheref Kharbotle" at bounding box center [218, 548] width 251 height 18
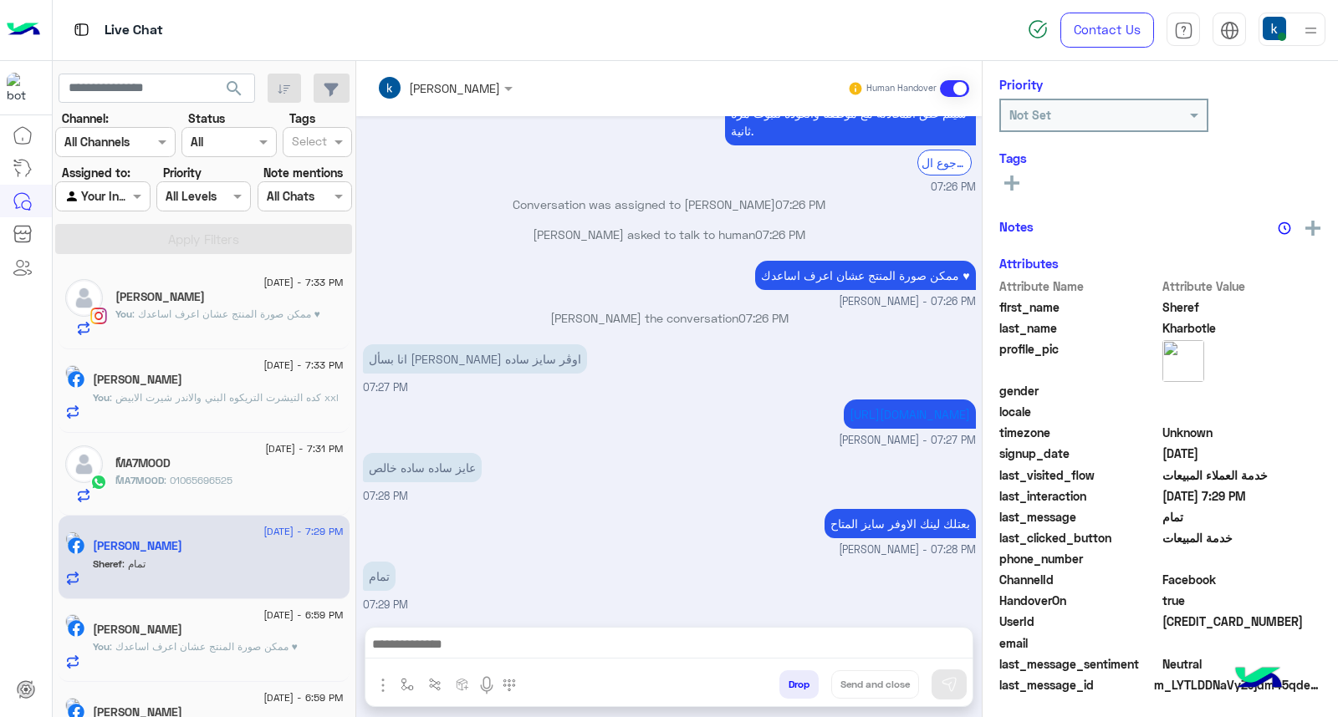
scroll to position [251, 0]
click at [787, 687] on button "Drop" at bounding box center [798, 685] width 39 height 28
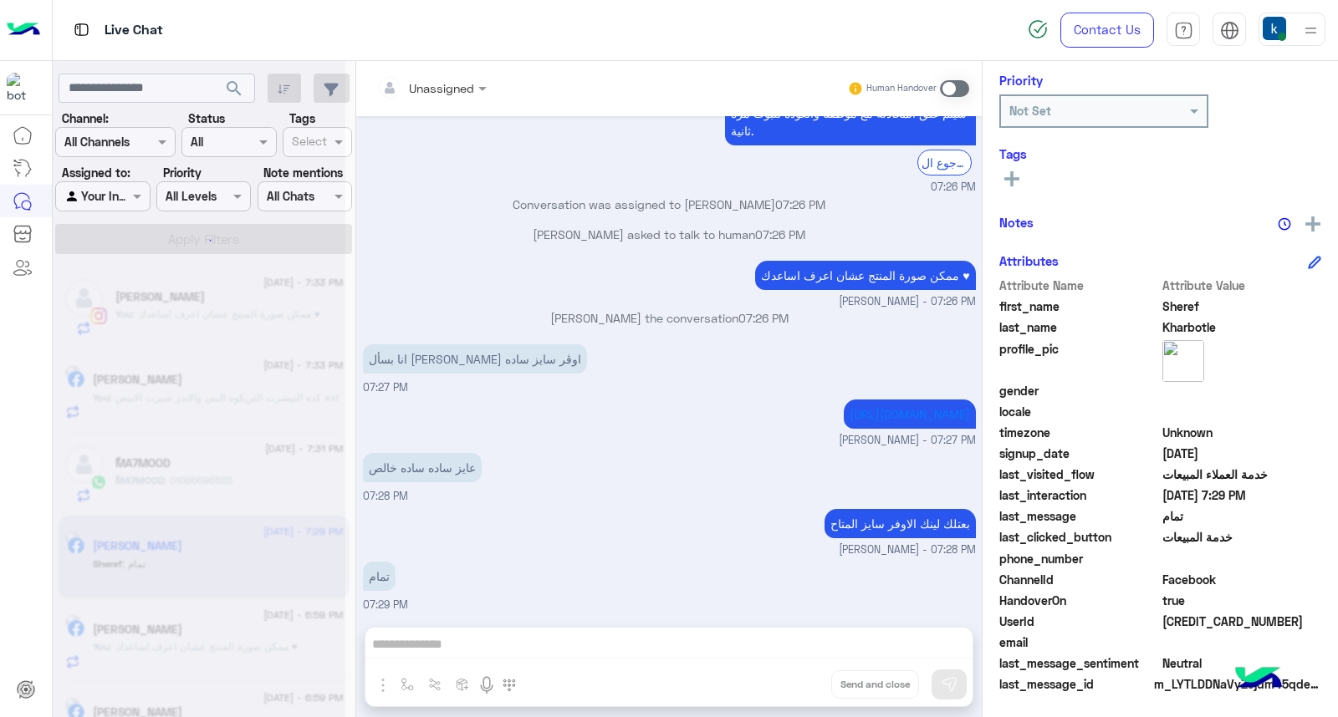
scroll to position [956, 0]
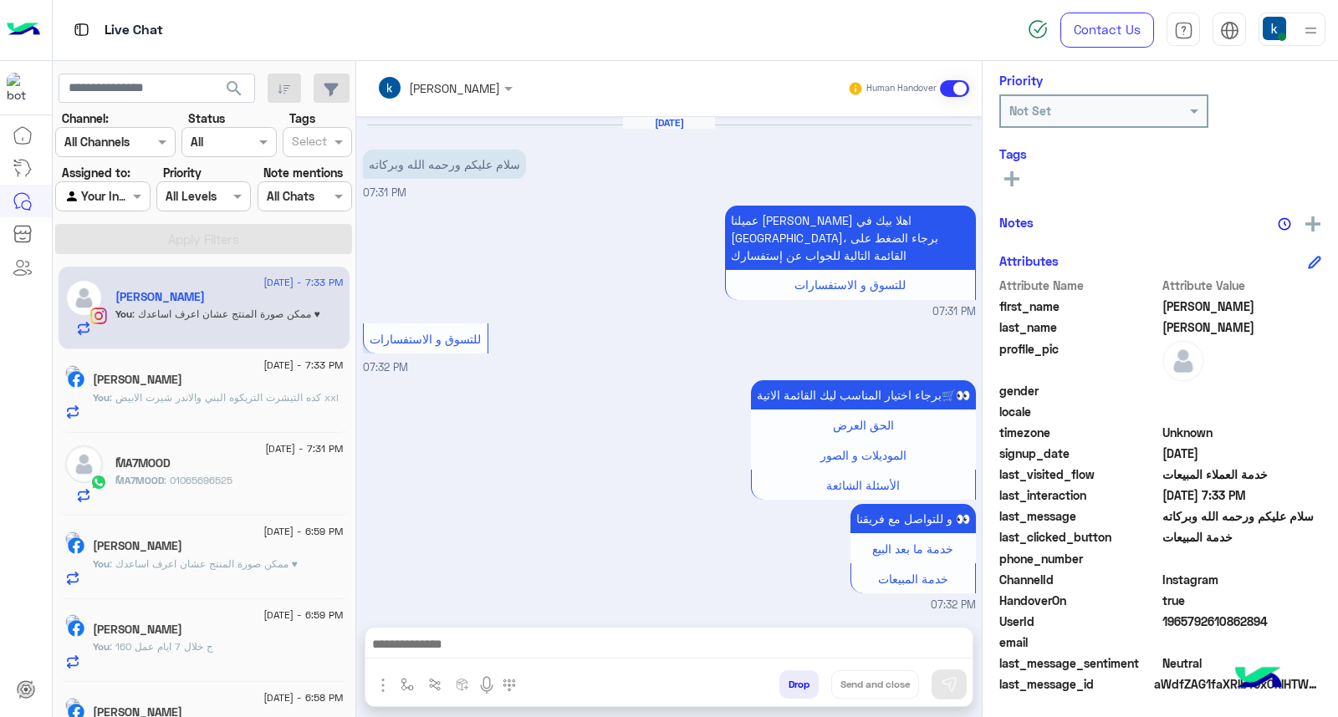
scroll to position [990, 0]
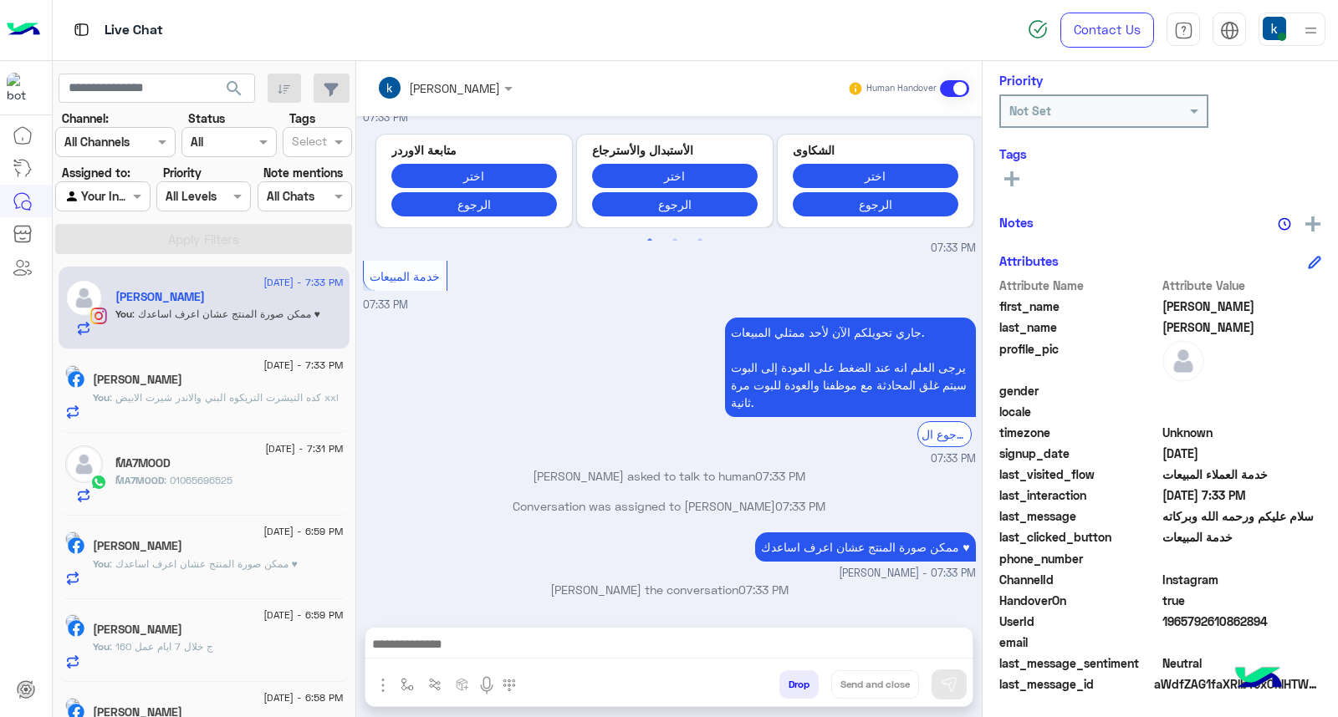
click at [246, 473] on div "ًMA7MOOD : 01065696525" at bounding box center [229, 487] width 228 height 29
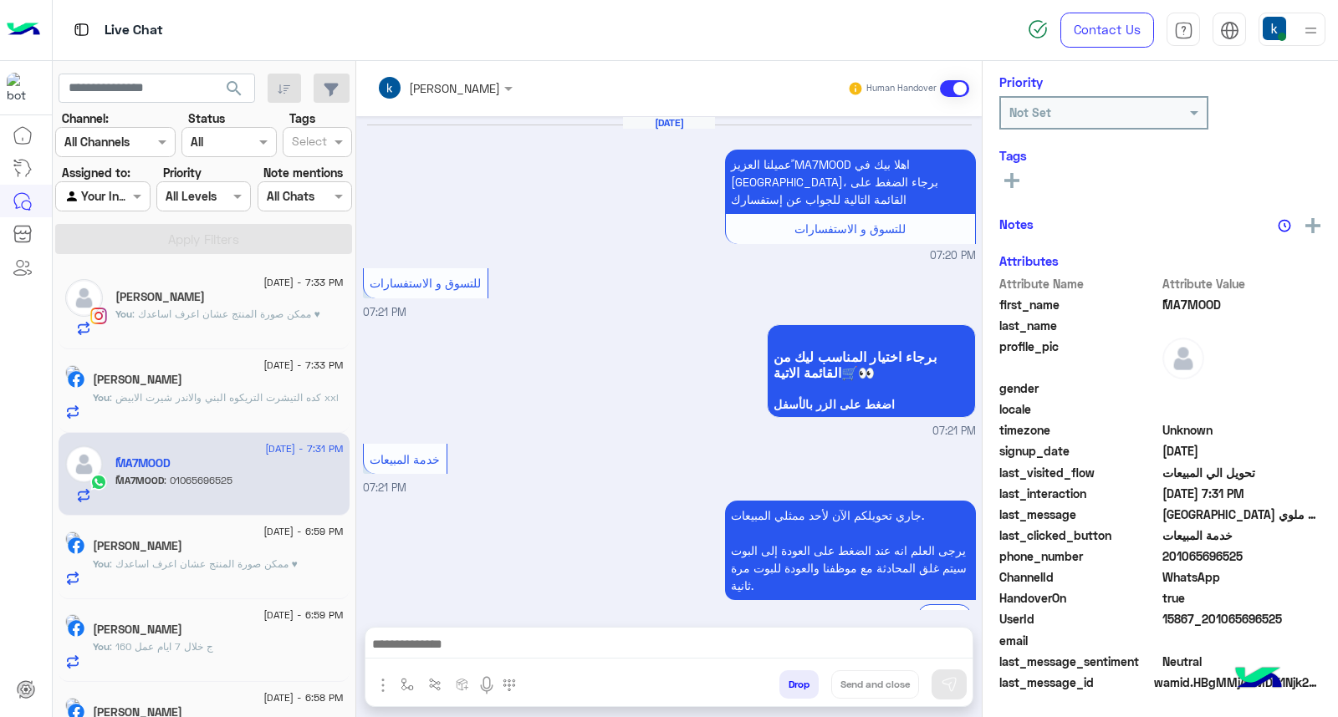
scroll to position [1160, 0]
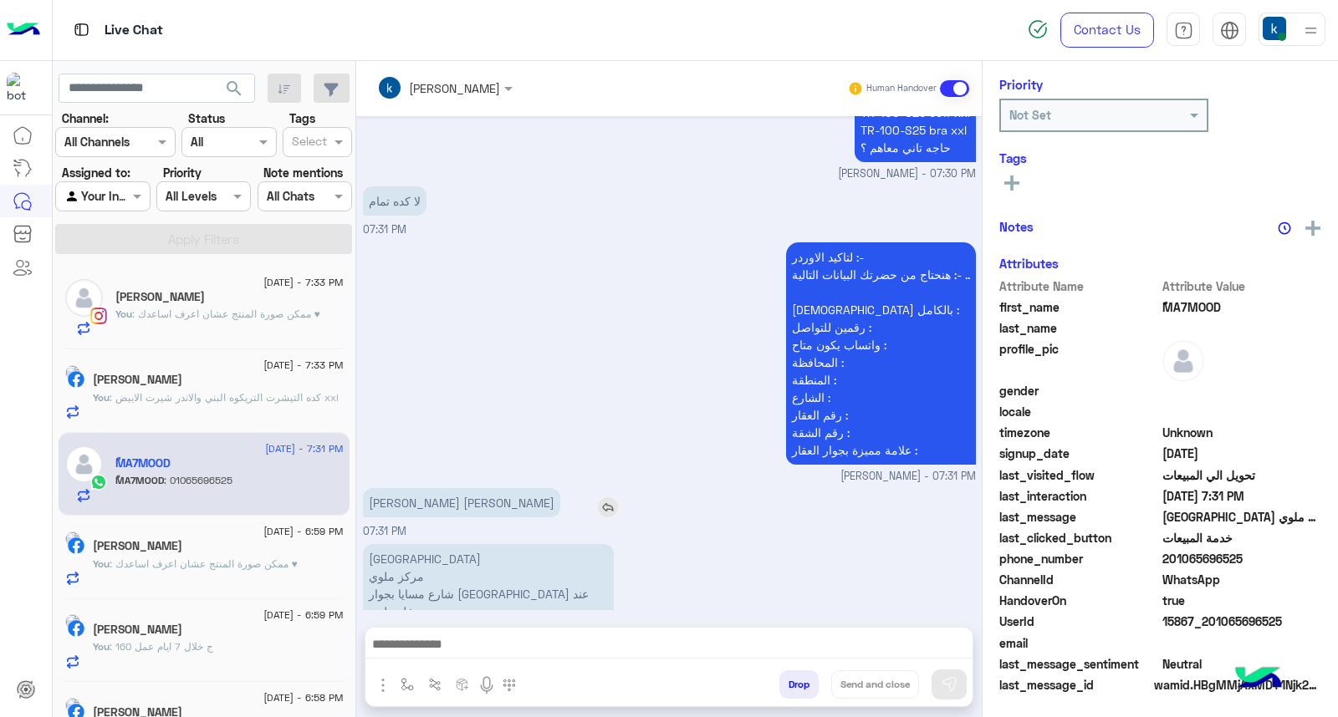
click at [458, 488] on p "محمود عصام محمود عثمان" at bounding box center [461, 502] width 197 height 29
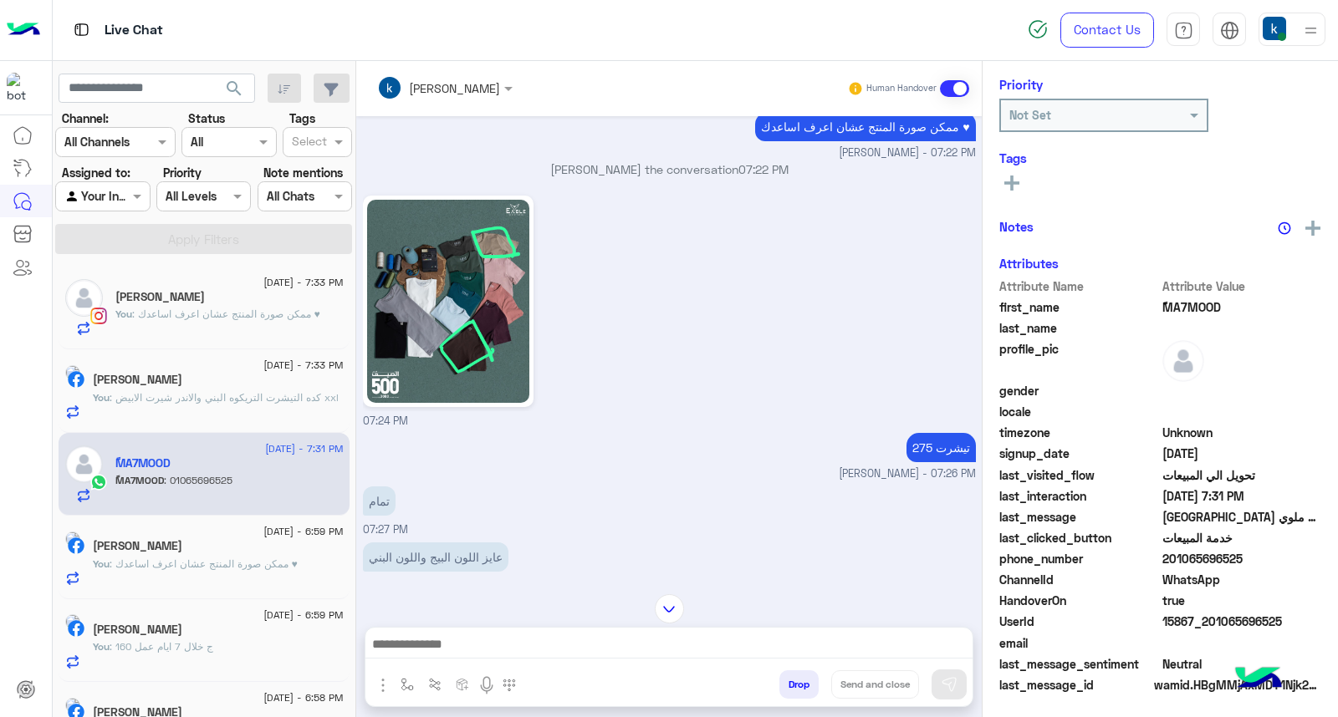
scroll to position [251, 0]
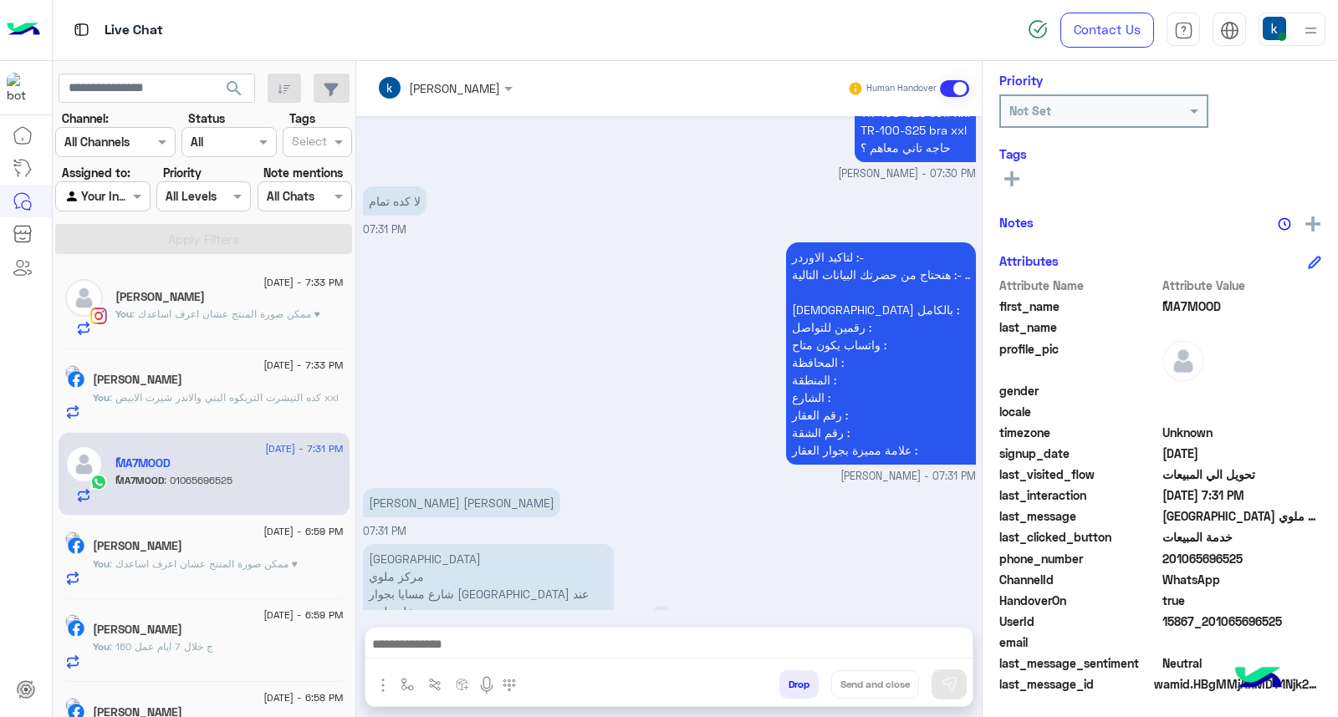
click at [380, 544] on p "محافظة المنيا مركز ملوي شارع مسايا بجوار قاعة مسايا عند مدخل ملوي" at bounding box center [488, 585] width 251 height 82
click at [381, 560] on p "محافظة المنيا مركز ملوي شارع مسايا بجوار قاعة مسايا عند مدخل ملوي" at bounding box center [488, 585] width 251 height 82
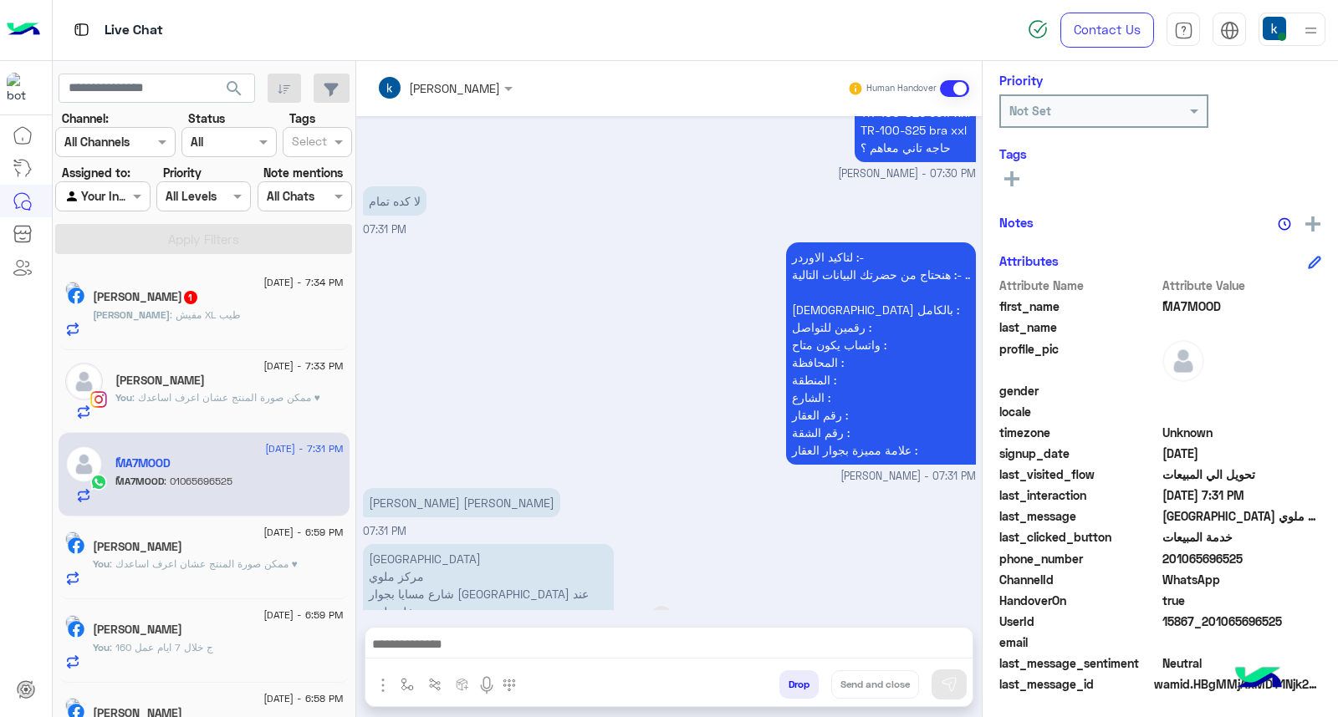
click at [430, 584] on p "محافظة المنيا مركز ملوي شارع مسايا بجوار قاعة مسايا عند مدخل ملوي" at bounding box center [488, 585] width 251 height 82
click at [426, 569] on p "محافظة المنيا مركز ملوي شارع مسايا بجوار قاعة مسايا عند مدخل ملوي" at bounding box center [488, 585] width 251 height 82
click at [460, 634] on textarea at bounding box center [668, 646] width 607 height 25
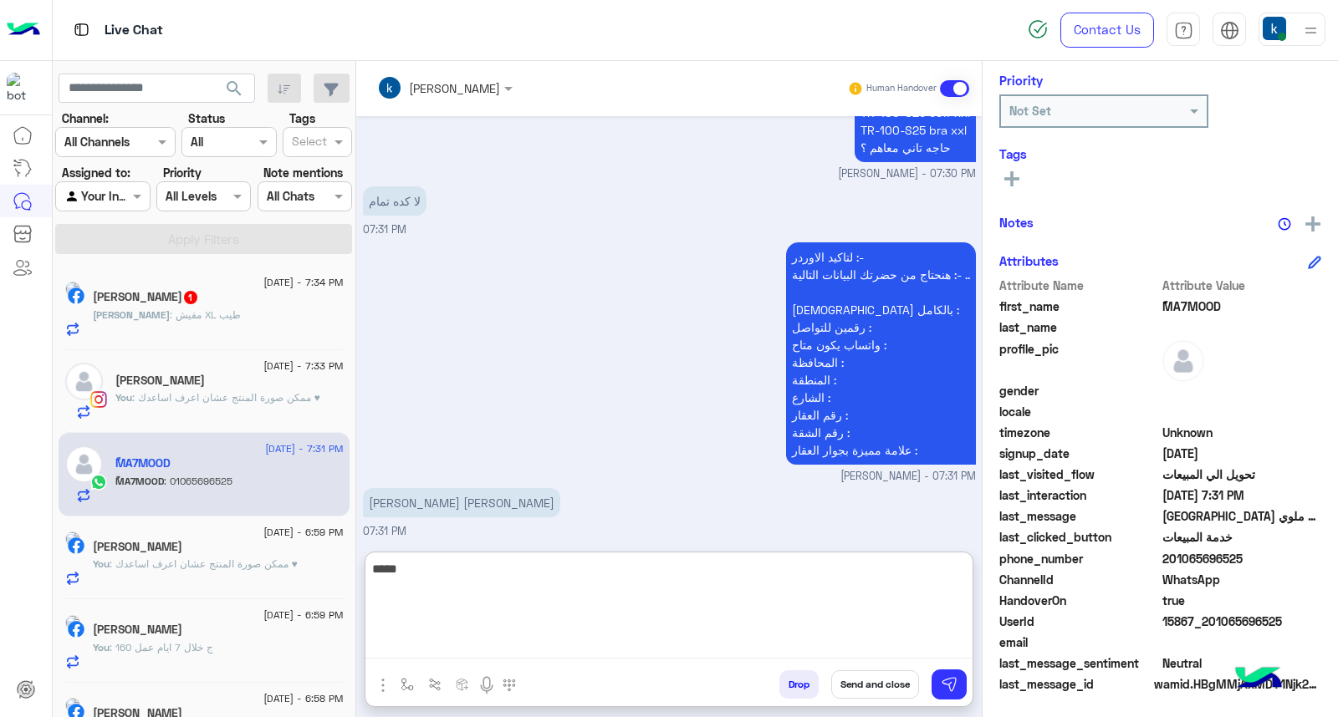
type textarea "*****"
type textarea "**********"
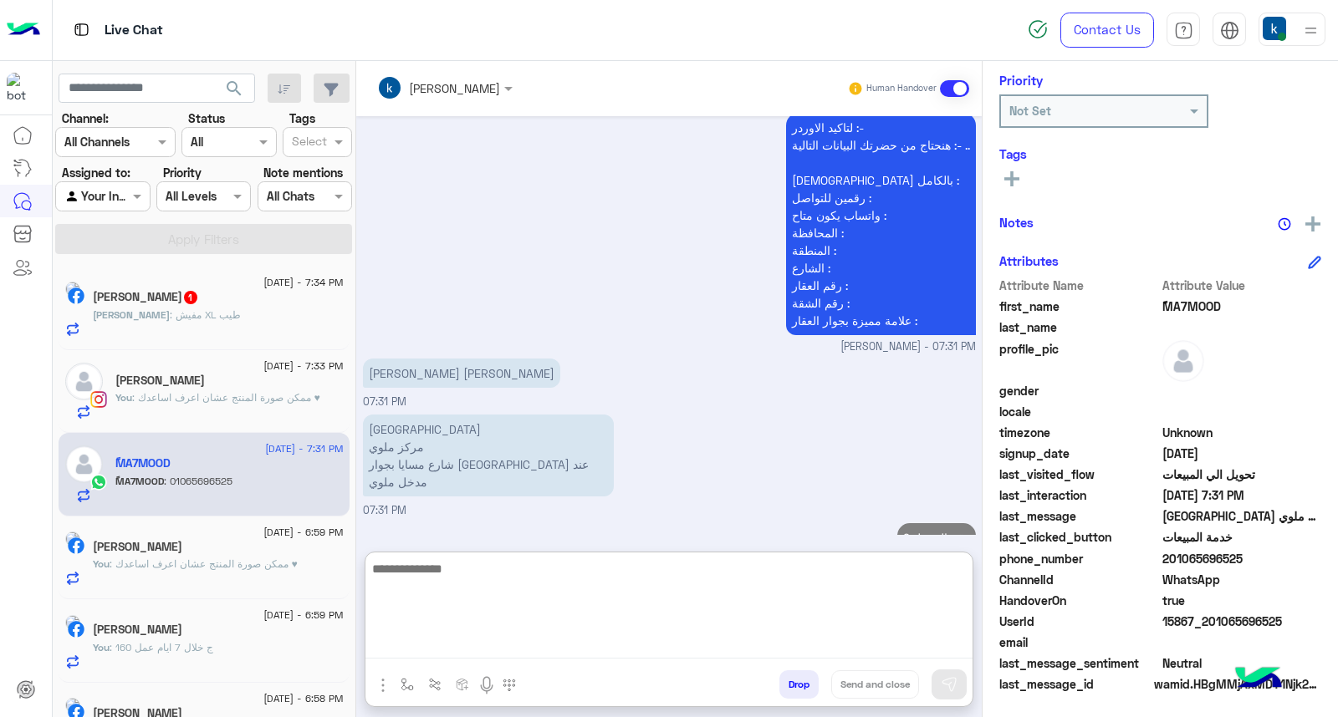
click at [229, 326] on div "محمود : مفيش XL طيب" at bounding box center [218, 322] width 251 height 29
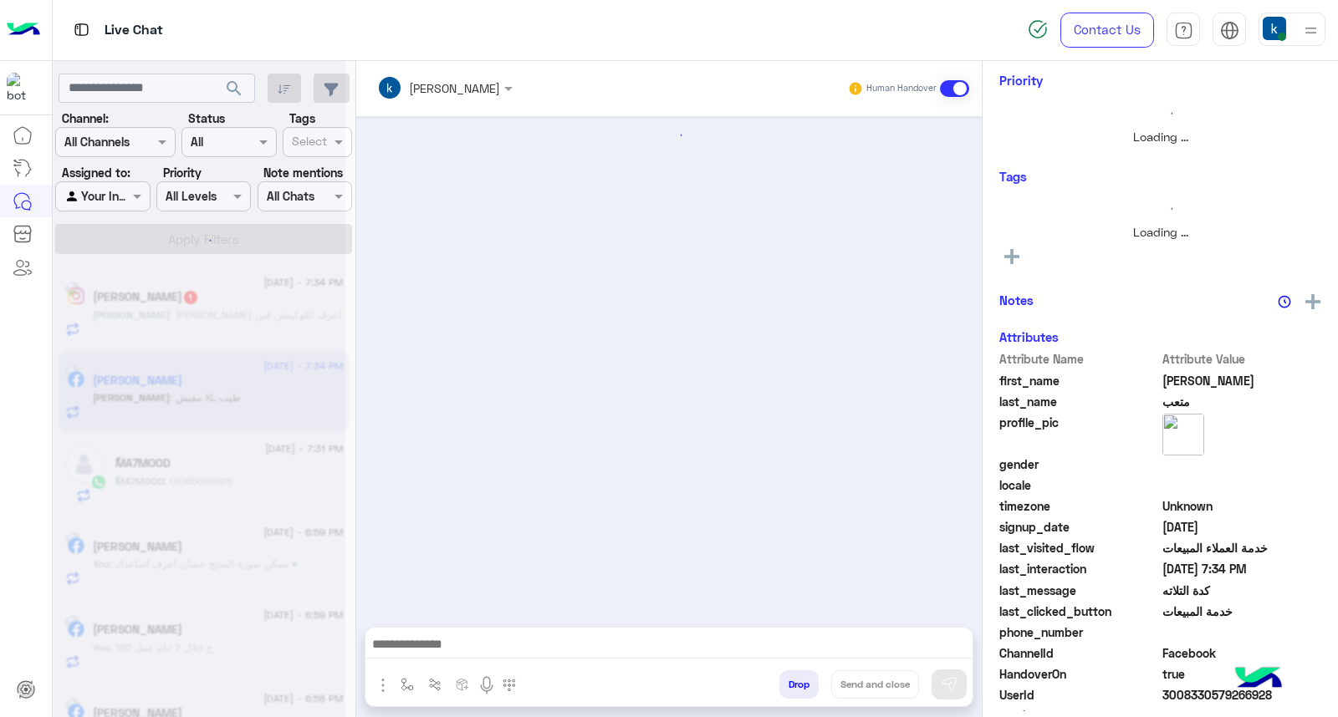
scroll to position [247, 0]
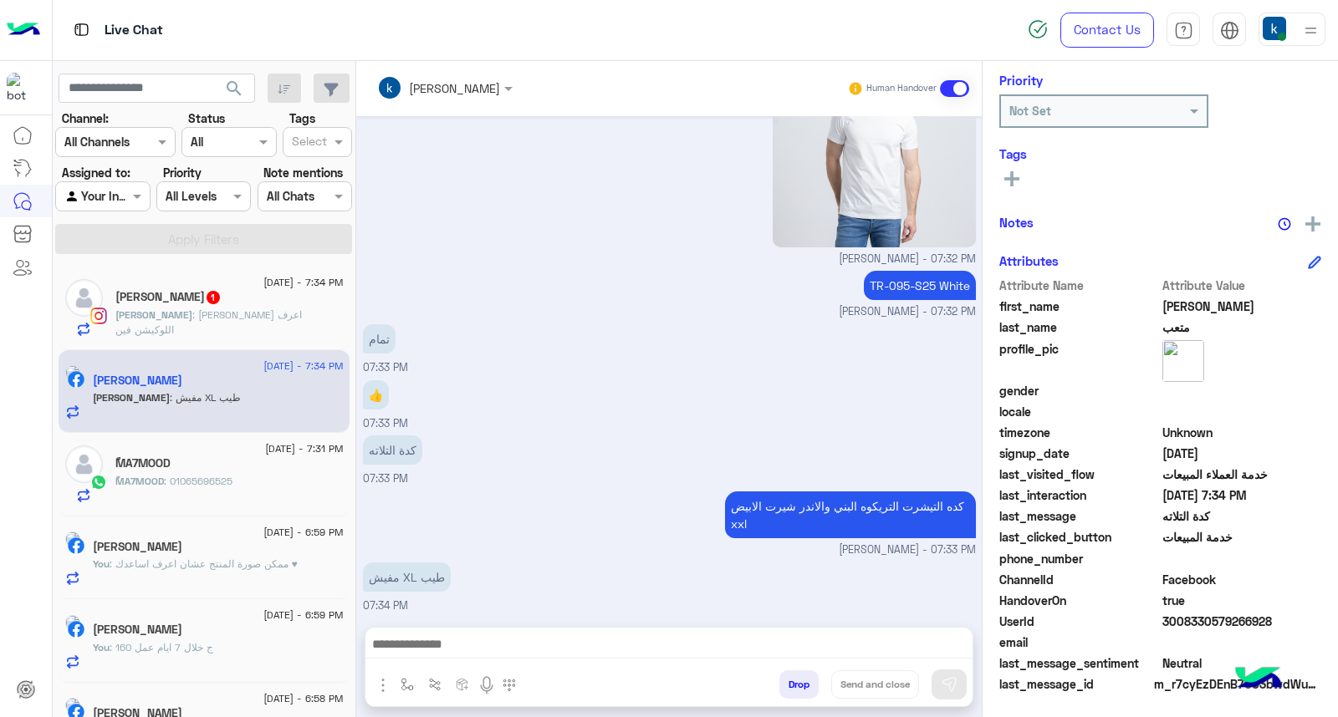
click at [457, 646] on textarea at bounding box center [668, 646] width 607 height 25
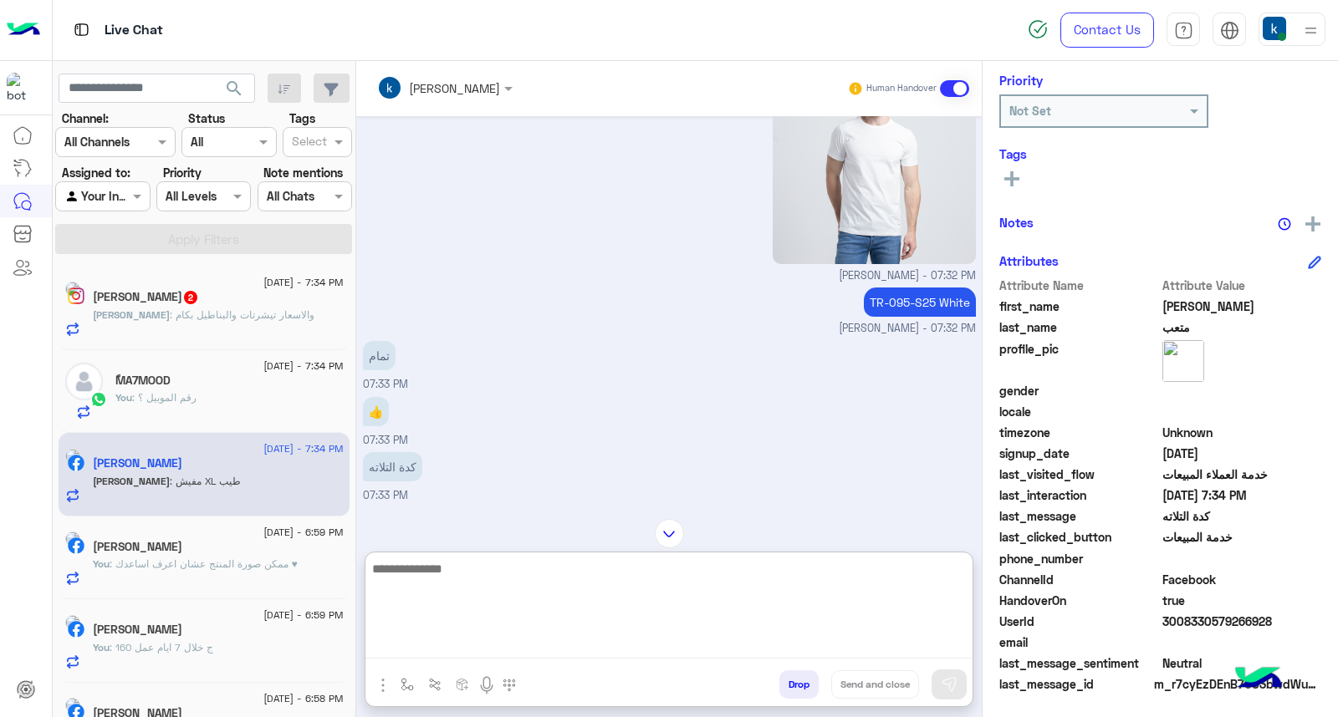
click at [887, 301] on p "TR-095-S25 White" at bounding box center [920, 302] width 112 height 29
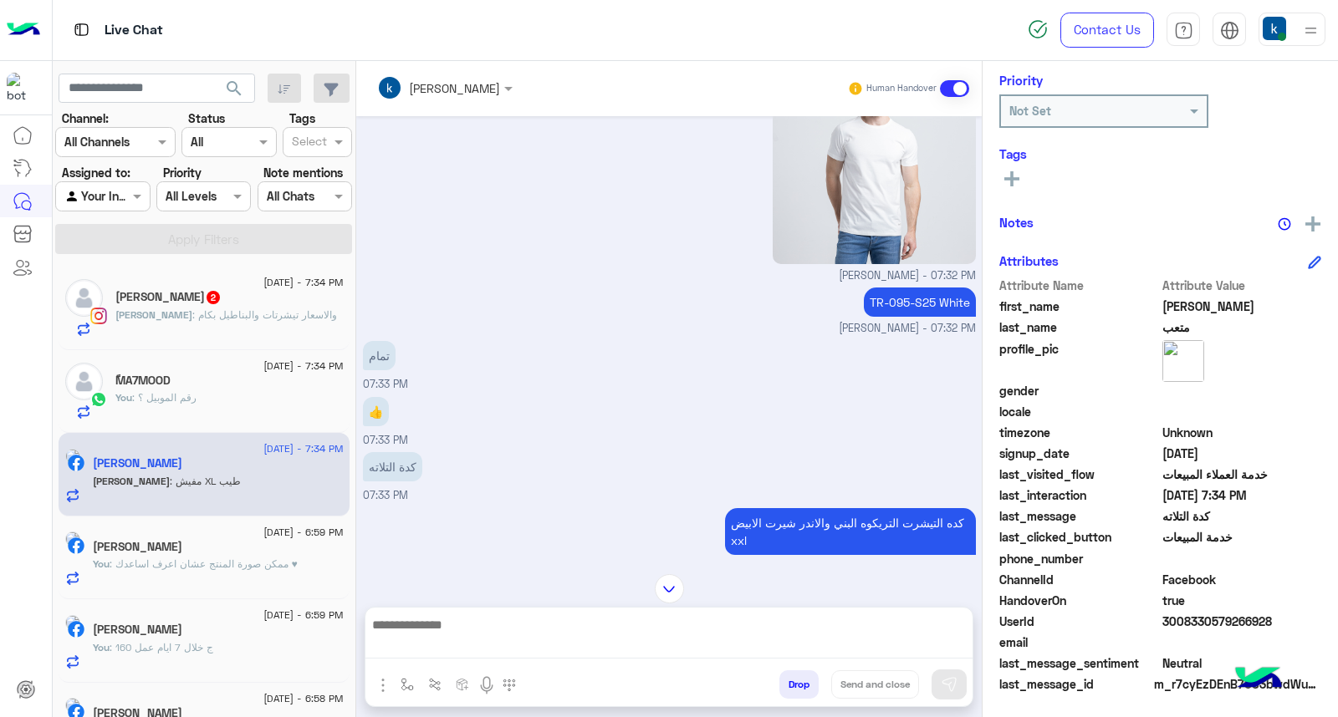
click at [887, 301] on p "TR-095-S25 White" at bounding box center [920, 302] width 112 height 29
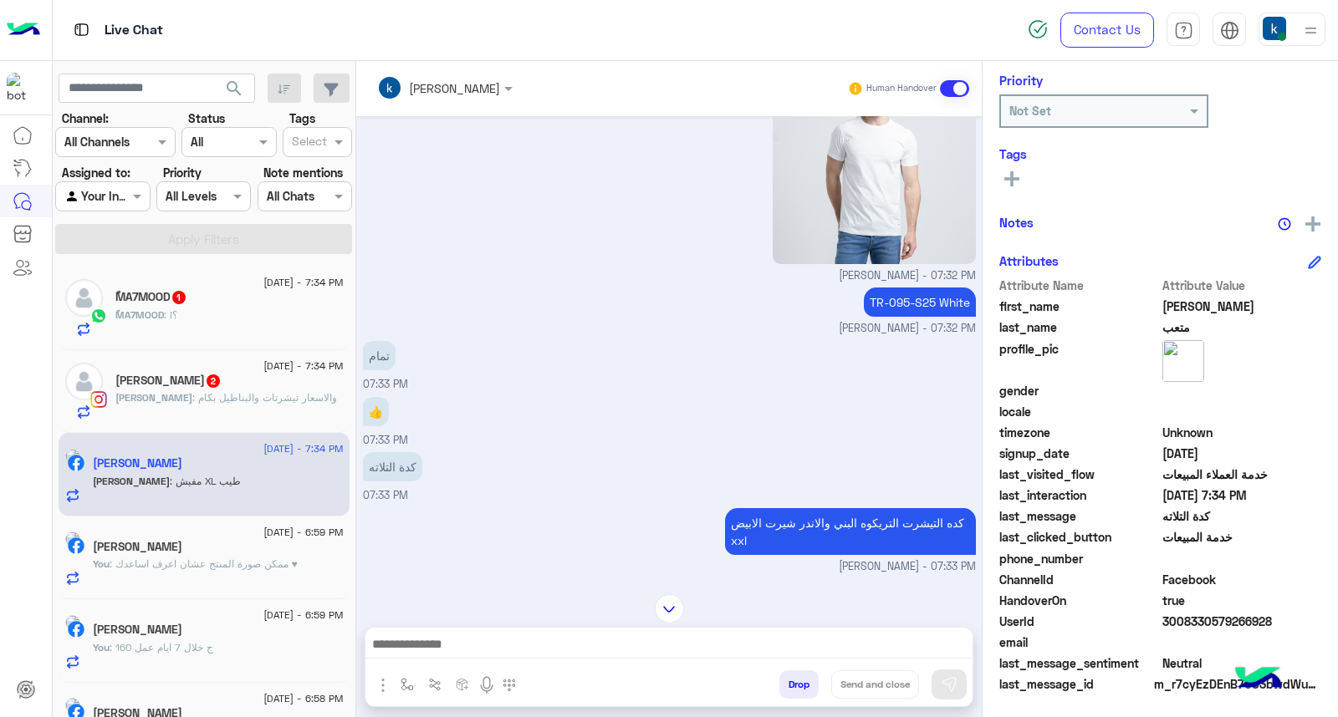
click at [507, 631] on div at bounding box center [668, 649] width 607 height 42
click at [533, 634] on textarea at bounding box center [668, 646] width 607 height 25
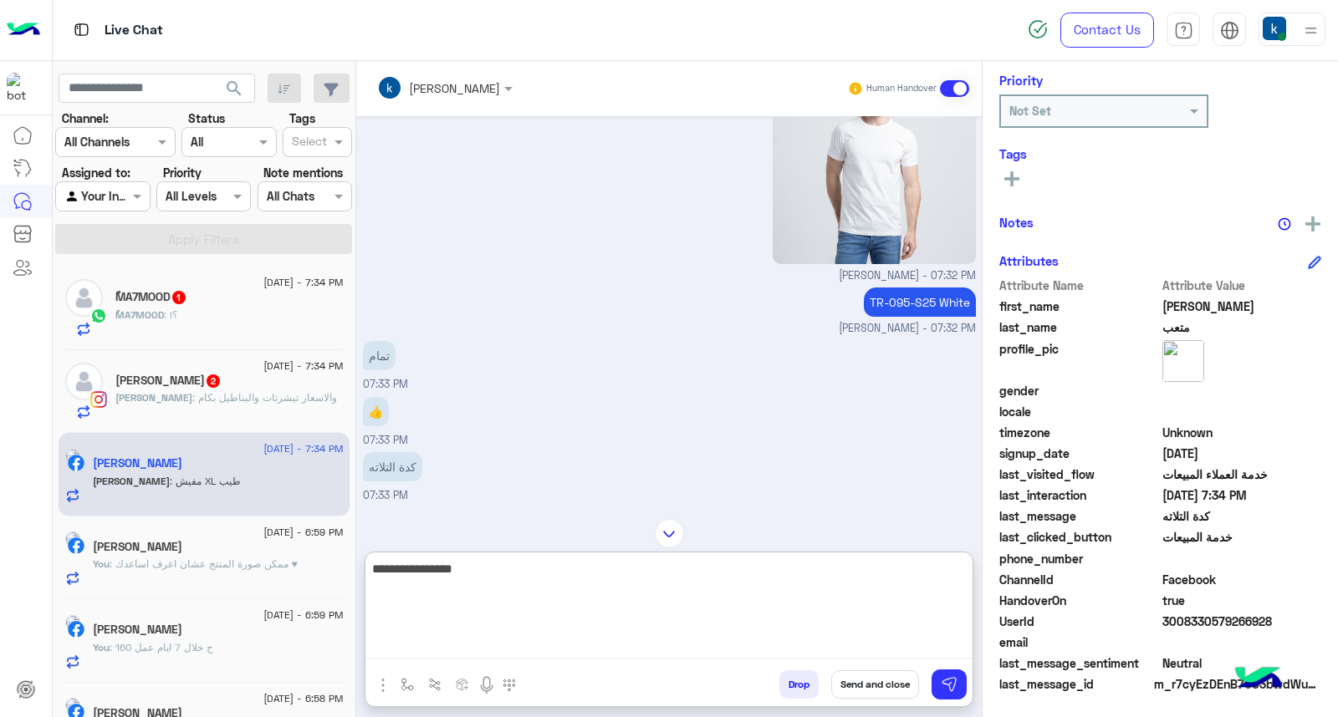
type textarea "**********"
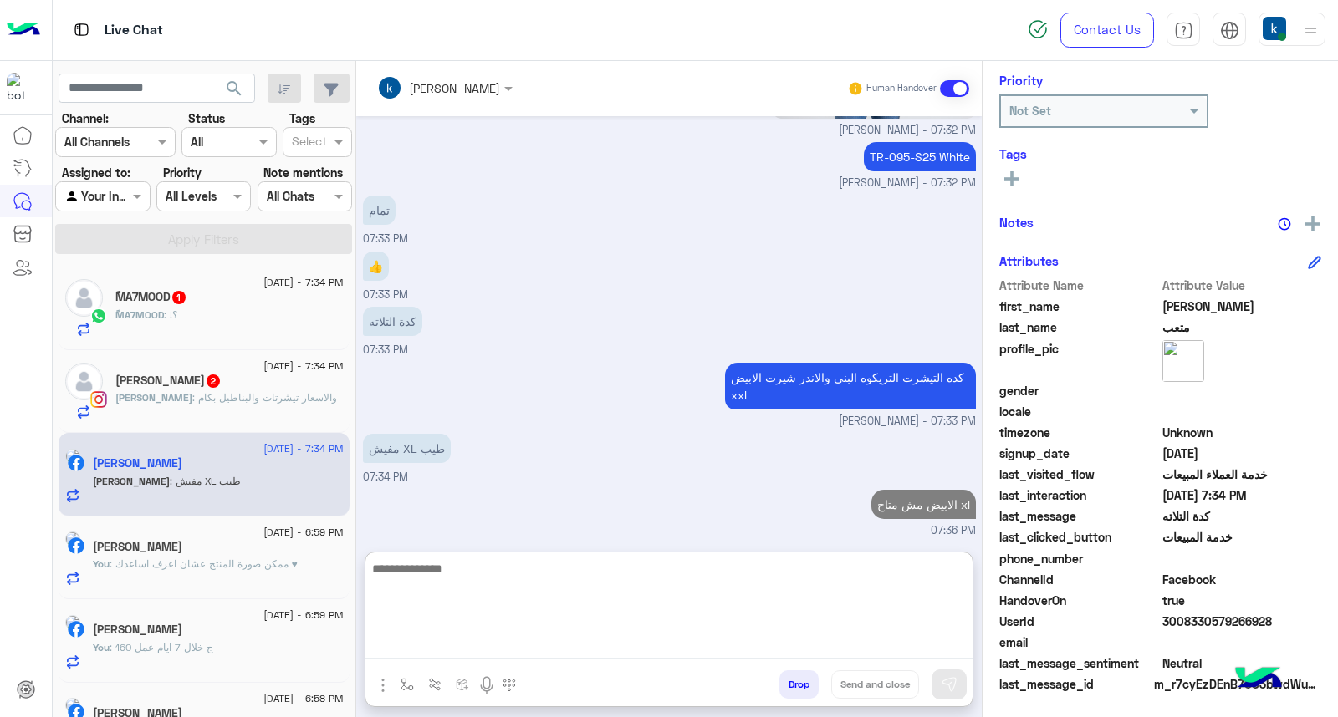
click at [202, 397] on span ": والاسعار تيشرتات والبناطيل بكام" at bounding box center [264, 397] width 145 height 13
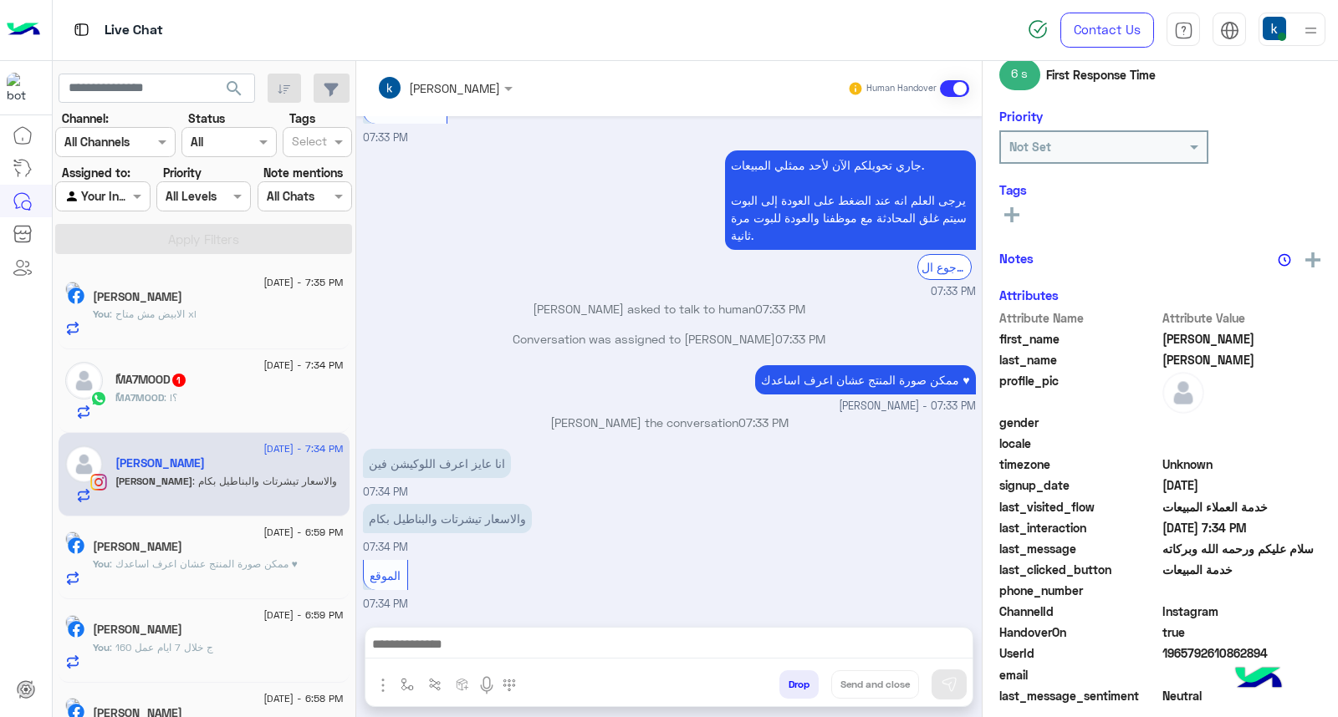
scroll to position [247, 0]
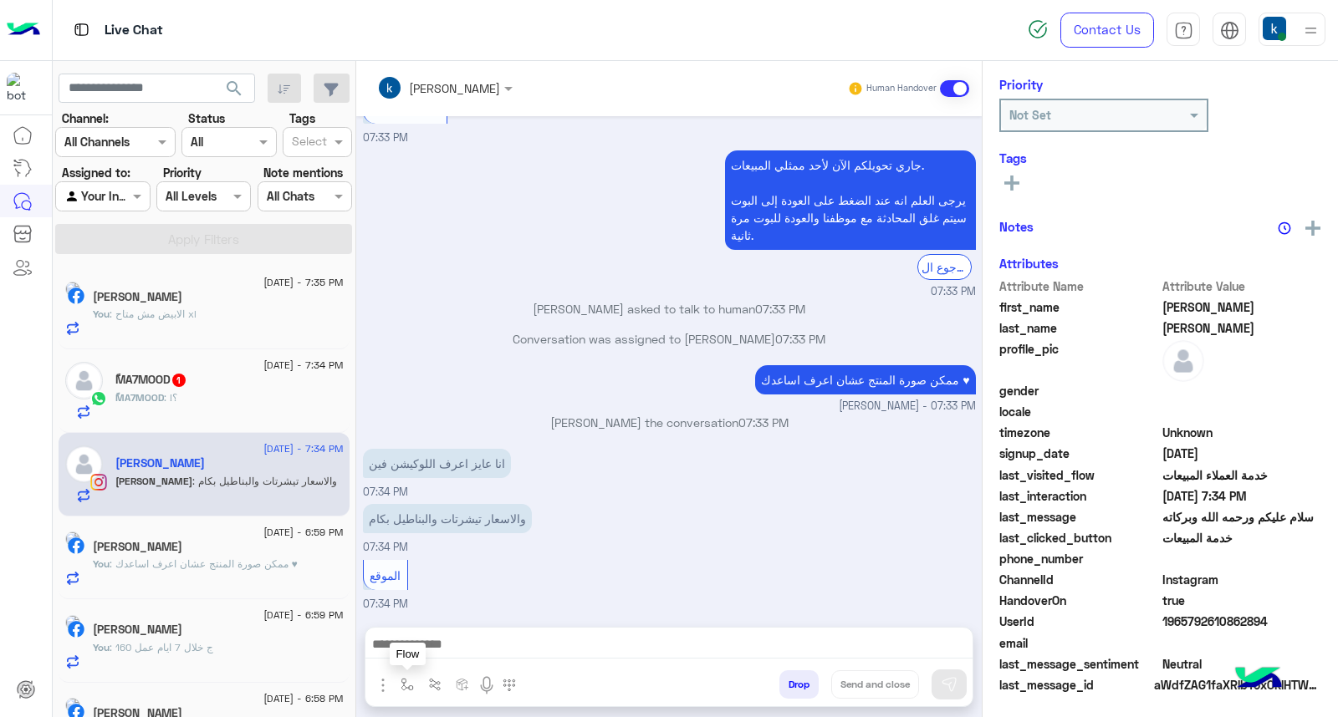
click at [404, 672] on button "button" at bounding box center [408, 685] width 28 height 28
click at [439, 639] on input "text" at bounding box center [437, 648] width 69 height 19
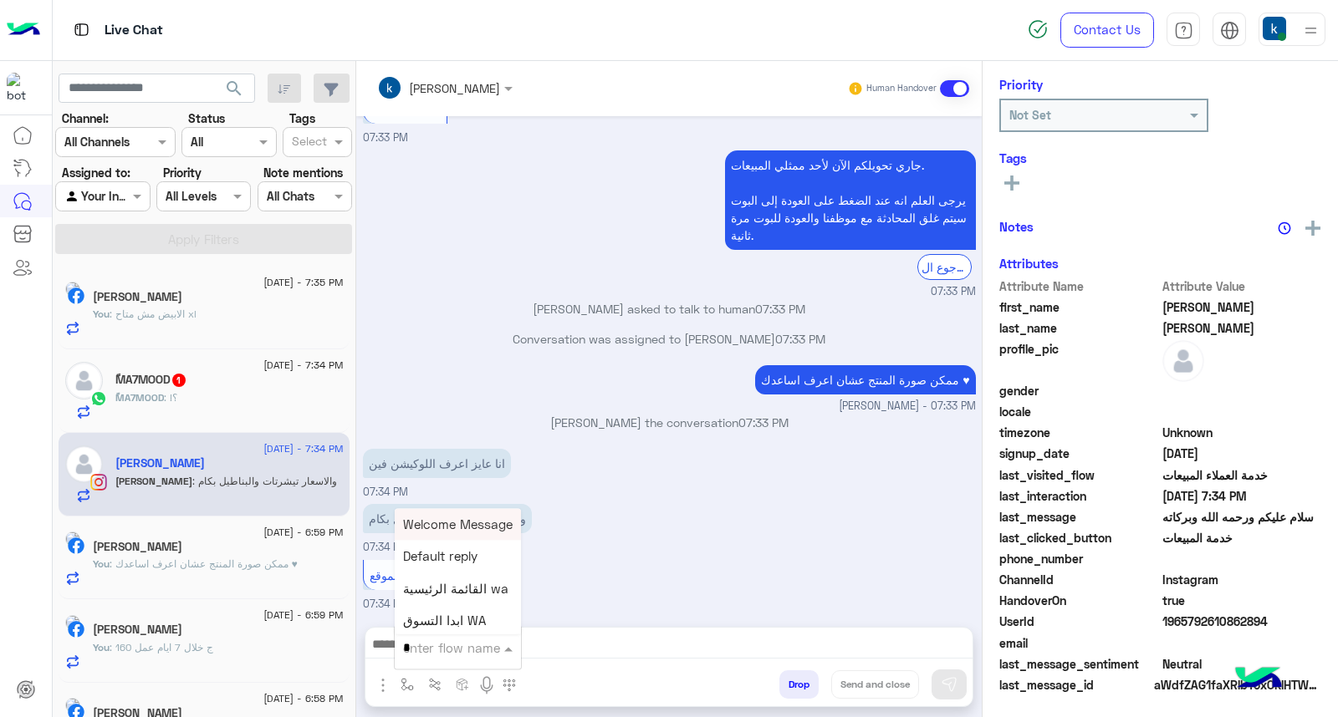
scroll to position [251, 0]
type input "**"
click at [449, 562] on span "عناوين الفروع" at bounding box center [439, 556] width 73 height 15
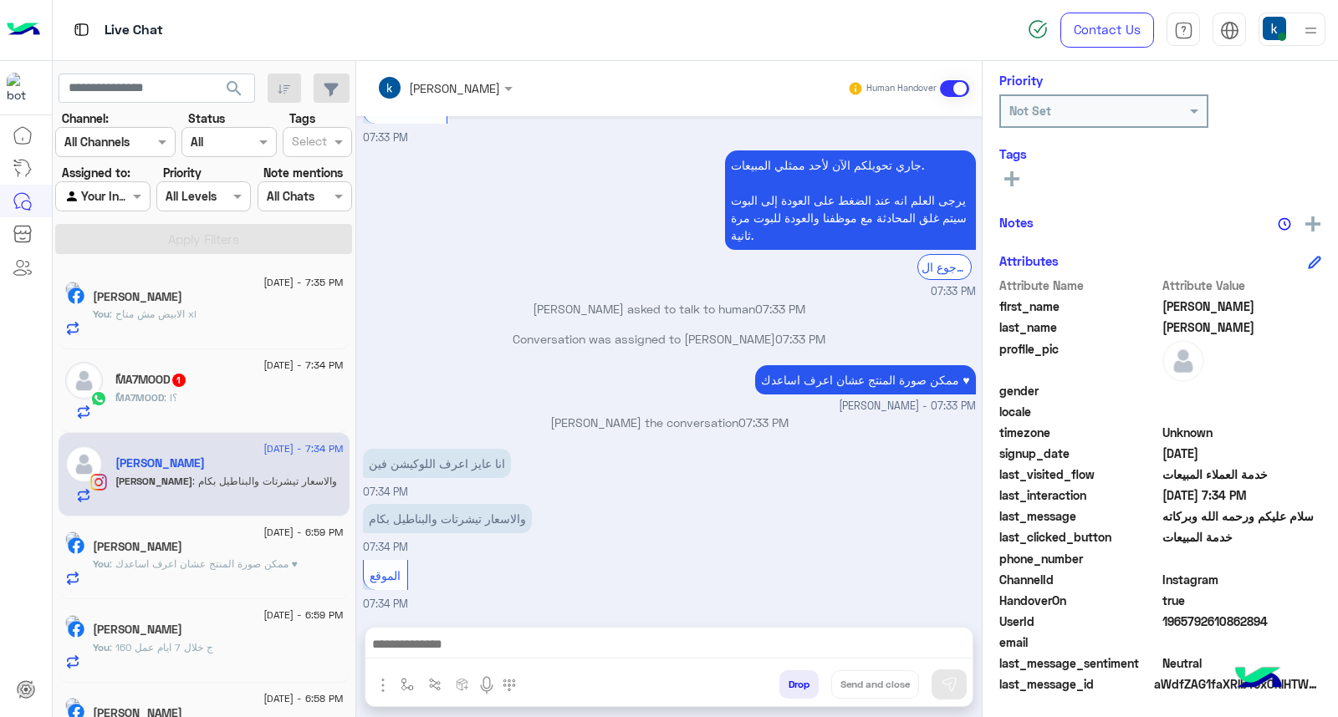
type textarea "**********"
click at [851, 691] on button "Send and close" at bounding box center [875, 685] width 88 height 28
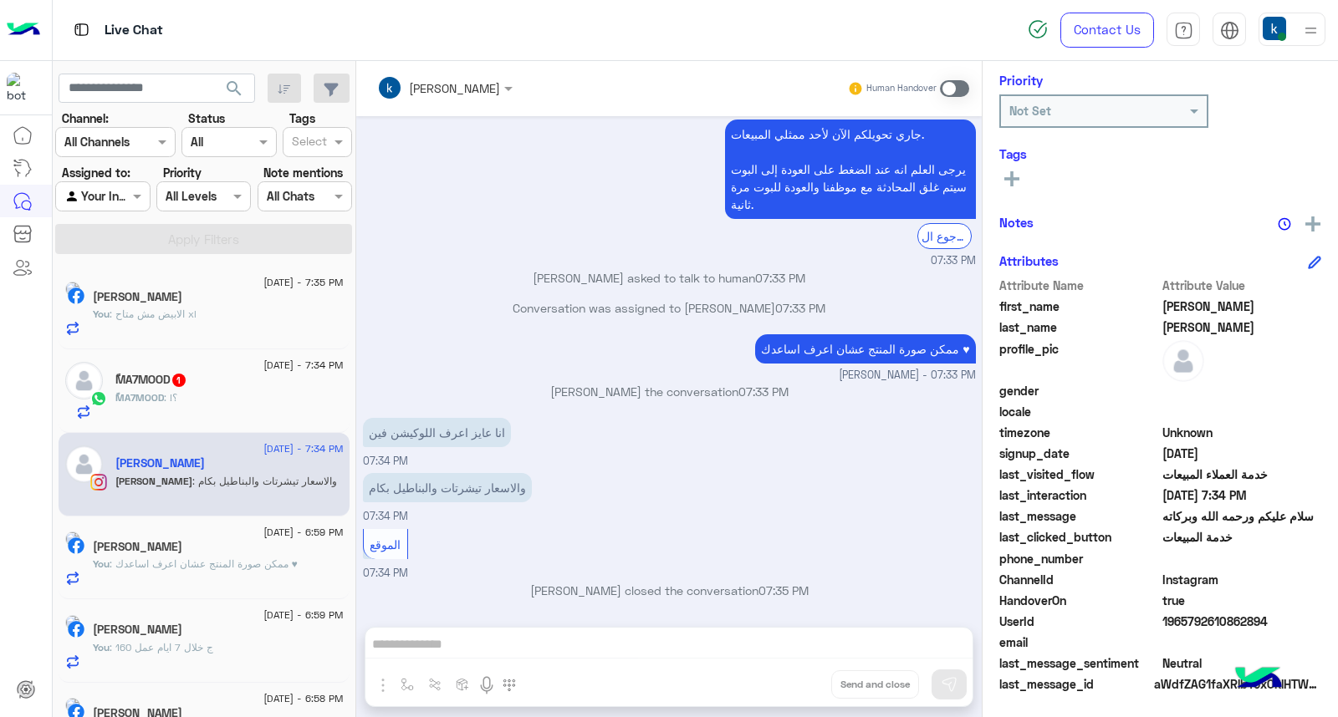
click at [199, 404] on div "ًMA7MOOD : !؟" at bounding box center [229, 404] width 228 height 29
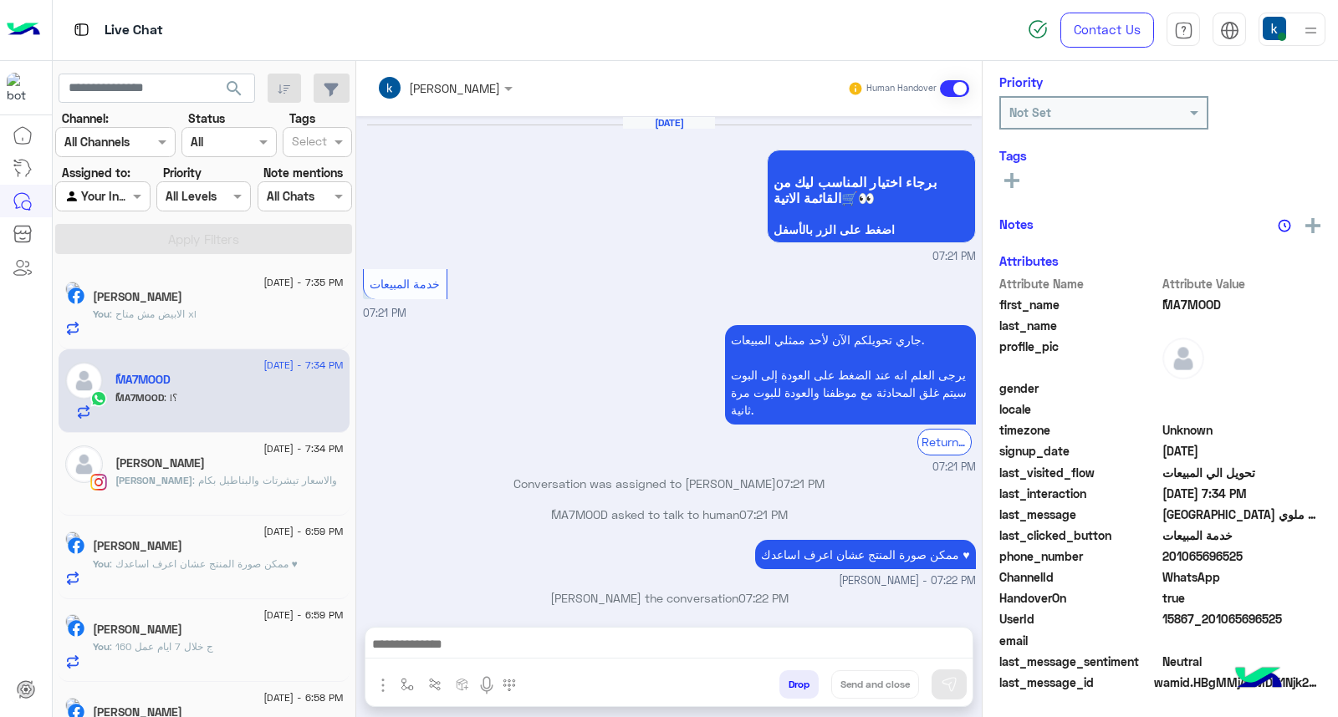
scroll to position [247, 0]
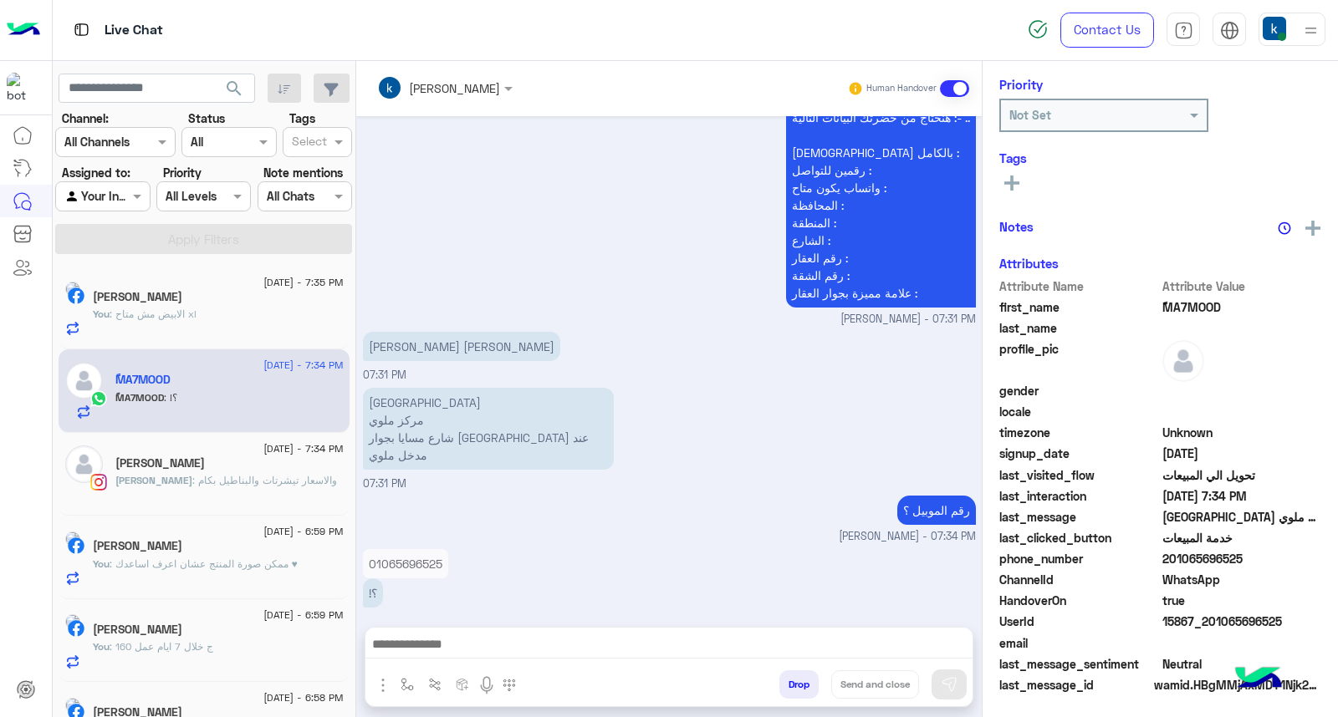
click at [403, 549] on p "01065696525" at bounding box center [405, 563] width 85 height 29
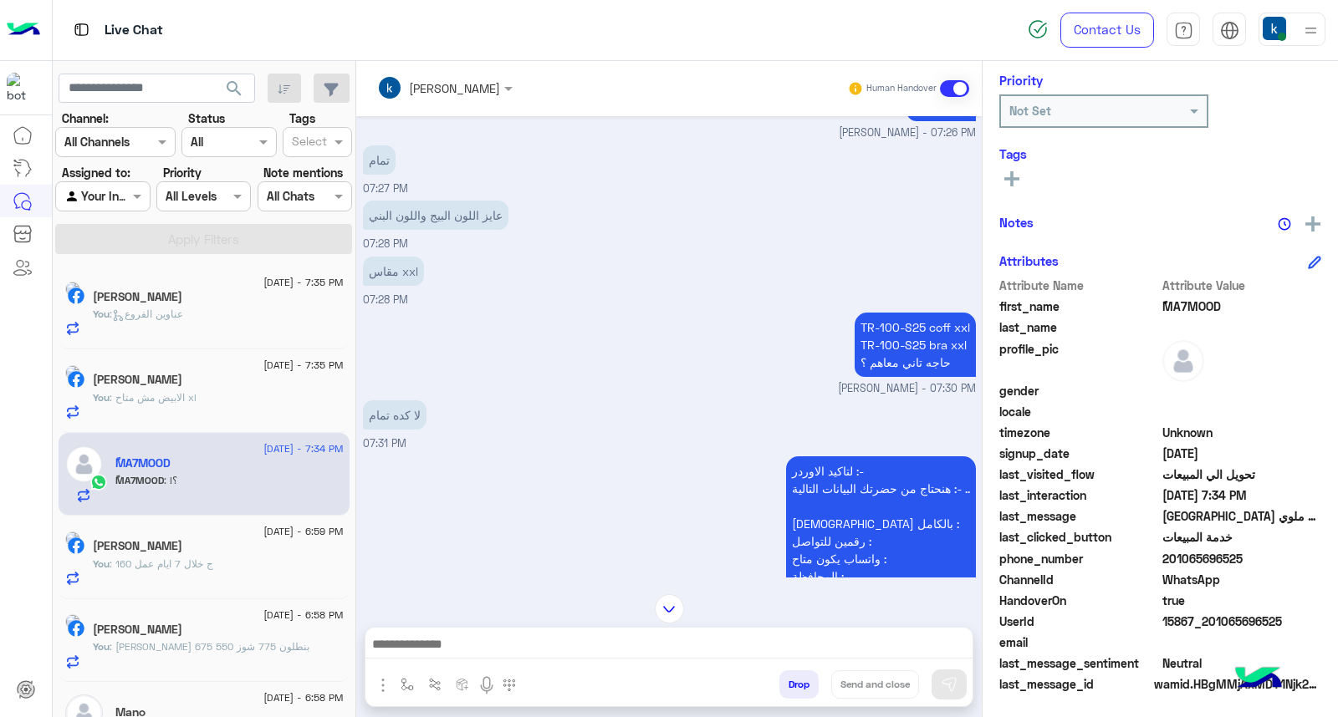
scroll to position [584, 0]
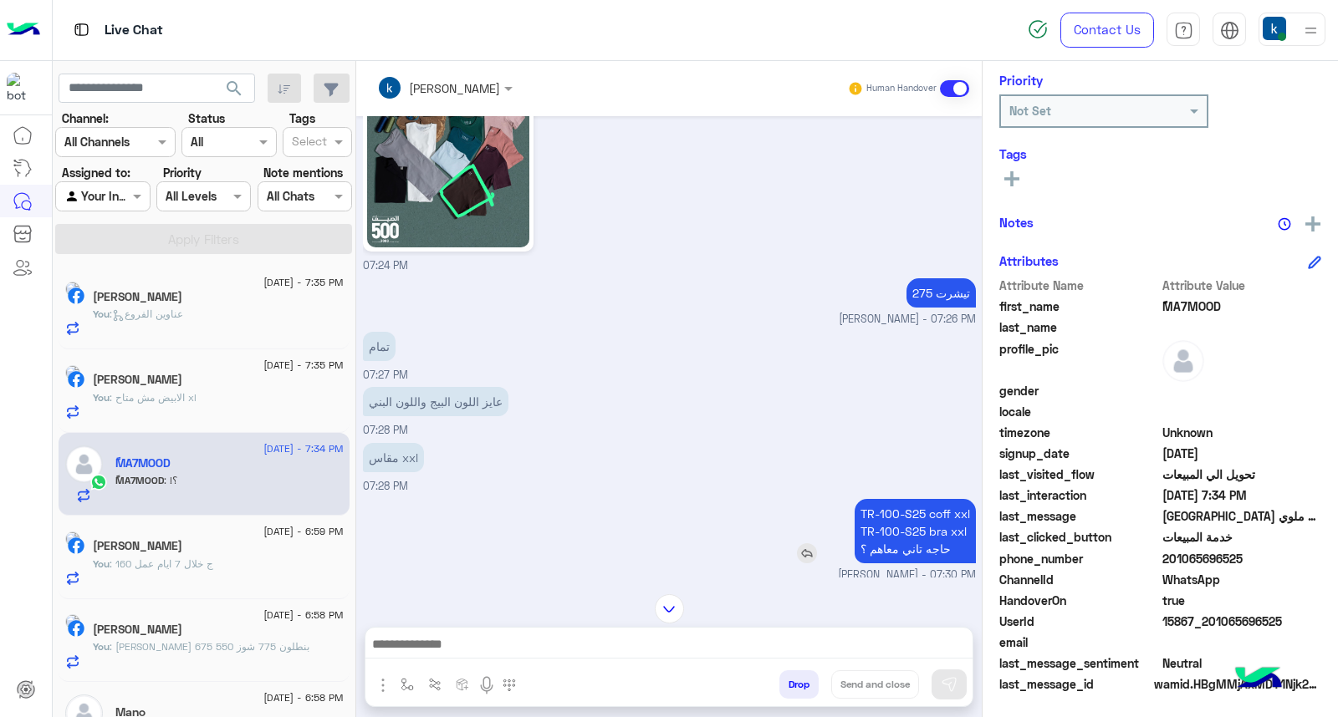
click at [931, 516] on p "TR-100-S25 coff xxl TR-100-S25 bra xxl حاجه تاني معاهم ؟" at bounding box center [914, 531] width 121 height 64
click at [905, 524] on p "TR-100-S25 coff xxl TR-100-S25 bra xxl حاجه تاني معاهم ؟" at bounding box center [914, 531] width 121 height 64
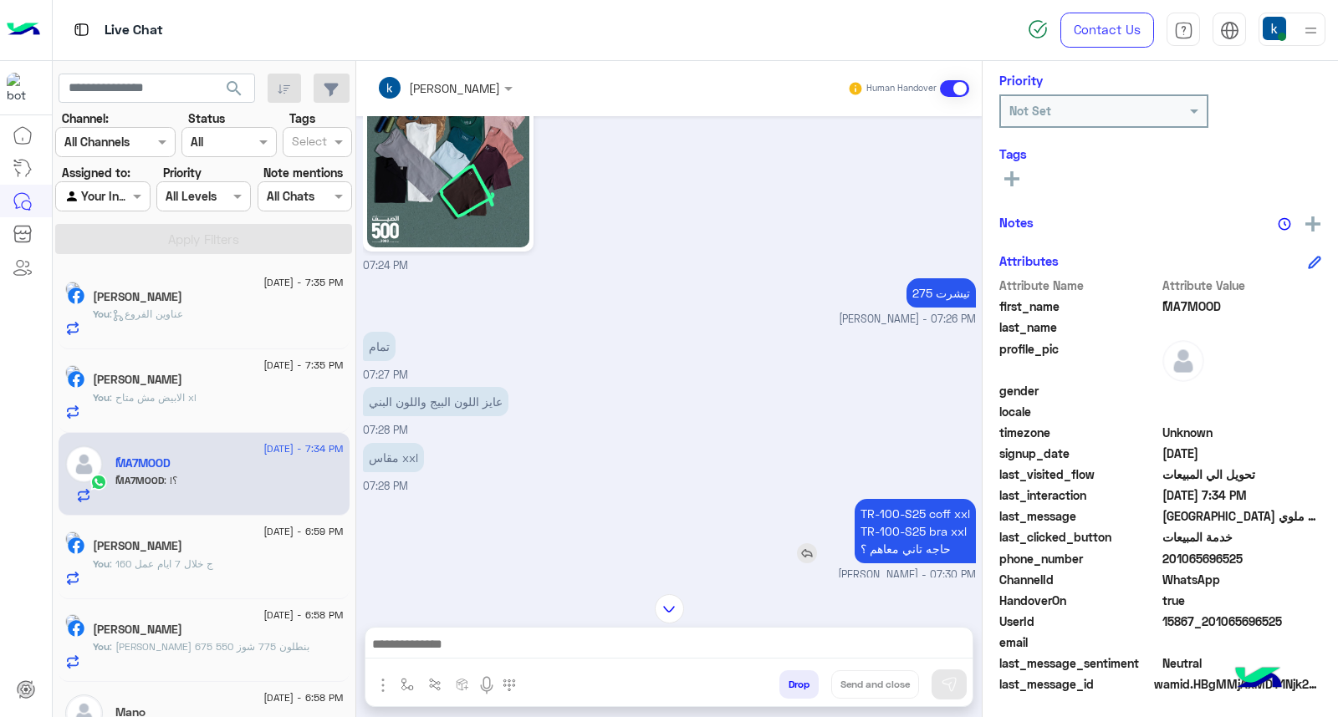
click at [905, 525] on p "TR-100-S25 coff xxl TR-100-S25 bra xxl حاجه تاني معاهم ؟" at bounding box center [914, 531] width 121 height 64
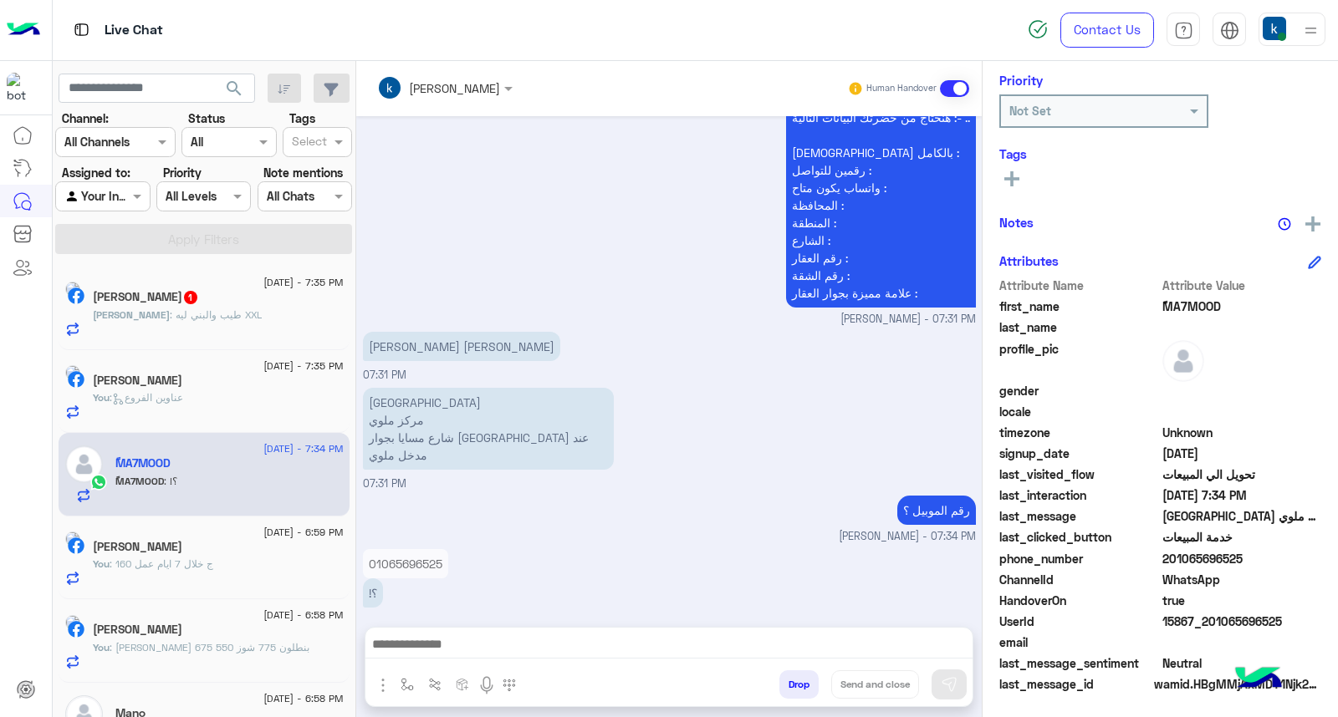
click at [500, 650] on textarea at bounding box center [668, 646] width 607 height 25
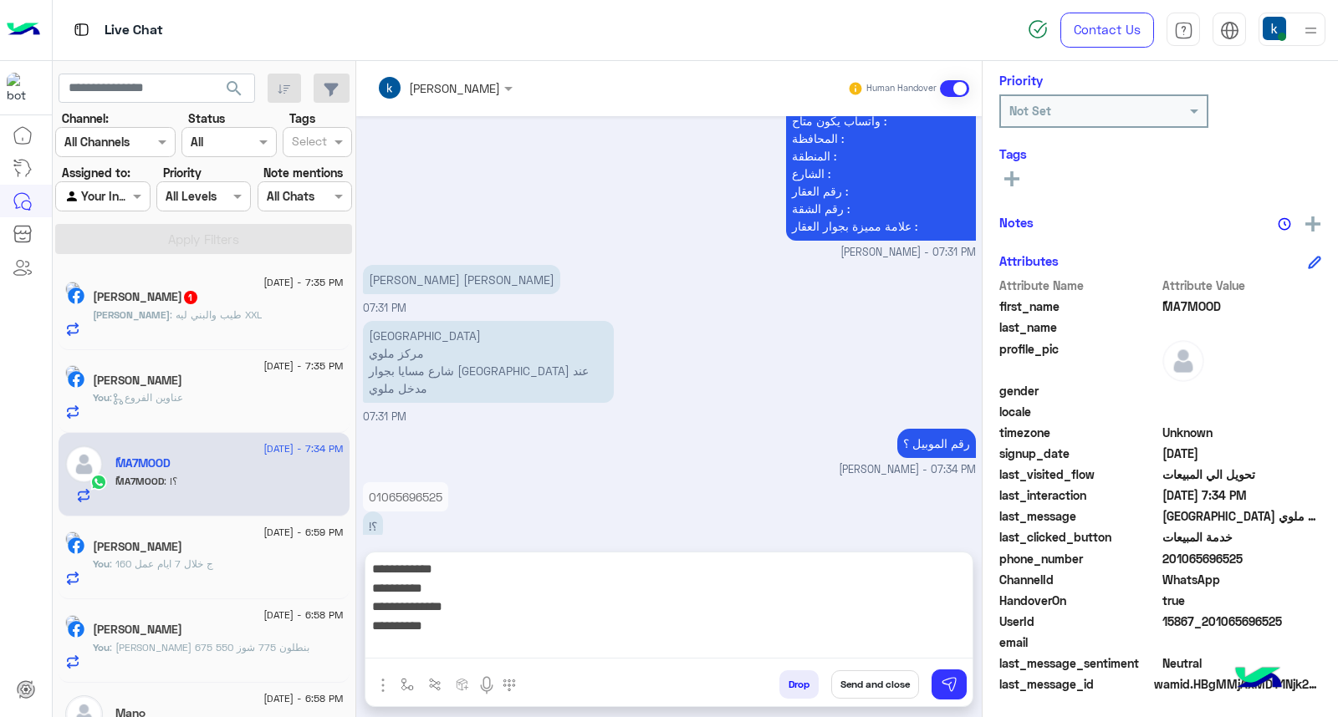
scroll to position [1208, 0]
paste textarea "**********"
type textarea "**********"
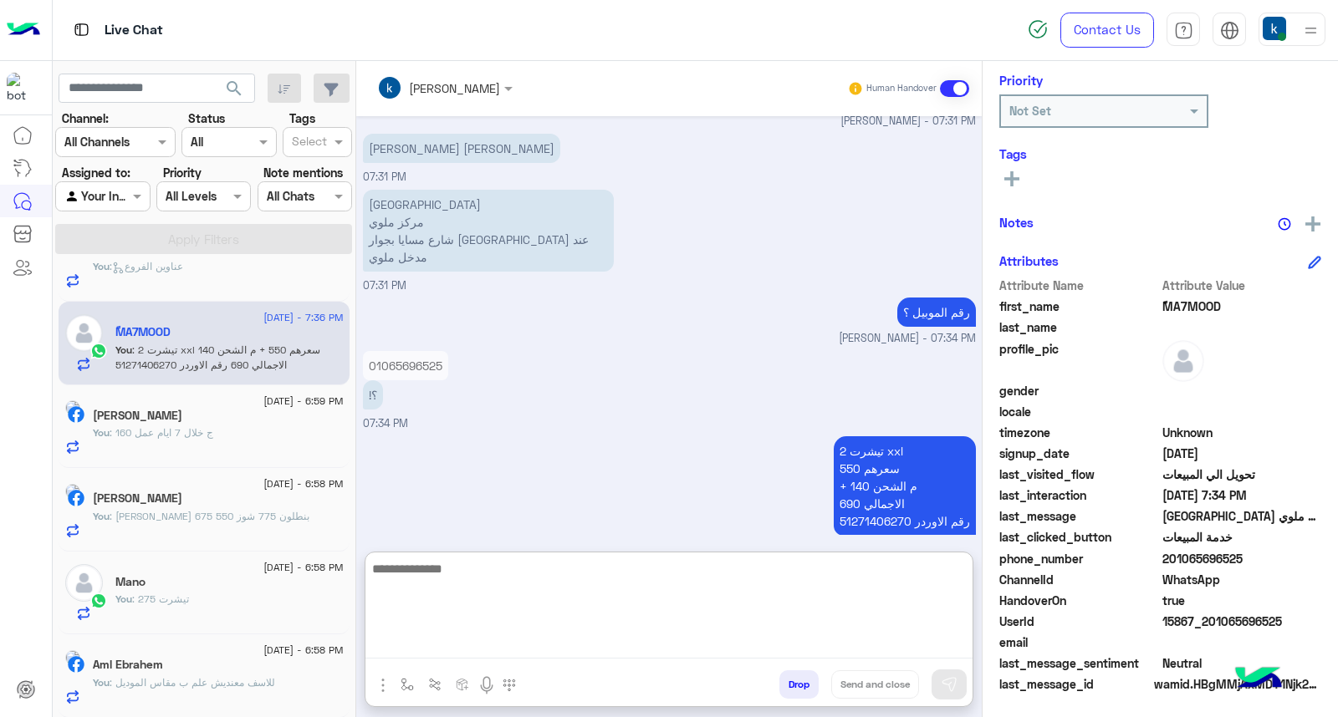
scroll to position [0, 0]
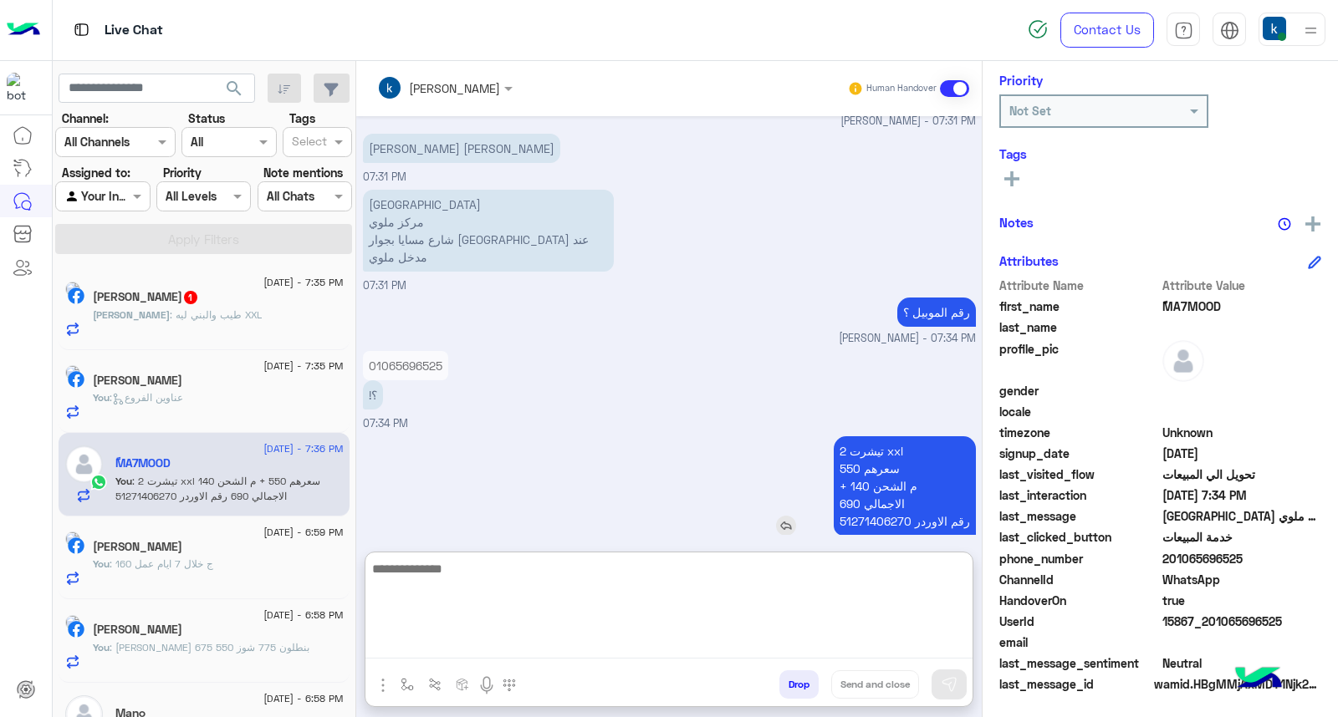
click at [846, 446] on p "2 تيشرت xxl سعرهم 550 + م الشحن 140 الاجمالي 690 رقم الاوردر 51271406270" at bounding box center [905, 485] width 142 height 99
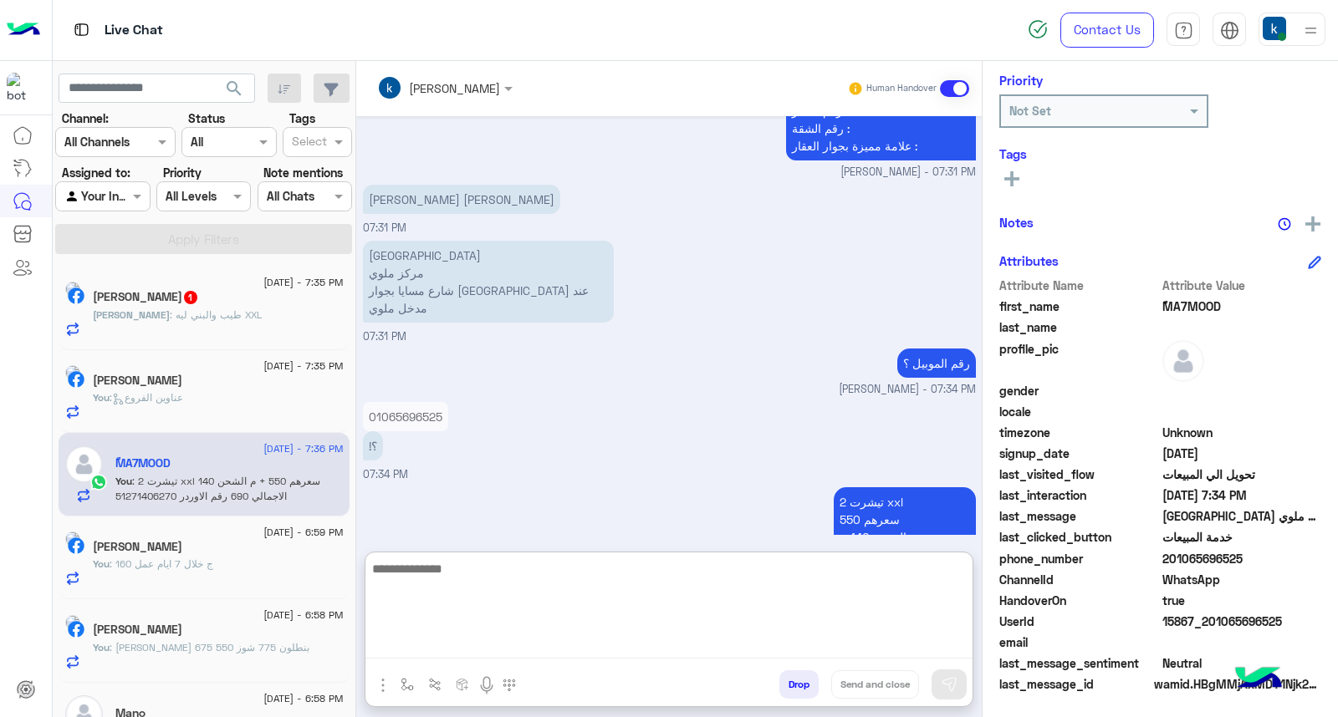
click at [846, 446] on div "Aug 17, 2025 برجاء اختيار المناسب ليك من القائمة الاتية🛒👀 اضغط على الزر بالأسفل…" at bounding box center [668, 325] width 625 height 419
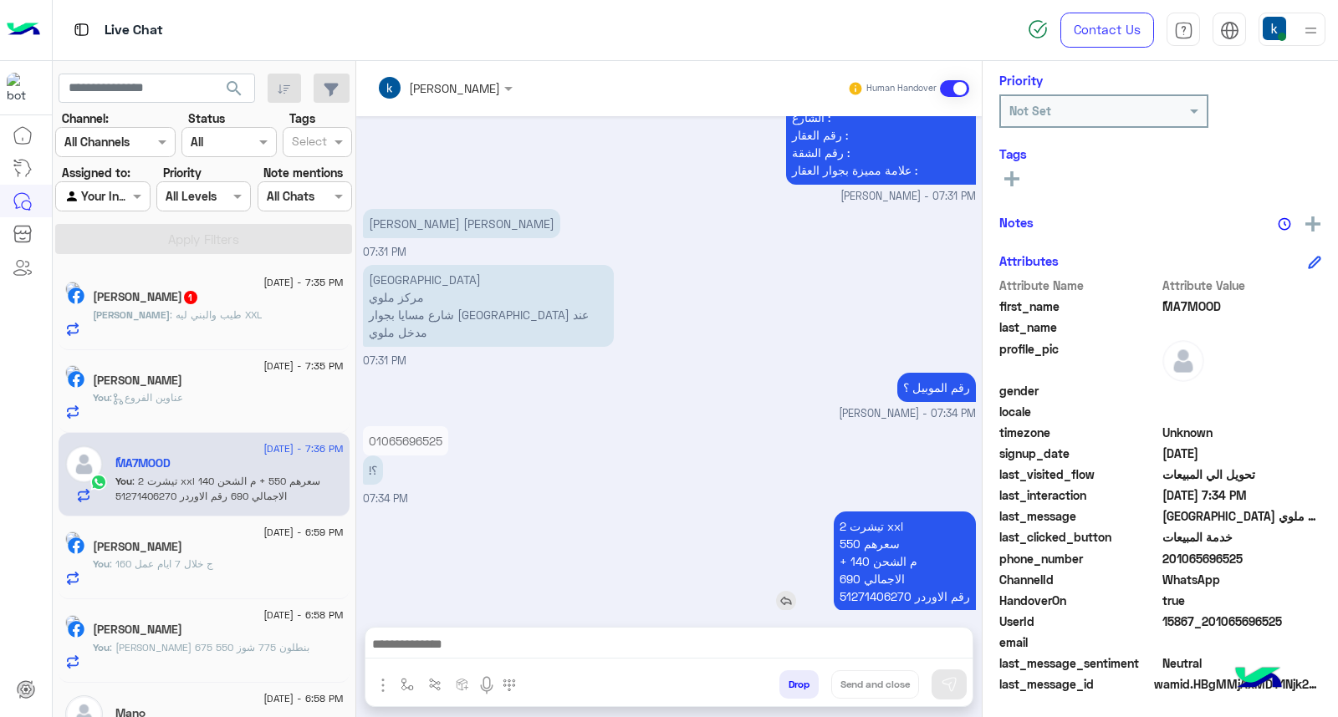
click at [845, 523] on p "2 تيشرت xxl سعرهم 550 + م الشحن 140 الاجمالي 690 رقم الاوردر 51271406270" at bounding box center [905, 561] width 142 height 99
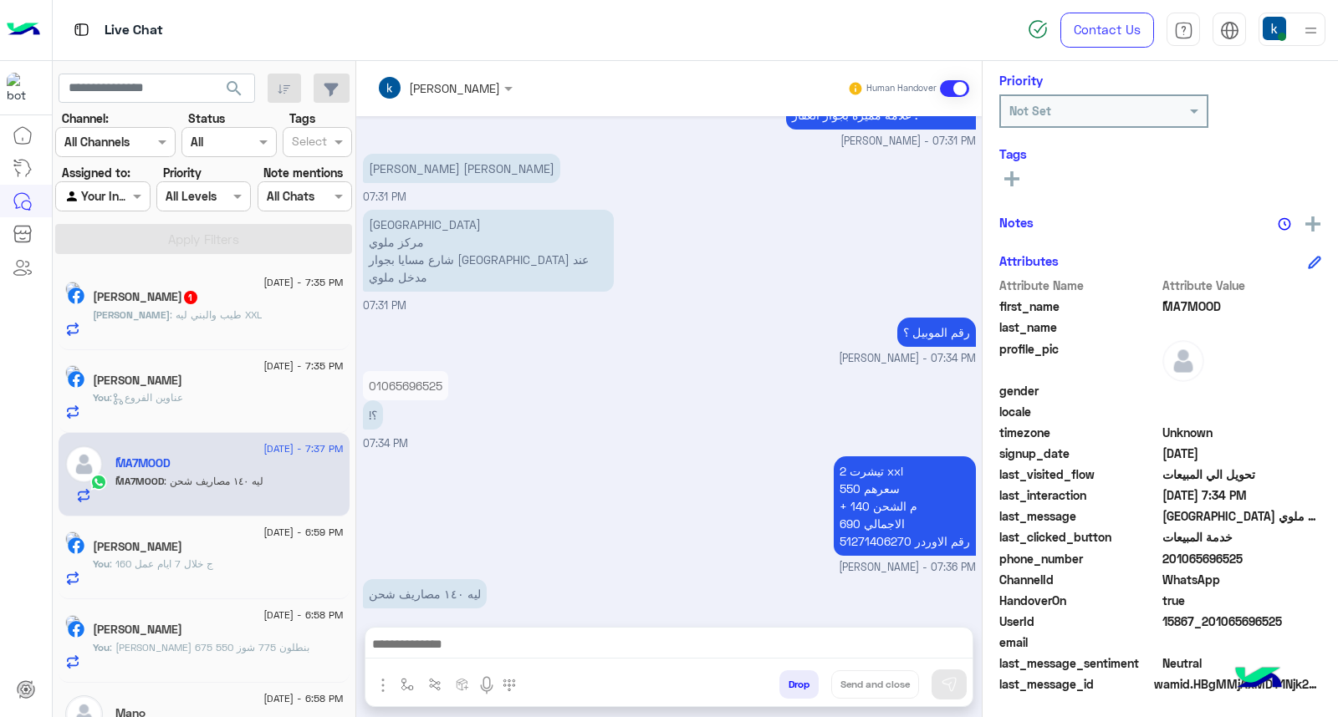
click at [480, 642] on textarea at bounding box center [668, 646] width 607 height 25
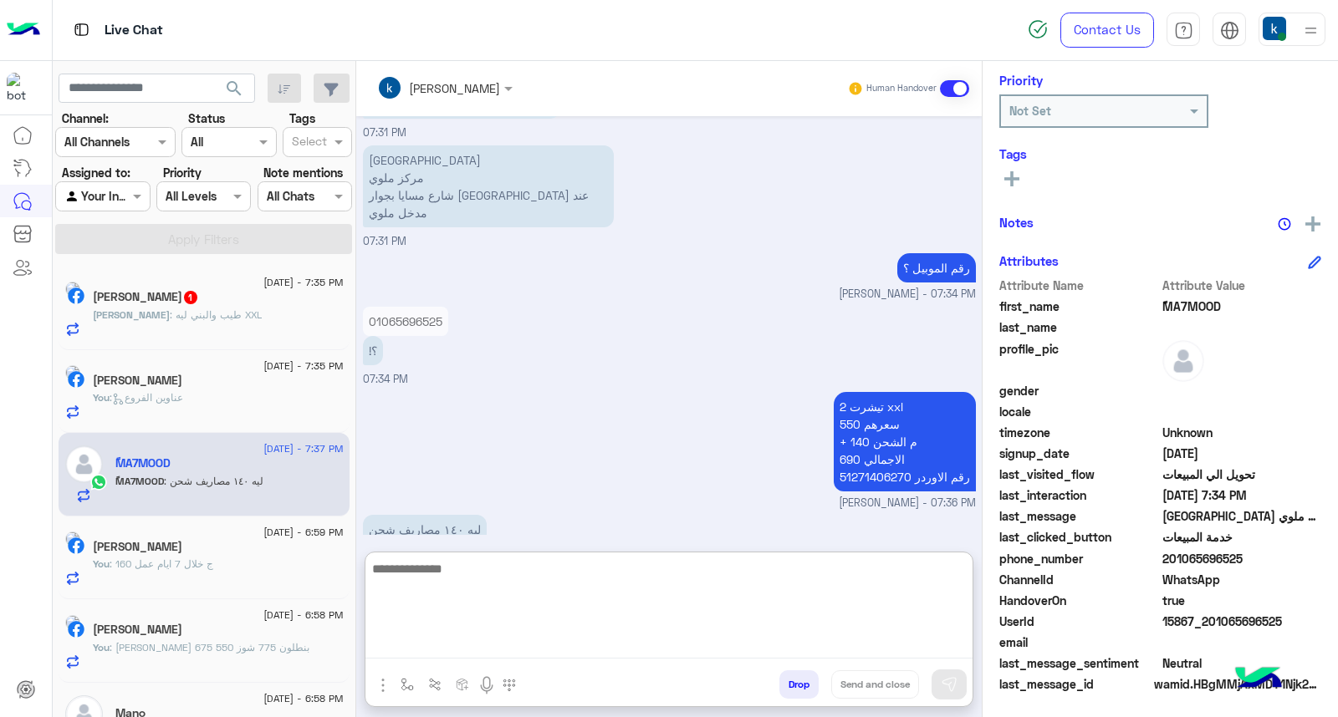
scroll to position [1395, 0]
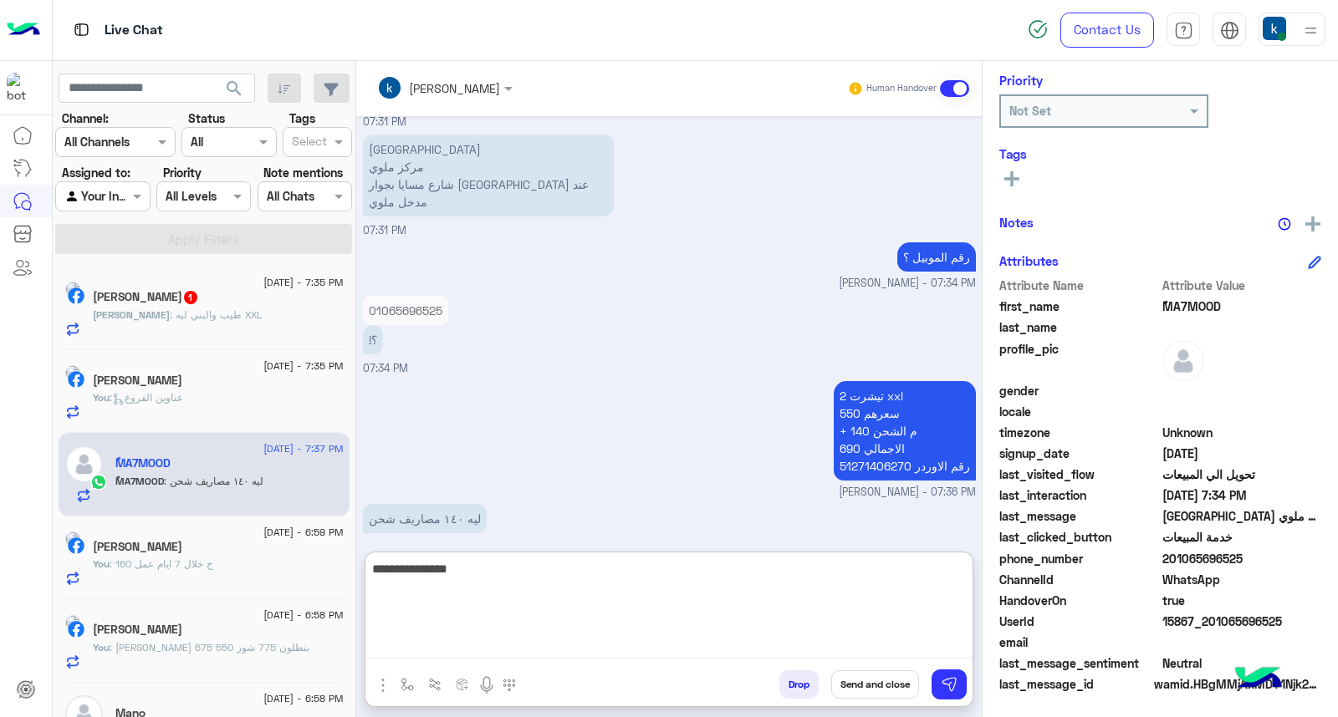
type textarea "**********"
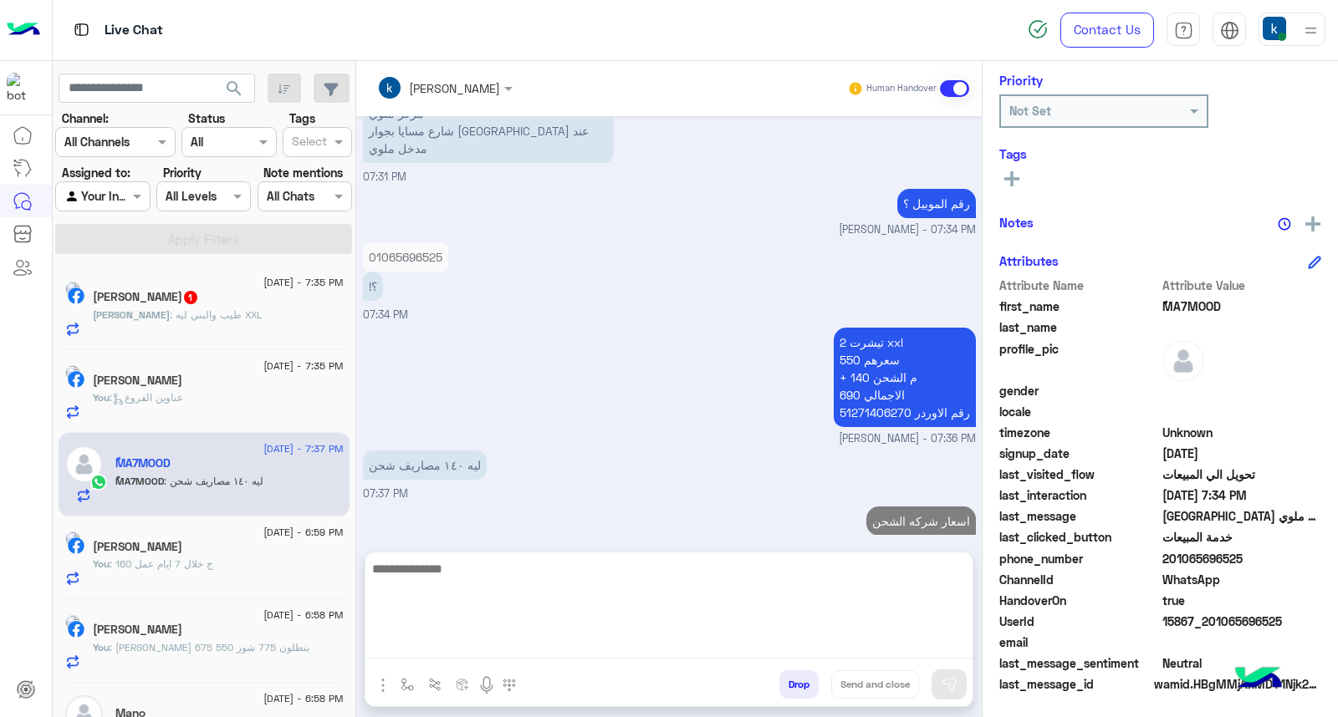
click at [261, 308] on div "محمود : طيب والبني ليه XXL" at bounding box center [218, 322] width 251 height 29
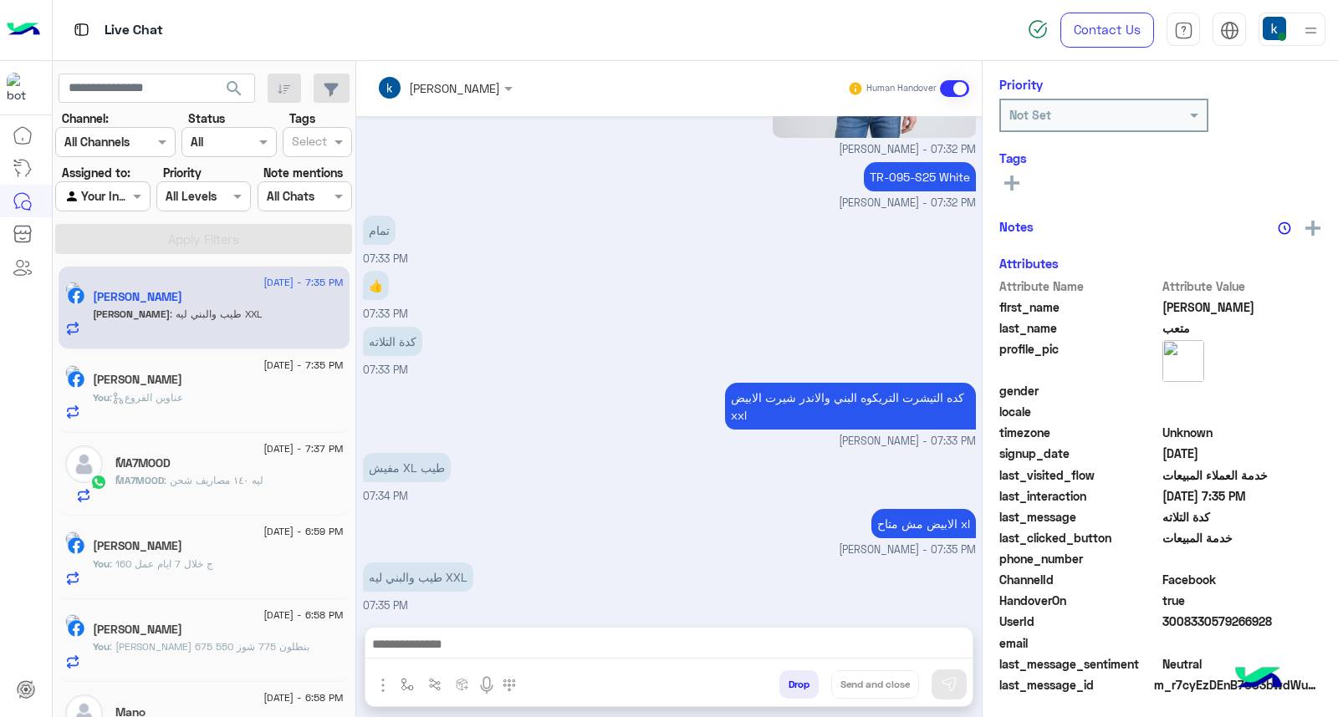
scroll to position [251, 0]
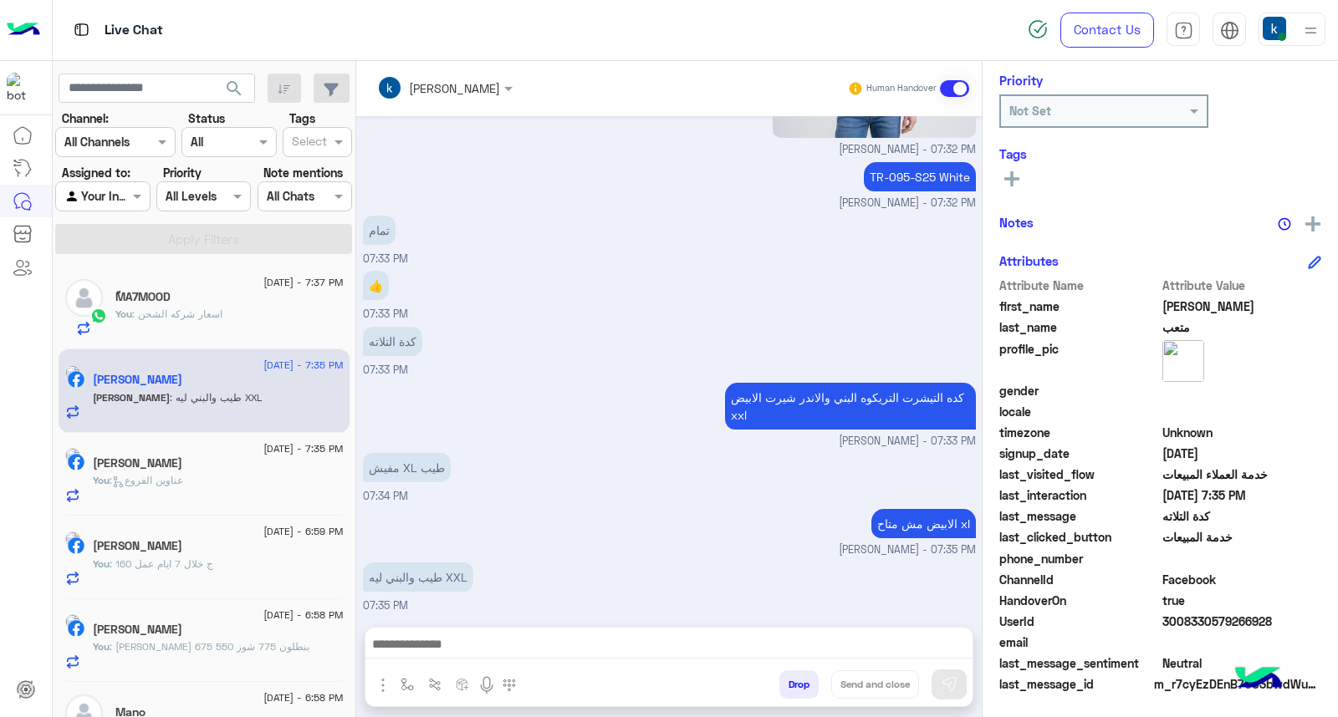
drag, startPoint x: 455, startPoint y: 644, endPoint x: 491, endPoint y: 570, distance: 81.9
click at [455, 644] on textarea at bounding box center [668, 646] width 607 height 25
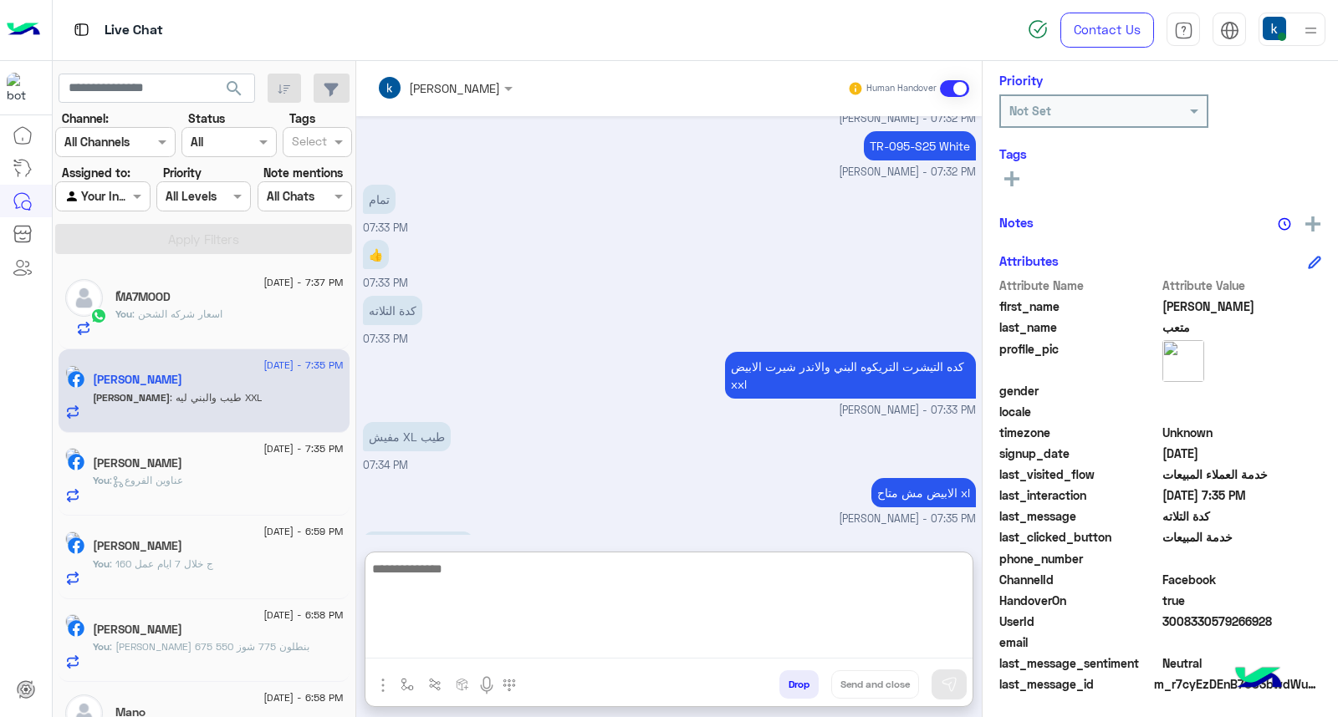
scroll to position [1201, 0]
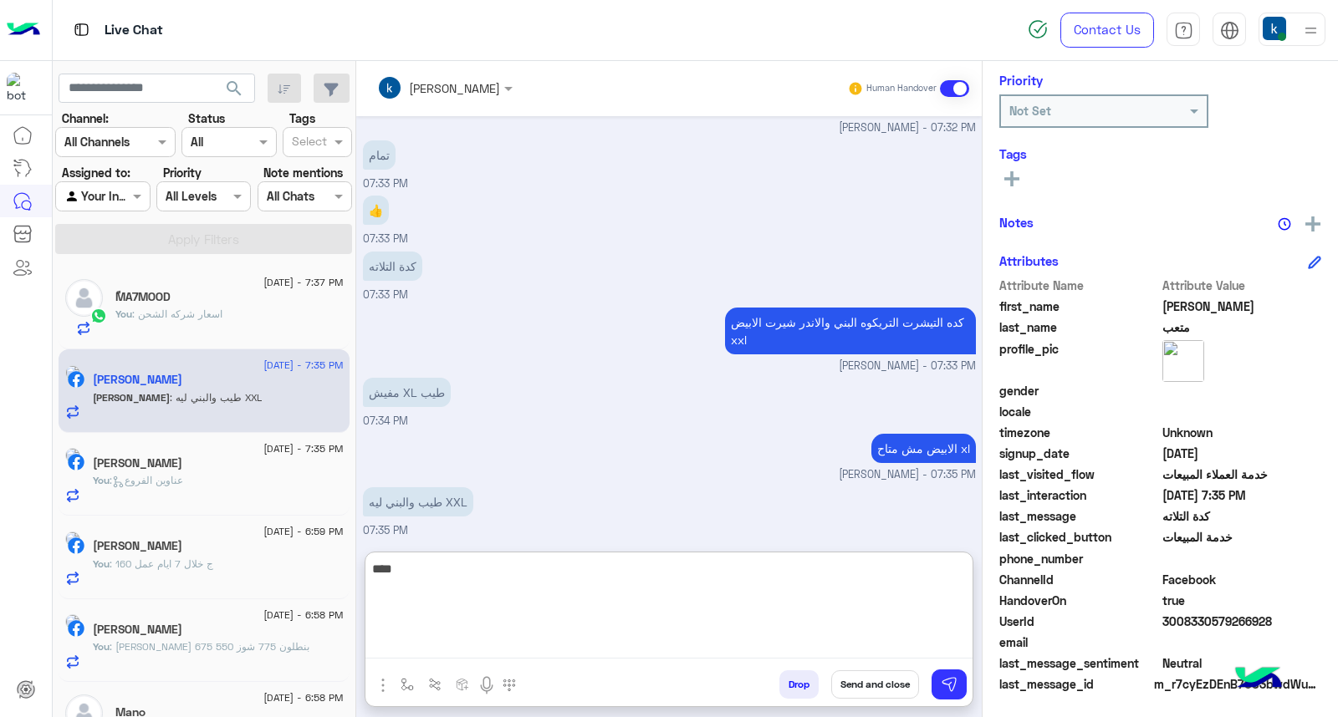
type textarea "*****"
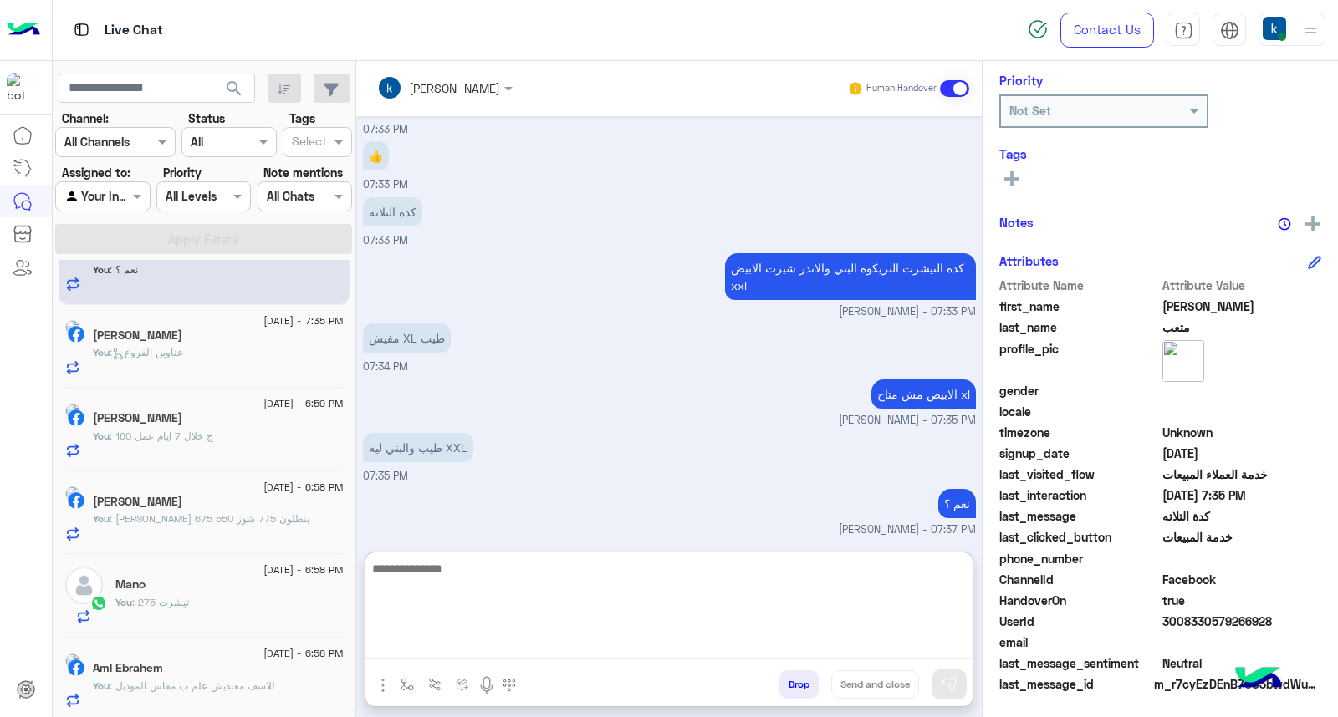
scroll to position [131, 0]
click at [222, 329] on div "Karem Kimo" at bounding box center [218, 334] width 251 height 18
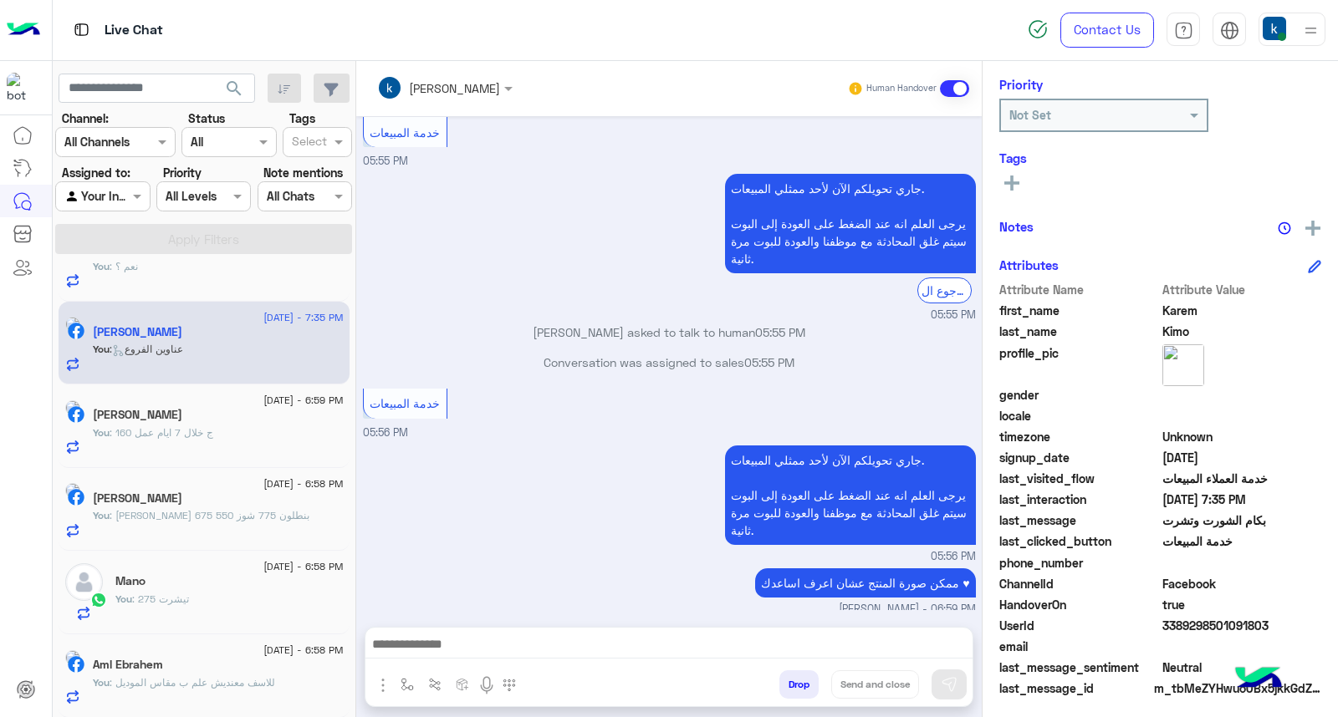
scroll to position [251, 0]
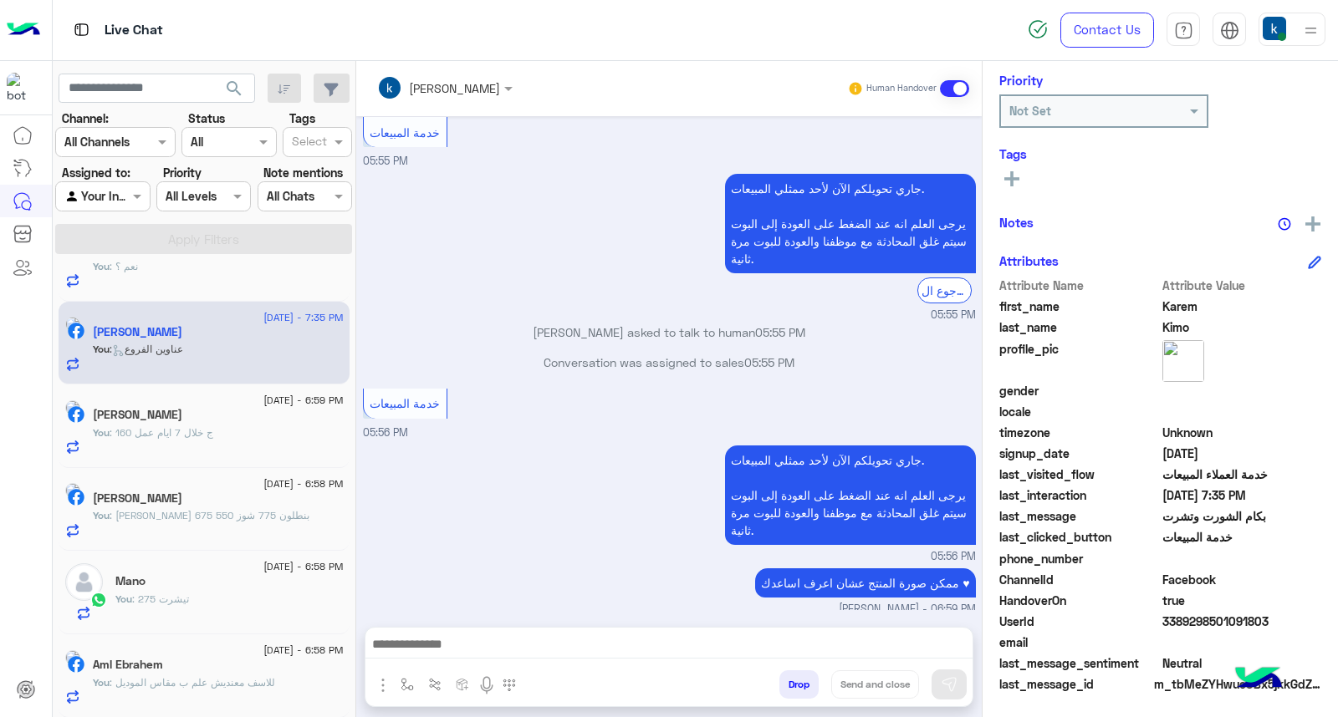
click at [232, 671] on div "Aml Ebrahem" at bounding box center [218, 667] width 251 height 18
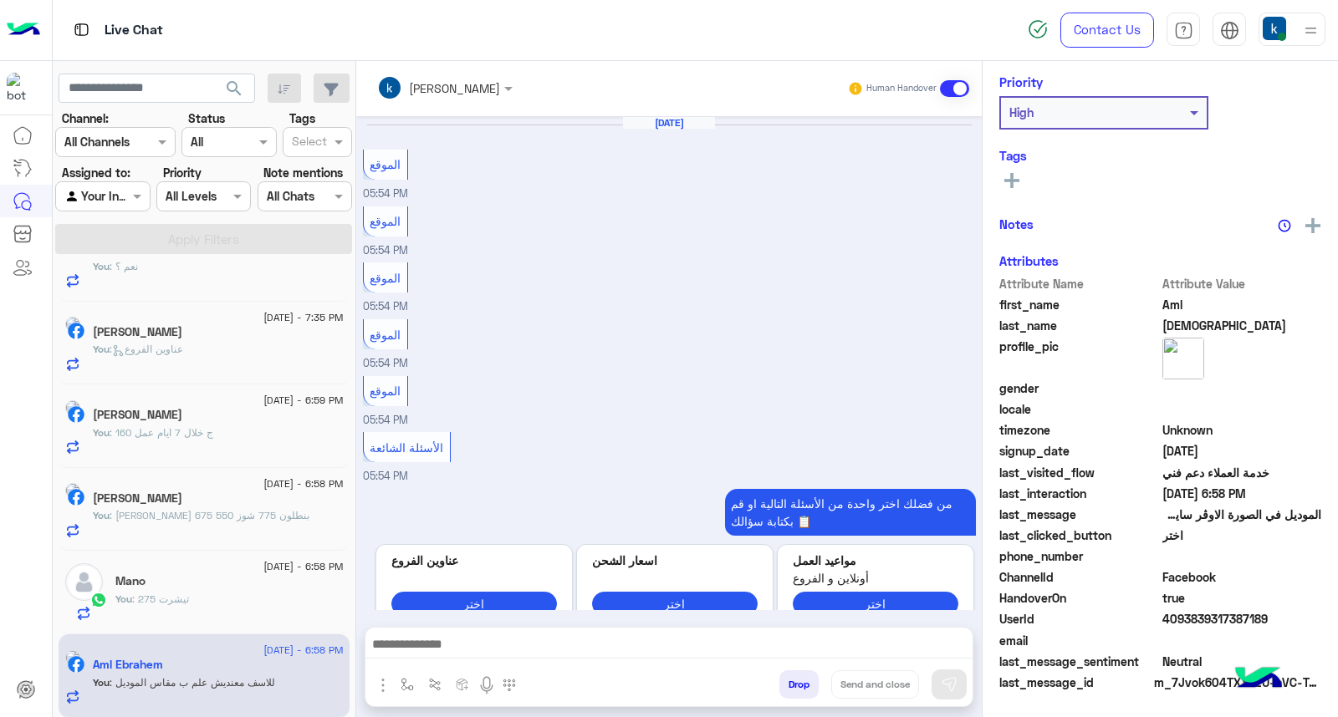
scroll to position [247, 0]
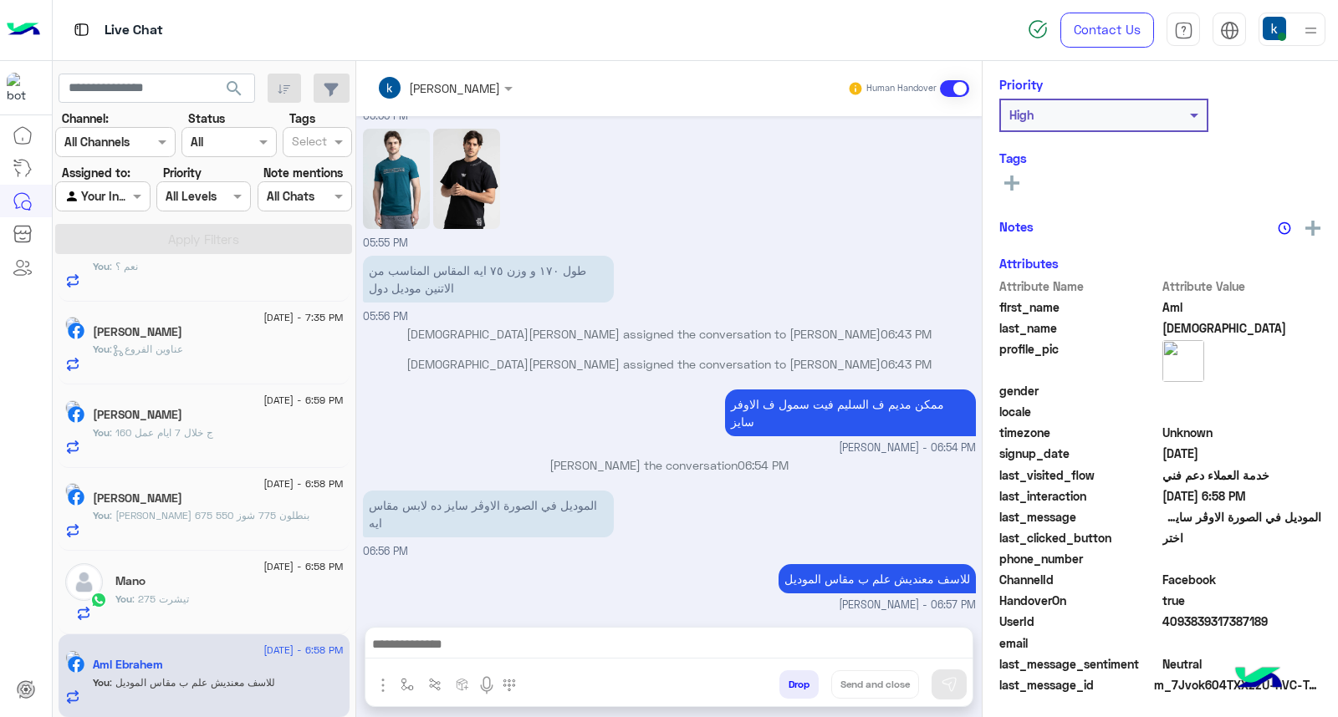
click at [808, 677] on button "Drop" at bounding box center [798, 685] width 39 height 28
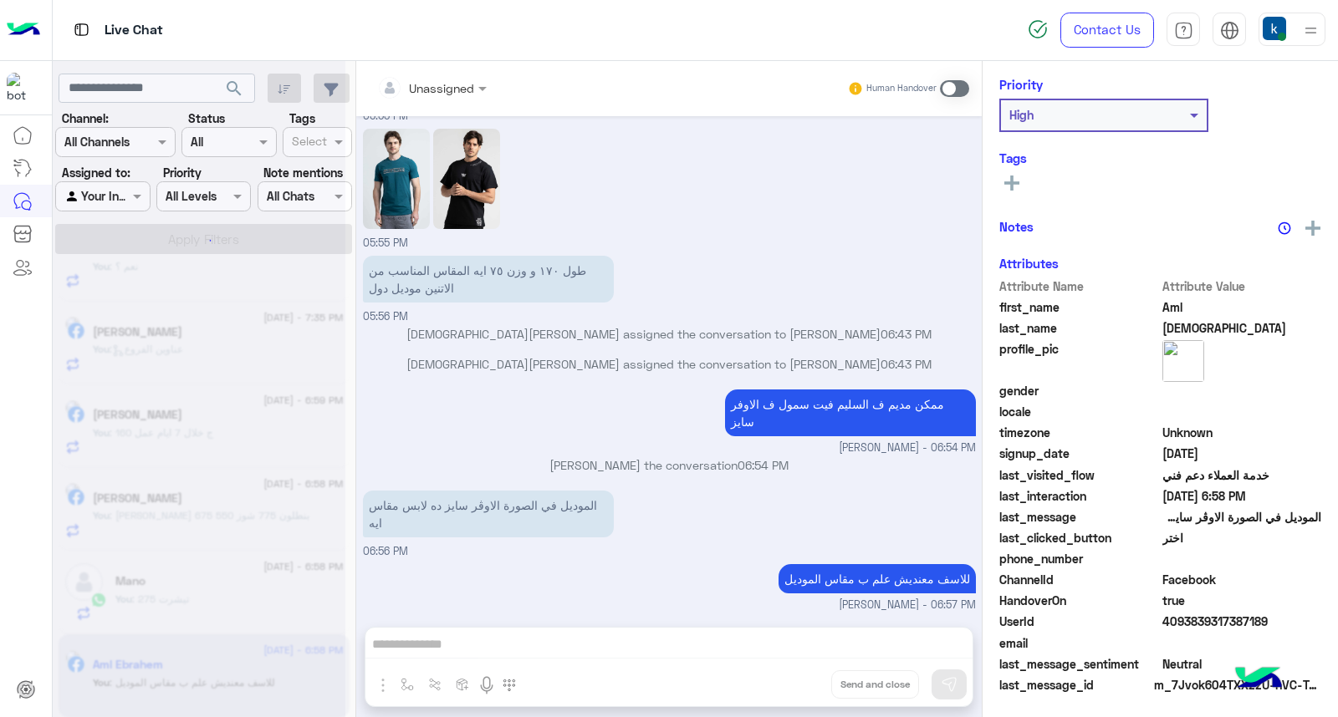
scroll to position [890, 0]
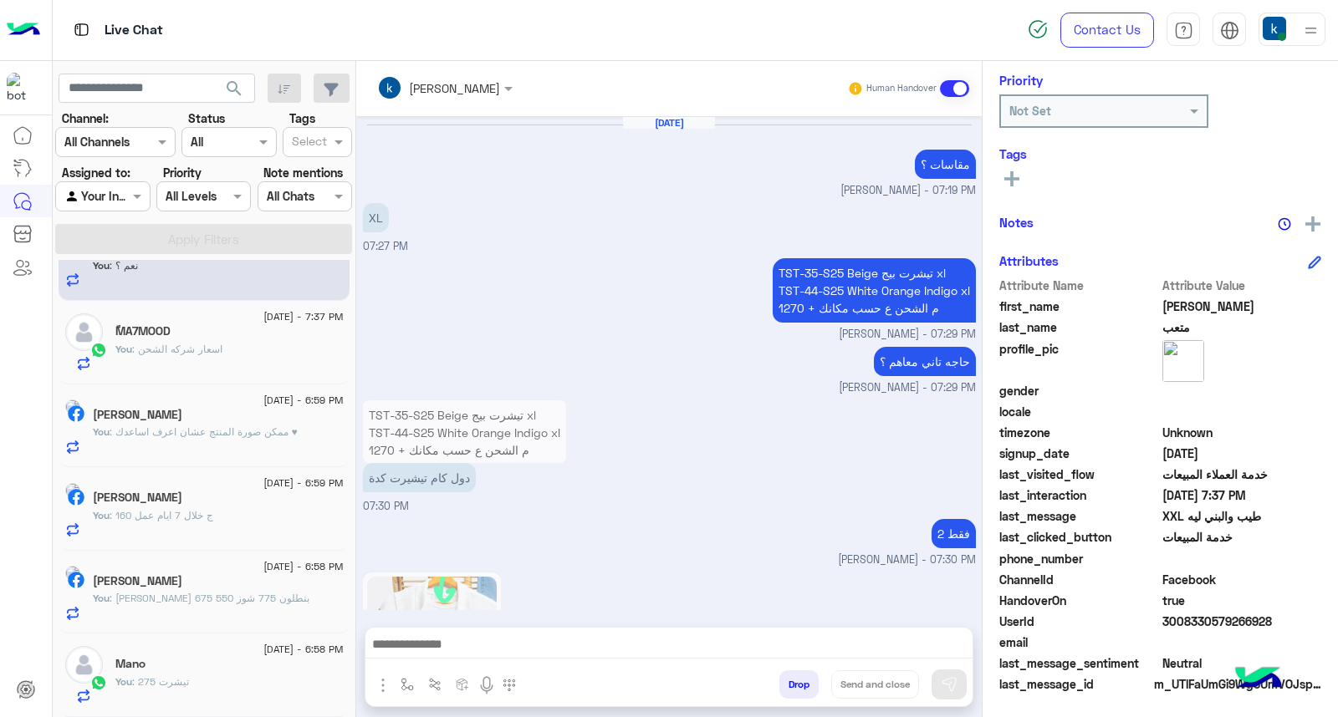
scroll to position [1124, 0]
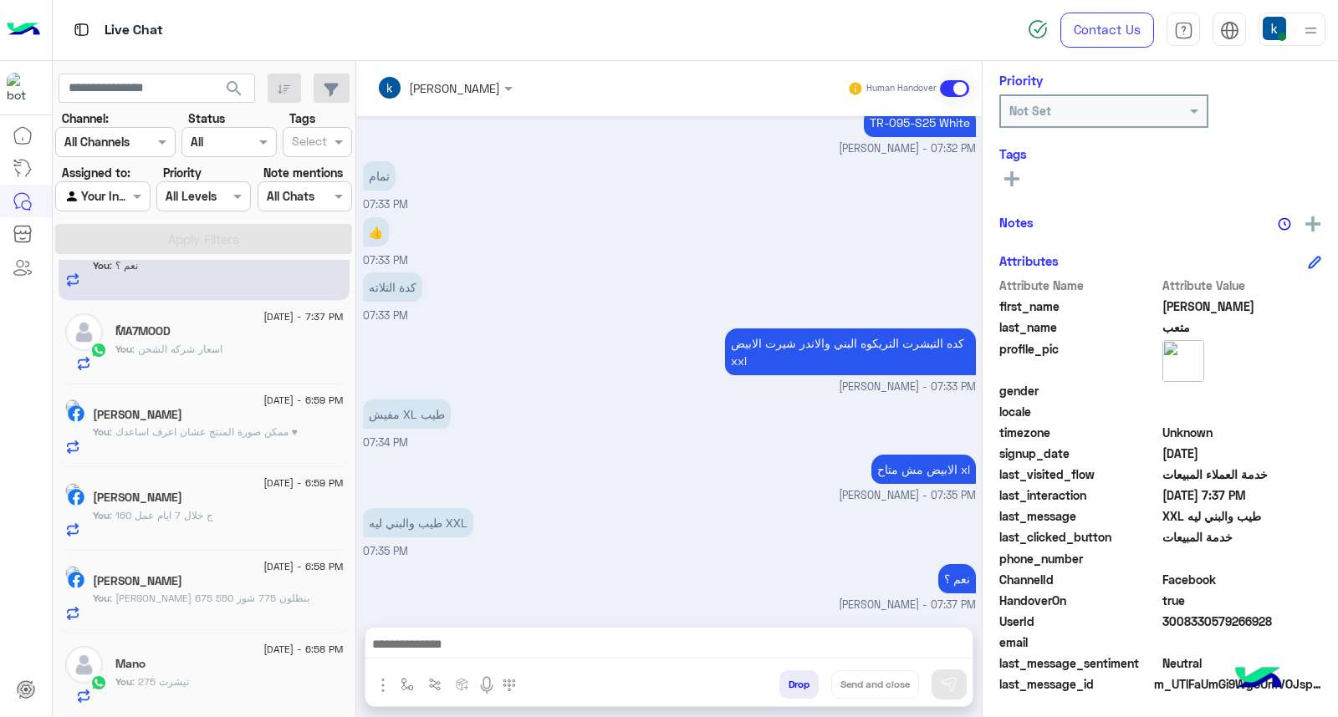
click at [206, 691] on div "You : 275 تيشرت" at bounding box center [229, 689] width 228 height 29
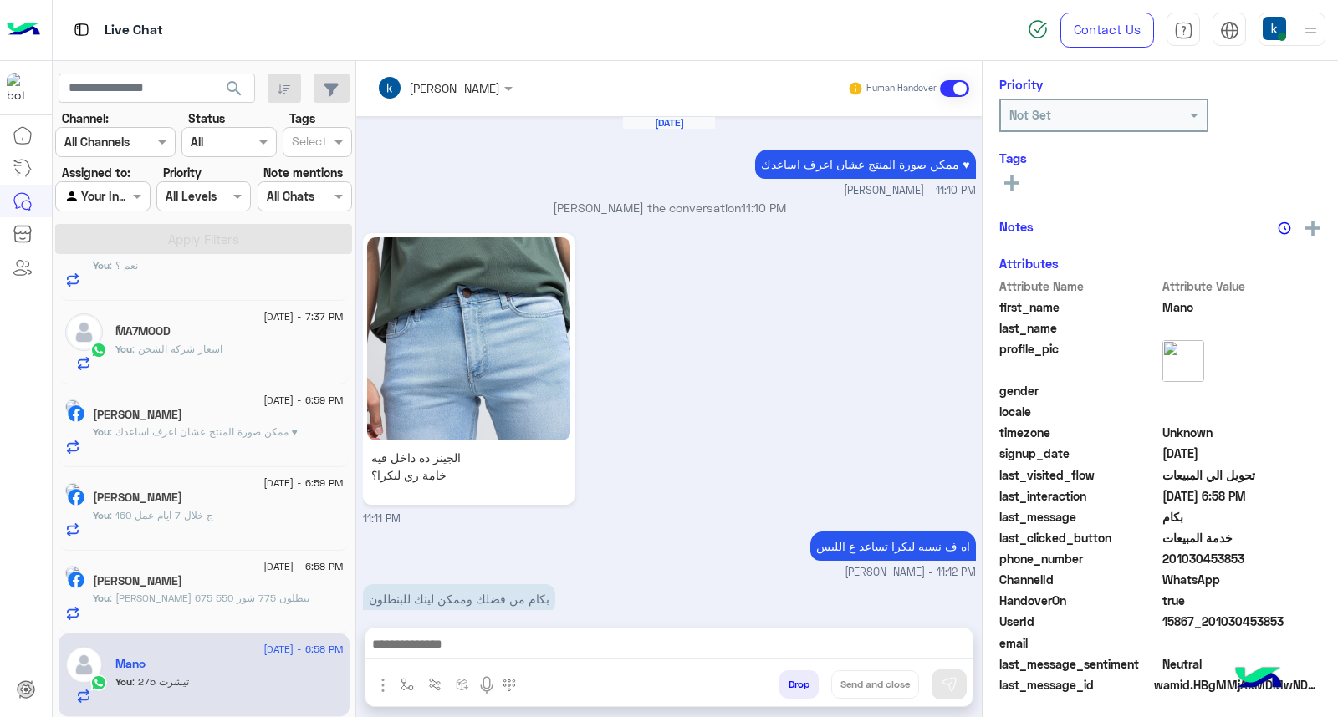
scroll to position [1453, 0]
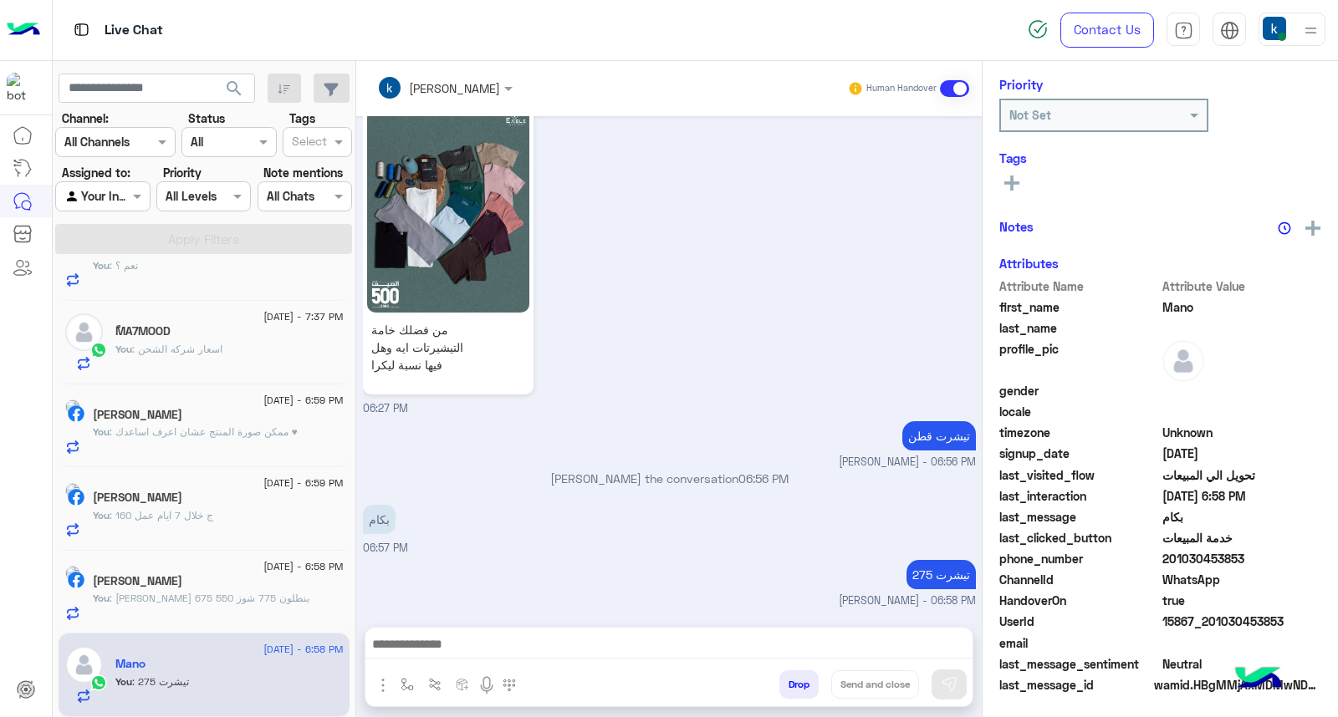
click at [797, 691] on button "Drop" at bounding box center [798, 685] width 39 height 28
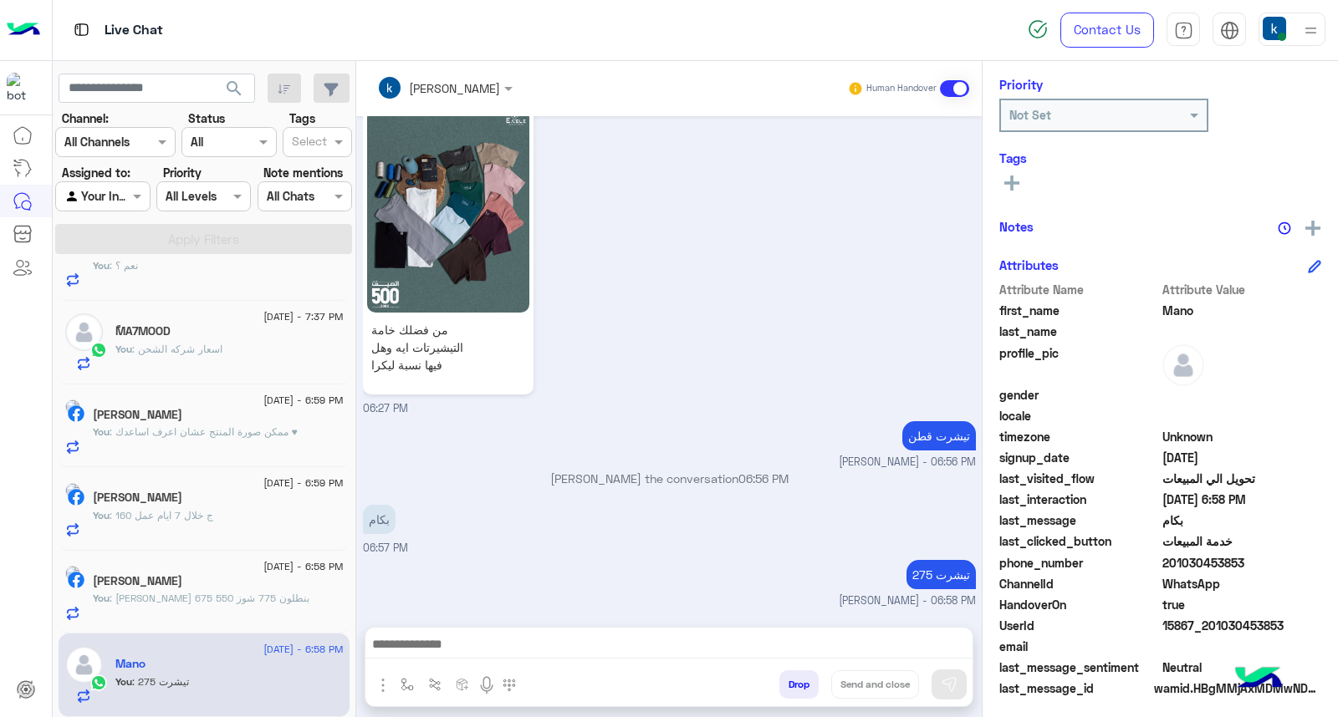
scroll to position [251, 0]
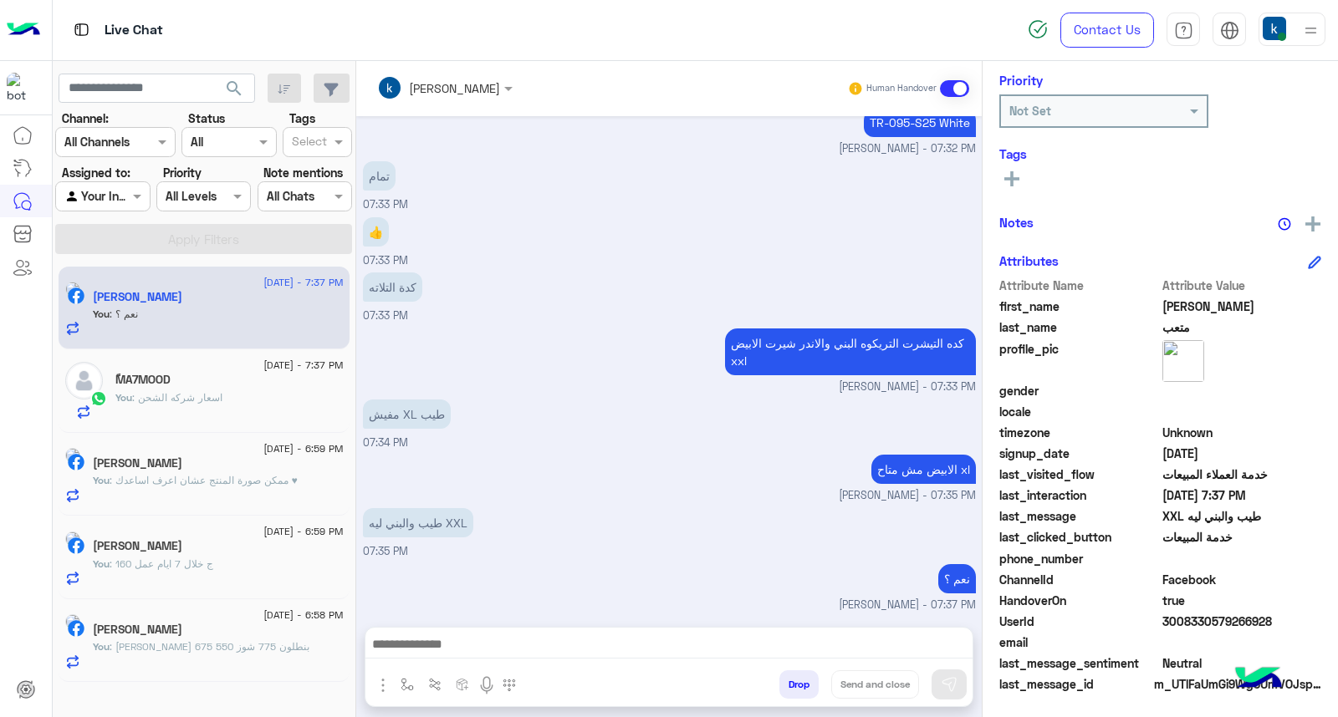
click at [212, 649] on span ": تيشيرت 675 بنطلون 775 شوز 550" at bounding box center [210, 646] width 200 height 13
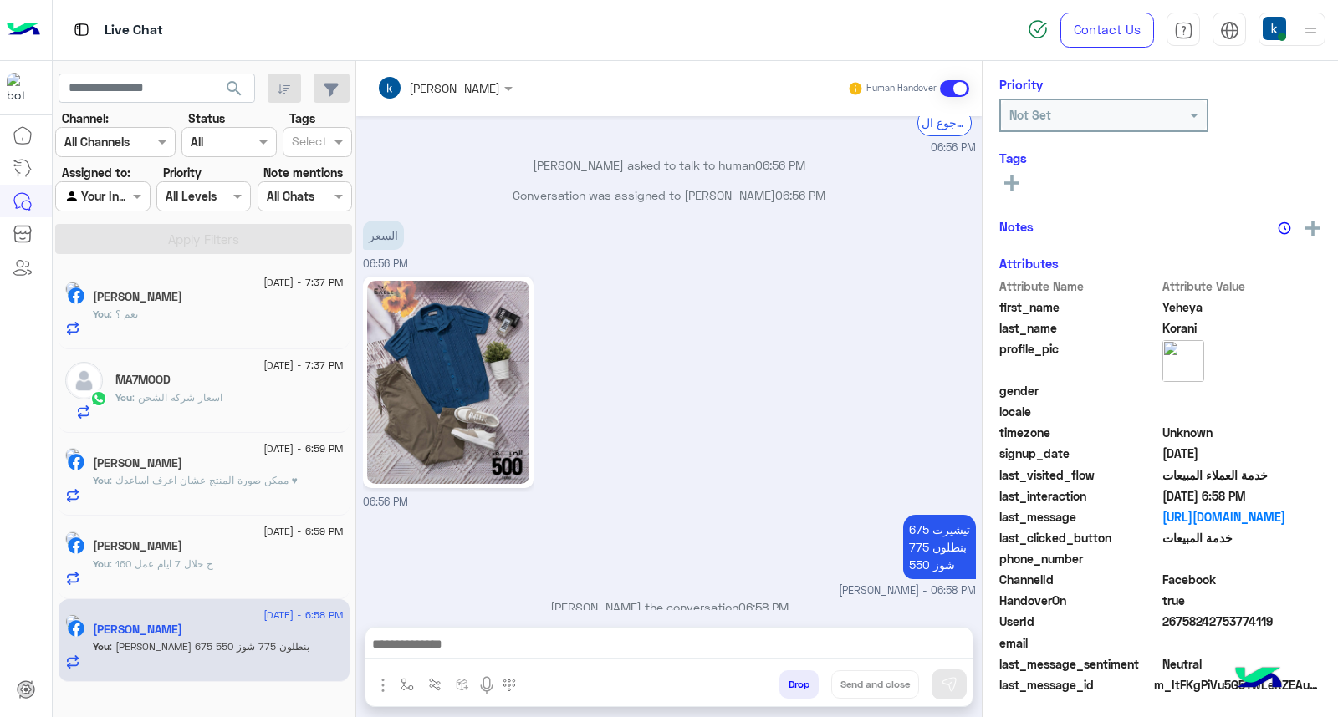
click at [796, 690] on button "Drop" at bounding box center [798, 685] width 39 height 28
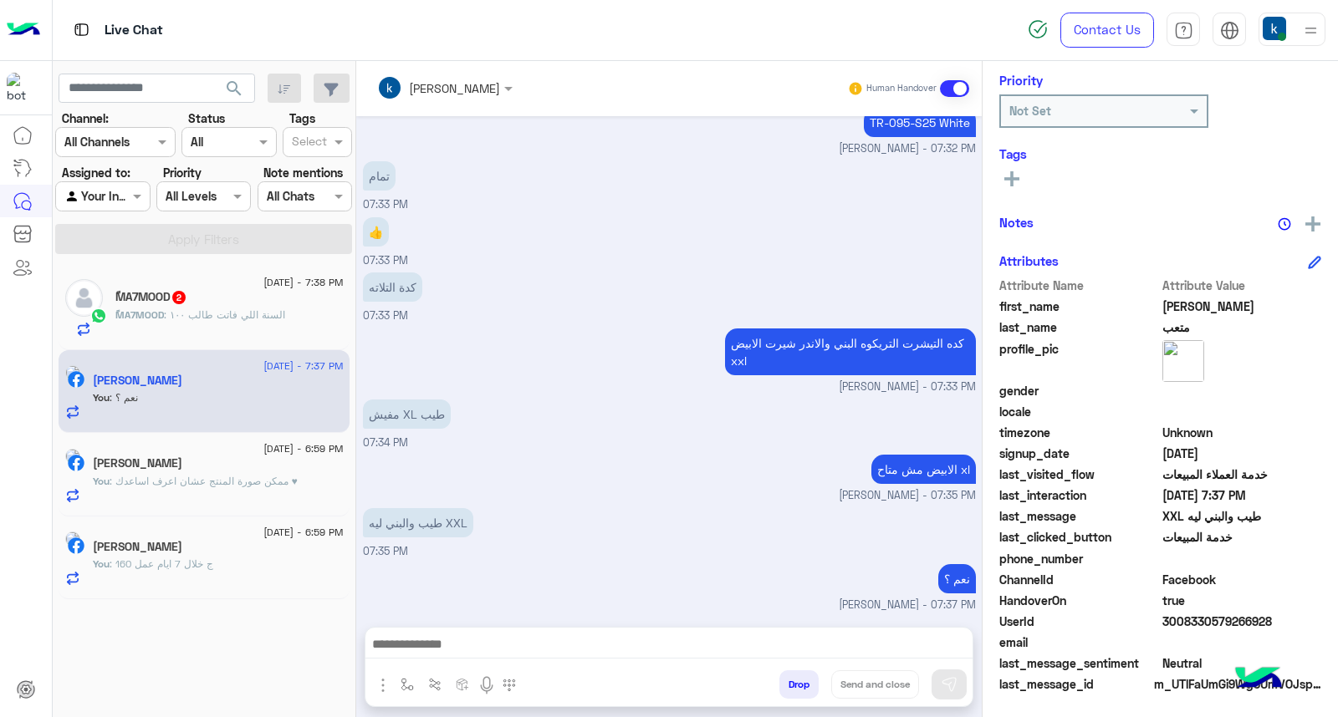
click at [224, 304] on div "ًMA7MOOD 2" at bounding box center [229, 299] width 228 height 18
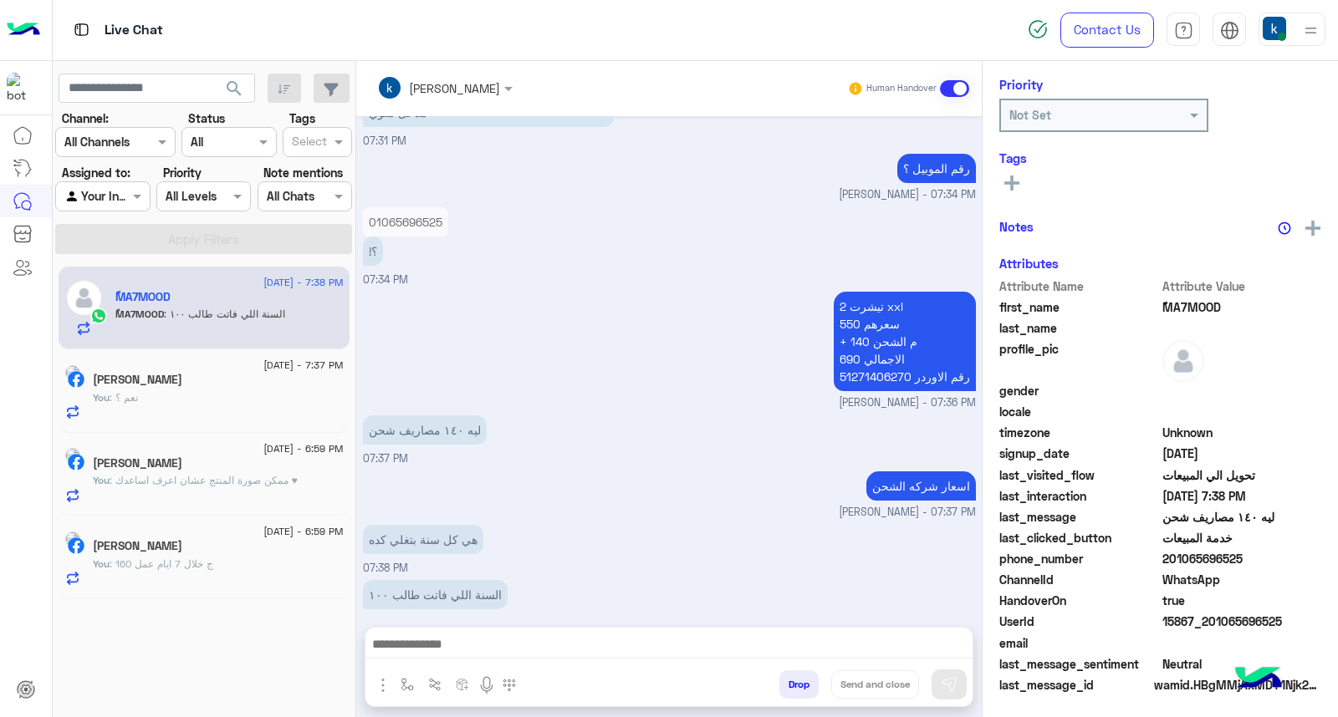
scroll to position [251, 0]
click at [465, 650] on textarea at bounding box center [668, 646] width 607 height 25
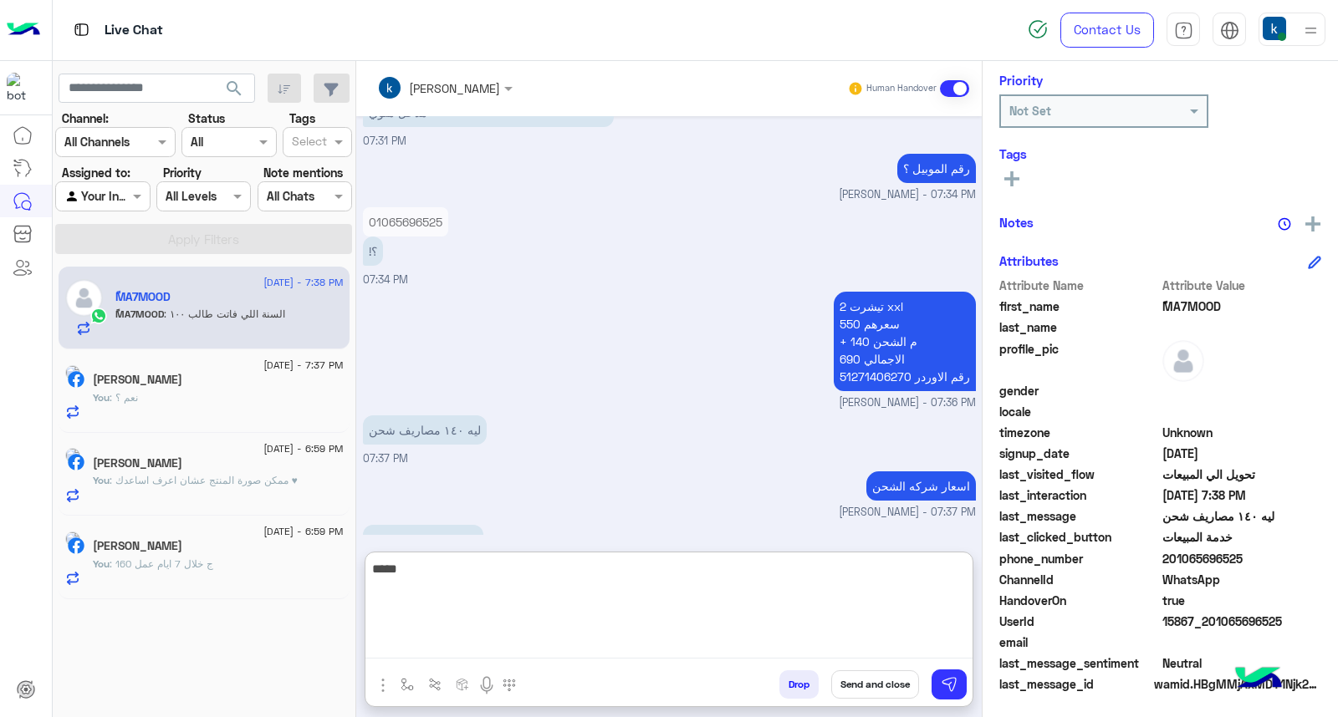
type textarea "*****"
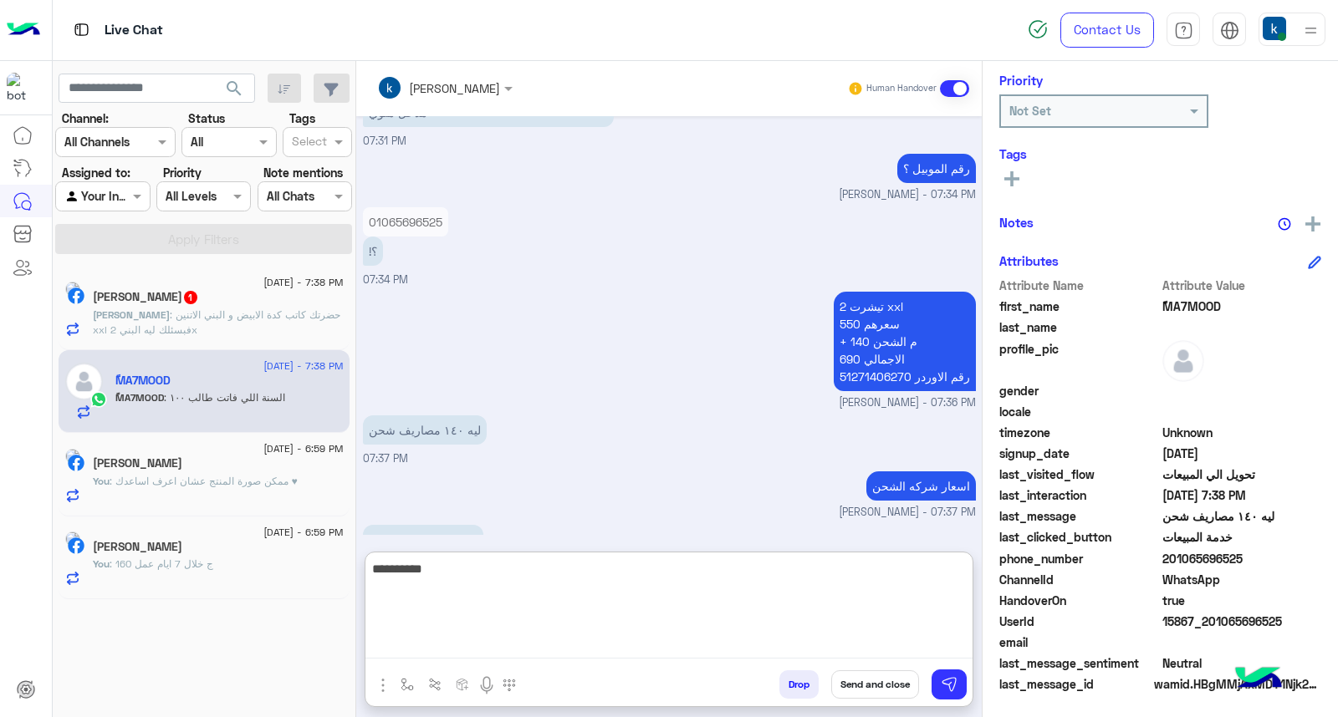
type textarea "**"
type textarea "**********"
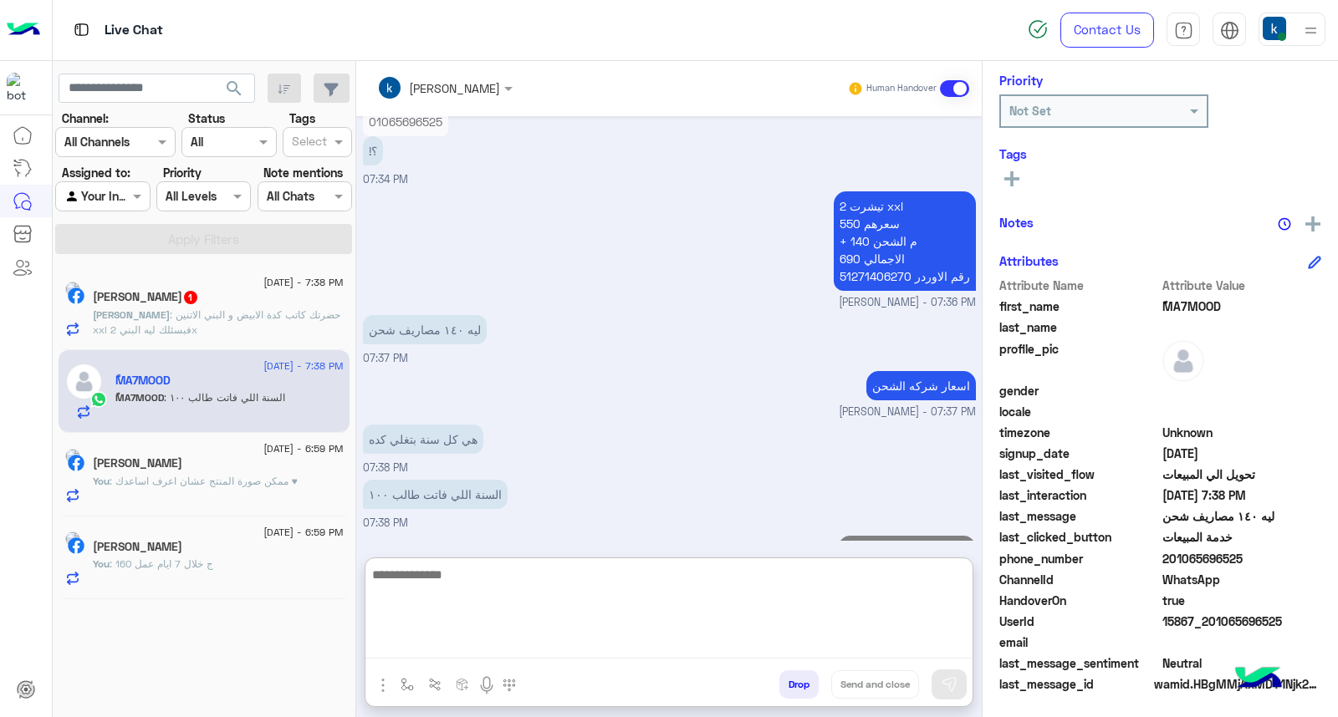
scroll to position [1222, 0]
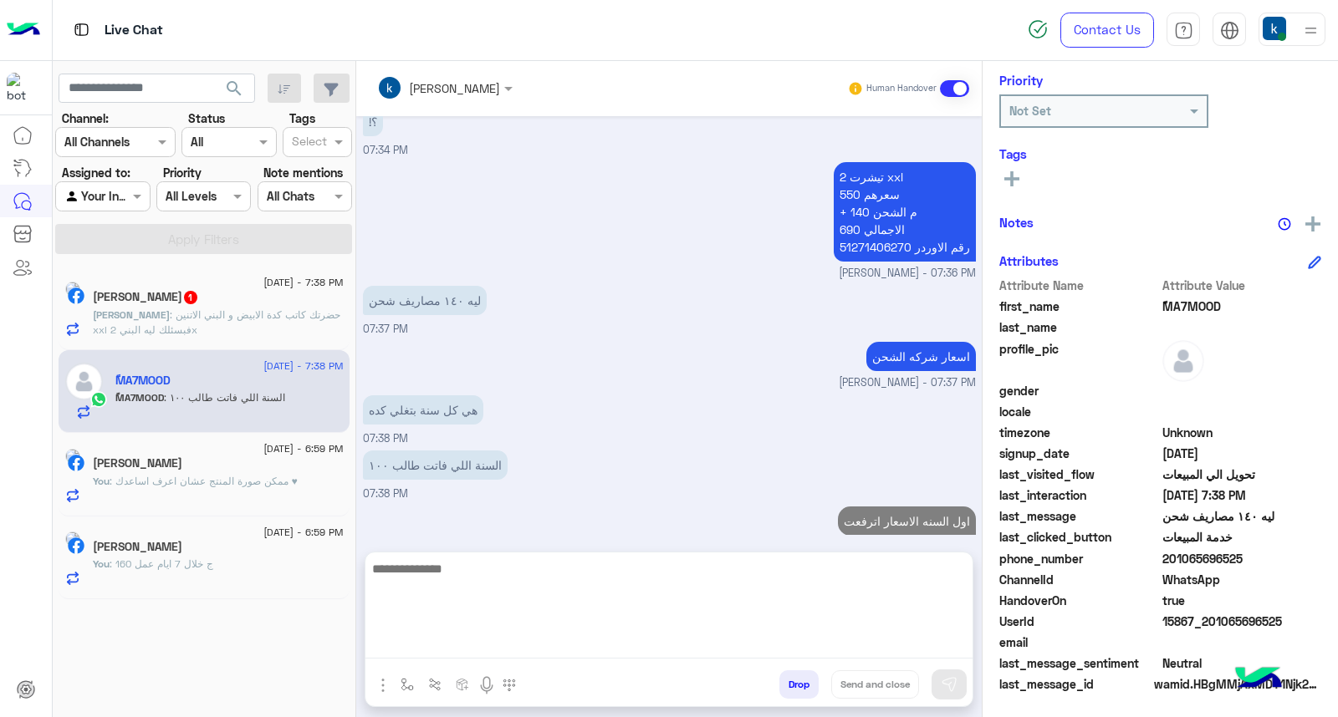
click at [186, 323] on span ": حضرتك كاتب كدة الابيض و البني الاتنين xxl فبسئلك ليه البني 2x" at bounding box center [216, 323] width 247 height 28
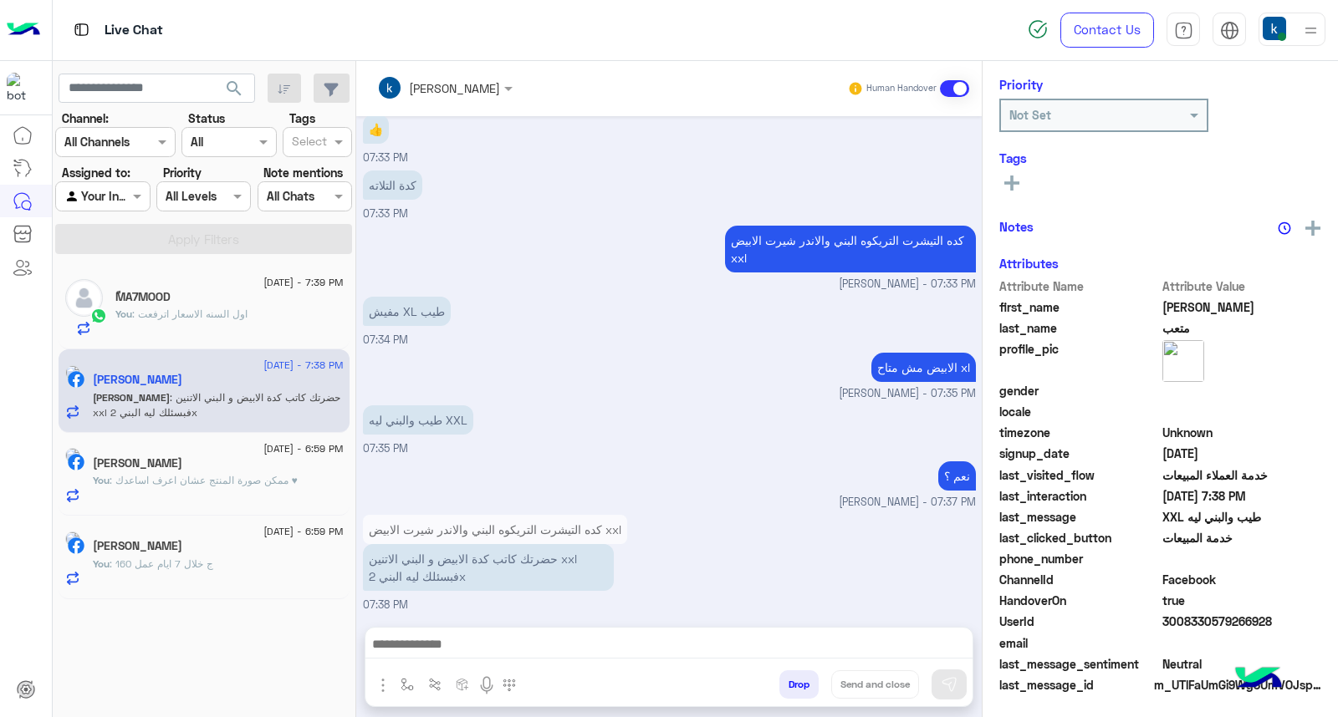
scroll to position [251, 0]
click at [438, 647] on textarea at bounding box center [668, 646] width 607 height 25
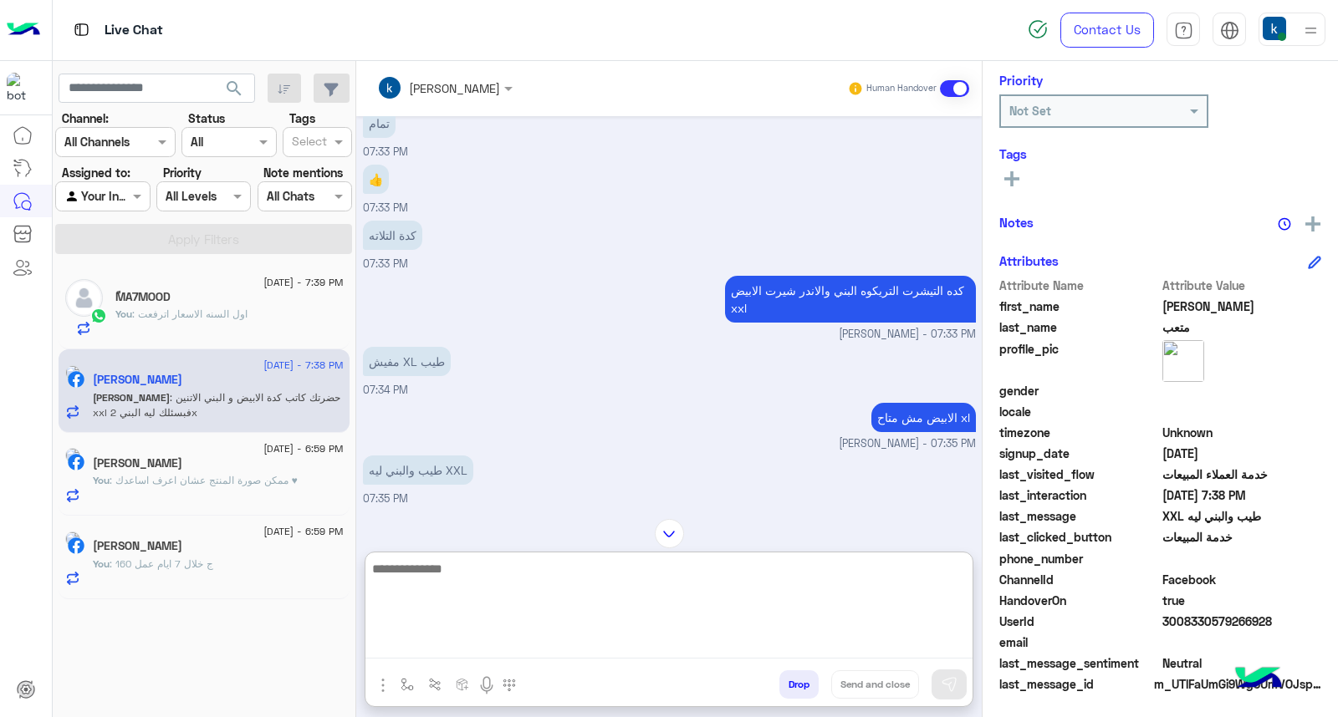
scroll to position [1080, 0]
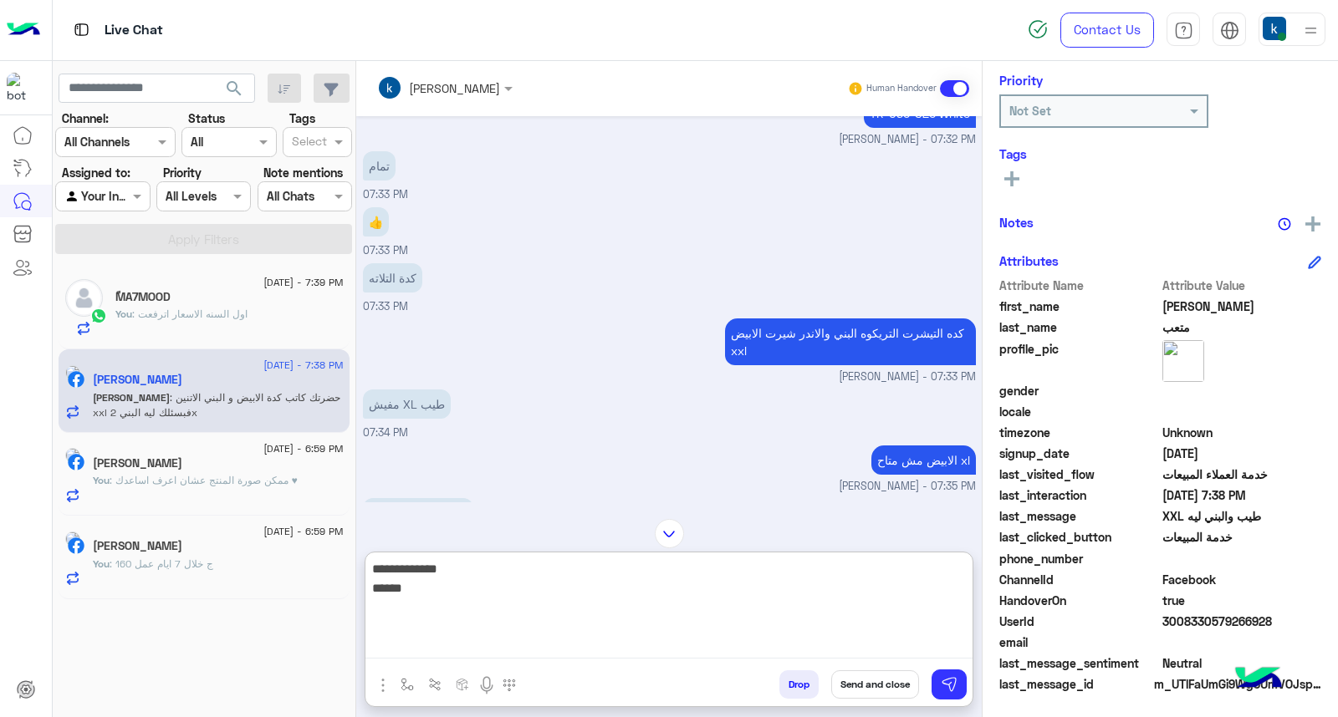
type textarea "**********"
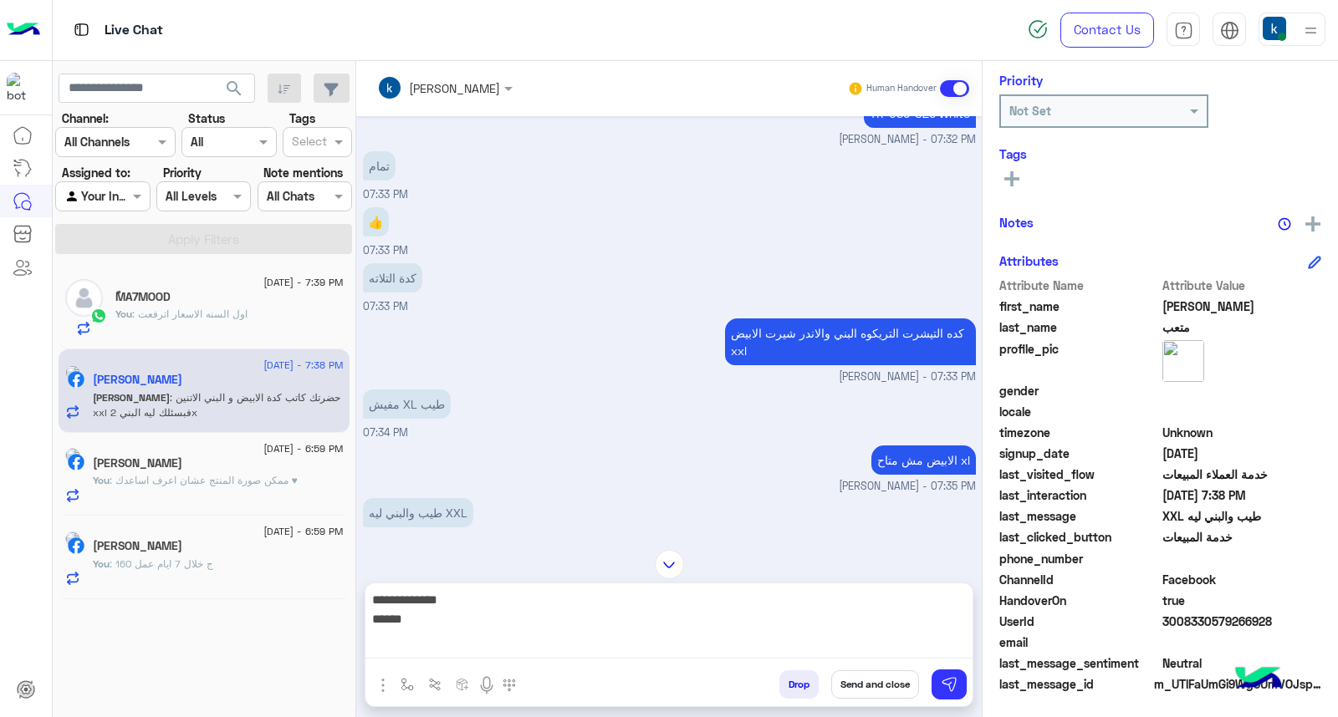
click at [372, 673] on button "button" at bounding box center [383, 684] width 22 height 23
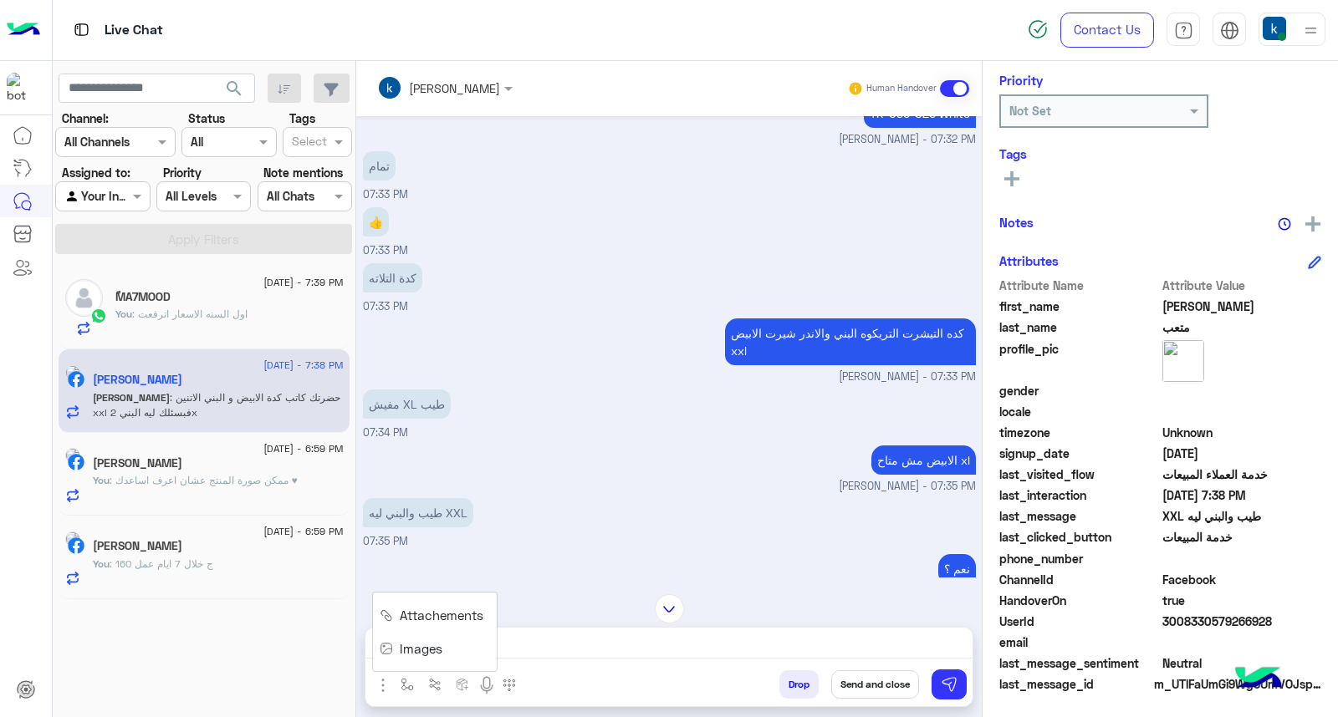
click at [655, 659] on div "**********" at bounding box center [668, 649] width 607 height 42
click at [704, 631] on div "**********" at bounding box center [668, 649] width 607 height 42
click at [842, 644] on textarea "**********" at bounding box center [668, 646] width 607 height 25
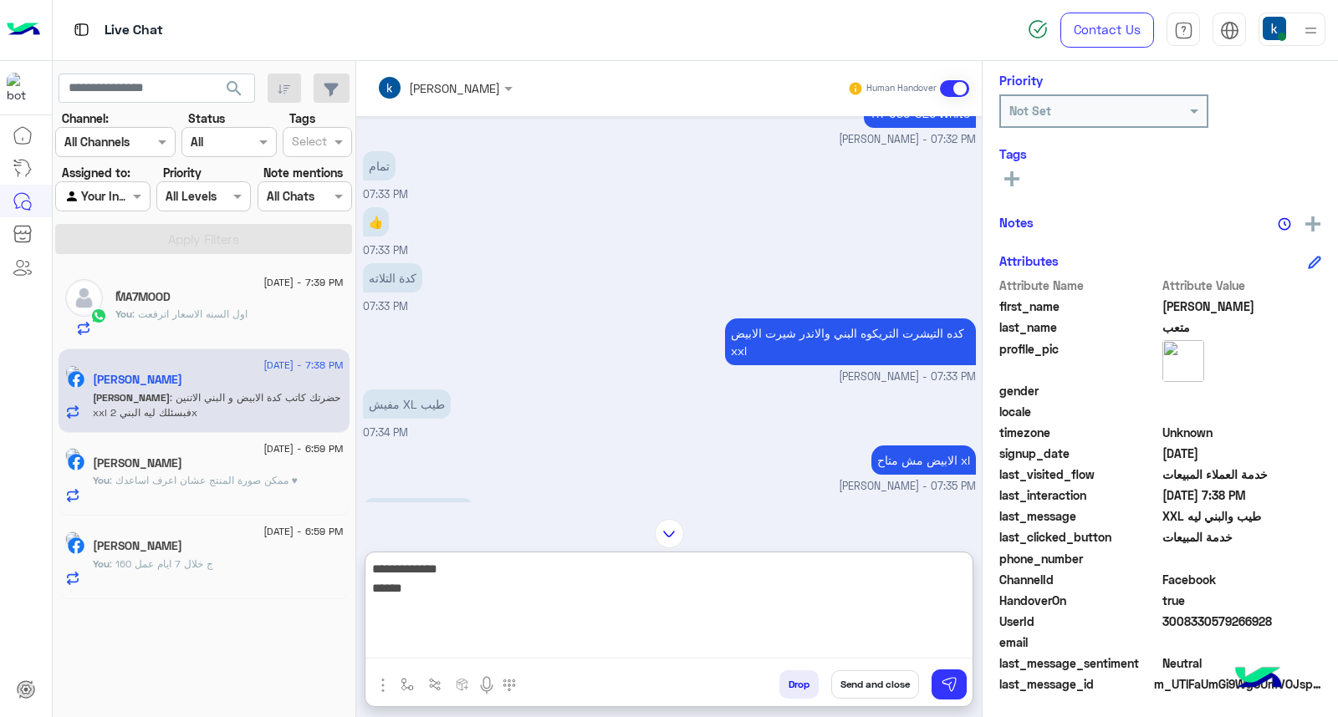
click at [888, 594] on textarea "**********" at bounding box center [668, 608] width 607 height 100
type textarea "**********"
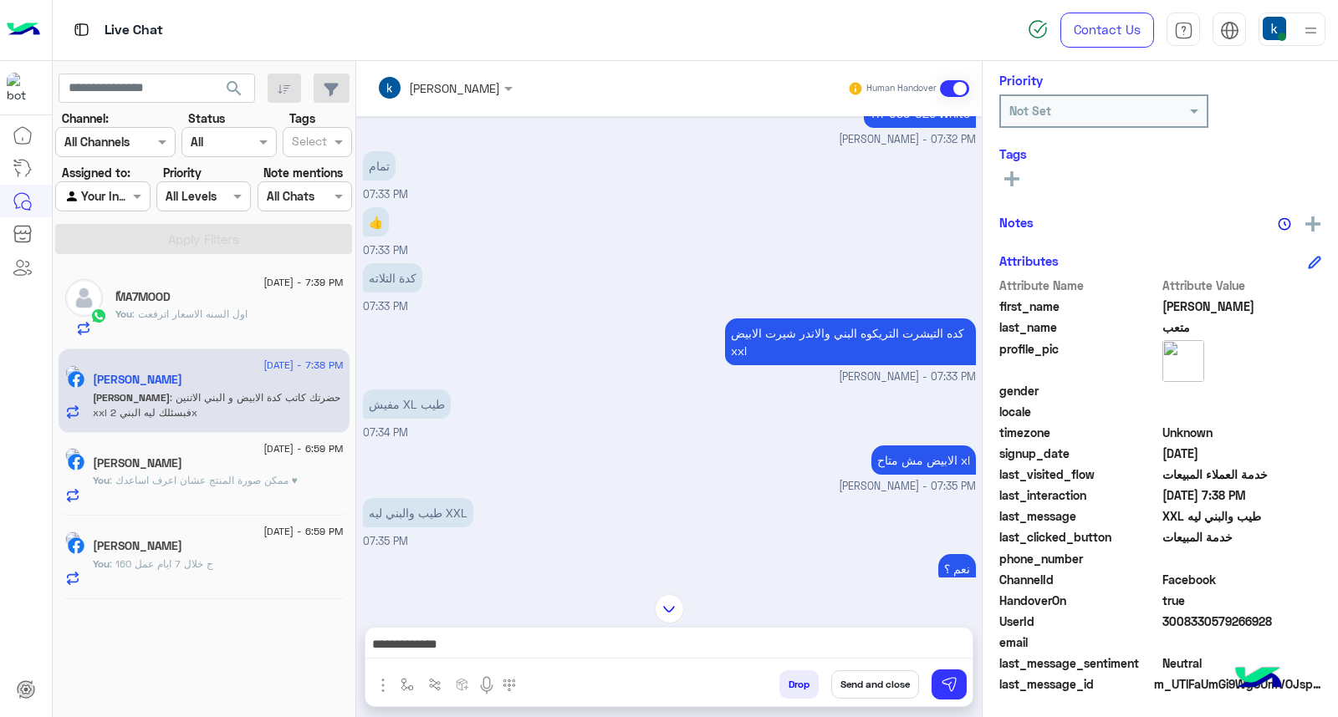
click at [799, 648] on textarea "**********" at bounding box center [668, 646] width 607 height 25
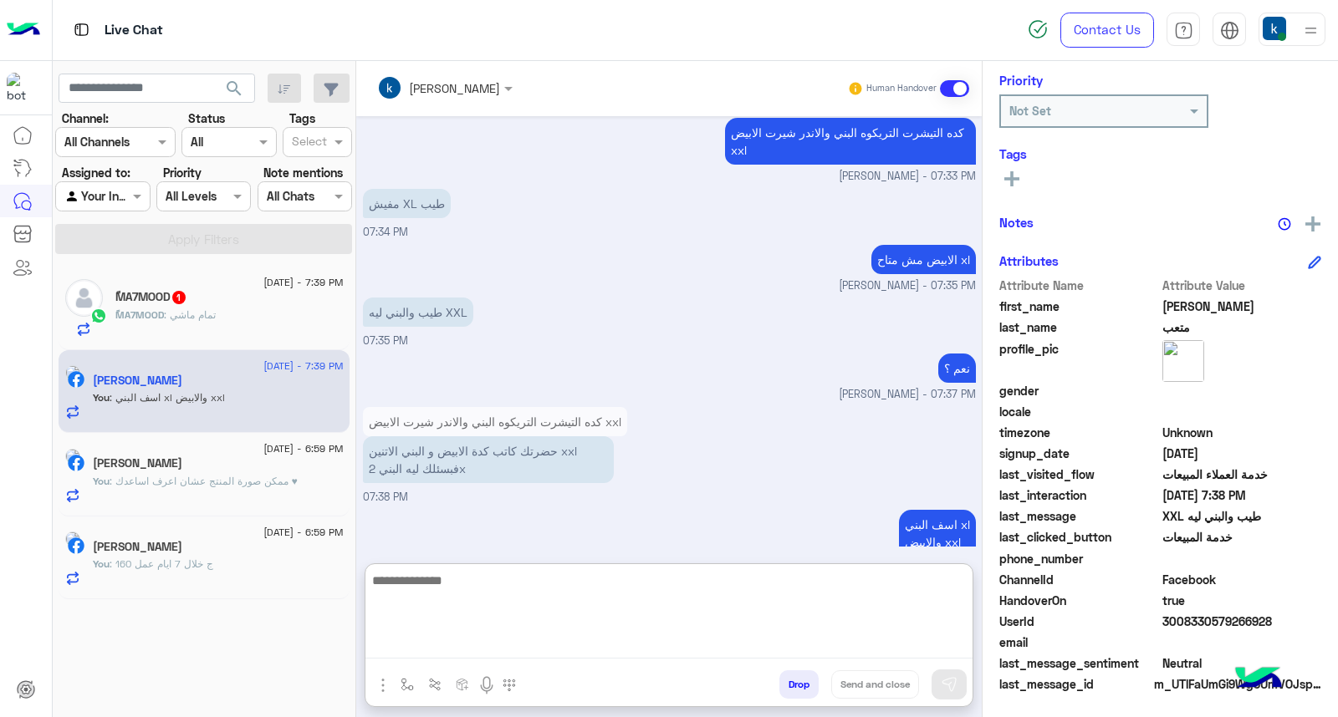
scroll to position [1300, 0]
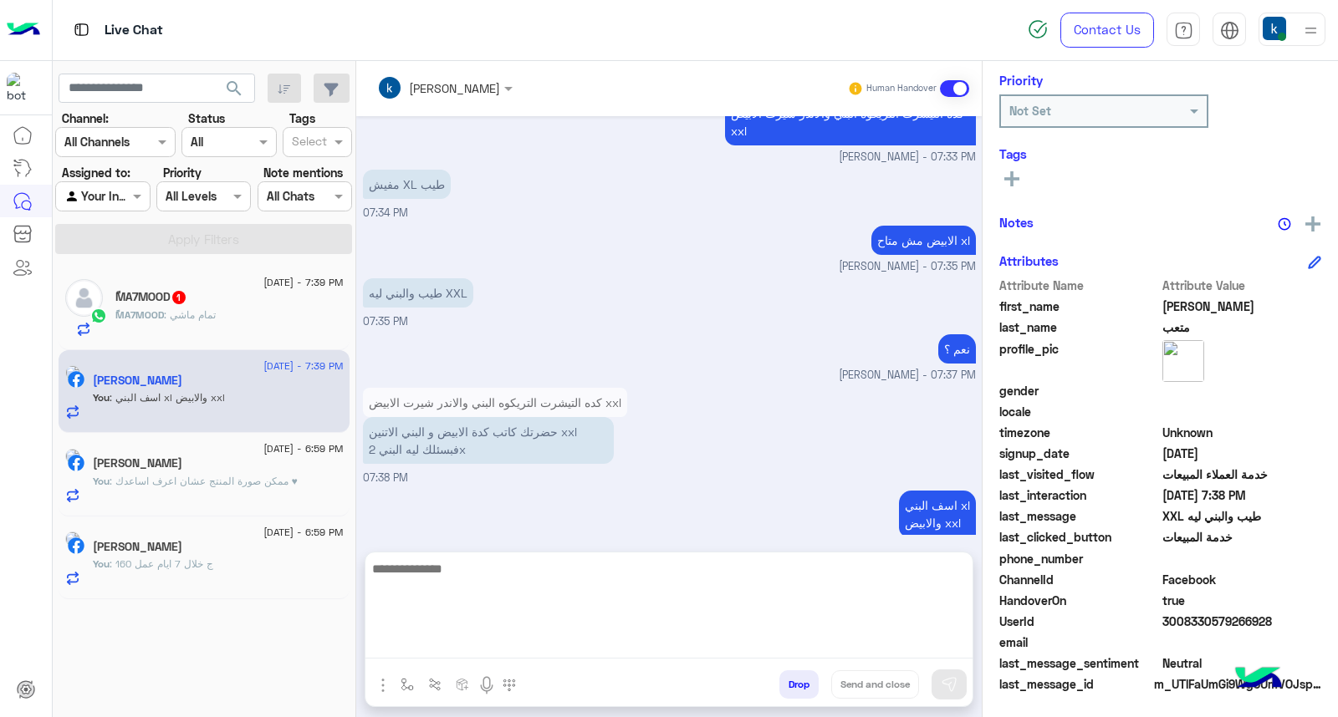
click at [257, 310] on div "ًMA7MOOD : تمام ماشي" at bounding box center [229, 322] width 228 height 29
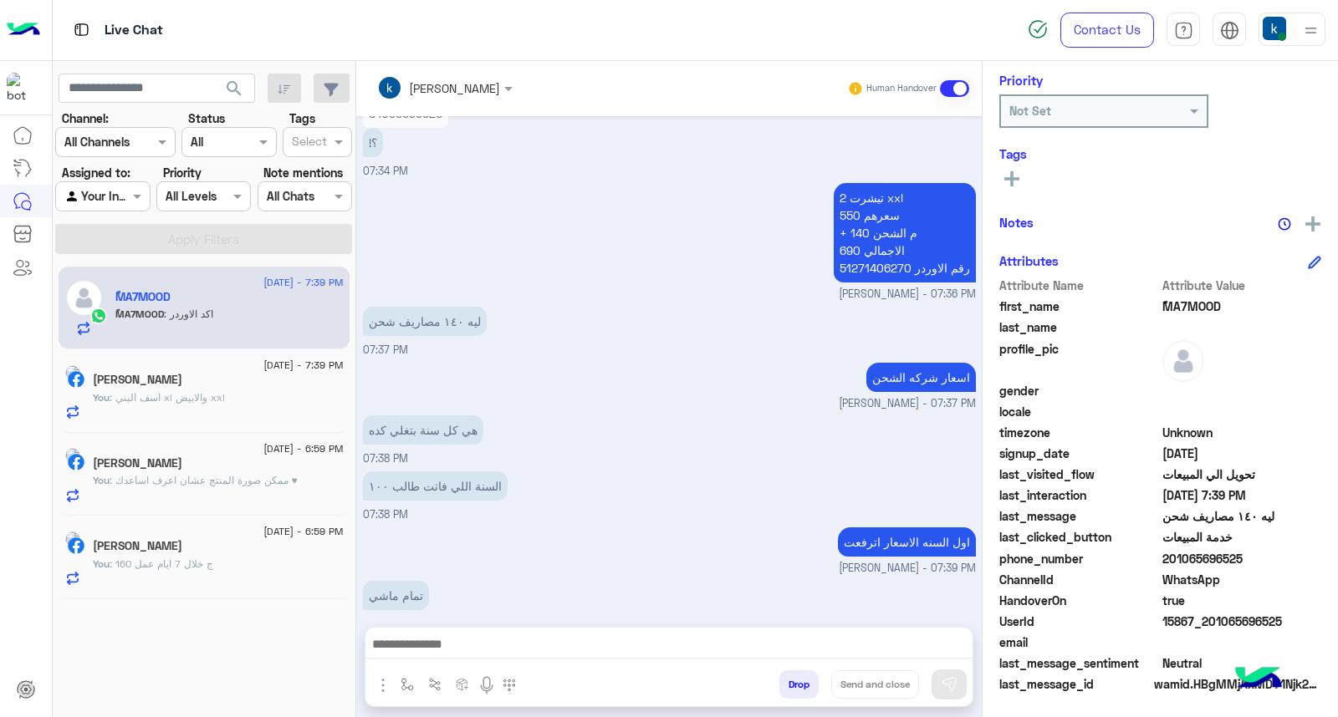
scroll to position [1174, 0]
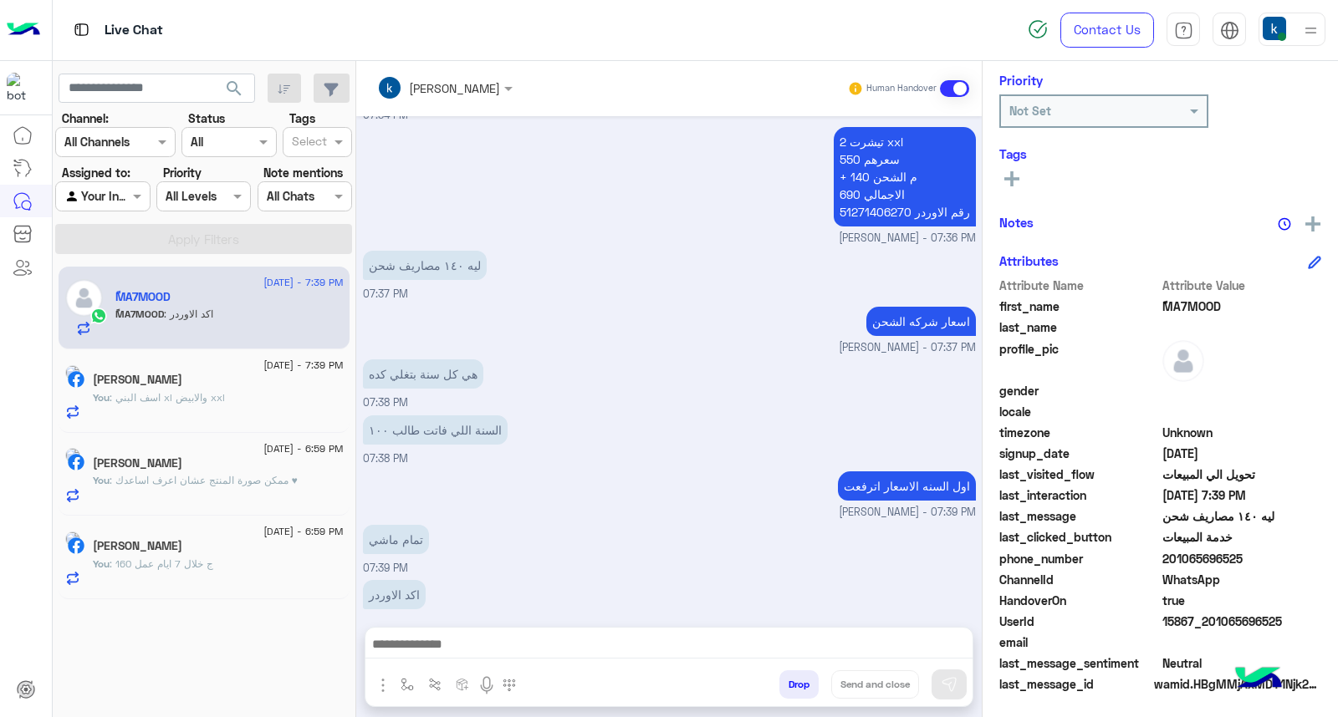
click at [480, 650] on textarea at bounding box center [668, 646] width 607 height 25
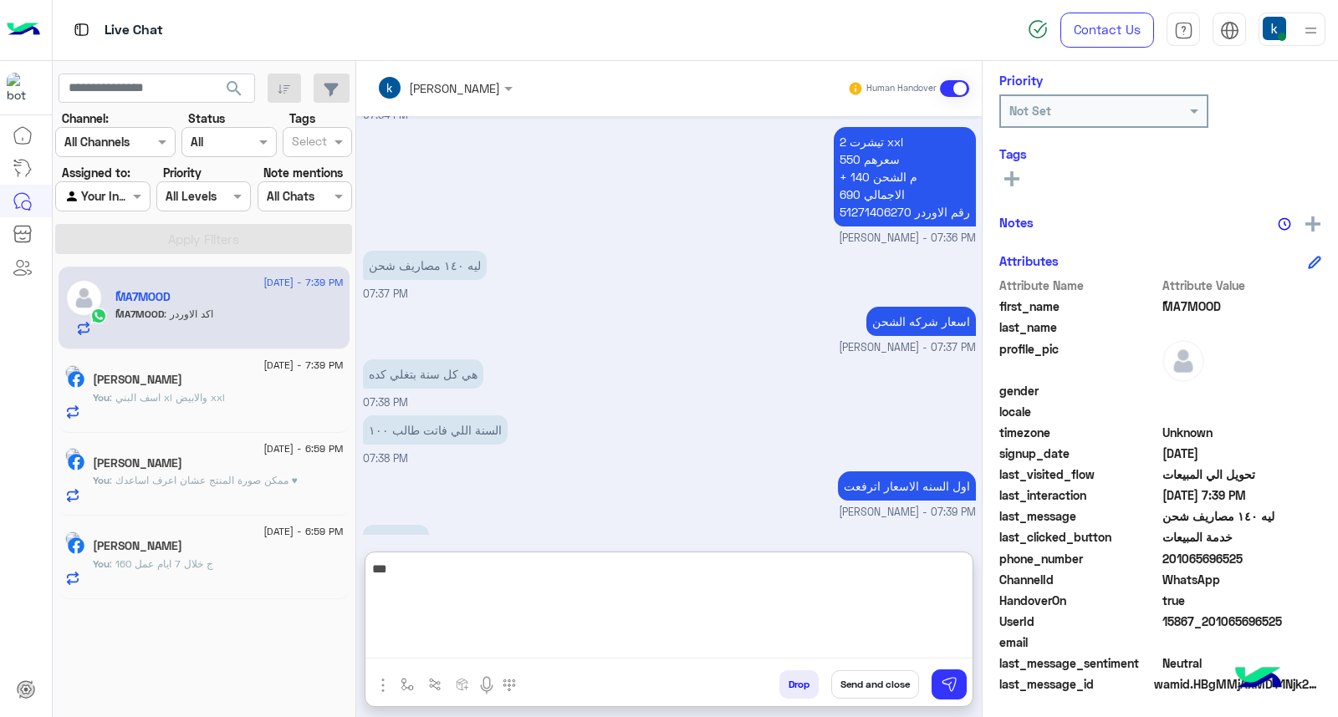
type textarea "****"
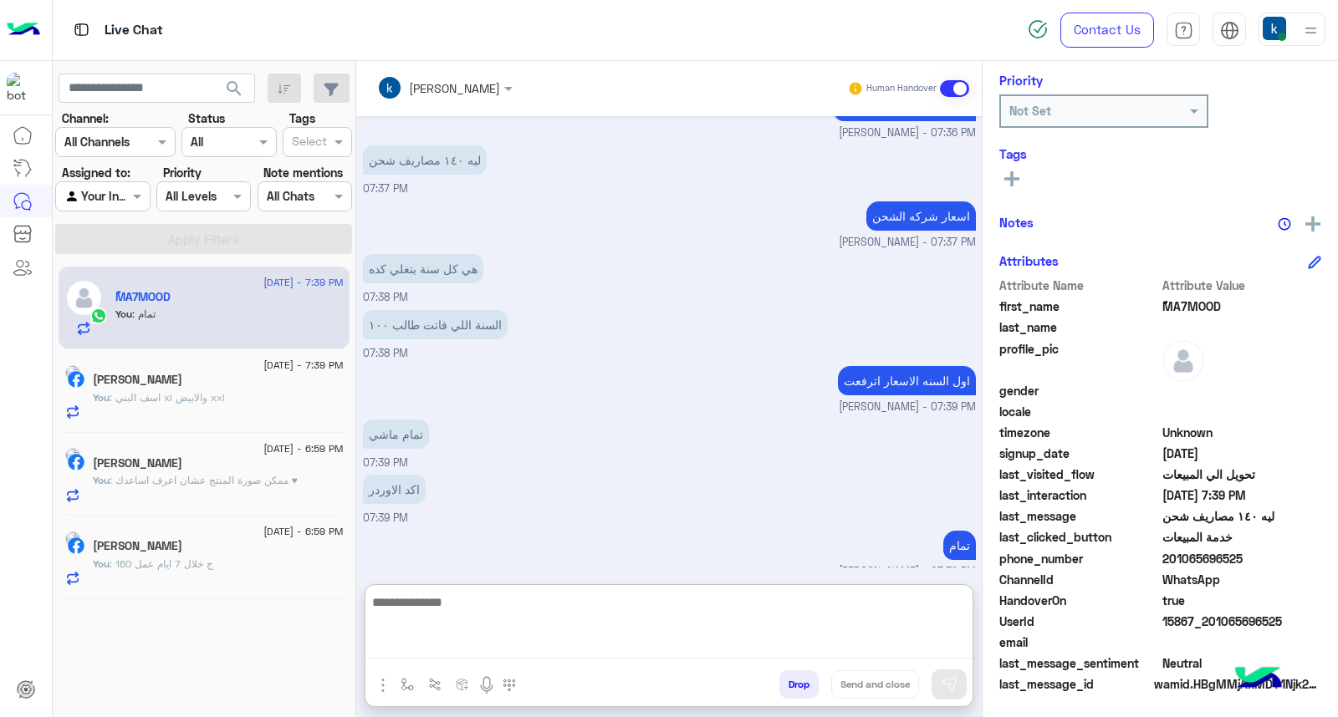
scroll to position [1302, 0]
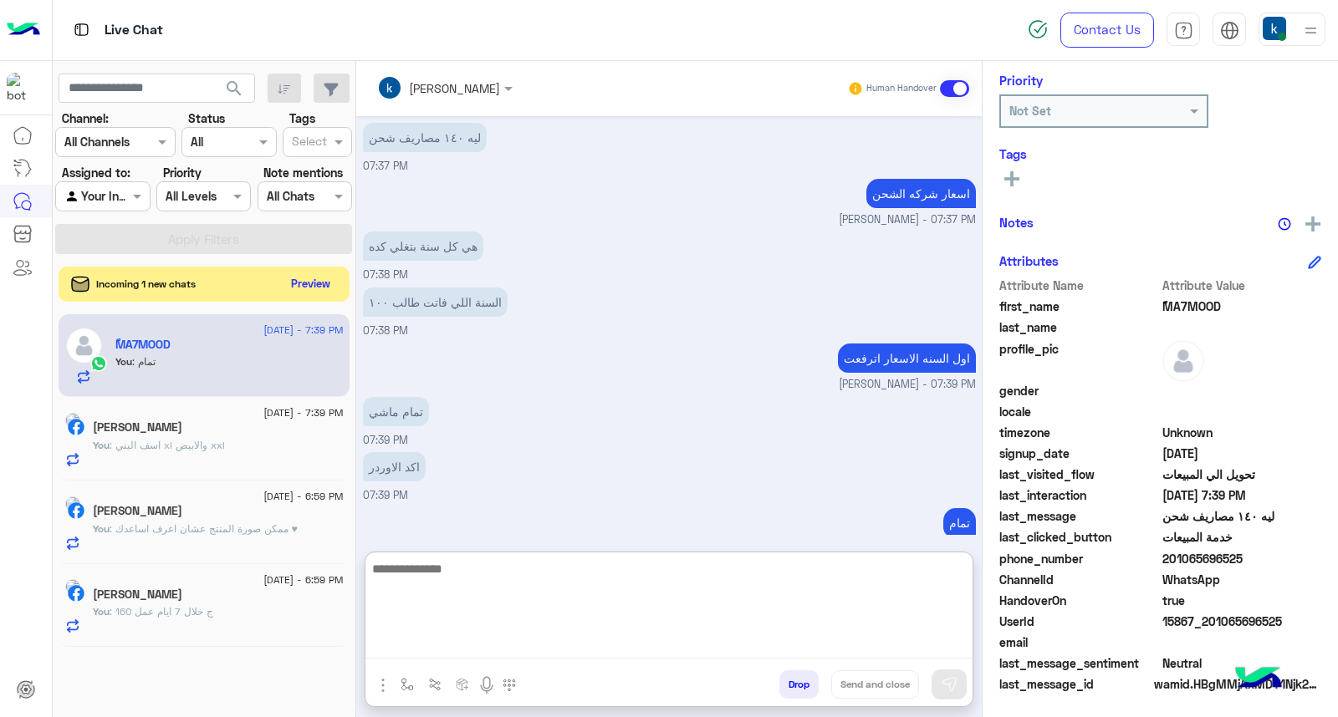
click at [304, 287] on button "Preview" at bounding box center [311, 284] width 52 height 23
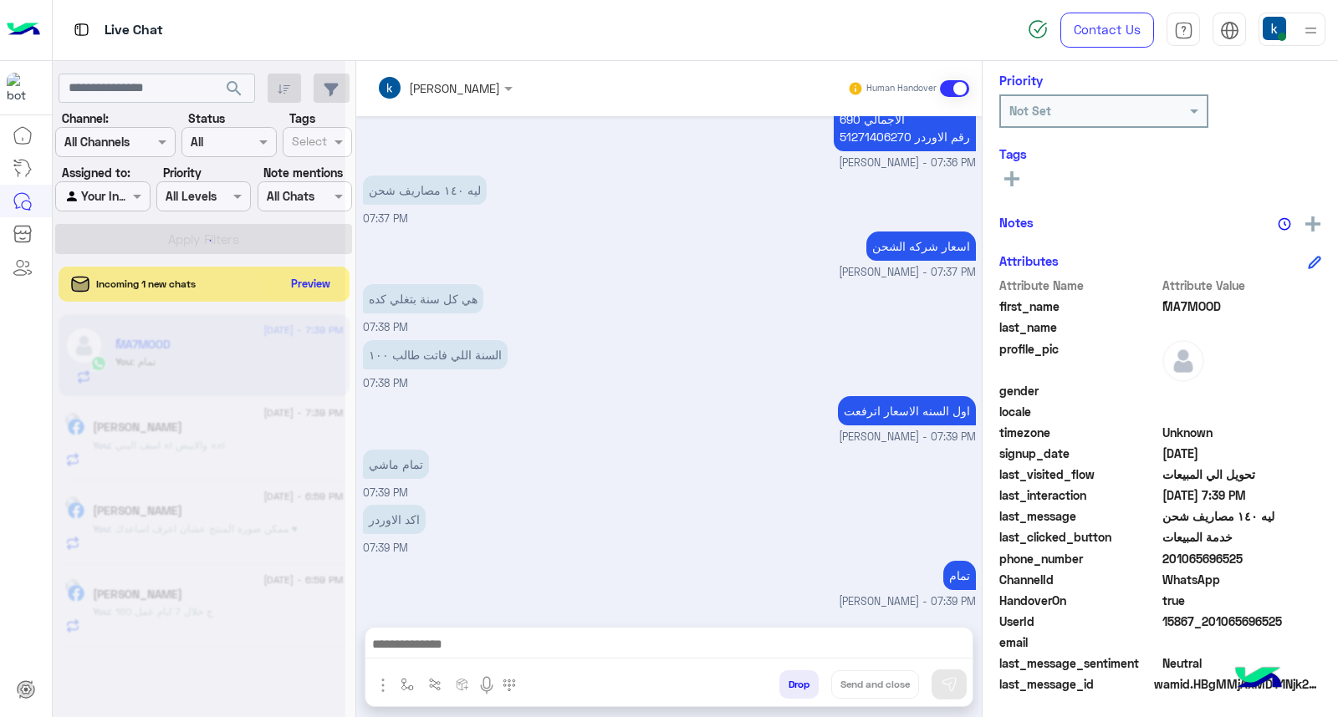
scroll to position [1227, 0]
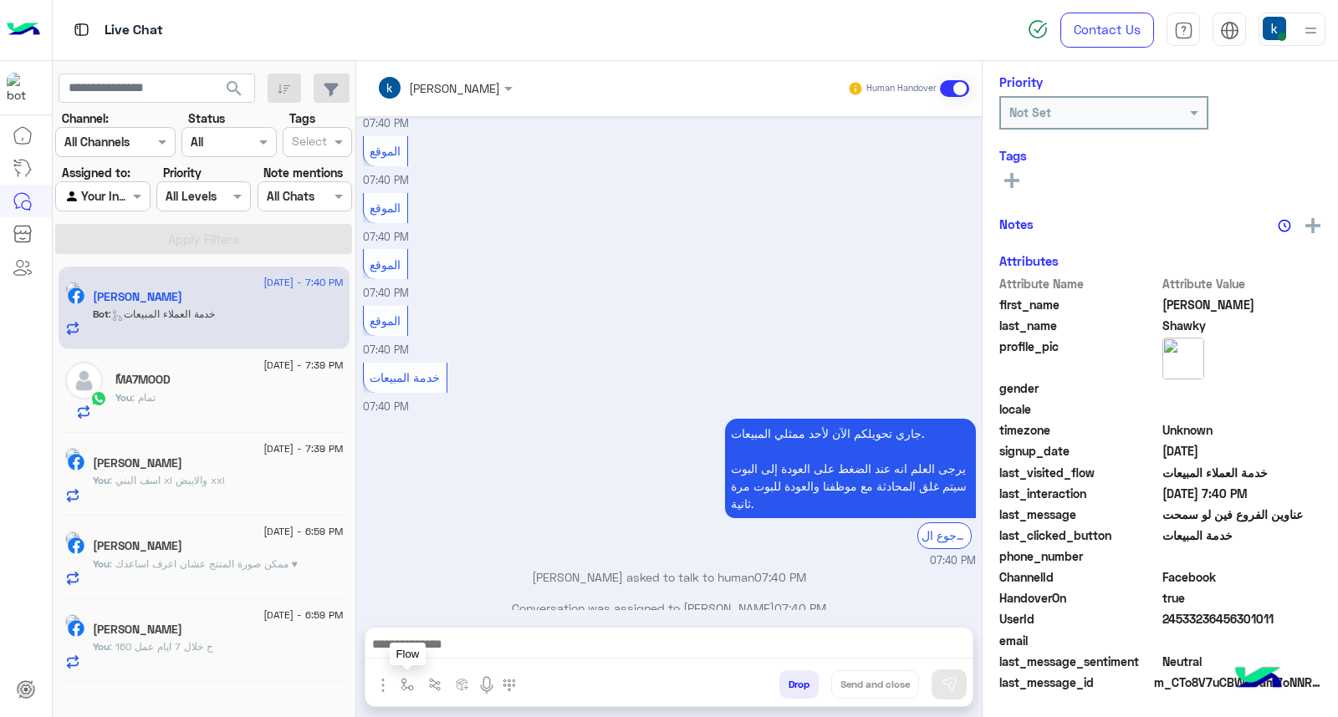
scroll to position [247, 0]
click at [487, 645] on textarea at bounding box center [668, 646] width 607 height 25
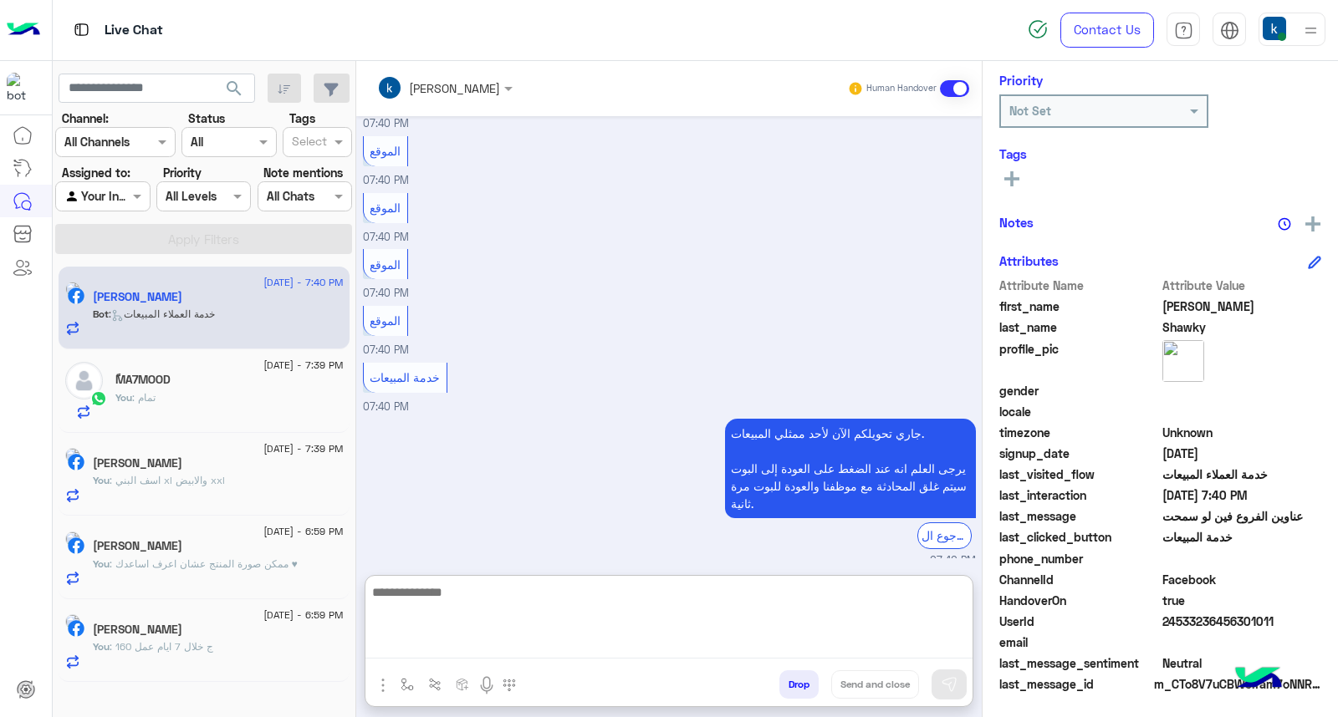
paste textarea "**********"
type textarea "**********"
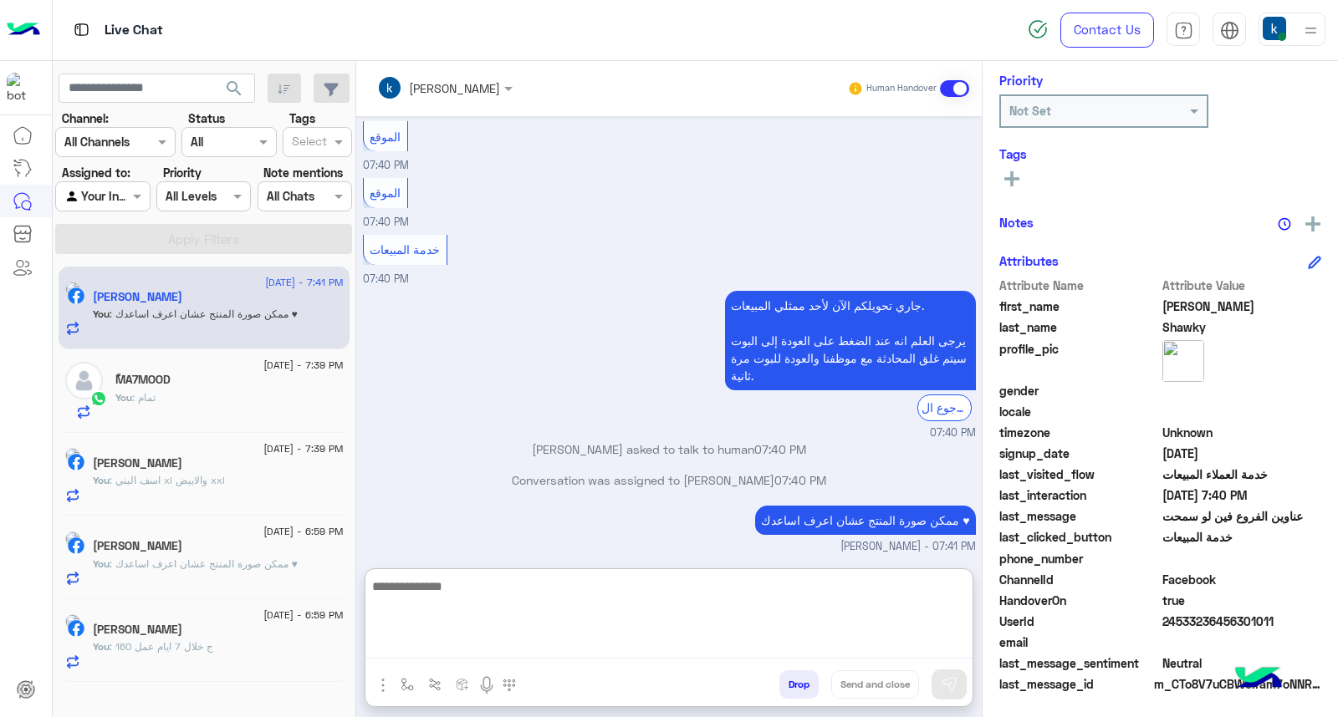
scroll to position [889, 0]
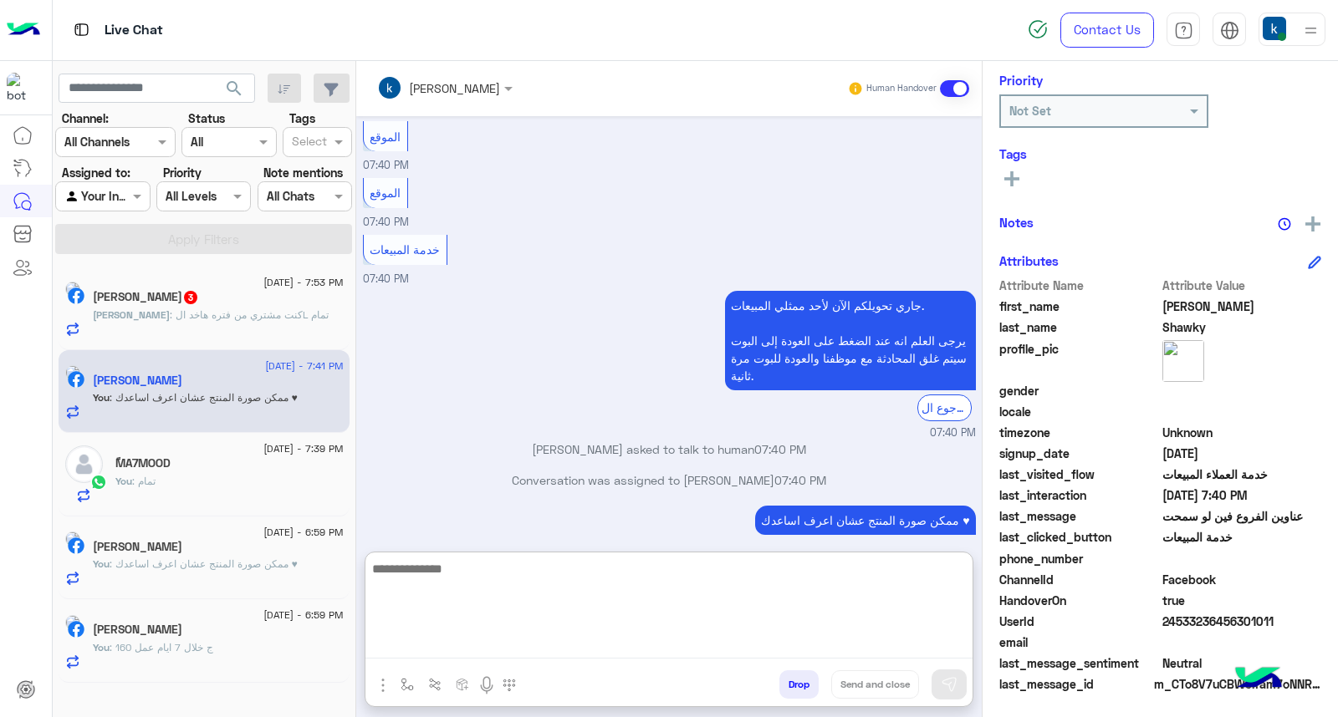
click at [214, 324] on div "محمود : كنت مشتري من فتره هاخد الL تمام" at bounding box center [218, 322] width 251 height 29
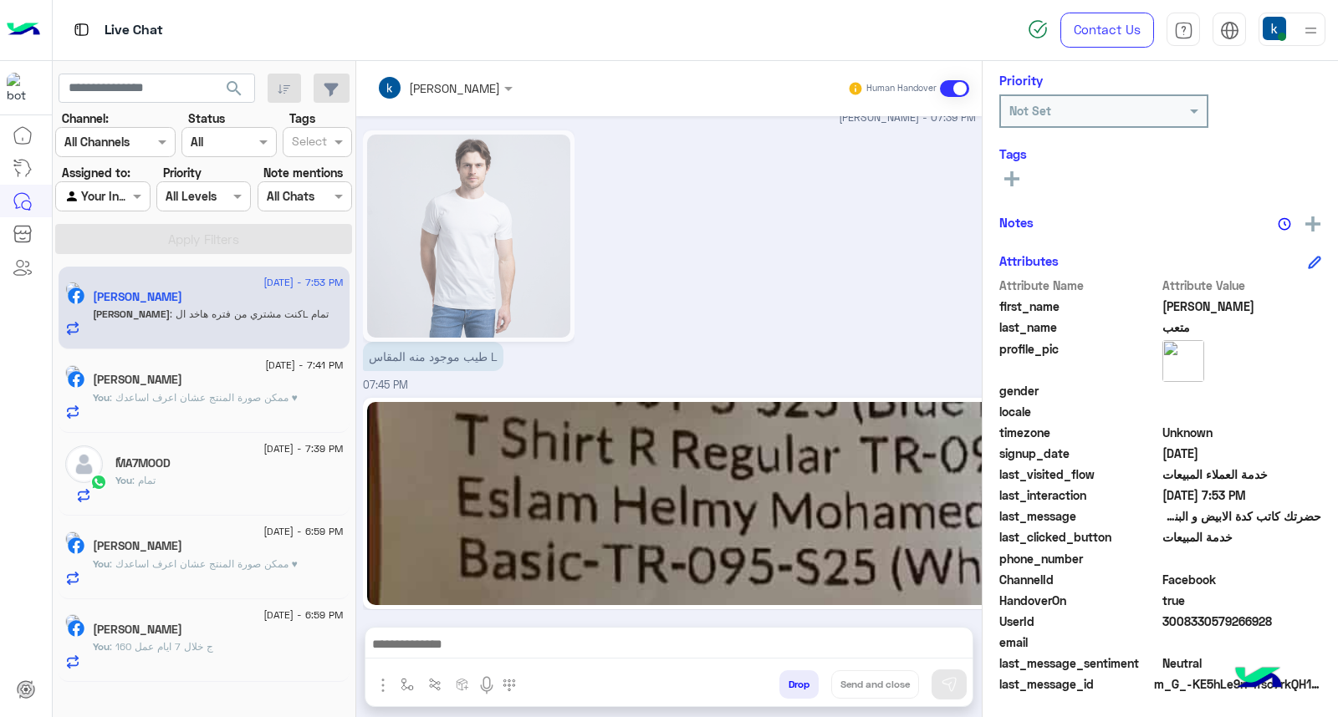
scroll to position [1396, 0]
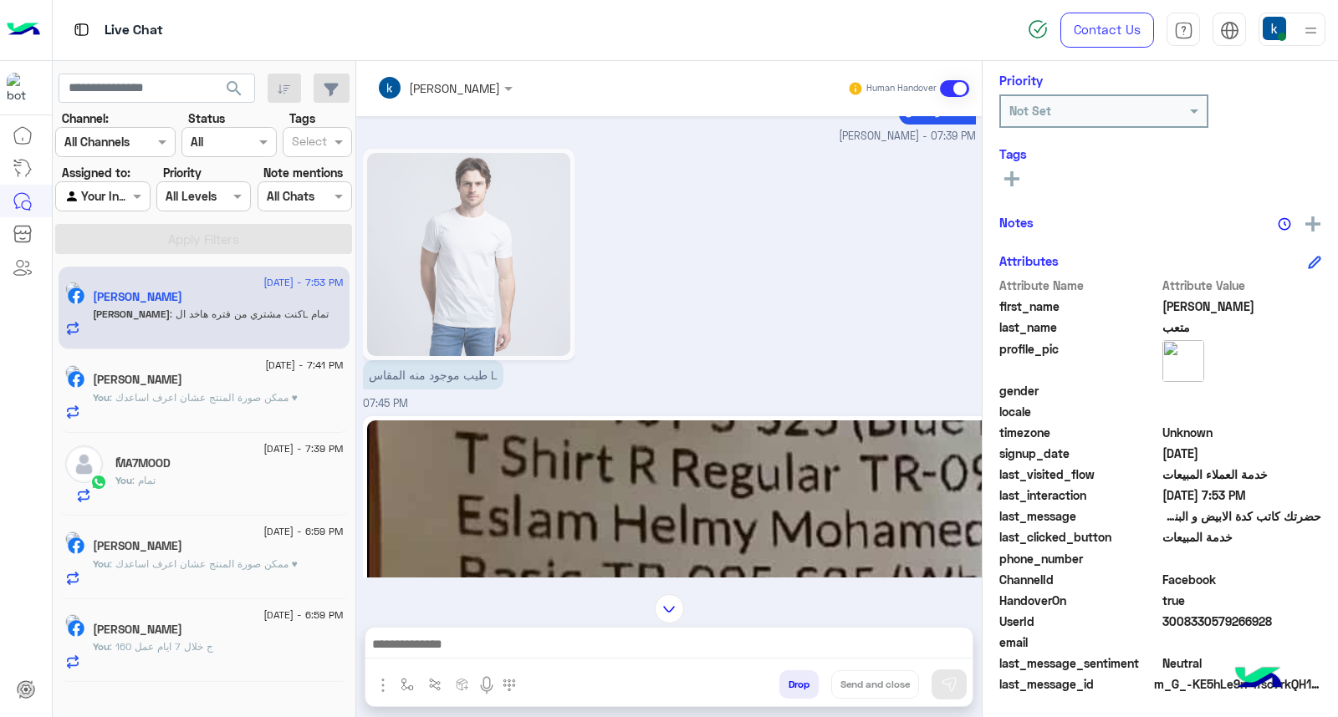
click at [803, 487] on img at bounding box center [918, 522] width 1103 height 203
click at [470, 646] on textarea at bounding box center [668, 646] width 607 height 25
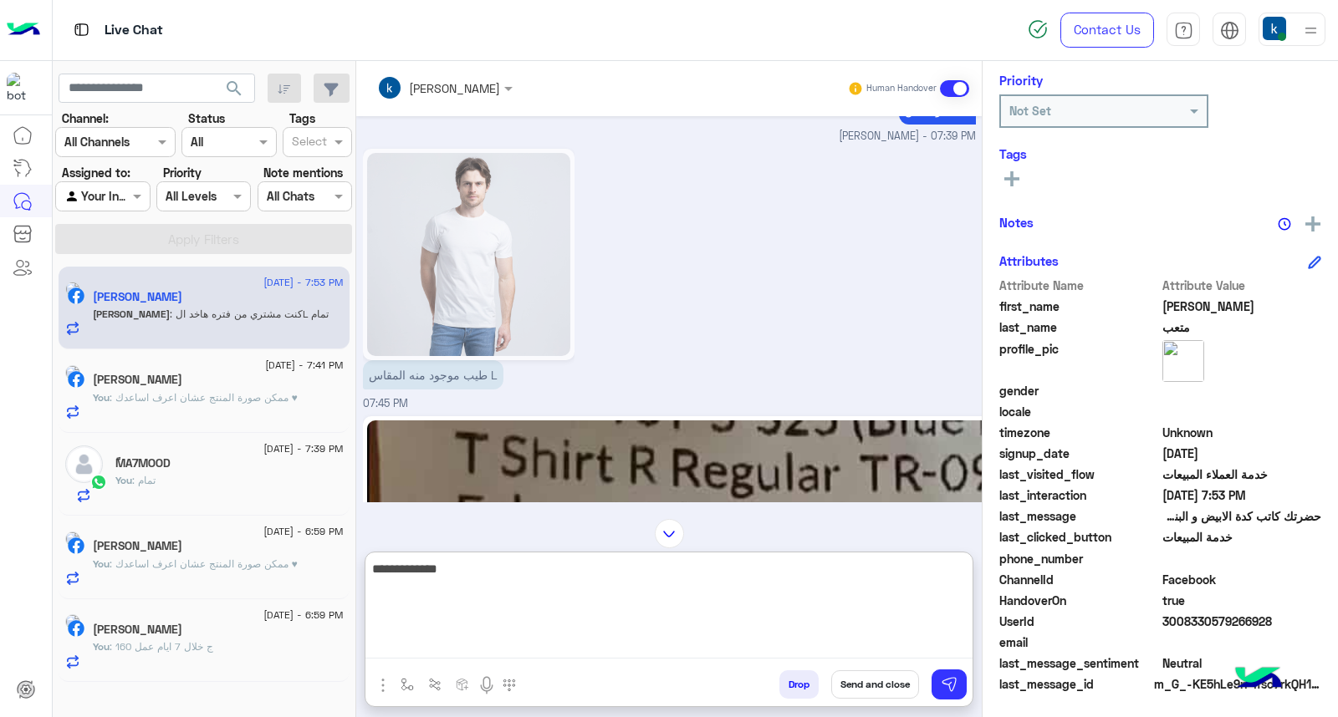
type textarea "**********"
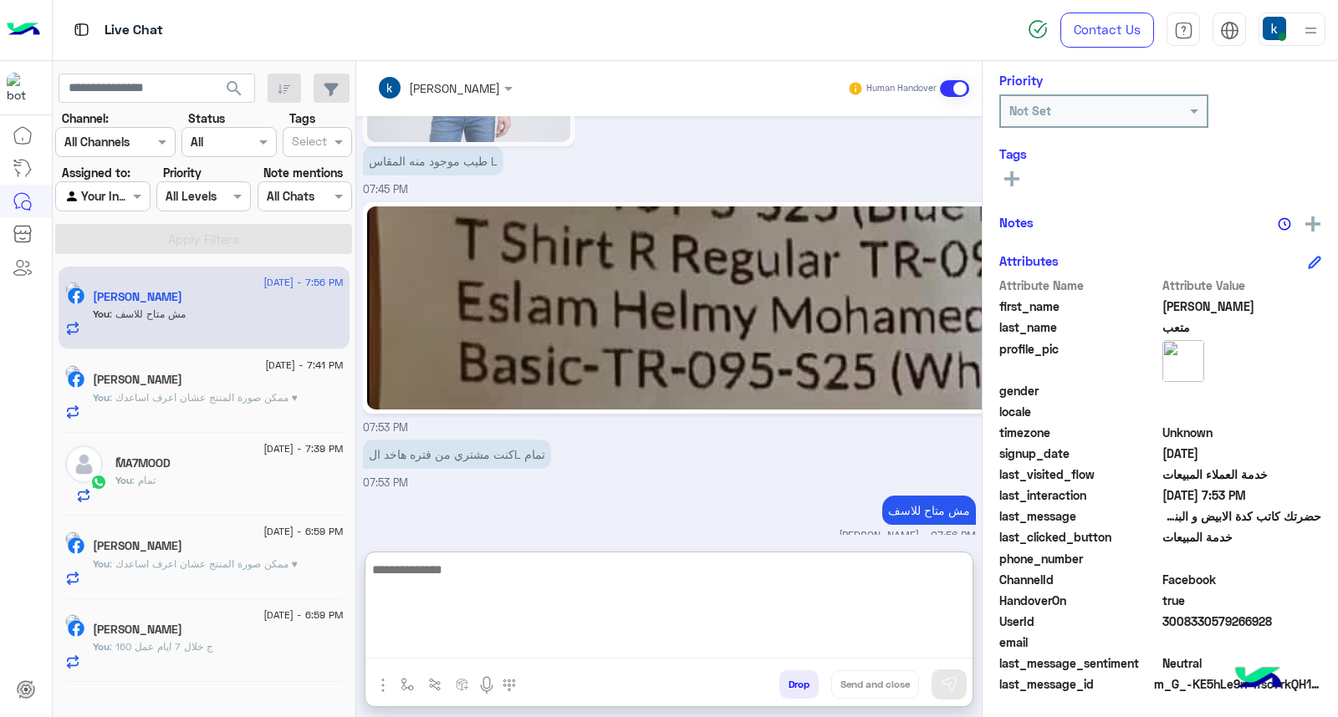
scroll to position [1616, 0]
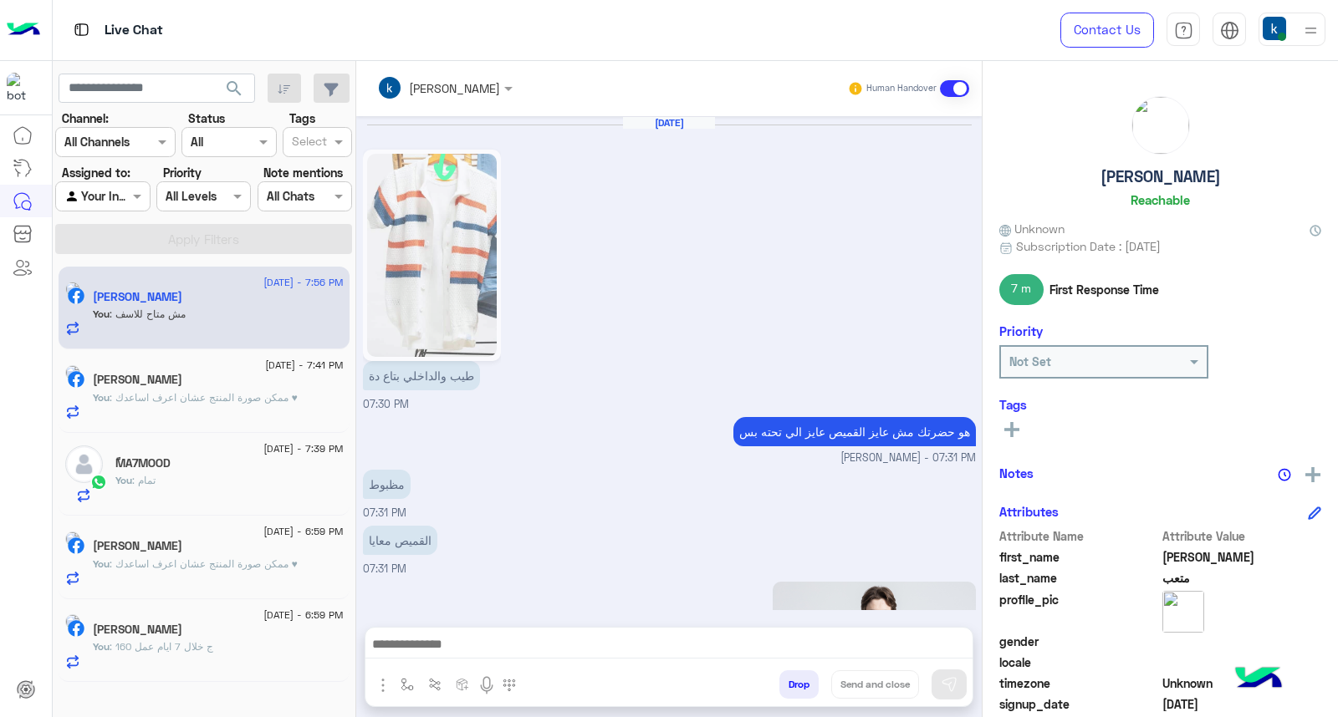
scroll to position [1488, 0]
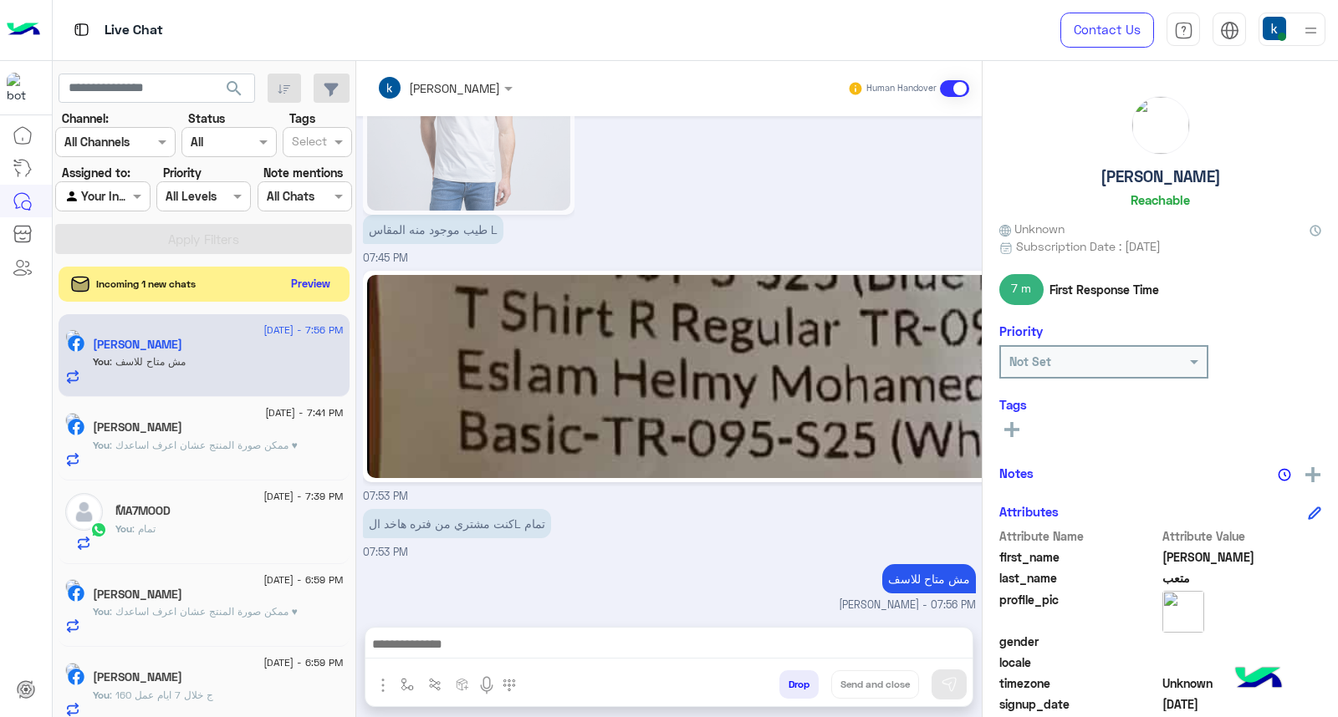
click at [314, 278] on button "Preview" at bounding box center [311, 284] width 52 height 23
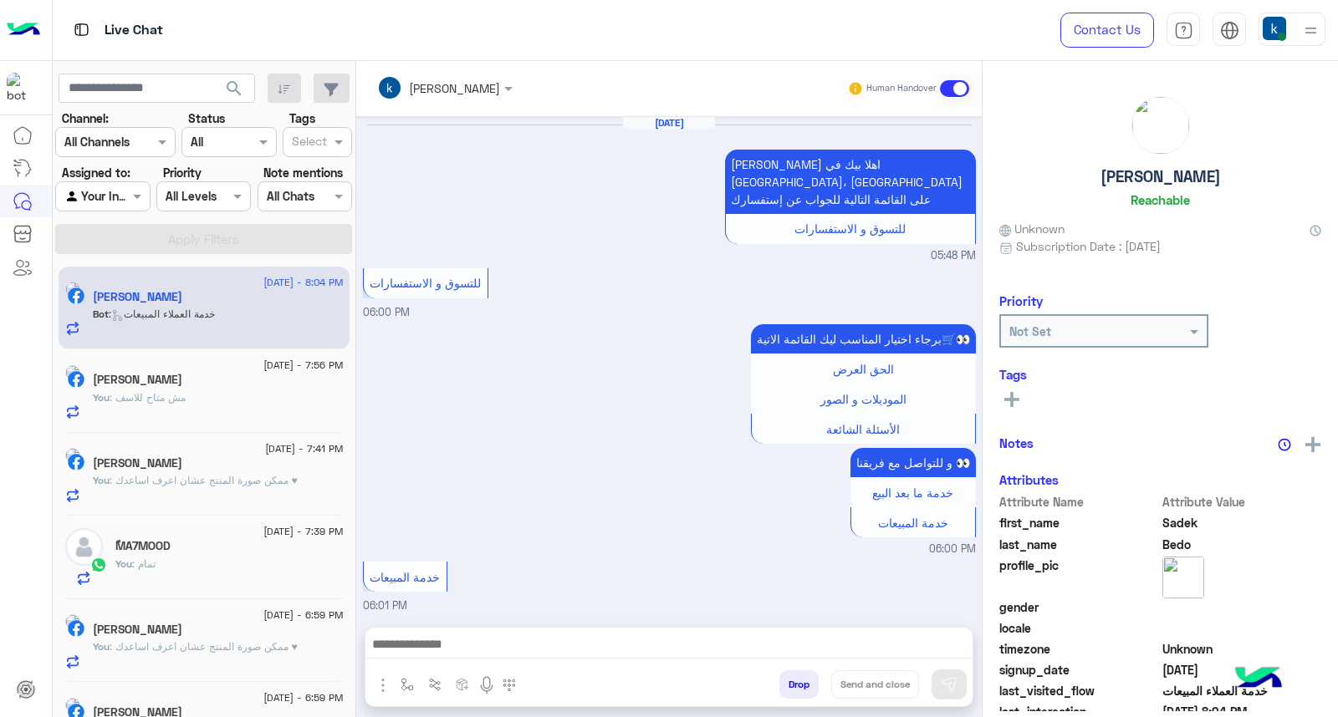
scroll to position [1191, 0]
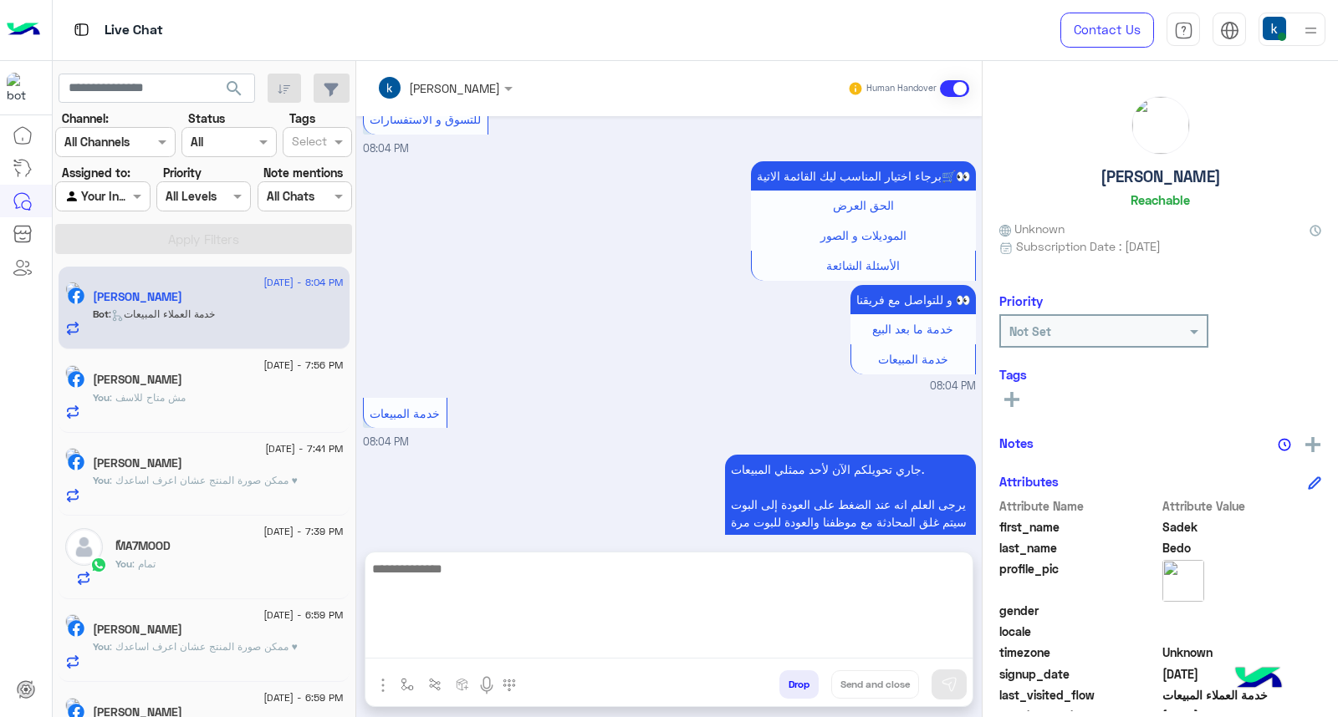
click at [475, 638] on textarea at bounding box center [668, 608] width 607 height 100
paste textarea "**********"
type textarea "**********"
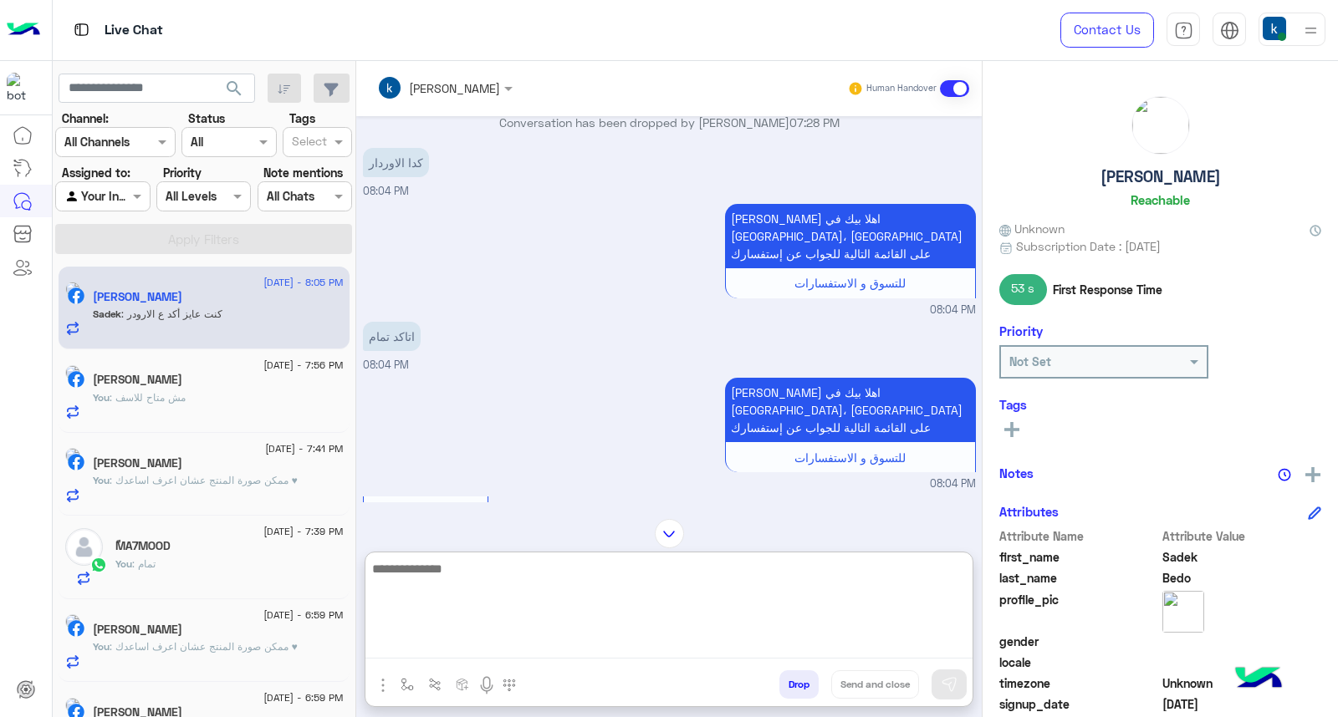
scroll to position [663, 0]
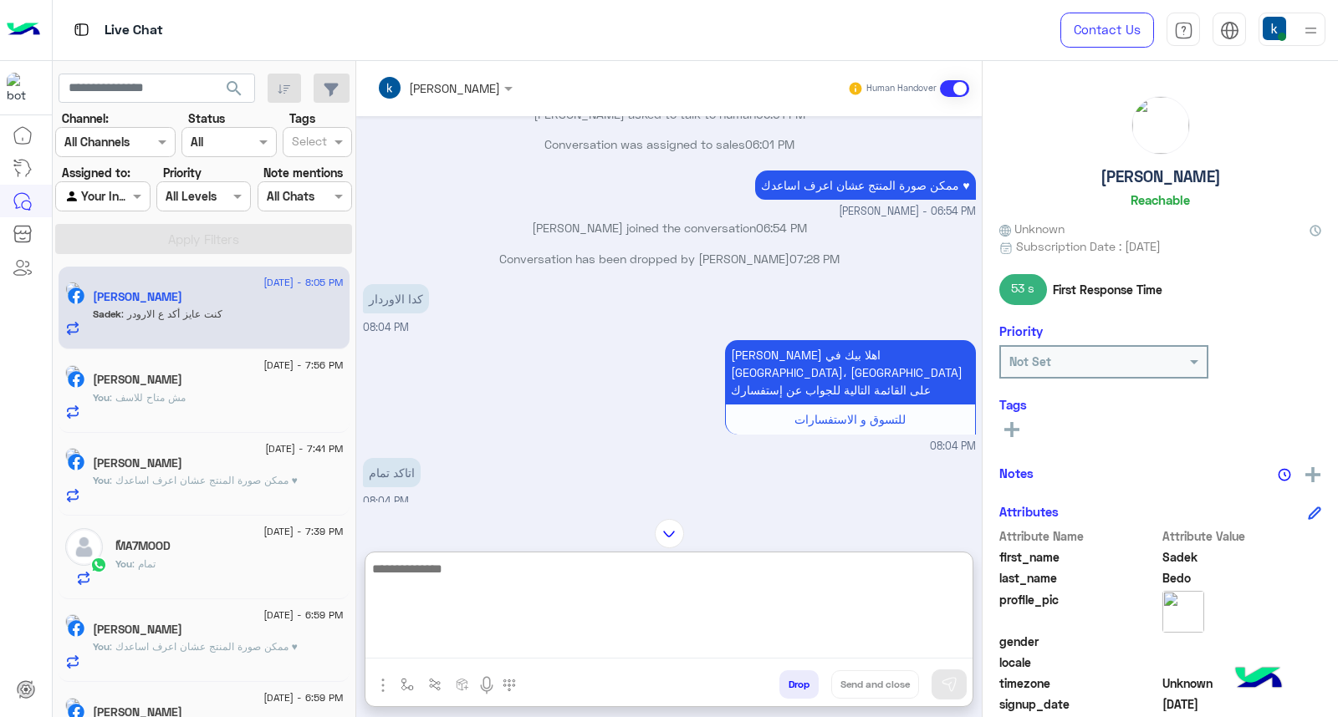
click at [471, 581] on textarea at bounding box center [668, 608] width 607 height 100
type textarea "**********"
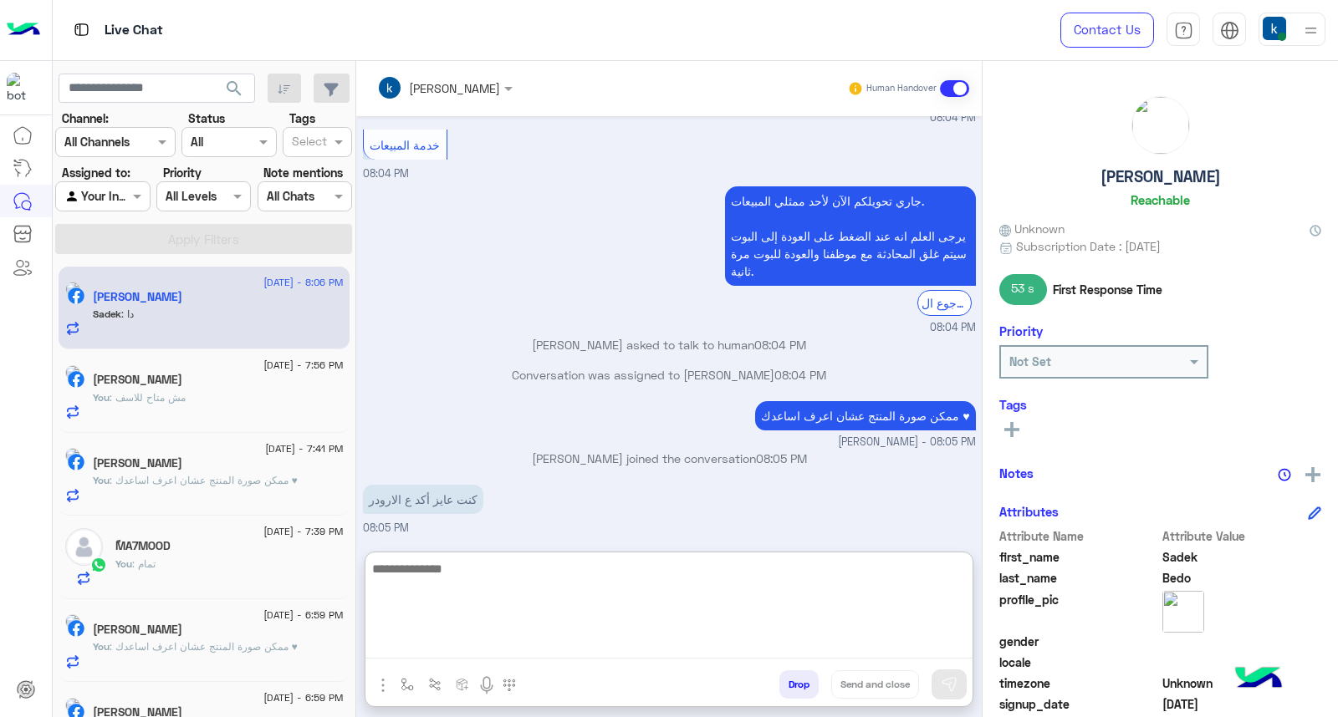
scroll to position [1589, 0]
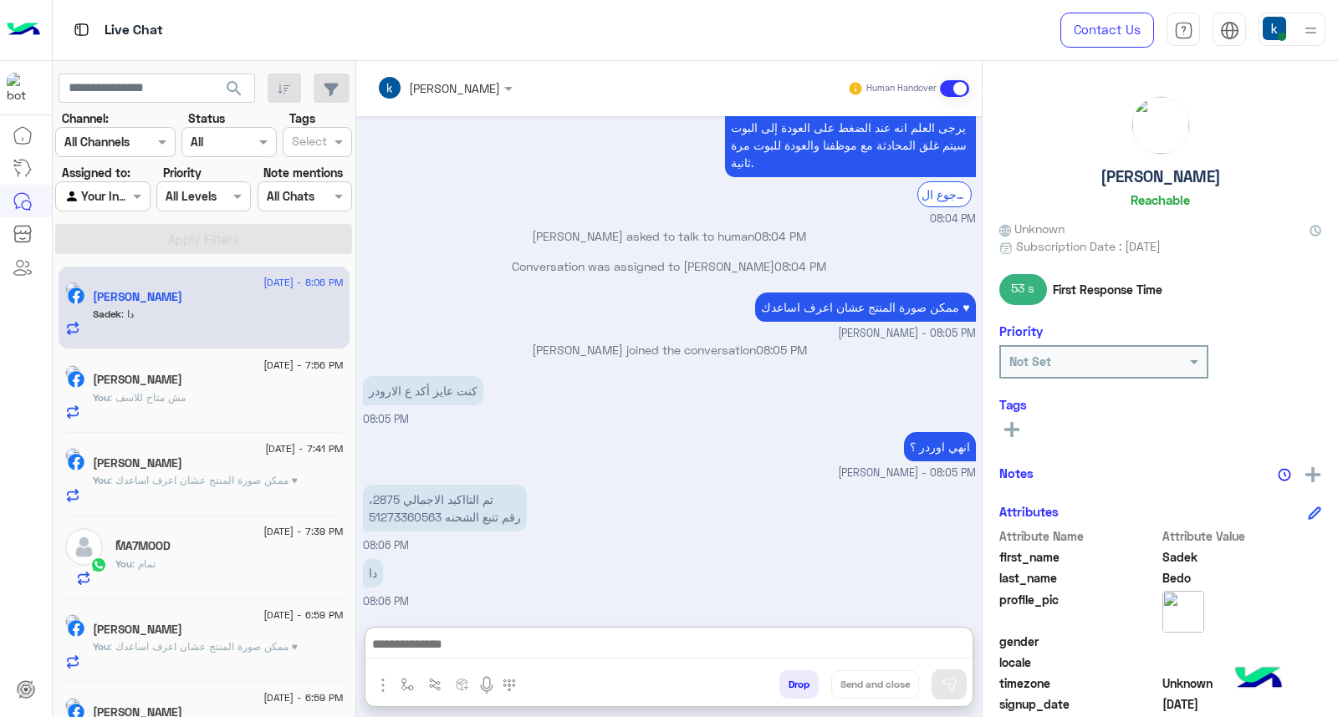
click at [419, 485] on p "،تم التااكيد الاجمالي 2875 رقم تتبع الشحنه 51273360563" at bounding box center [445, 508] width 164 height 47
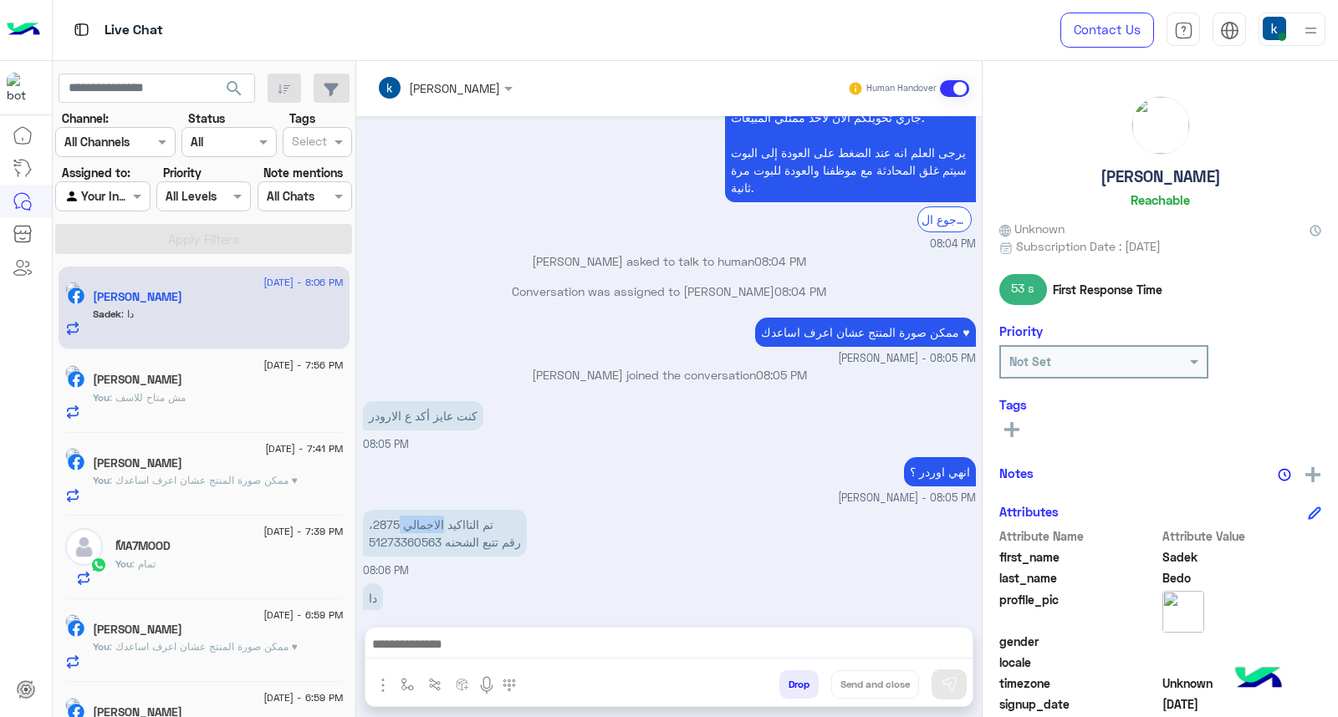
click at [419, 441] on div "Aug 17, 2025 عميلنا العزيز Sadek اهلا بيك في إيجل، برجاء الضغط على القائمة التا…" at bounding box center [668, 363] width 625 height 494
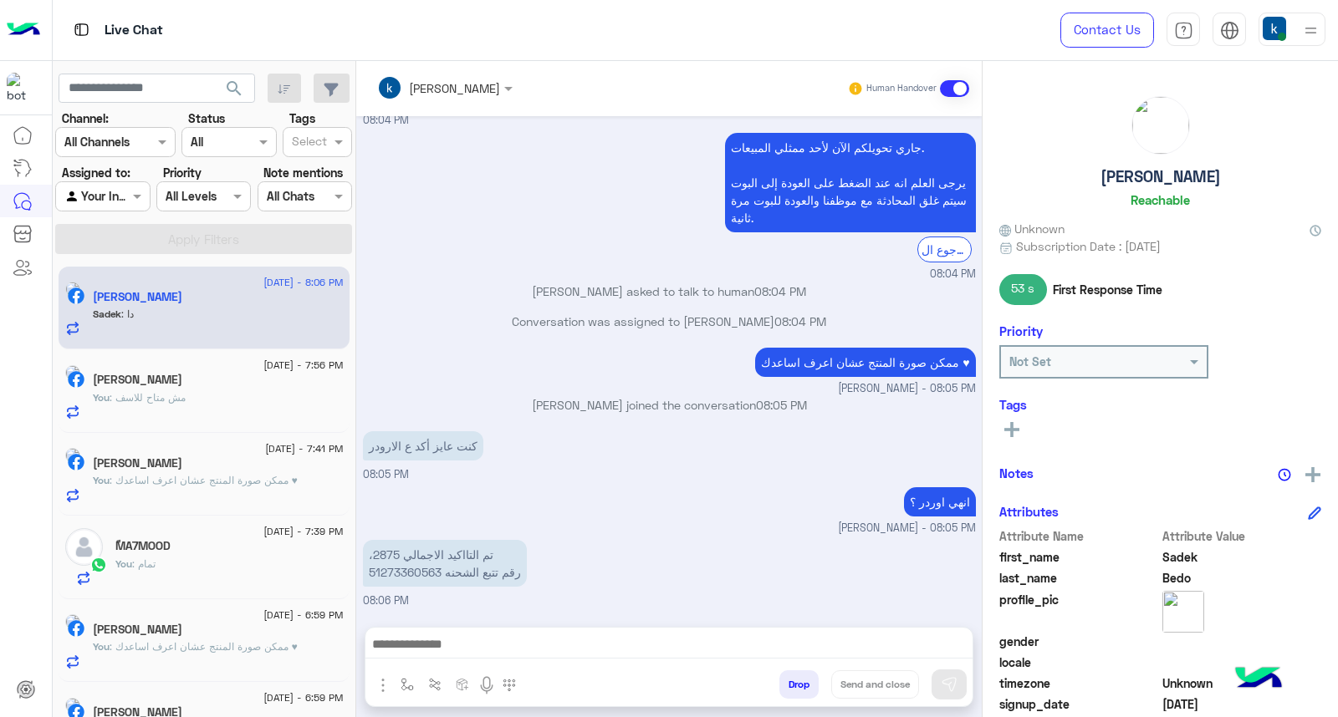
click at [394, 540] on p "،تم التااكيد الاجمالي 2875 رقم تتبع الشحنه 51273360563" at bounding box center [445, 563] width 164 height 47
copy p "51273360563"
drag, startPoint x: 421, startPoint y: 620, endPoint x: 436, endPoint y: 630, distance: 18.8
click at [426, 622] on div "khaled mohamed Human Handover Aug 17, 2025 عميلنا العزيز Sadek اهلا بيك في إيجل…" at bounding box center [668, 392] width 625 height 663
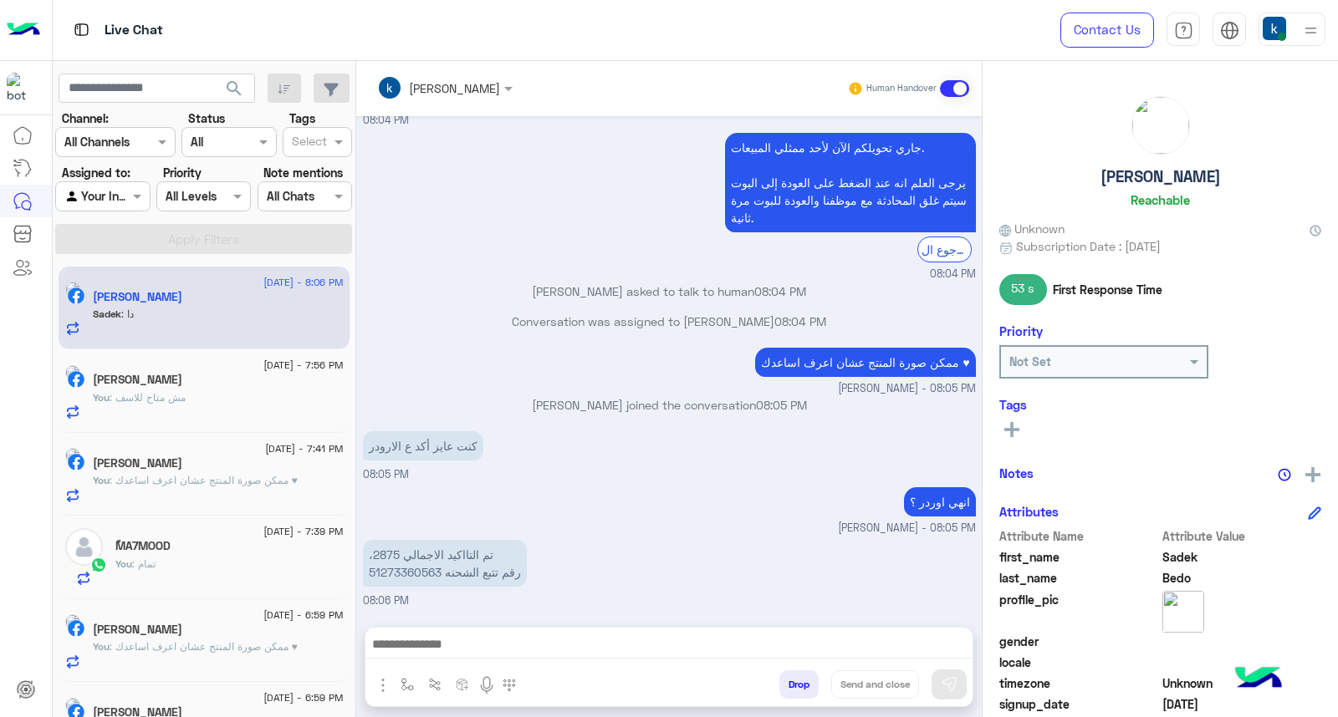
click at [436, 630] on div at bounding box center [668, 649] width 607 height 42
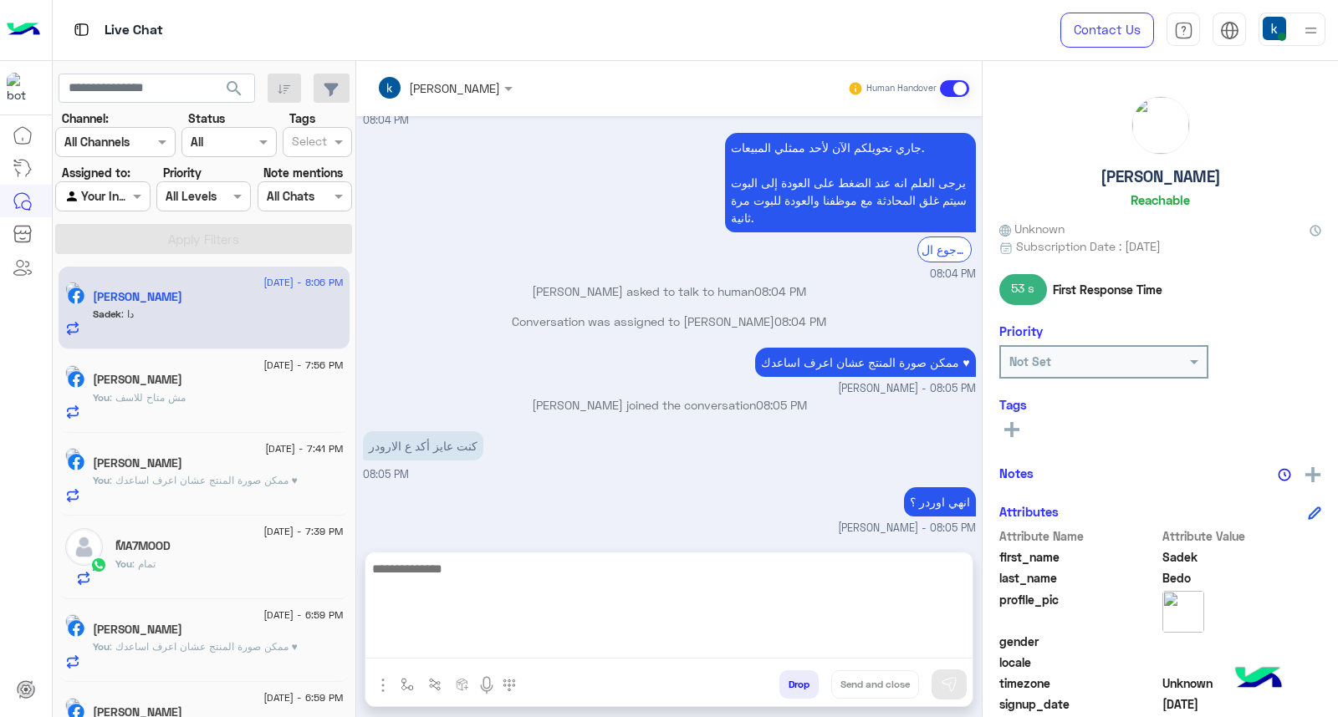
click at [439, 644] on textarea at bounding box center [668, 608] width 607 height 100
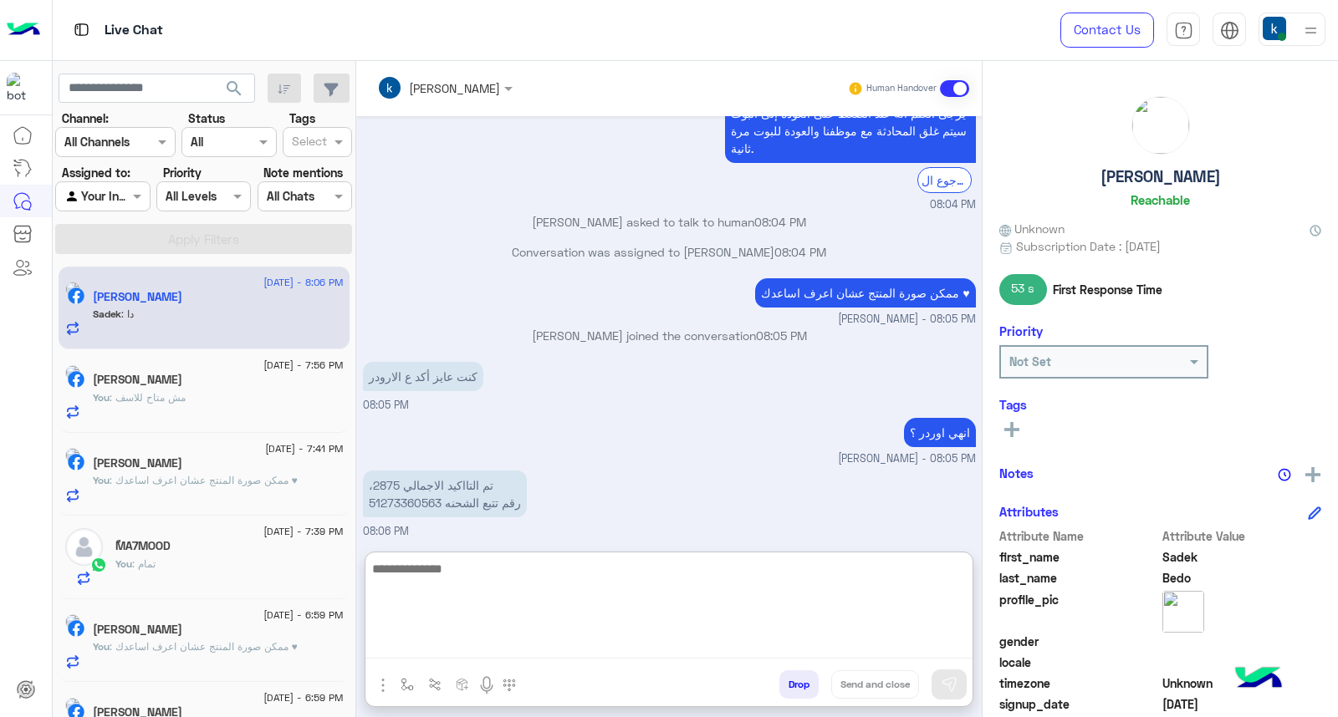
scroll to position [1589, 0]
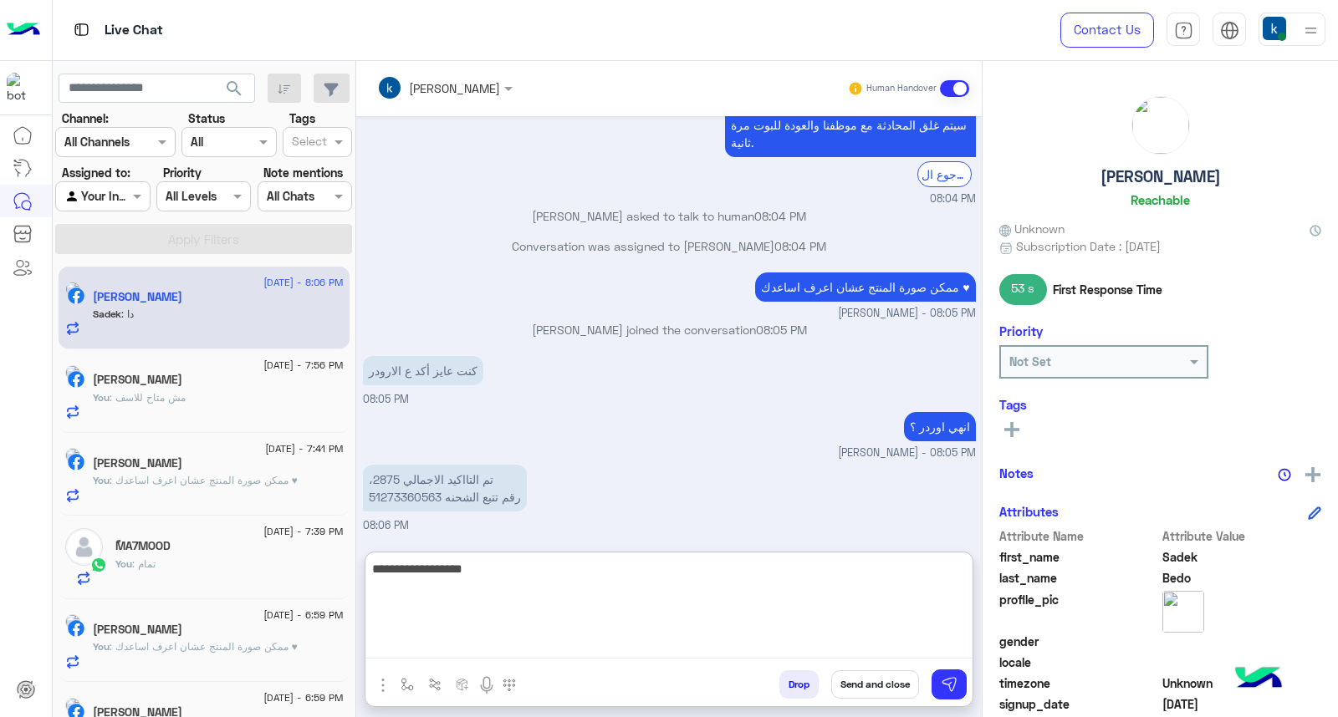
type textarea "**********"
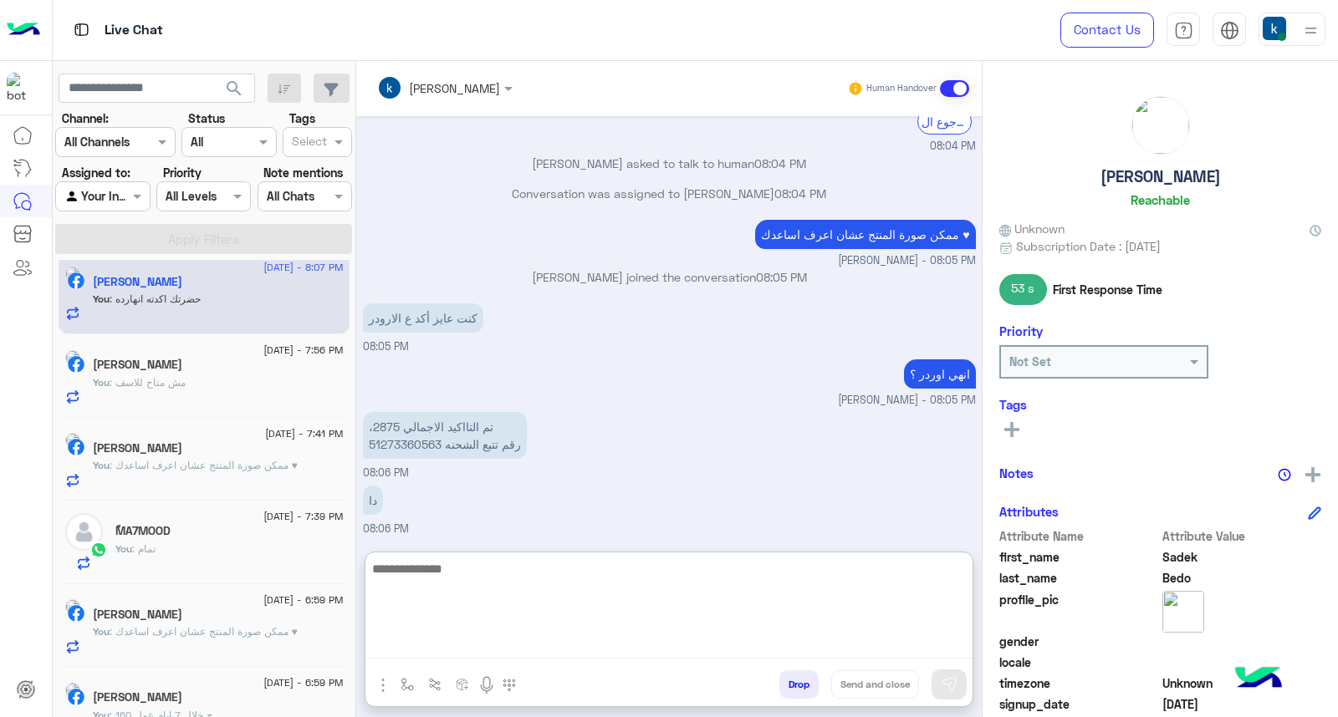
scroll to position [0, 0]
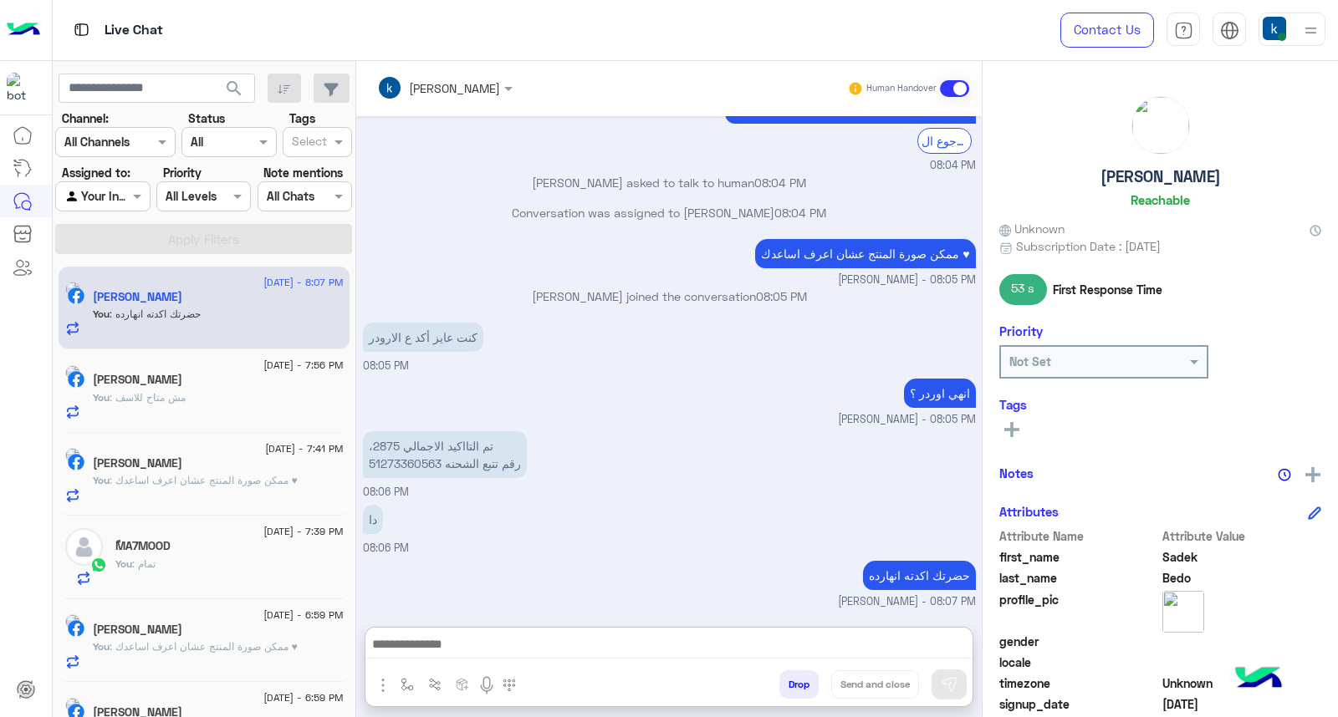
click at [186, 408] on div "You : مش متاح للاسف" at bounding box center [218, 404] width 251 height 29
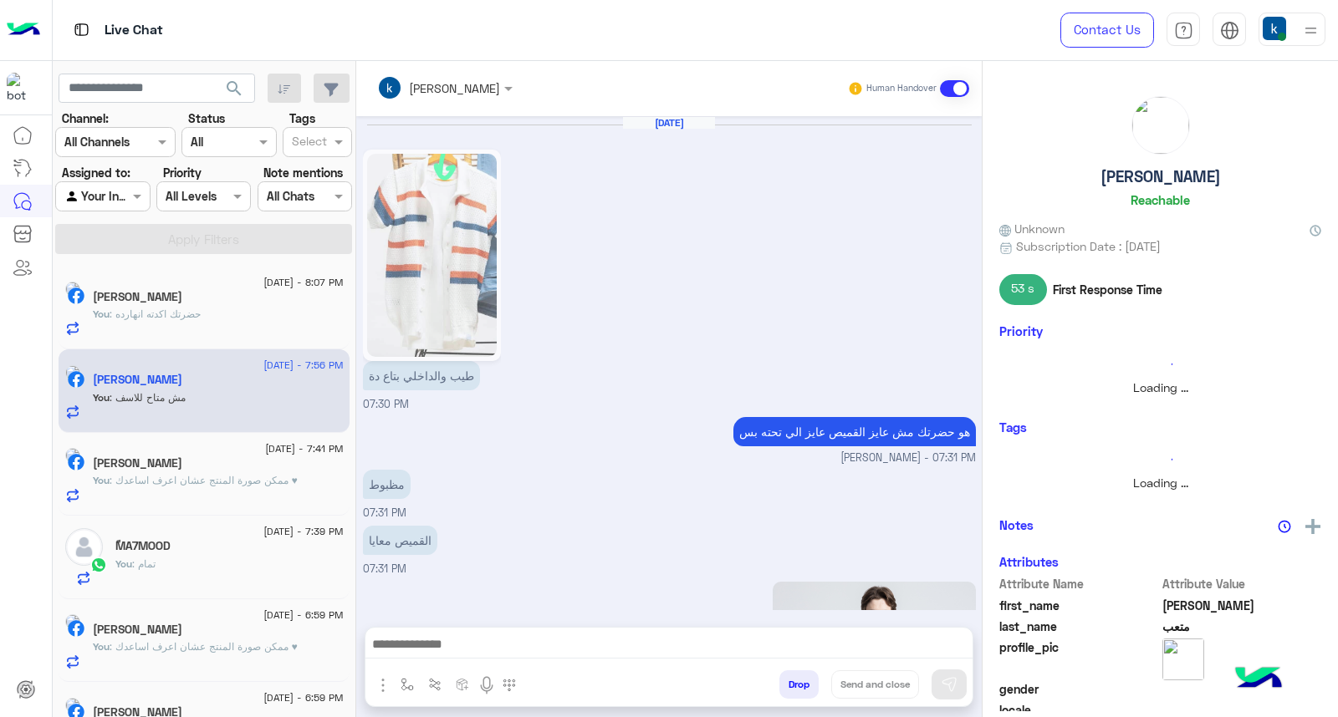
scroll to position [1488, 0]
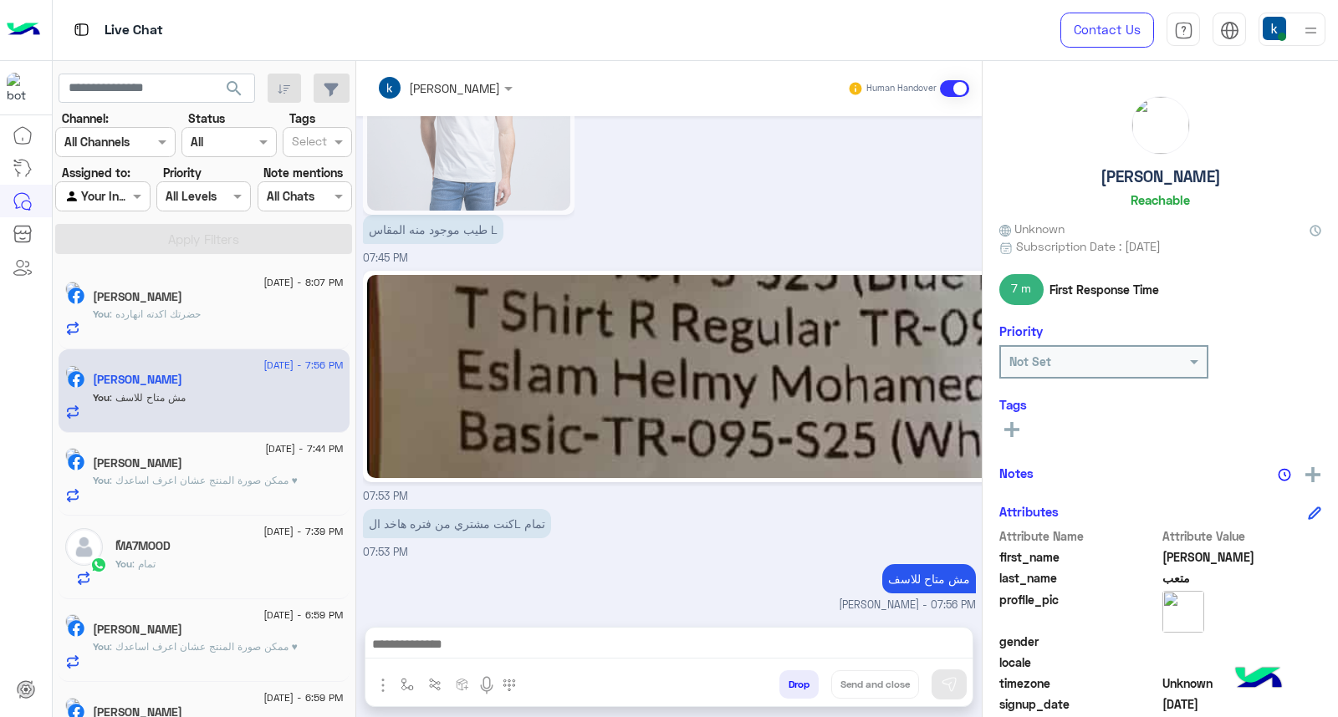
click at [185, 558] on div "You : تمام" at bounding box center [229, 571] width 228 height 29
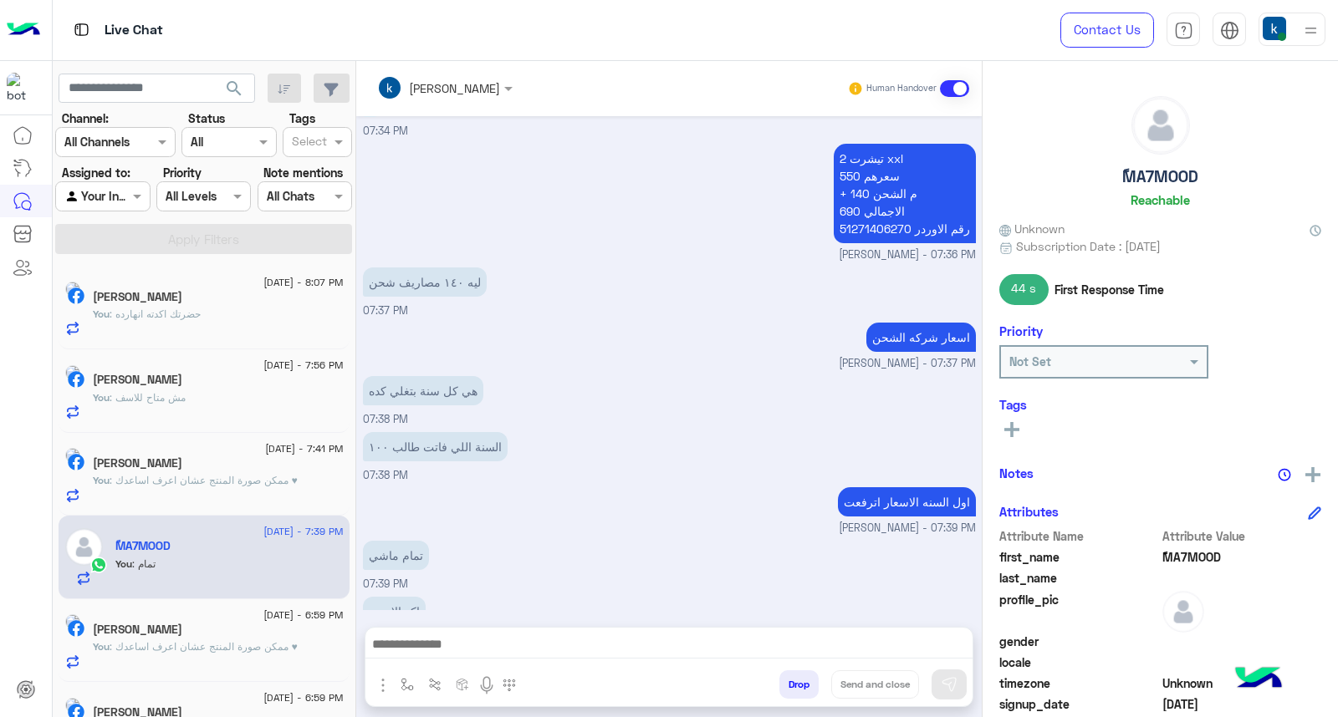
scroll to position [936, 0]
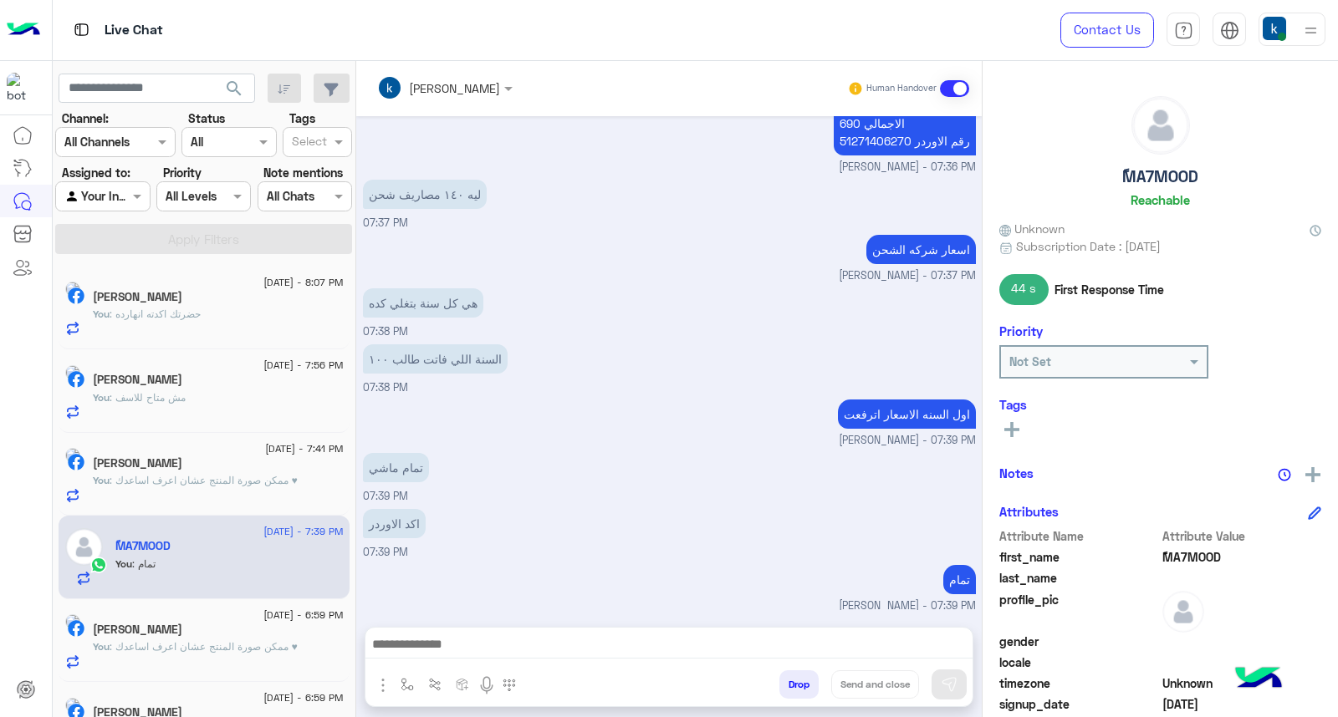
click at [798, 681] on button "Drop" at bounding box center [798, 685] width 39 height 28
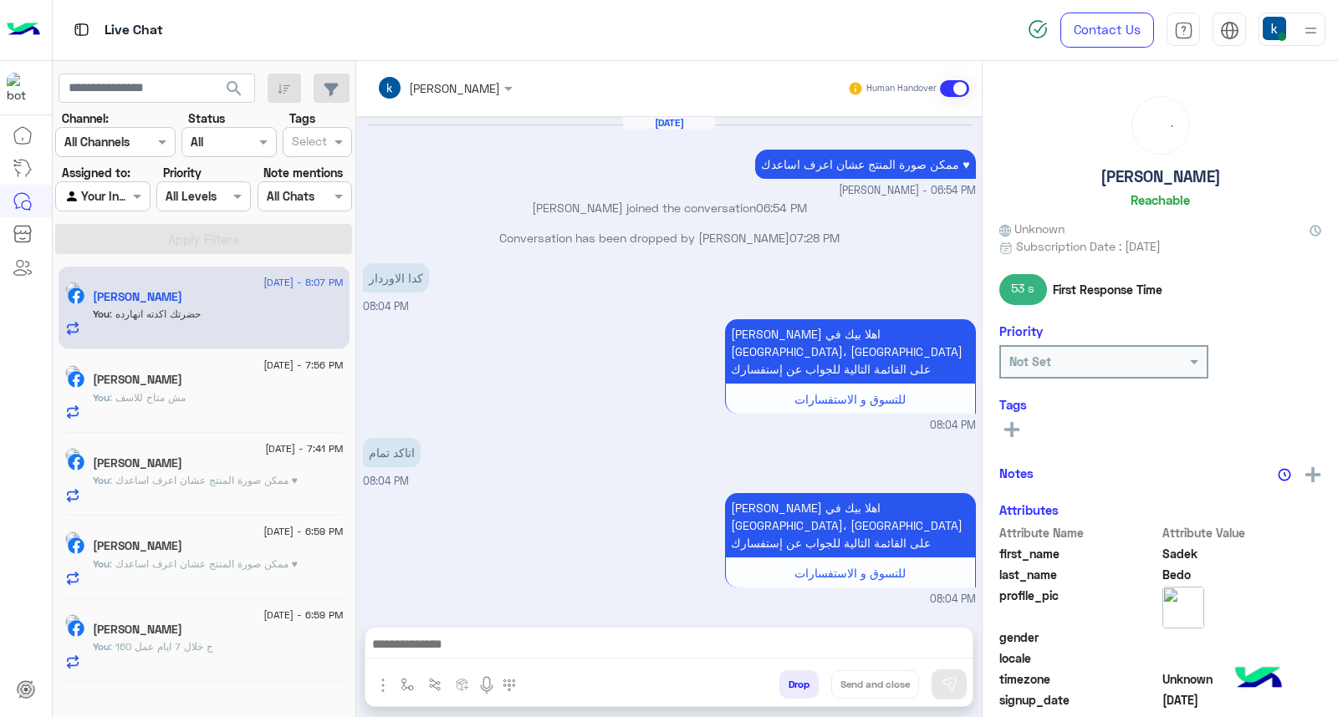
scroll to position [900, 0]
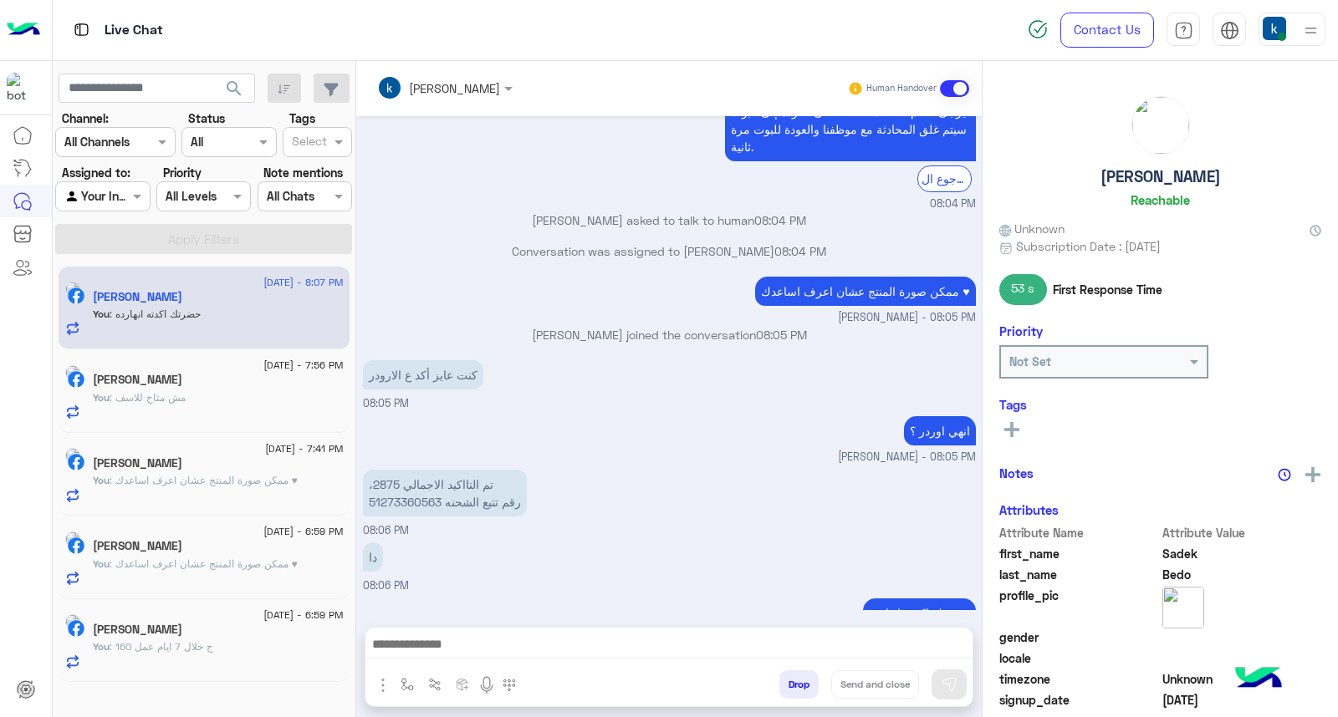
click at [182, 634] on h5 "Mohamed Abo Zayd" at bounding box center [137, 630] width 89 height 14
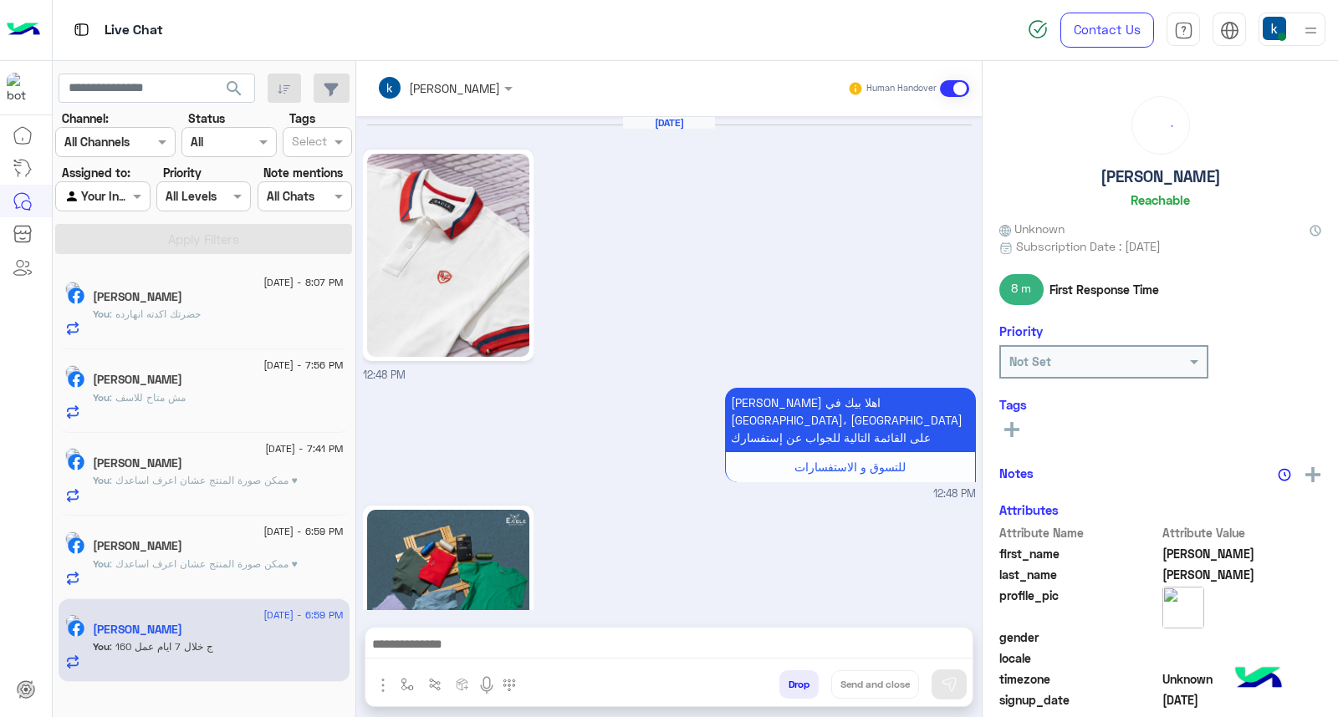
scroll to position [1620, 0]
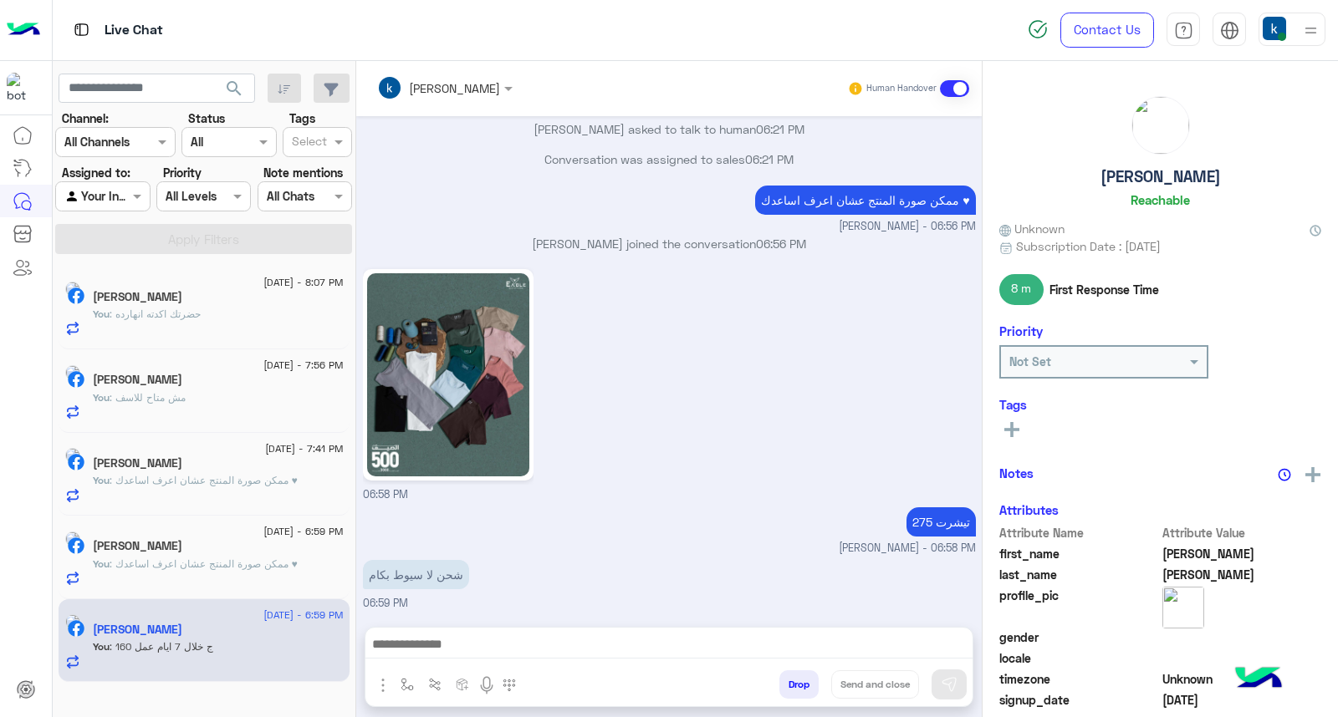
click at [798, 686] on button "Drop" at bounding box center [798, 685] width 39 height 28
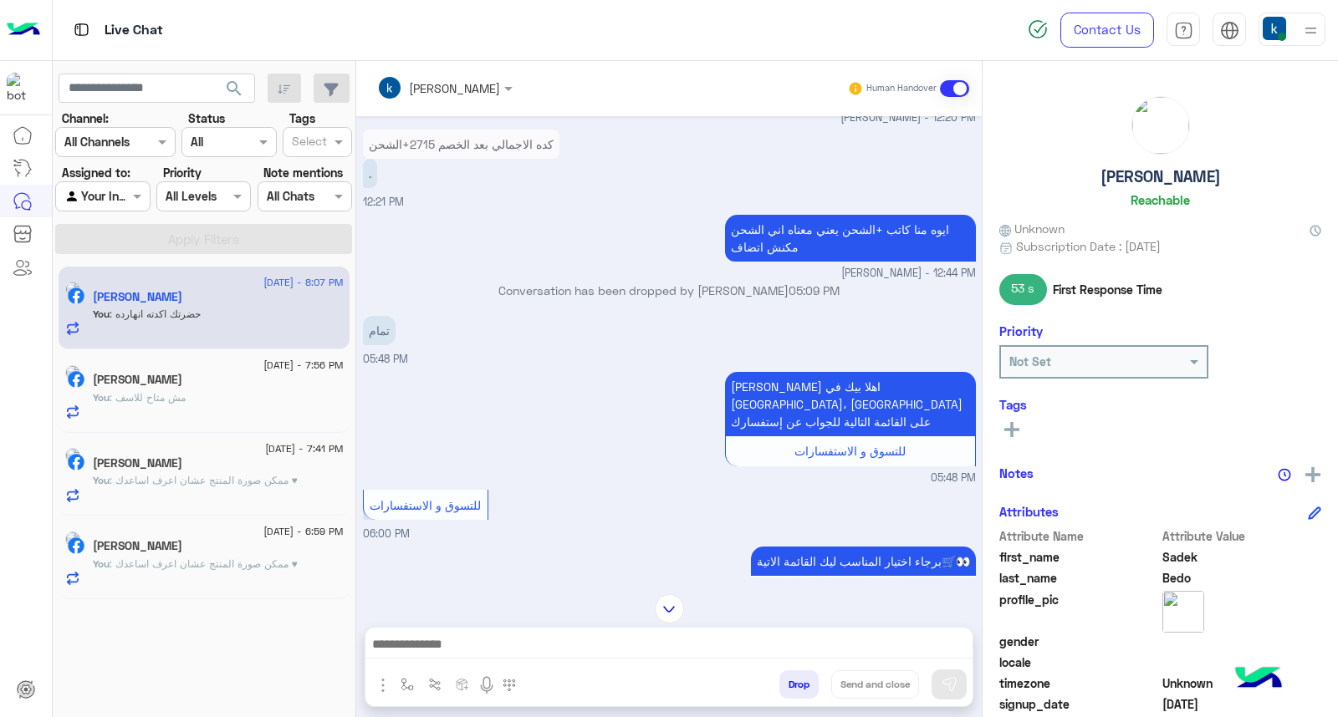
scroll to position [1785, 0]
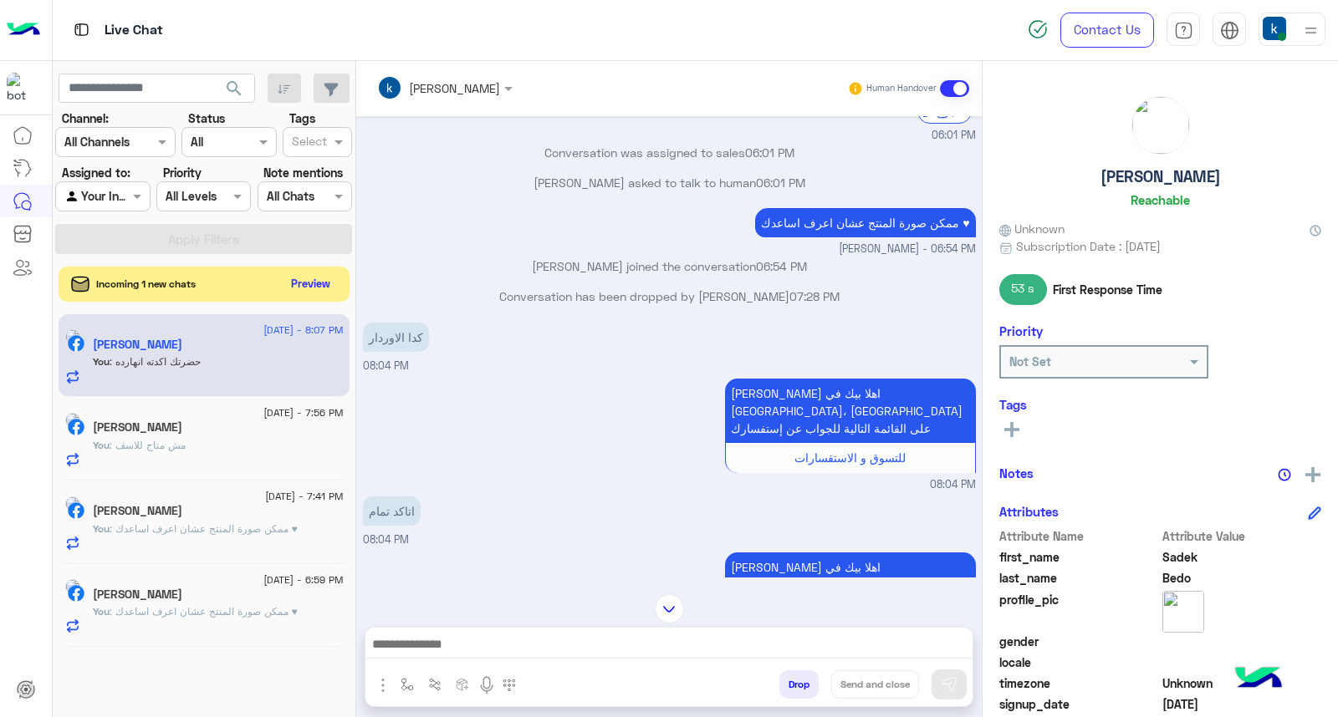
click at [298, 288] on button "Preview" at bounding box center [311, 284] width 52 height 23
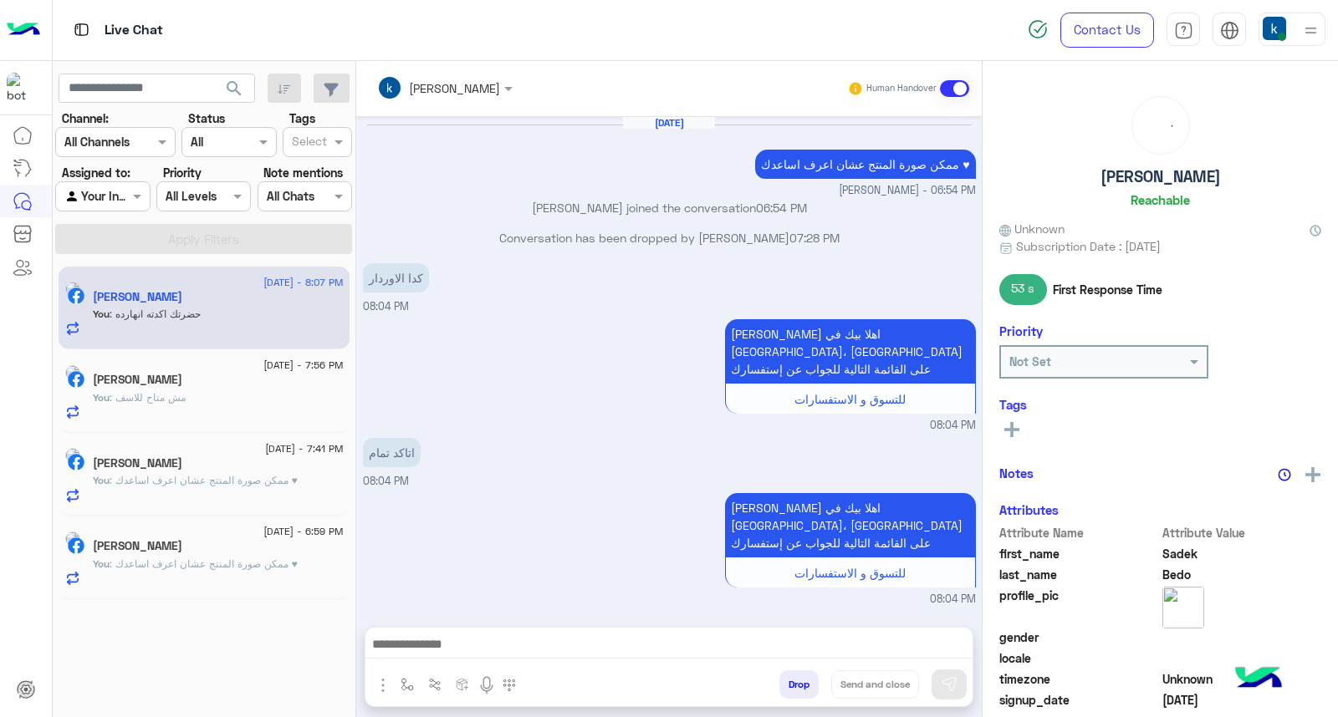
scroll to position [900, 0]
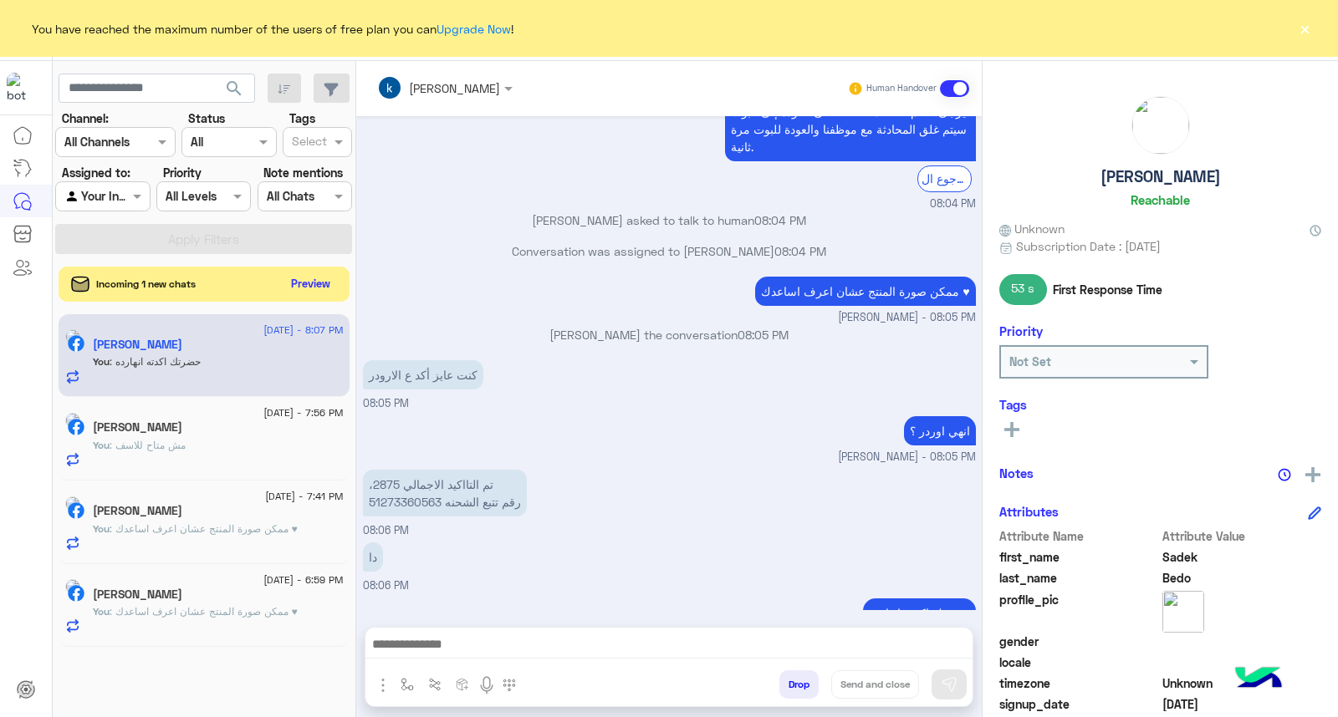
click at [324, 280] on button "Preview" at bounding box center [311, 284] width 52 height 23
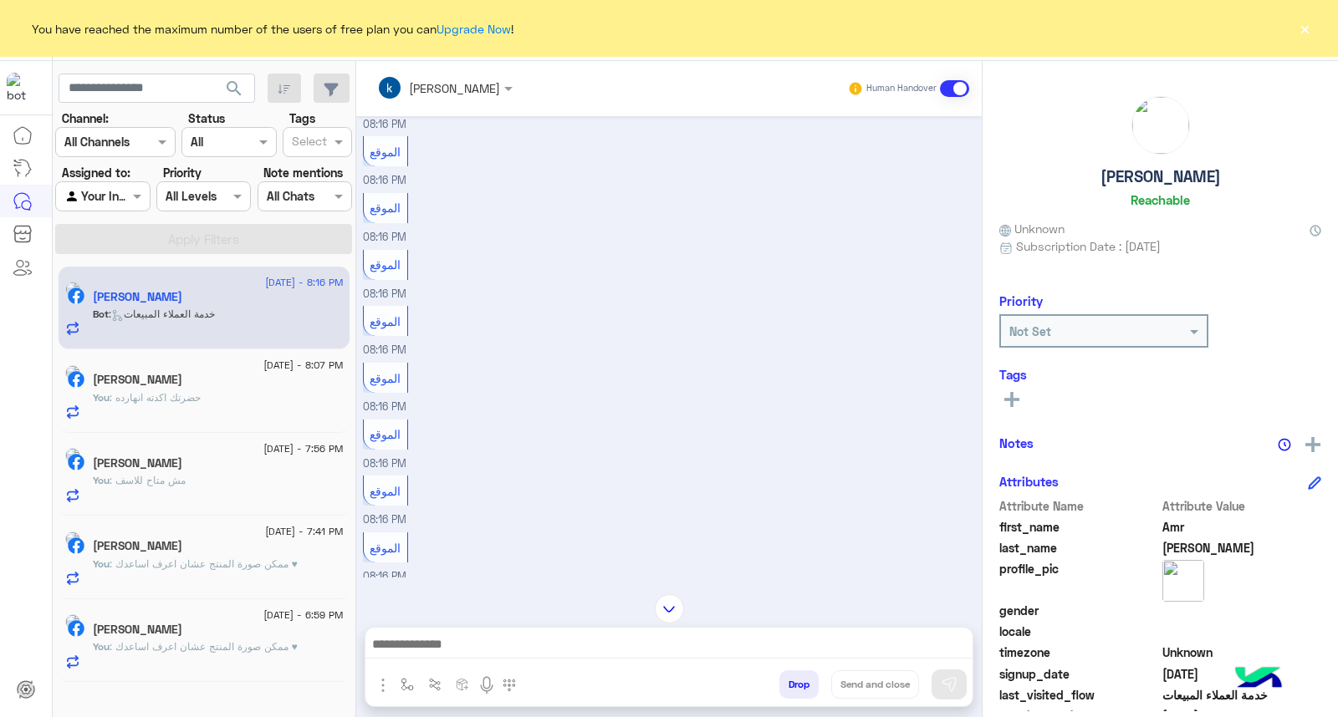
scroll to position [717, 0]
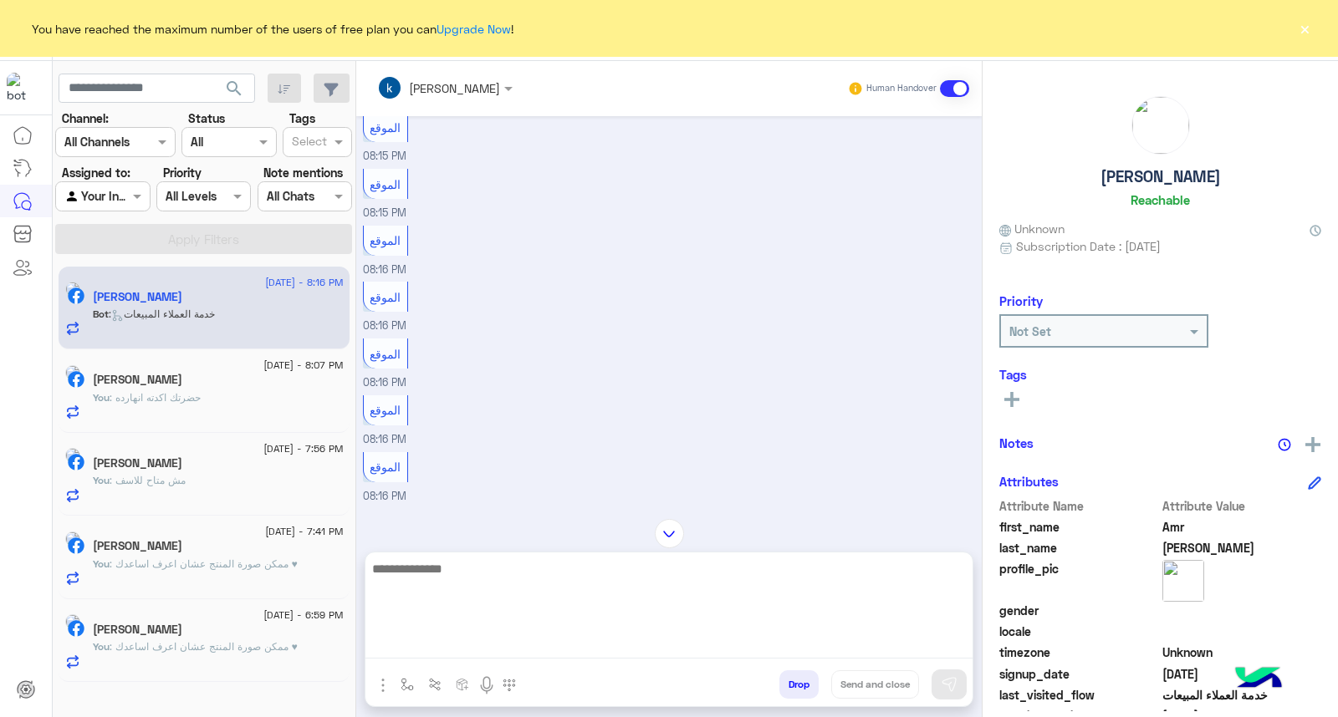
click at [455, 655] on textarea at bounding box center [668, 608] width 607 height 100
paste textarea "**********"
type textarea "**********"
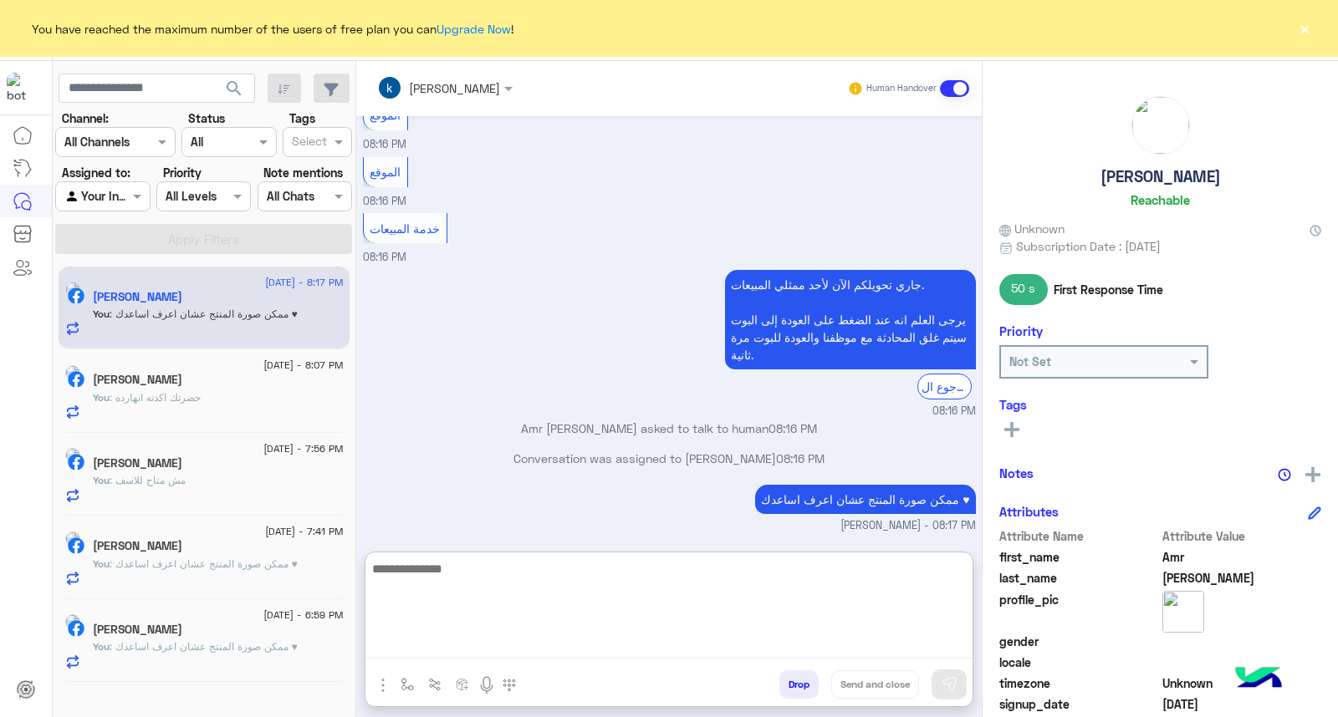
scroll to position [1992, 0]
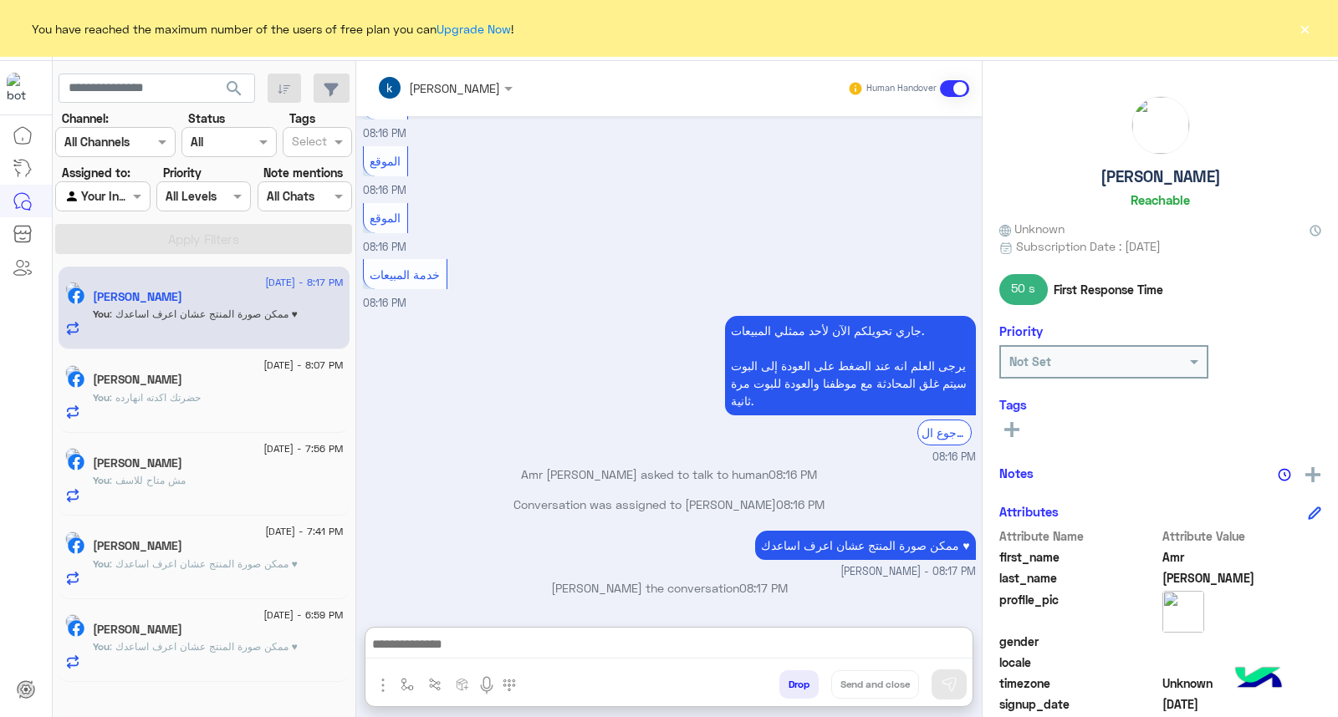
click at [1286, 36] on div "You have reached the maximum number of the users of free plan you can Upgrade N…" at bounding box center [669, 28] width 1338 height 57
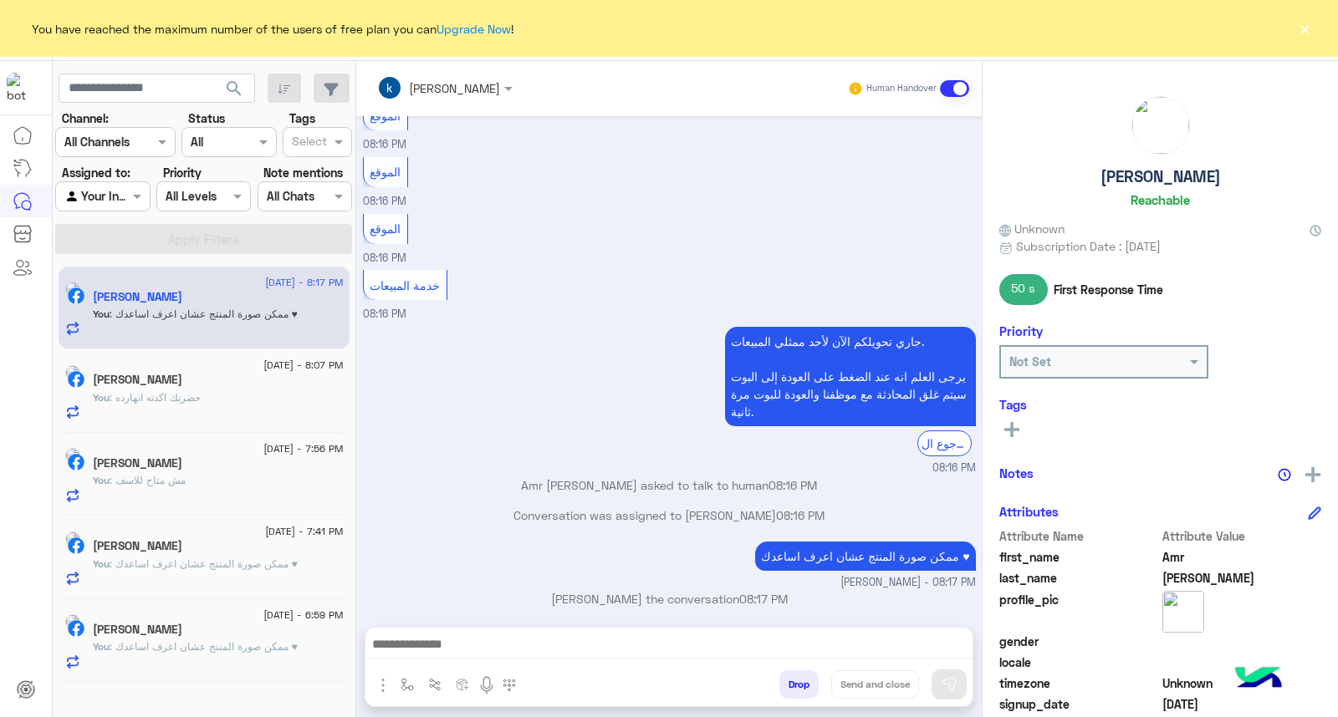
click at [1303, 30] on button "×" at bounding box center [1304, 28] width 17 height 17
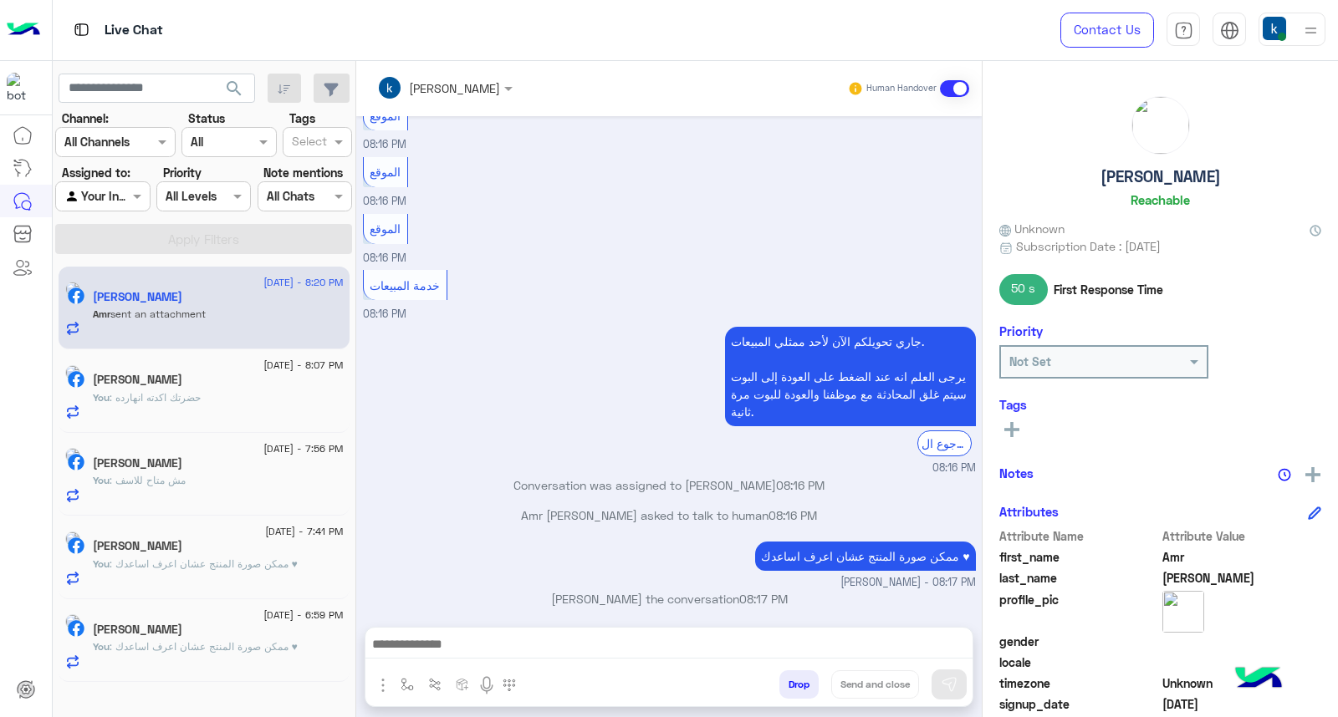
scroll to position [2044, 0]
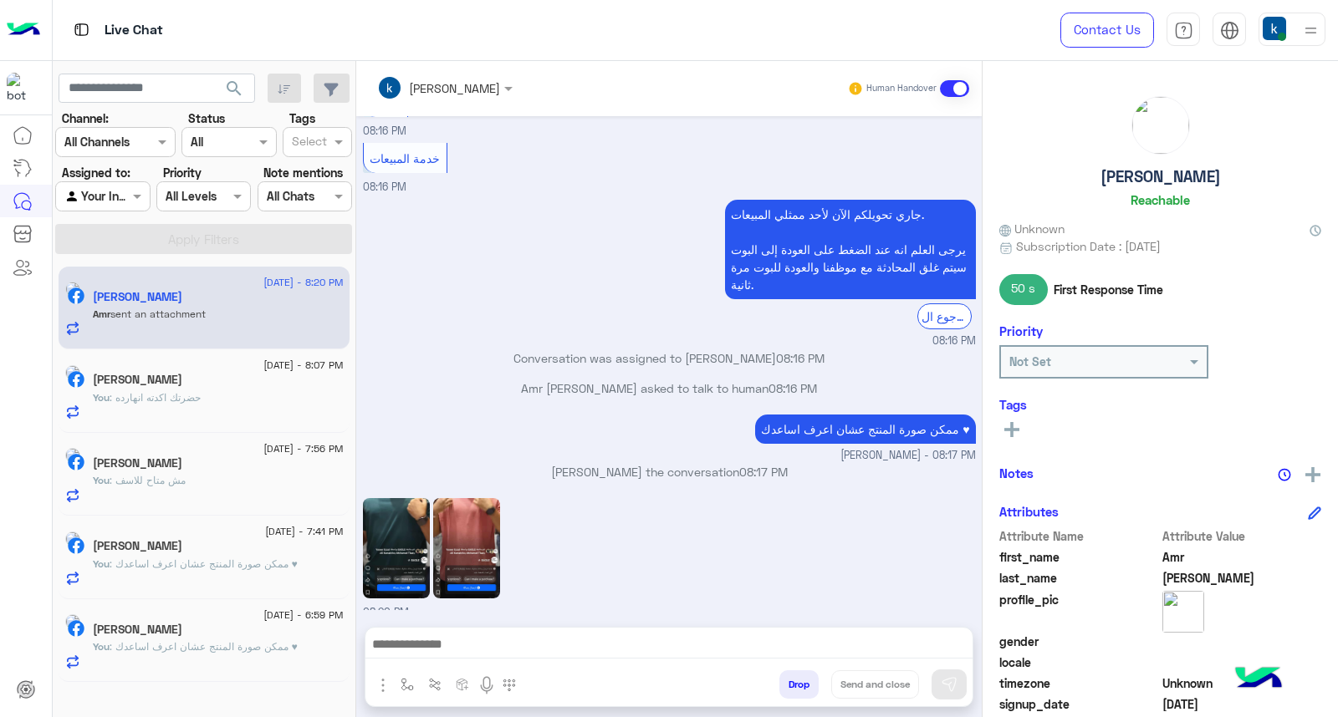
click at [382, 519] on img at bounding box center [396, 548] width 67 height 100
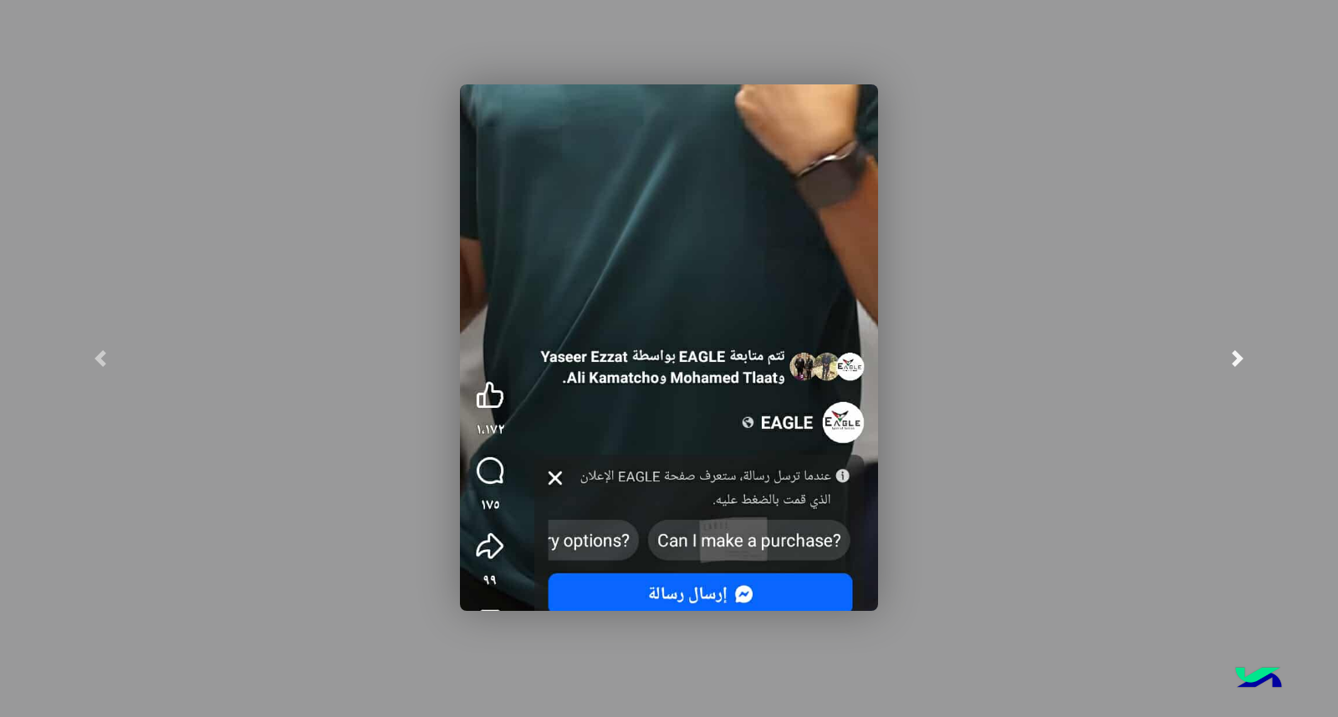
click at [1207, 237] on link at bounding box center [1237, 358] width 201 height 717
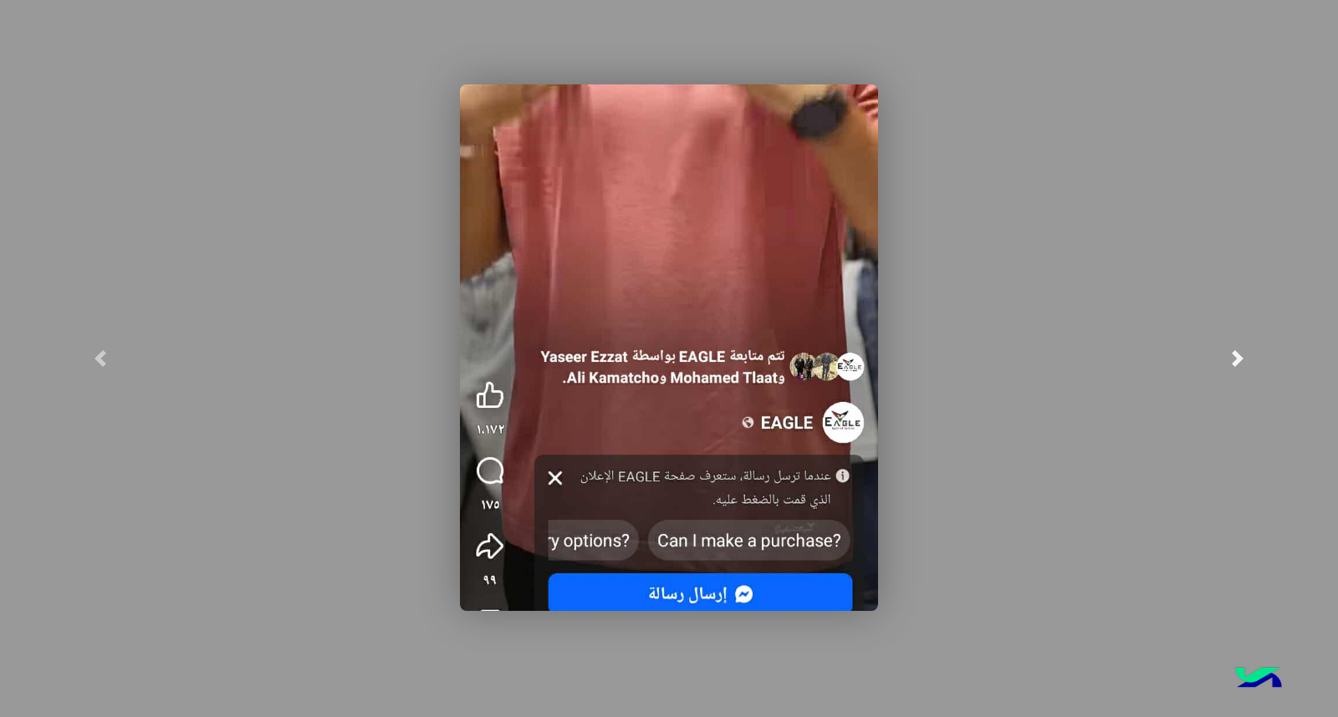
click at [1205, 237] on link at bounding box center [1237, 358] width 201 height 717
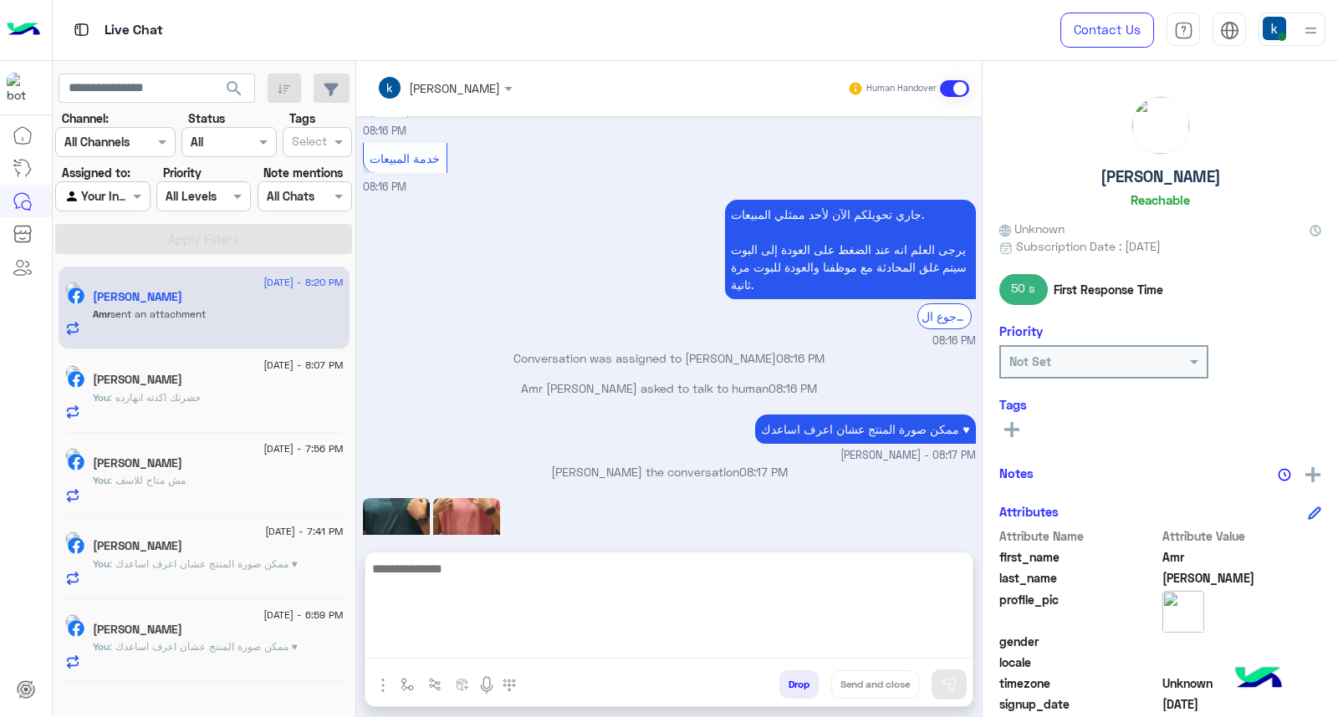
click at [472, 647] on textarea at bounding box center [668, 608] width 607 height 100
paste textarea "**********"
type textarea "**********"
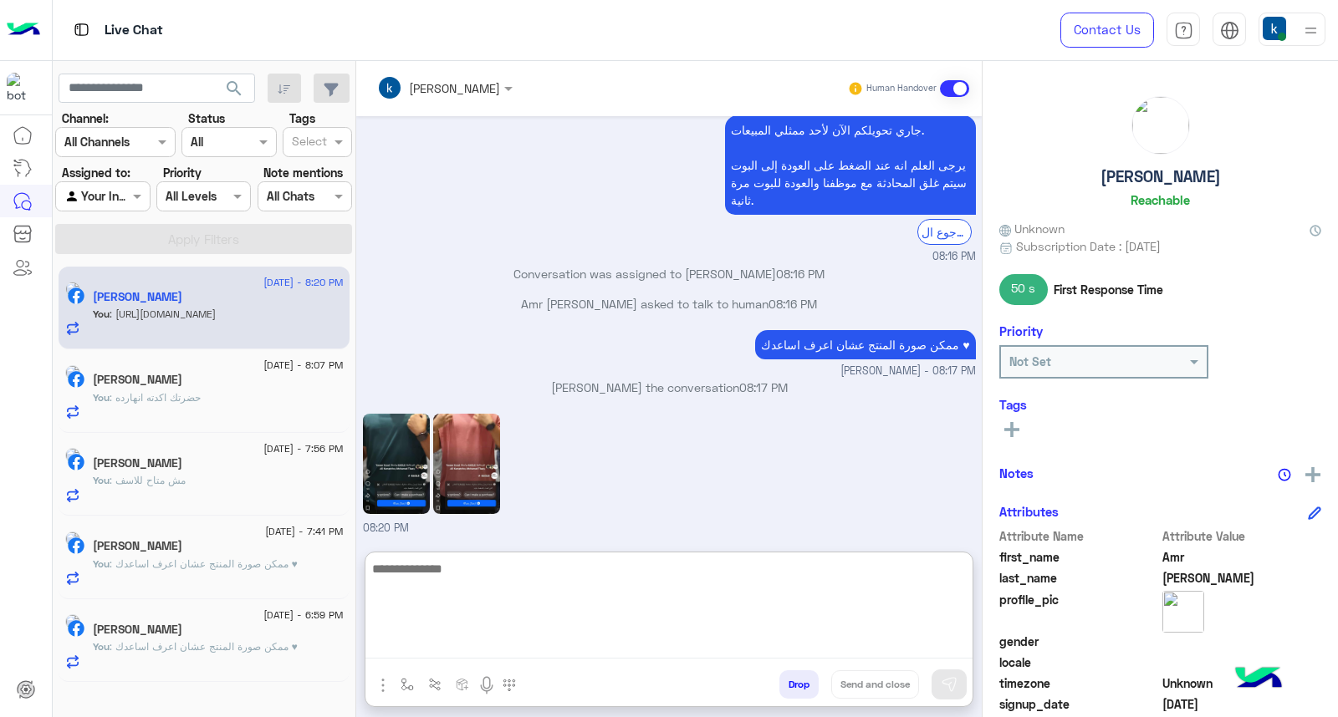
scroll to position [2191, 0]
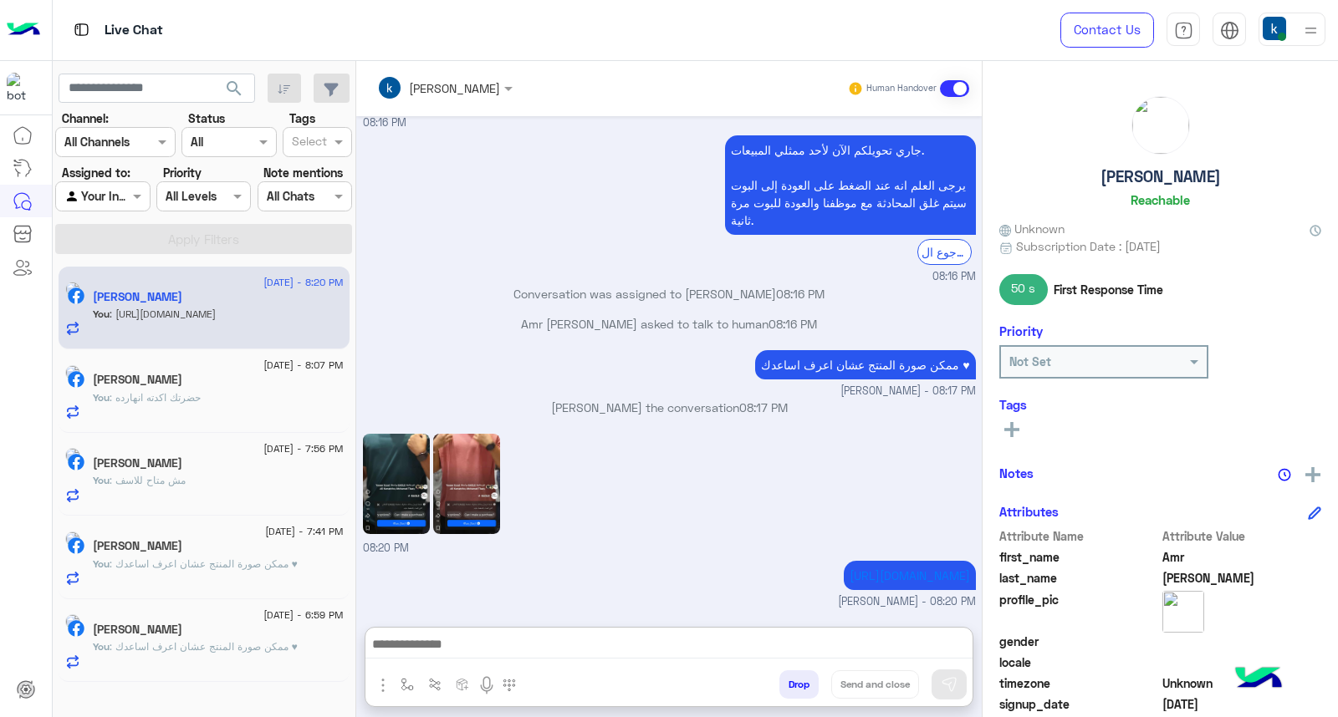
click at [147, 663] on div "You : ممكن صورة المنتج عشان اعرف اساعدك ♥" at bounding box center [218, 654] width 251 height 29
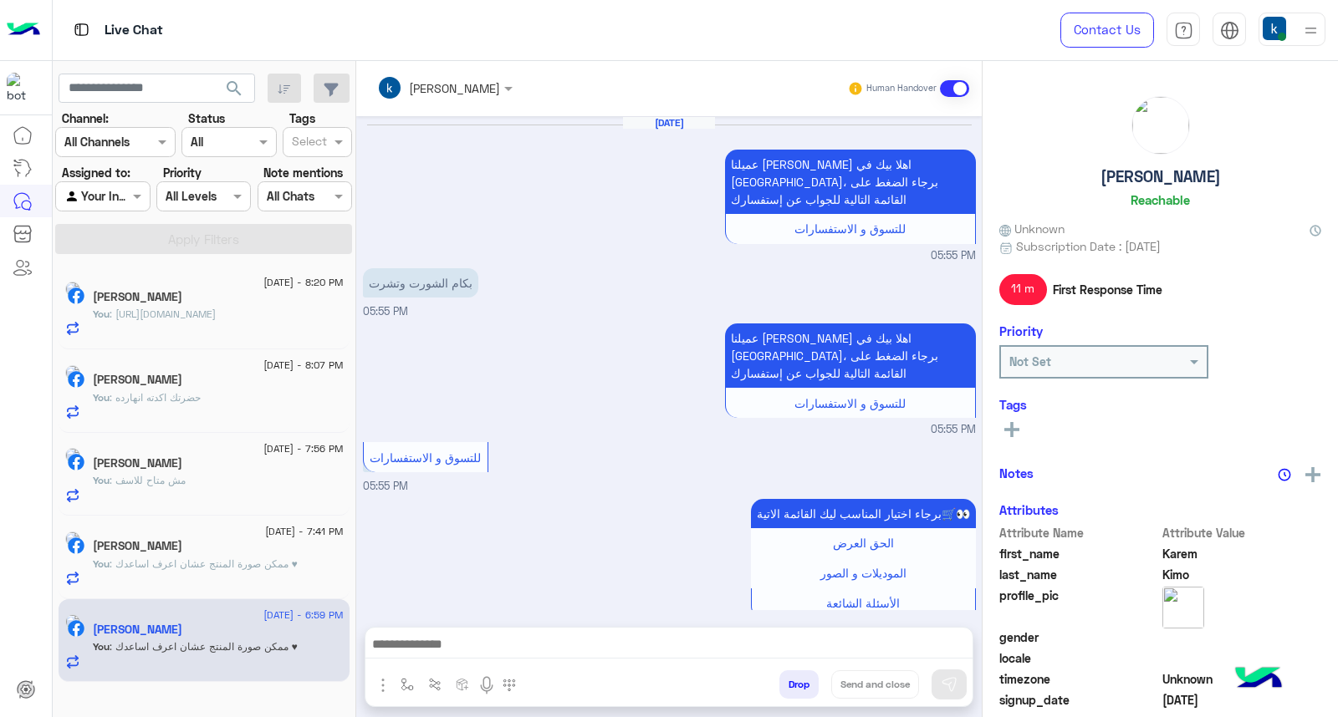
scroll to position [1125, 0]
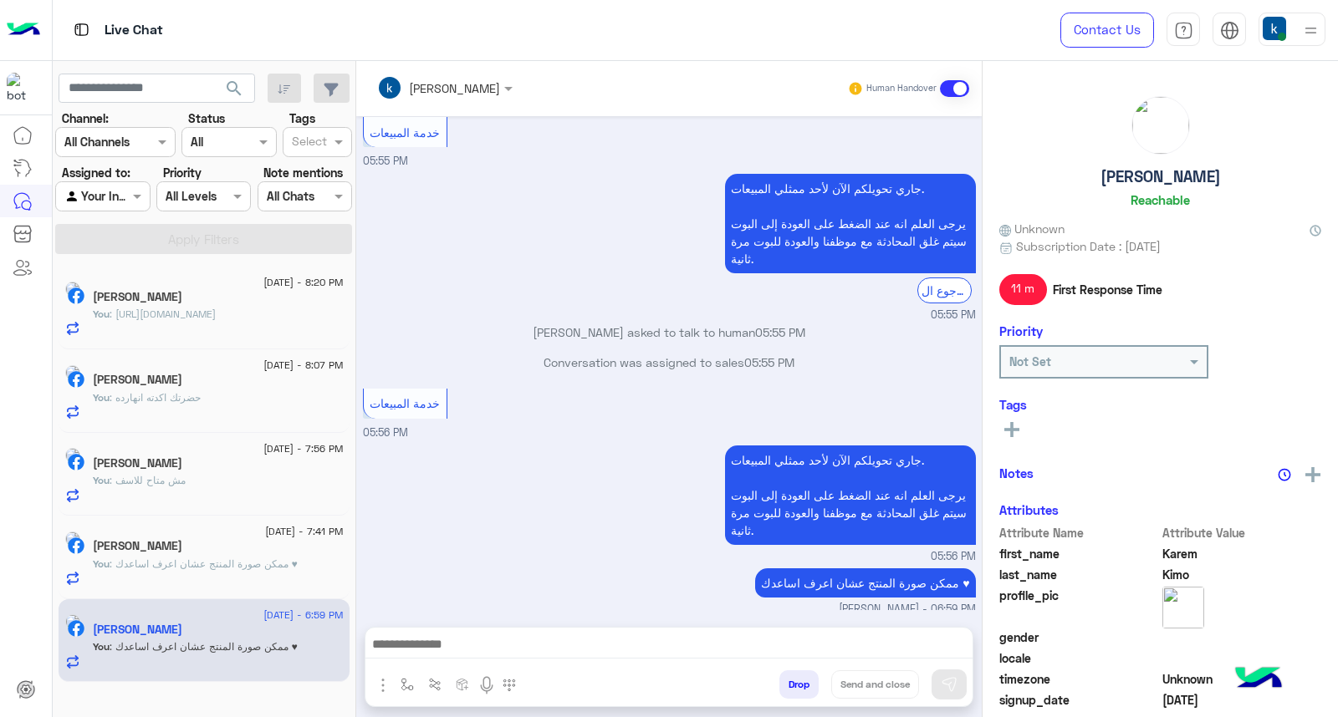
click at [797, 691] on button "Drop" at bounding box center [798, 685] width 39 height 28
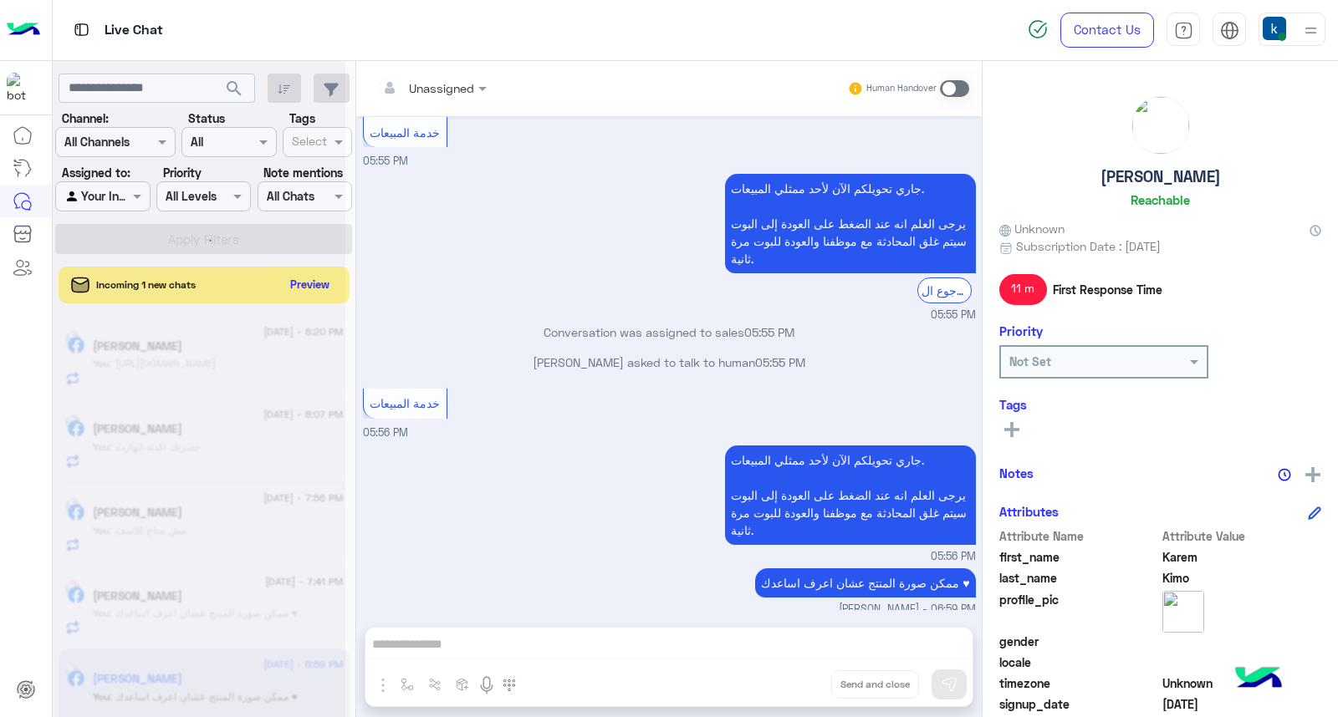
scroll to position [1155, 0]
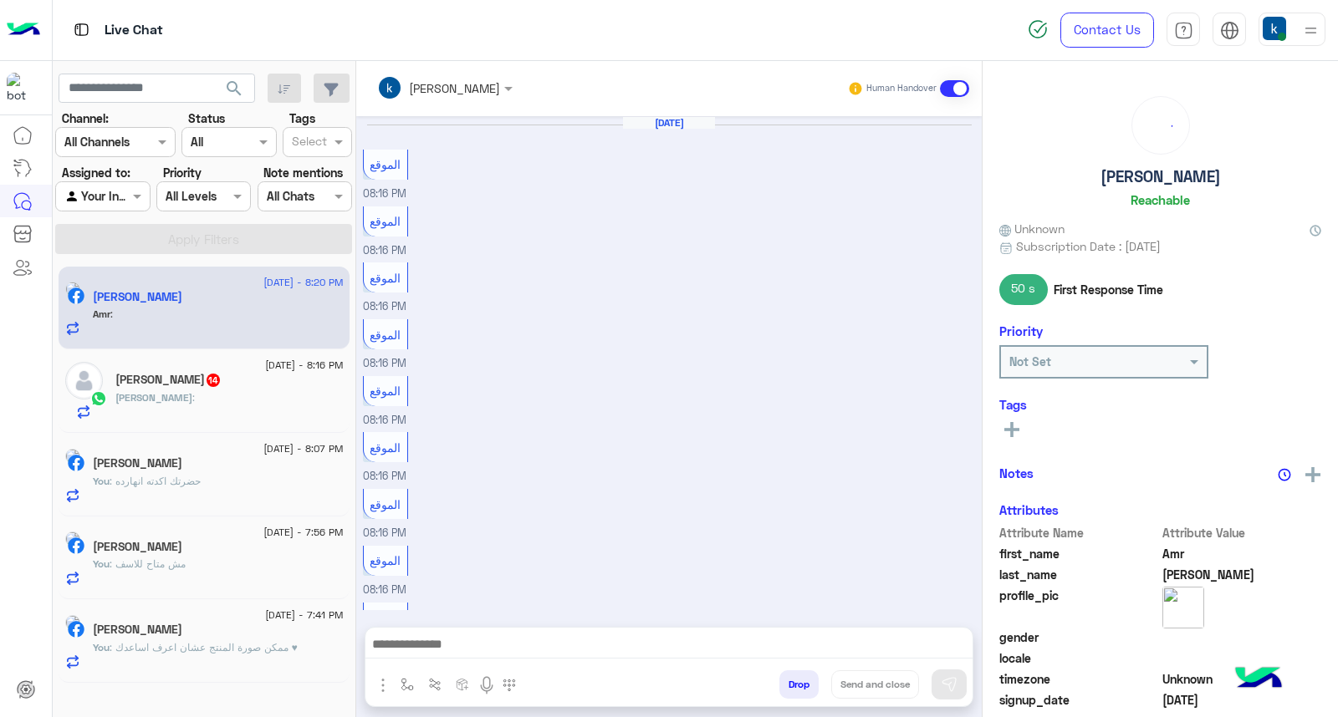
scroll to position [763, 0]
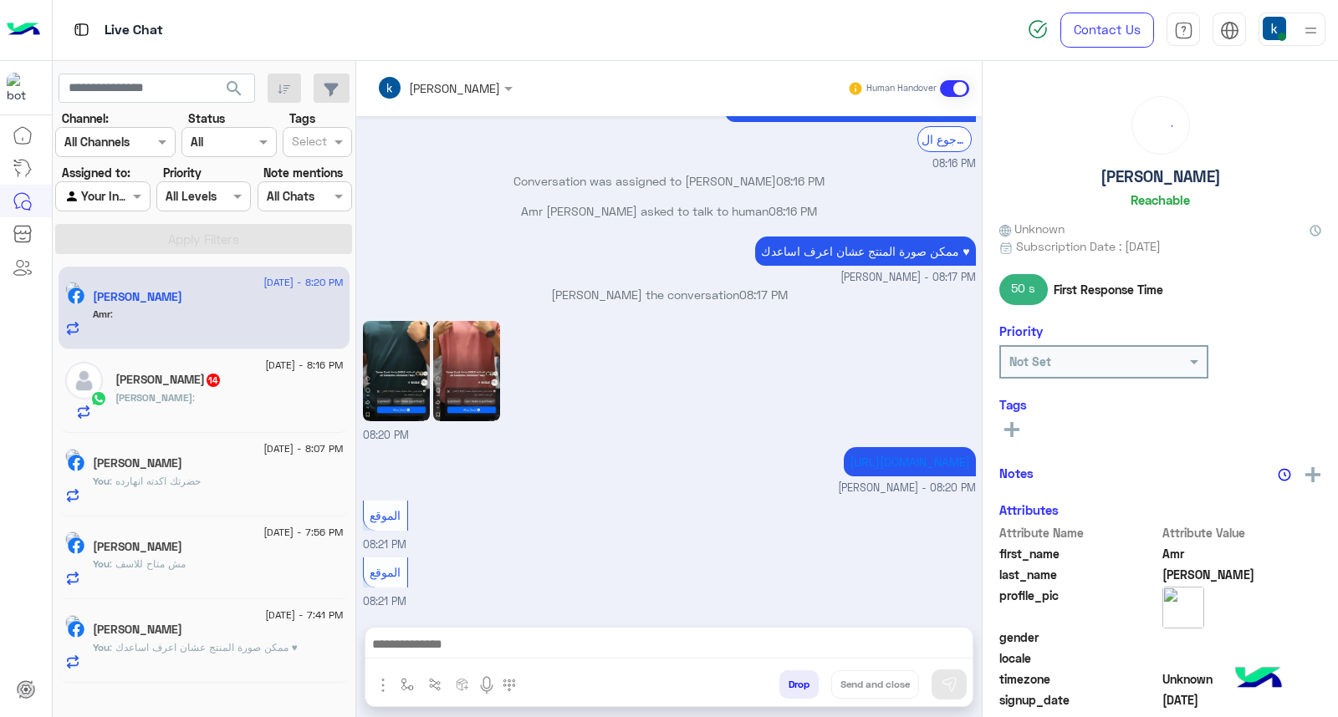
click at [247, 383] on div "[PERSON_NAME] 14" at bounding box center [229, 382] width 228 height 18
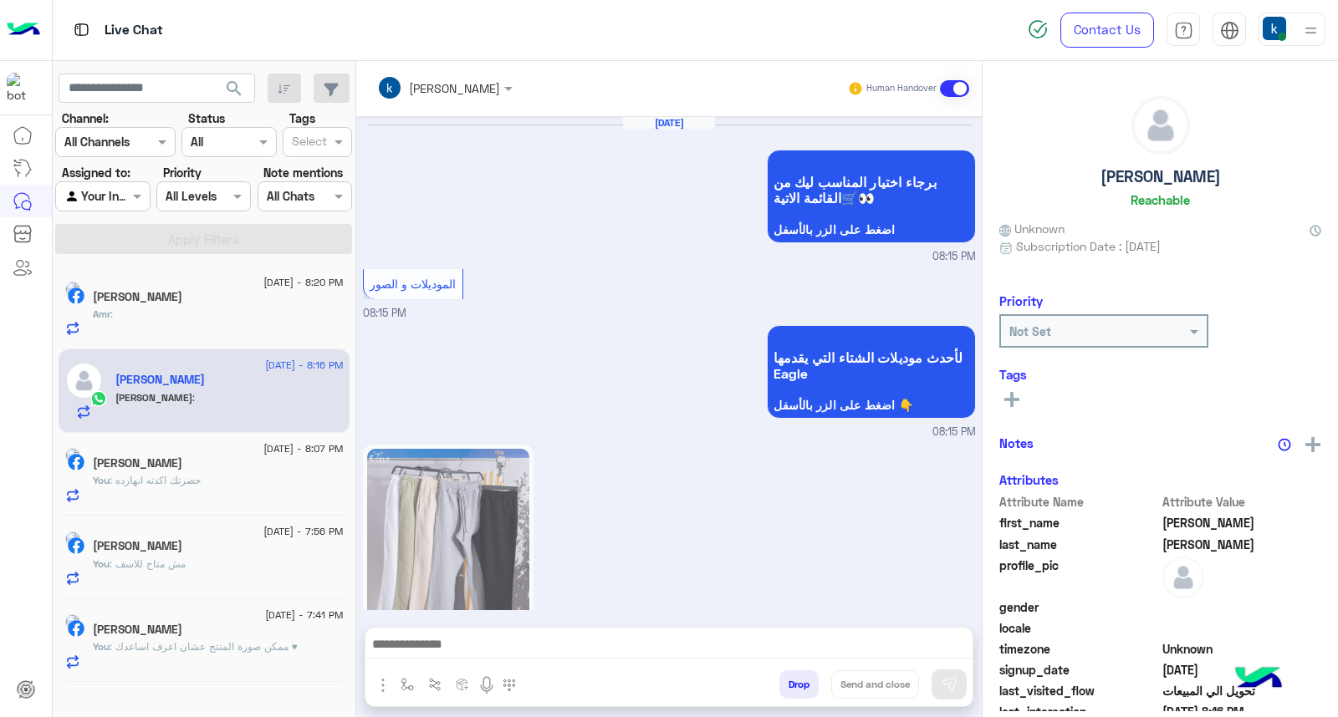
scroll to position [1416, 0]
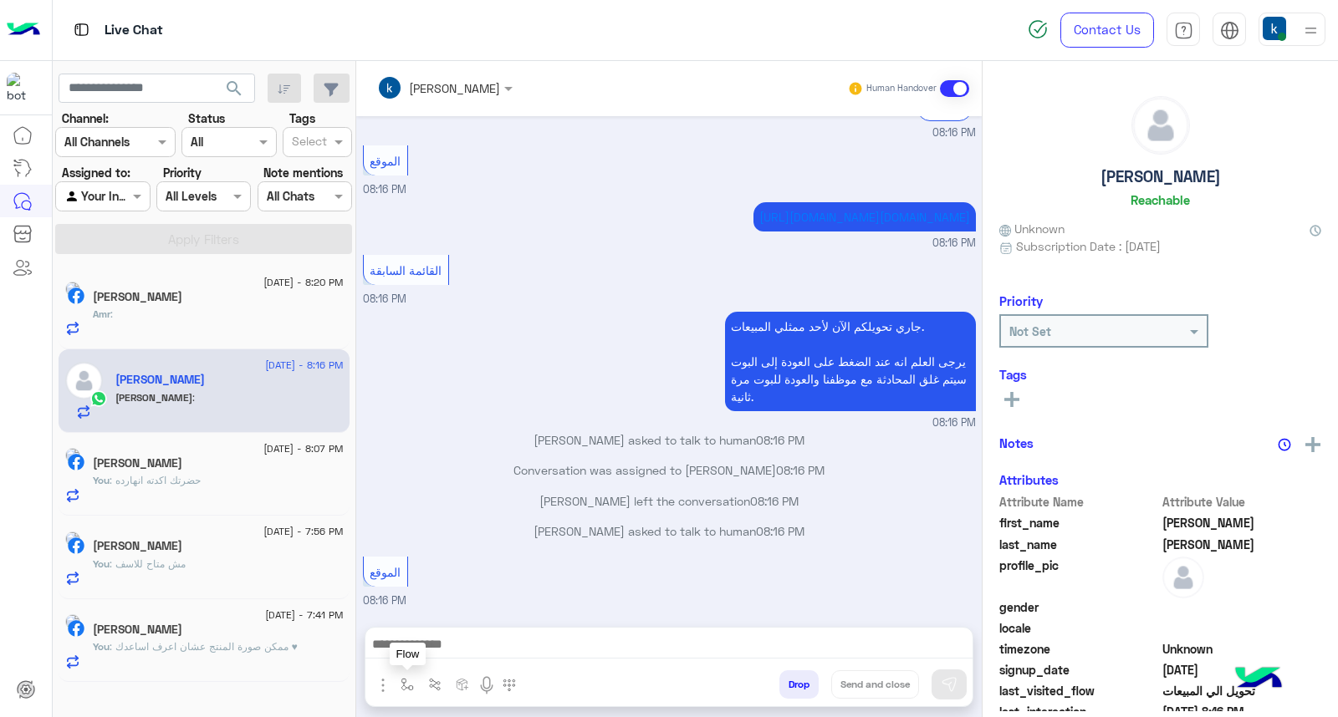
click at [407, 681] on img "button" at bounding box center [406, 684] width 13 height 13
click at [428, 659] on div "enter flow name" at bounding box center [458, 648] width 126 height 30
type input "*"
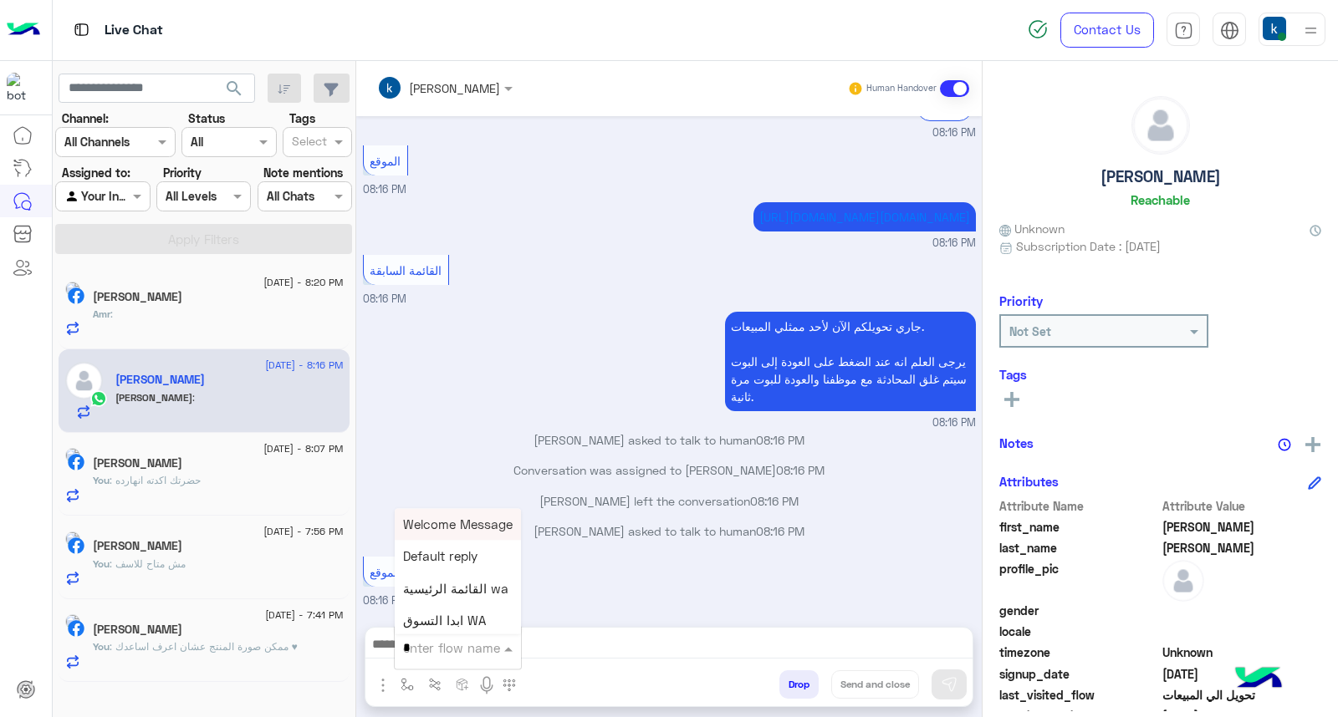
type input "**"
click at [447, 554] on span "عناوين الفروع" at bounding box center [439, 556] width 73 height 15
type textarea "**********"
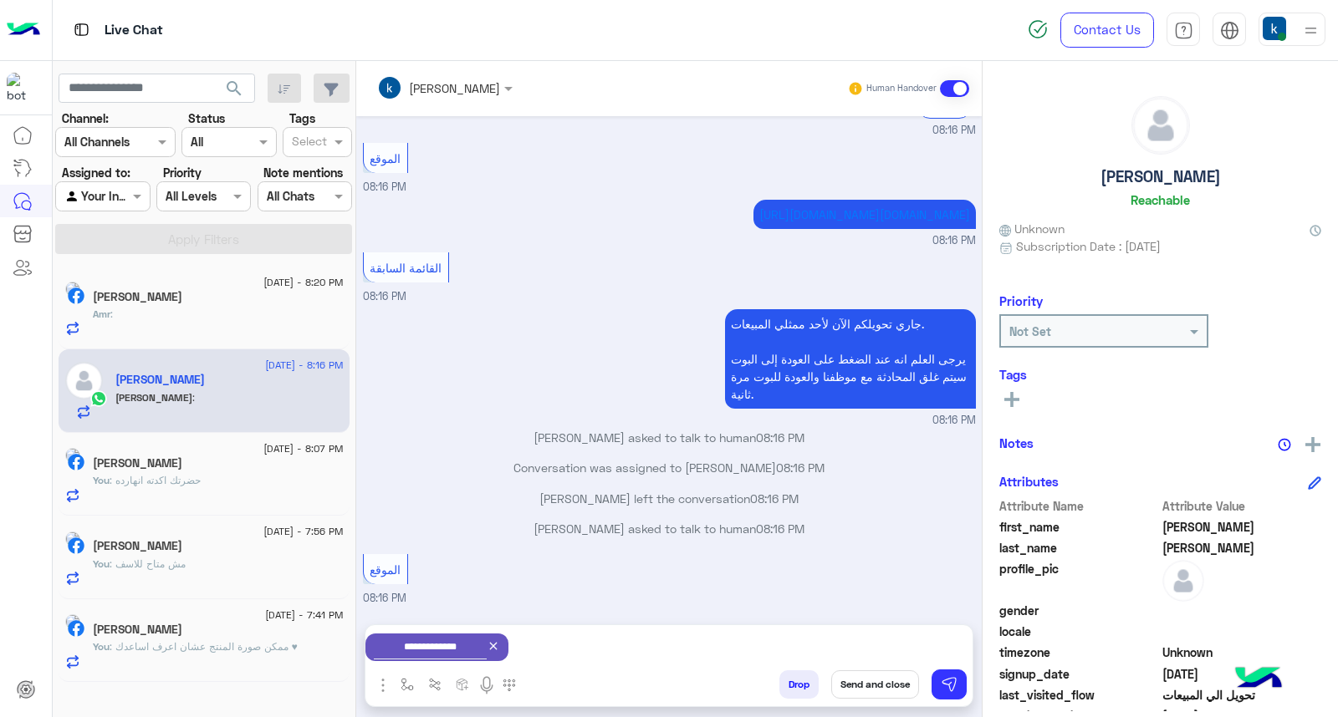
click at [876, 688] on button "Send and close" at bounding box center [875, 685] width 88 height 28
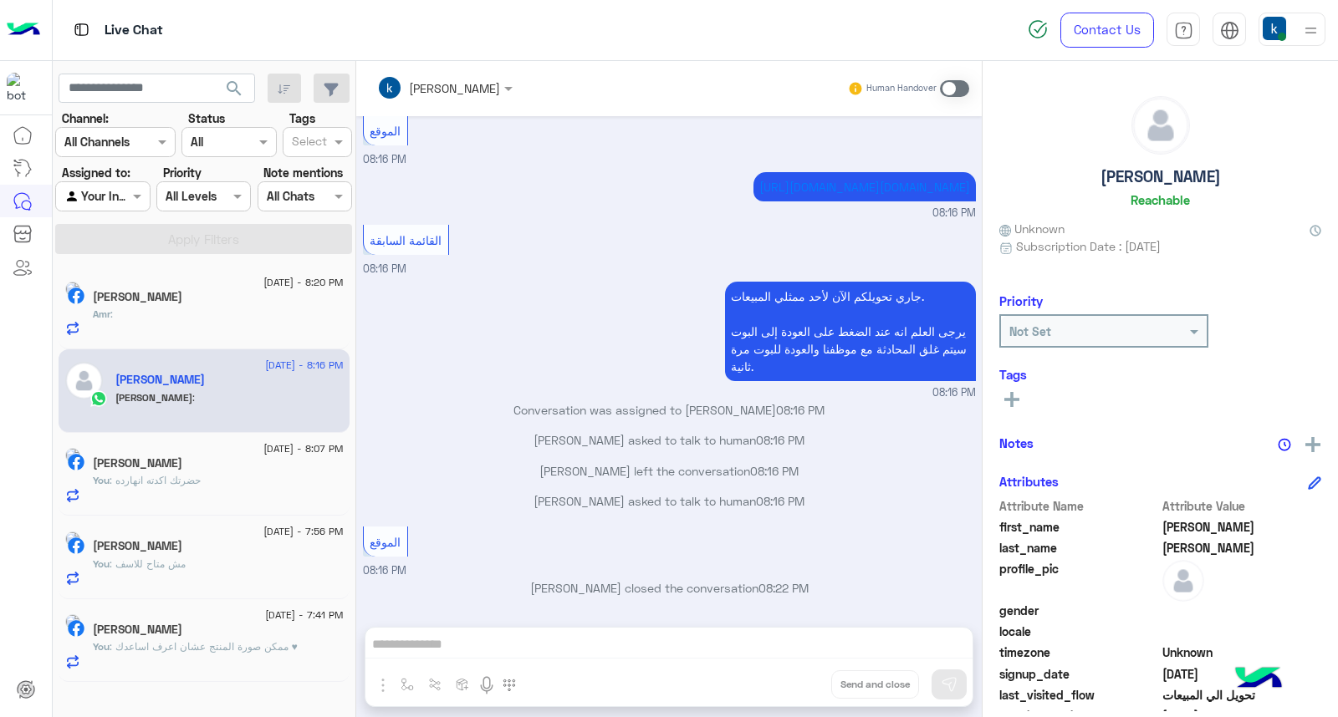
scroll to position [1446, 0]
click at [244, 308] on div "Amr :" at bounding box center [218, 321] width 251 height 29
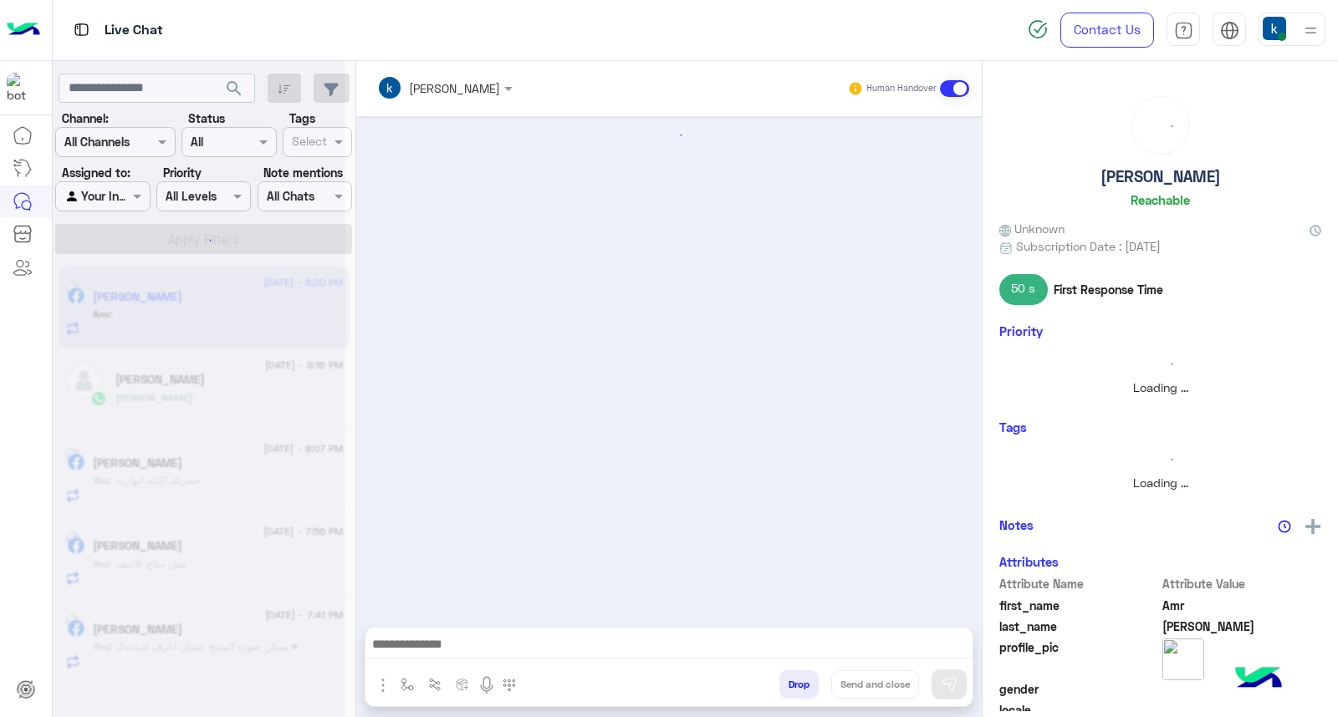
scroll to position [763, 0]
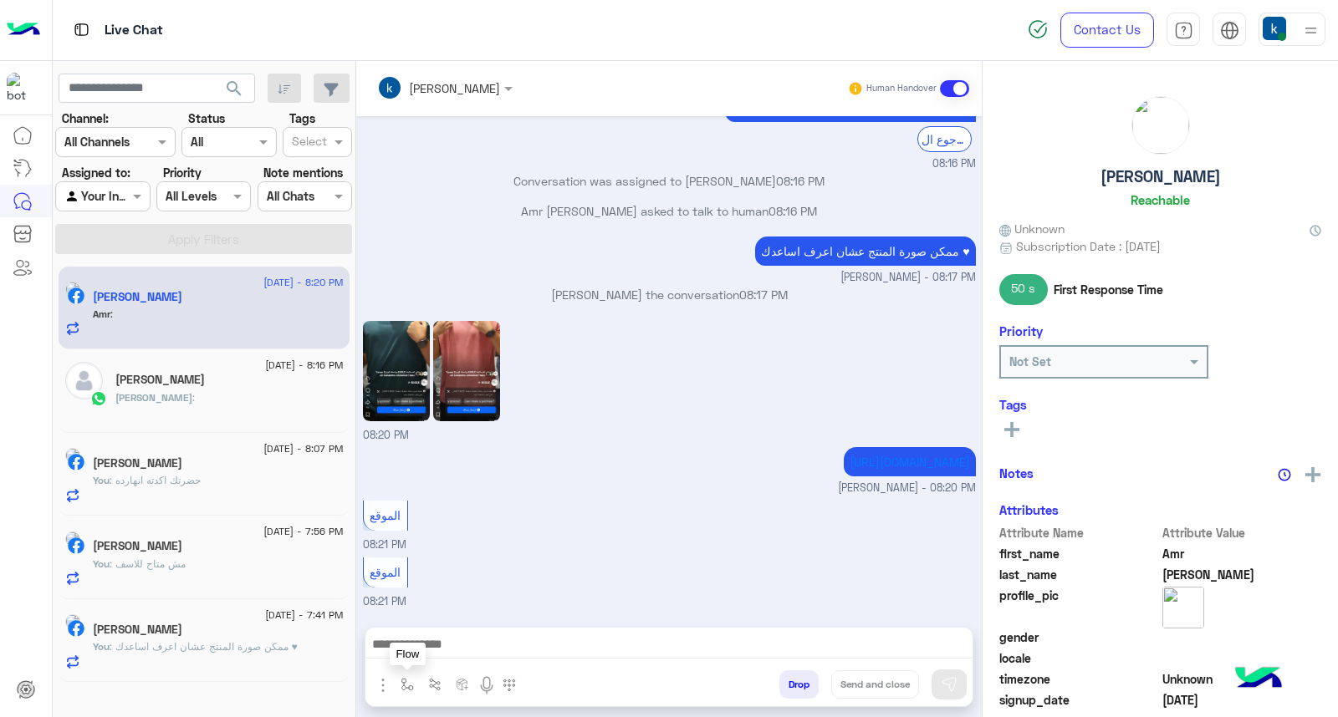
click at [402, 684] on img "button" at bounding box center [406, 684] width 13 height 13
click at [0, 0] on input "text" at bounding box center [0, 0] width 0 height 0
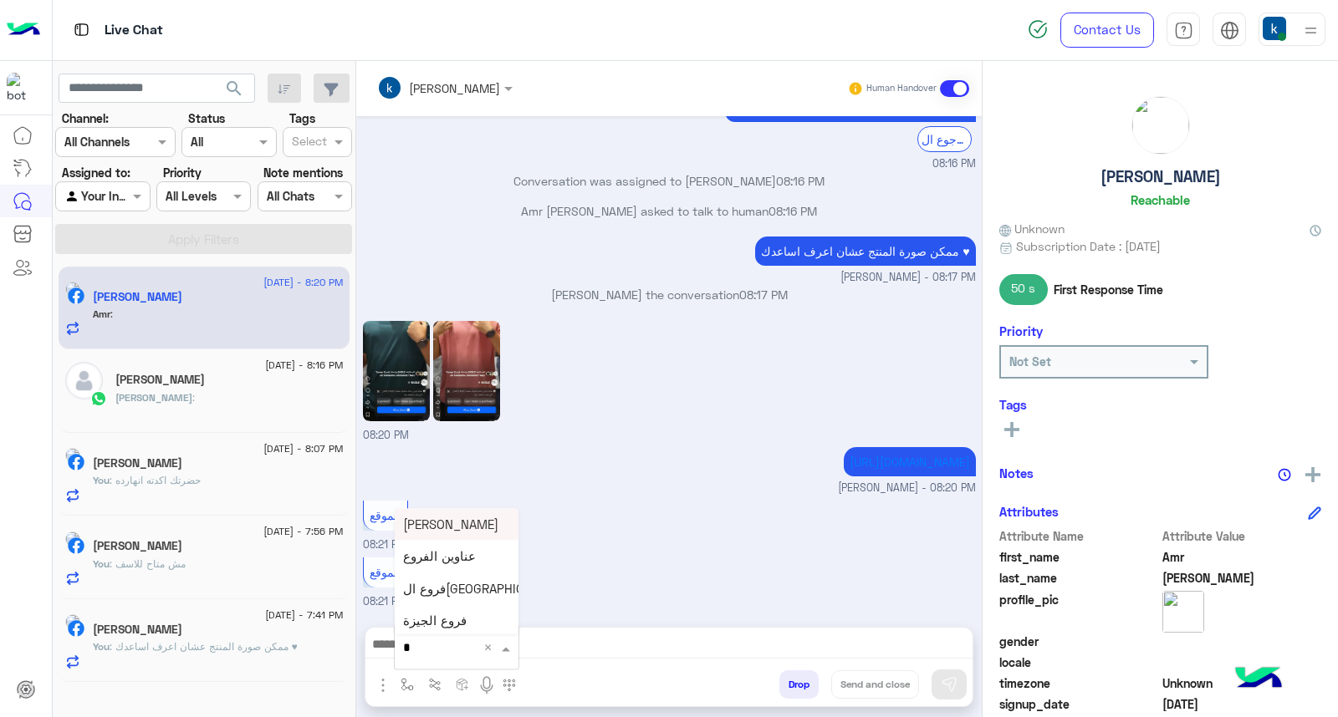
type input "**"
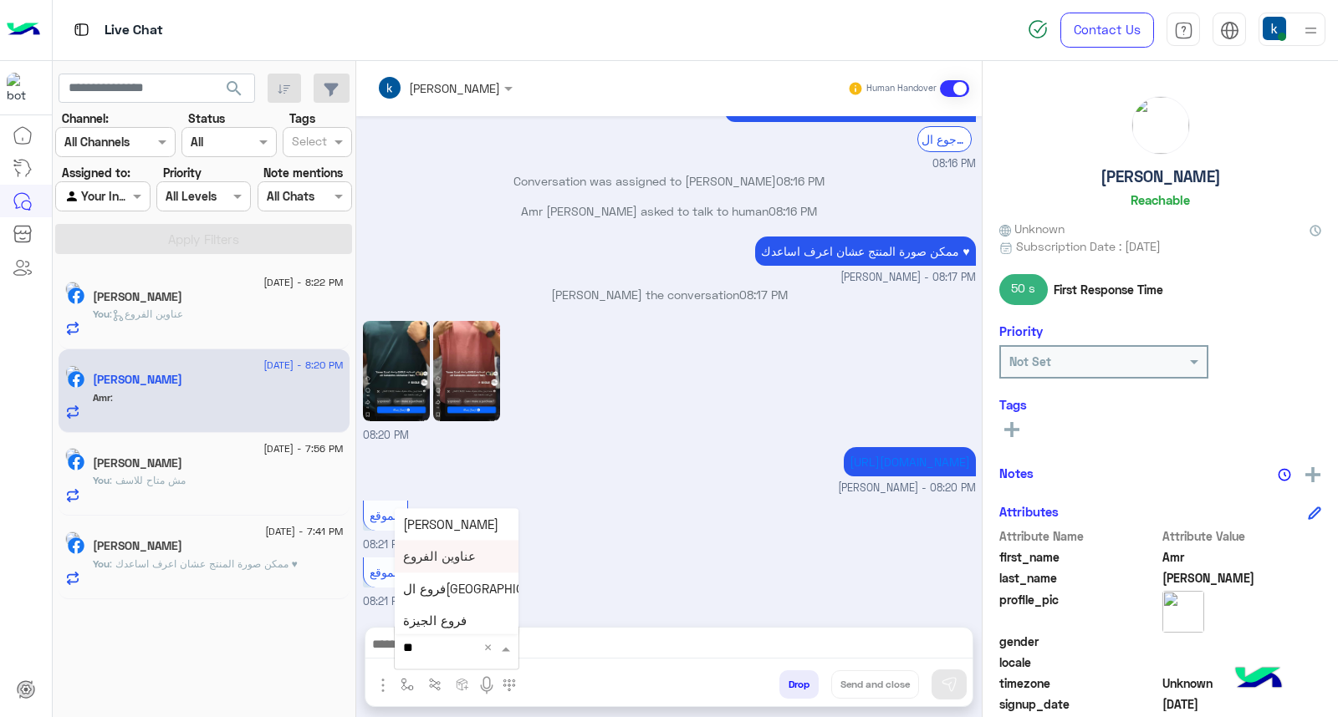
click at [454, 555] on span "عناوين الفروع" at bounding box center [439, 556] width 73 height 15
type textarea "**********"
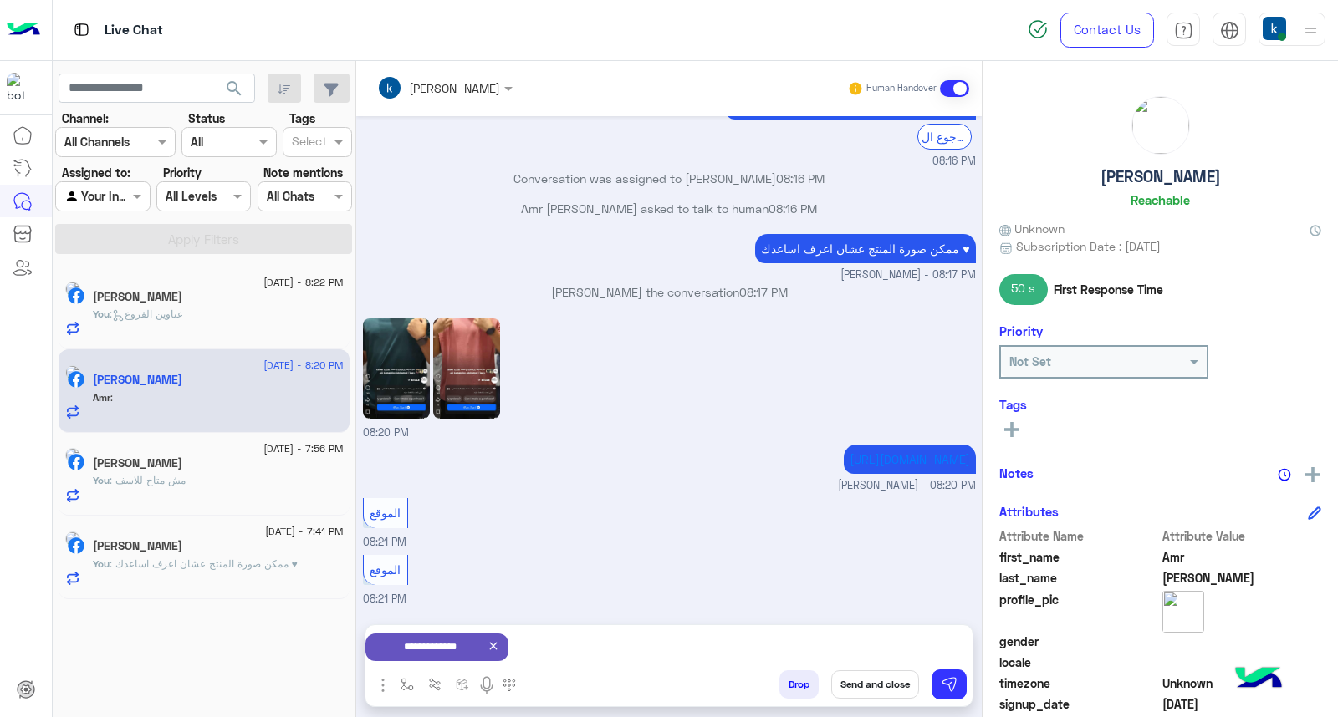
click at [886, 687] on button "Send and close" at bounding box center [875, 685] width 88 height 28
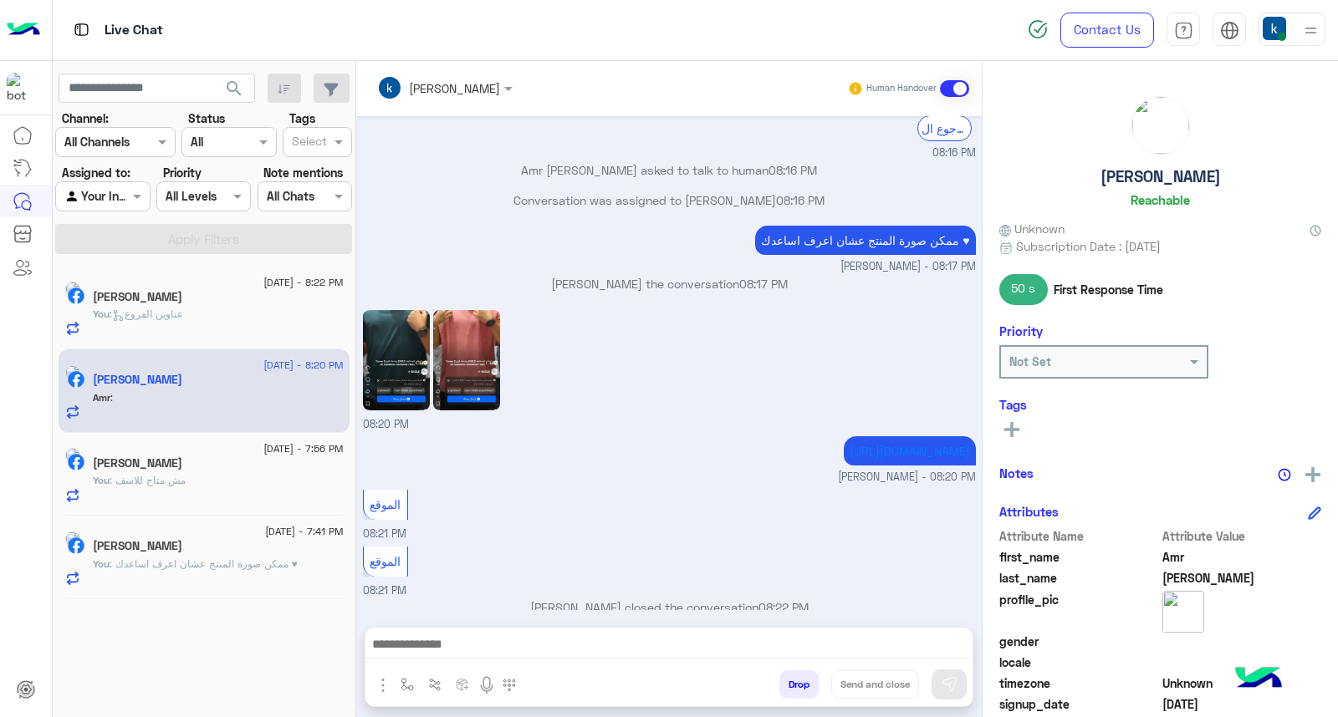
scroll to position [794, 0]
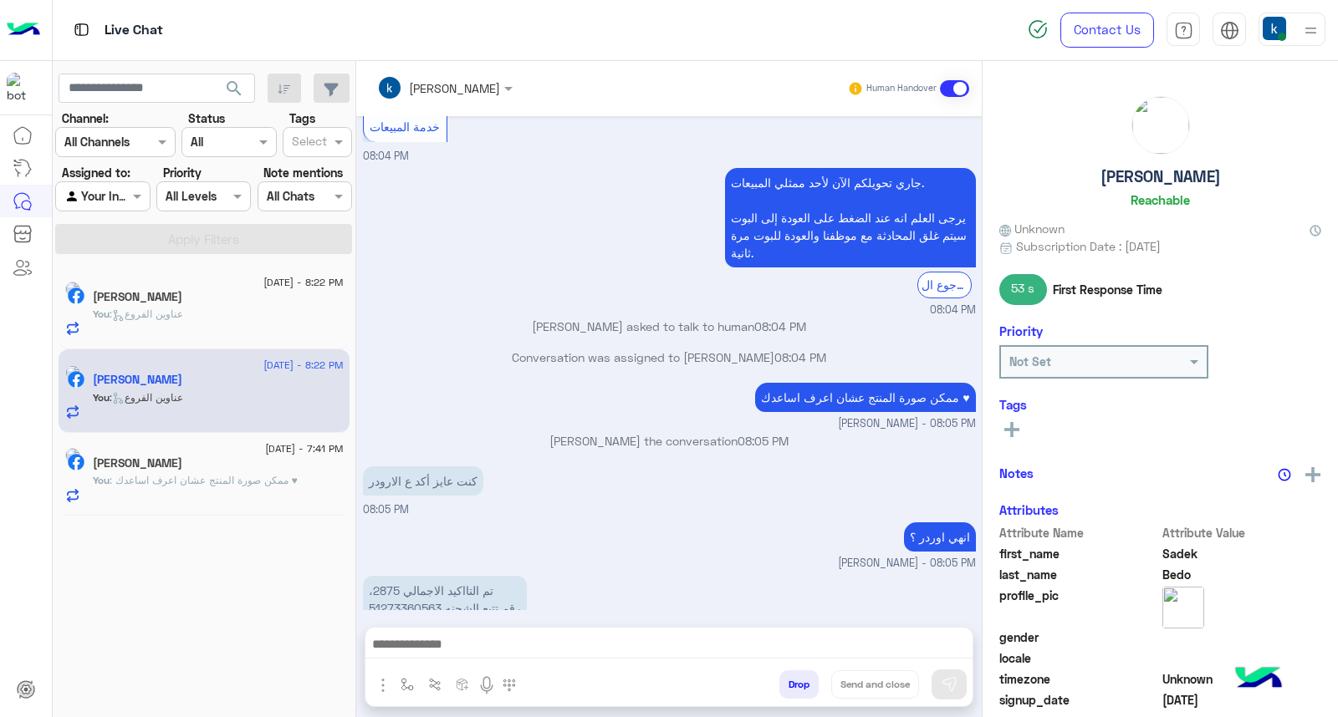
scroll to position [900, 0]
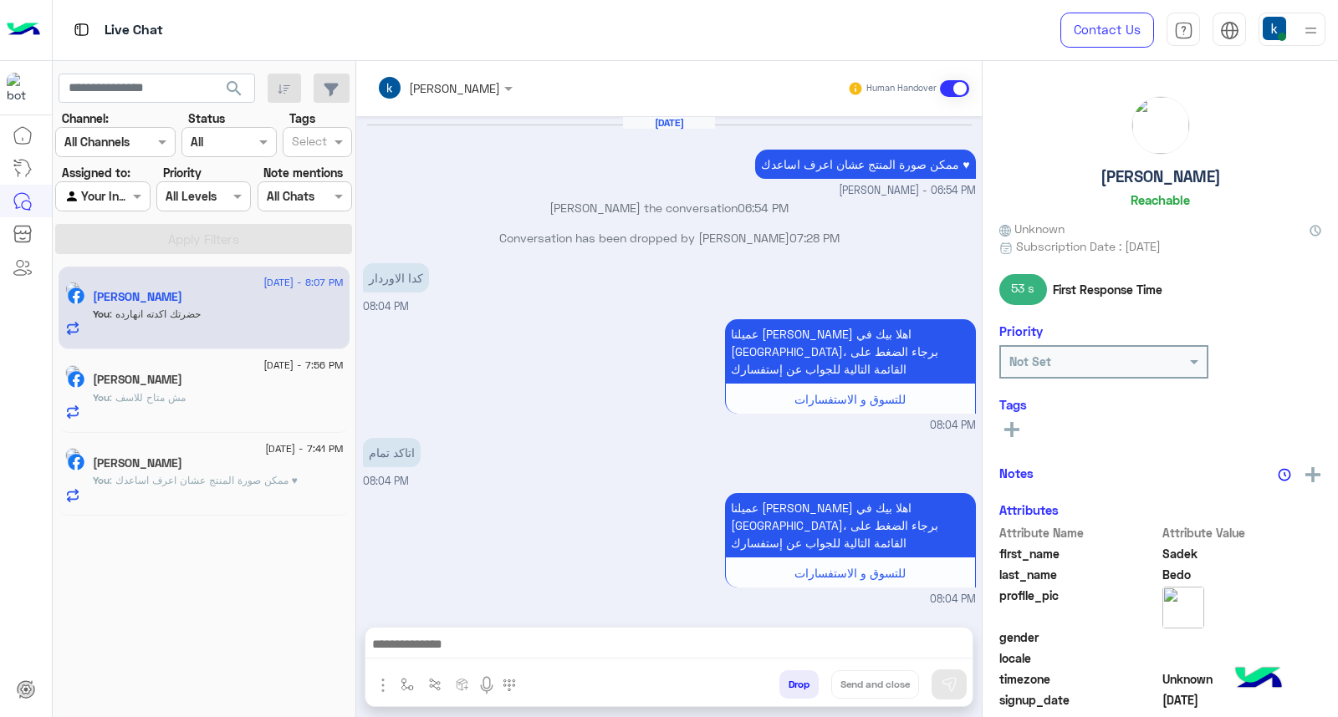
scroll to position [900, 0]
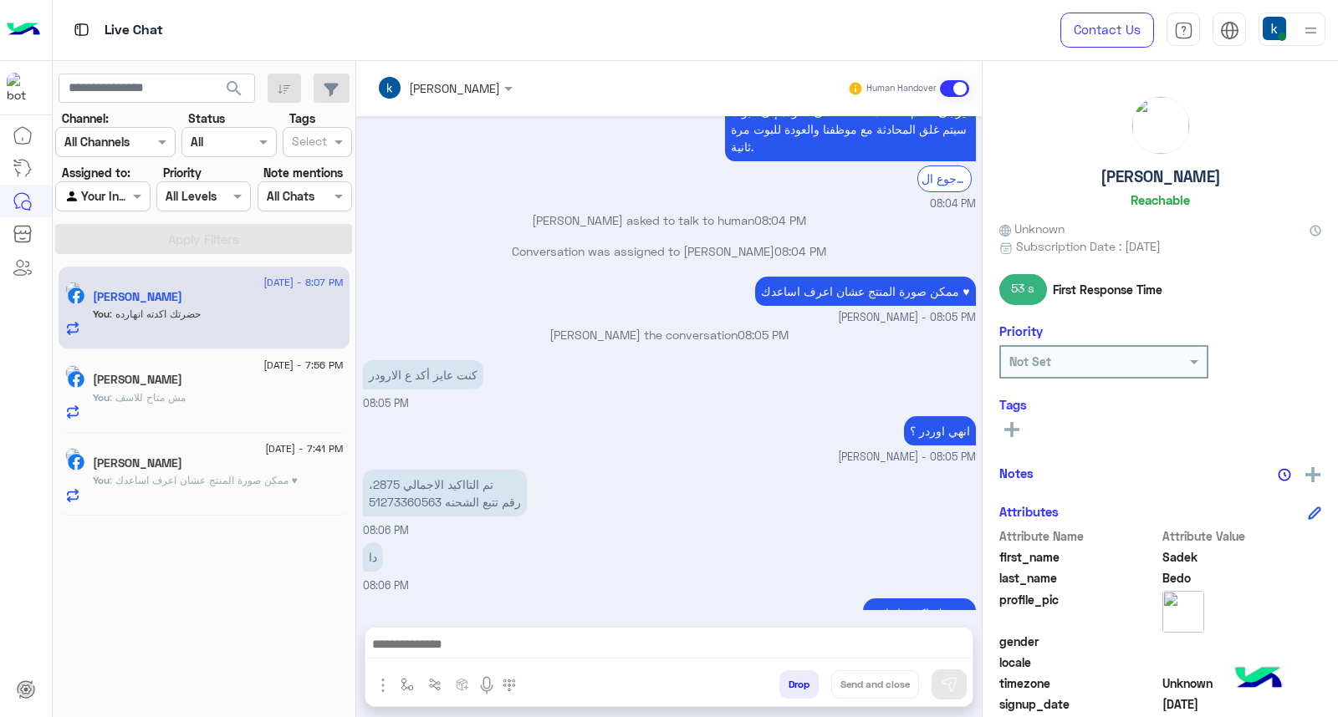
click at [471, 470] on p "،تم التااكيد الاجمالي 2875 رقم تتبع الشحنه 51273360563" at bounding box center [445, 493] width 164 height 47
click at [481, 470] on p "،تم التااكيد الاجمالي 2875 رقم تتبع الشحنه 51273360563" at bounding box center [445, 493] width 164 height 47
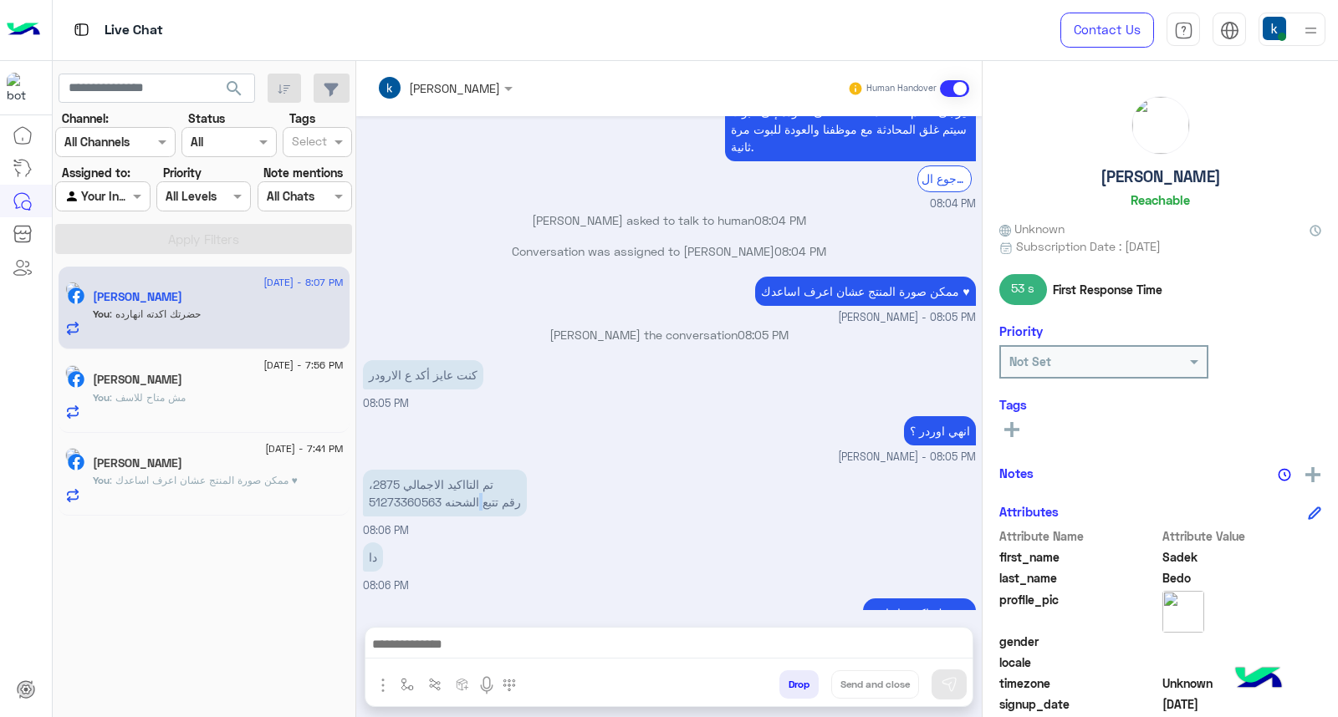
click at [482, 470] on p "،تم التااكيد الاجمالي 2875 رقم تتبع الشحنه 51273360563" at bounding box center [445, 493] width 164 height 47
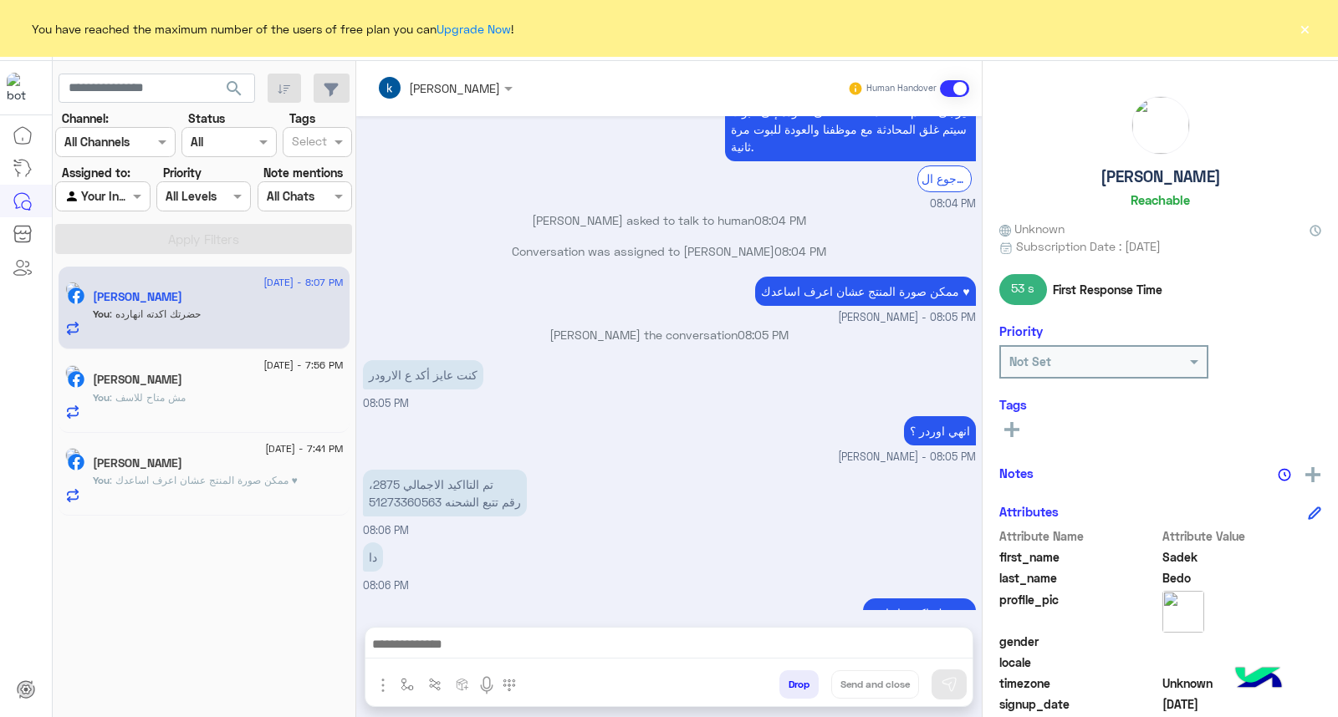
click at [487, 470] on p "،تم التااكيد الاجمالي 2875 رقم تتبع الشحنه 51273360563" at bounding box center [445, 493] width 164 height 47
click at [585, 466] on div "،تم التااكيد الاجمالي 2875 رقم تتبع الشحنه 51273360563 08:06 PM" at bounding box center [669, 503] width 613 height 74
click at [1308, 31] on button "×" at bounding box center [1304, 28] width 17 height 17
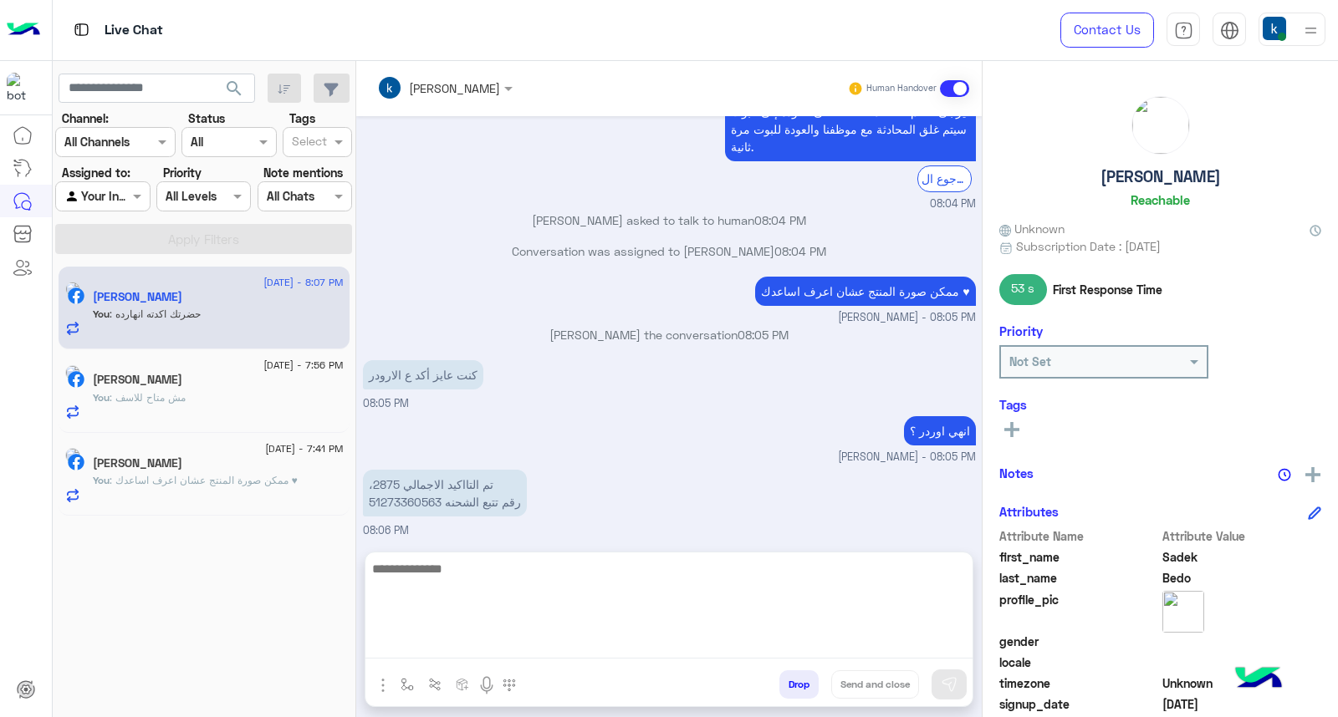
click at [432, 645] on textarea at bounding box center [668, 608] width 607 height 100
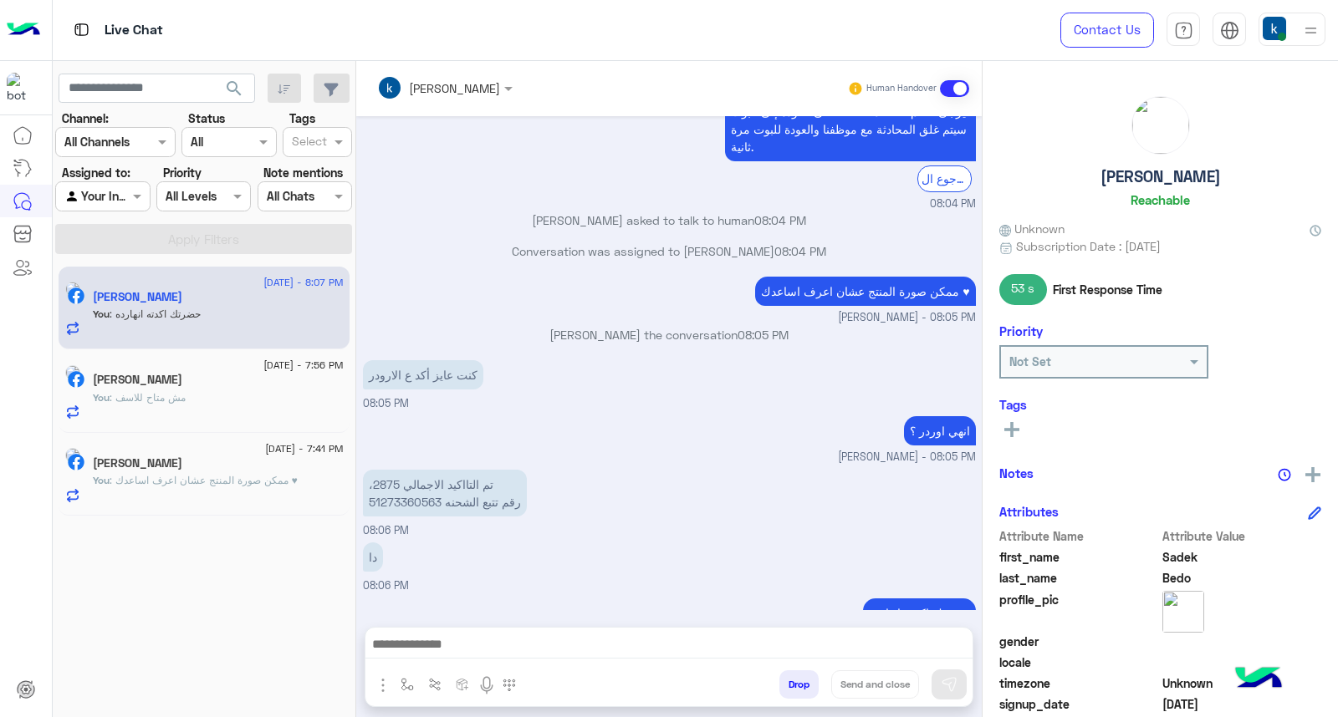
click at [523, 470] on p "،تم التااكيد الاجمالي 2875 رقم تتبع الشحنه 51273360563" at bounding box center [445, 493] width 164 height 47
click at [547, 326] on p "khaled mohamed joined the conversation 08:05 PM" at bounding box center [669, 335] width 613 height 18
click at [569, 326] on p "khaled mohamed joined the conversation 08:05 PM" at bounding box center [669, 335] width 613 height 18
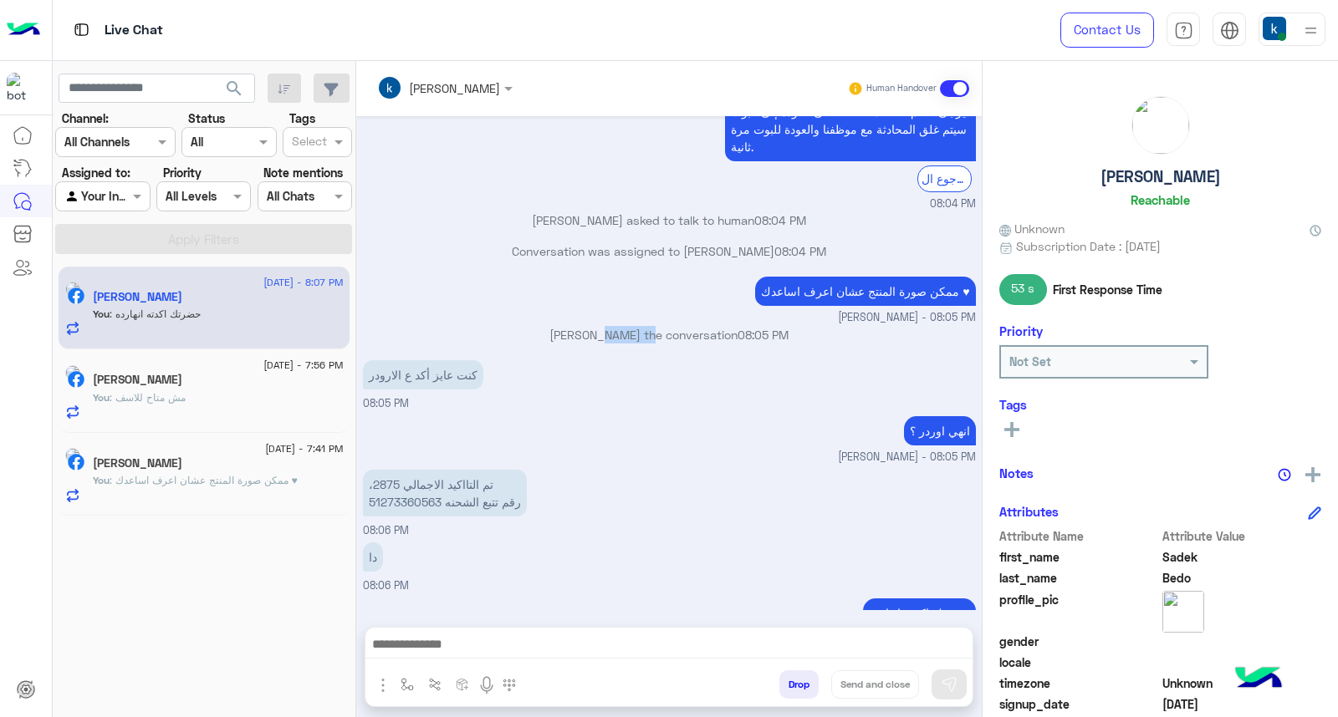
click at [571, 326] on p "khaled mohamed joined the conversation 08:05 PM" at bounding box center [669, 335] width 613 height 18
click at [565, 326] on p "khaled mohamed joined the conversation 08:05 PM" at bounding box center [669, 335] width 613 height 18
click at [585, 326] on p "khaled mohamed joined the conversation 08:05 PM" at bounding box center [669, 335] width 613 height 18
click at [591, 326] on p "khaled mohamed joined the conversation 08:05 PM" at bounding box center [669, 335] width 613 height 18
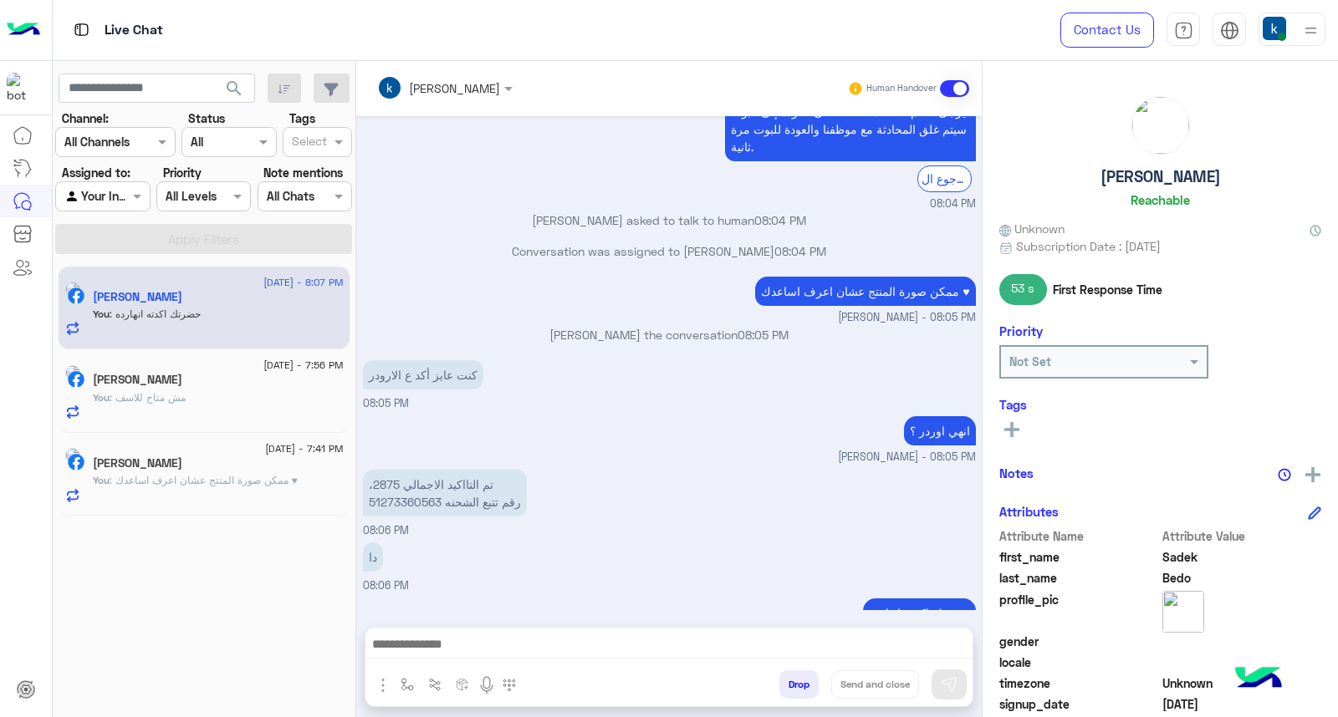
click at [591, 326] on p "khaled mohamed joined the conversation 08:05 PM" at bounding box center [669, 335] width 613 height 18
click at [586, 326] on p "khaled mohamed joined the conversation 08:05 PM" at bounding box center [669, 335] width 613 height 18
click at [589, 326] on div "khaled mohamed joined the conversation 08:05 PM" at bounding box center [669, 341] width 613 height 30
drag, startPoint x: 592, startPoint y: 303, endPoint x: 660, endPoint y: 310, distance: 69.0
click at [660, 326] on div "khaled mohamed joined the conversation 08:05 PM" at bounding box center [669, 341] width 613 height 30
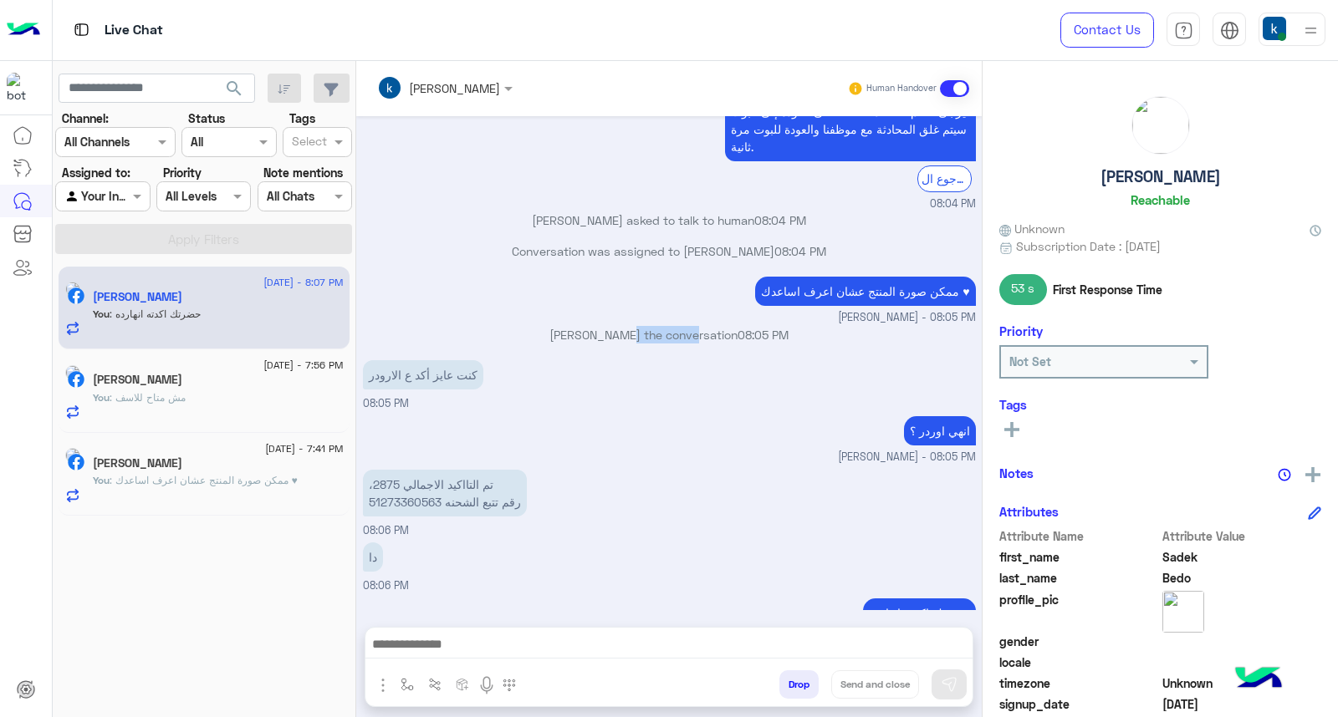
click at [650, 326] on div "khaled mohamed joined the conversation 08:05 PM" at bounding box center [669, 341] width 613 height 30
click at [635, 326] on p "khaled mohamed joined the conversation 08:05 PM" at bounding box center [669, 335] width 613 height 18
click at [625, 326] on p "khaled mohamed joined the conversation 08:05 PM" at bounding box center [669, 335] width 613 height 18
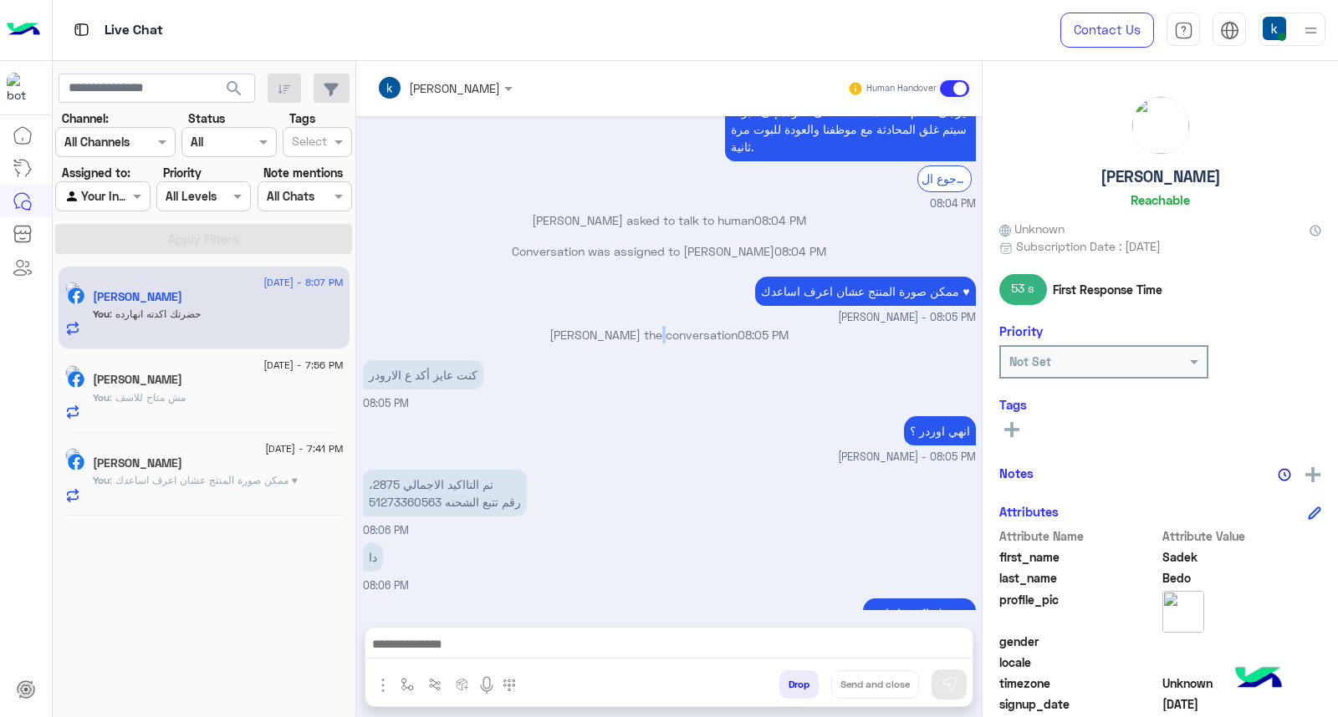
click at [625, 326] on p "khaled mohamed joined the conversation 08:05 PM" at bounding box center [669, 335] width 613 height 18
click at [634, 326] on p "khaled mohamed joined the conversation 08:05 PM" at bounding box center [669, 335] width 613 height 18
click at [642, 326] on p "khaled mohamed joined the conversation 08:05 PM" at bounding box center [669, 335] width 613 height 18
drag, startPoint x: 636, startPoint y: 302, endPoint x: 655, endPoint y: 303, distance: 19.3
click at [655, 326] on p "khaled mohamed joined the conversation 08:05 PM" at bounding box center [669, 335] width 613 height 18
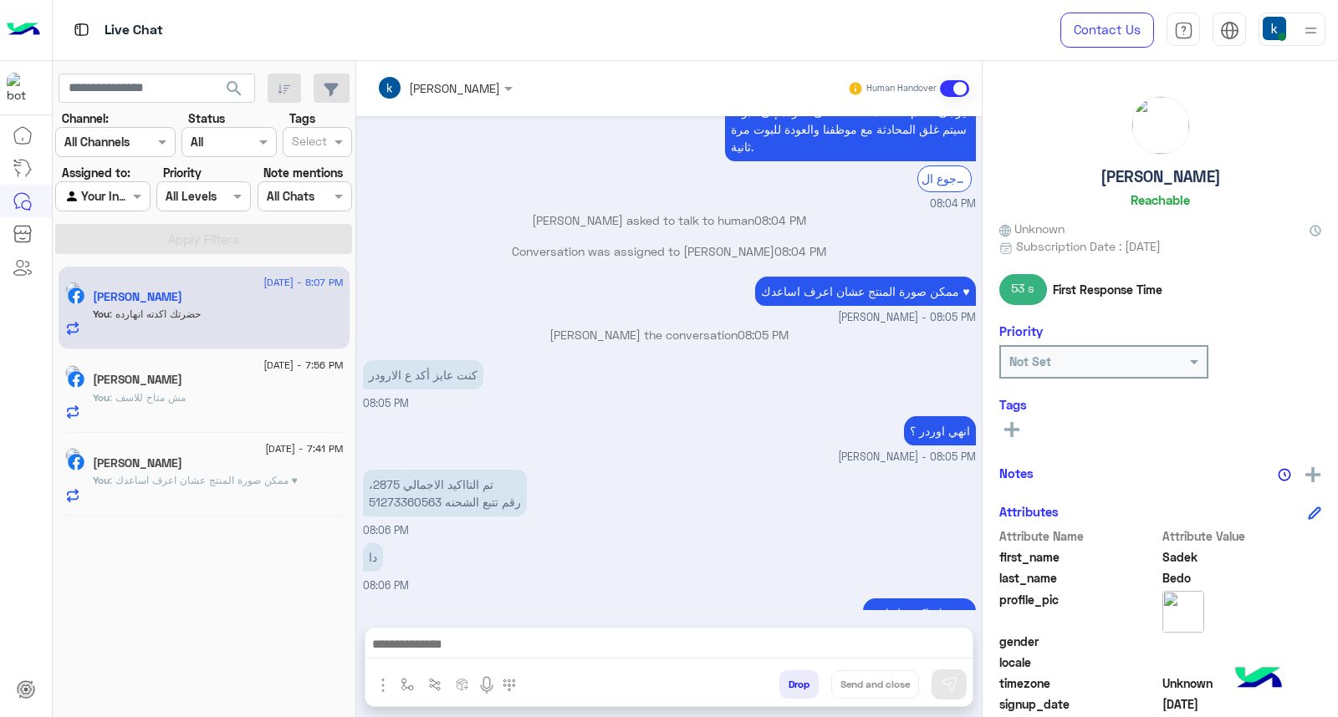
click at [688, 326] on p "khaled mohamed joined the conversation 08:05 PM" at bounding box center [669, 335] width 613 height 18
drag, startPoint x: 690, startPoint y: 299, endPoint x: 886, endPoint y: 331, distance: 199.0
click at [886, 331] on div "Aug 17, 2025 ممكن صورة المنتج عشان اعرف اساعدك ♥ khaled mohamed - 06:54 PM khal…" at bounding box center [668, 363] width 625 height 494
click at [888, 356] on div "كنت عايز أكد ع الارودر 08:05 PM" at bounding box center [669, 384] width 613 height 56
click at [829, 277] on p "ممكن صورة المنتج عشان اعرف اساعدك ♥" at bounding box center [865, 291] width 220 height 29
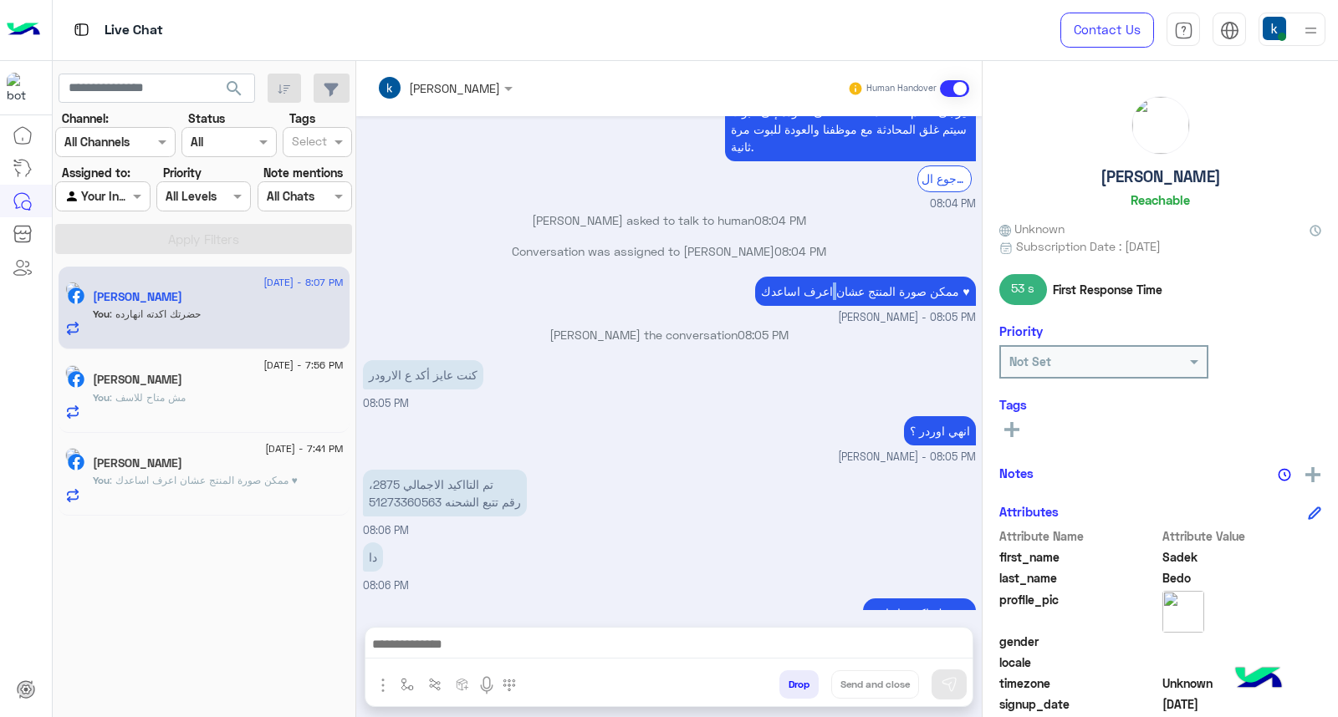
click at [829, 277] on p "ممكن صورة المنتج عشان اعرف اساعدك ♥" at bounding box center [865, 291] width 220 height 29
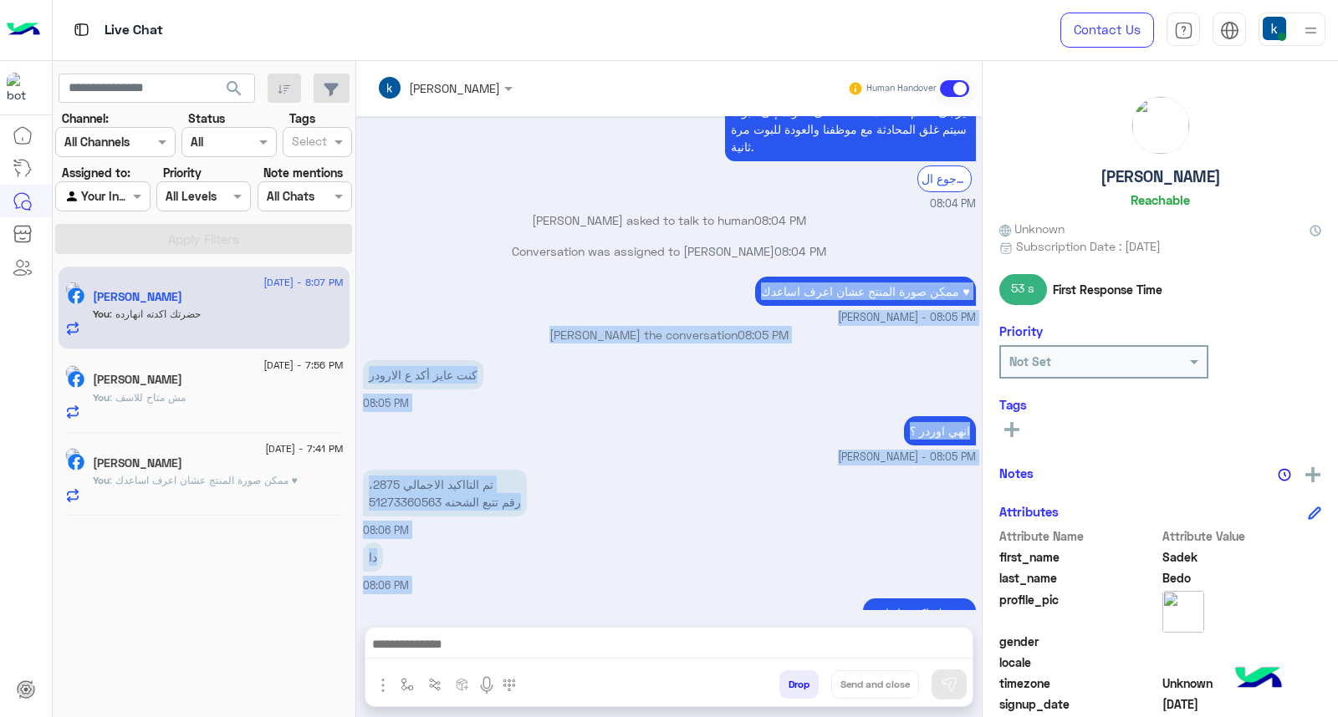
drag, startPoint x: 829, startPoint y: 251, endPoint x: 708, endPoint y: 553, distance: 325.7
click at [708, 553] on div "Aug 17, 2025 ممكن صورة المنتج عشان اعرف اساعدك ♥ khaled mohamed - 06:54 PM khal…" at bounding box center [668, 363] width 625 height 494
click at [695, 543] on div "دا 08:06 PM" at bounding box center [669, 566] width 613 height 56
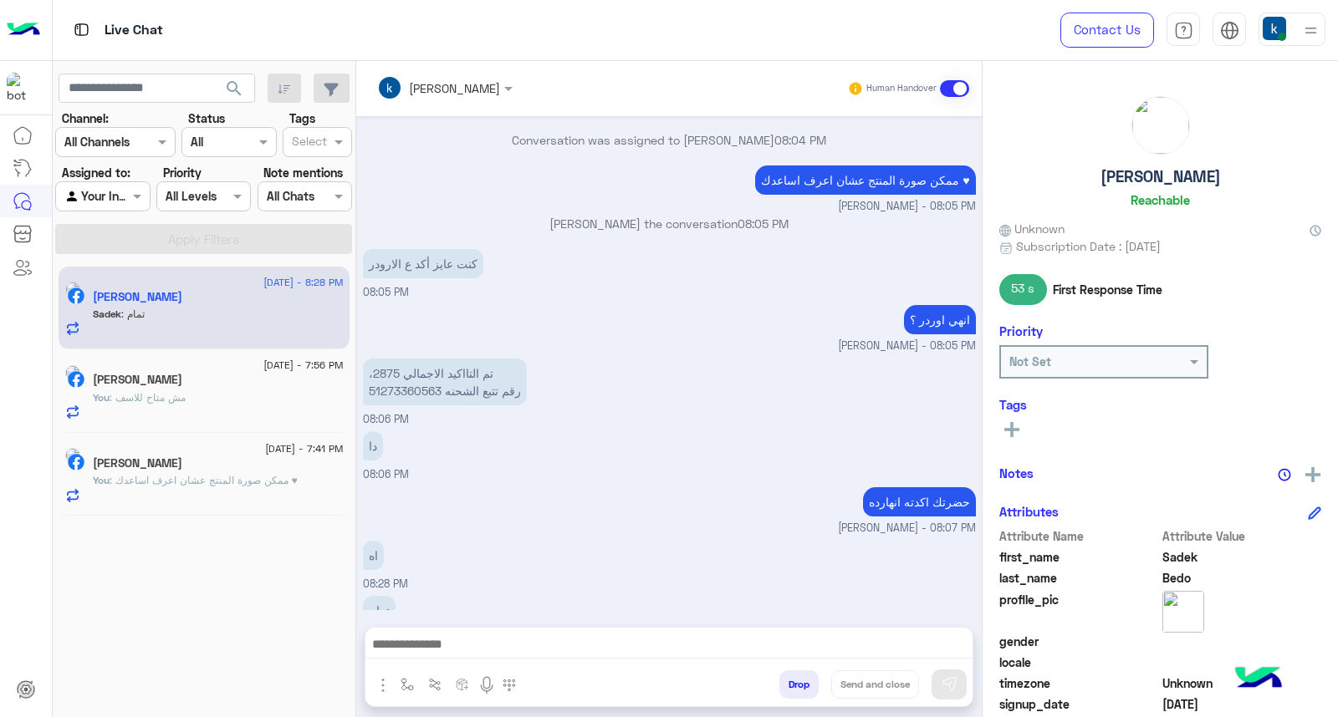
scroll to position [1067, 0]
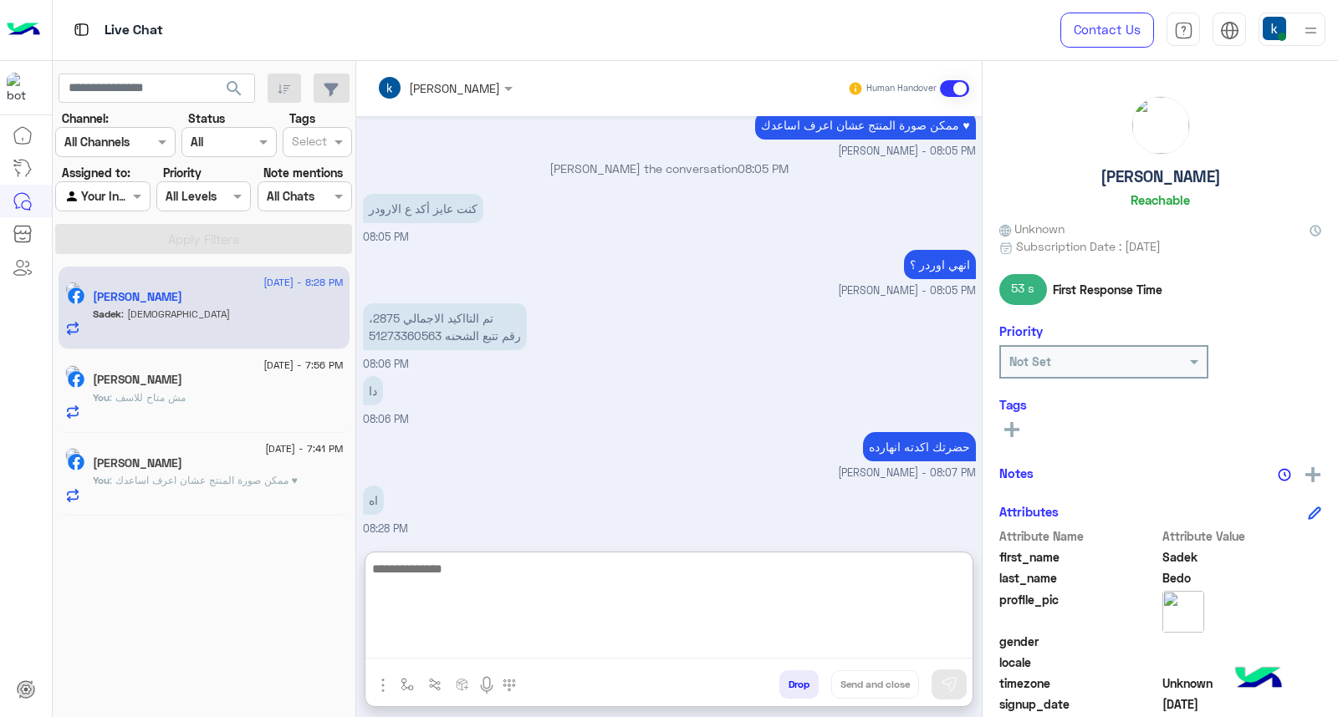
click at [471, 644] on textarea at bounding box center [668, 608] width 607 height 100
type textarea "*****"
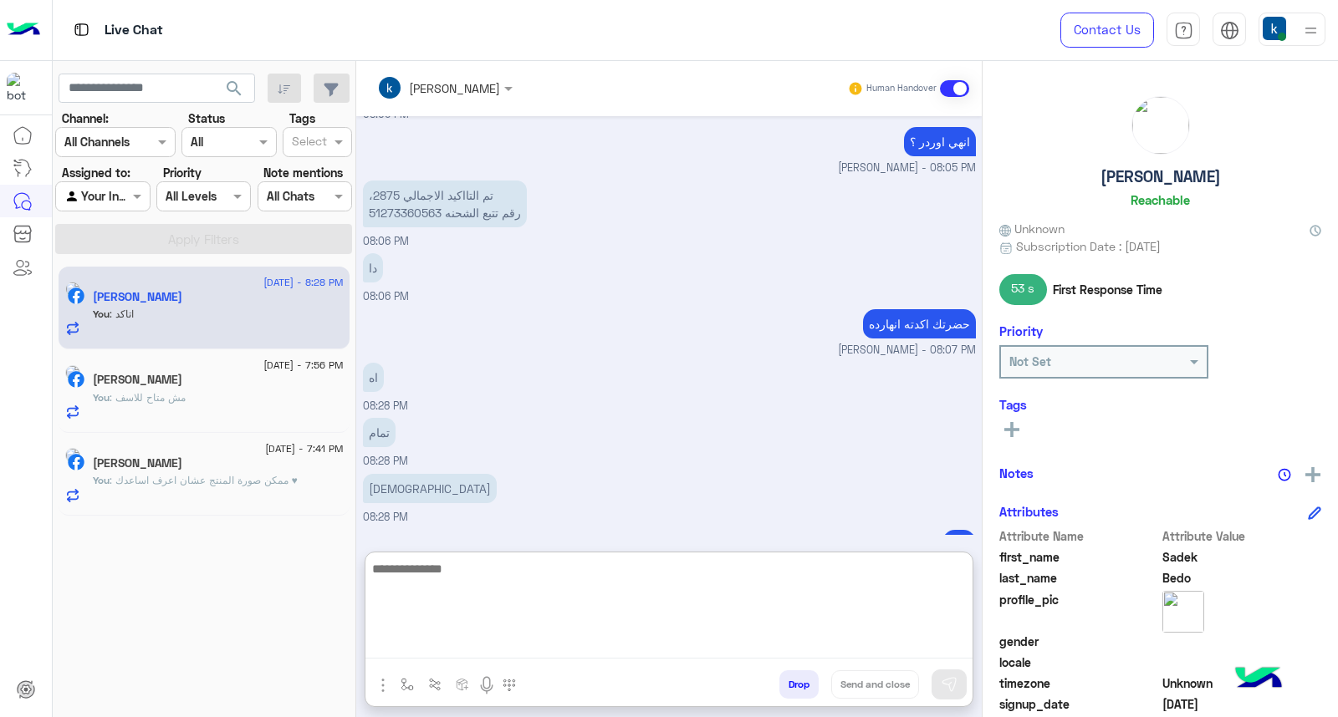
scroll to position [1196, 0]
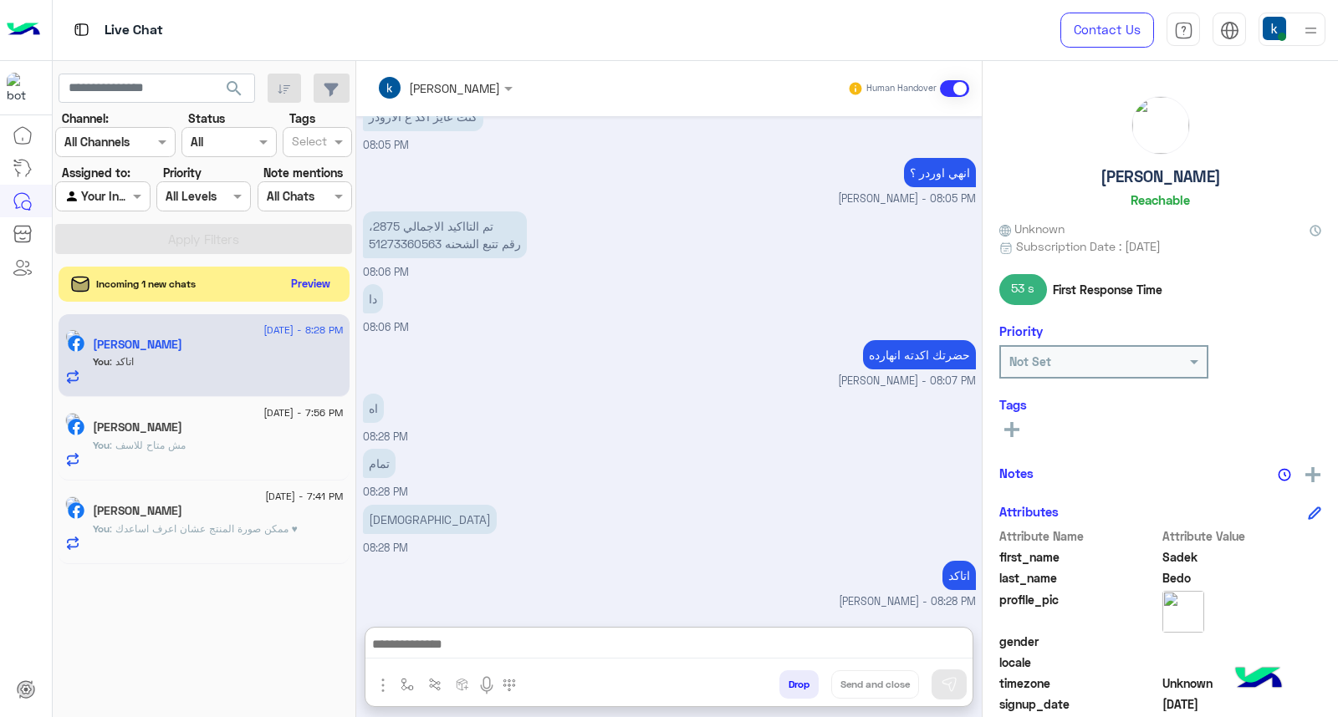
click at [303, 289] on button "Preview" at bounding box center [311, 284] width 52 height 23
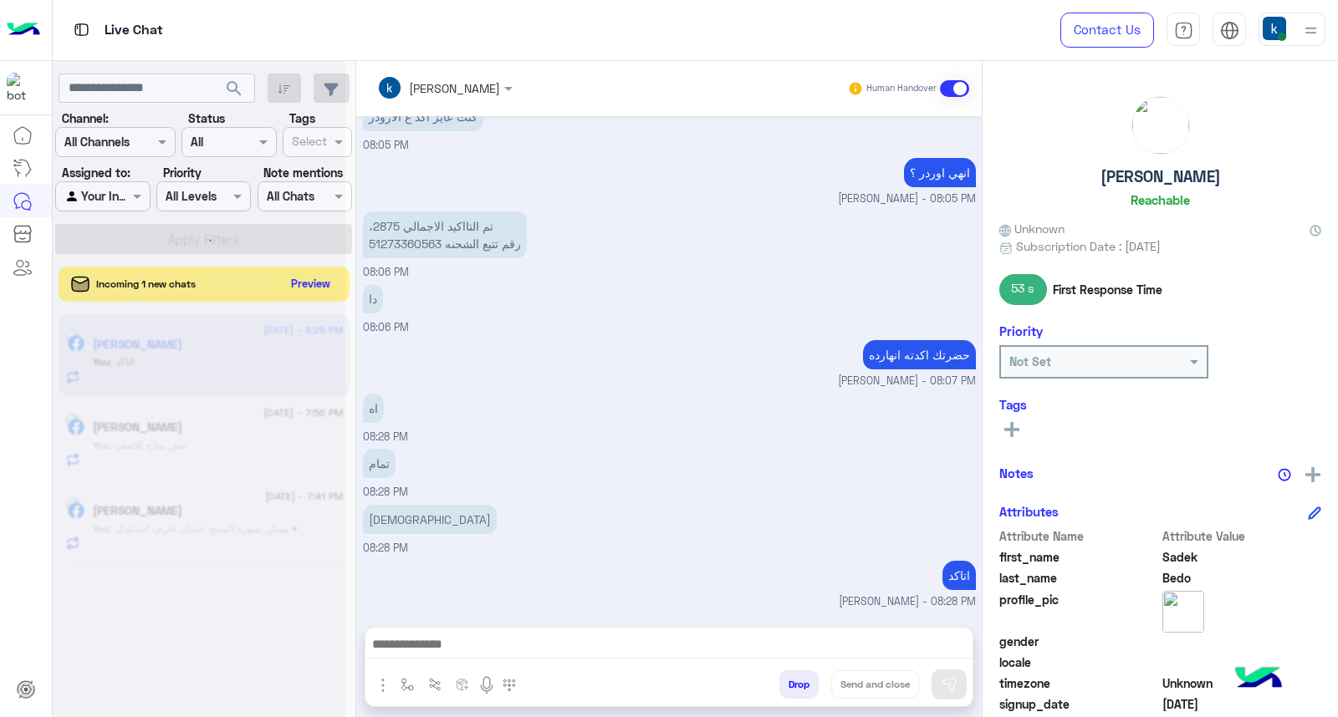
scroll to position [1120, 0]
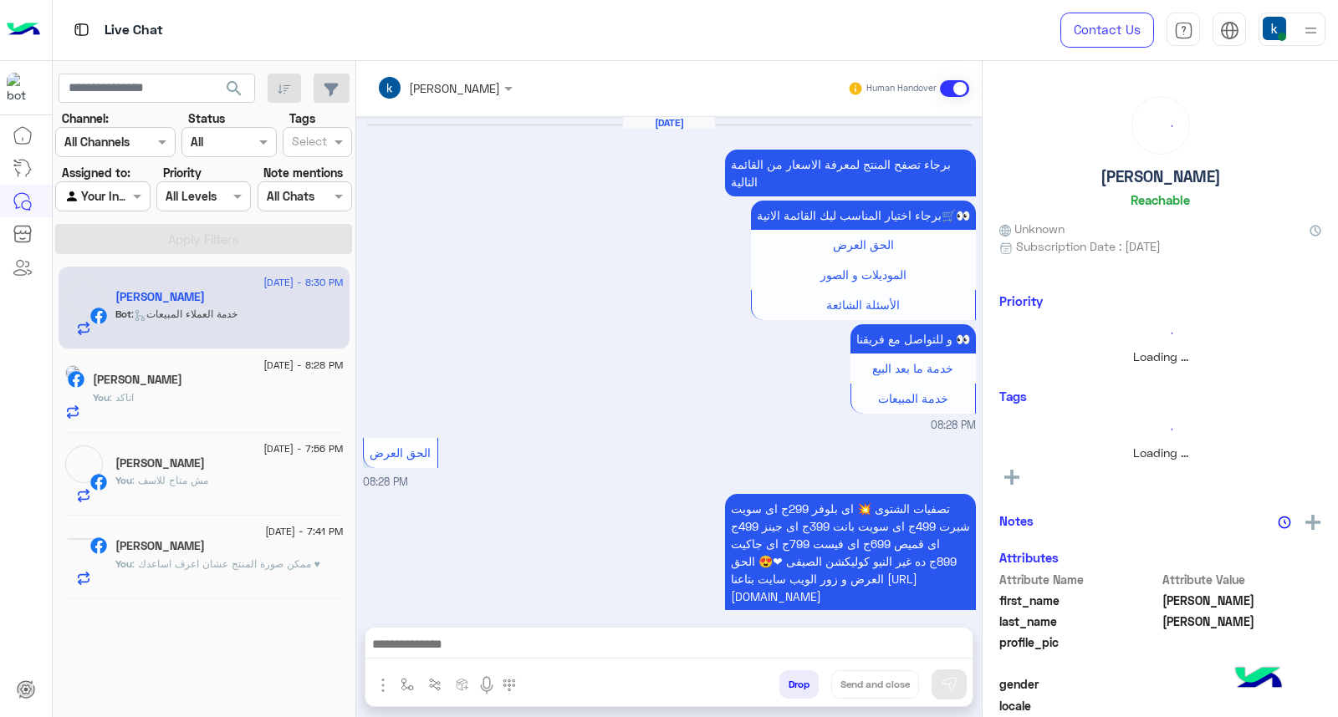
scroll to position [1399, 0]
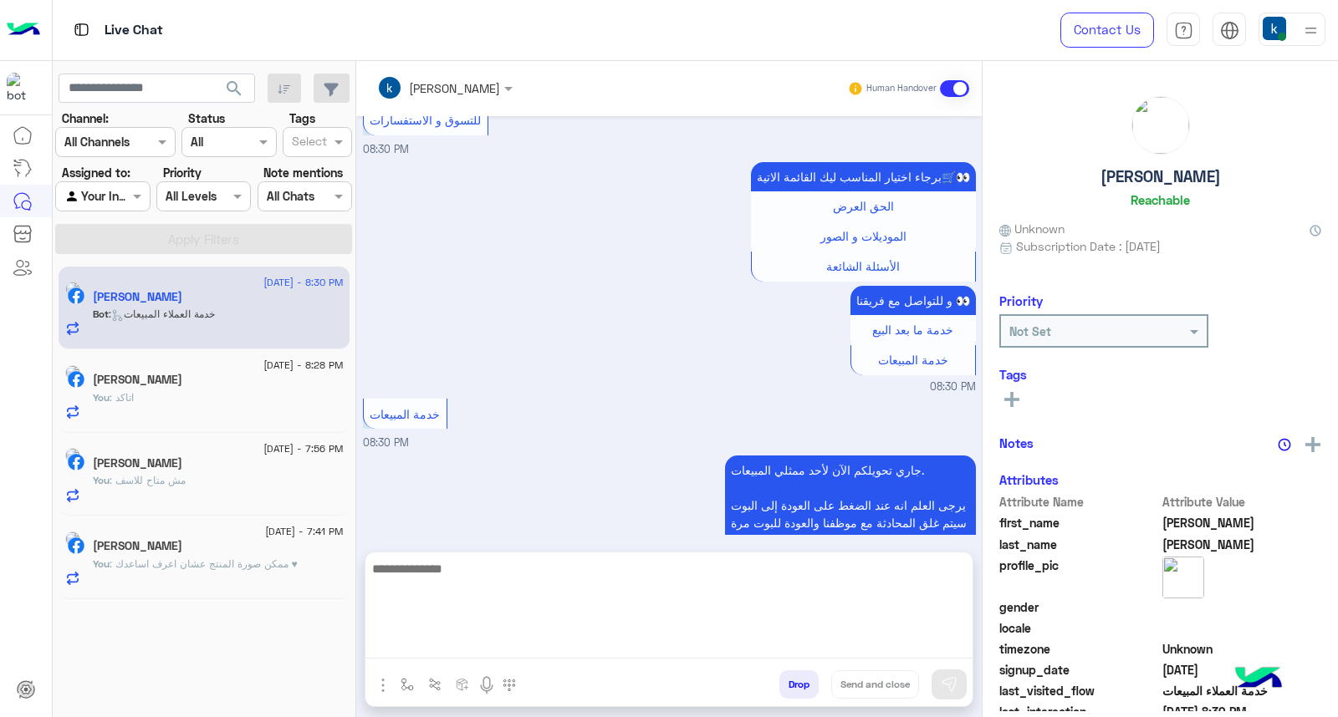
click at [436, 655] on textarea at bounding box center [668, 608] width 607 height 100
paste textarea "**********"
type textarea "**********"
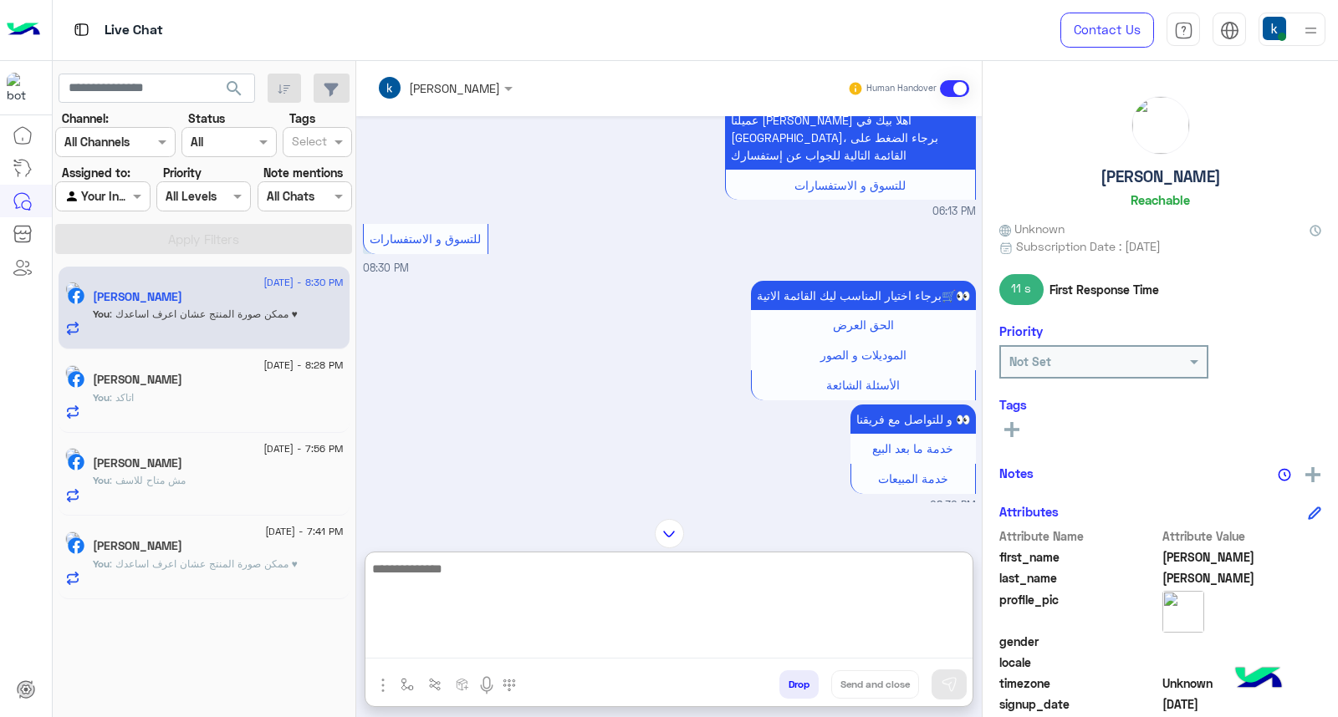
scroll to position [1614, 0]
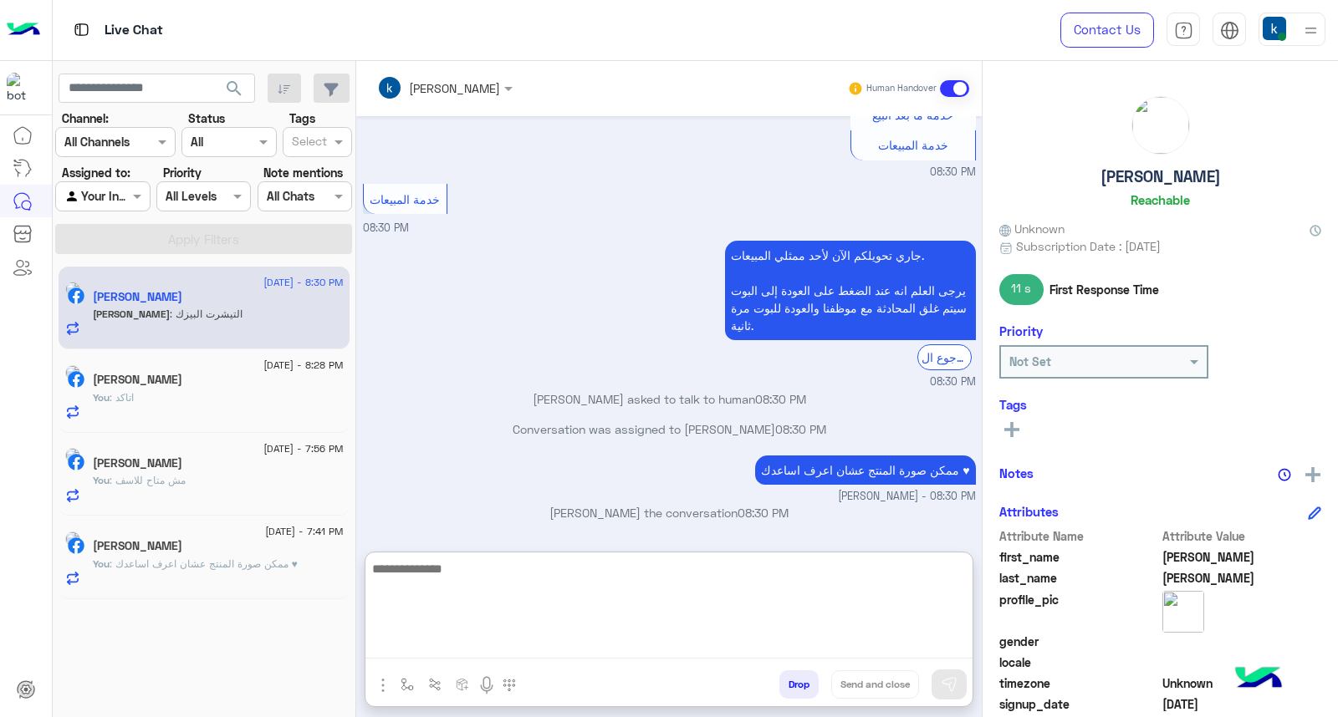
click at [467, 617] on textarea at bounding box center [668, 608] width 607 height 100
paste textarea "**********"
type textarea "**********"
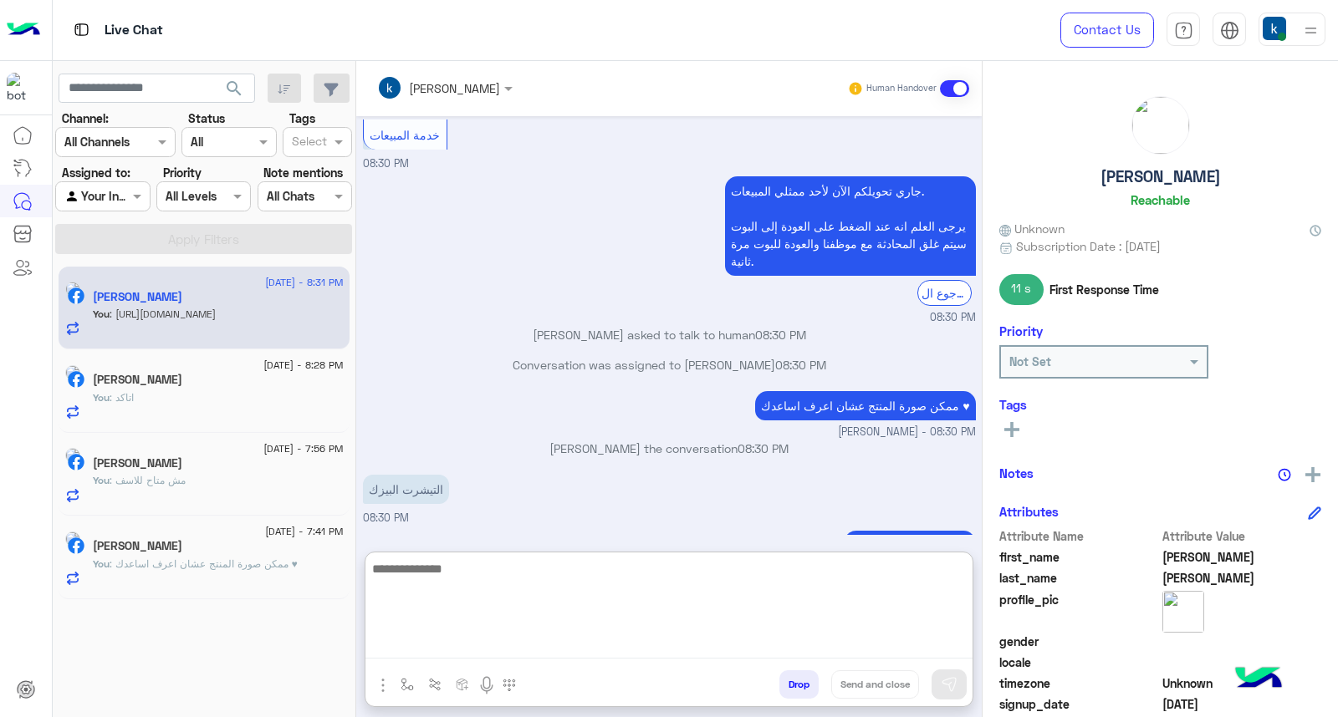
scroll to position [1684, 0]
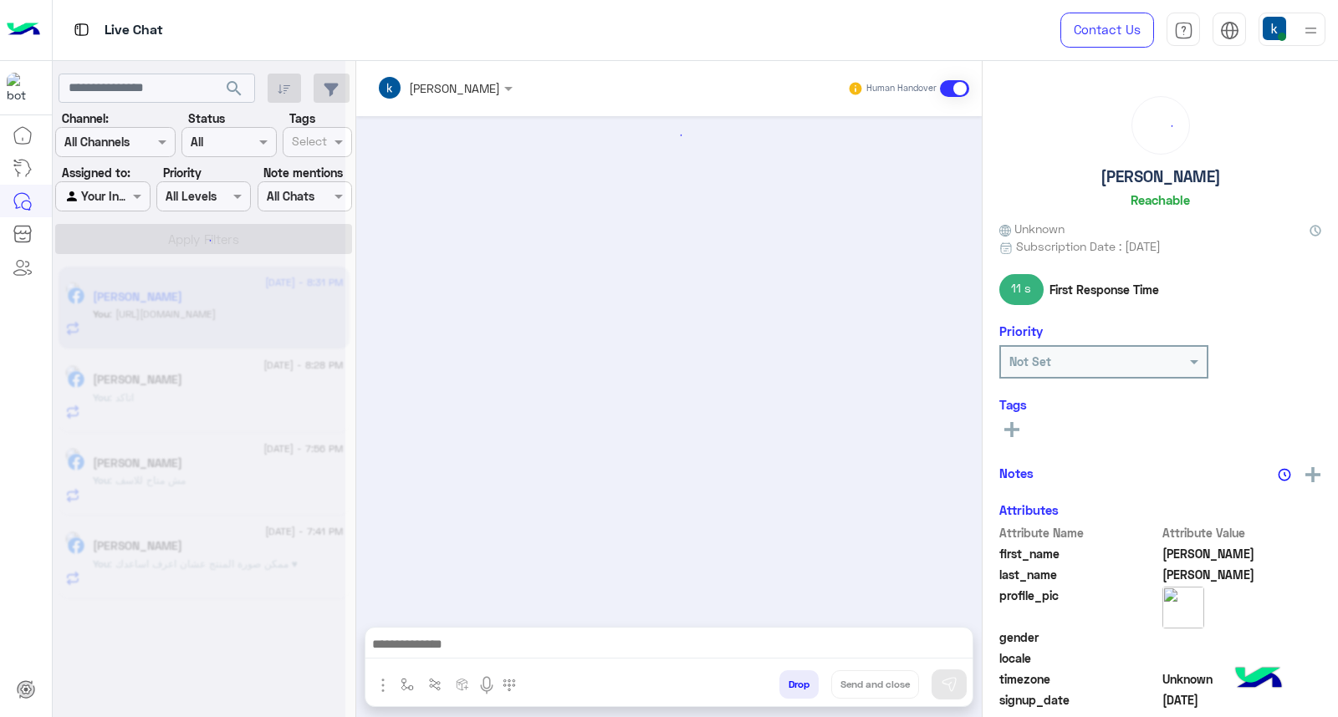
scroll to position [1063, 0]
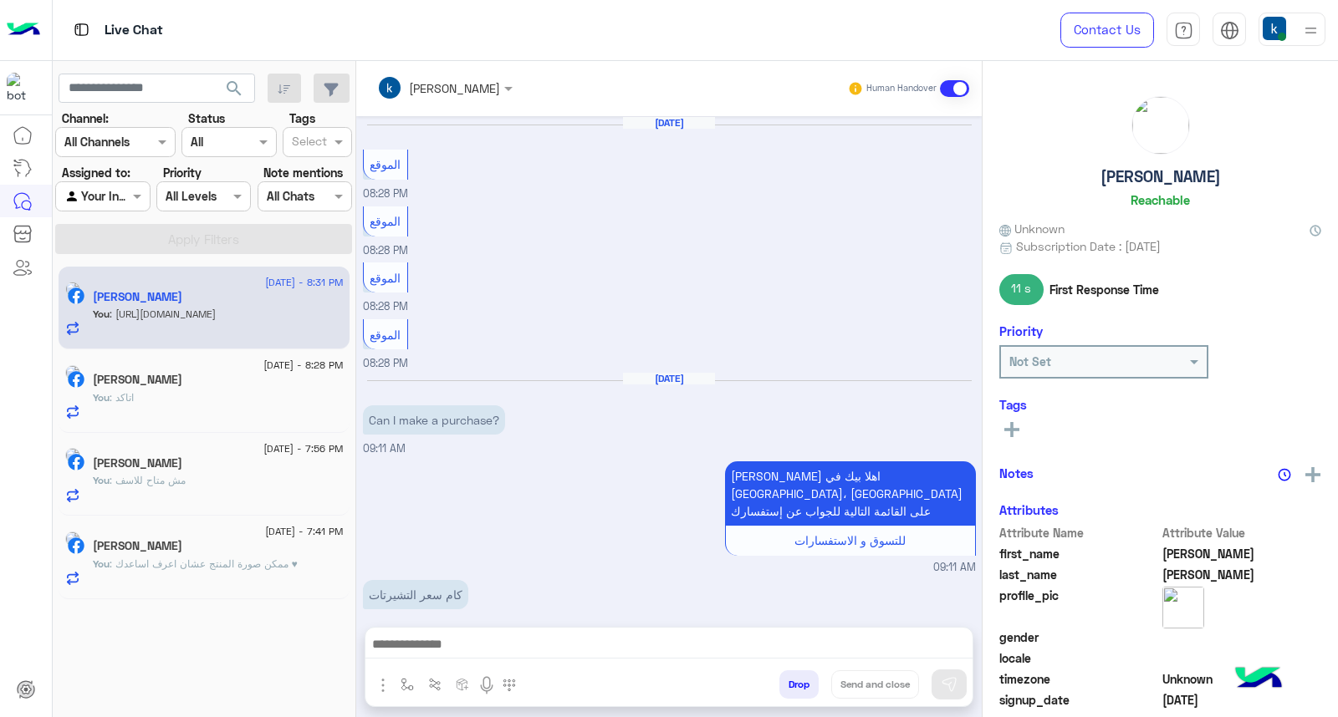
scroll to position [1063, 0]
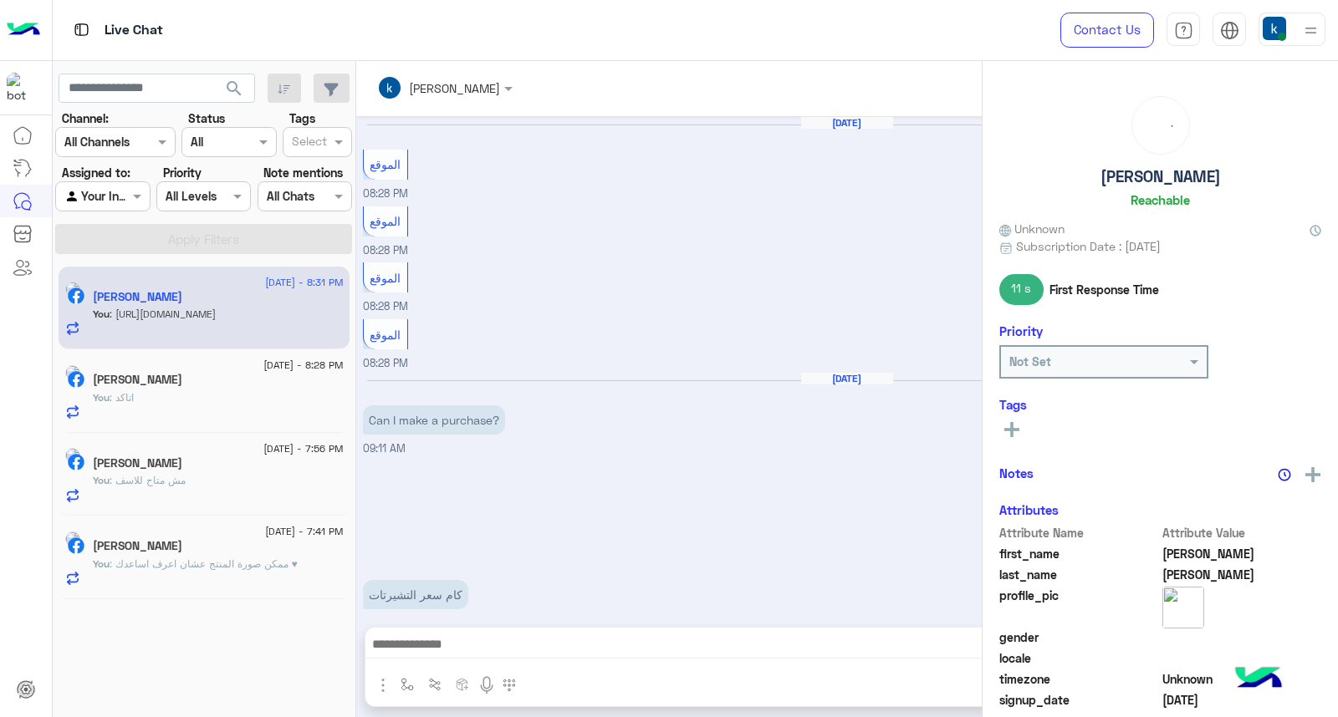
scroll to position [1063, 0]
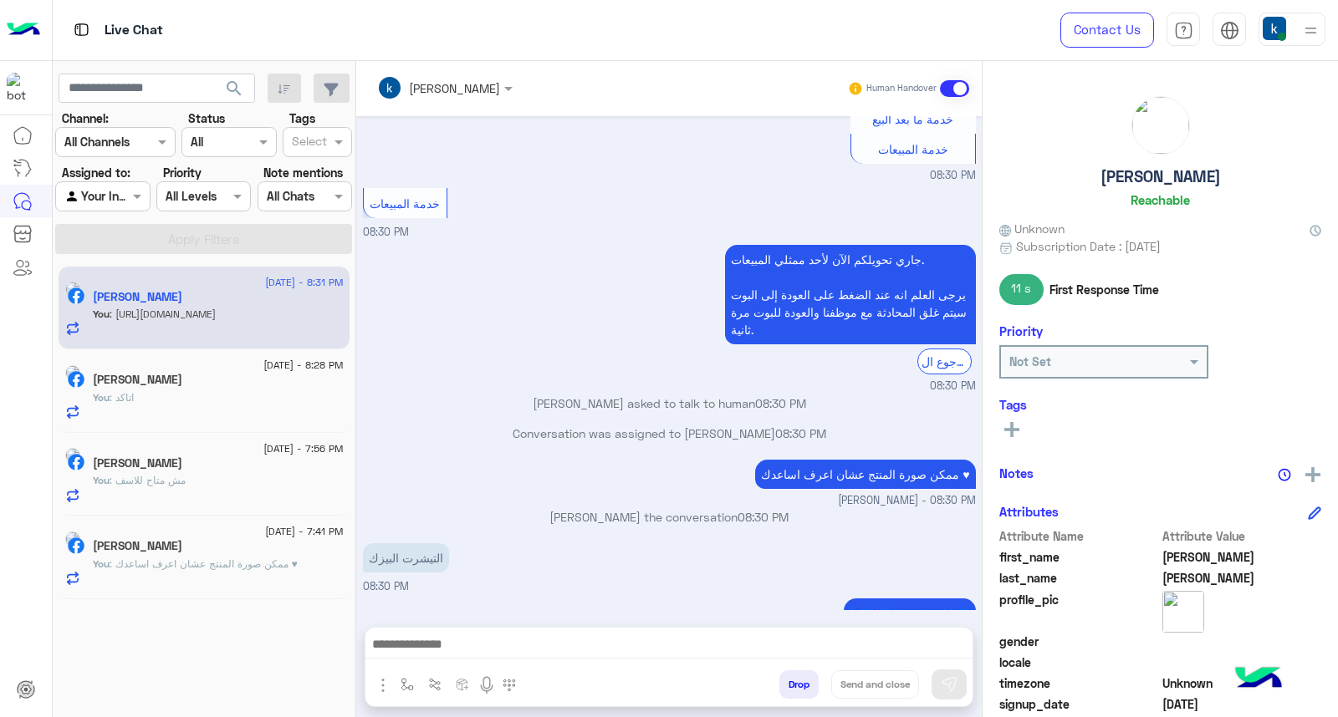
click at [577, 508] on div "[PERSON_NAME] the conversation 08:30 PM" at bounding box center [669, 523] width 613 height 30
click at [583, 508] on p "[PERSON_NAME] the conversation 08:30 PM" at bounding box center [669, 517] width 613 height 18
click at [564, 508] on p "[PERSON_NAME] the conversation 08:30 PM" at bounding box center [669, 517] width 613 height 18
drag, startPoint x: 560, startPoint y: 466, endPoint x: 619, endPoint y: 474, distance: 59.1
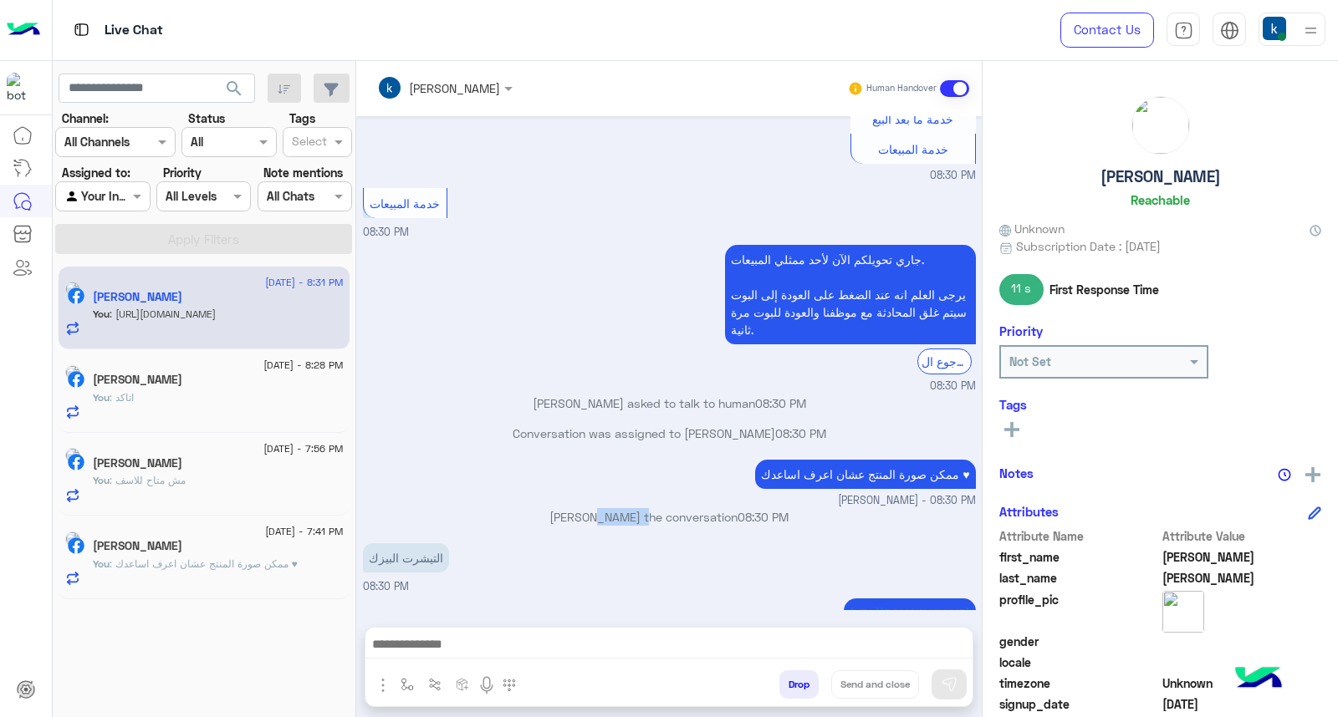
click at [619, 508] on div "[PERSON_NAME] the conversation 08:30 PM" at bounding box center [669, 523] width 613 height 30
click at [636, 508] on p "[PERSON_NAME] the conversation 08:30 PM" at bounding box center [669, 517] width 613 height 18
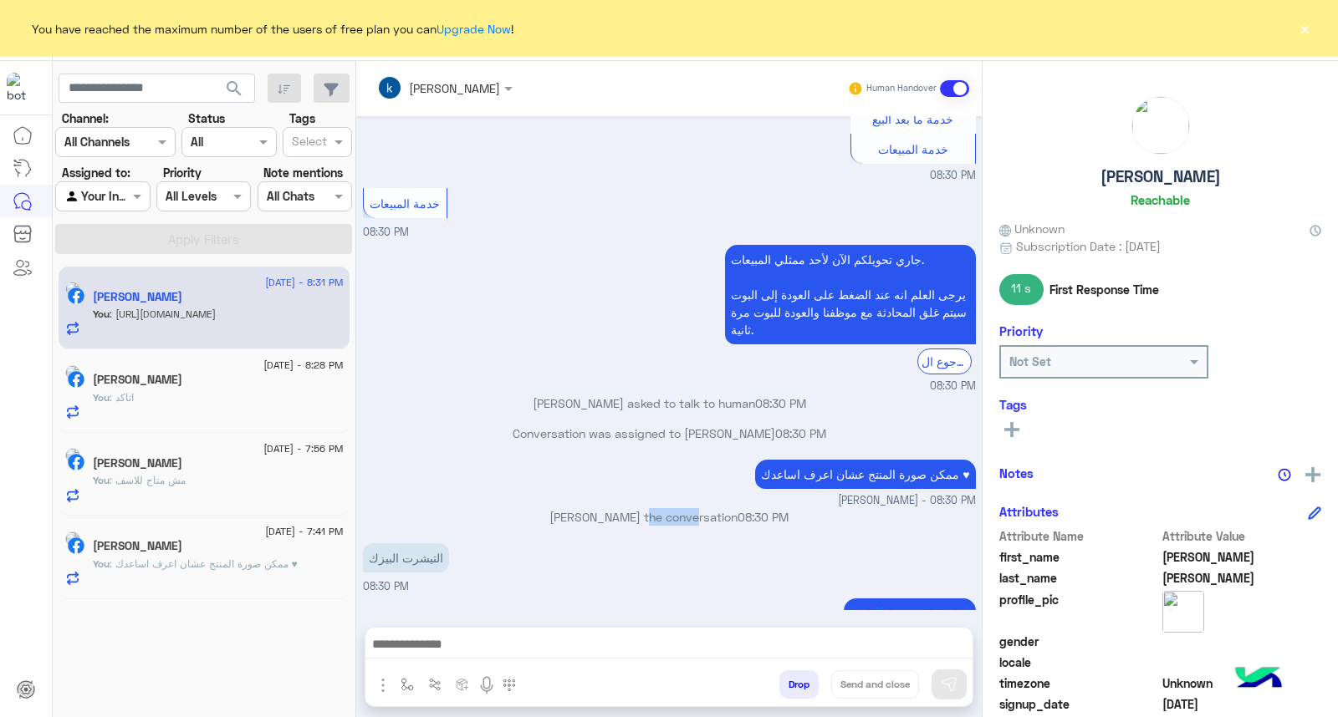
drag, startPoint x: 619, startPoint y: 466, endPoint x: 659, endPoint y: 472, distance: 40.6
click at [659, 508] on div "[PERSON_NAME] the conversation 08:30 PM" at bounding box center [669, 523] width 613 height 30
drag, startPoint x: 652, startPoint y: 464, endPoint x: 621, endPoint y: 471, distance: 31.6
click at [621, 508] on p "[PERSON_NAME] the conversation 08:30 PM" at bounding box center [669, 517] width 613 height 18
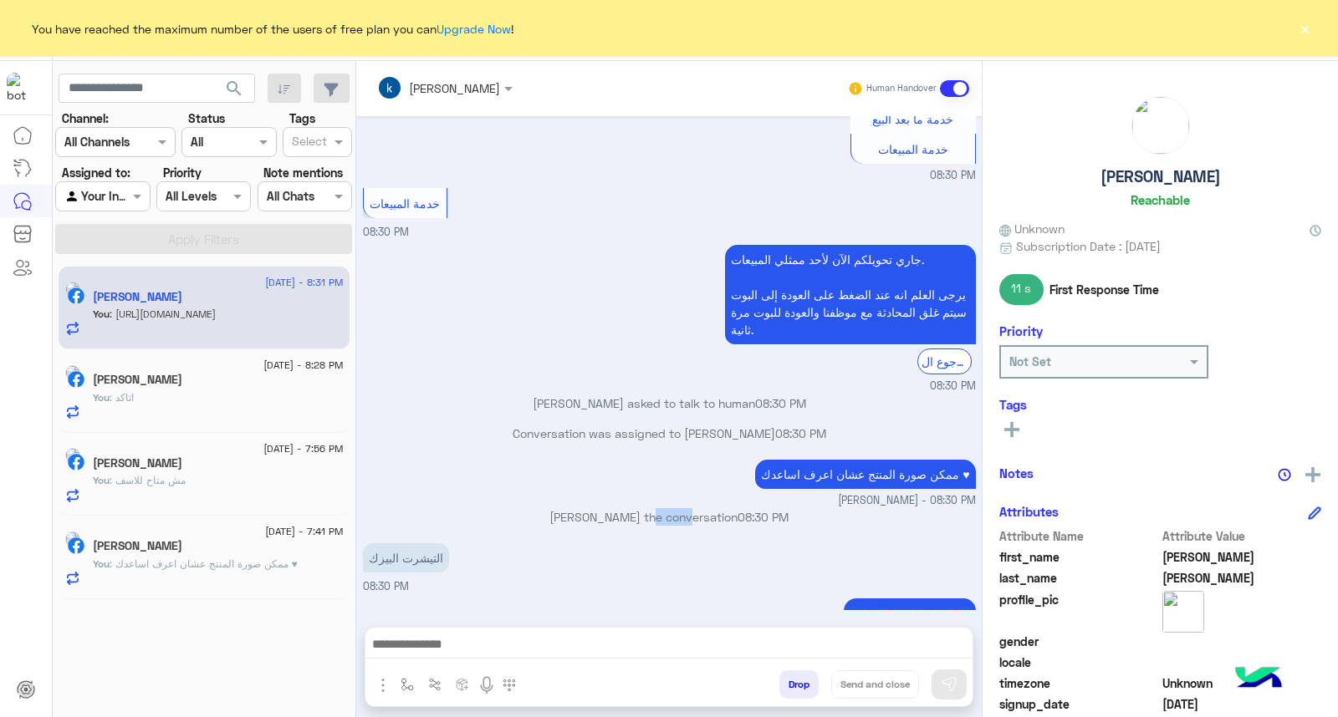
click at [646, 508] on p "[PERSON_NAME] the conversation 08:30 PM" at bounding box center [669, 517] width 613 height 18
drag, startPoint x: 681, startPoint y: 466, endPoint x: 750, endPoint y: 472, distance: 69.7
click at [750, 508] on div "[PERSON_NAME] the conversation 08:30 PM" at bounding box center [669, 523] width 613 height 30
click at [726, 508] on div "[PERSON_NAME] the conversation 08:30 PM" at bounding box center [669, 523] width 613 height 30
click at [723, 508] on p "[PERSON_NAME] the conversation 08:30 PM" at bounding box center [669, 517] width 613 height 18
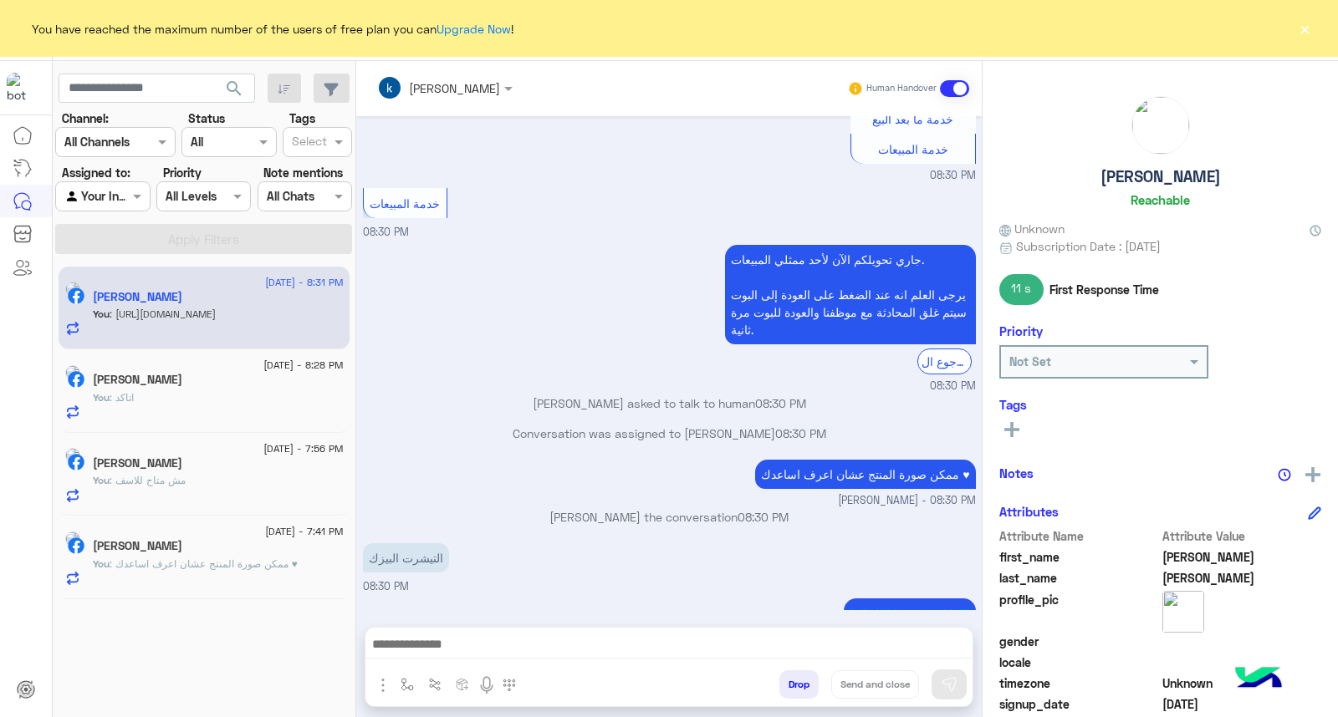
click at [723, 508] on p "[PERSON_NAME] the conversation 08:30 PM" at bounding box center [669, 517] width 613 height 18
click at [717, 508] on div "[PERSON_NAME] the conversation 08:30 PM" at bounding box center [669, 523] width 613 height 30
click at [634, 508] on p "[PERSON_NAME] the conversation 08:30 PM" at bounding box center [669, 517] width 613 height 18
click at [608, 508] on p "[PERSON_NAME] the conversation 08:30 PM" at bounding box center [669, 517] width 613 height 18
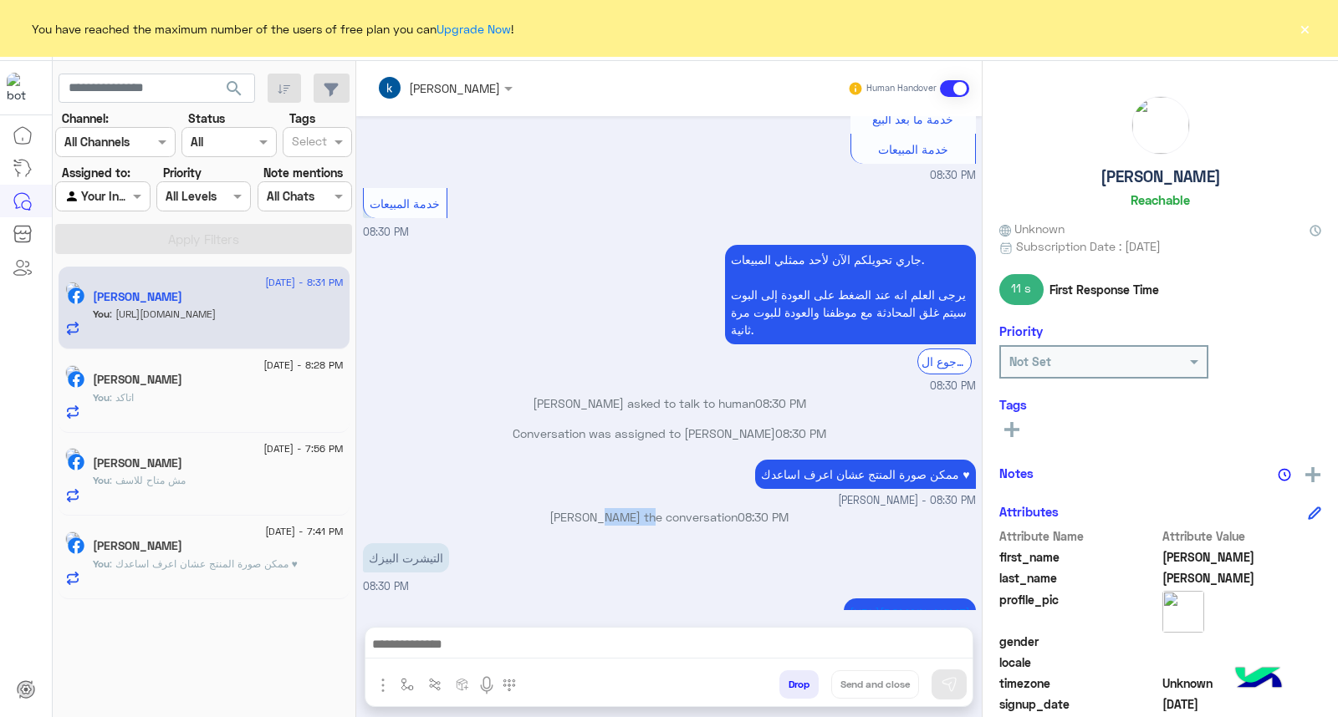
click at [608, 508] on p "[PERSON_NAME] the conversation 08:30 PM" at bounding box center [669, 517] width 613 height 18
click at [547, 508] on p "[PERSON_NAME] the conversation 08:30 PM" at bounding box center [669, 517] width 613 height 18
click at [575, 508] on p "[PERSON_NAME] the conversation 08:30 PM" at bounding box center [669, 517] width 613 height 18
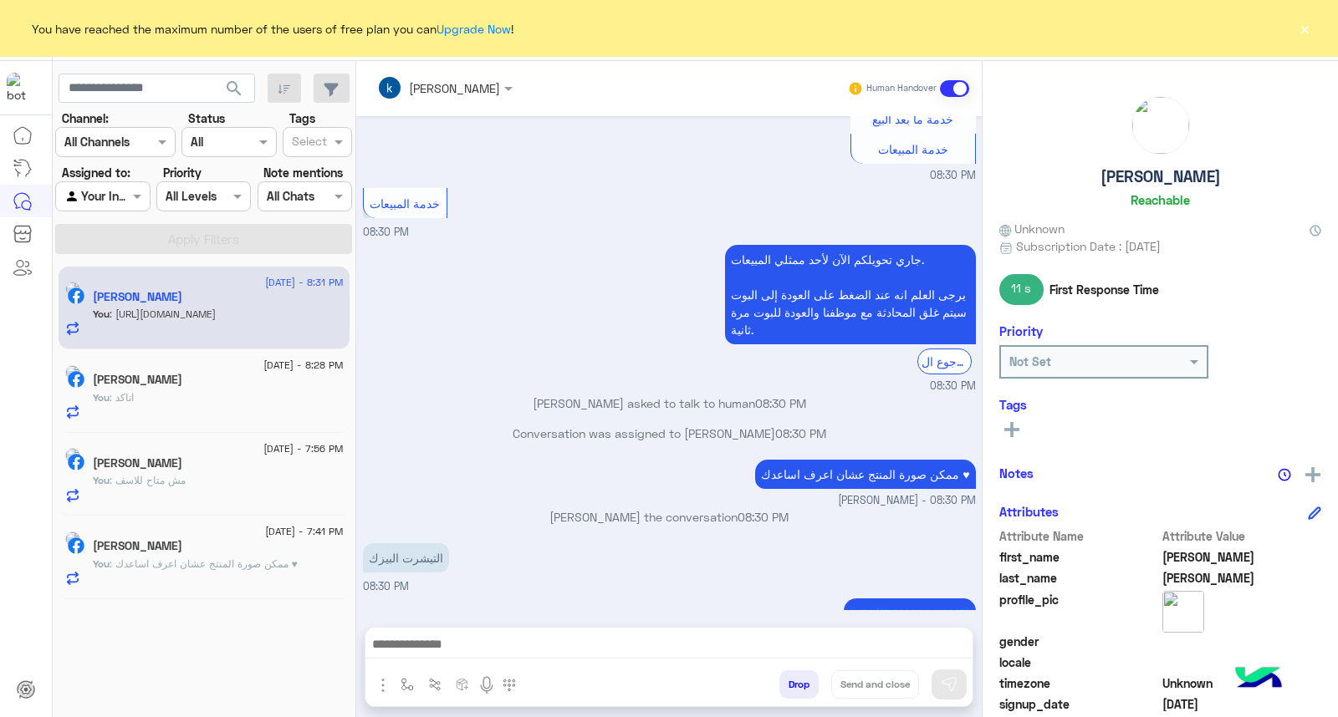
click at [634, 508] on p "[PERSON_NAME] the conversation 08:30 PM" at bounding box center [669, 517] width 613 height 18
click at [635, 508] on p "[PERSON_NAME] the conversation 08:30 PM" at bounding box center [669, 517] width 613 height 18
click at [666, 508] on p "[PERSON_NAME] the conversation 08:30 PM" at bounding box center [669, 517] width 613 height 18
click at [662, 539] on div "التيشرت البيزك 08:30 PM" at bounding box center [669, 567] width 613 height 56
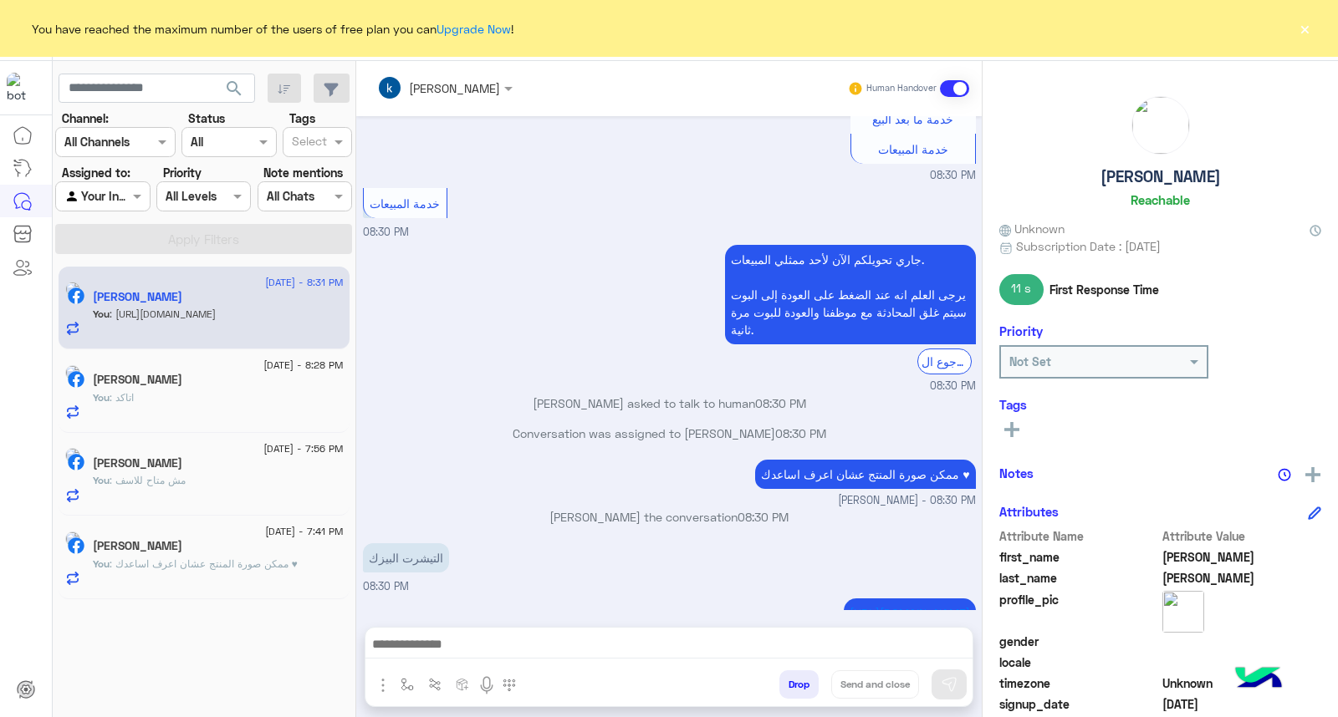
click at [762, 510] on span "08:30 PM" at bounding box center [762, 517] width 51 height 14
click at [731, 508] on p "[PERSON_NAME] the conversation 08:30 PM" at bounding box center [669, 517] width 613 height 18
click at [669, 508] on p "[PERSON_NAME] the conversation 08:30 PM" at bounding box center [669, 517] width 613 height 18
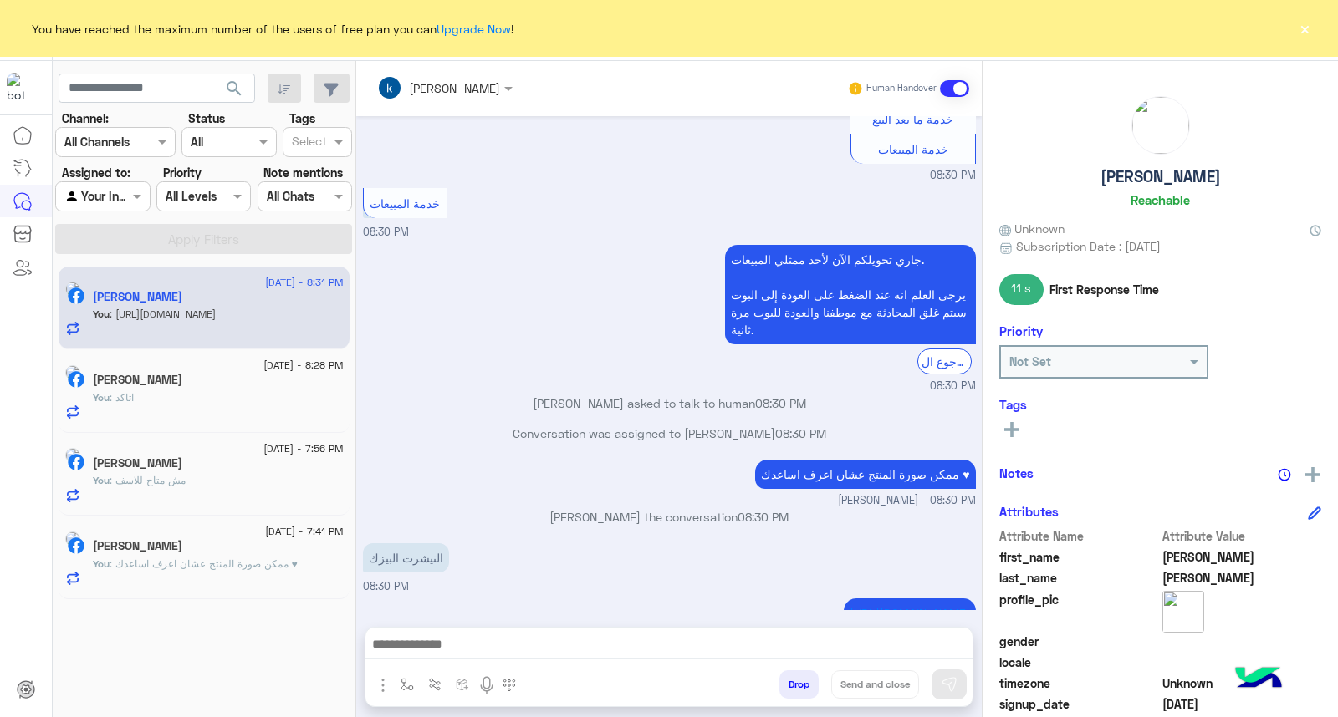
click at [674, 508] on p "[PERSON_NAME] the conversation 08:30 PM" at bounding box center [669, 517] width 613 height 18
click at [639, 508] on p "[PERSON_NAME] the conversation 08:30 PM" at bounding box center [669, 517] width 613 height 18
click at [664, 508] on p "[PERSON_NAME] the conversation 08:30 PM" at bounding box center [669, 517] width 613 height 18
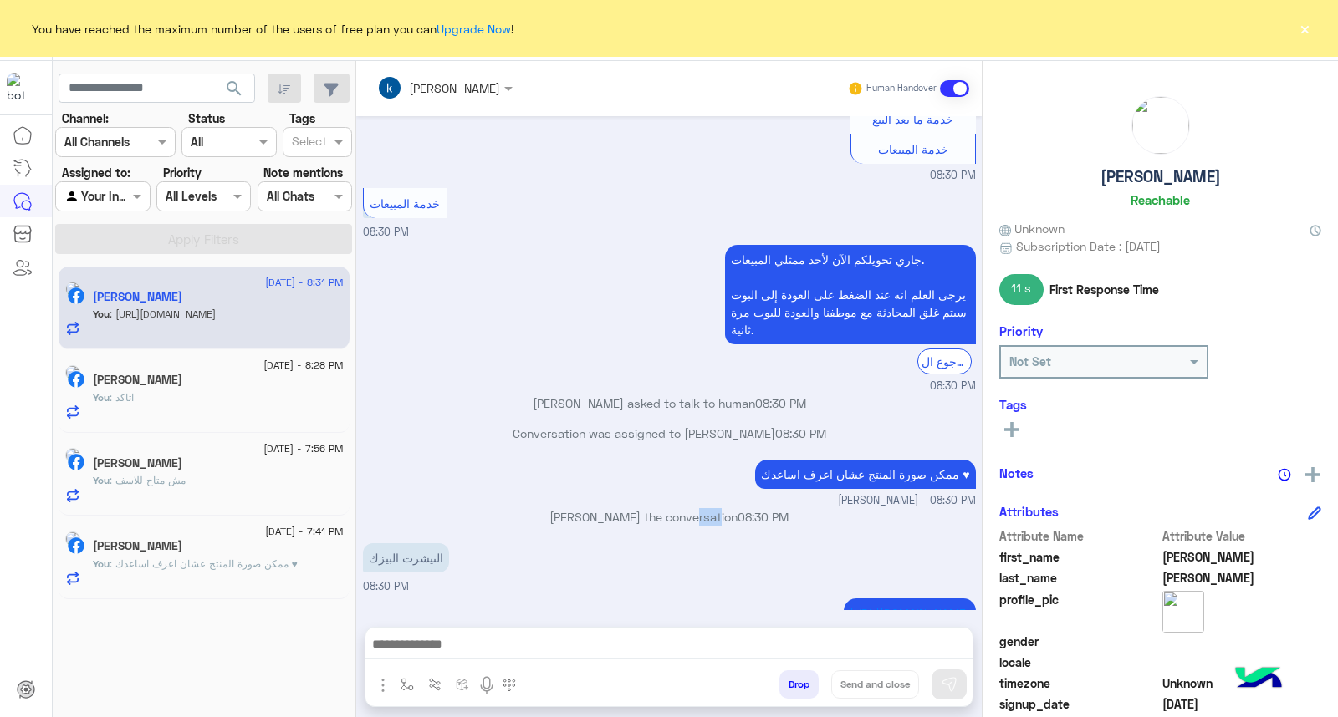
click at [664, 508] on p "[PERSON_NAME] the conversation 08:30 PM" at bounding box center [669, 517] width 613 height 18
click at [592, 508] on p "[PERSON_NAME] the conversation 08:30 PM" at bounding box center [669, 517] width 613 height 18
click at [531, 508] on p "[PERSON_NAME] the conversation 08:30 PM" at bounding box center [669, 517] width 613 height 18
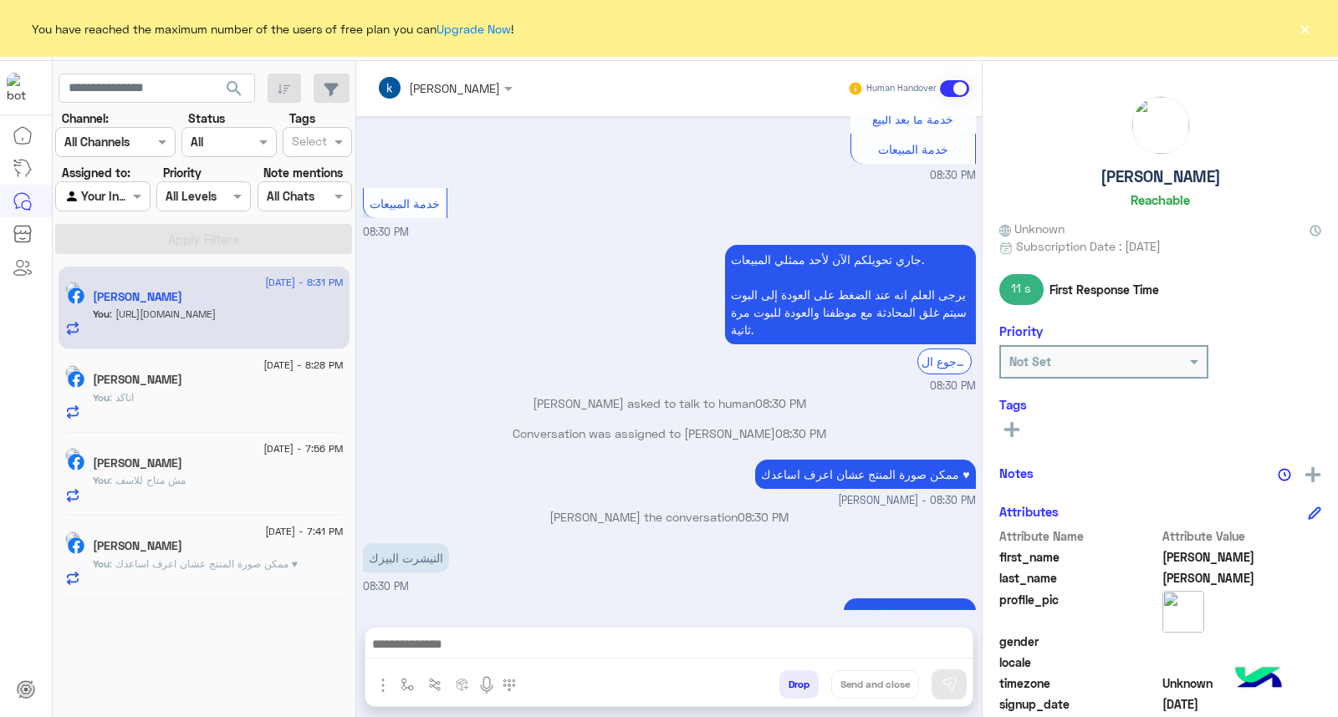
click at [594, 456] on div "ممكن صورة المنتج عشان اعرف اساعدك ♥ [PERSON_NAME] - 08:30 PM" at bounding box center [669, 483] width 613 height 54
click at [1306, 28] on button "×" at bounding box center [1304, 28] width 17 height 17
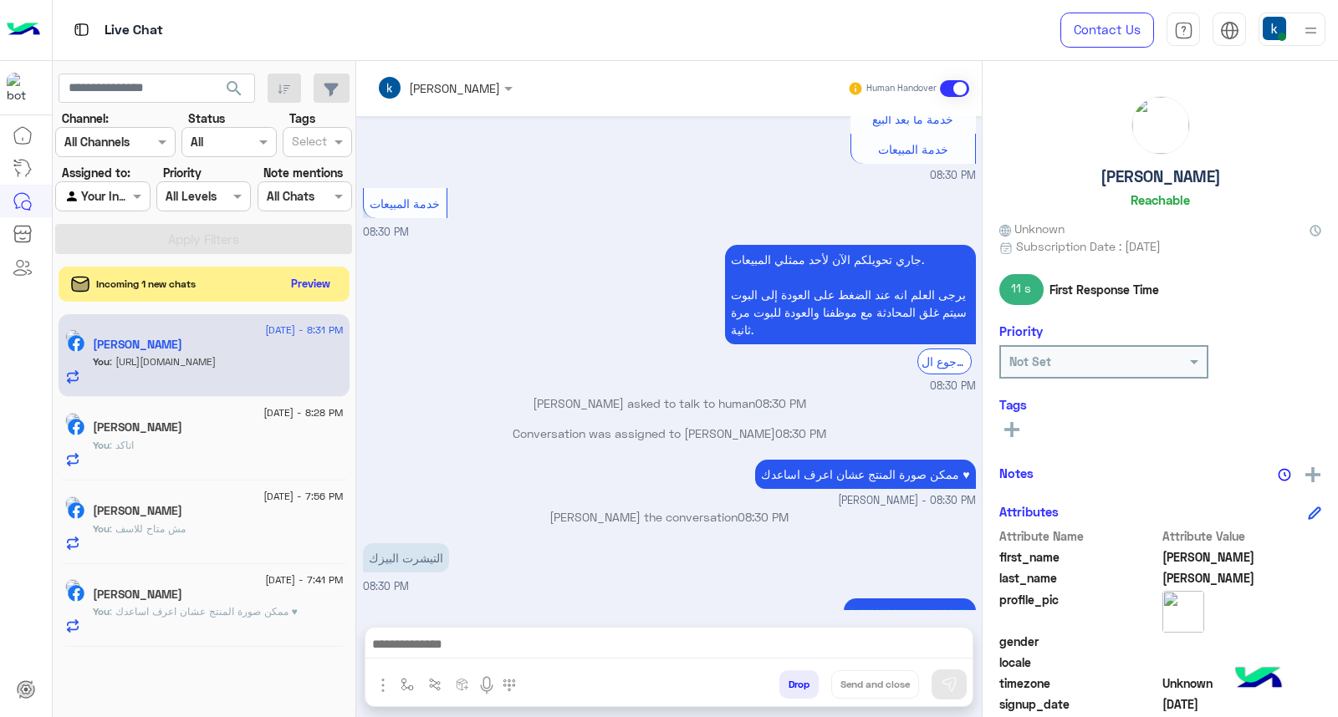
click at [303, 277] on button "Preview" at bounding box center [311, 284] width 52 height 23
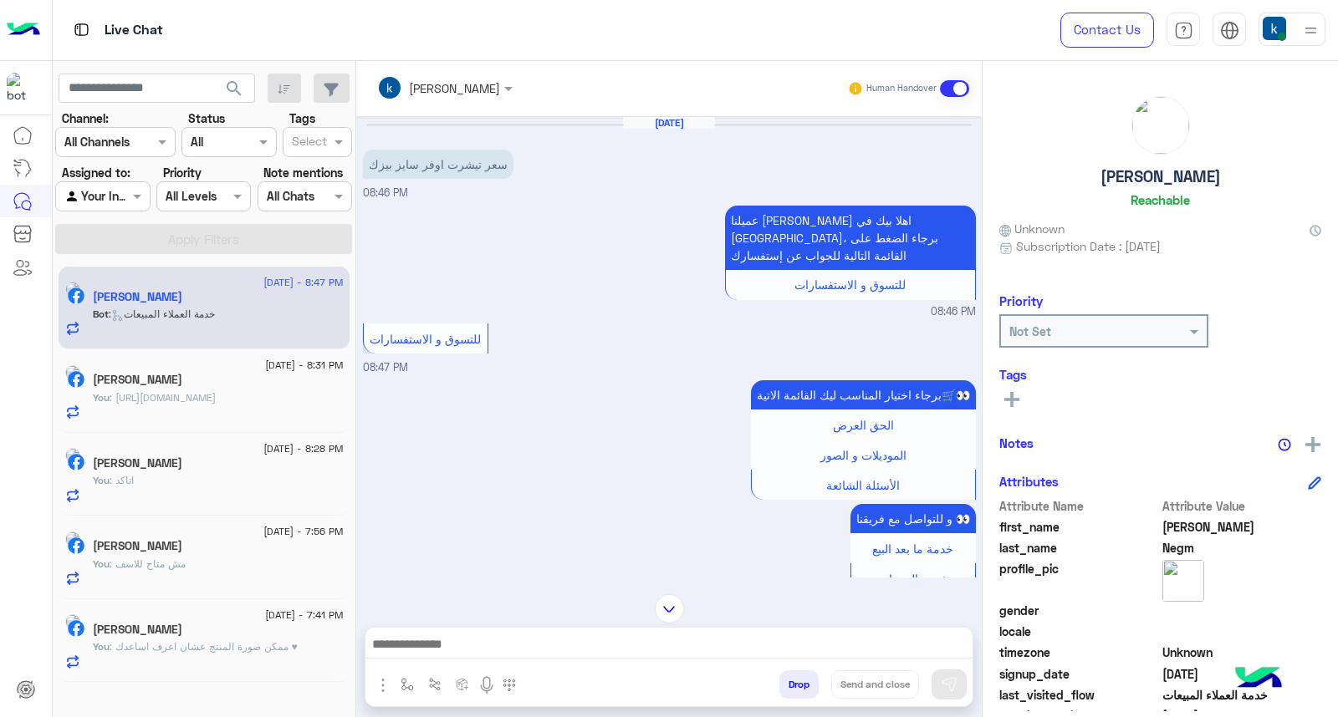
click at [447, 630] on div at bounding box center [668, 649] width 607 height 42
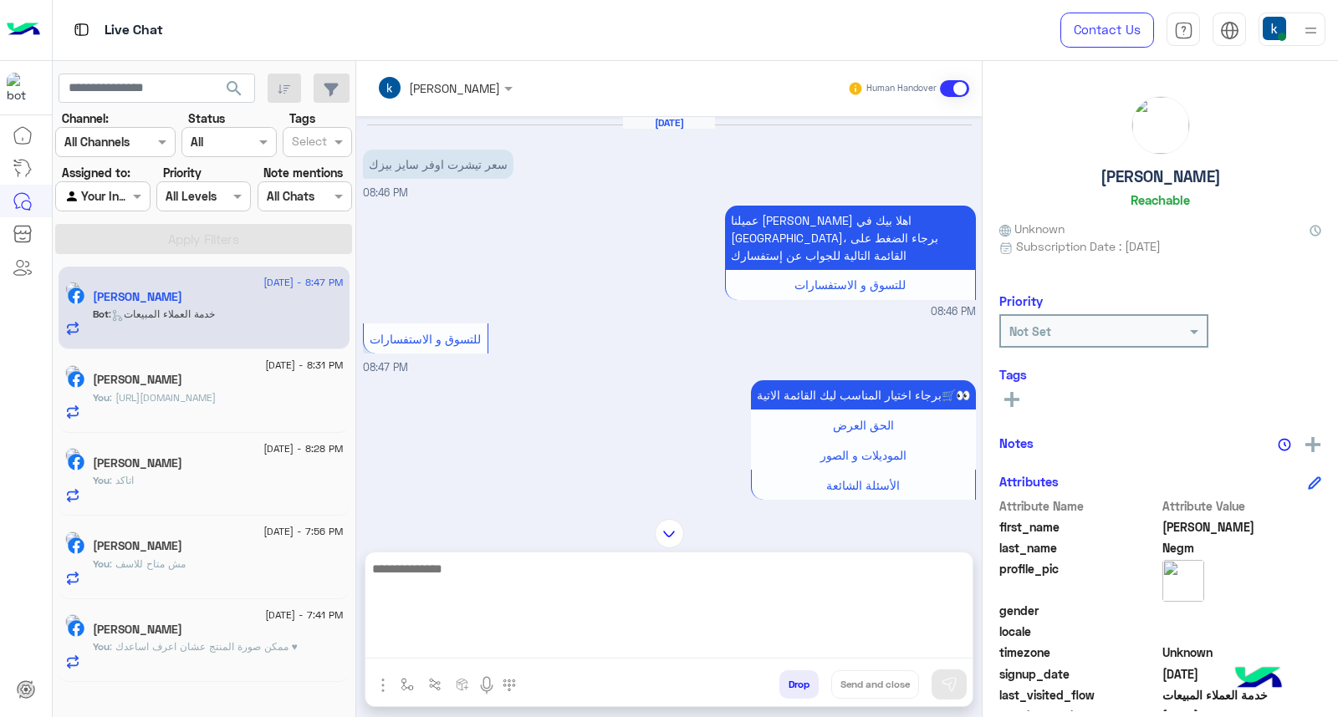
click at [455, 644] on textarea at bounding box center [668, 608] width 607 height 100
paste textarea "**********"
type textarea "**********"
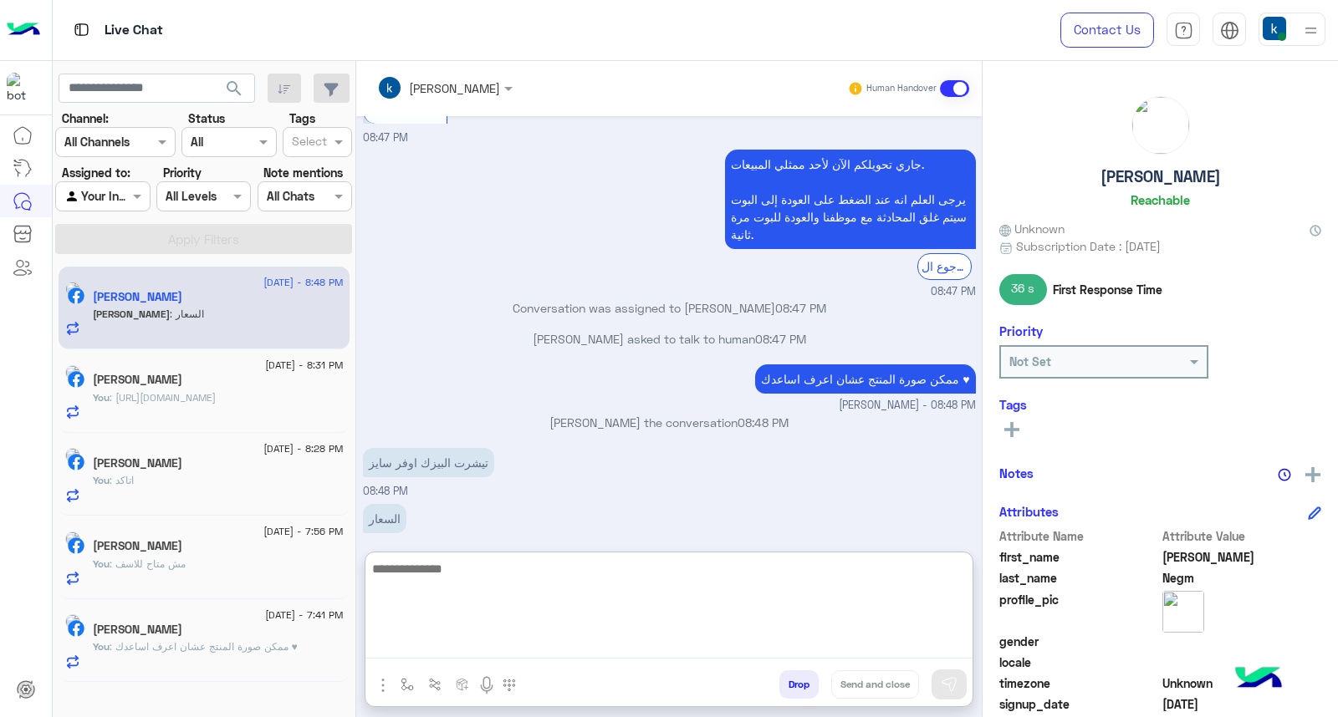
scroll to position [1085, 0]
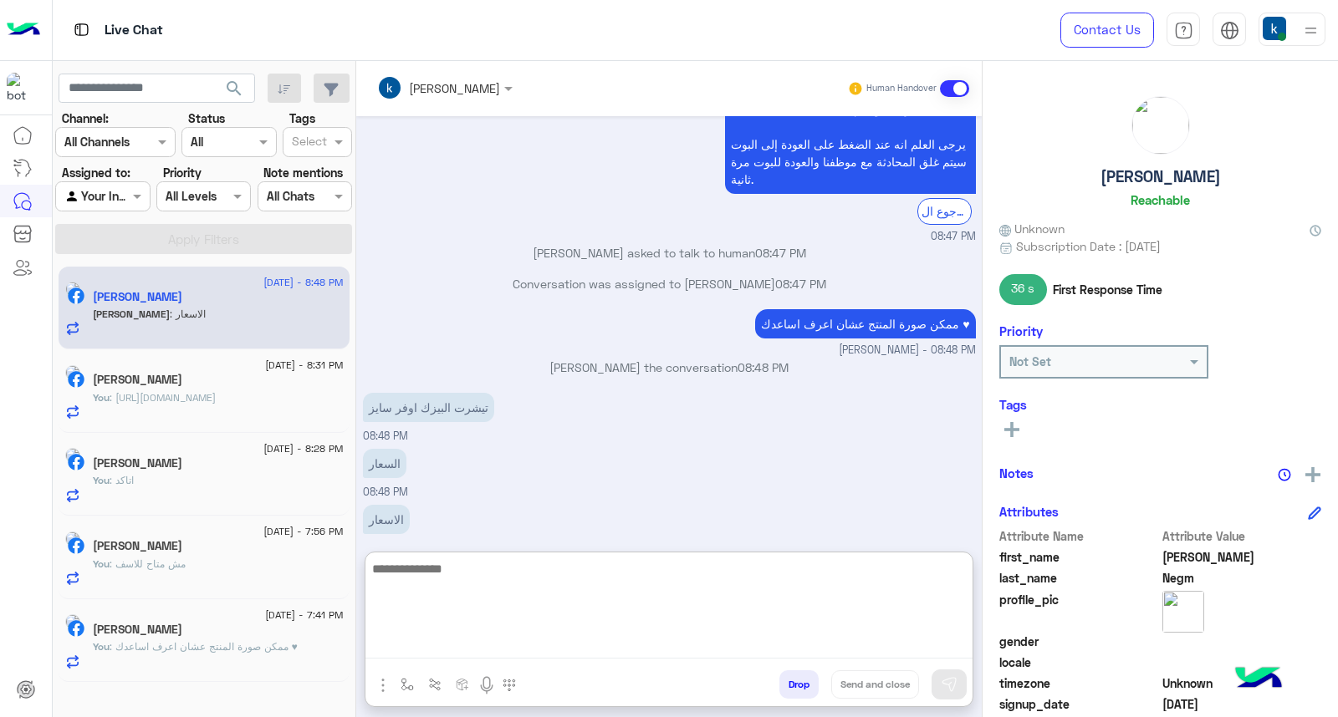
paste textarea "**********"
type textarea "**********"
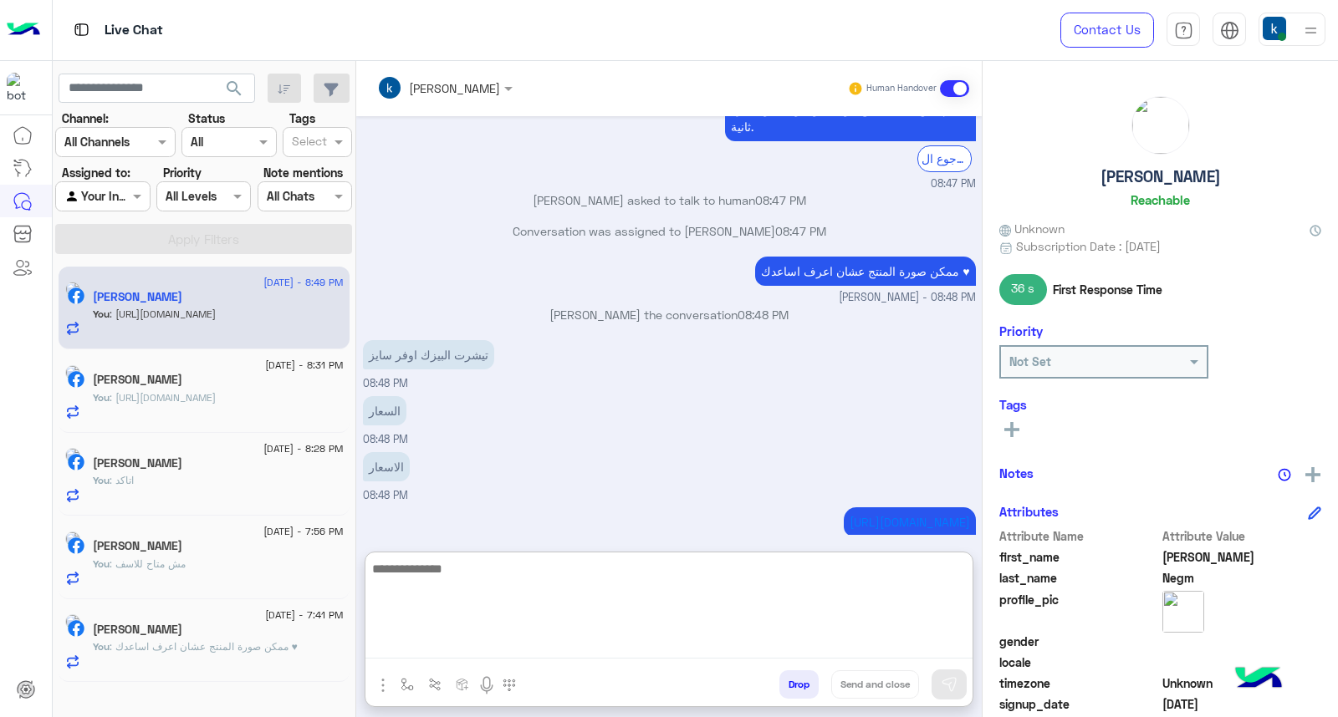
scroll to position [1139, 0]
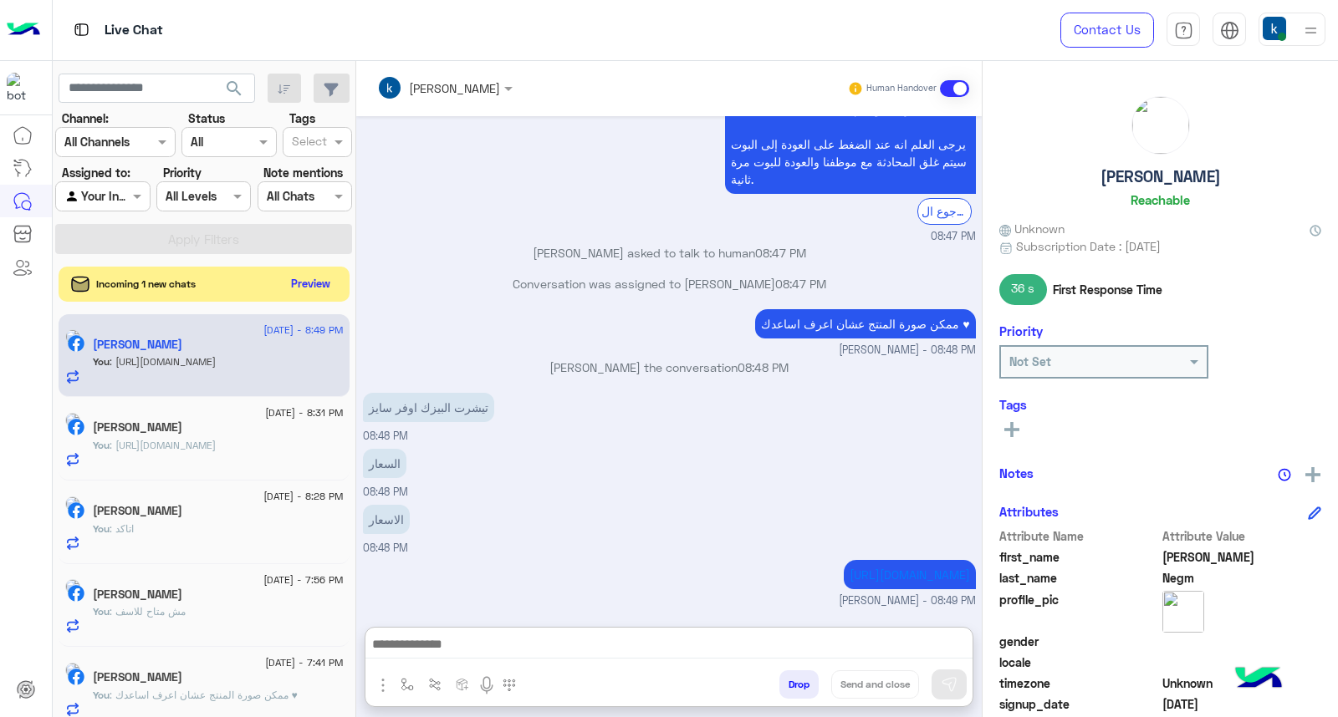
click at [290, 288] on button "Preview" at bounding box center [311, 284] width 52 height 23
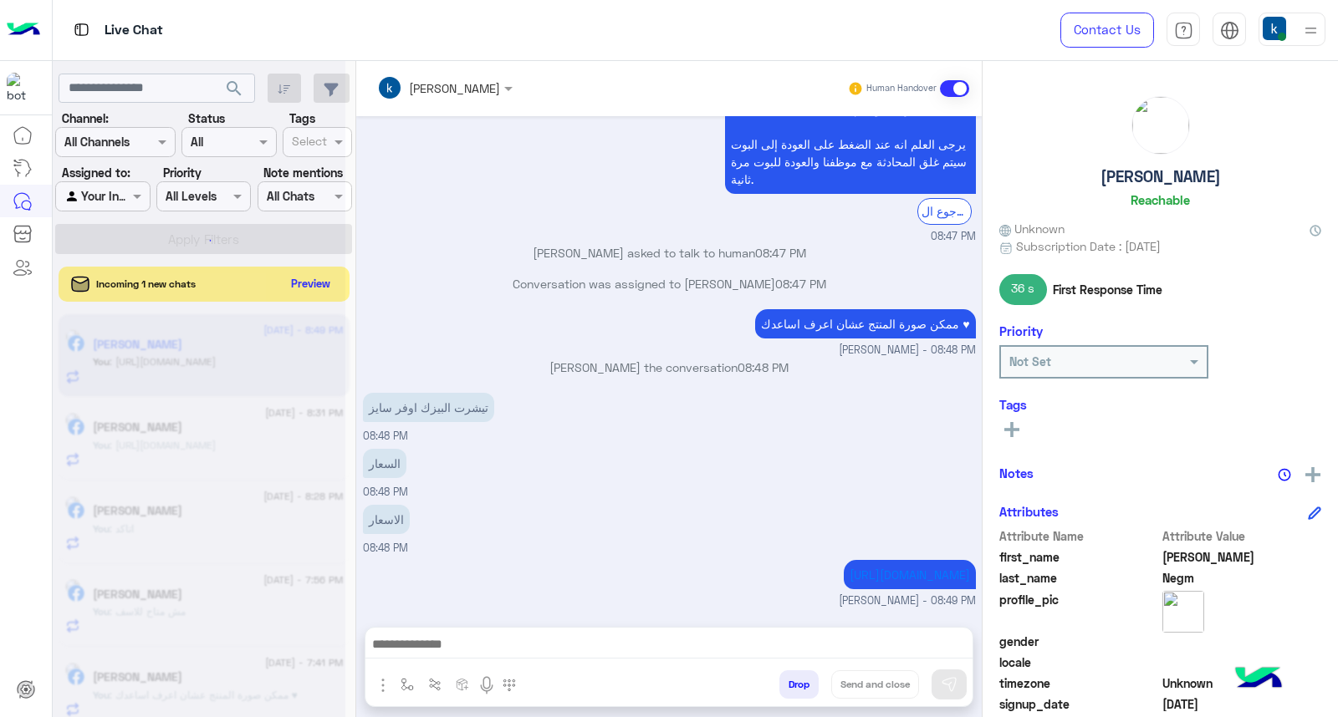
scroll to position [1063, 0]
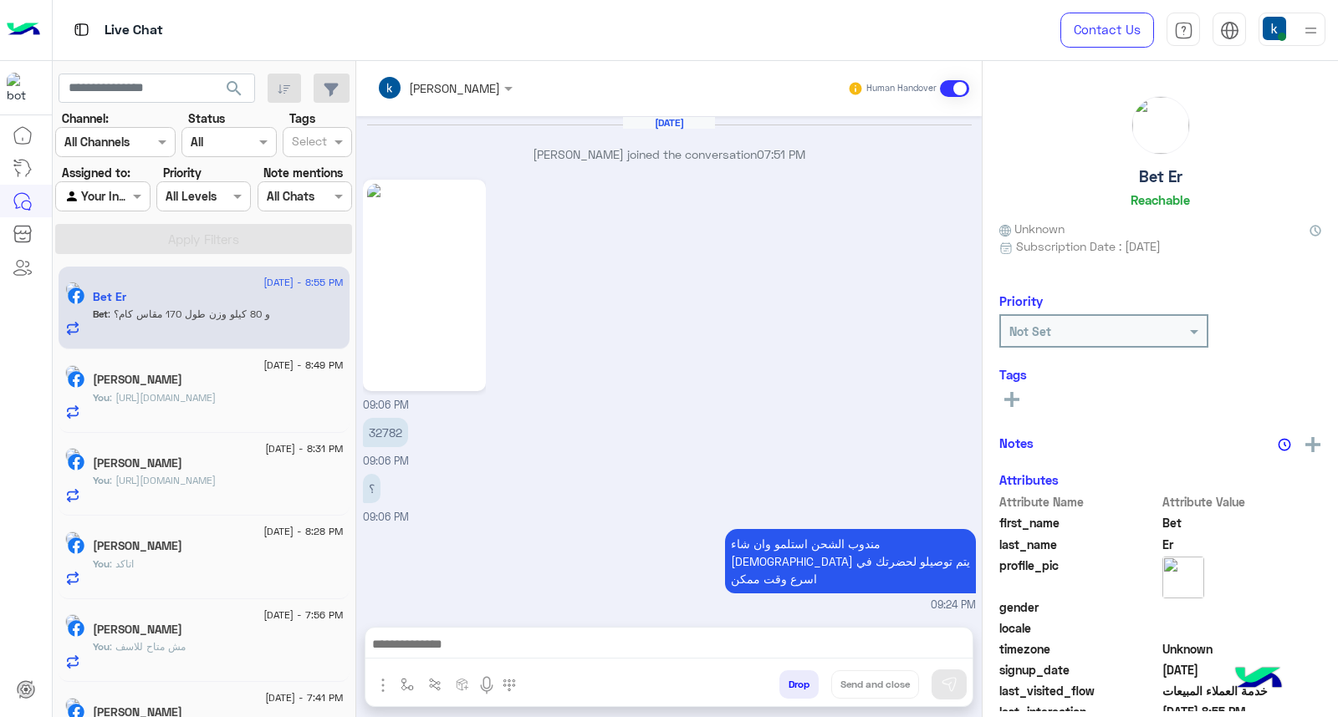
scroll to position [1507, 0]
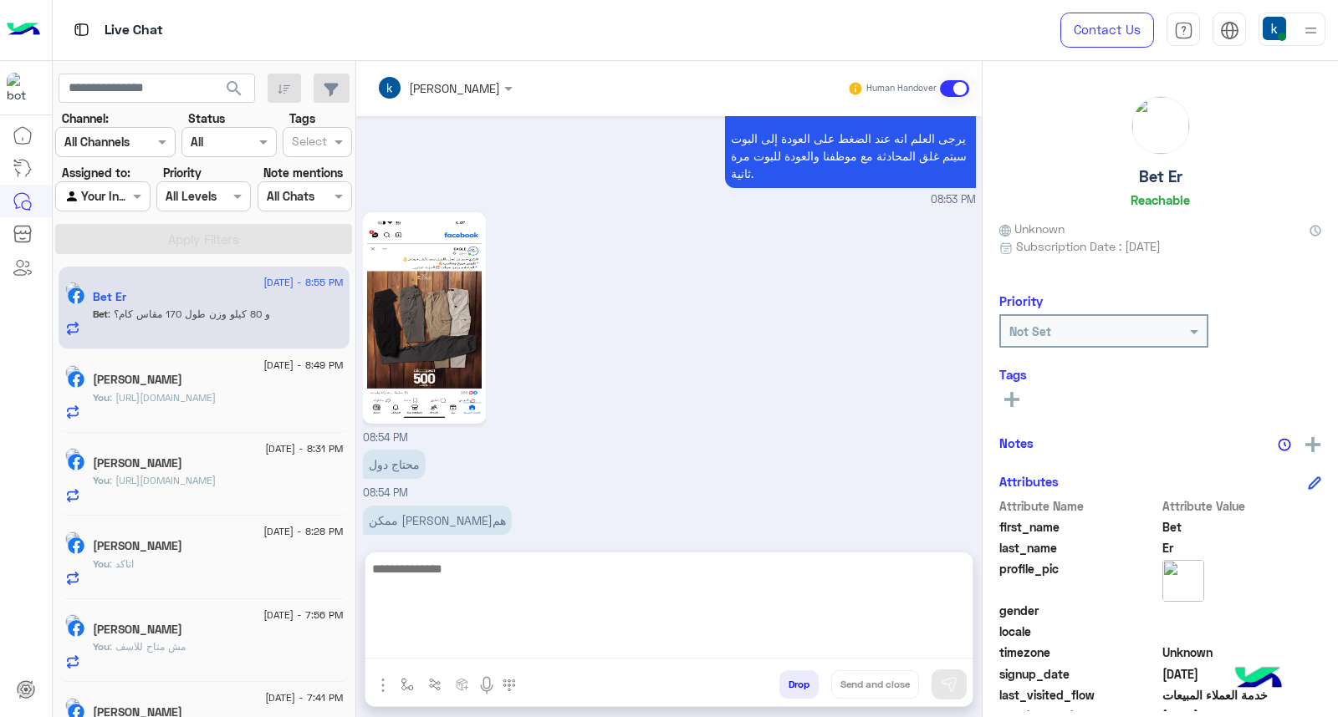
click at [480, 653] on textarea at bounding box center [668, 608] width 607 height 100
type textarea "*******"
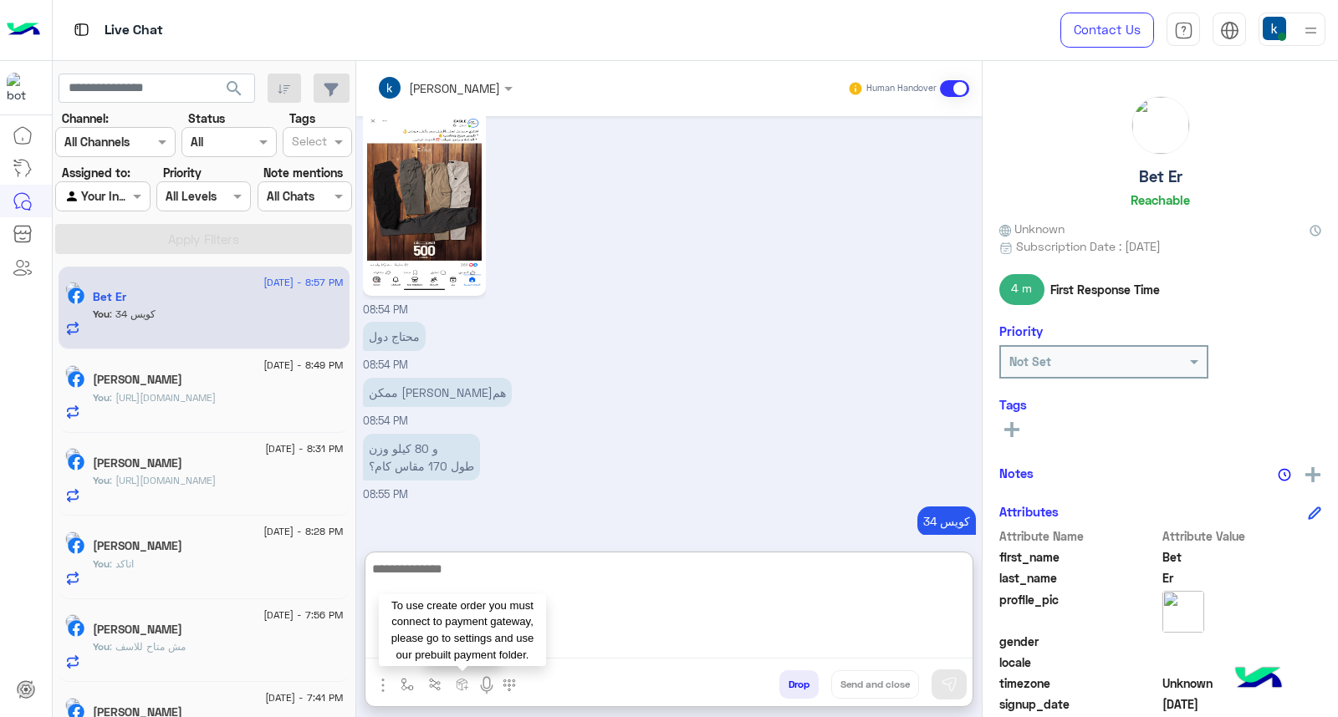
paste textarea "**********"
type textarea "**********"
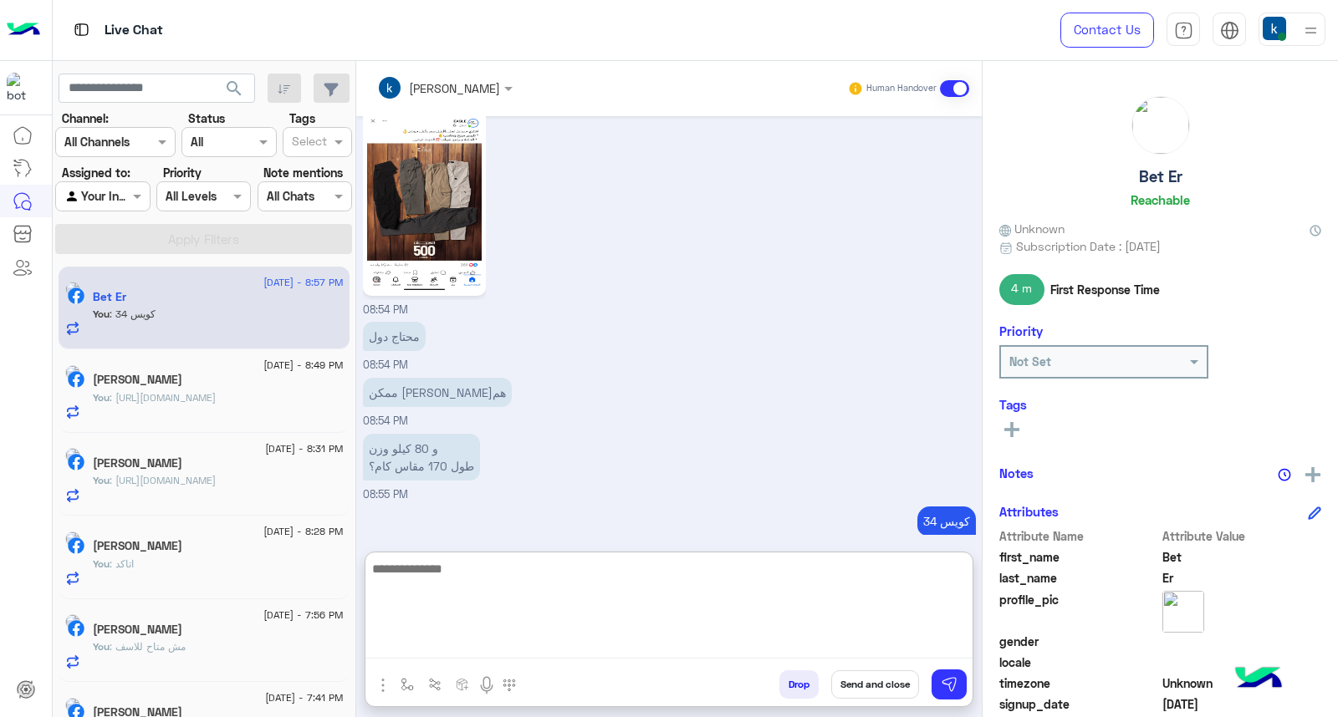
scroll to position [1789, 0]
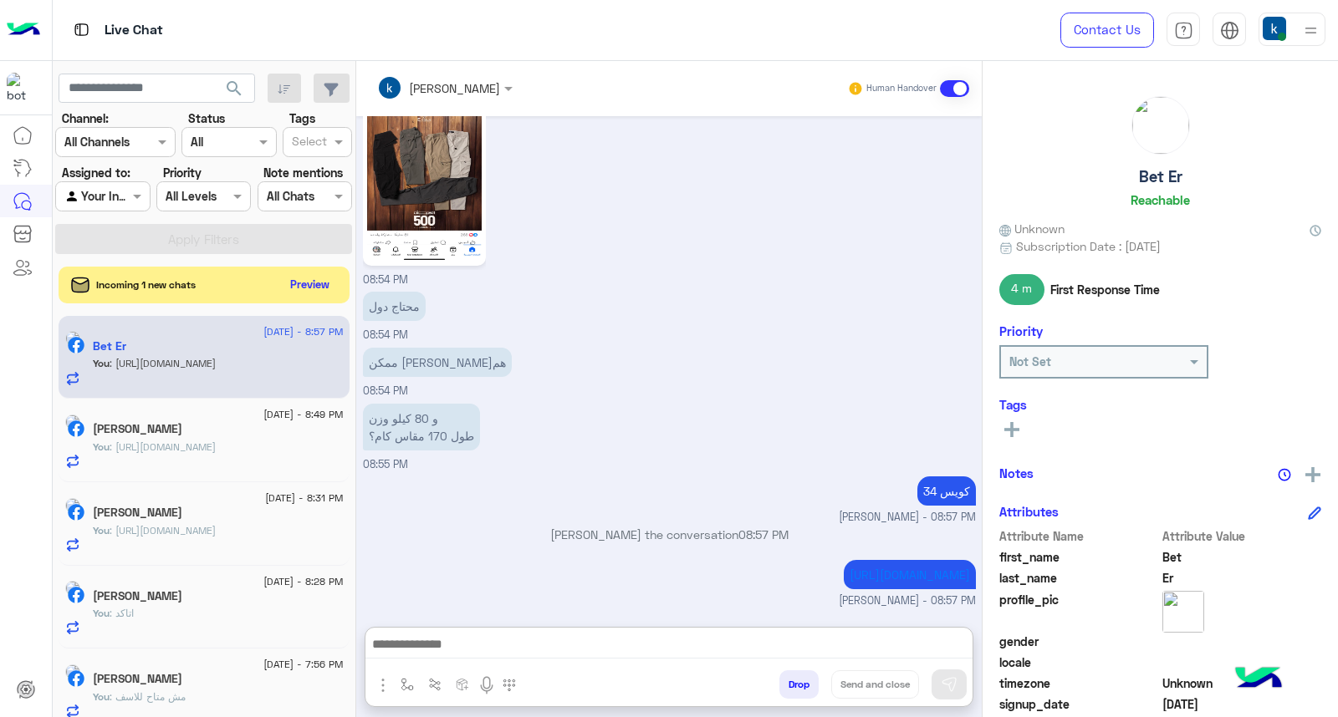
click at [349, 270] on div "Incoming 1 new chats Preview" at bounding box center [204, 285] width 291 height 37
click at [337, 273] on button "Preview" at bounding box center [311, 284] width 52 height 23
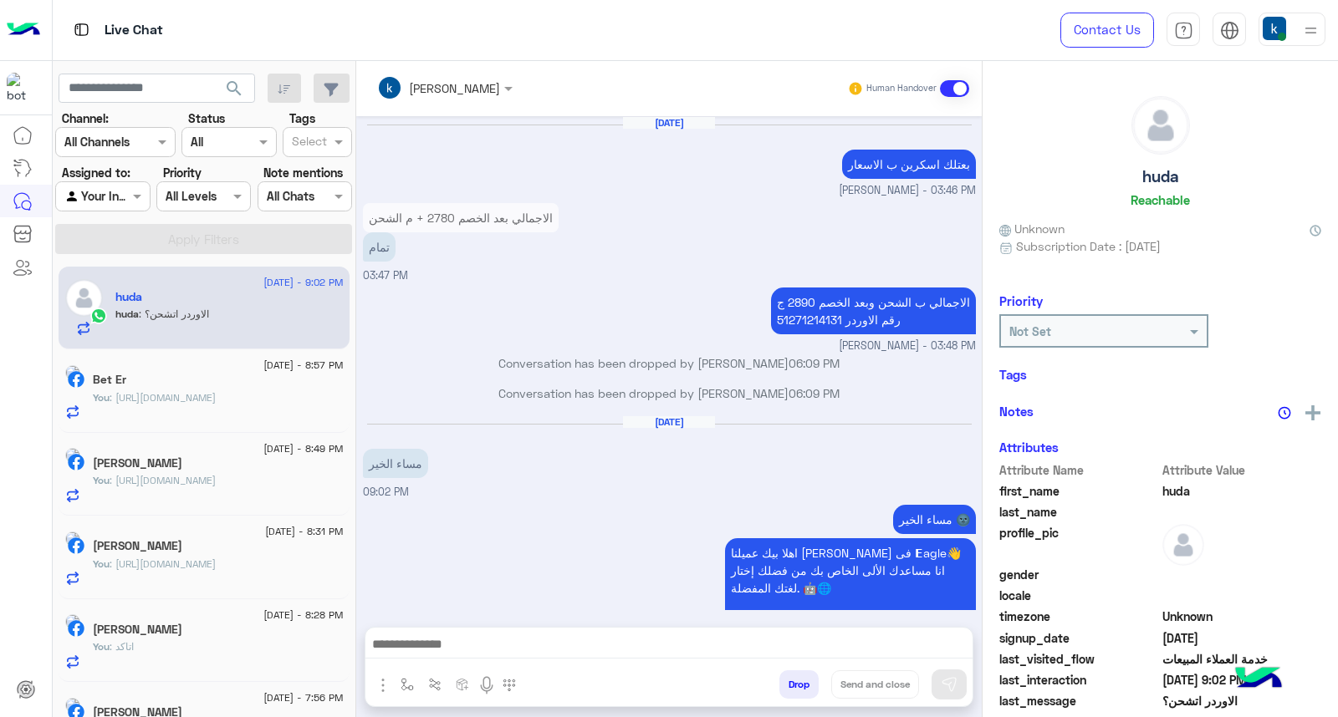
scroll to position [1216, 0]
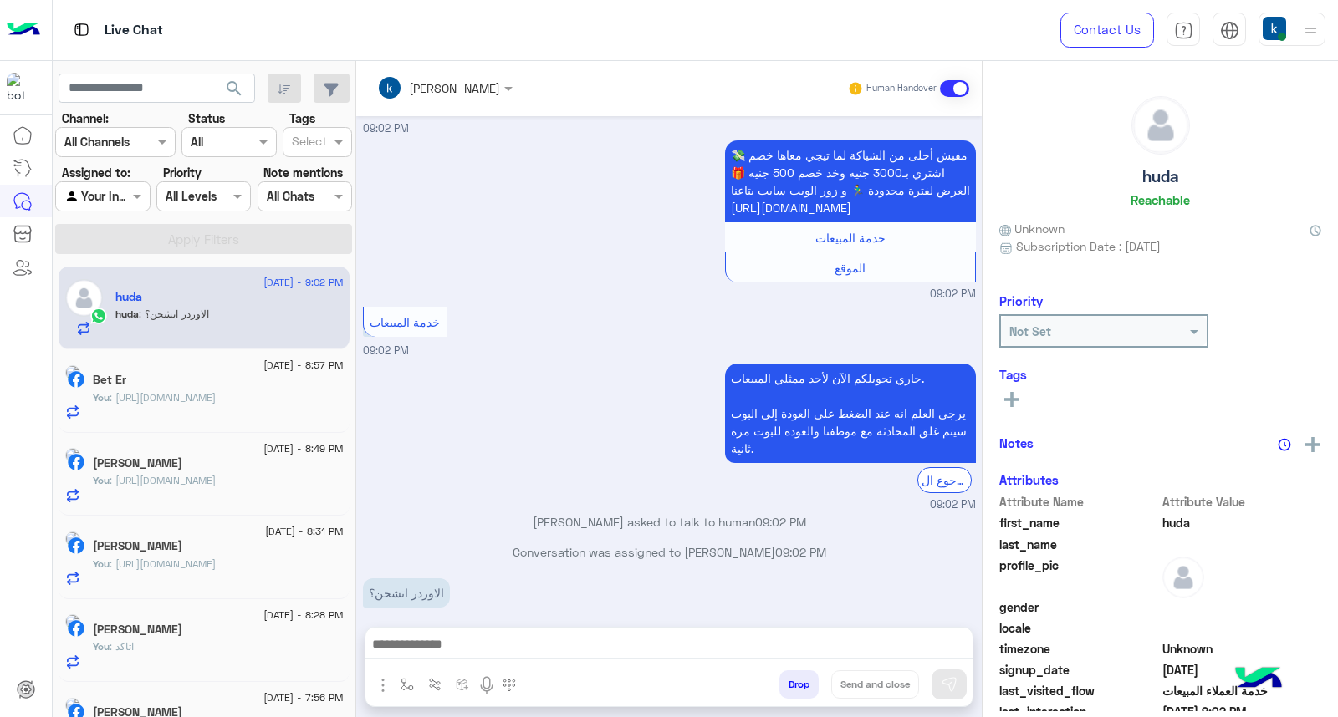
click at [467, 95] on div "[PERSON_NAME]" at bounding box center [454, 88] width 91 height 18
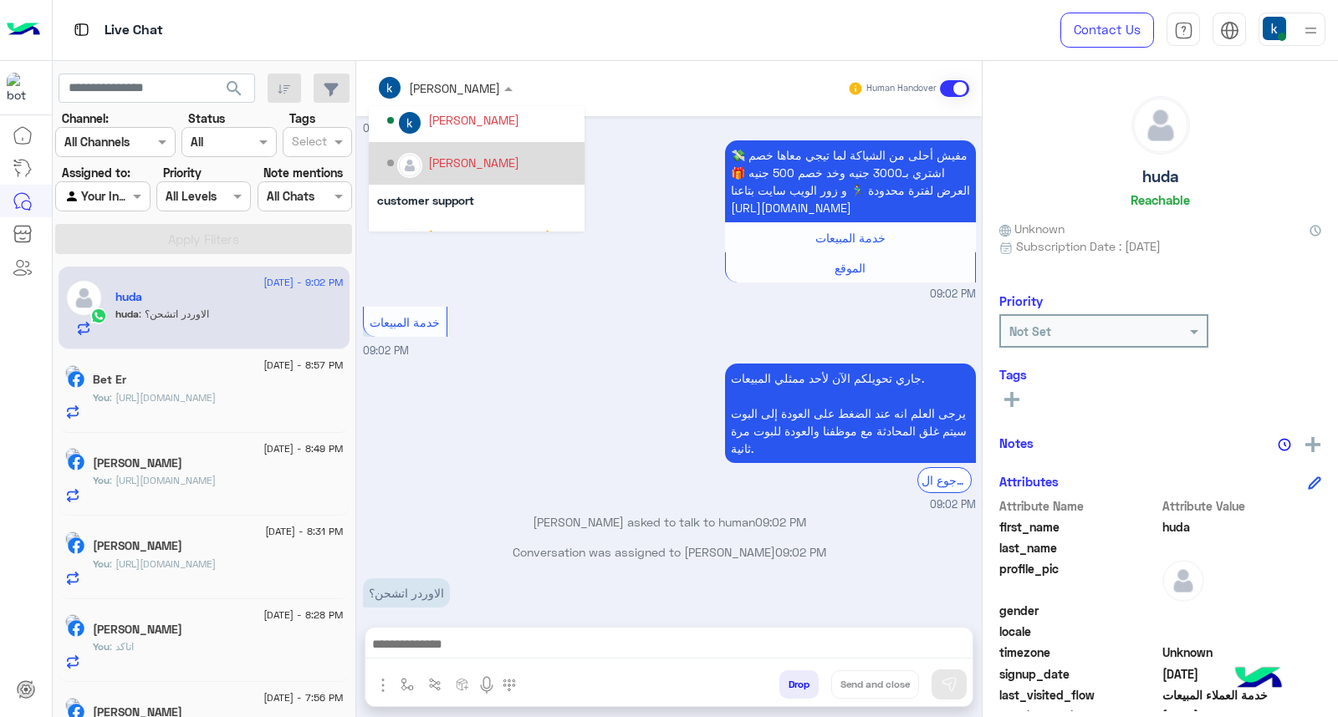
scroll to position [149, 0]
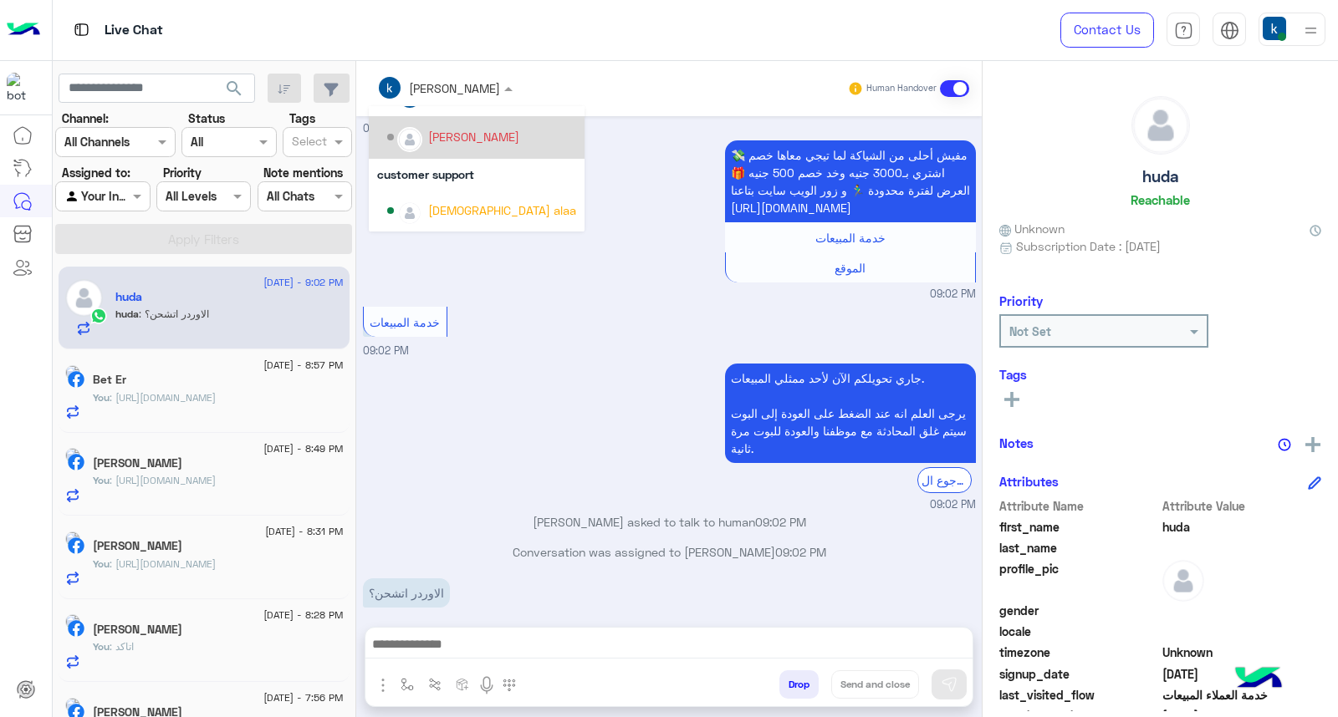
click at [497, 201] on div "[DEMOGRAPHIC_DATA] alaa" at bounding box center [502, 210] width 148 height 18
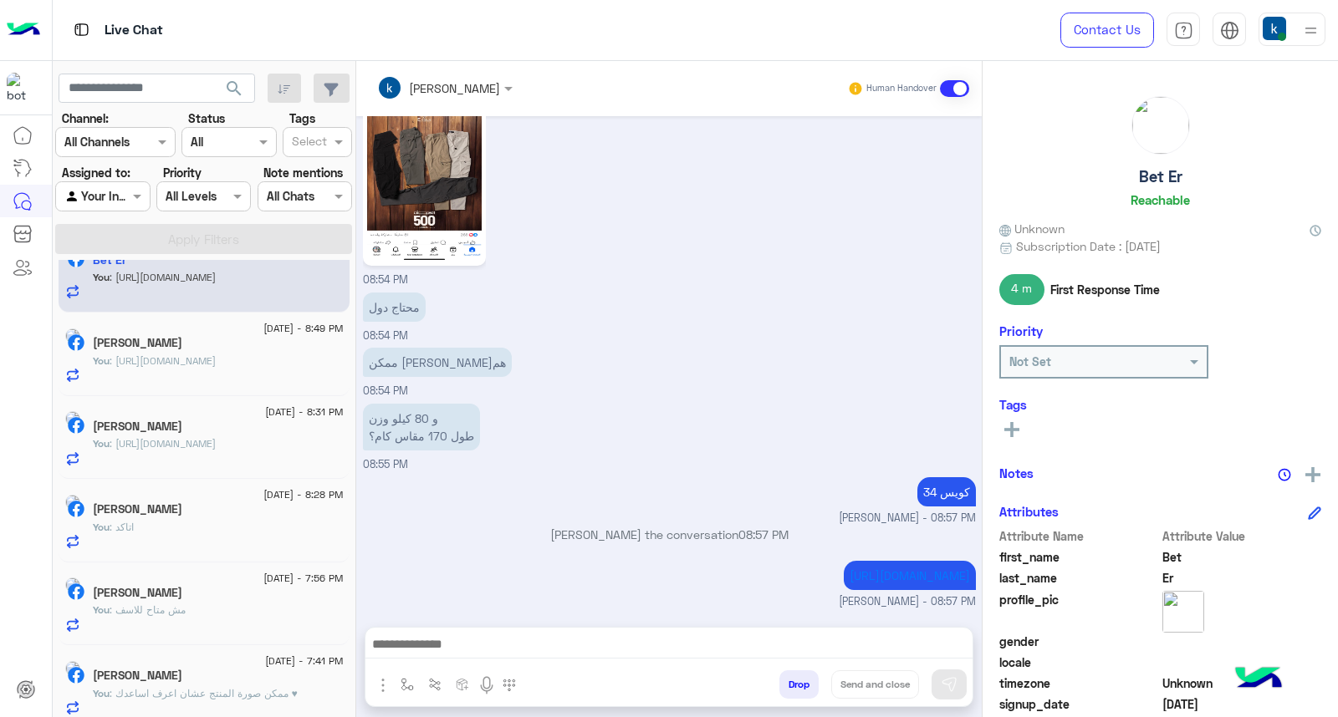
scroll to position [48, 0]
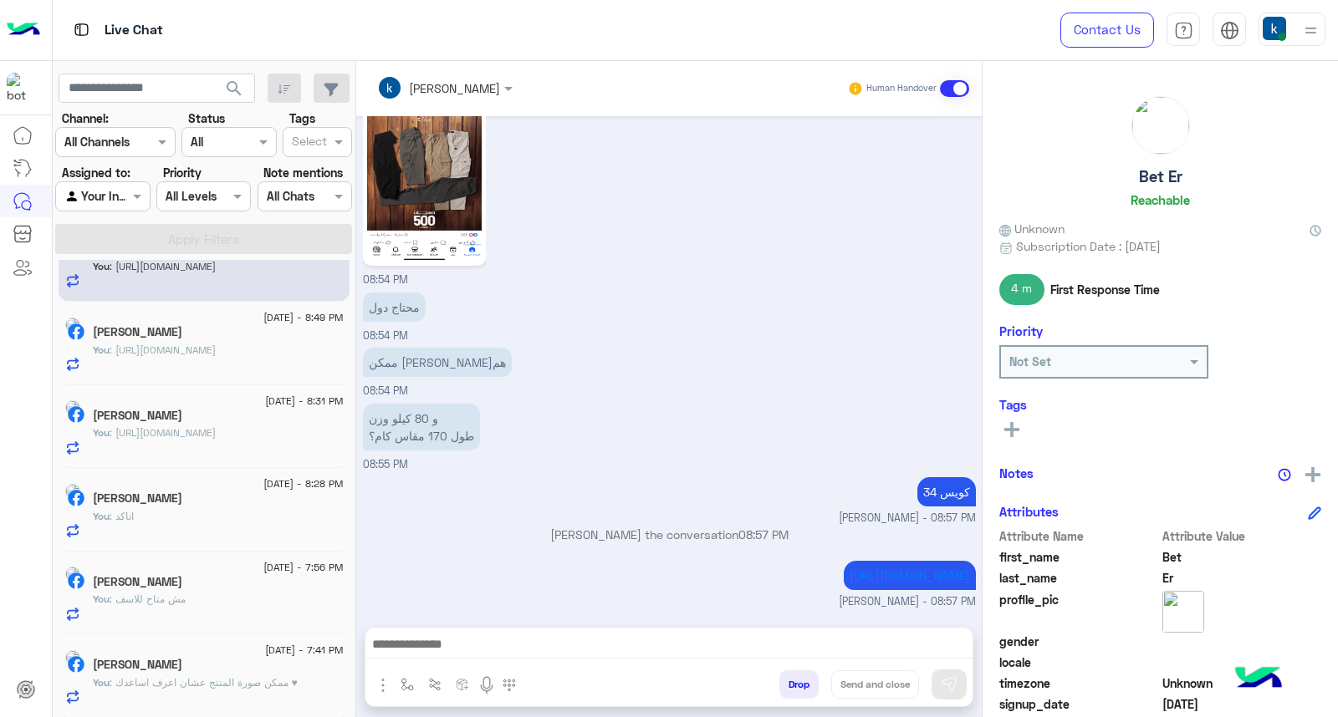
click at [202, 612] on div "You : مش متاح للاسف" at bounding box center [218, 606] width 251 height 29
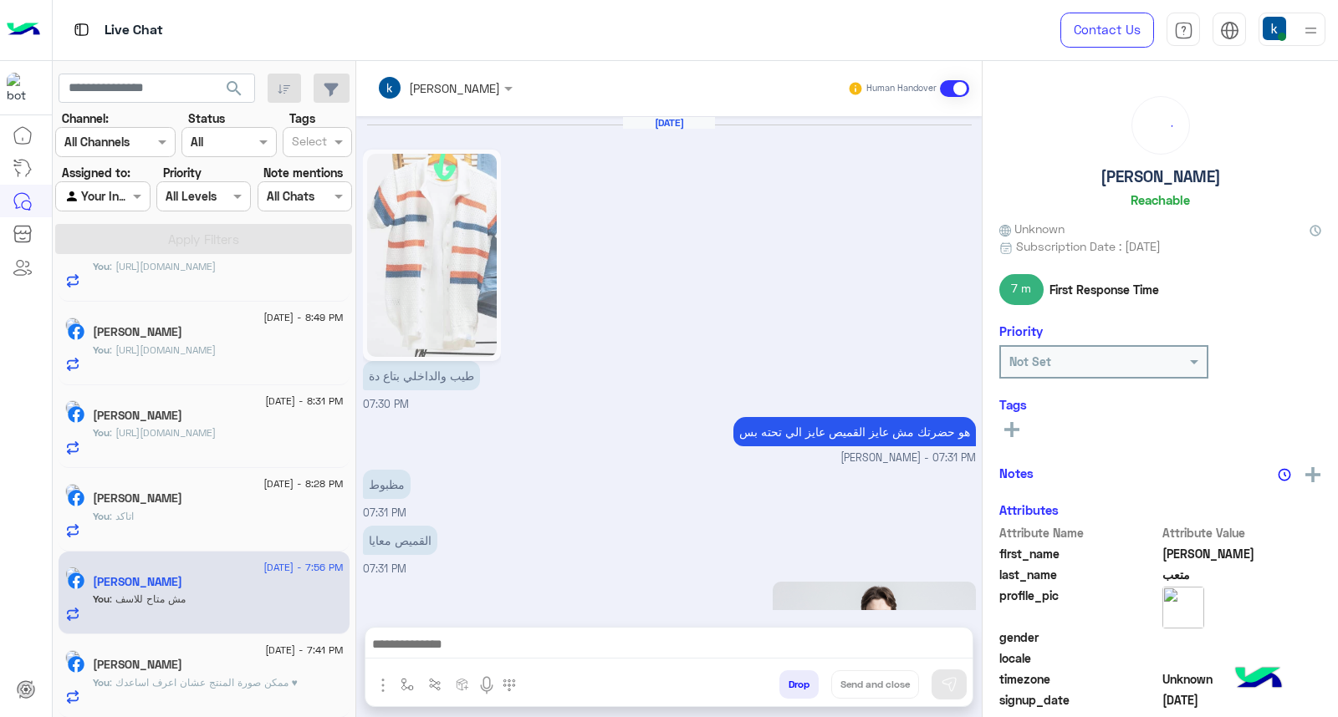
scroll to position [1488, 0]
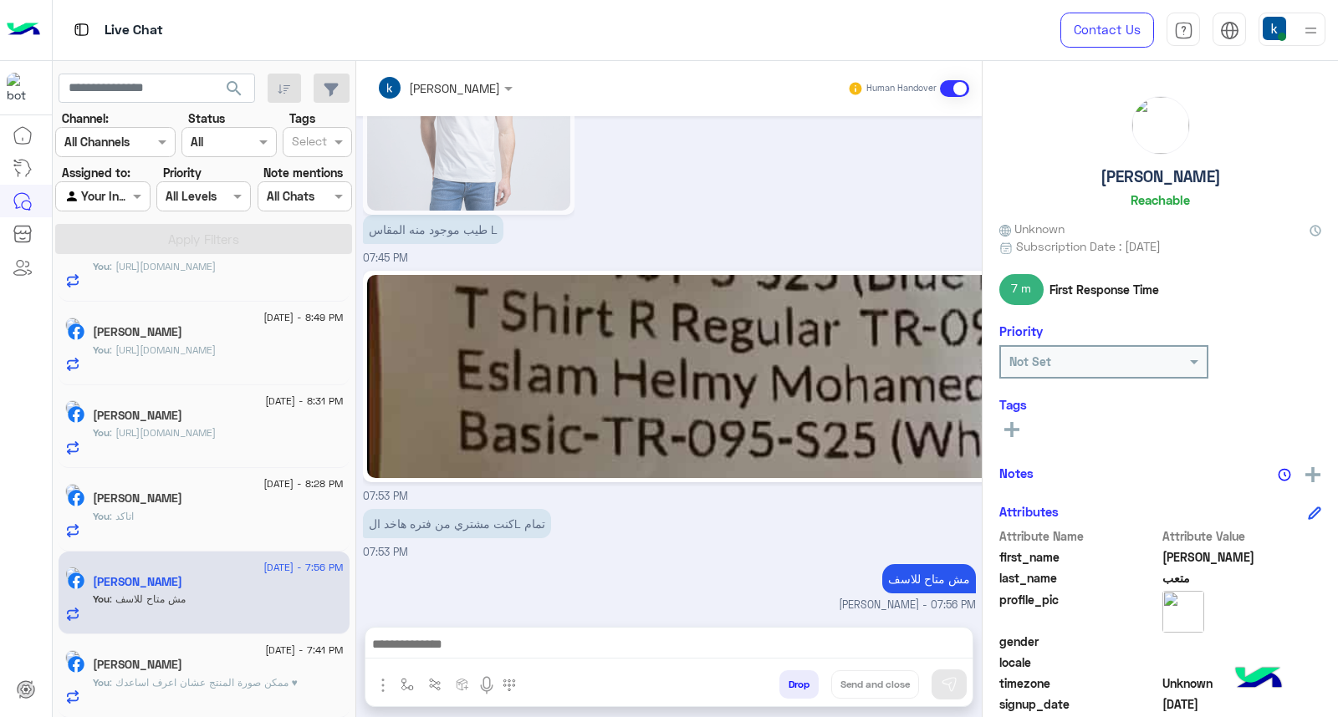
click at [256, 486] on div "[DATE] - 8:28 PM" at bounding box center [218, 486] width 251 height 11
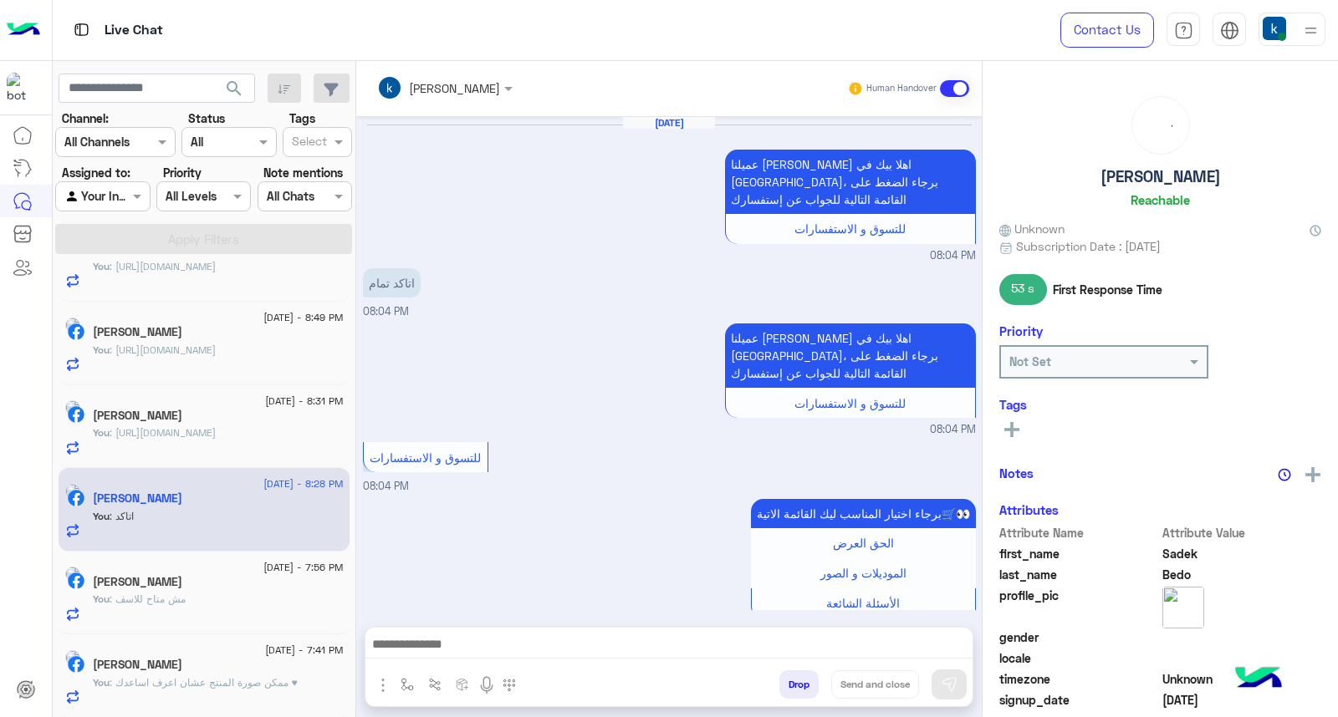
scroll to position [951, 0]
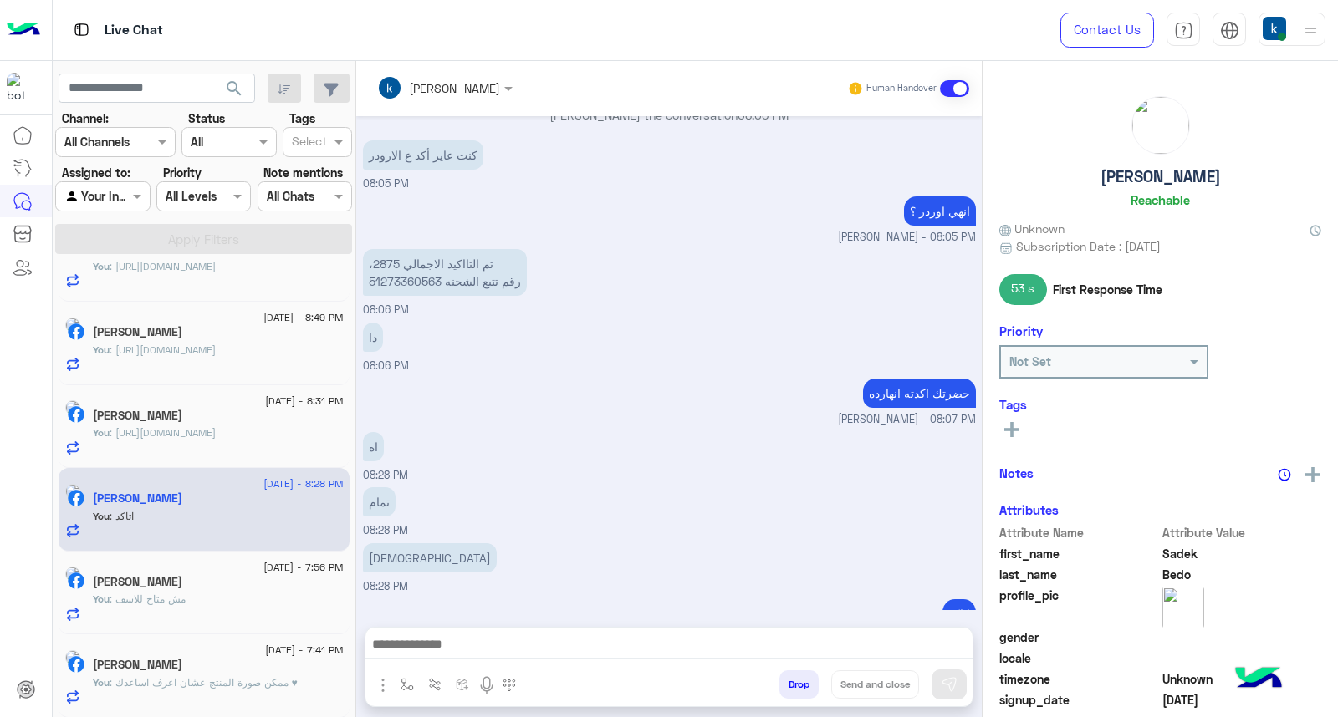
click at [819, 681] on button "Drop" at bounding box center [798, 685] width 39 height 28
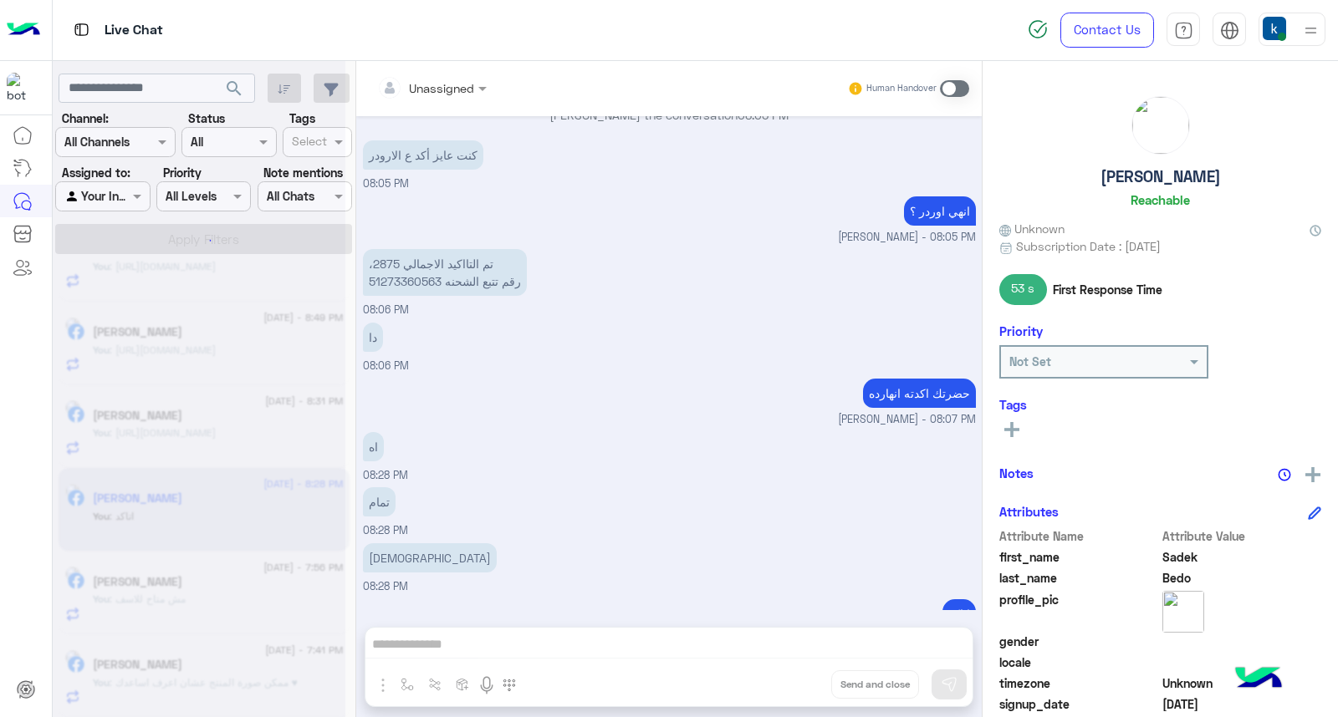
scroll to position [982, 0]
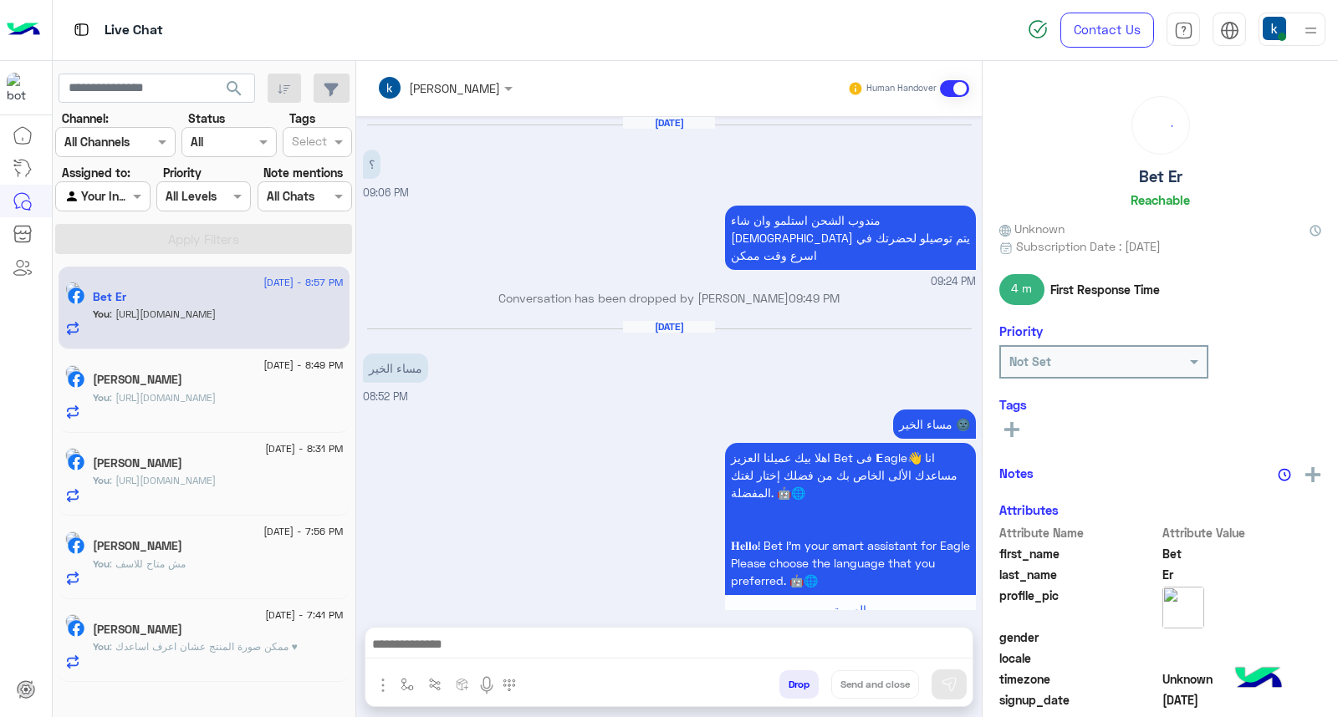
scroll to position [1390, 0]
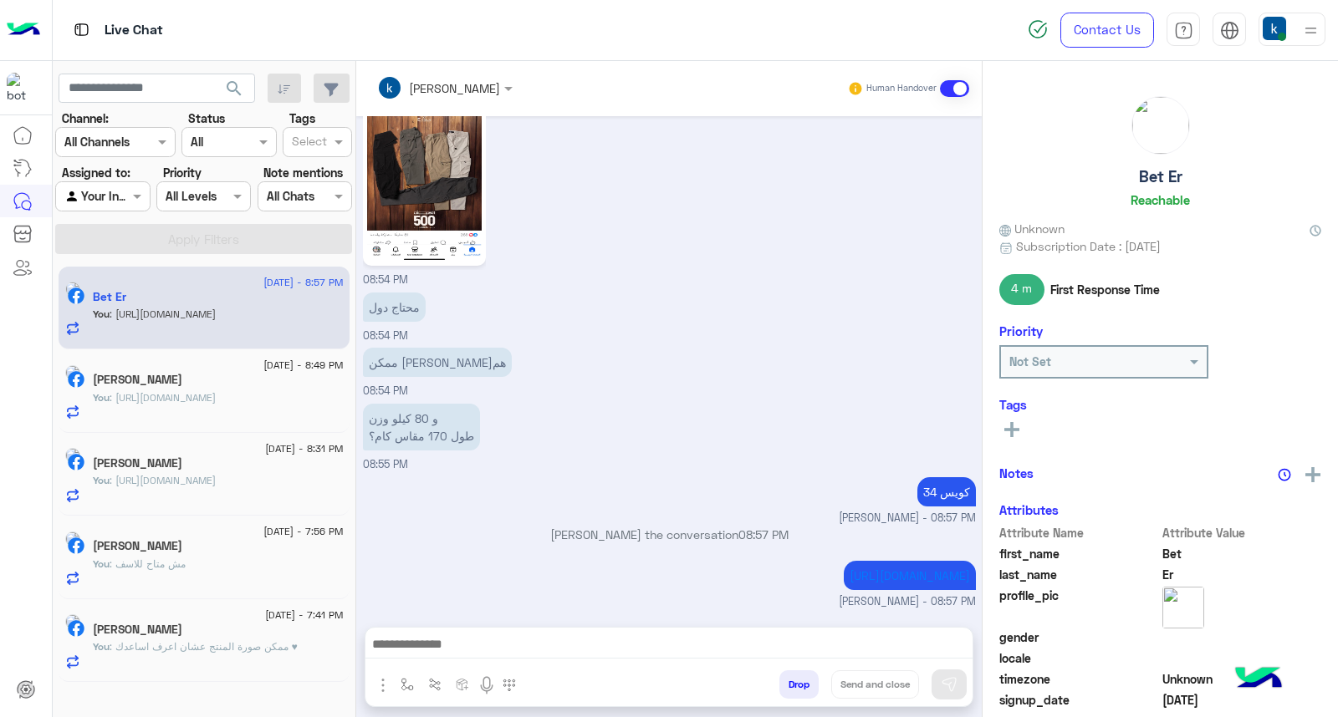
click at [189, 445] on div "[DATE] - 8:31 PM [PERSON_NAME] You : [URL][DOMAIN_NAME]" at bounding box center [204, 475] width 291 height 84
click at [252, 462] on div "[PERSON_NAME]" at bounding box center [218, 465] width 251 height 18
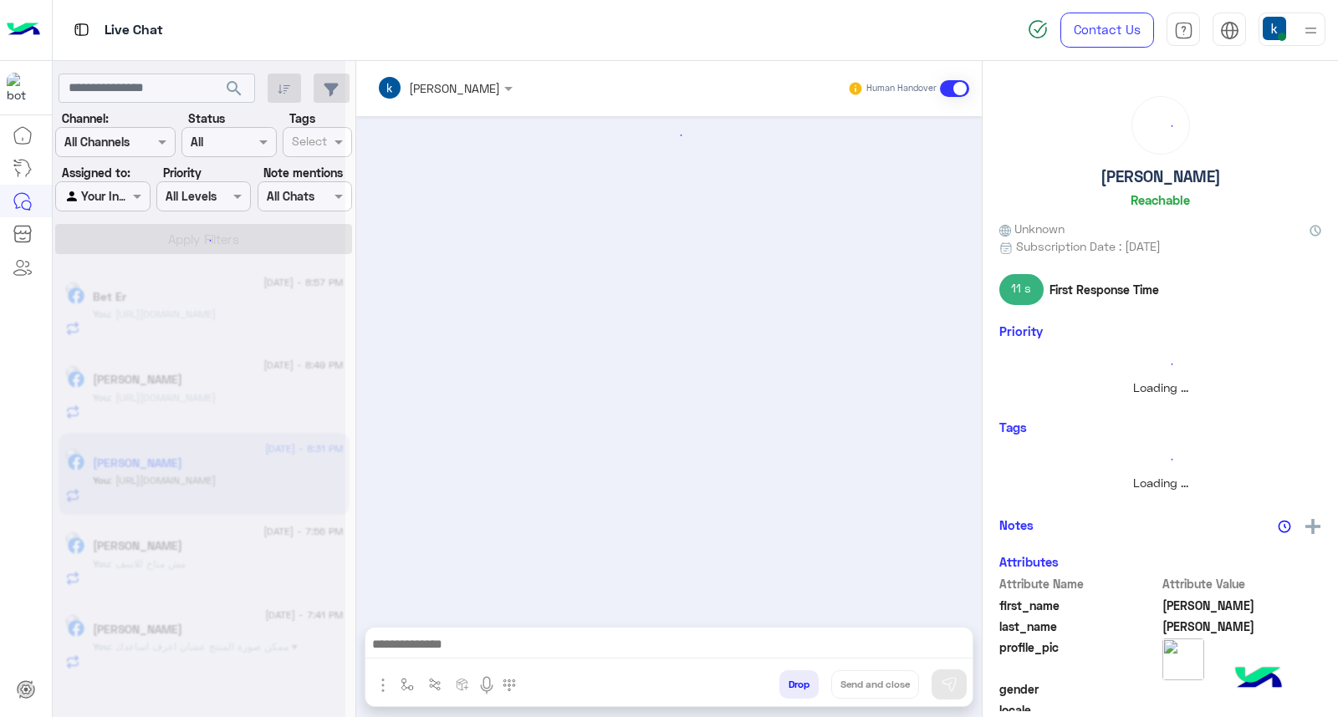
scroll to position [1063, 0]
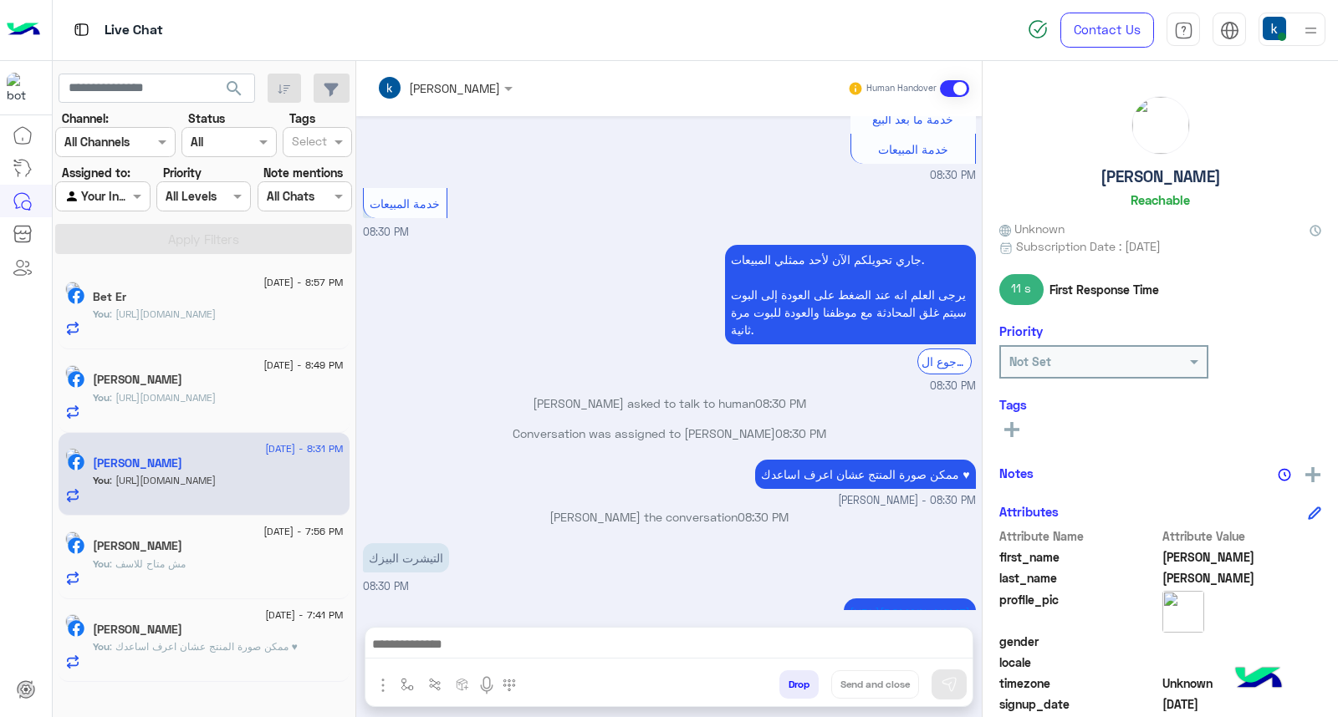
click at [808, 679] on button "Drop" at bounding box center [798, 685] width 39 height 28
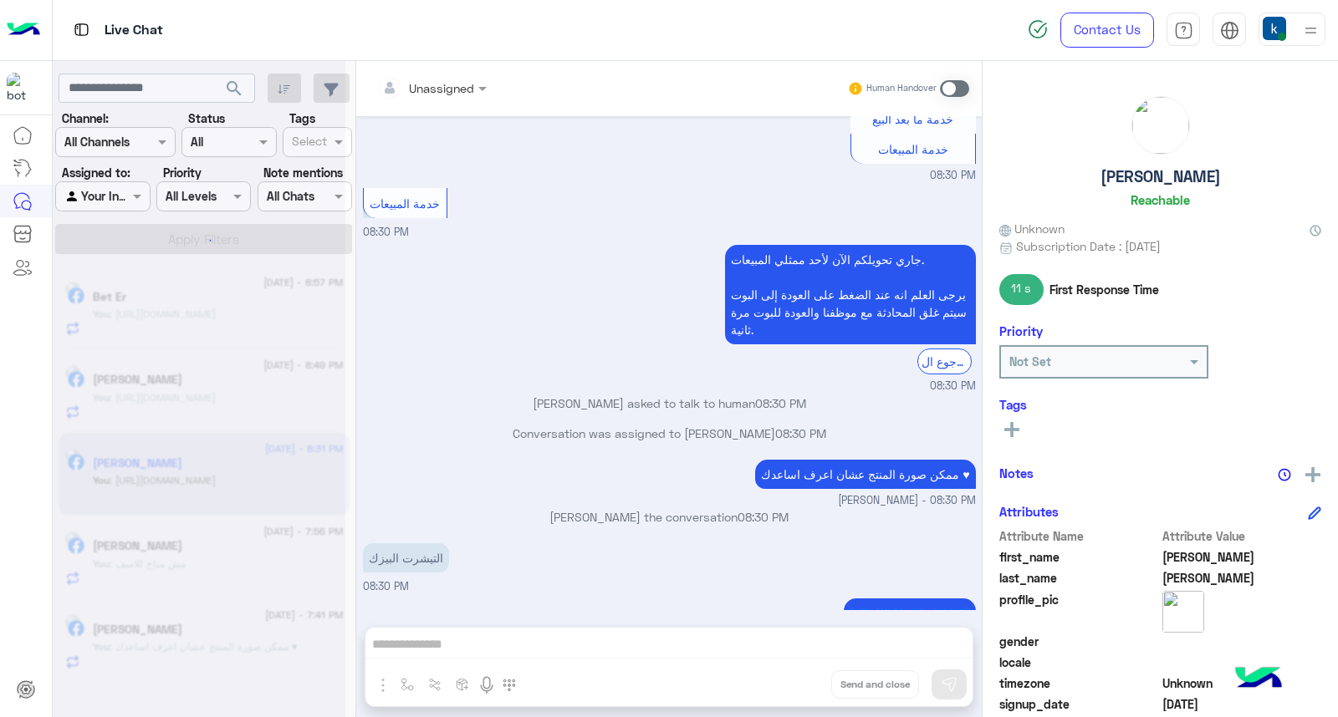
scroll to position [1094, 0]
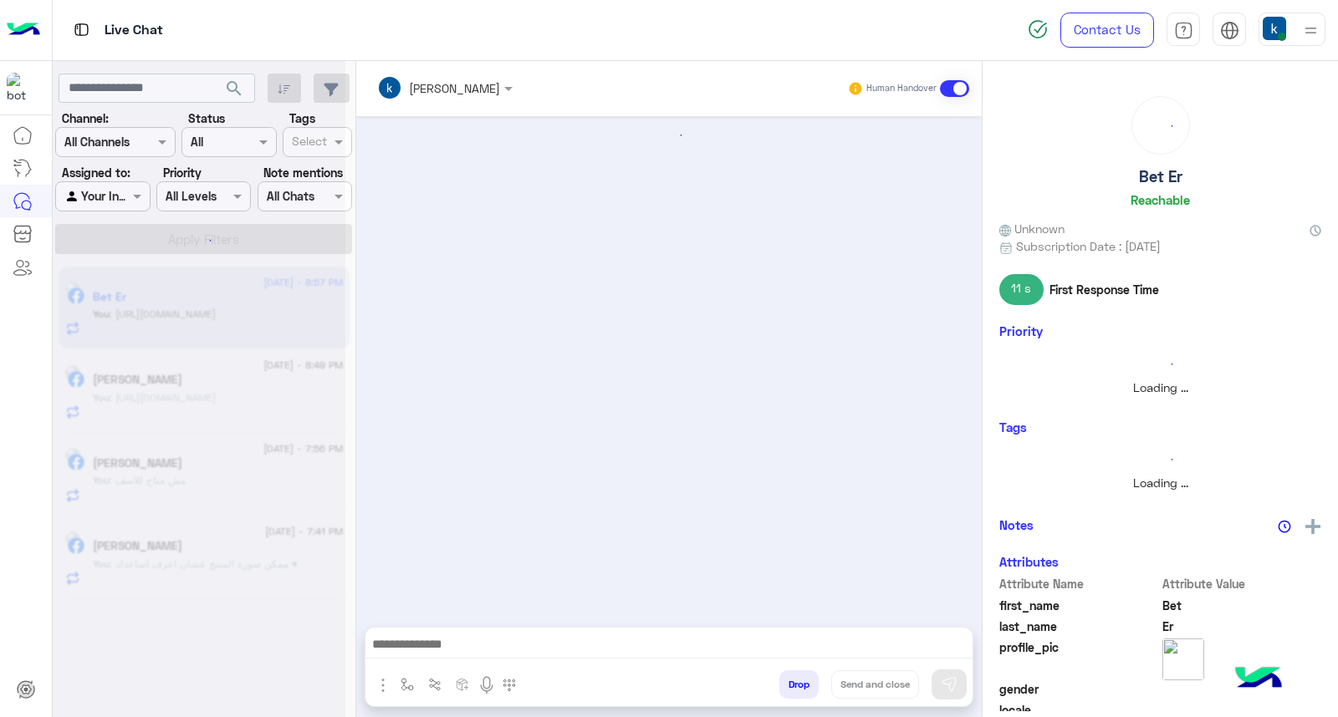
scroll to position [1390, 0]
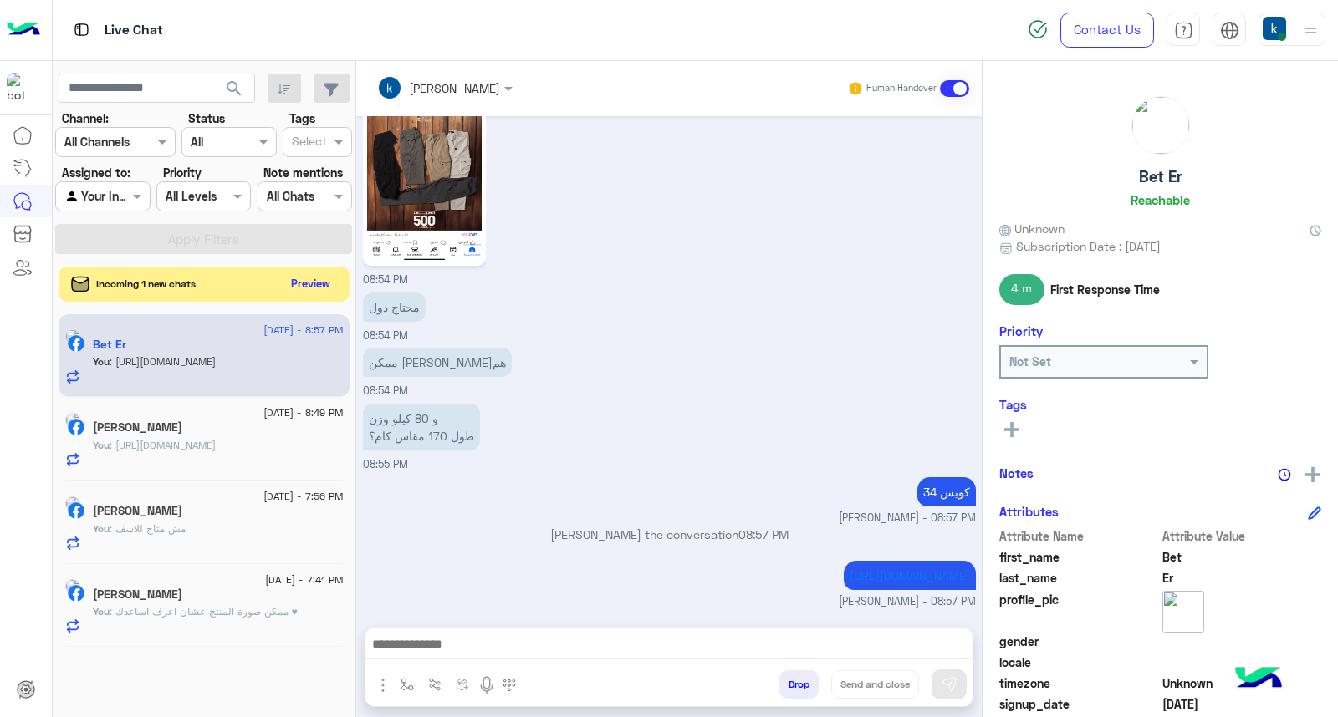
click at [332, 283] on button "Preview" at bounding box center [311, 284] width 52 height 23
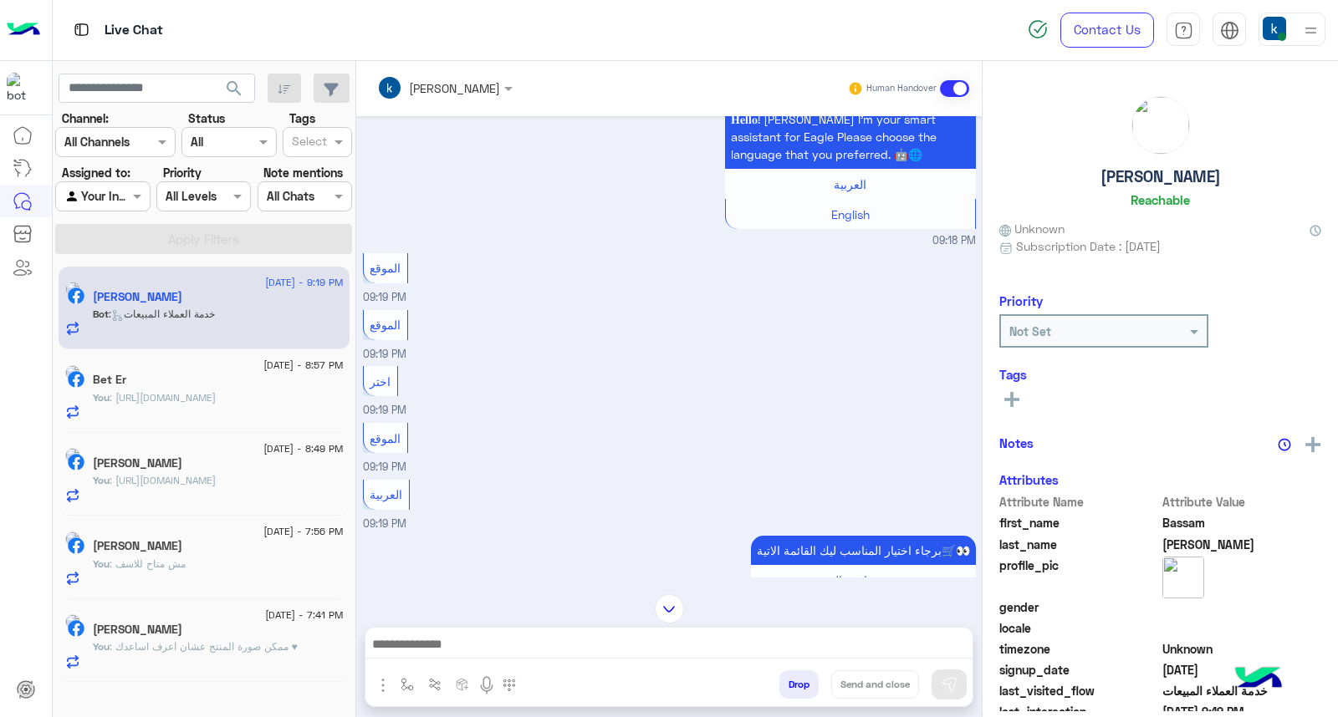
scroll to position [455, 0]
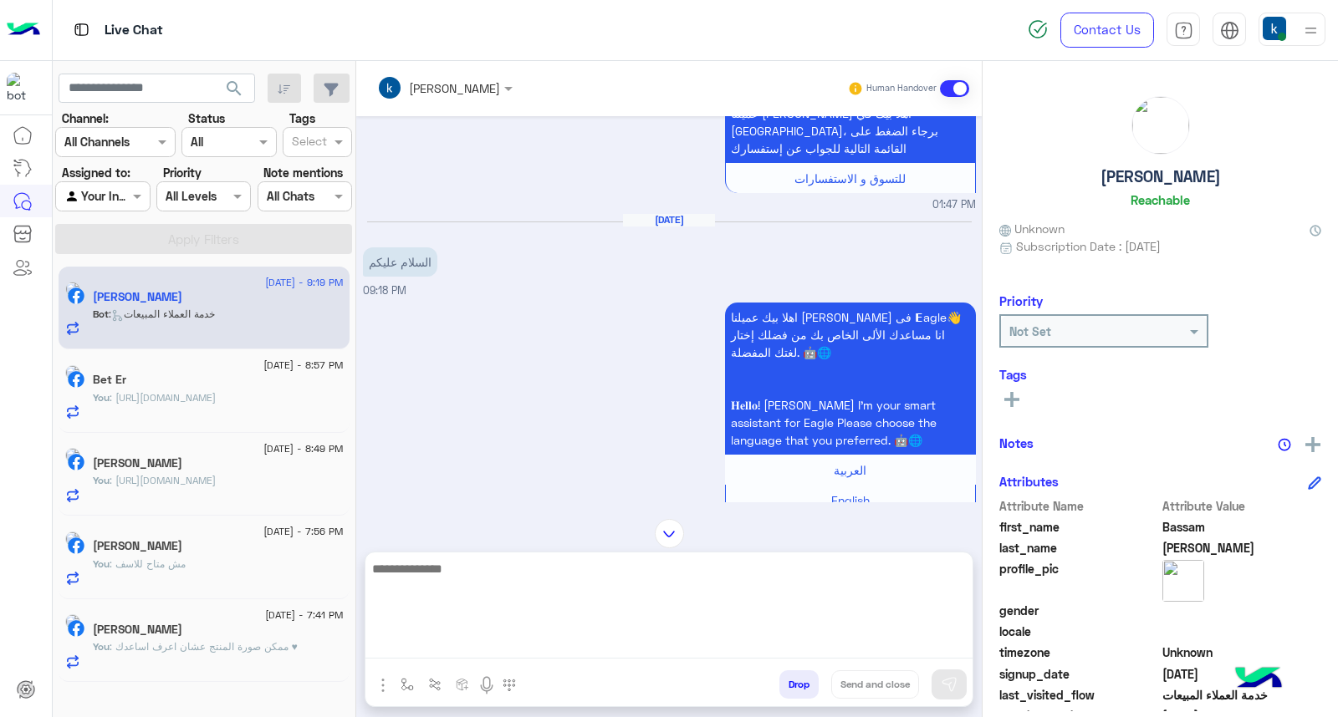
click at [461, 648] on textarea at bounding box center [668, 608] width 607 height 100
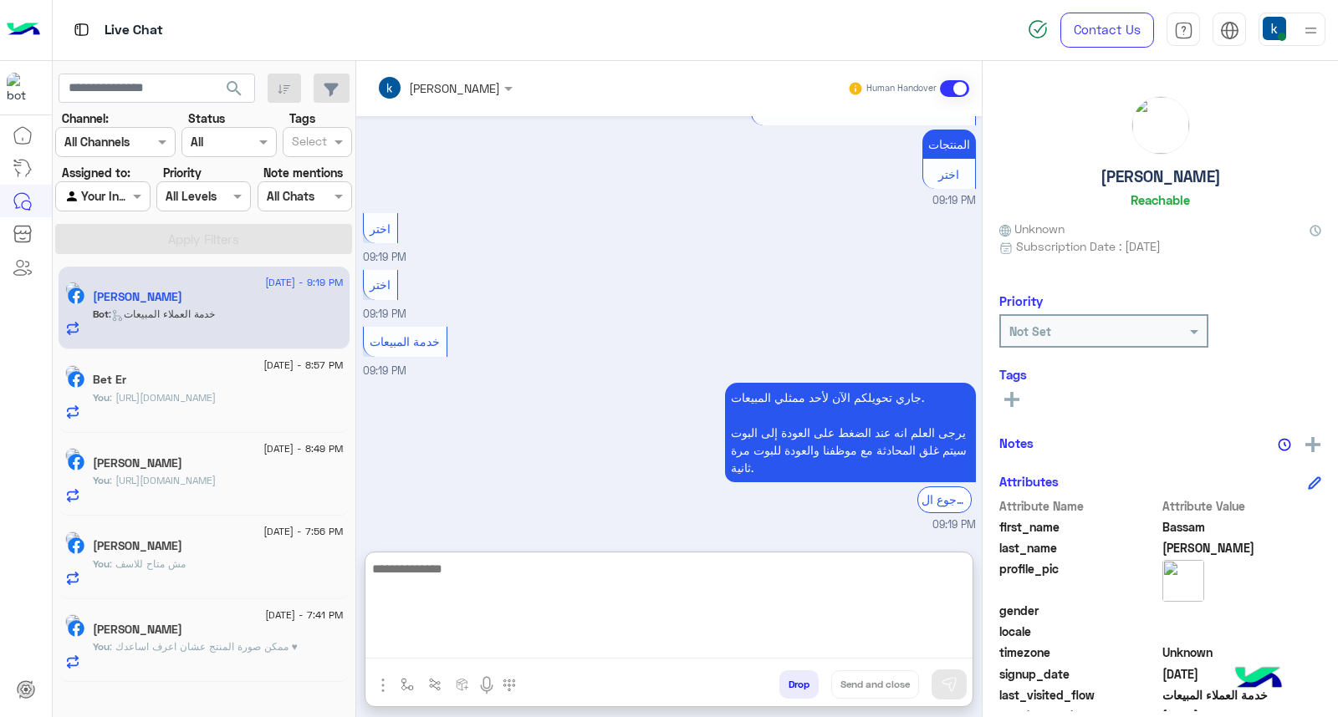
paste textarea "**********"
type textarea "**********"
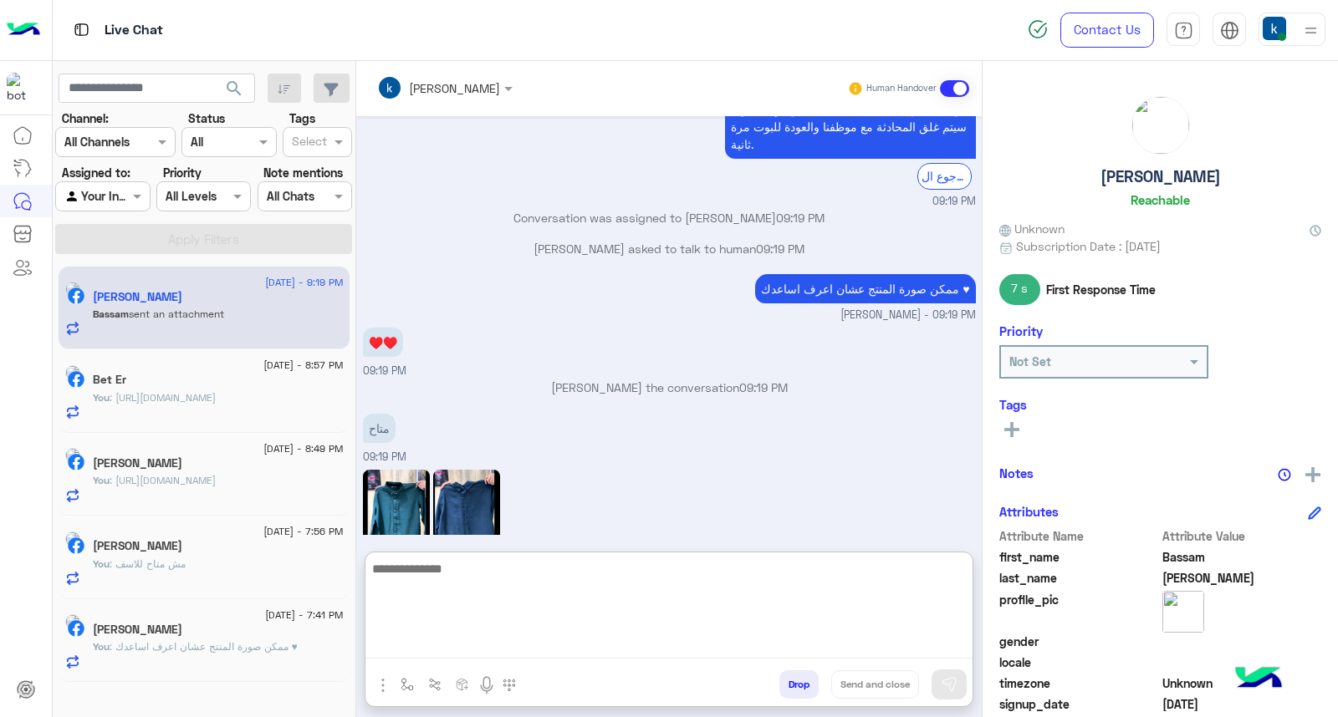
scroll to position [1650, 0]
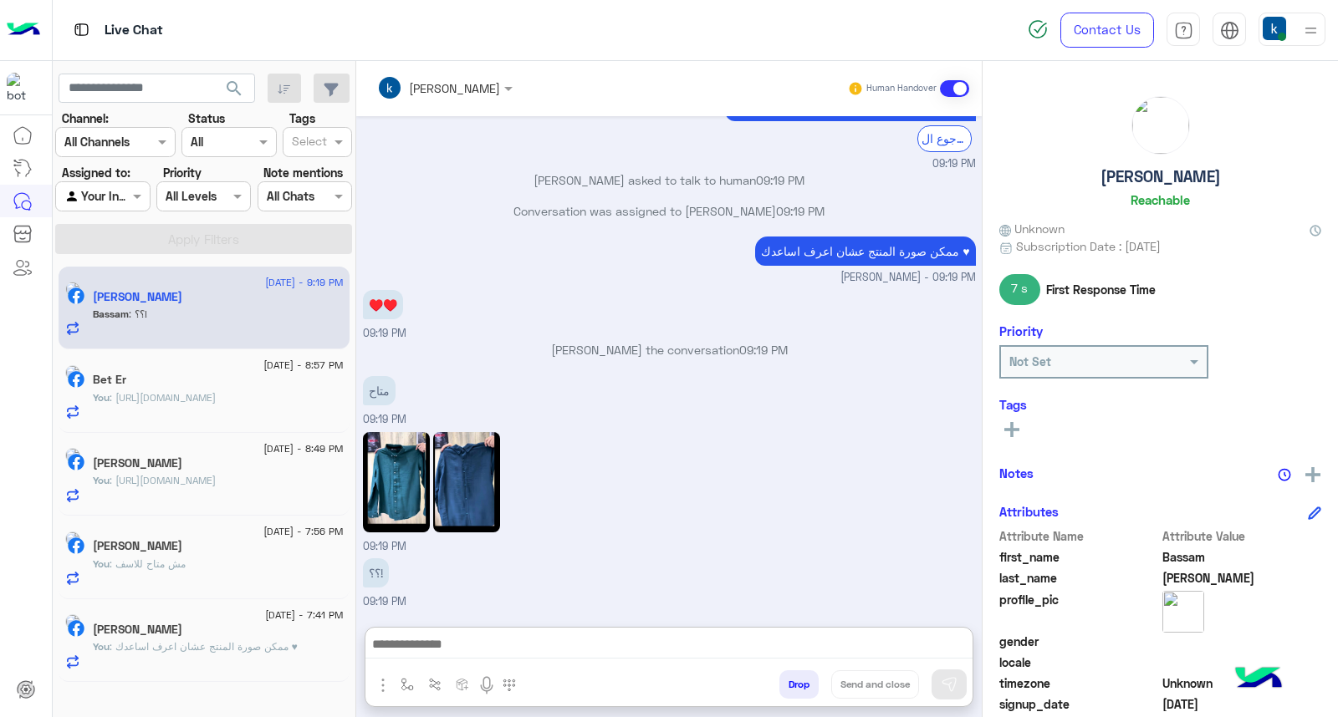
click at [483, 432] on img at bounding box center [466, 482] width 67 height 100
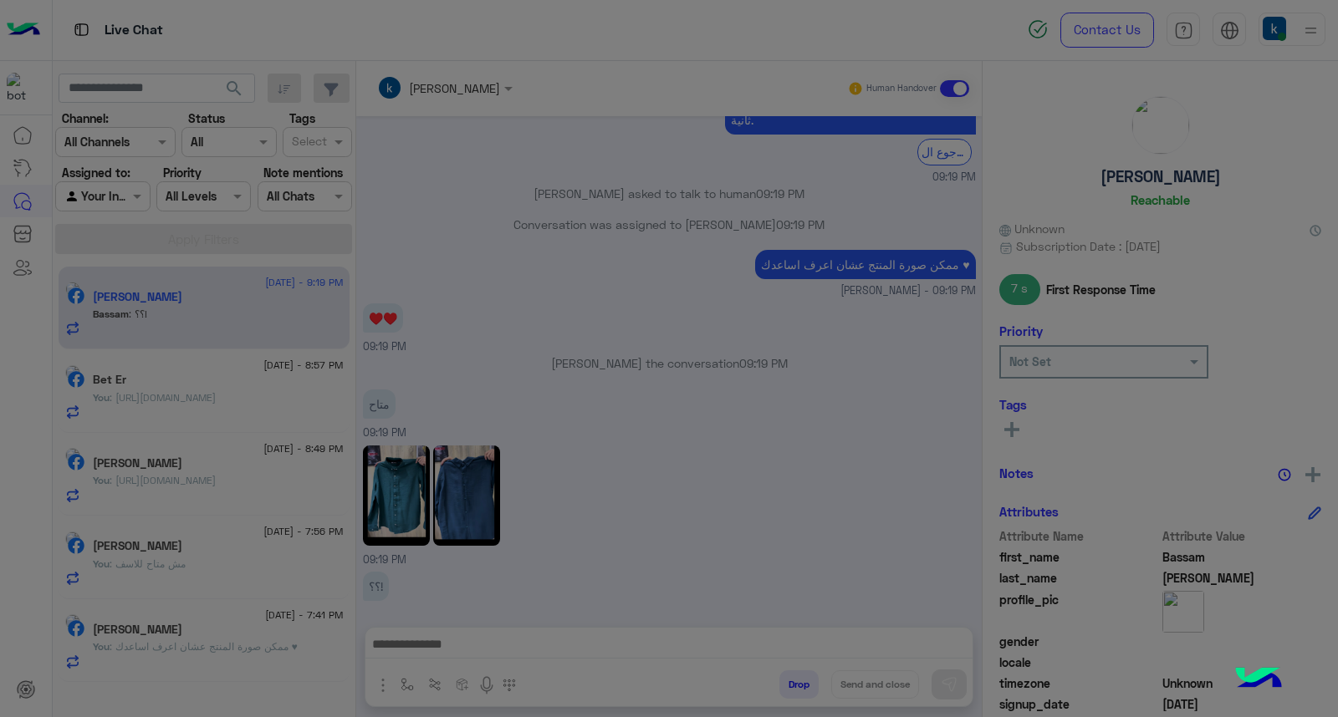
scroll to position [1574, 0]
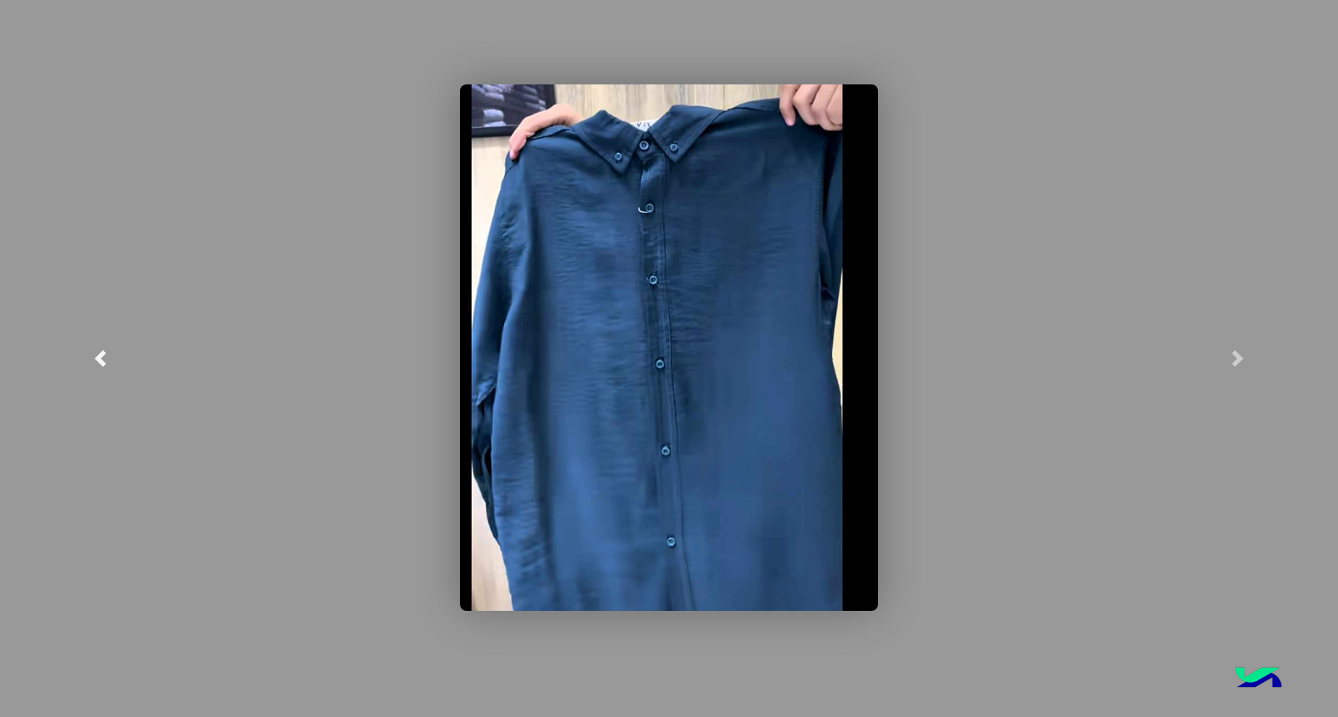
click at [54, 349] on link at bounding box center [100, 358] width 201 height 717
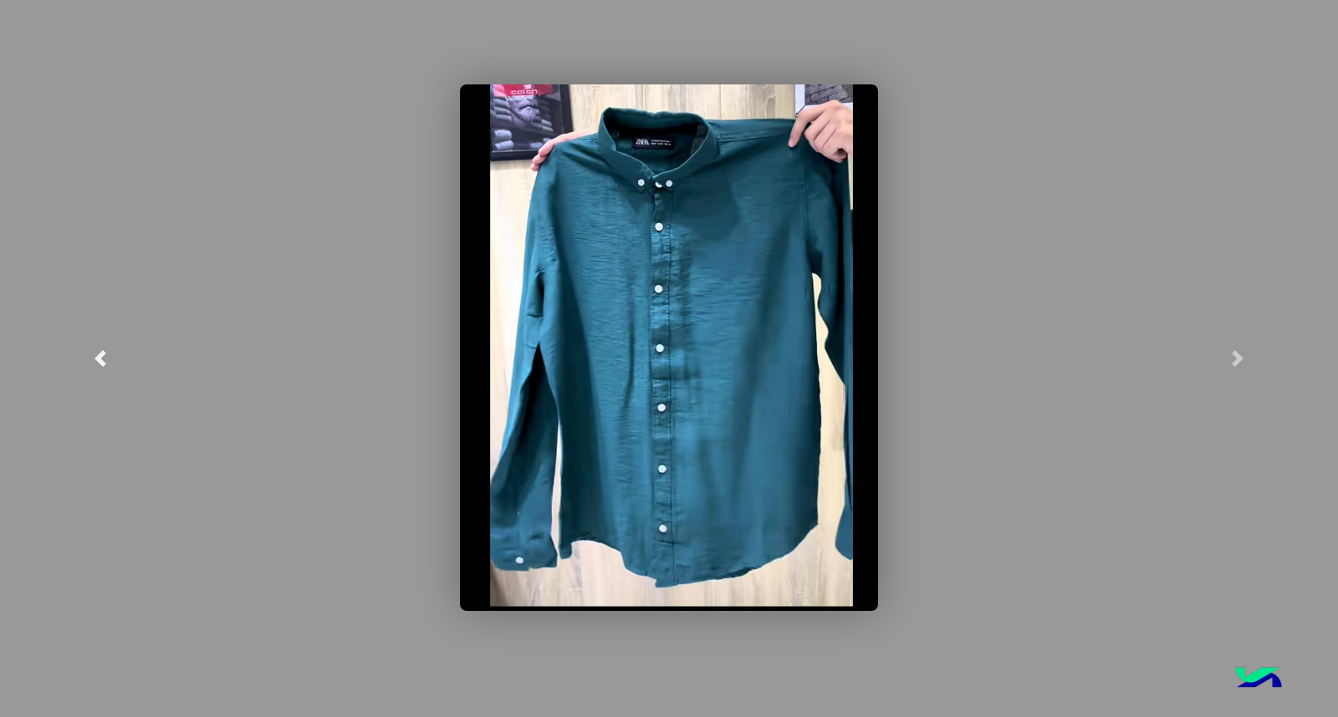
click at [20, 314] on link at bounding box center [100, 358] width 201 height 717
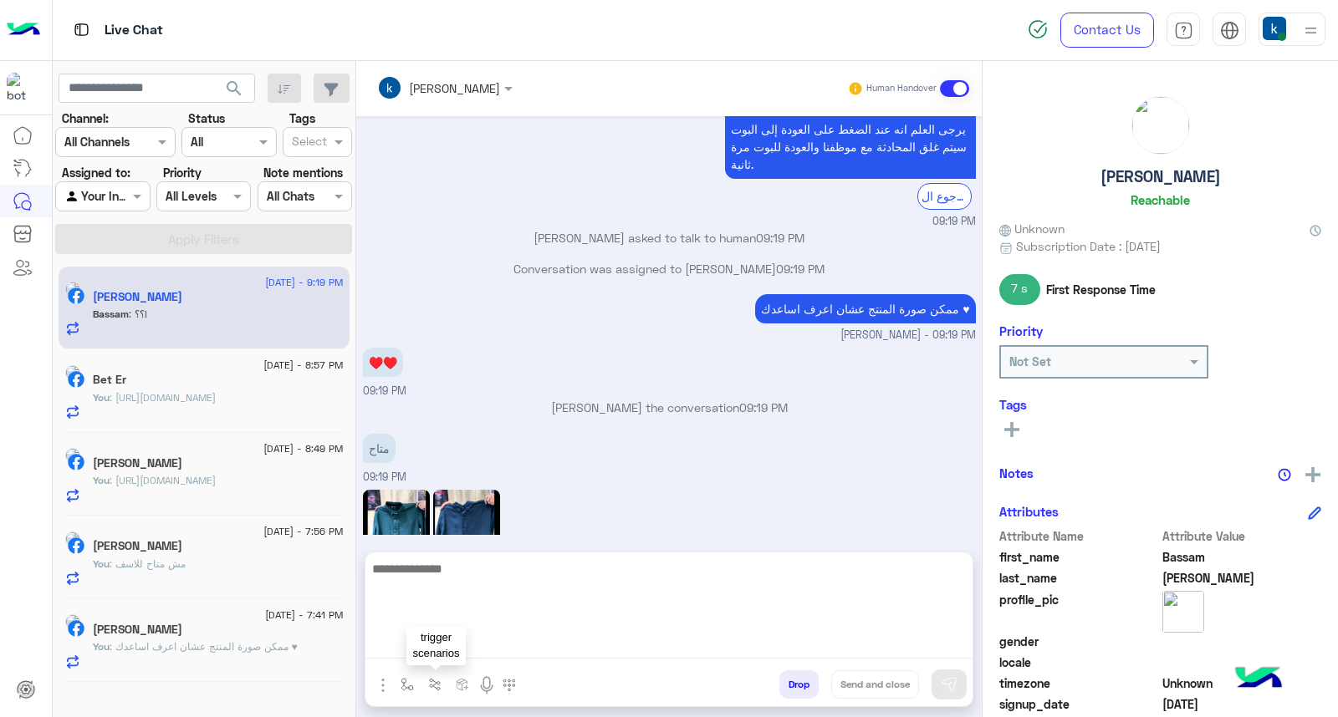
click at [454, 648] on textarea at bounding box center [668, 608] width 607 height 100
paste textarea "**********"
type textarea "**********"
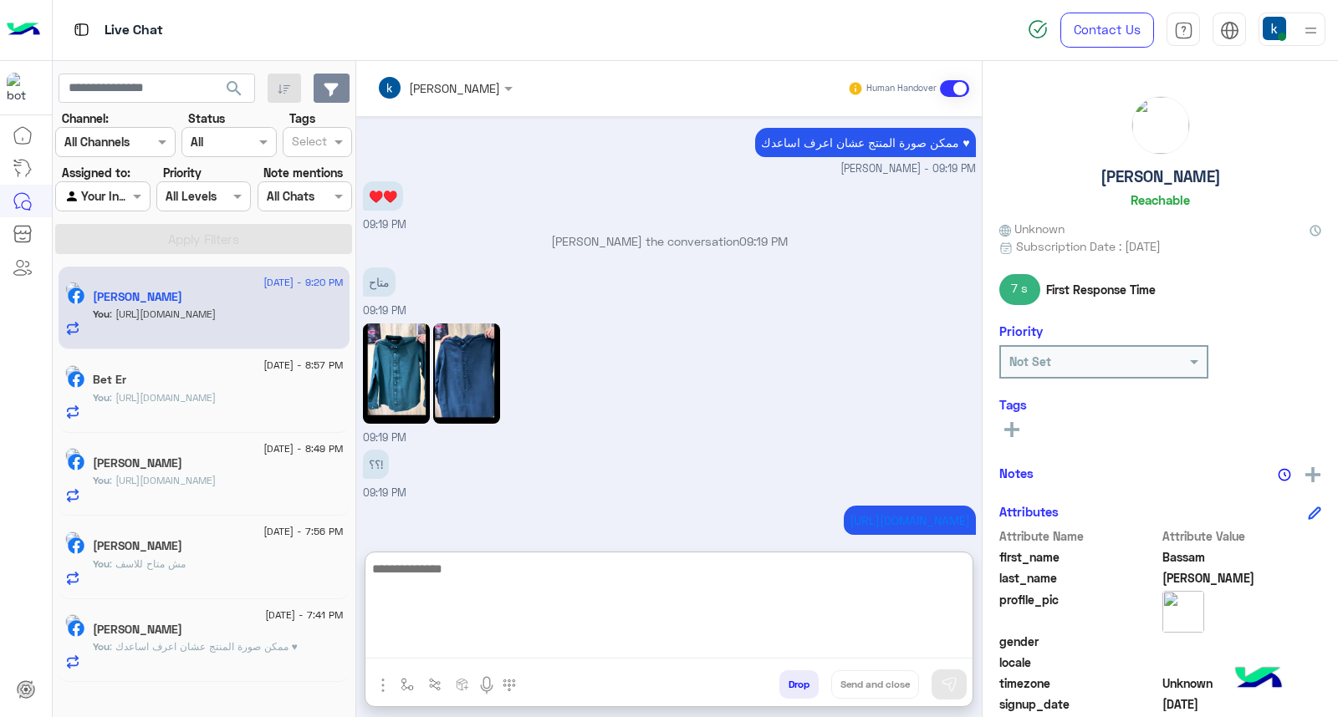
scroll to position [1756, 0]
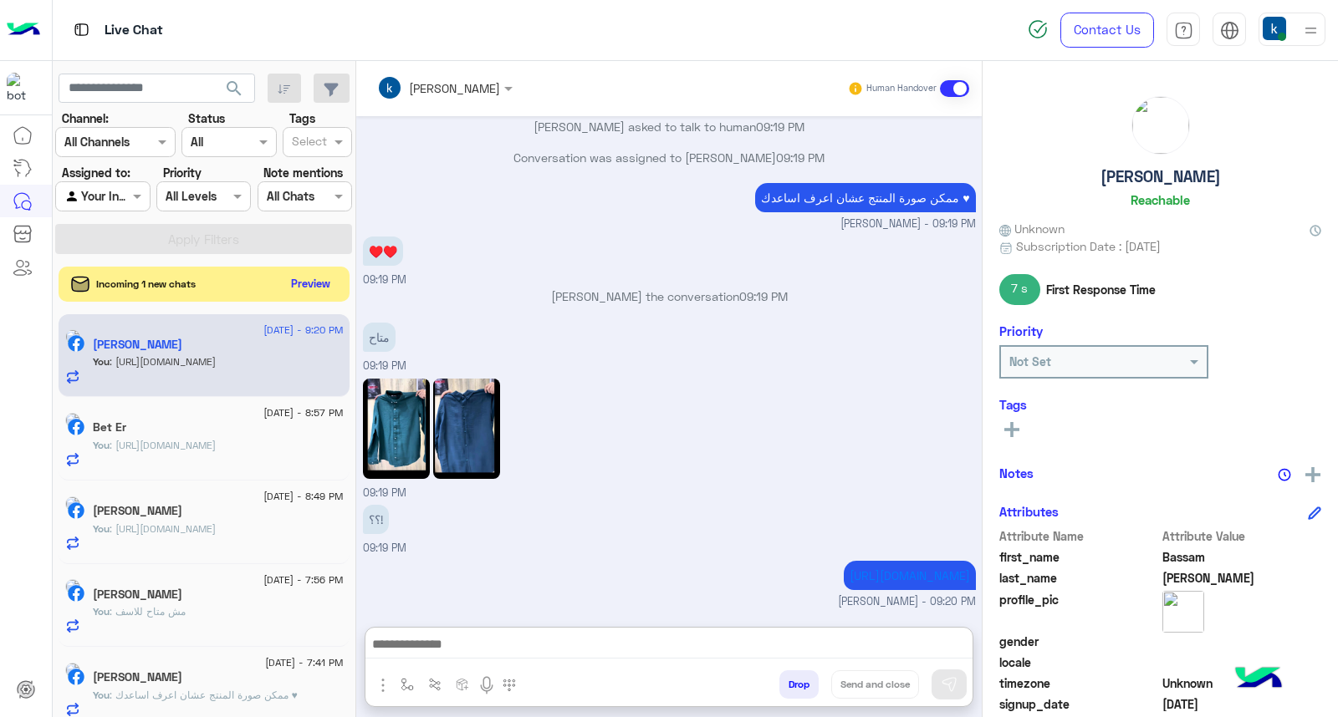
click at [332, 279] on button "Preview" at bounding box center [311, 284] width 52 height 23
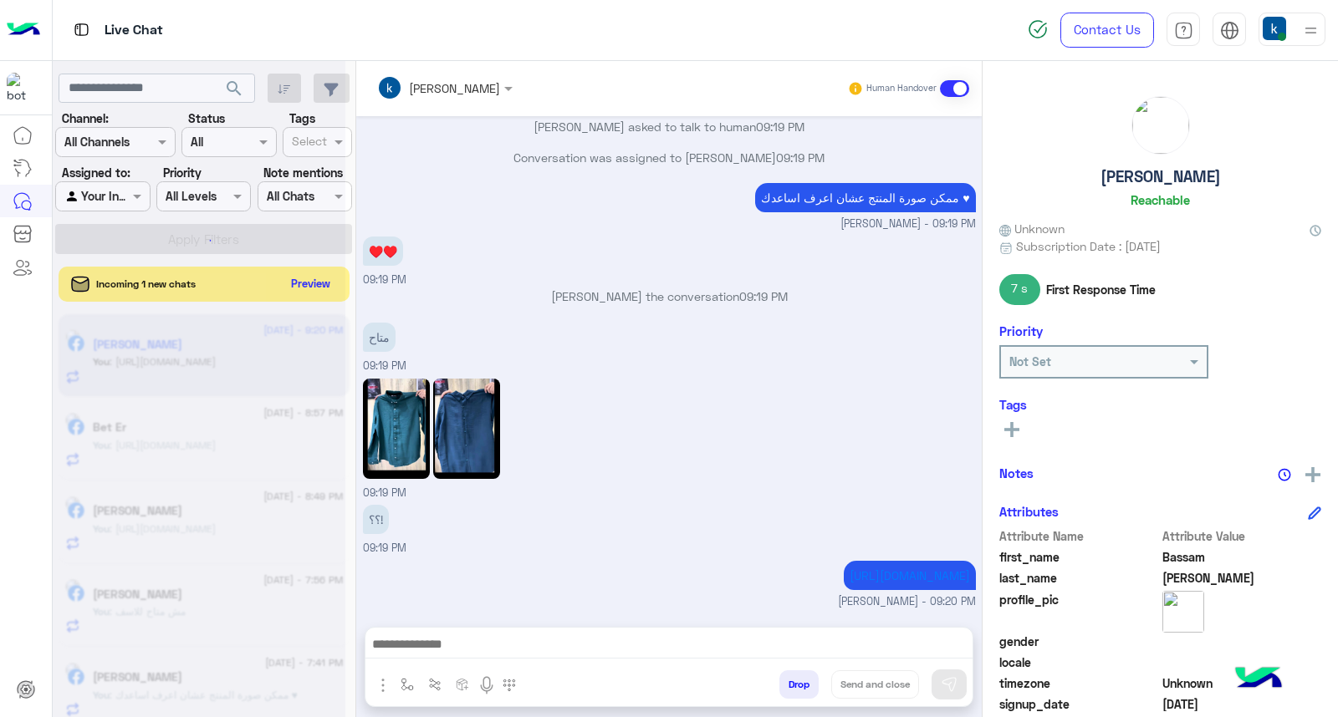
scroll to position [1680, 0]
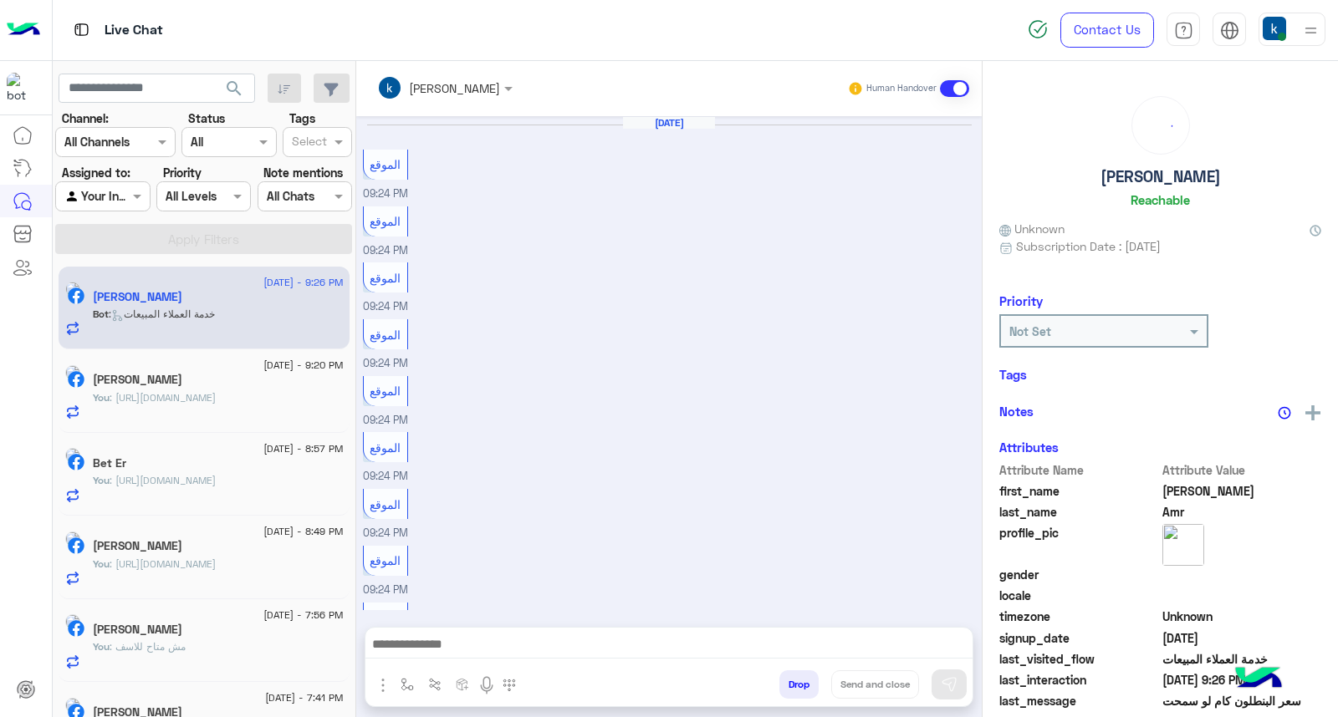
scroll to position [650, 0]
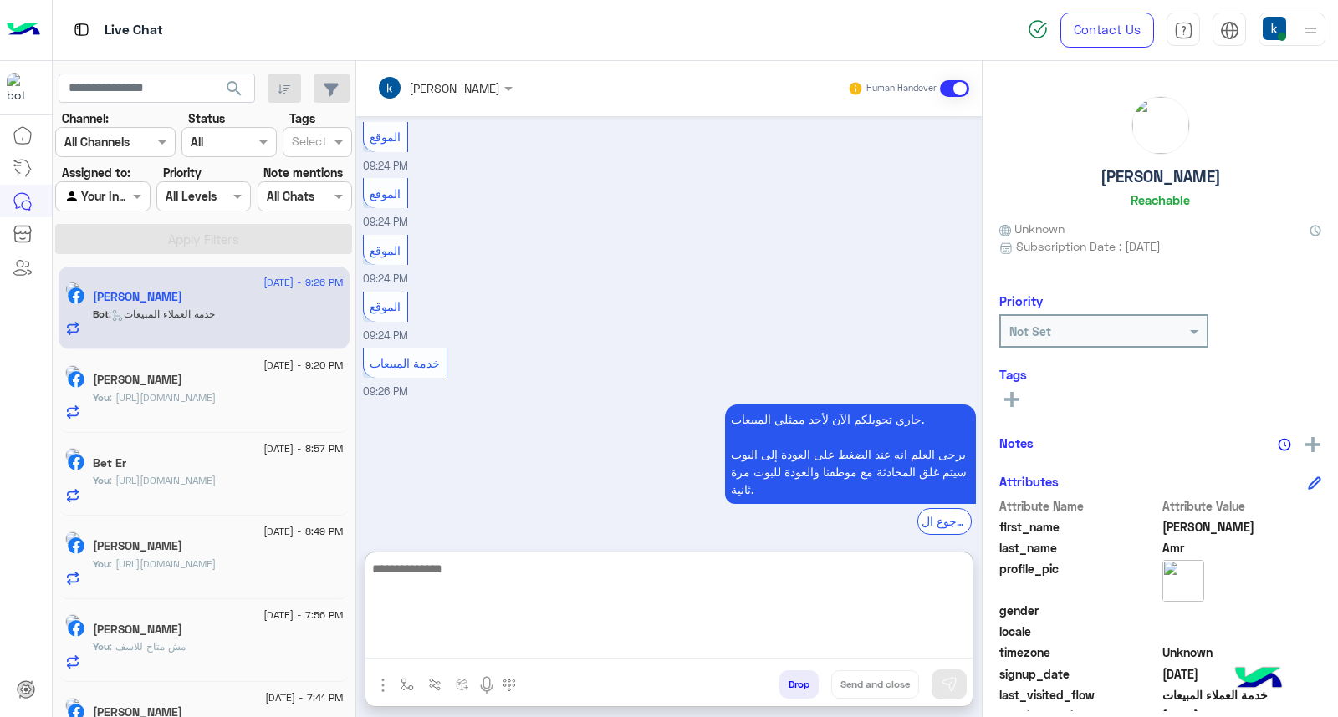
click at [475, 650] on textarea at bounding box center [668, 608] width 607 height 100
paste textarea "**********"
type textarea "**********"
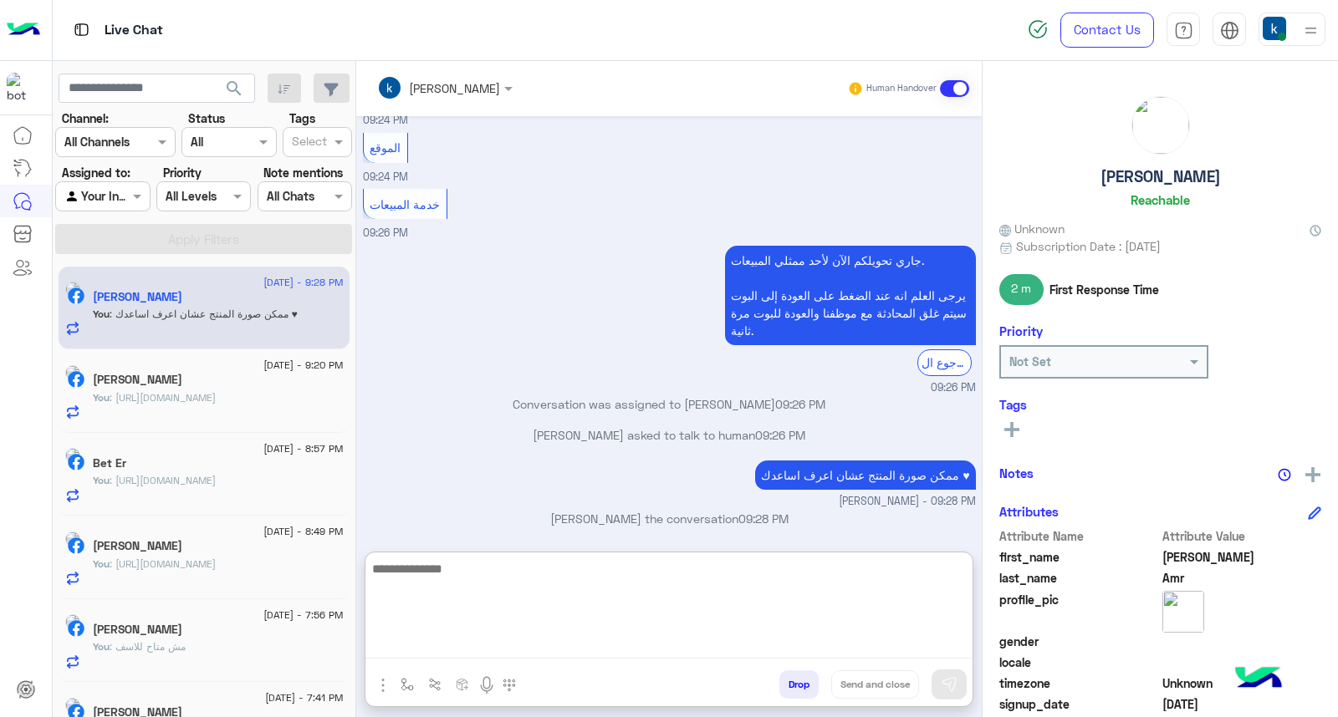
scroll to position [1048, 0]
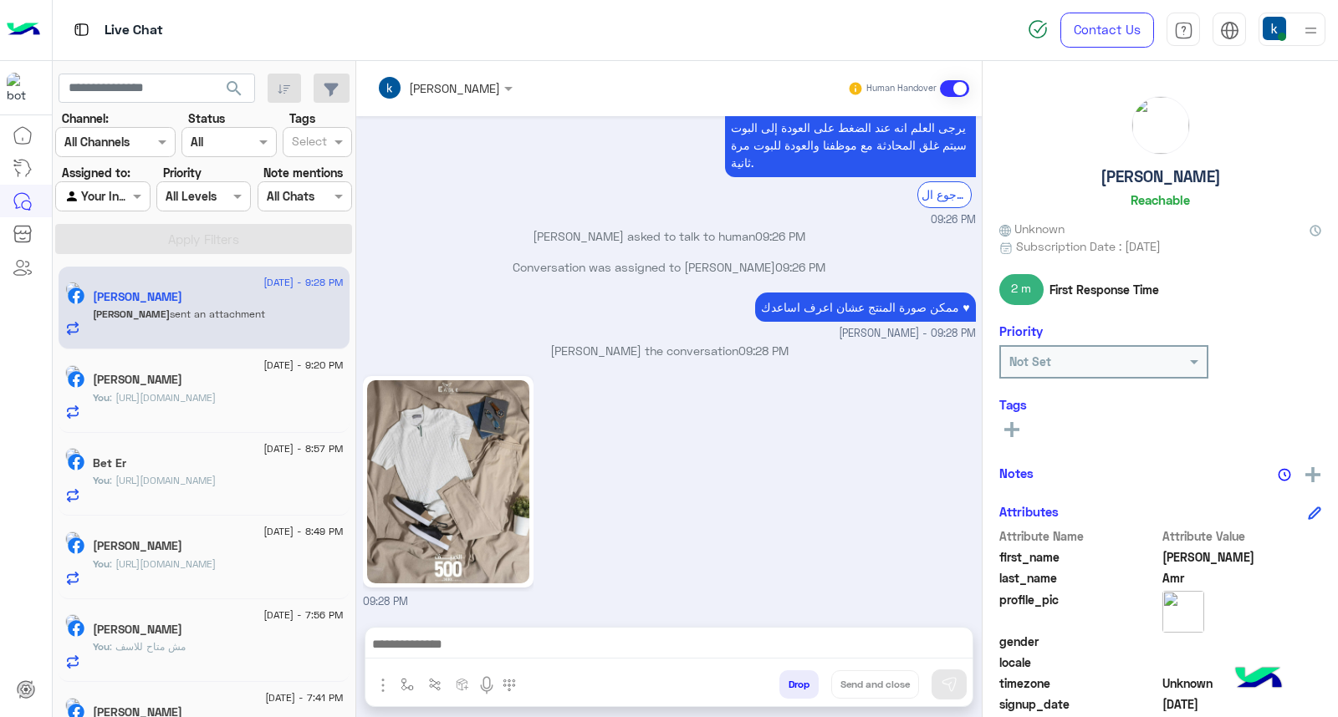
click at [493, 410] on img at bounding box center [448, 481] width 162 height 203
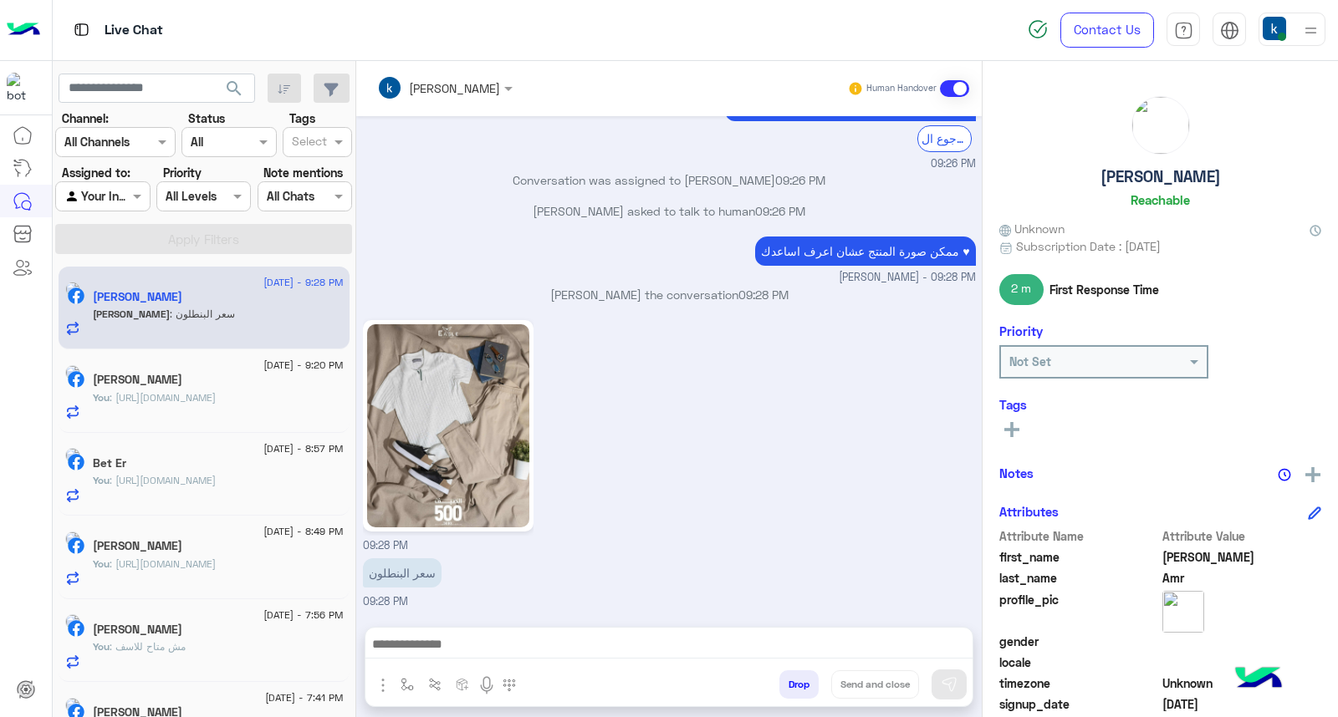
scroll to position [1028, 0]
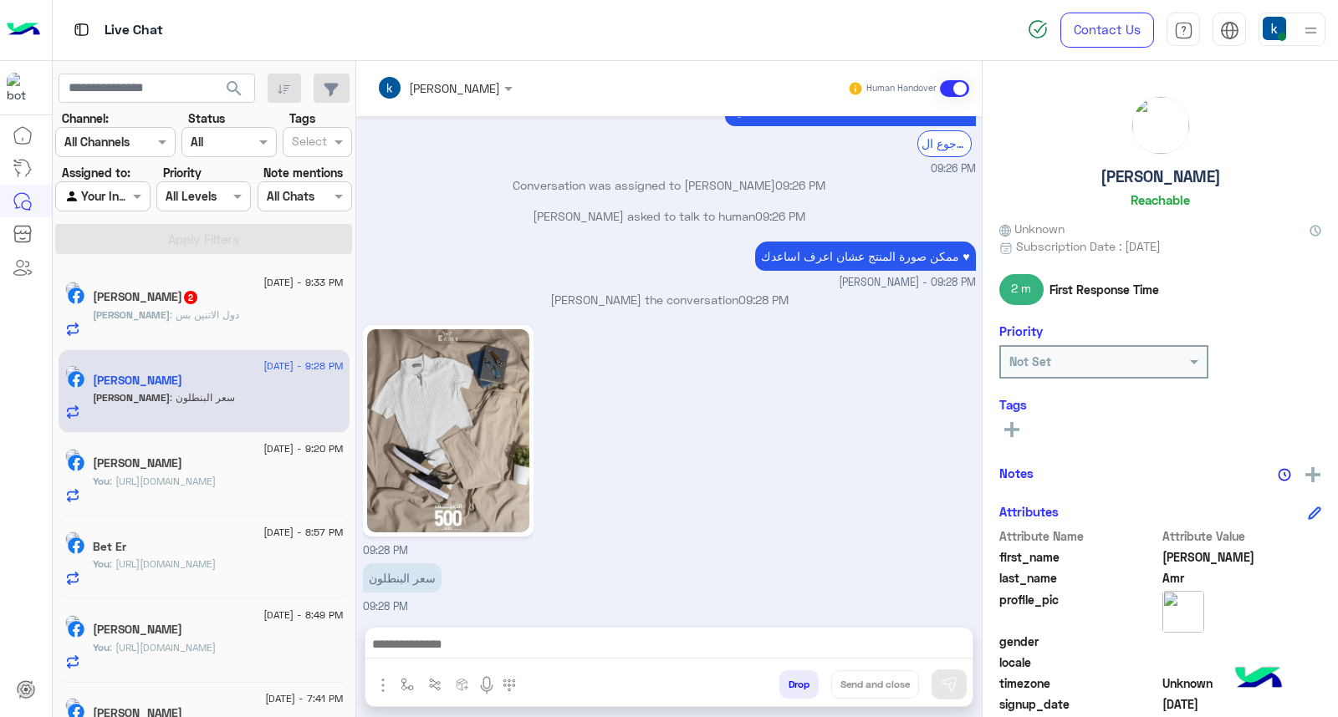
click at [193, 305] on div "[PERSON_NAME] 2" at bounding box center [218, 299] width 251 height 18
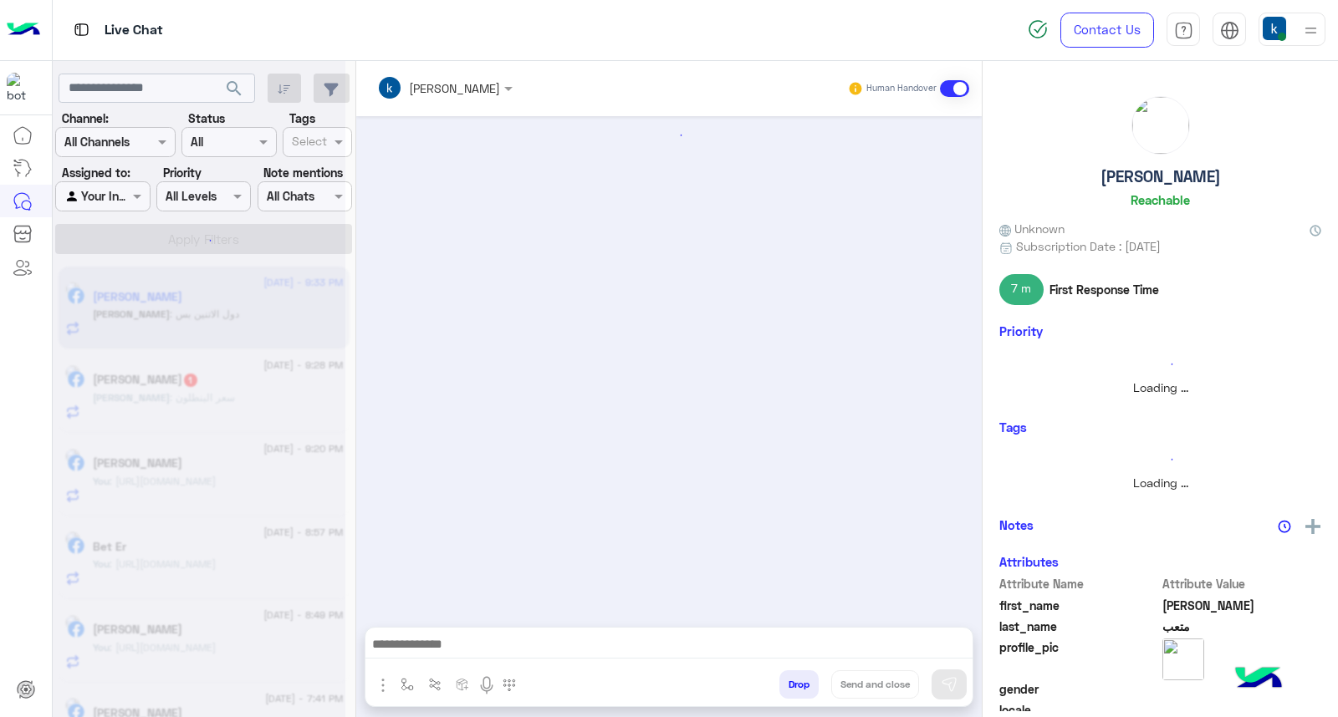
scroll to position [1342, 0]
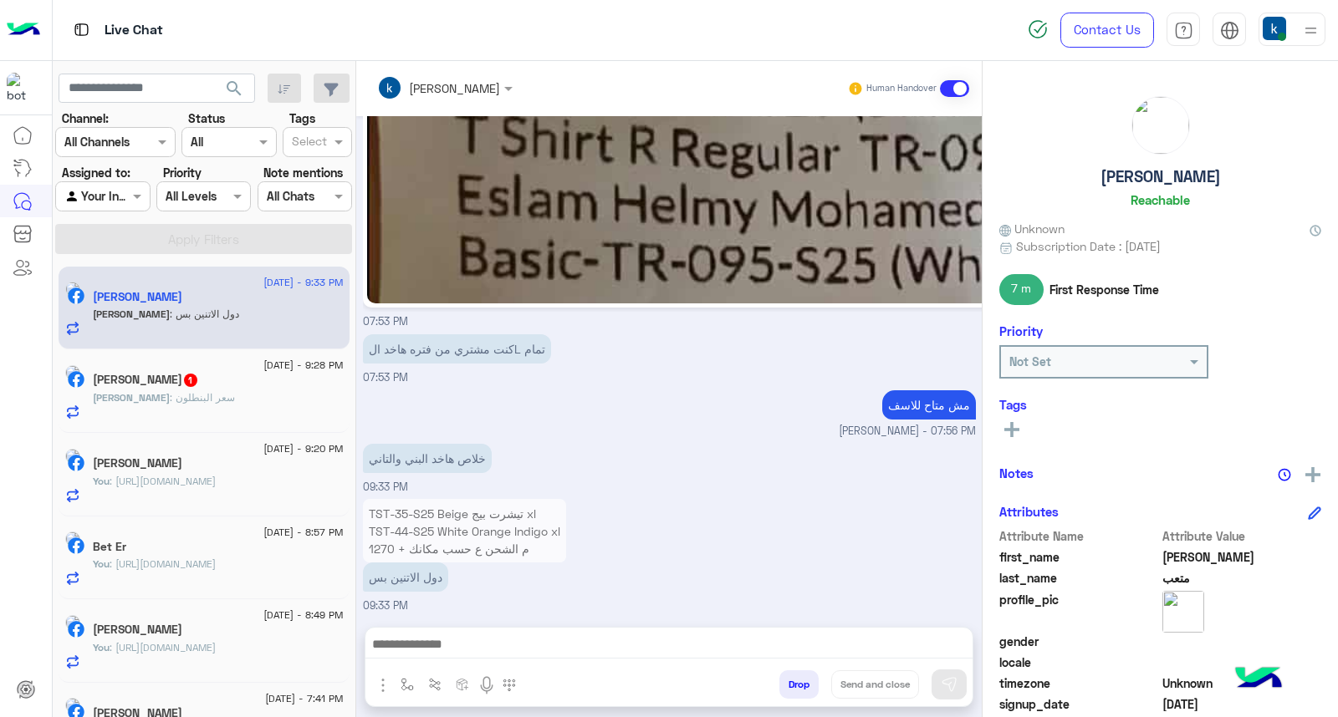
click at [479, 628] on div at bounding box center [668, 649] width 607 height 42
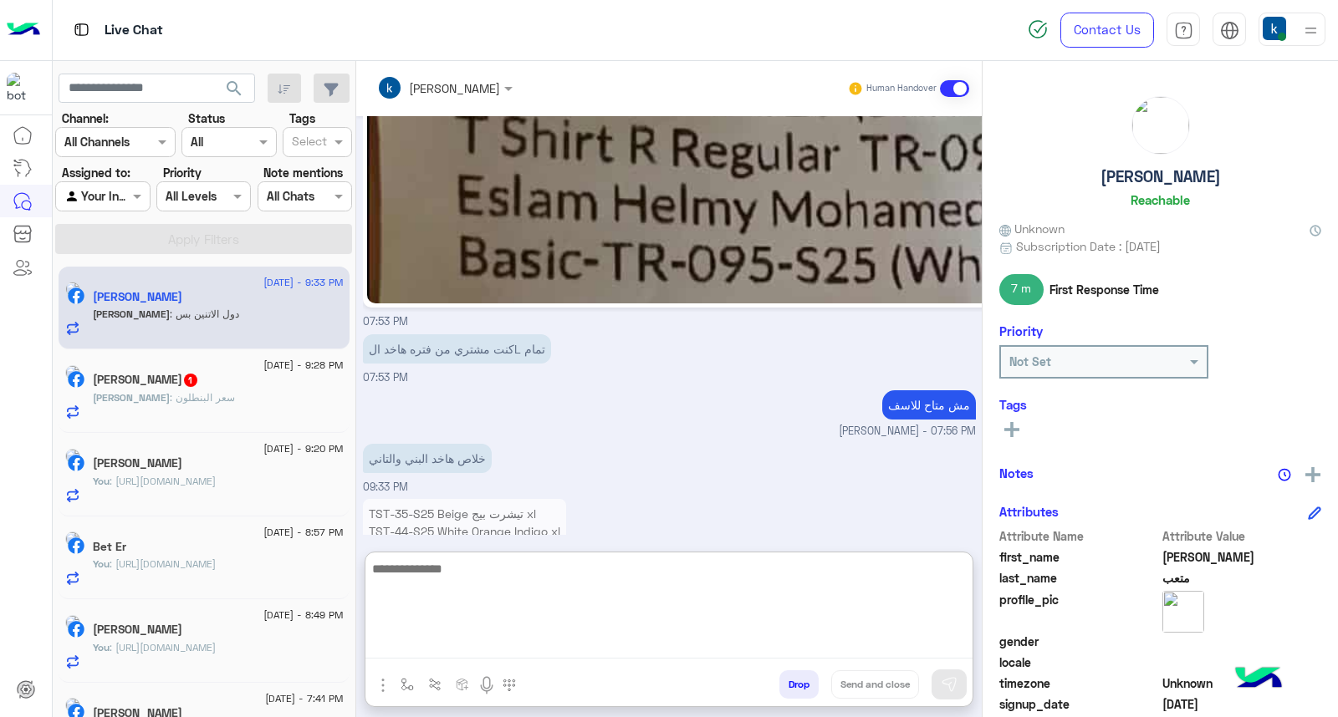
click at [485, 640] on textarea at bounding box center [668, 608] width 607 height 100
type textarea "**********"
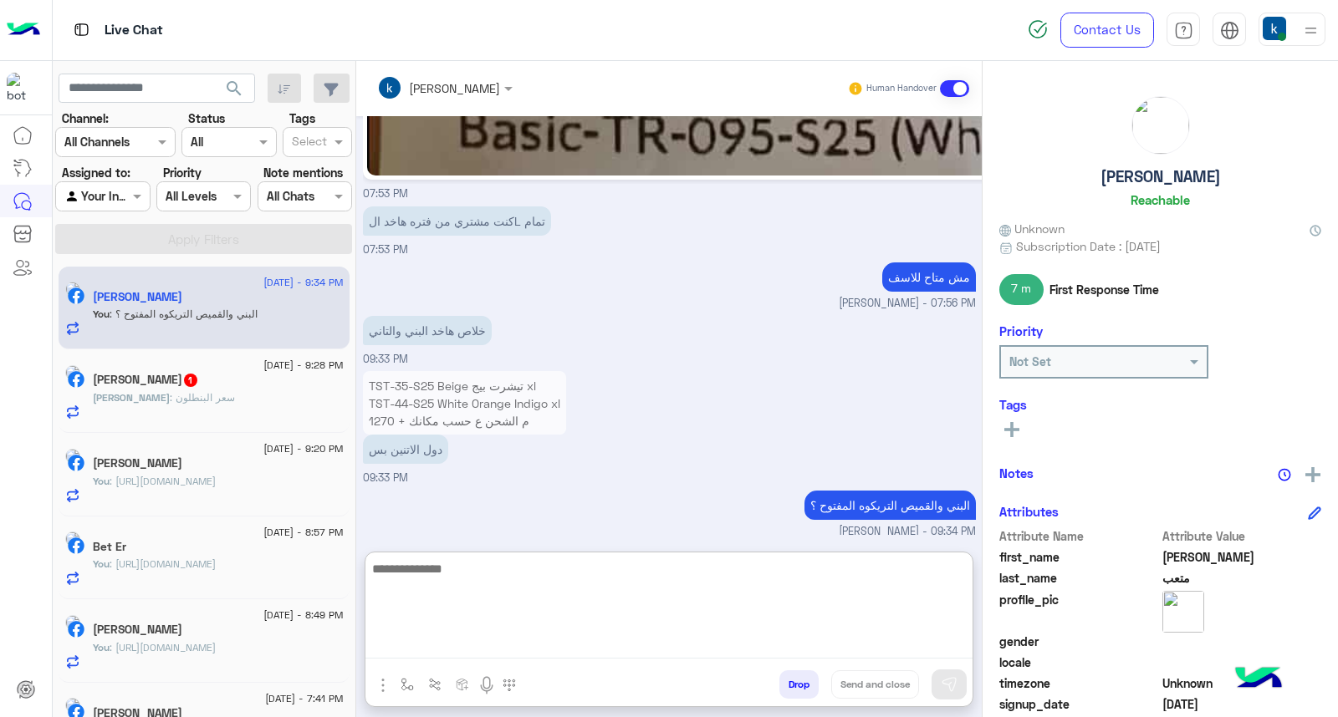
scroll to position [1470, 0]
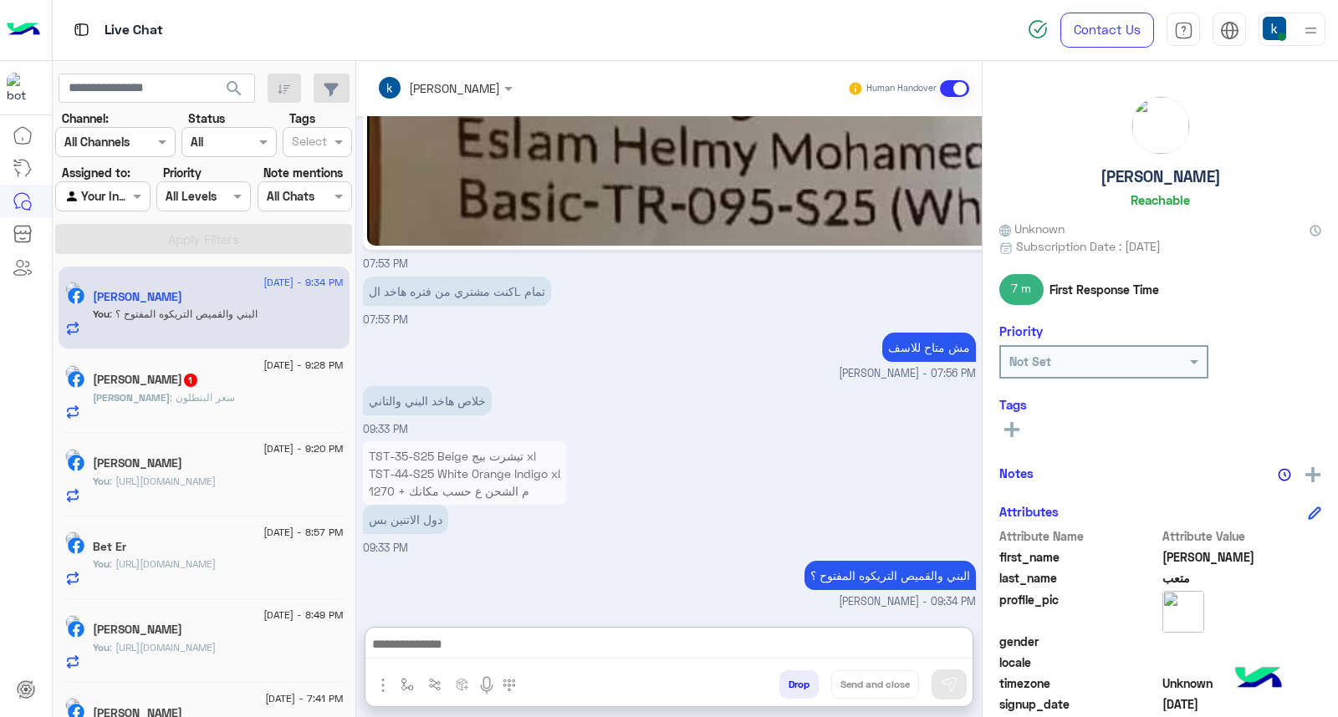
click at [309, 399] on div "Kareem : سعر البنطلون" at bounding box center [218, 404] width 251 height 29
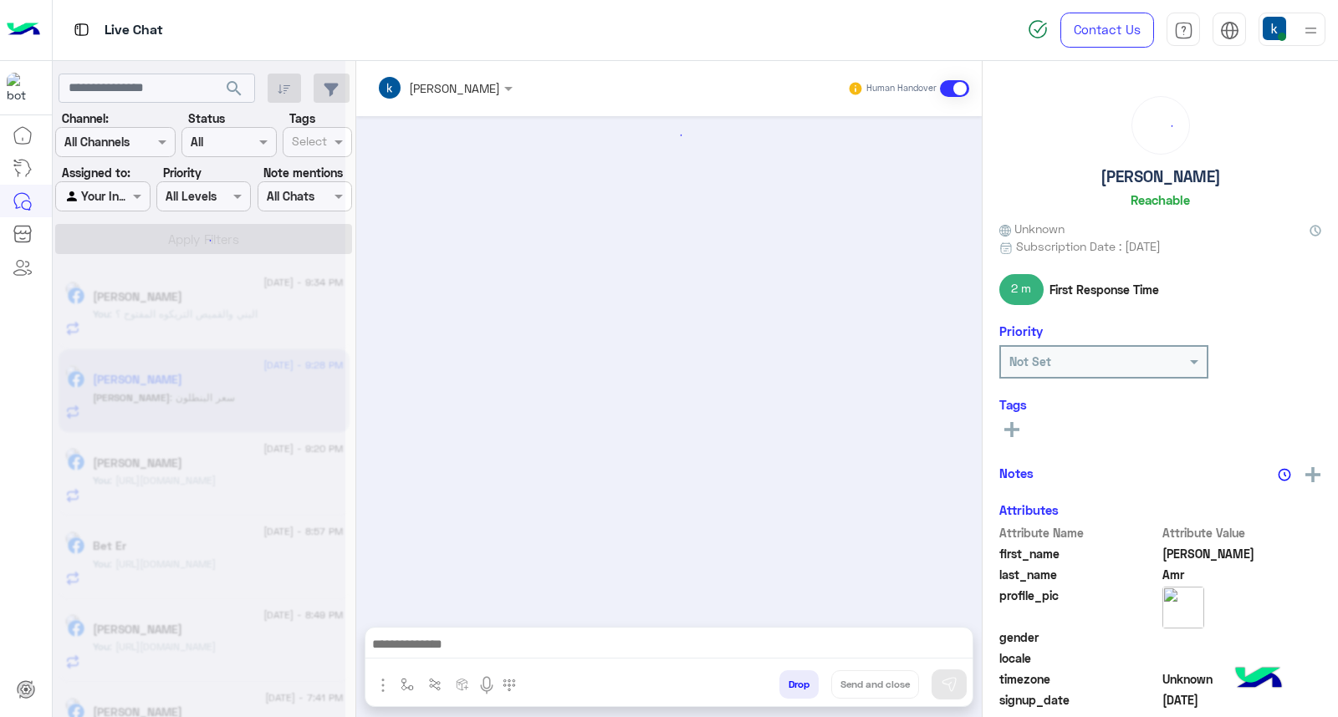
scroll to position [803, 0]
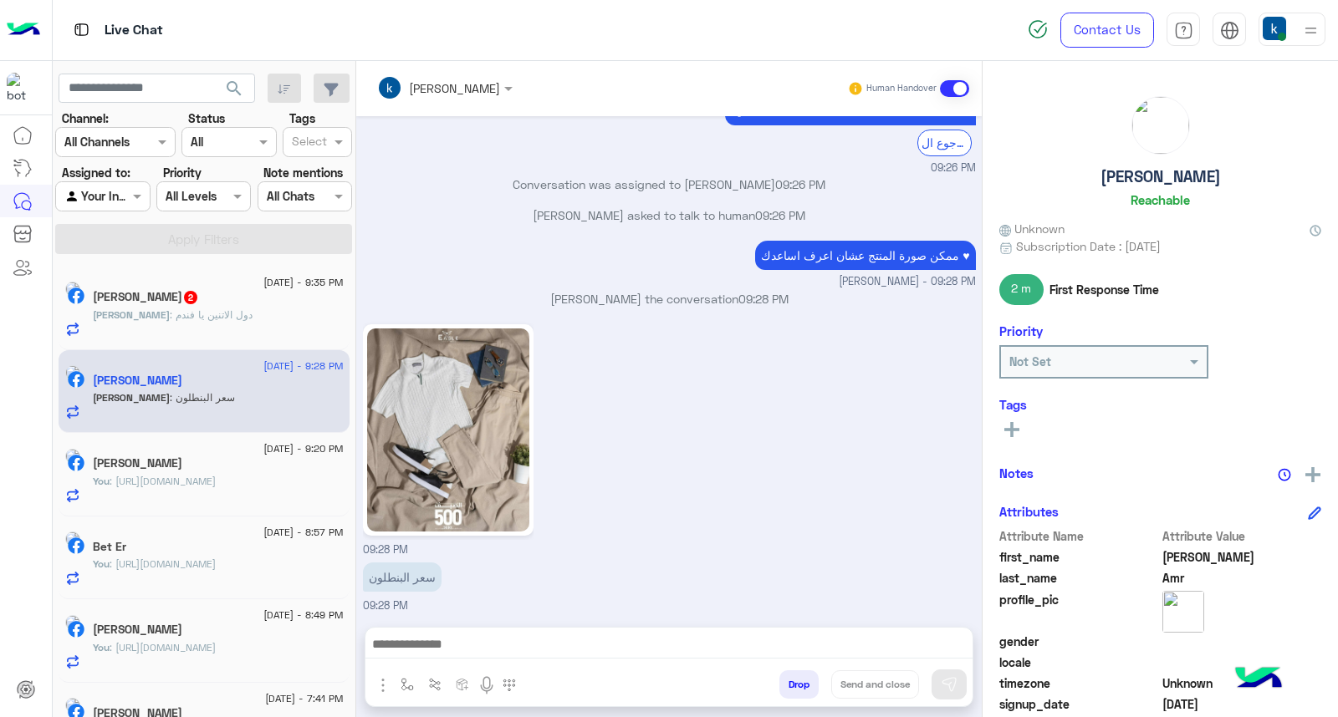
click at [176, 311] on span ": دول الاتنين يا فندم" at bounding box center [211, 315] width 83 height 13
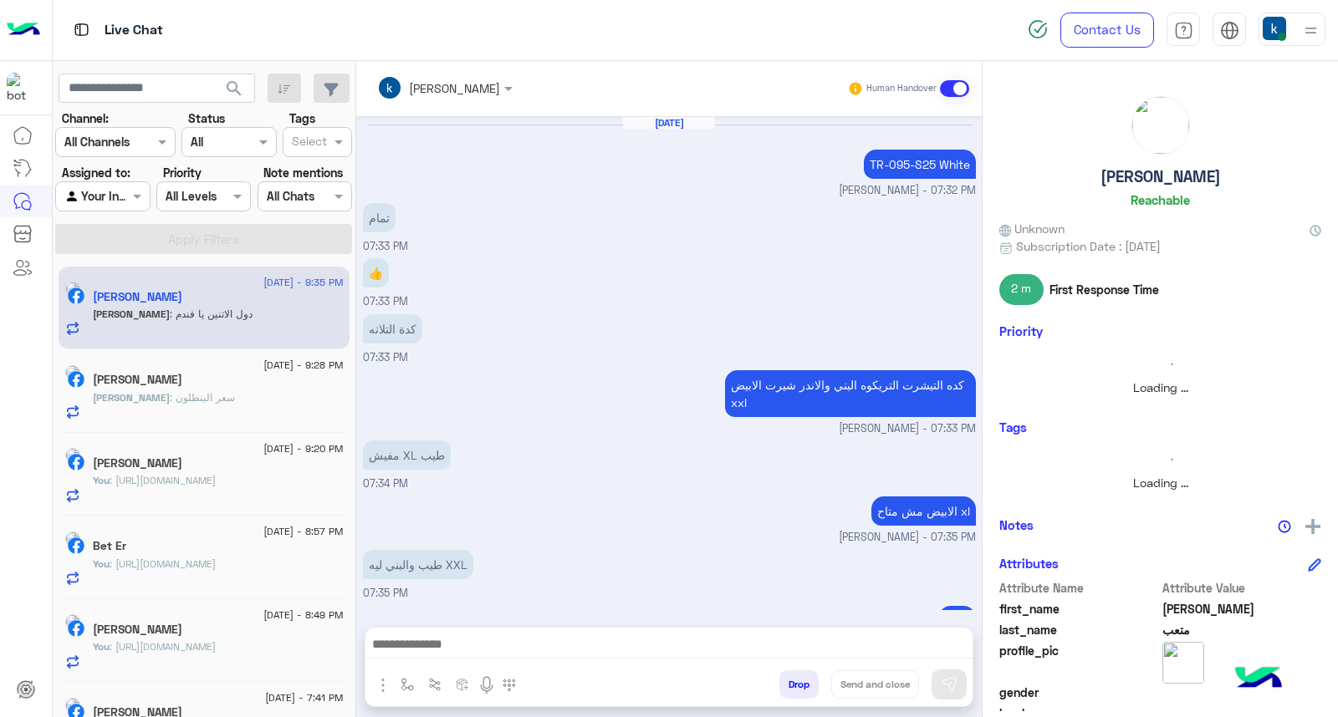
scroll to position [1239, 0]
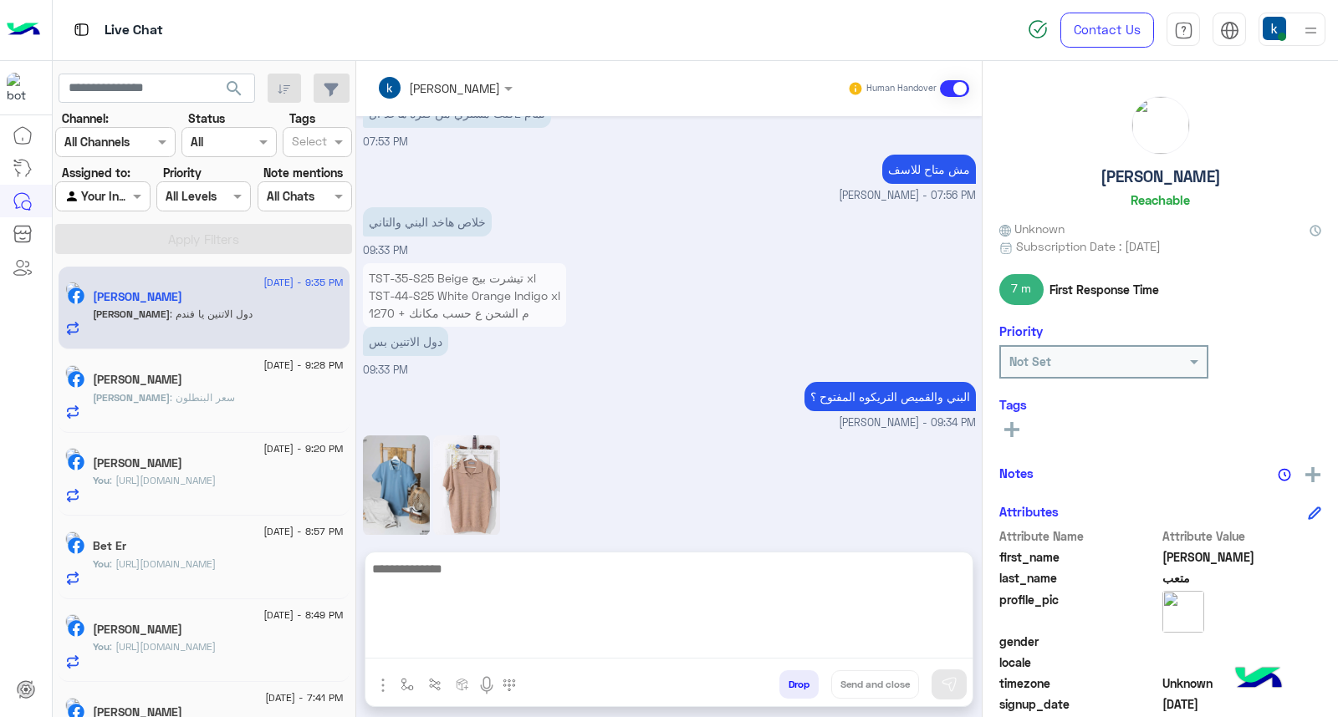
click at [485, 647] on textarea at bounding box center [668, 608] width 607 height 100
type textarea "**********"
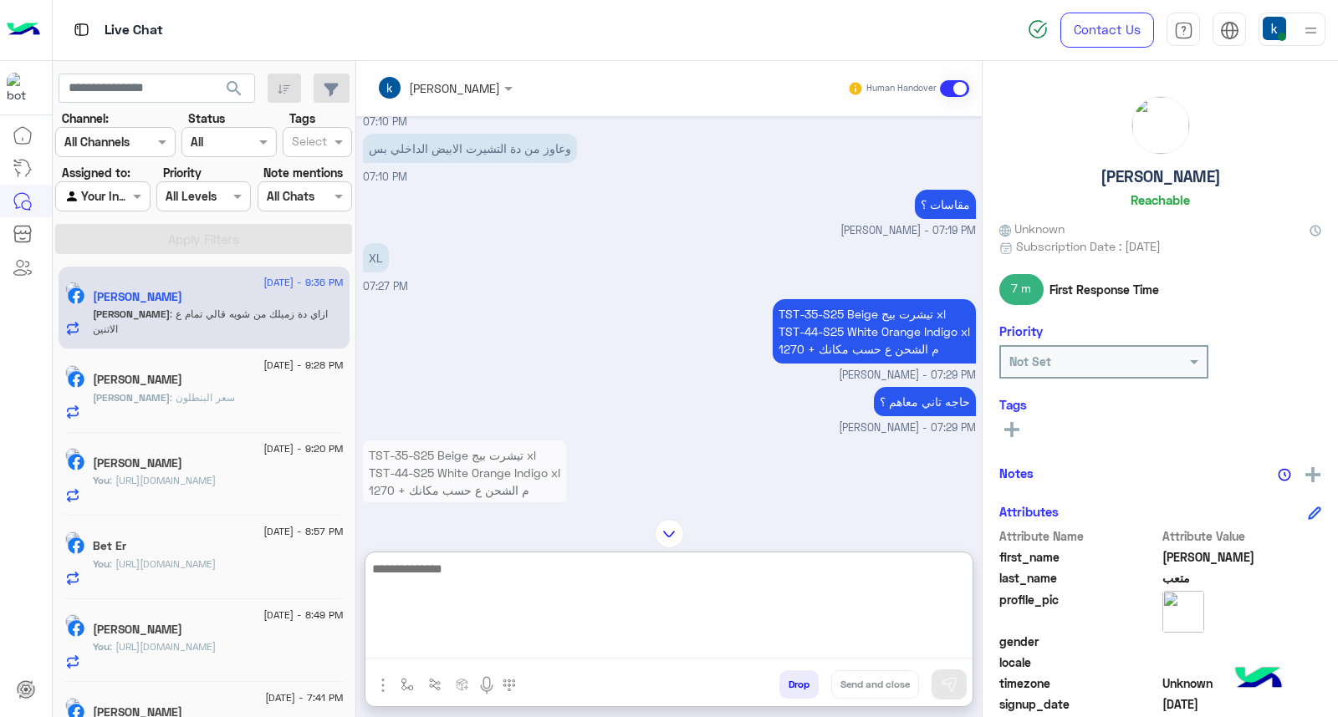
scroll to position [704, 0]
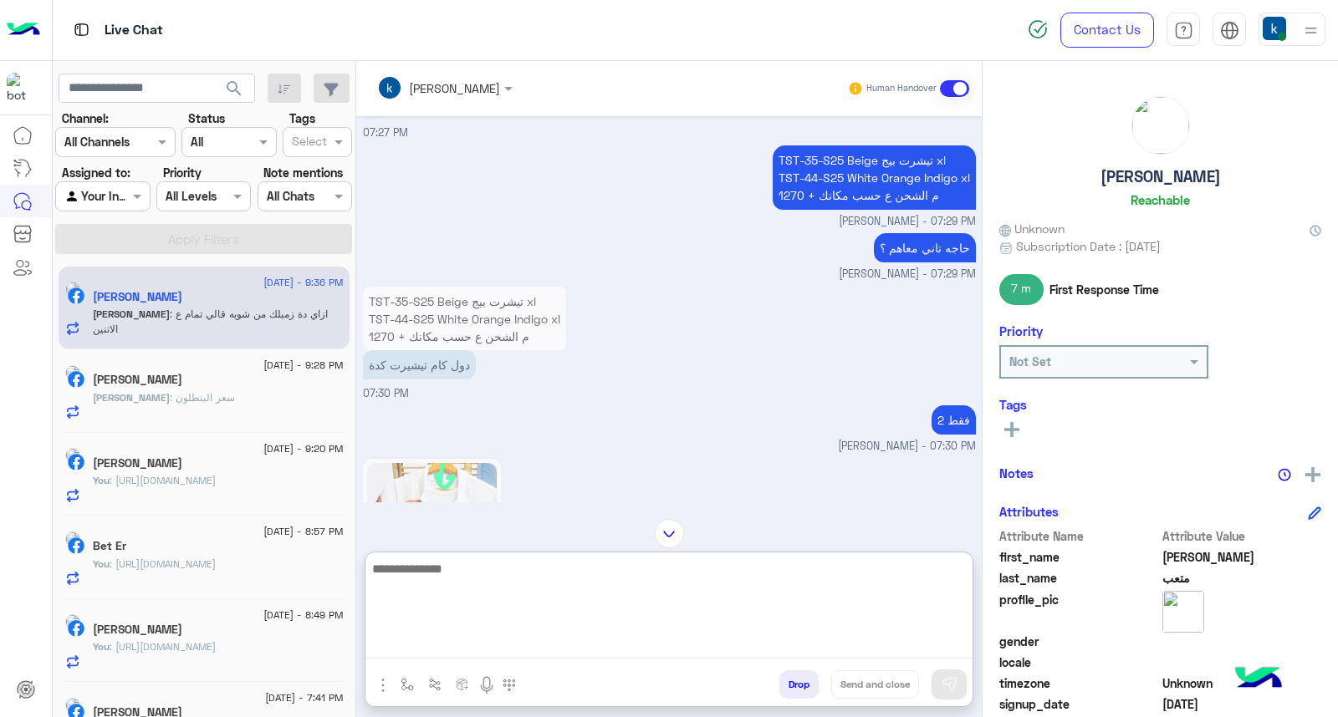
click at [579, 611] on textarea at bounding box center [668, 608] width 607 height 100
type textarea "**********"
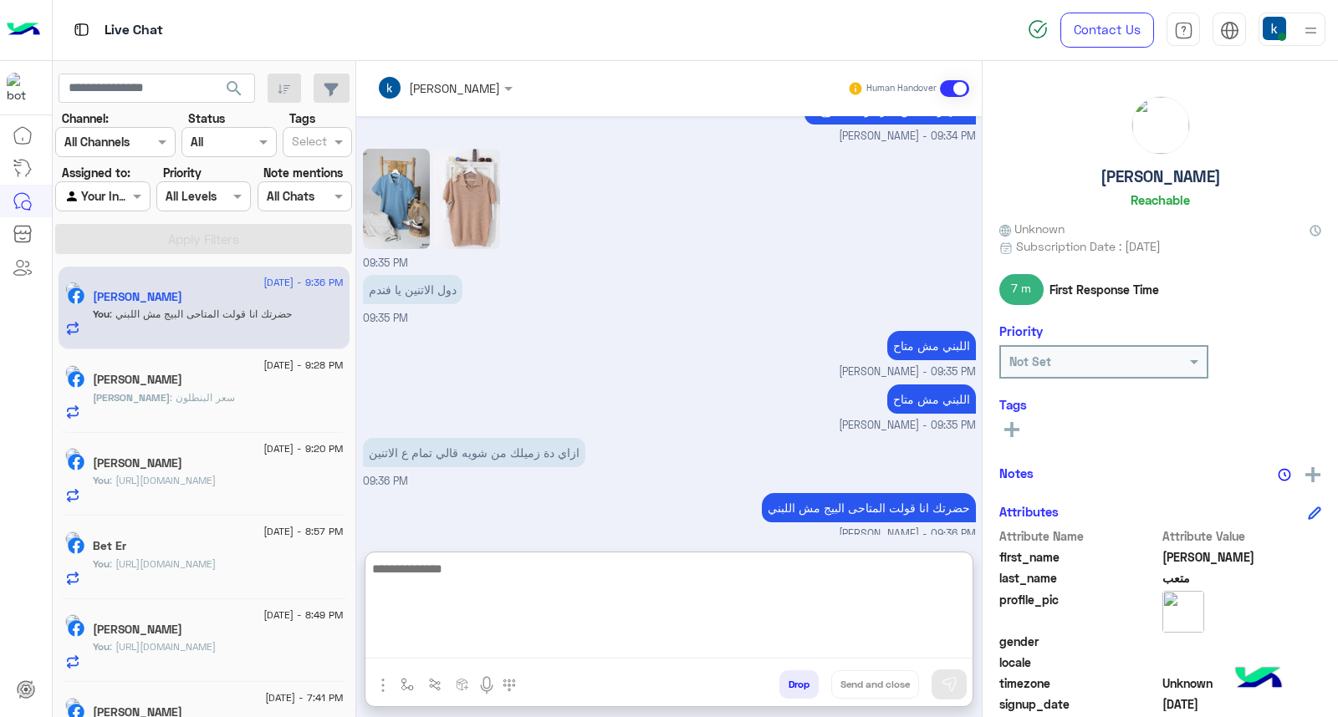
scroll to position [3272, 0]
